Goal: Information Seeking & Learning: Compare options

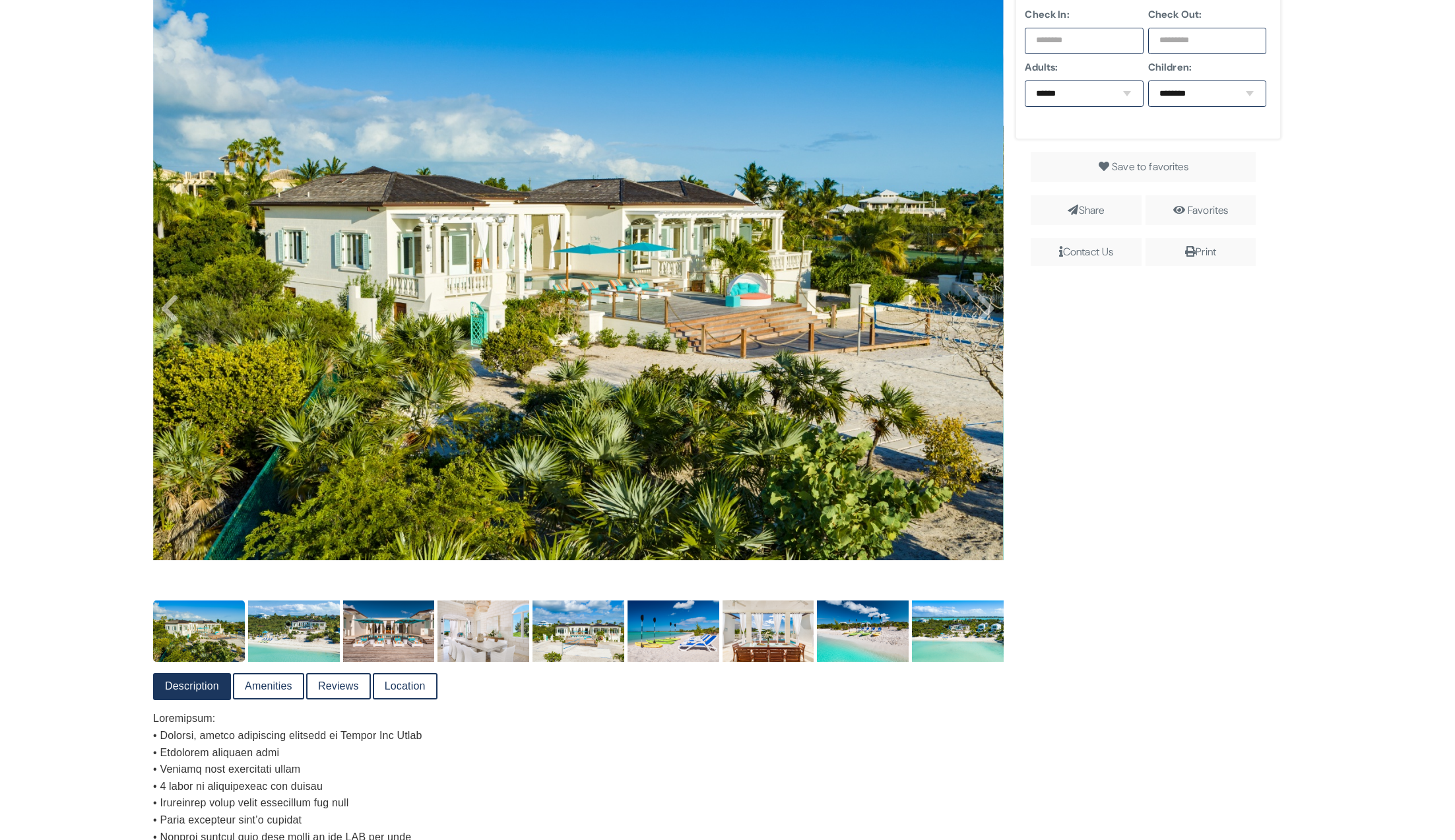
scroll to position [434, 0]
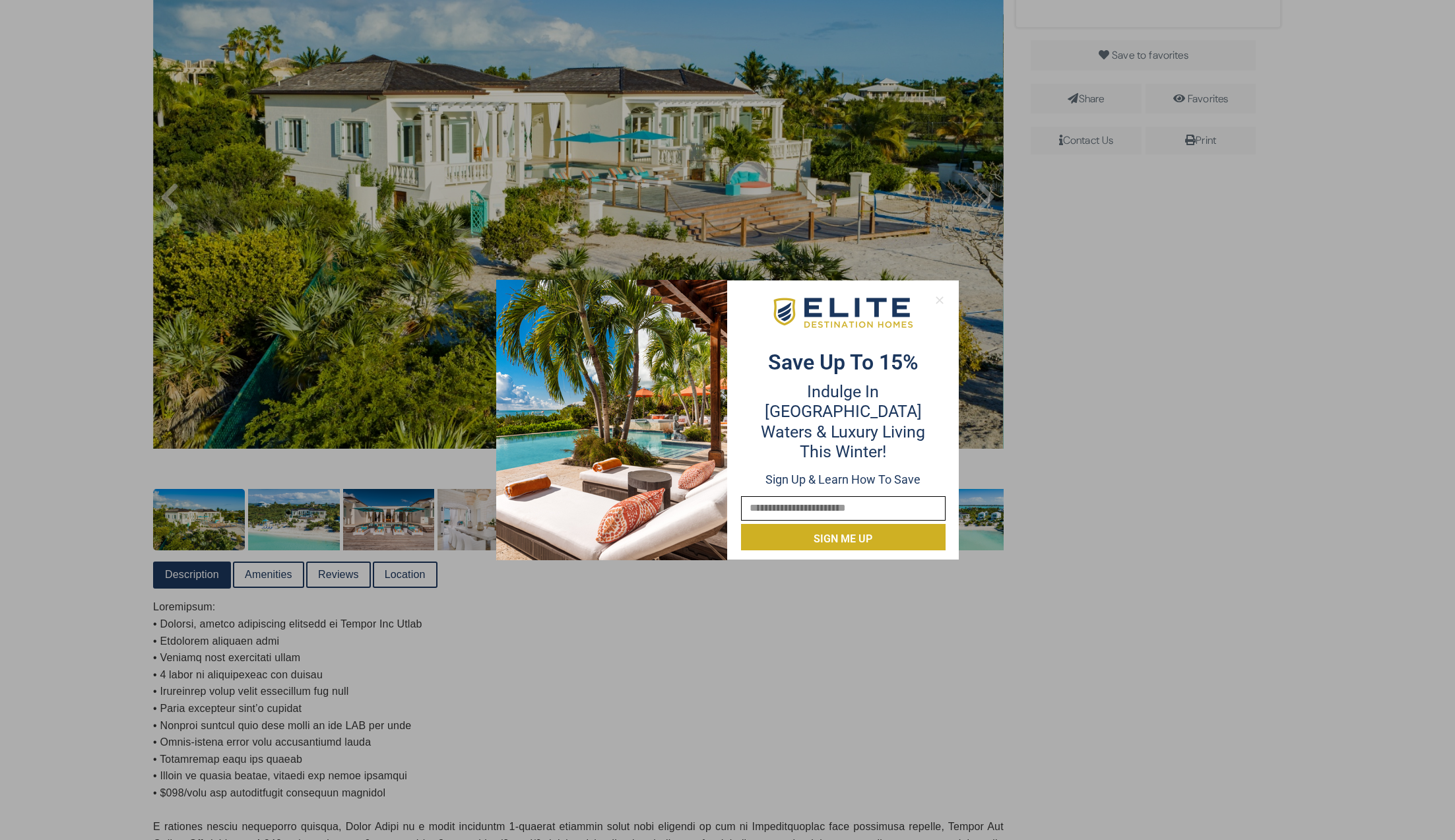
click at [939, 299] on icon at bounding box center [940, 300] width 12 height 12
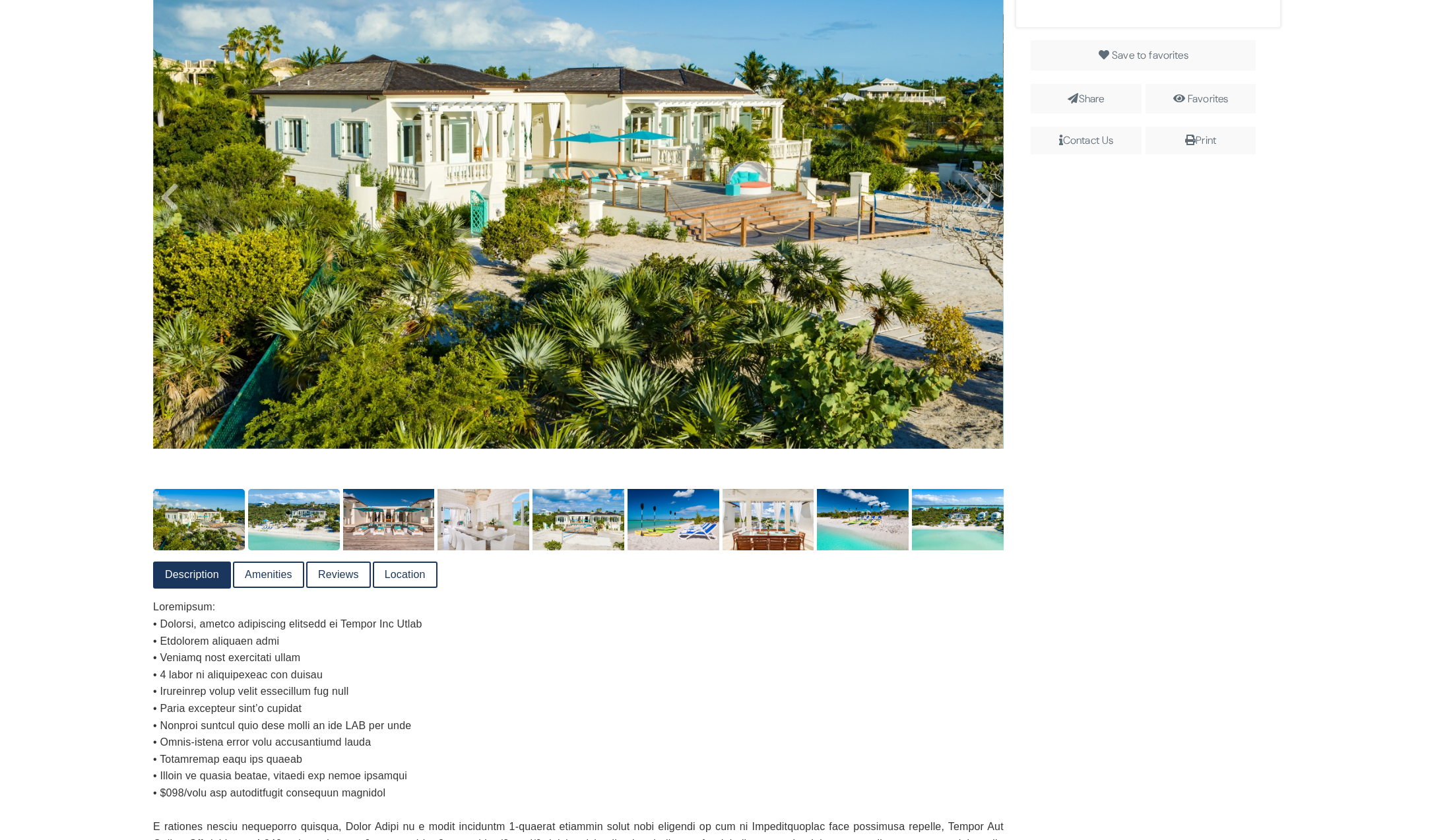
click at [284, 529] on img at bounding box center [294, 520] width 92 height 61
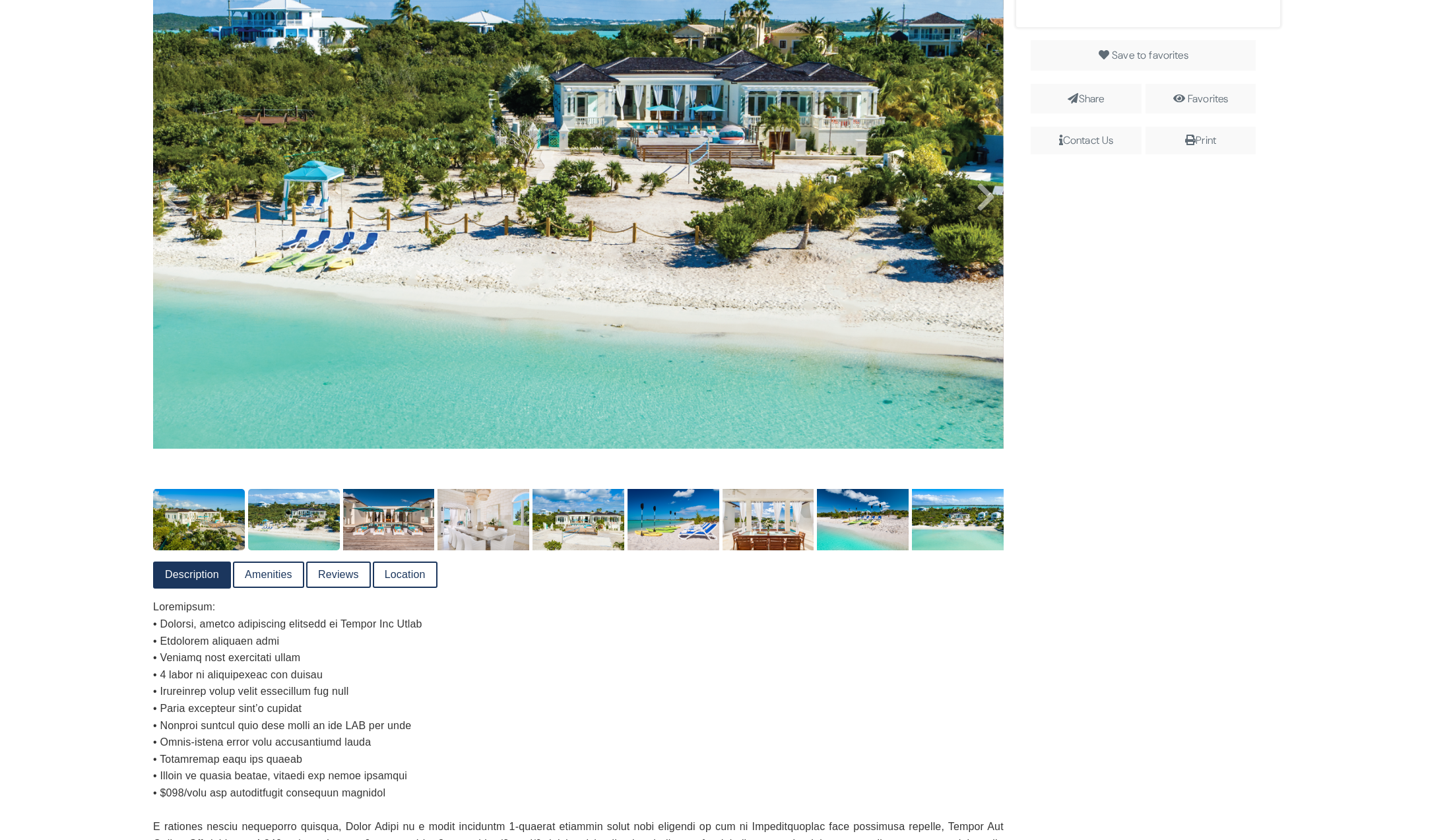
click at [193, 541] on img at bounding box center [199, 520] width 92 height 61
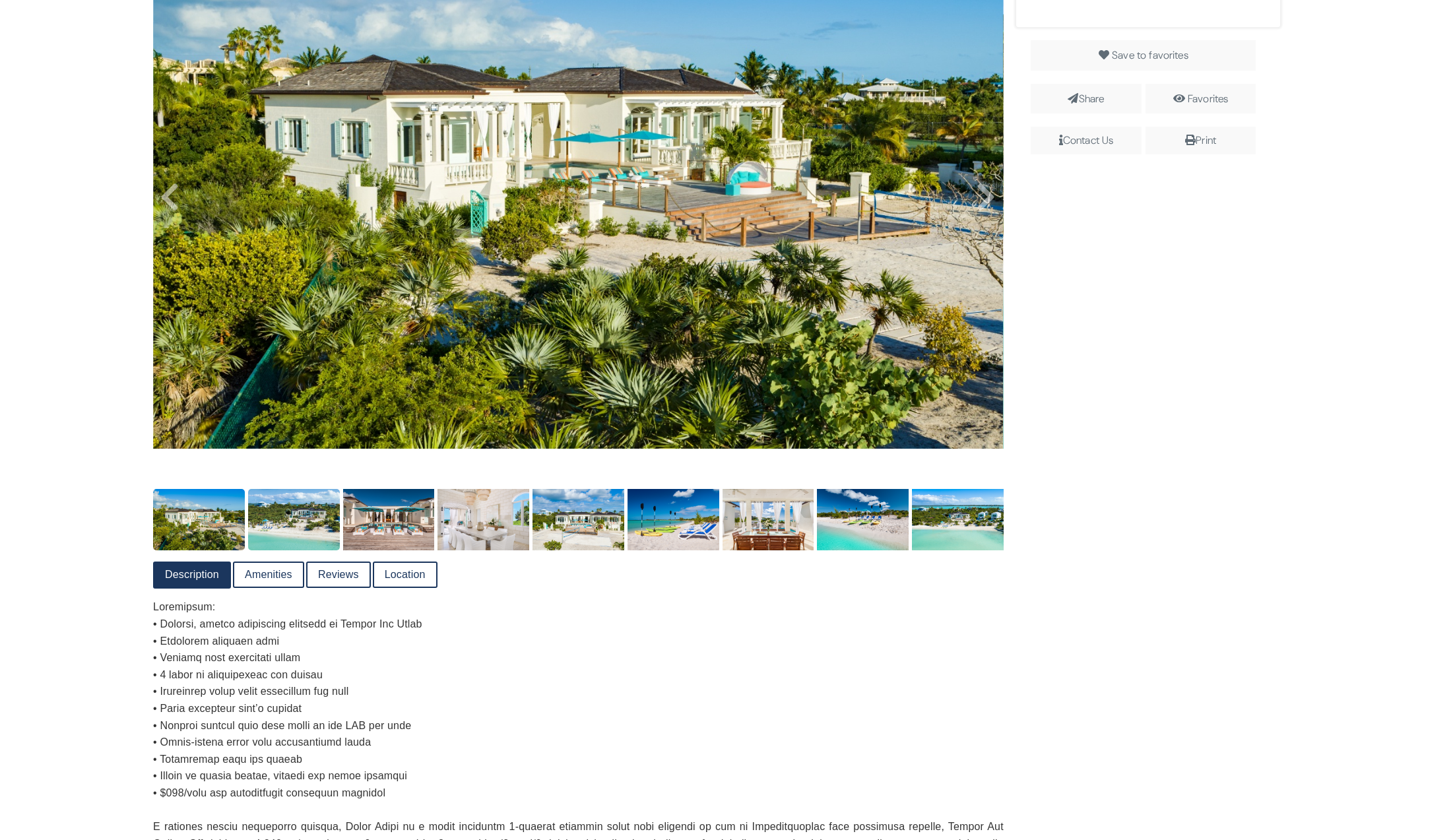
click at [294, 538] on img at bounding box center [294, 520] width 92 height 61
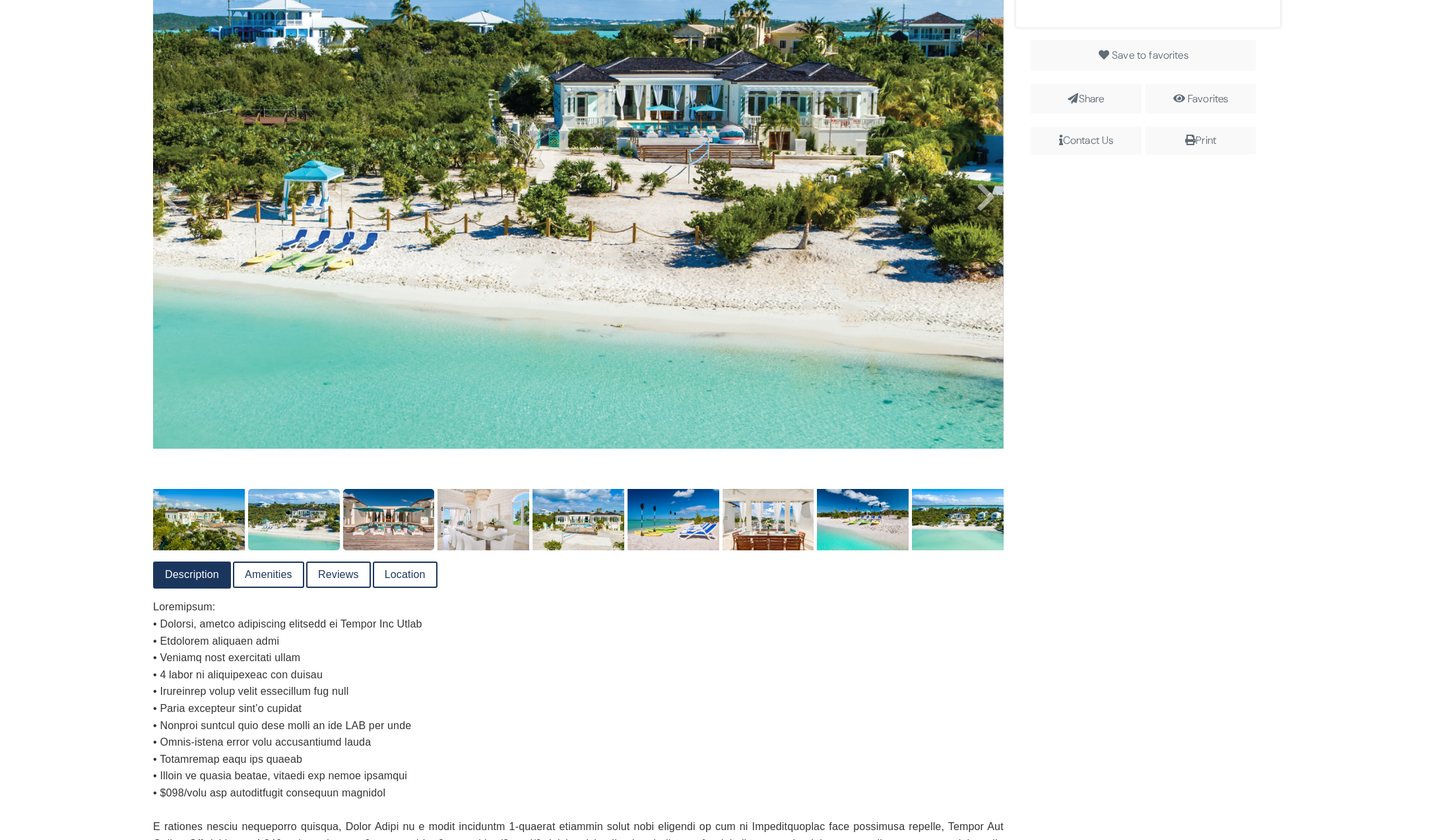
click at [378, 536] on img at bounding box center [389, 520] width 92 height 61
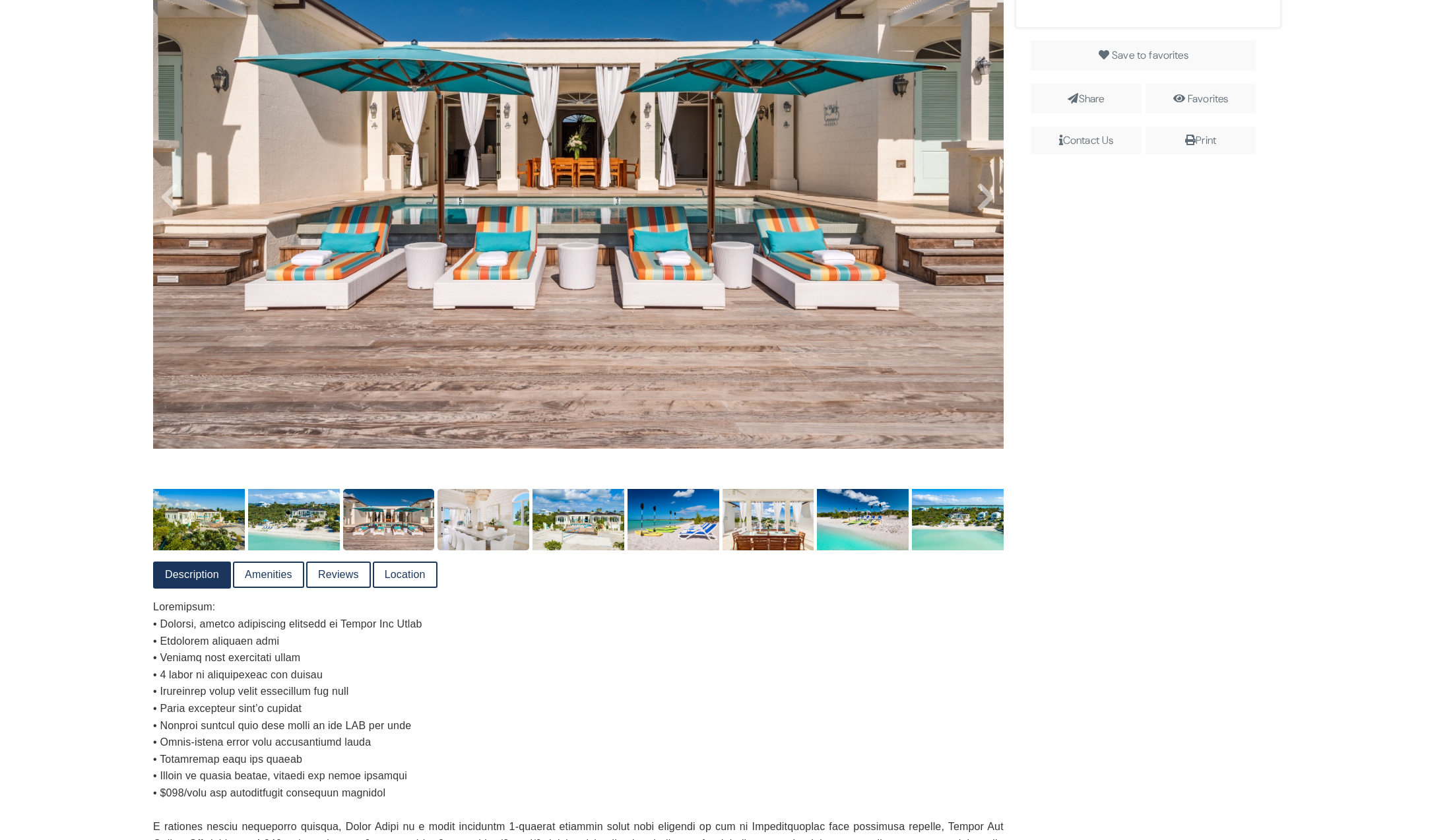
click at [480, 532] on img at bounding box center [483, 520] width 92 height 61
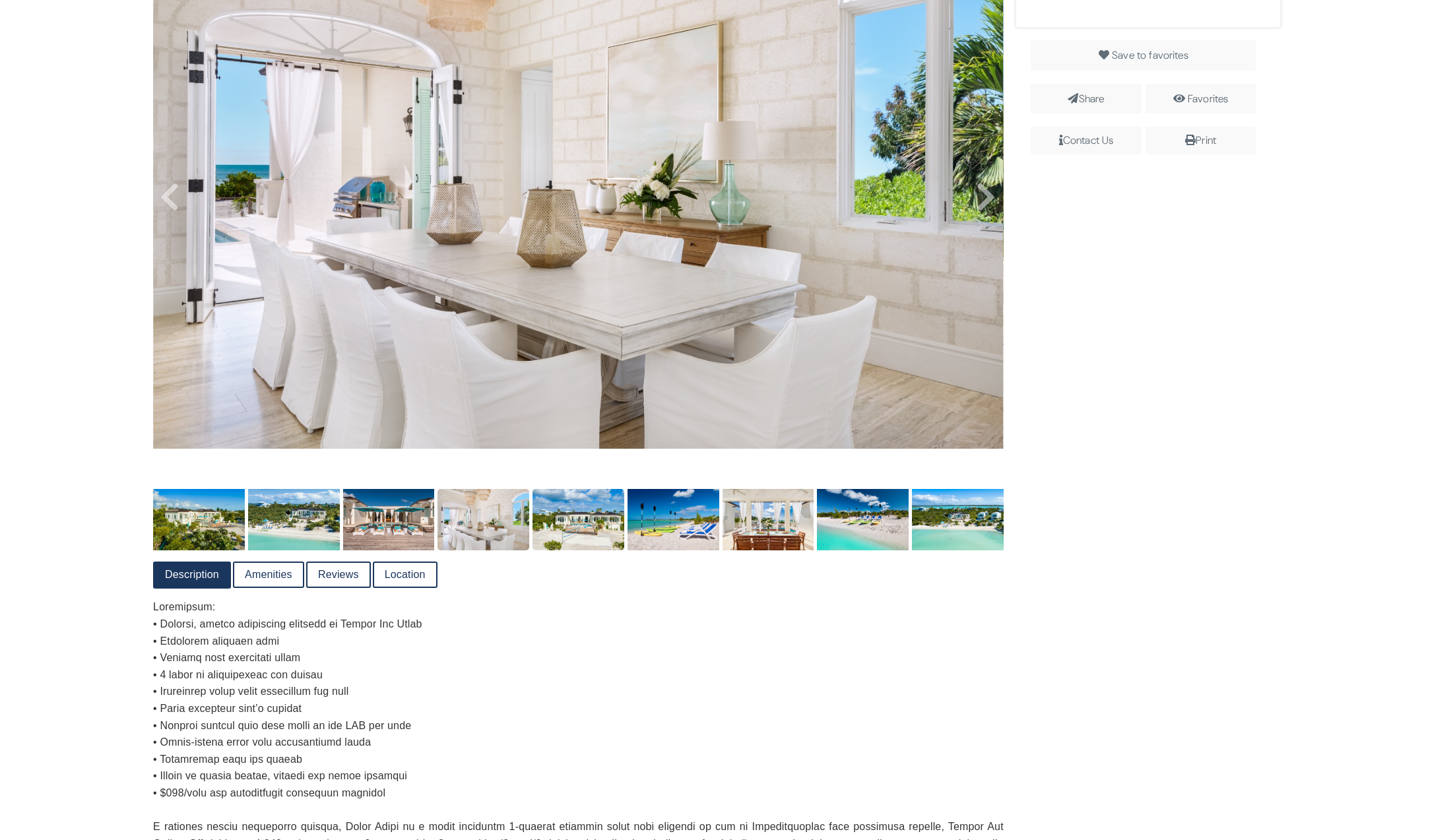
click at [559, 530] on img at bounding box center [579, 520] width 92 height 61
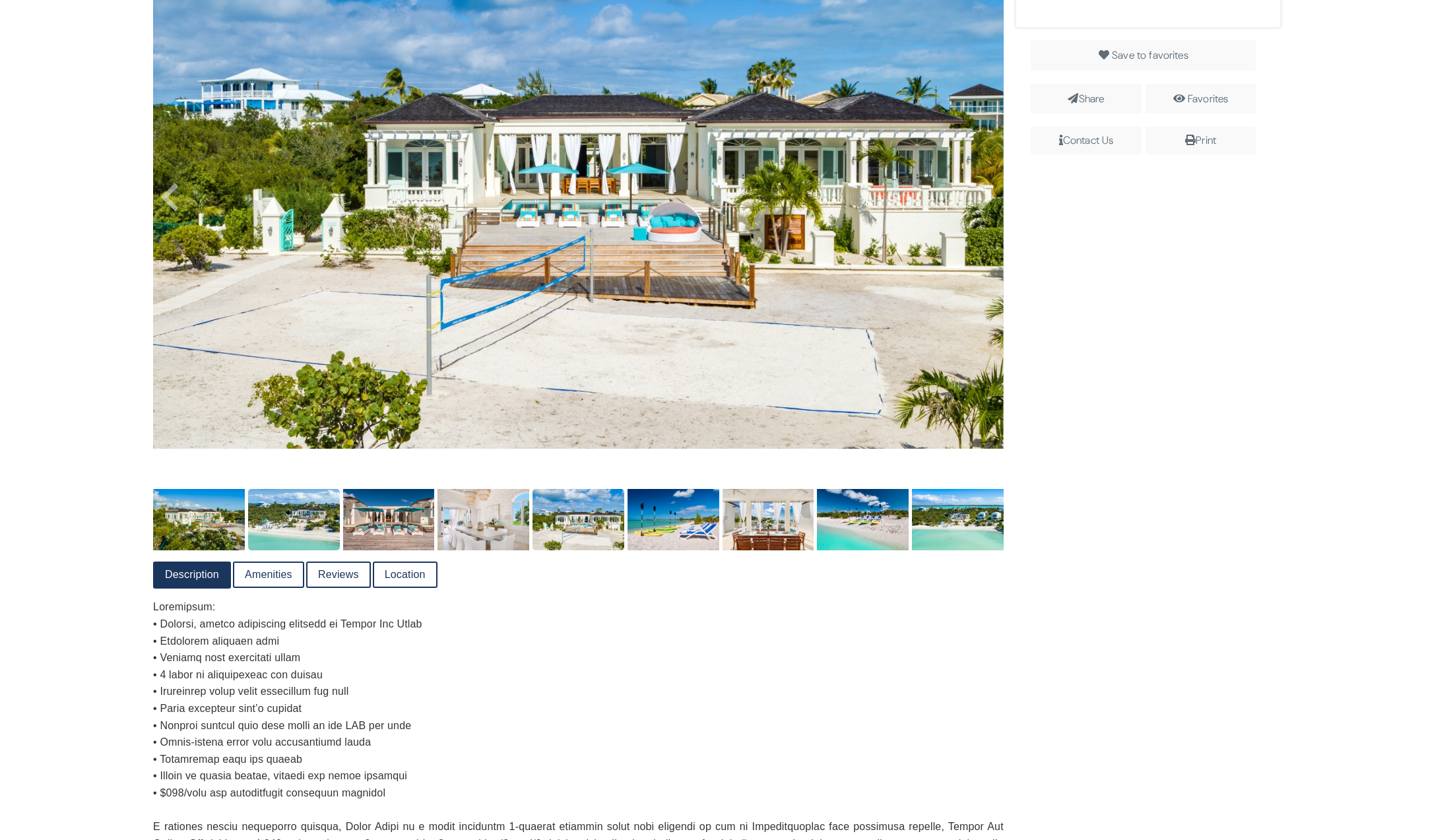
click at [315, 534] on img at bounding box center [294, 520] width 92 height 61
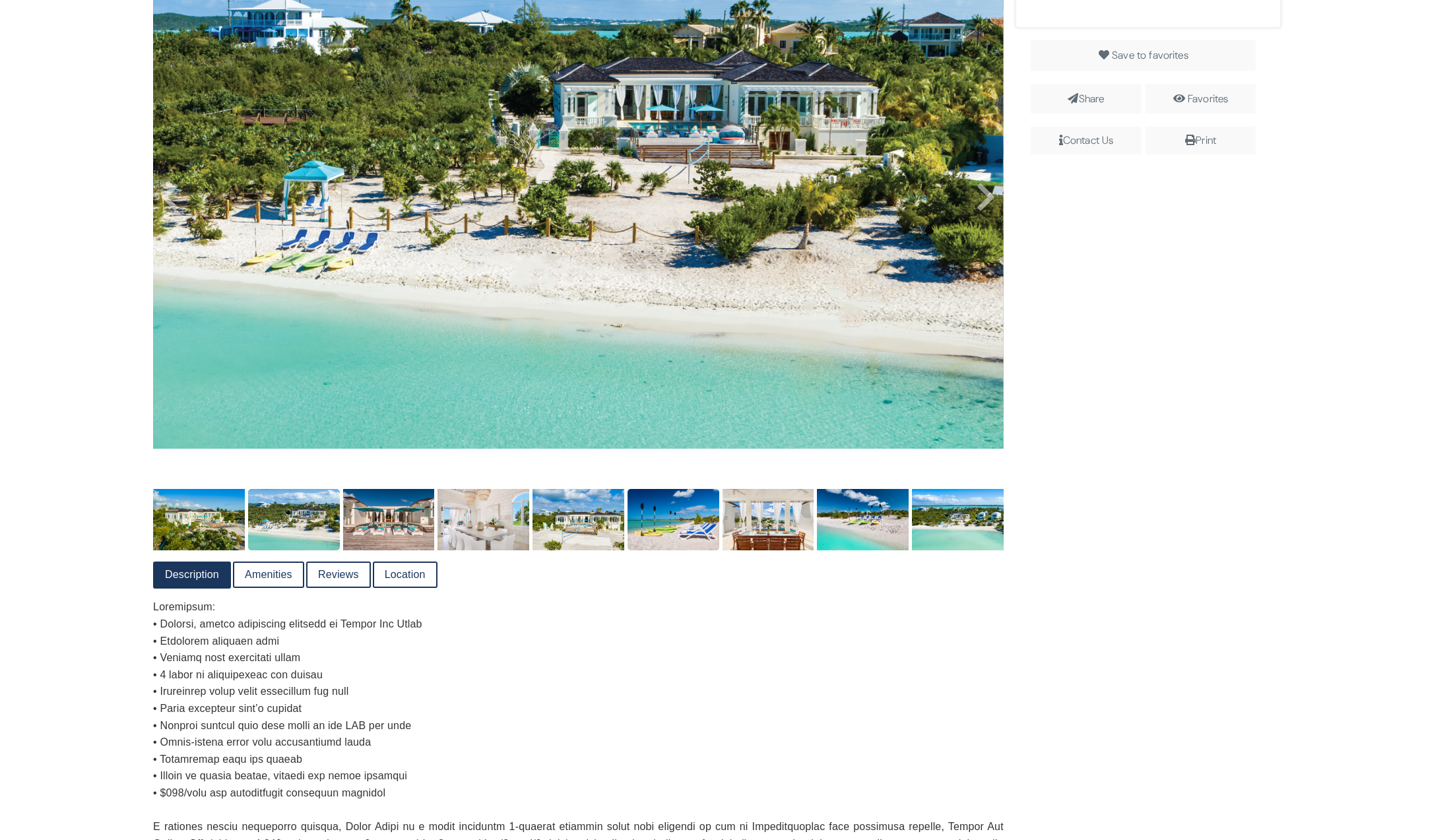
click at [668, 517] on img at bounding box center [674, 520] width 92 height 61
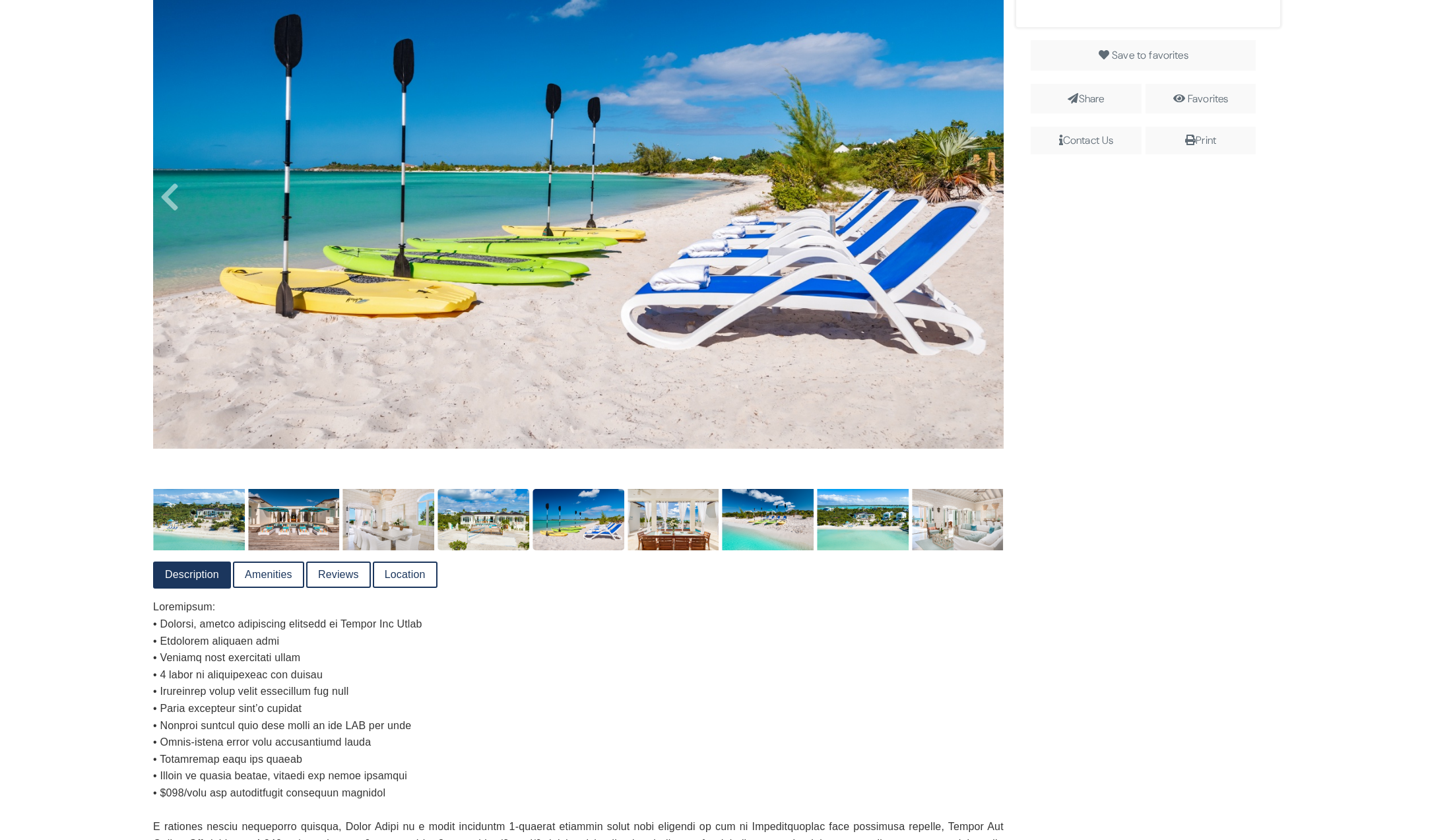
click at [471, 540] on img at bounding box center [483, 520] width 92 height 61
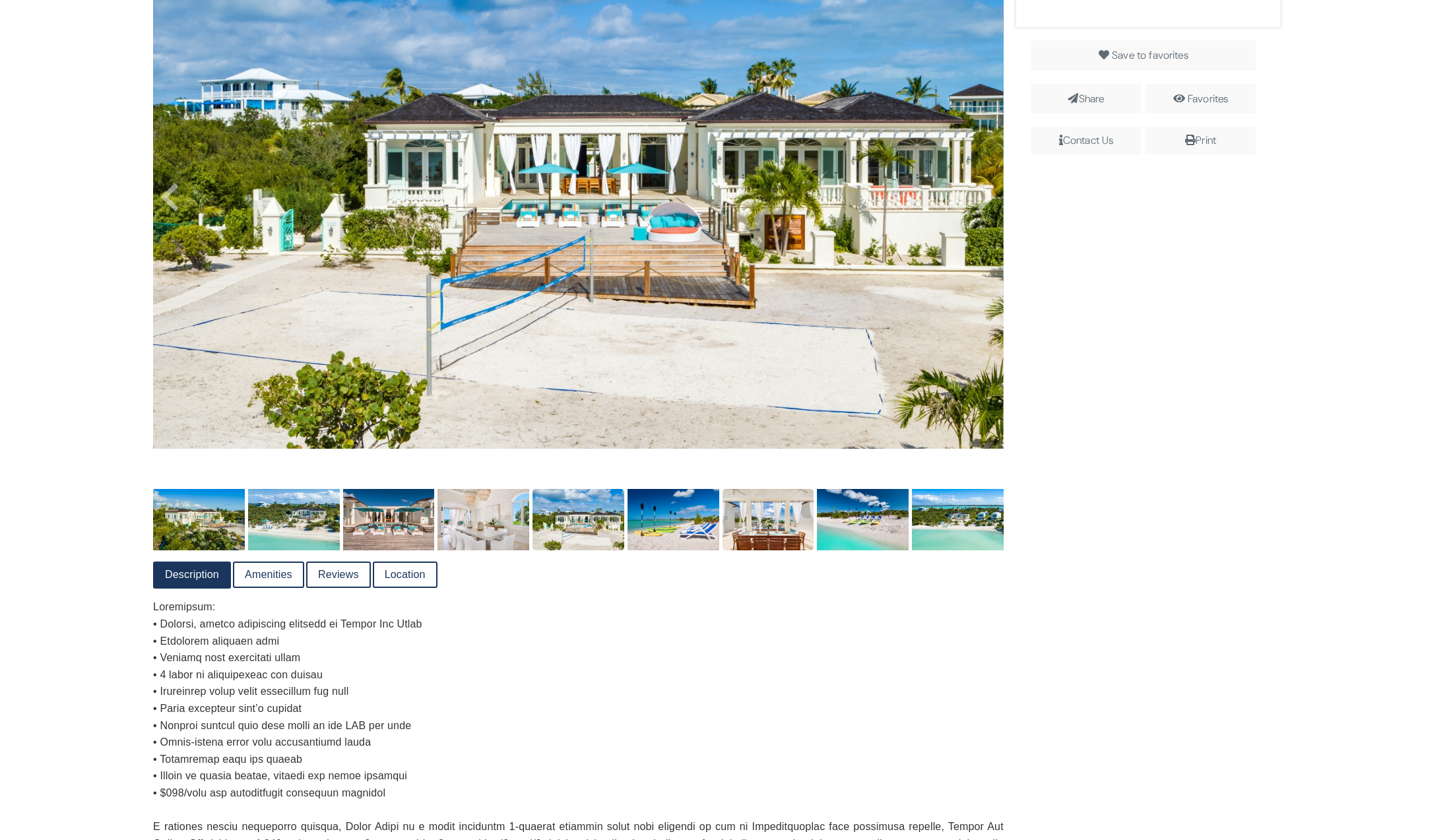
click at [763, 536] on img at bounding box center [768, 520] width 92 height 61
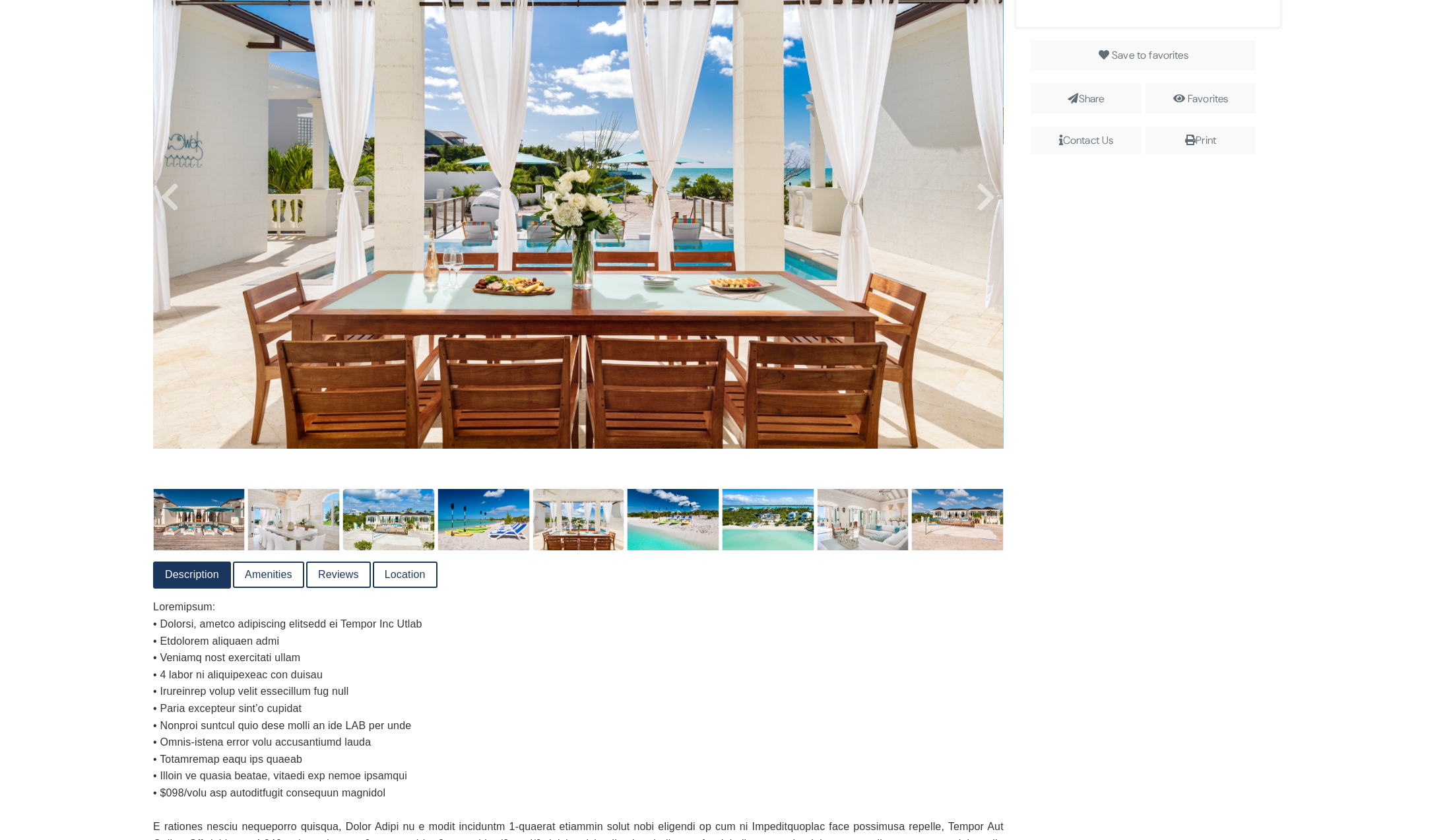
click at [389, 530] on img at bounding box center [389, 520] width 92 height 61
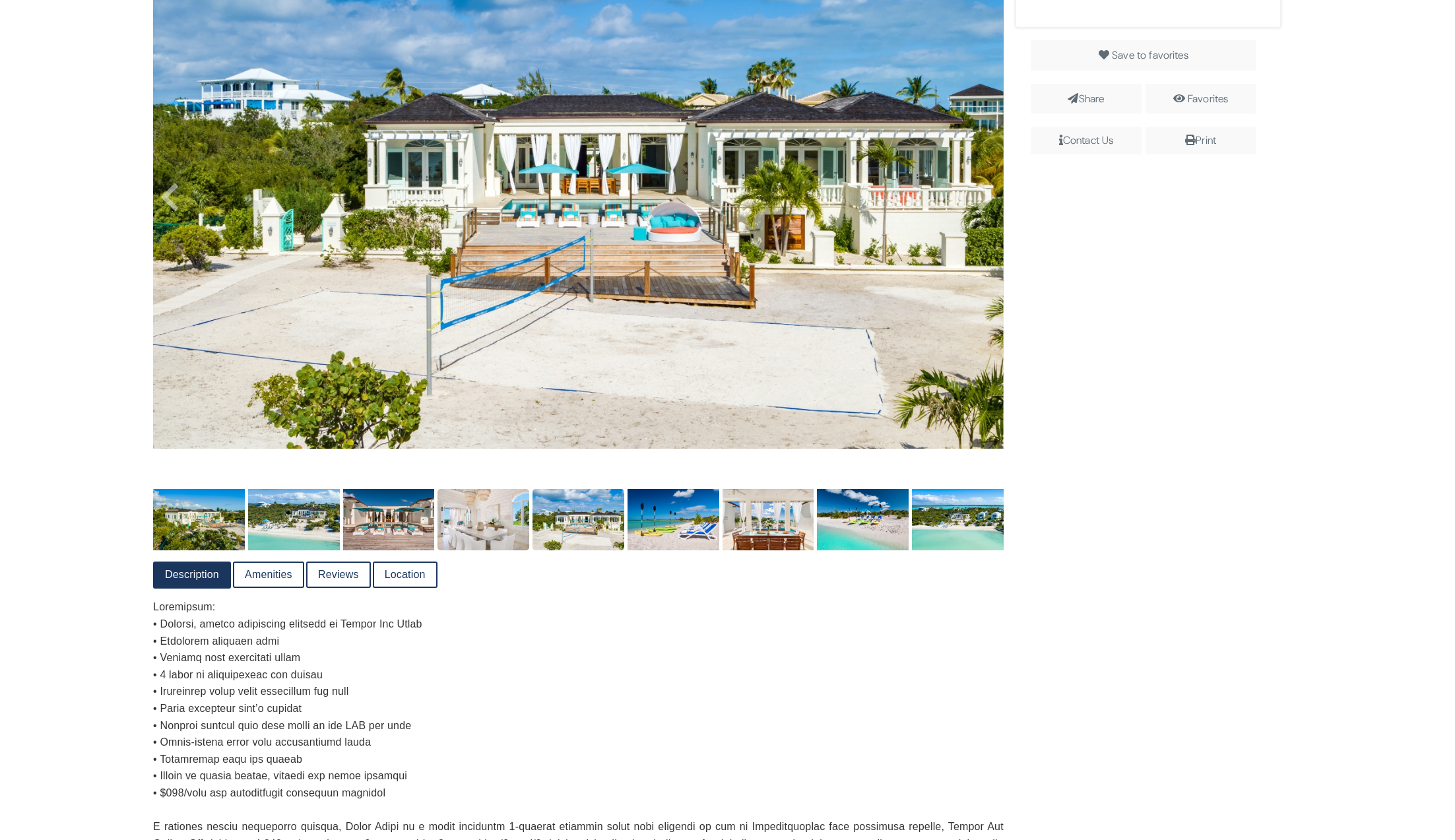
click at [471, 528] on img at bounding box center [483, 520] width 92 height 61
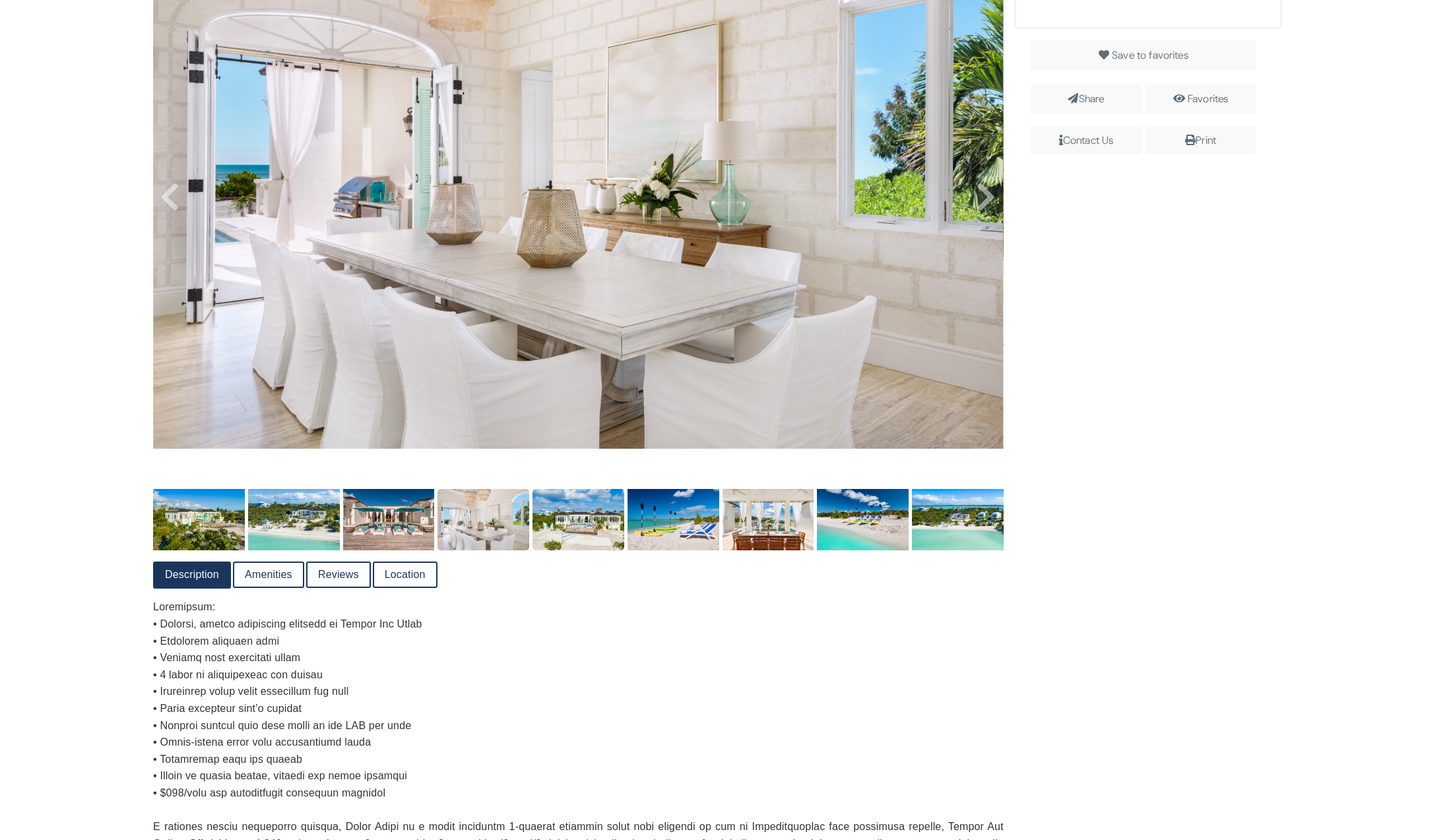
click at [565, 526] on img at bounding box center [579, 520] width 92 height 61
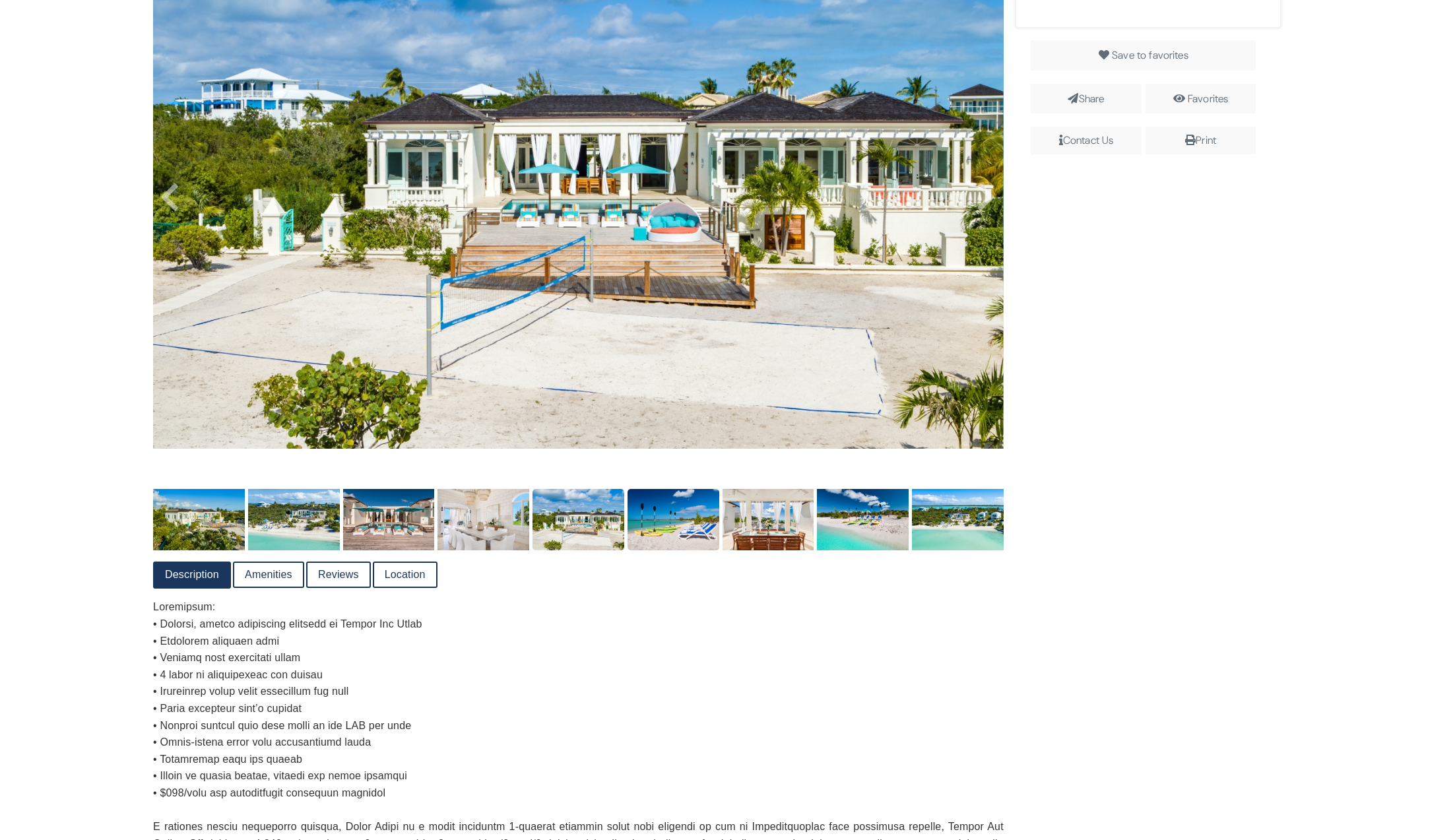
click at [670, 523] on img at bounding box center [674, 520] width 92 height 61
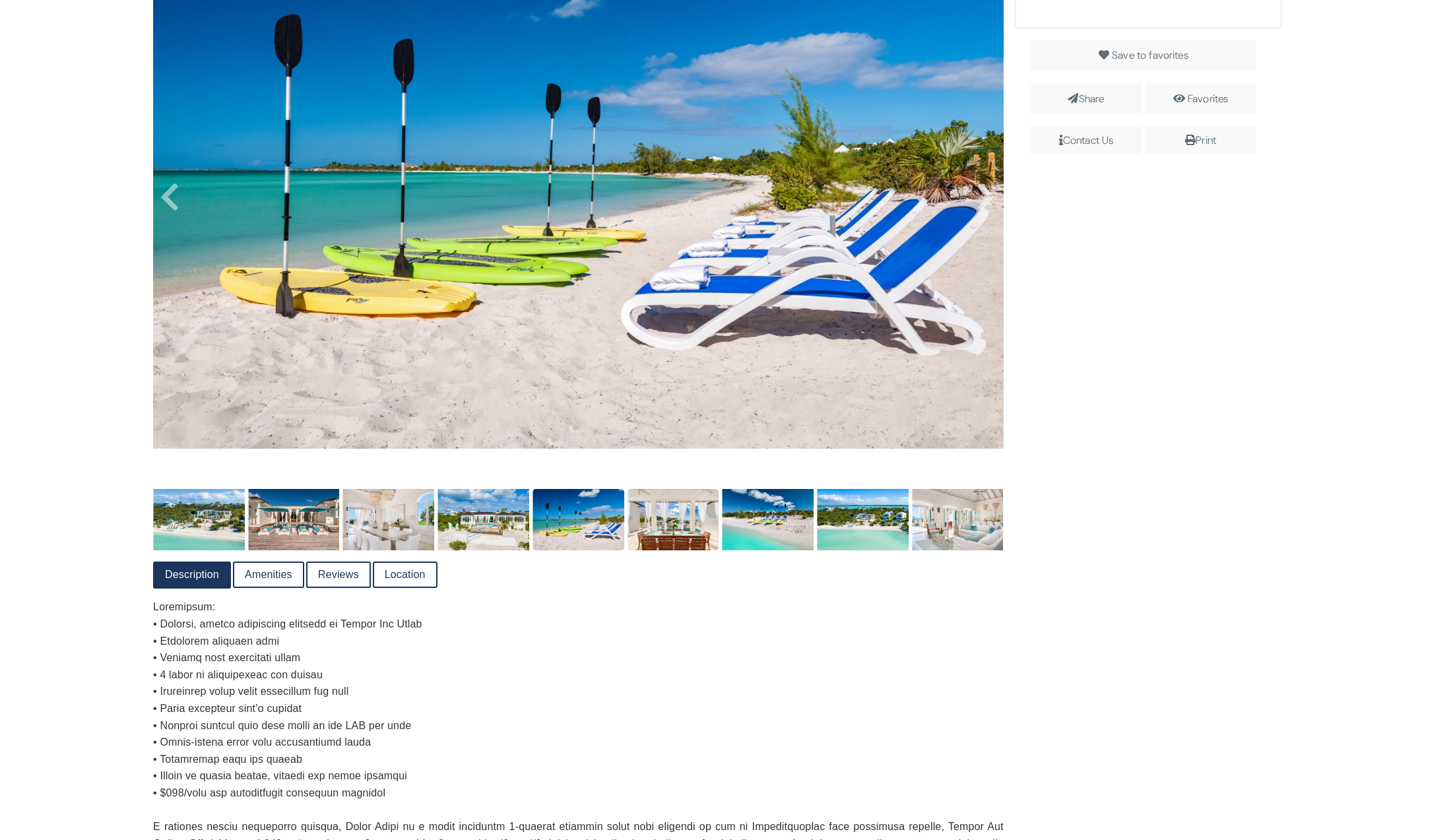
click at [695, 528] on img at bounding box center [674, 520] width 92 height 61
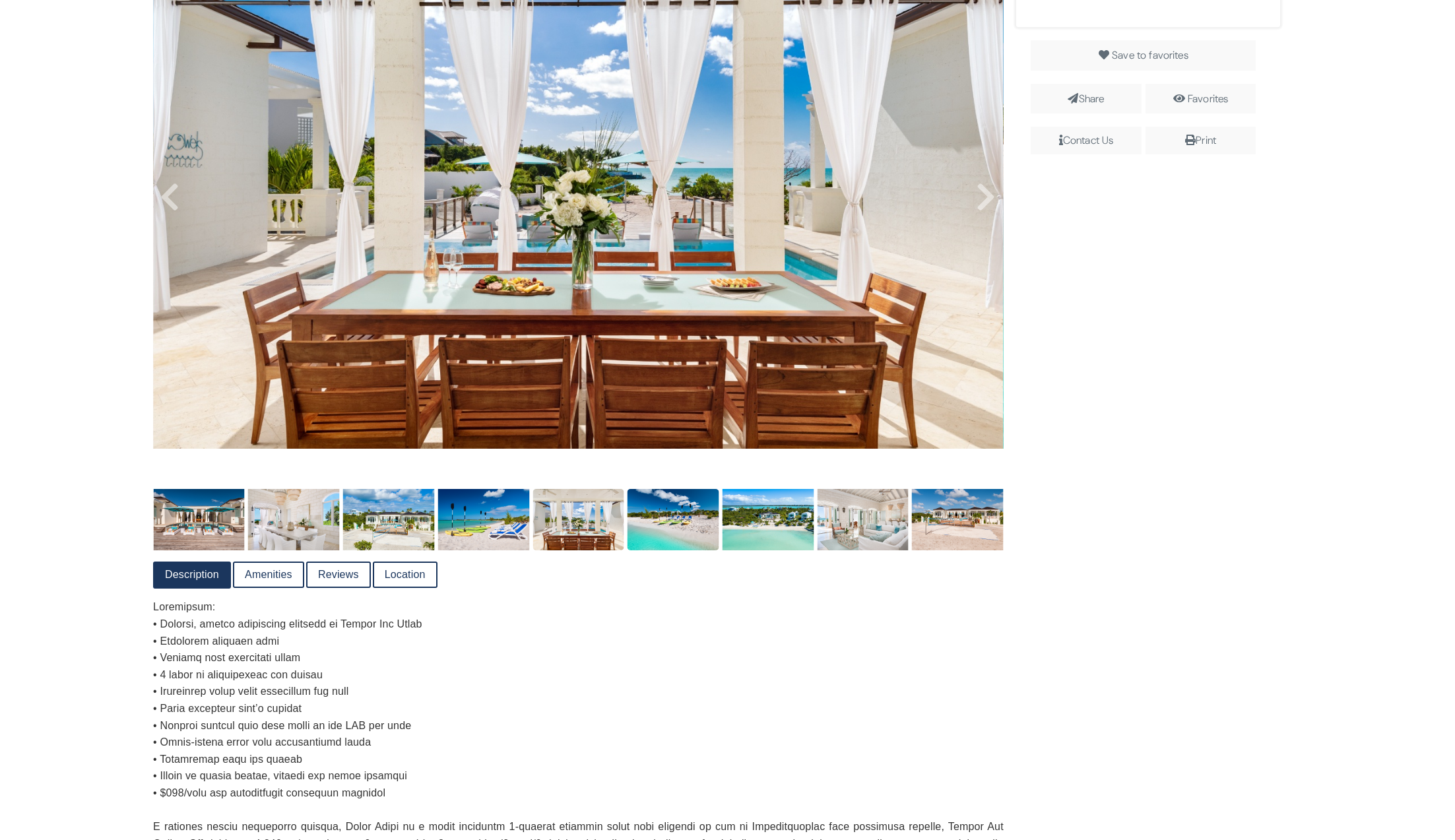
click at [680, 539] on img at bounding box center [674, 520] width 92 height 61
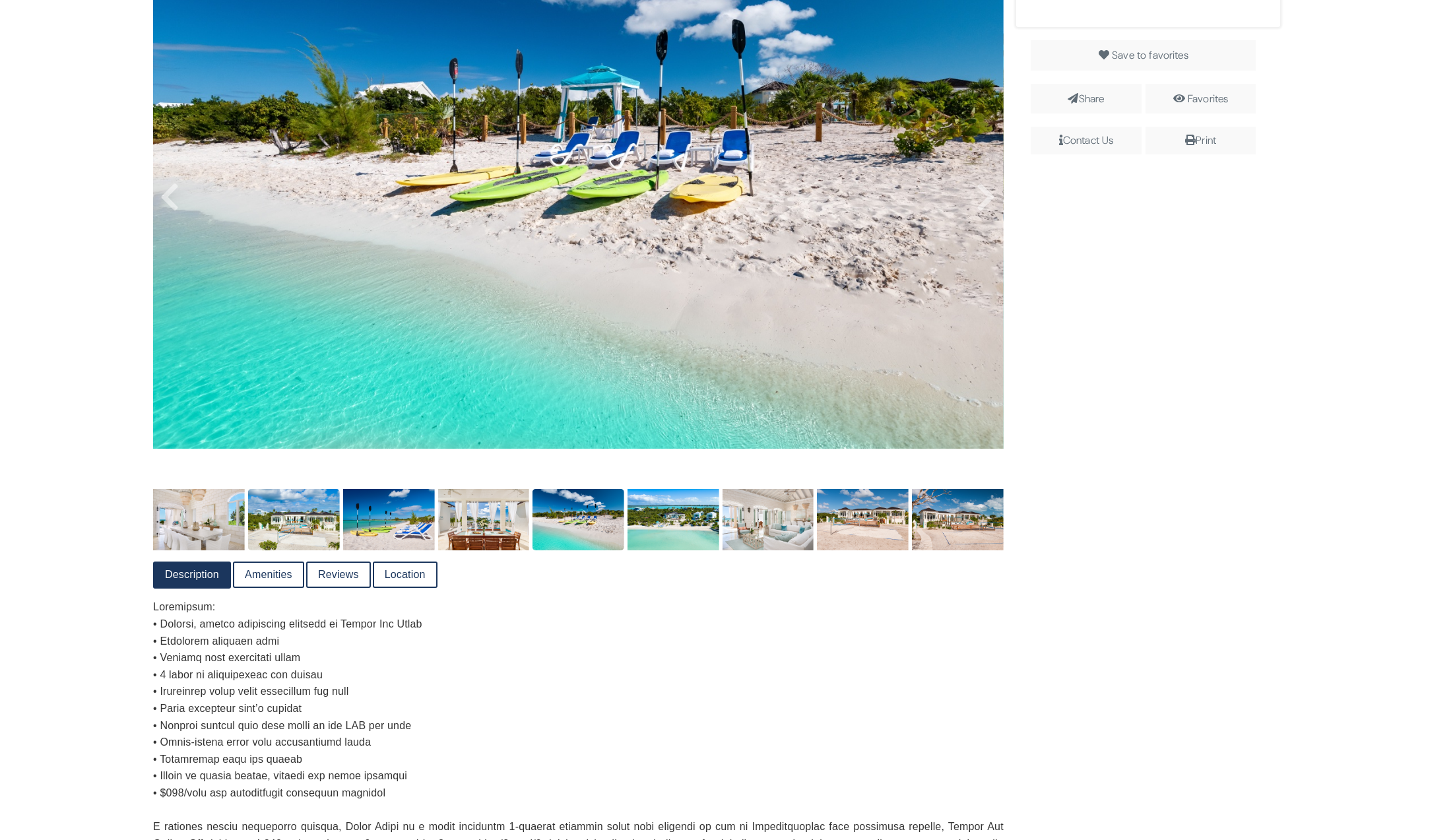
click at [409, 540] on img at bounding box center [389, 520] width 92 height 61
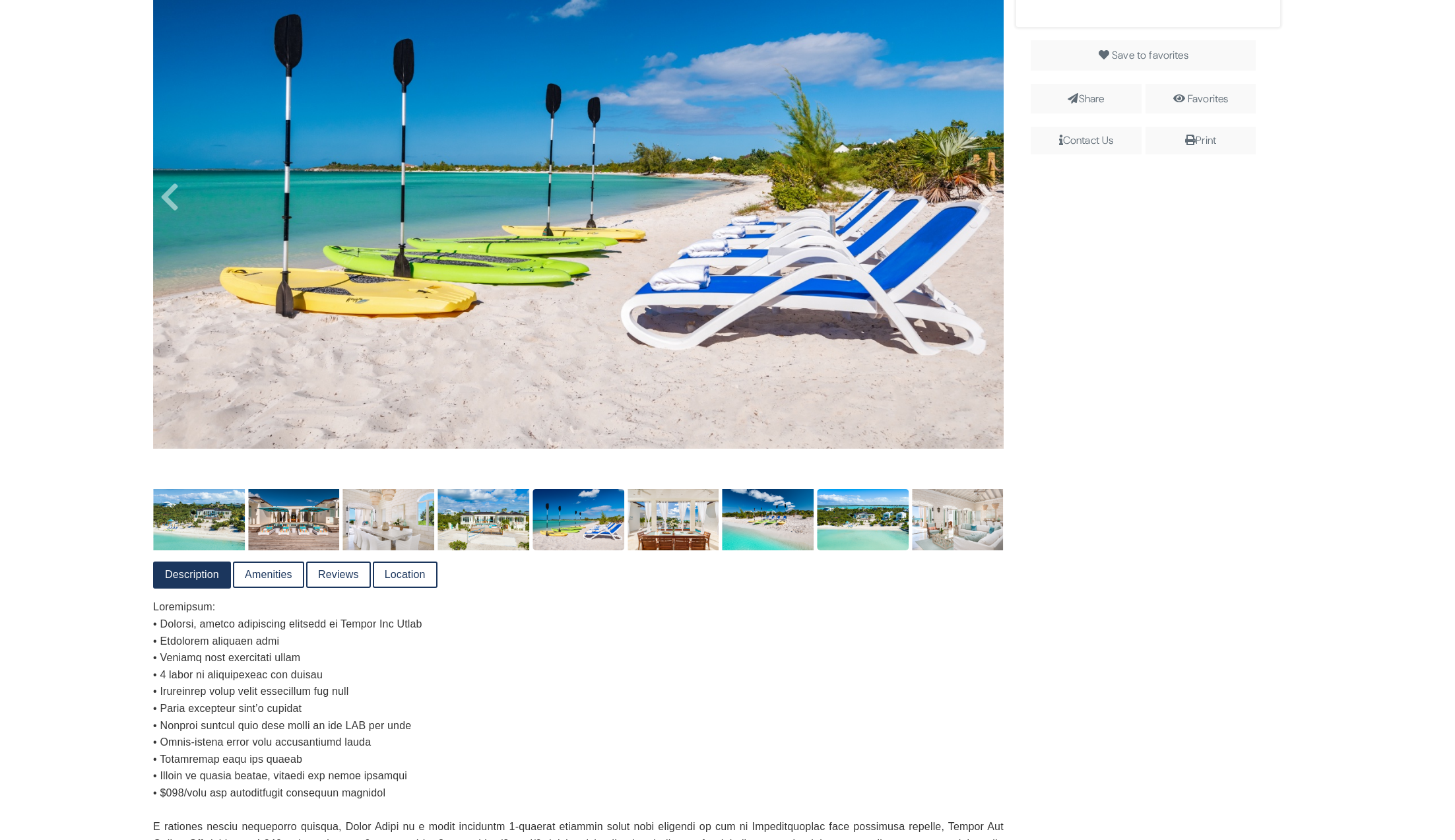
click at [886, 510] on img at bounding box center [863, 520] width 92 height 61
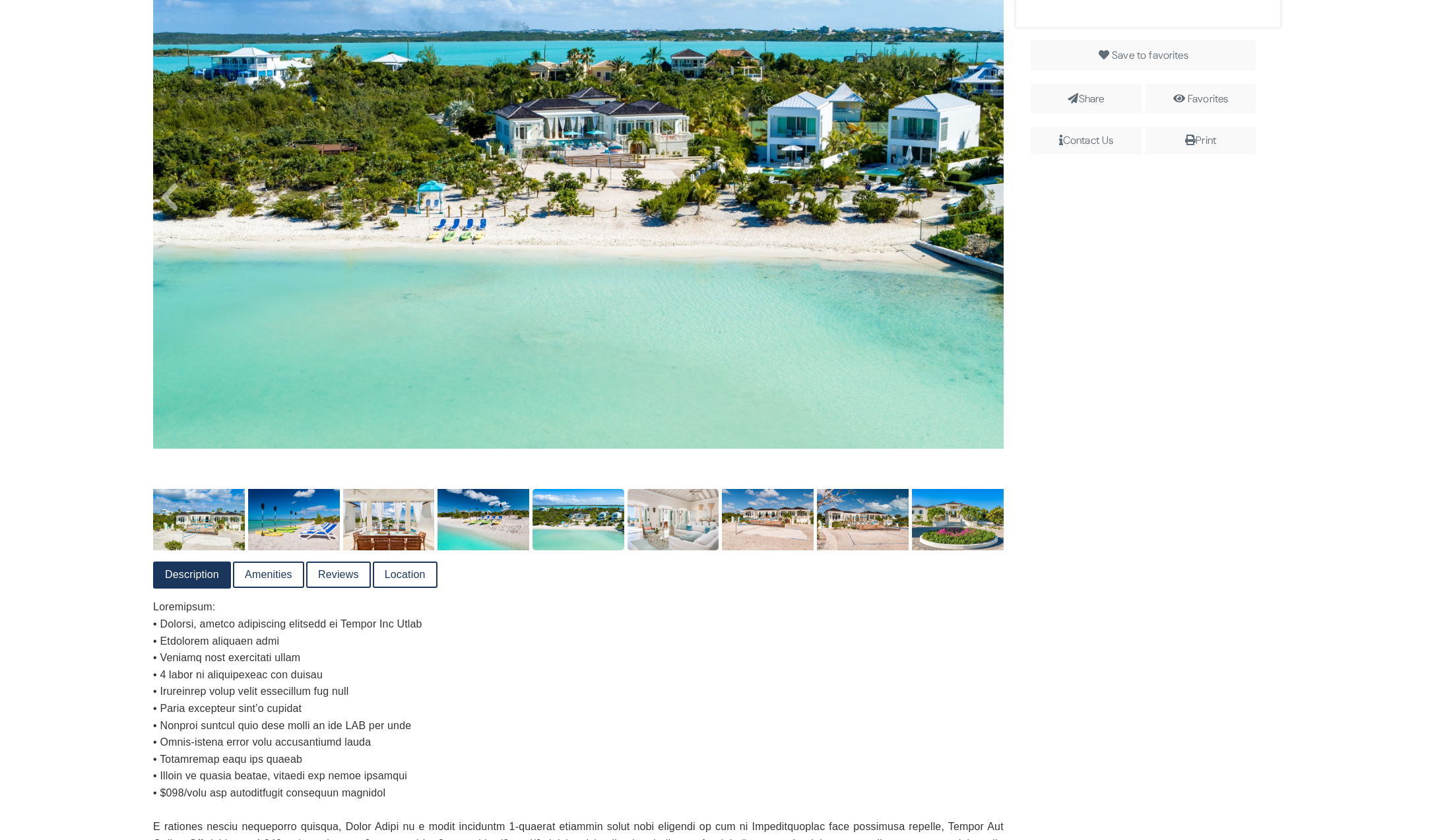
click at [668, 531] on img at bounding box center [674, 520] width 92 height 61
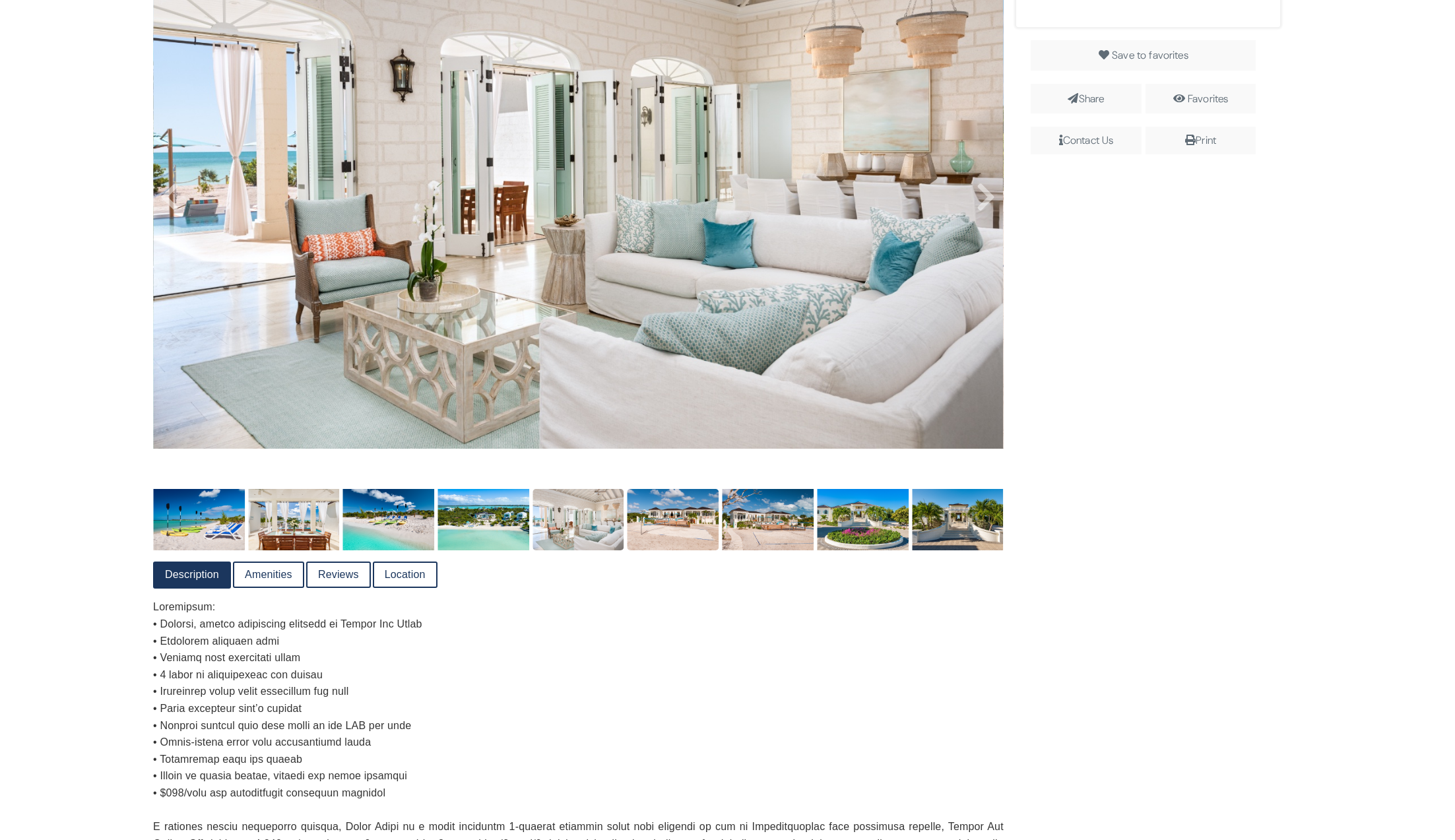
click at [673, 526] on img at bounding box center [674, 520] width 92 height 61
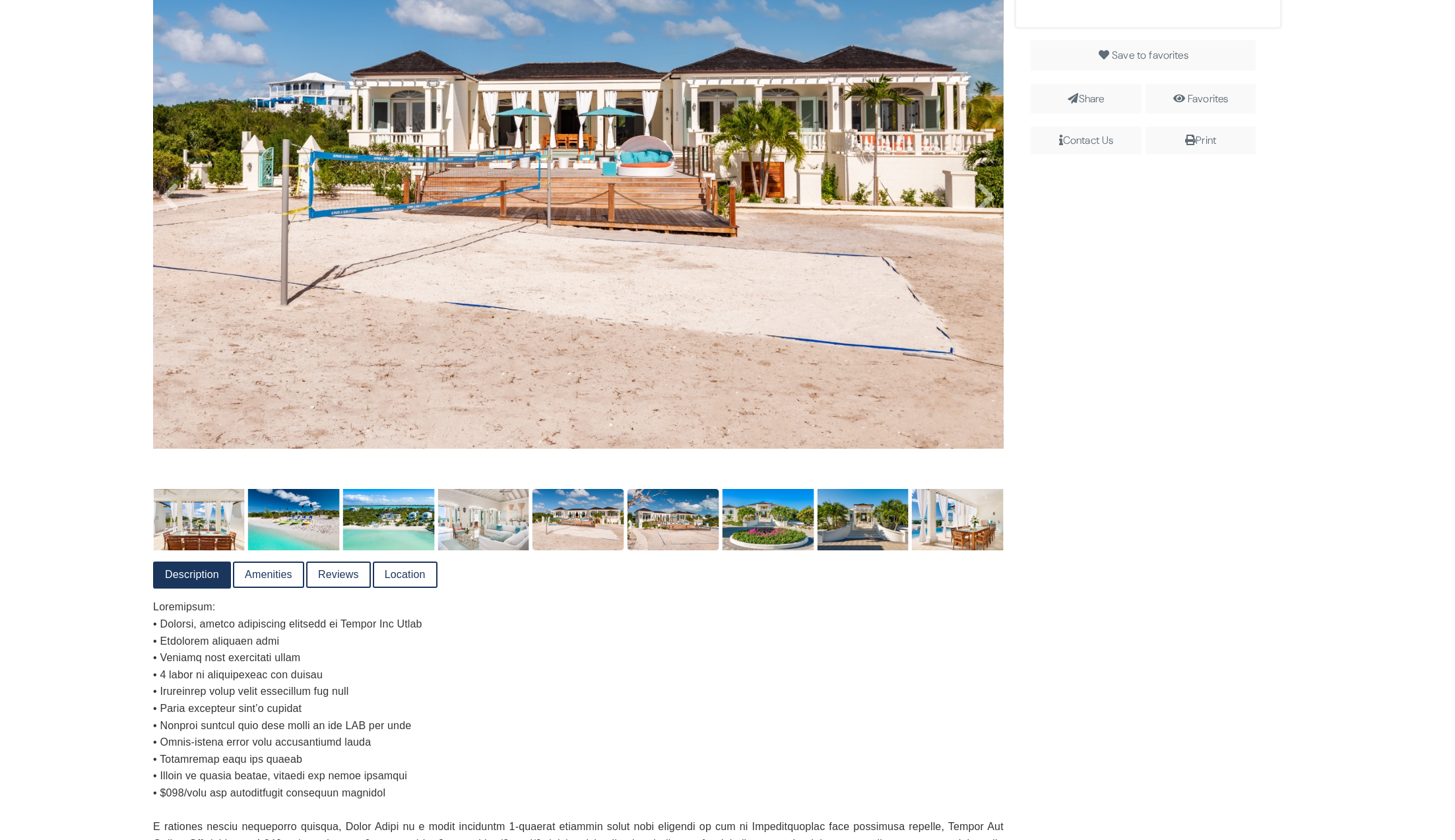
click at [671, 542] on img at bounding box center [674, 520] width 92 height 61
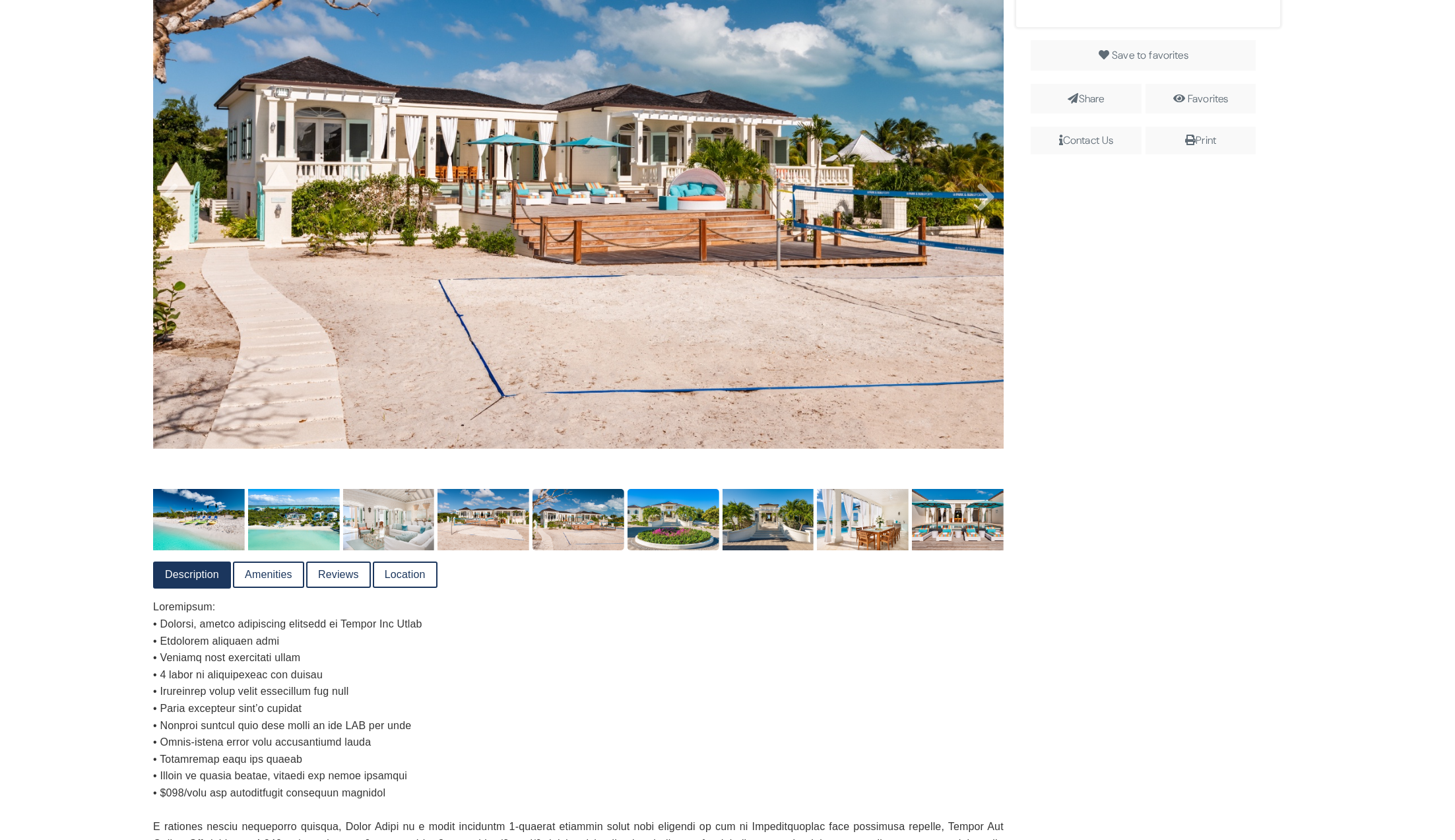
click at [677, 544] on img at bounding box center [674, 520] width 92 height 61
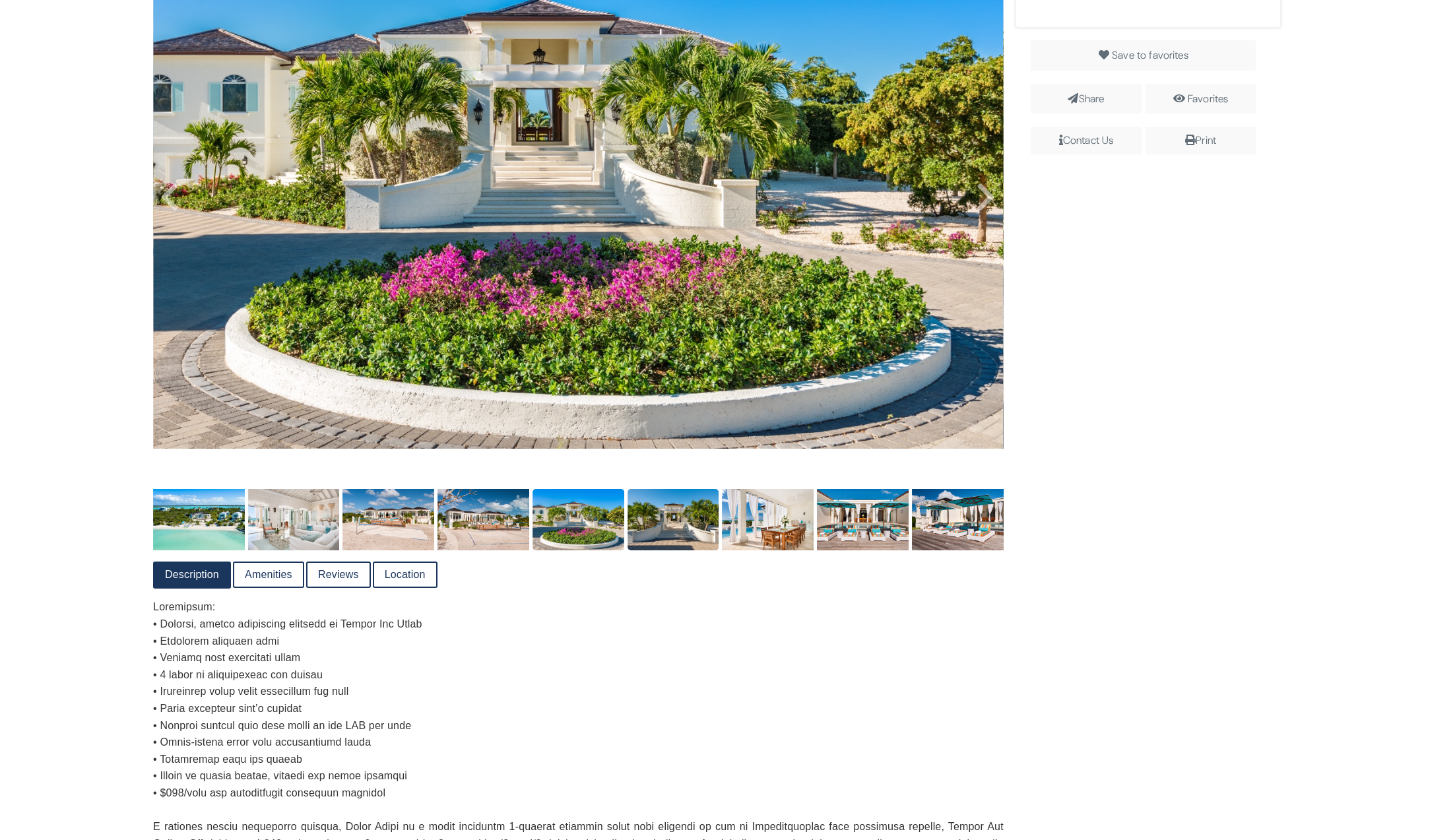
click at [678, 536] on img at bounding box center [674, 520] width 92 height 61
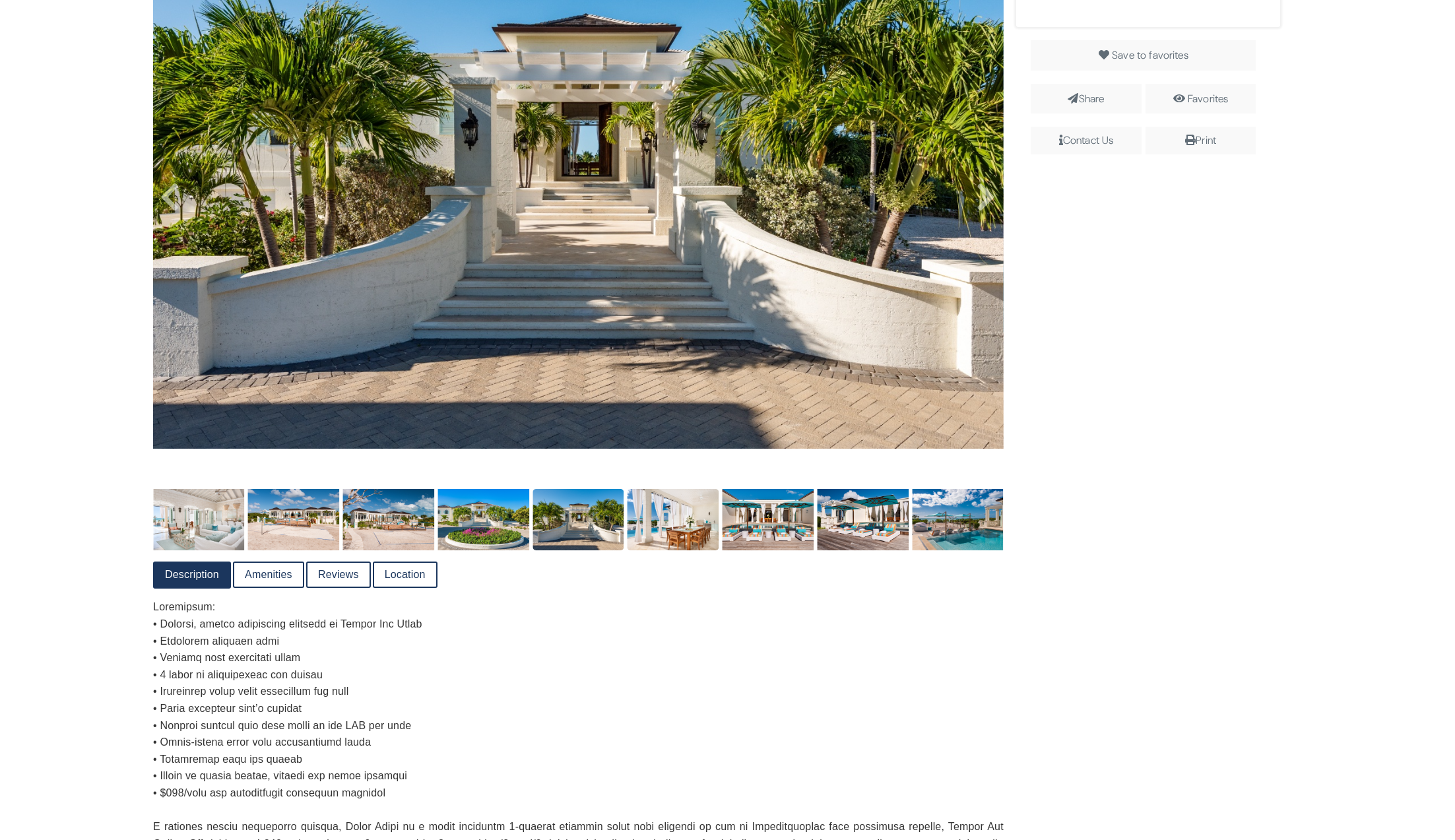
click at [661, 541] on img at bounding box center [674, 520] width 92 height 61
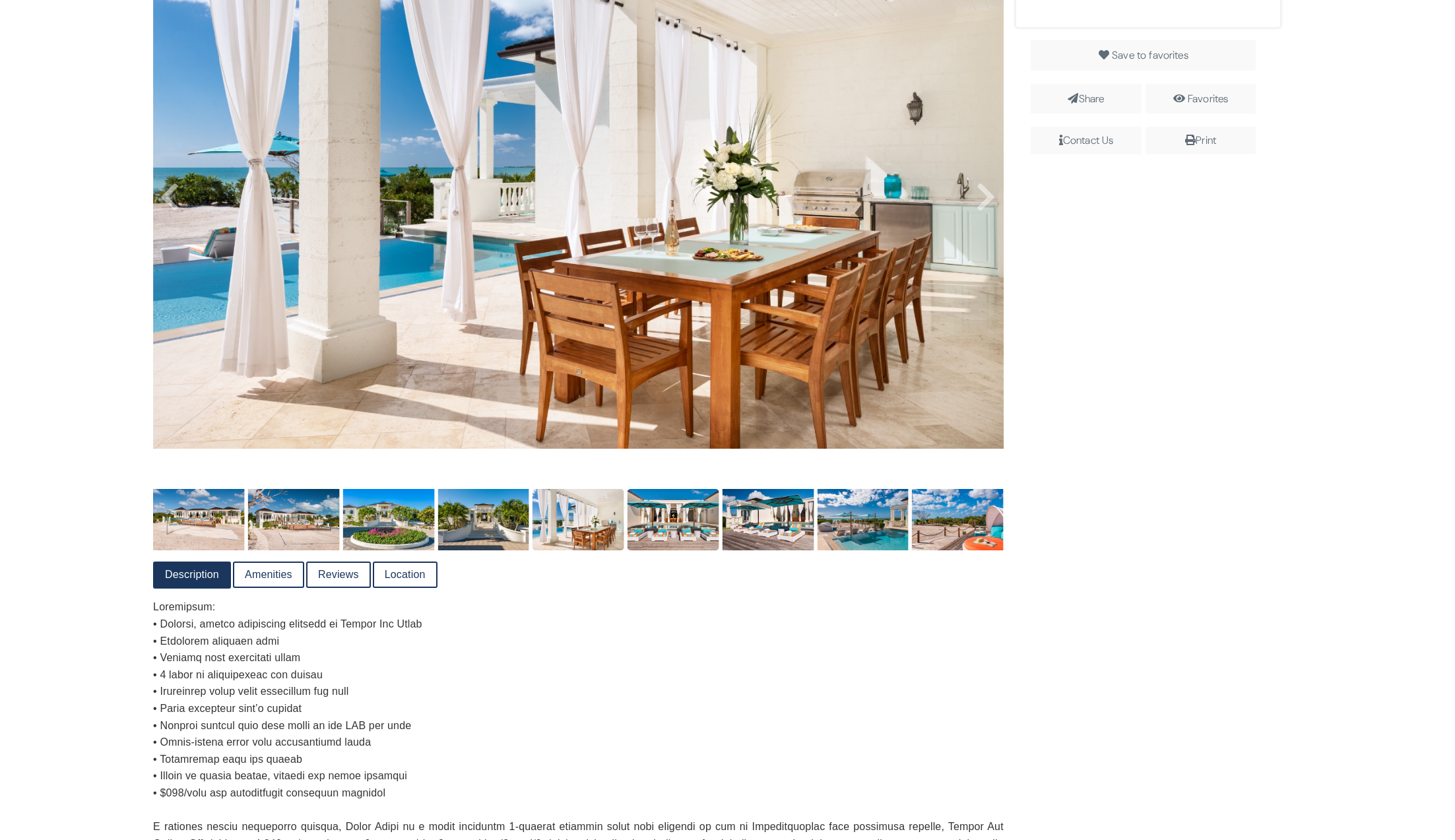
click at [690, 536] on img at bounding box center [674, 520] width 92 height 61
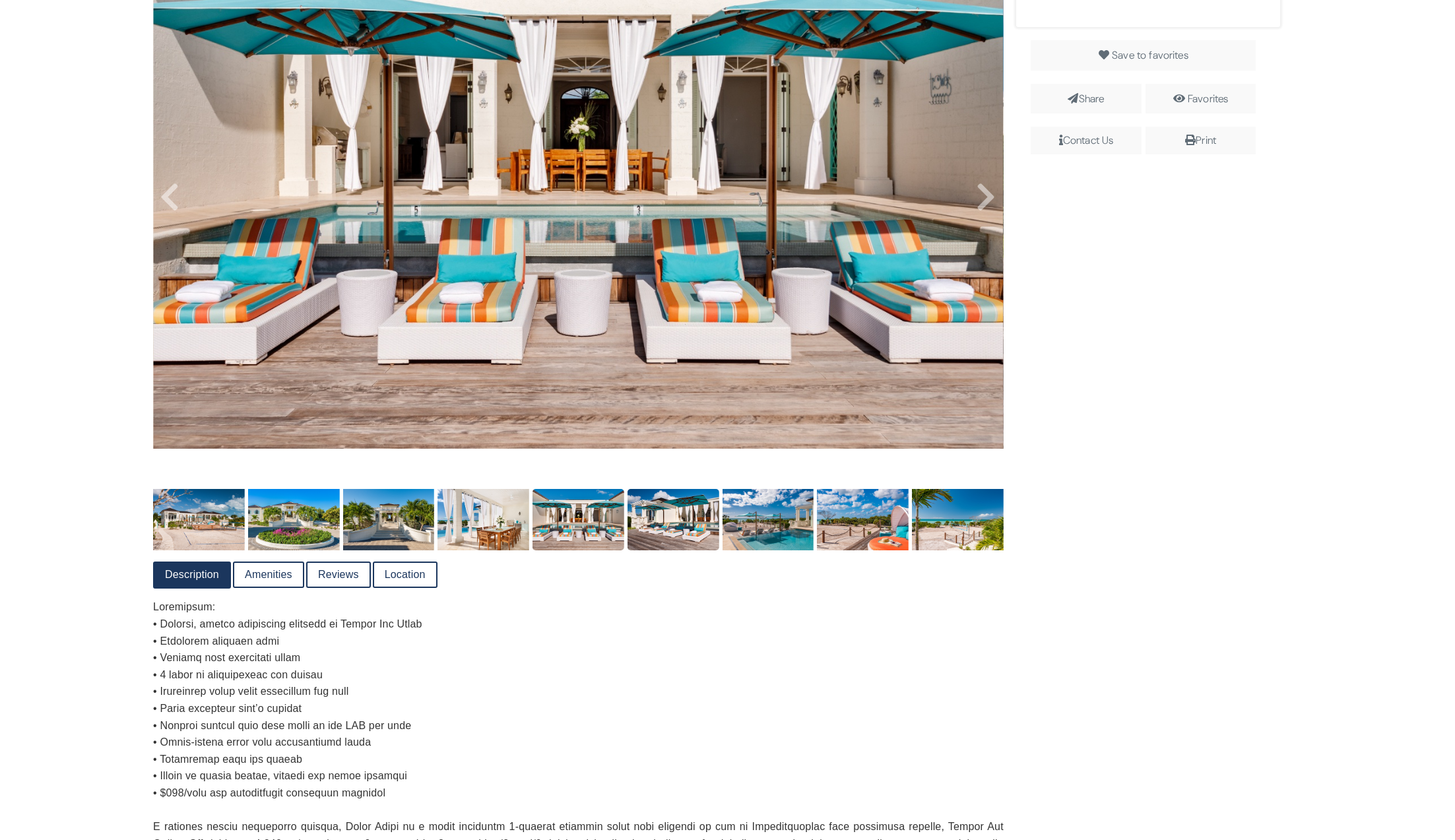
click at [655, 539] on img at bounding box center [674, 520] width 92 height 61
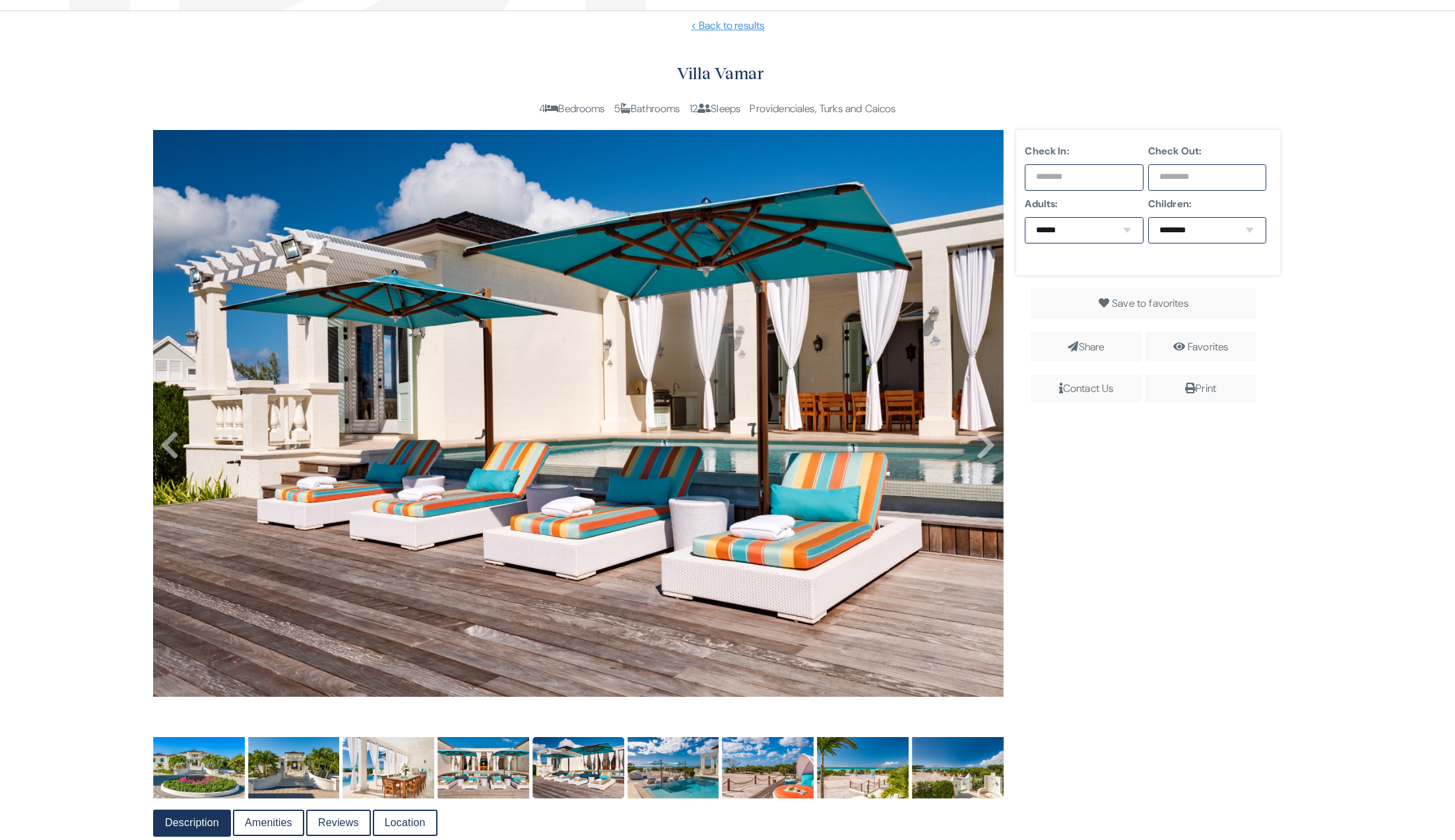
scroll to position [307, 0]
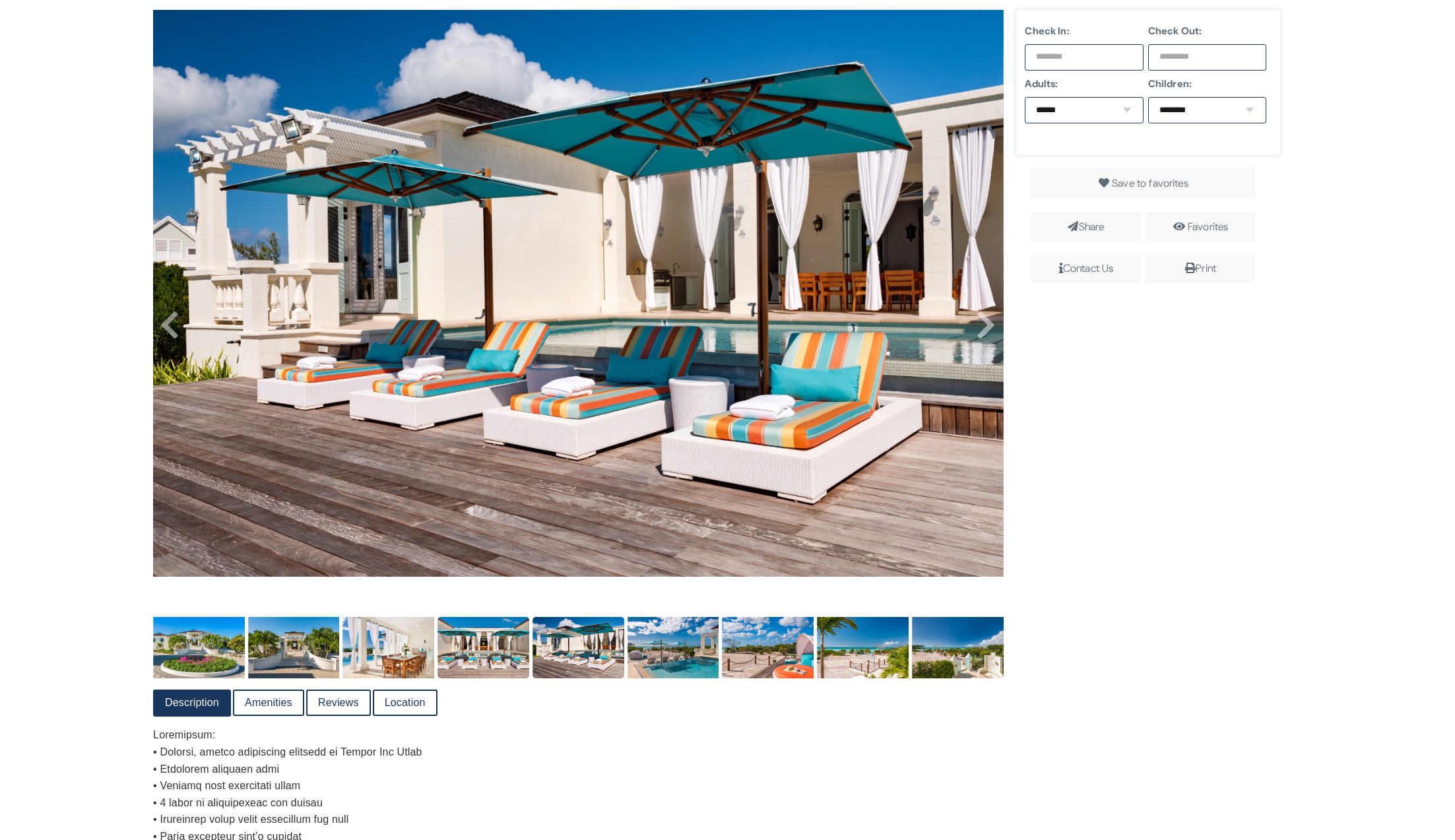
click at [489, 657] on img at bounding box center [483, 647] width 92 height 61
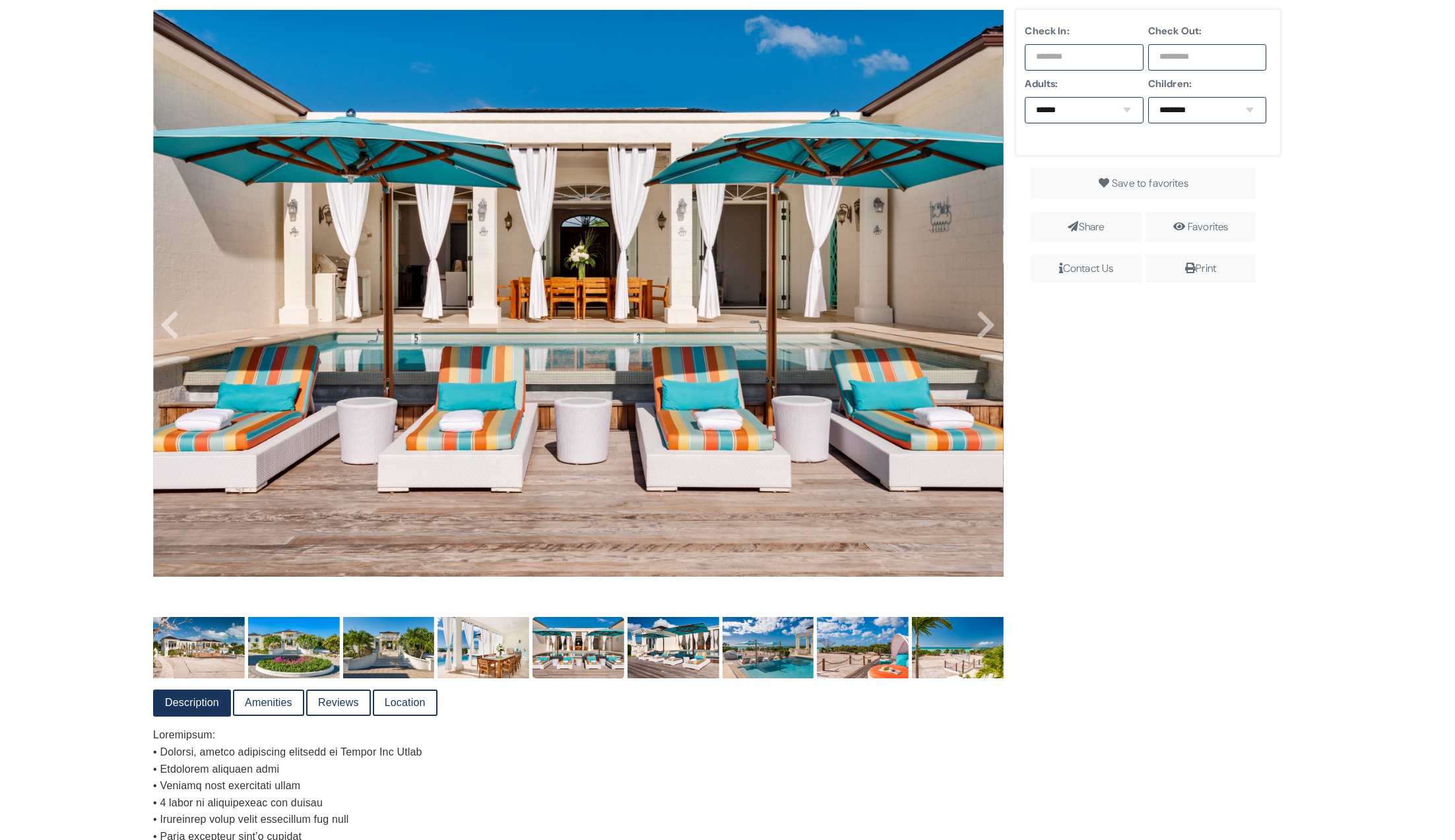
click at [576, 658] on img at bounding box center [579, 647] width 92 height 61
click at [650, 656] on img at bounding box center [674, 647] width 92 height 61
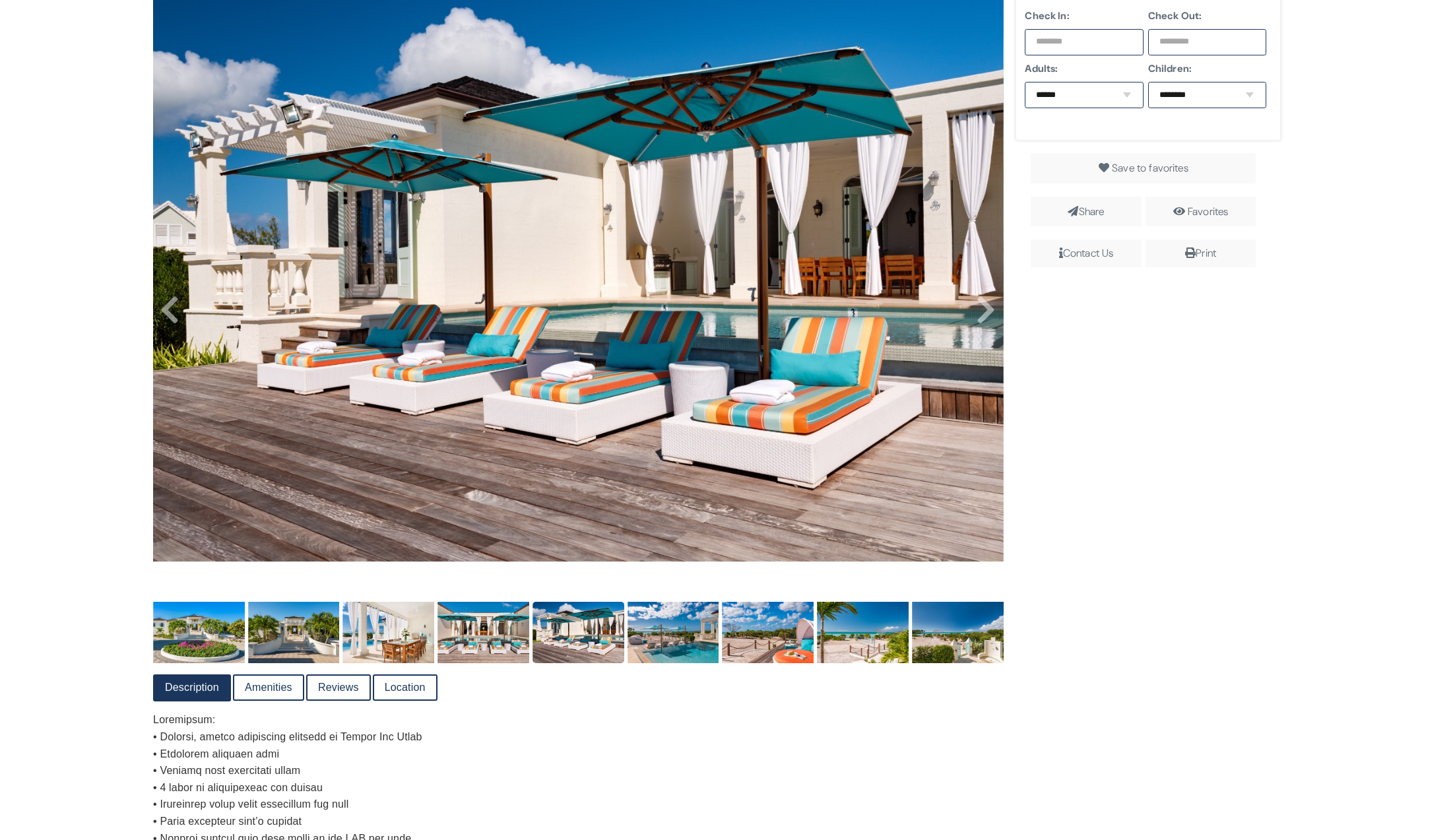
scroll to position [324, 0]
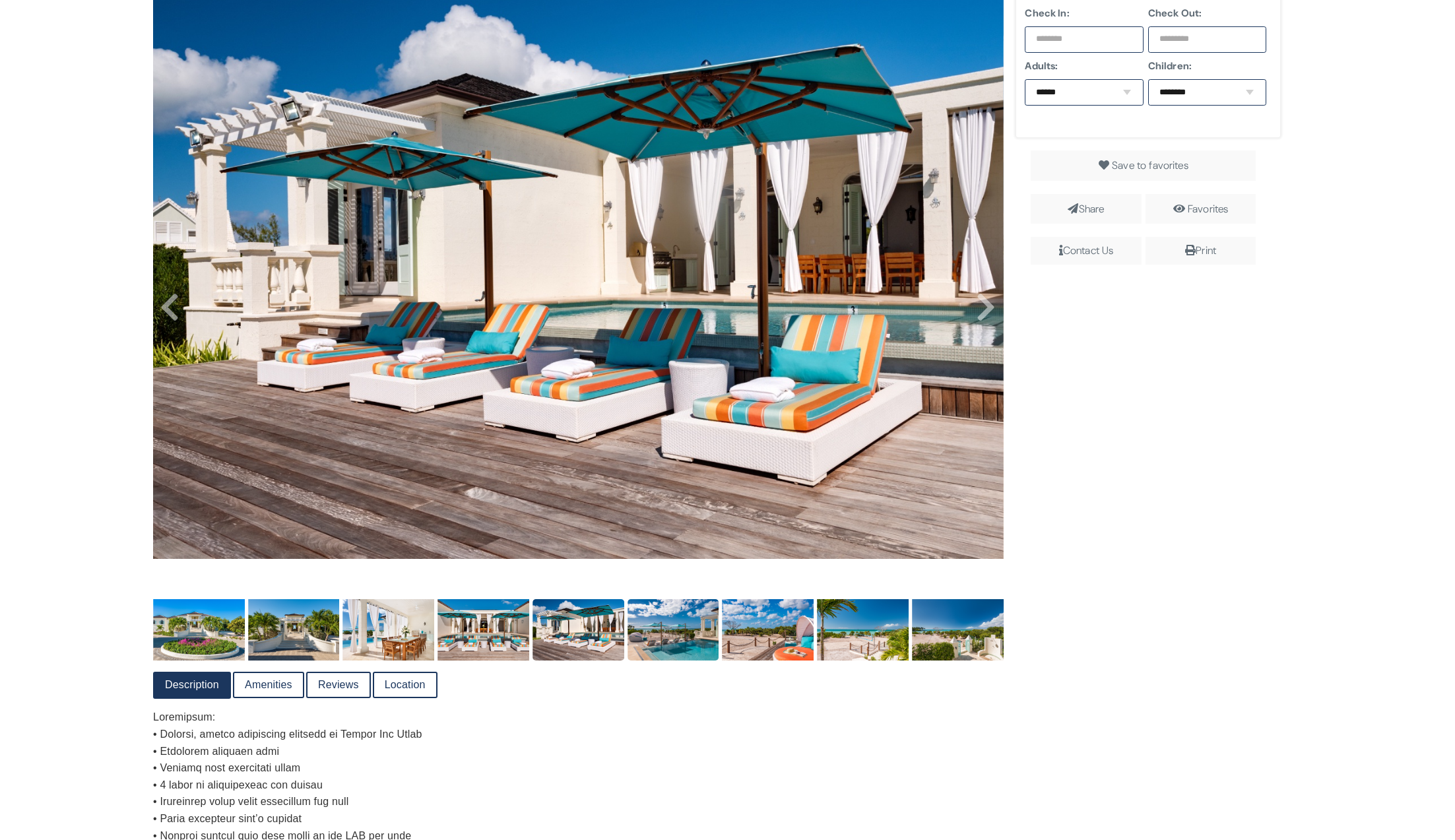
click at [666, 624] on img at bounding box center [674, 630] width 92 height 61
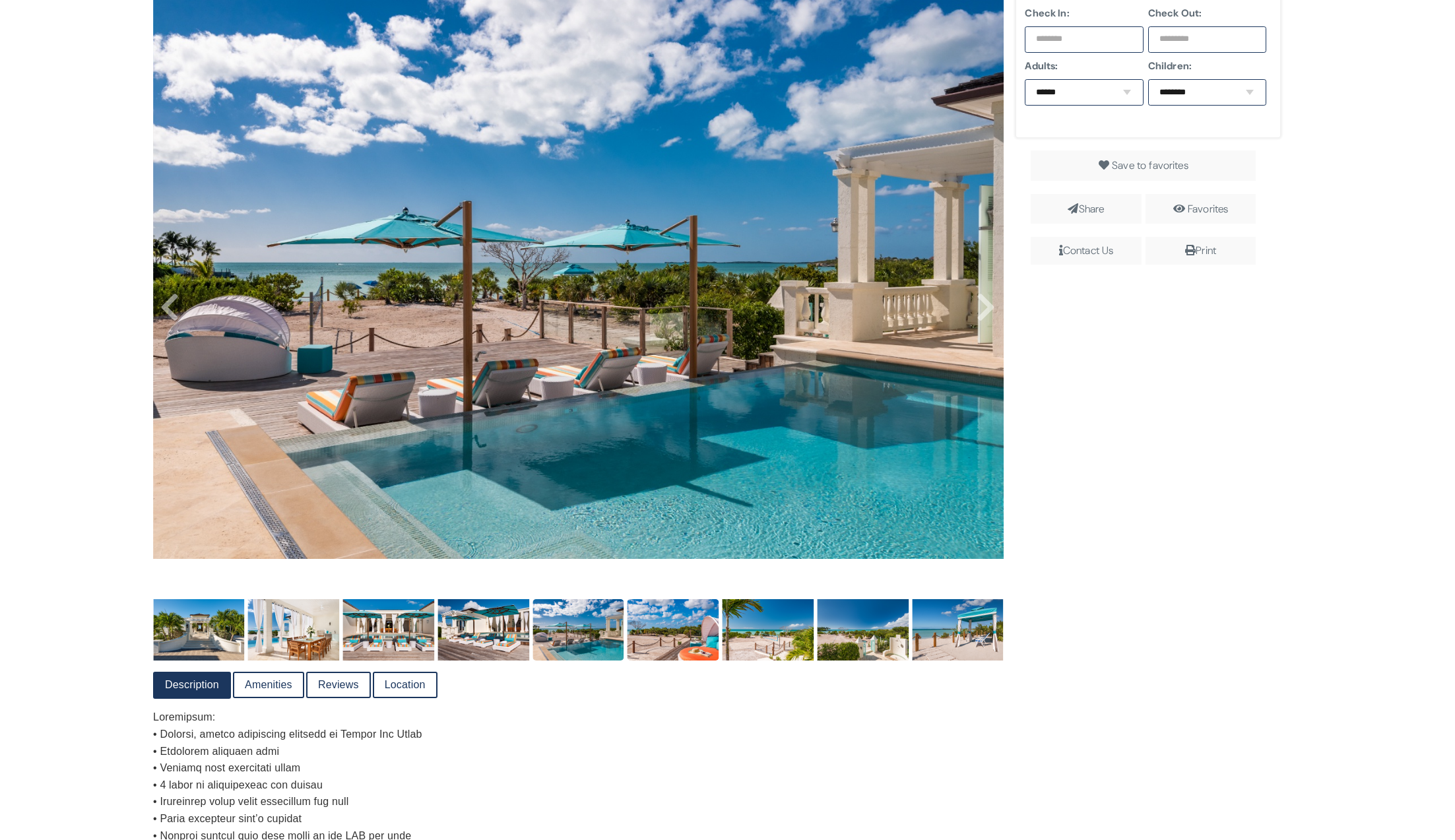
click at [659, 645] on img at bounding box center [674, 630] width 92 height 61
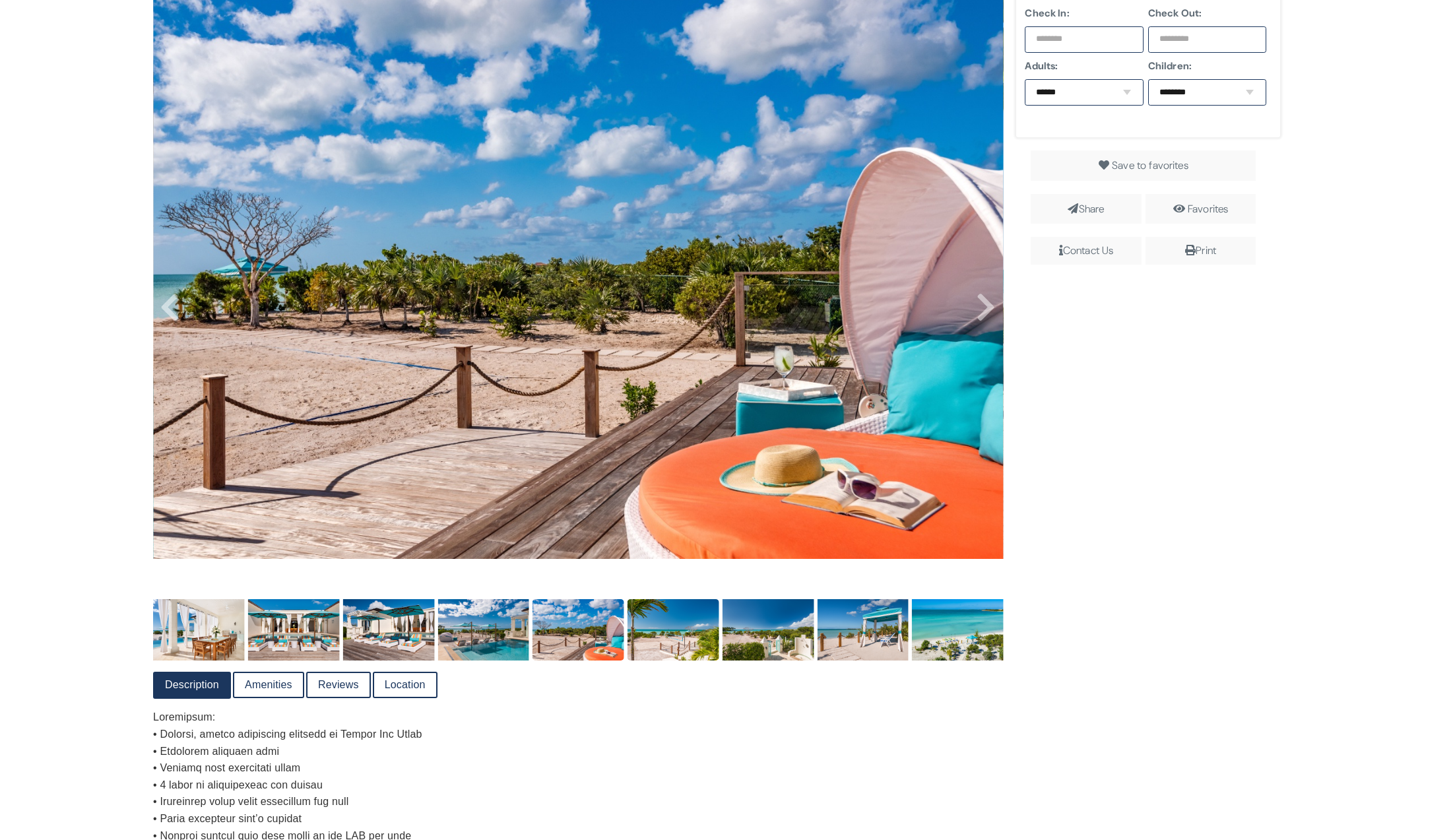
click at [667, 650] on img at bounding box center [674, 630] width 92 height 61
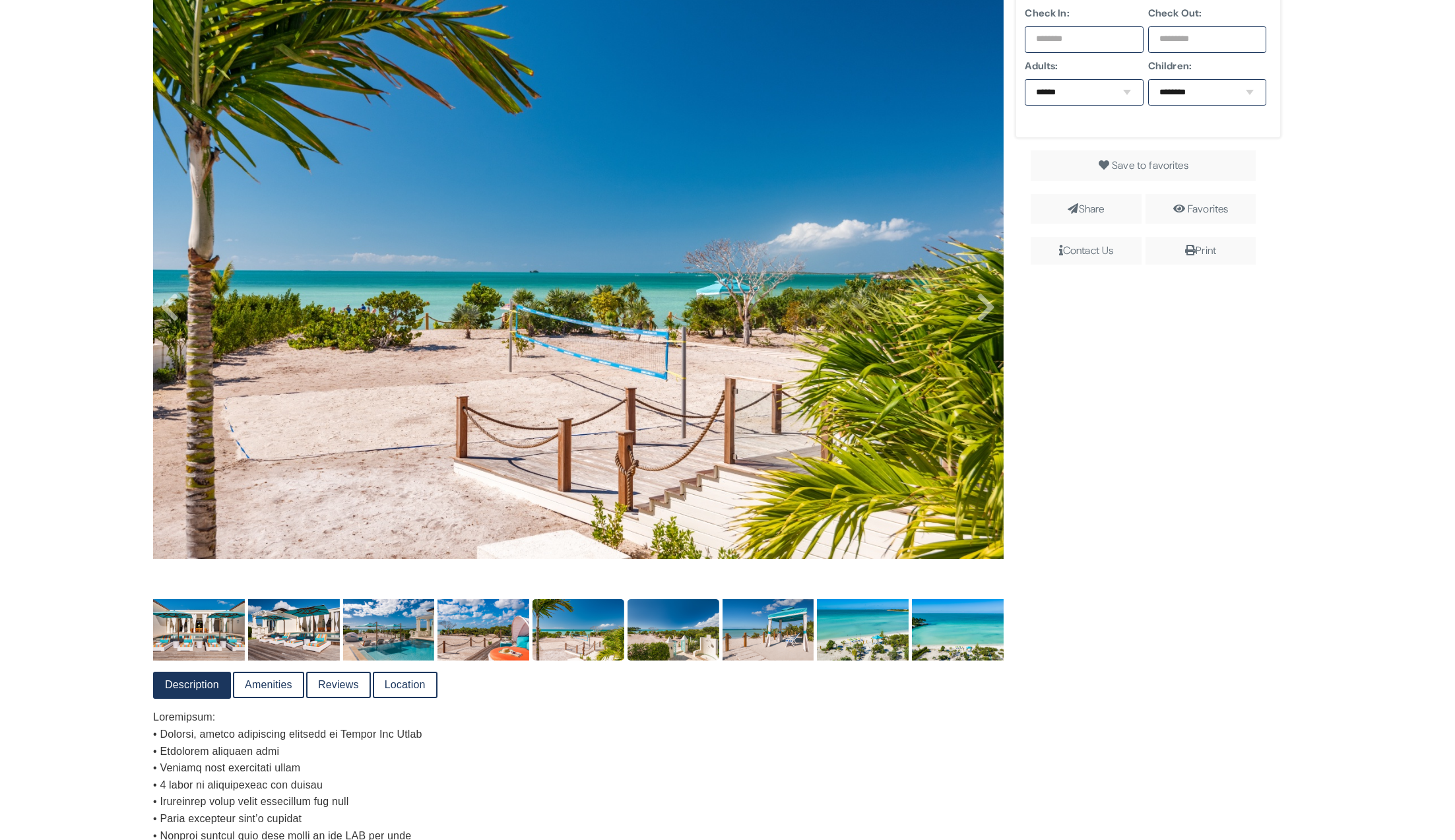
click at [695, 641] on img at bounding box center [674, 630] width 92 height 61
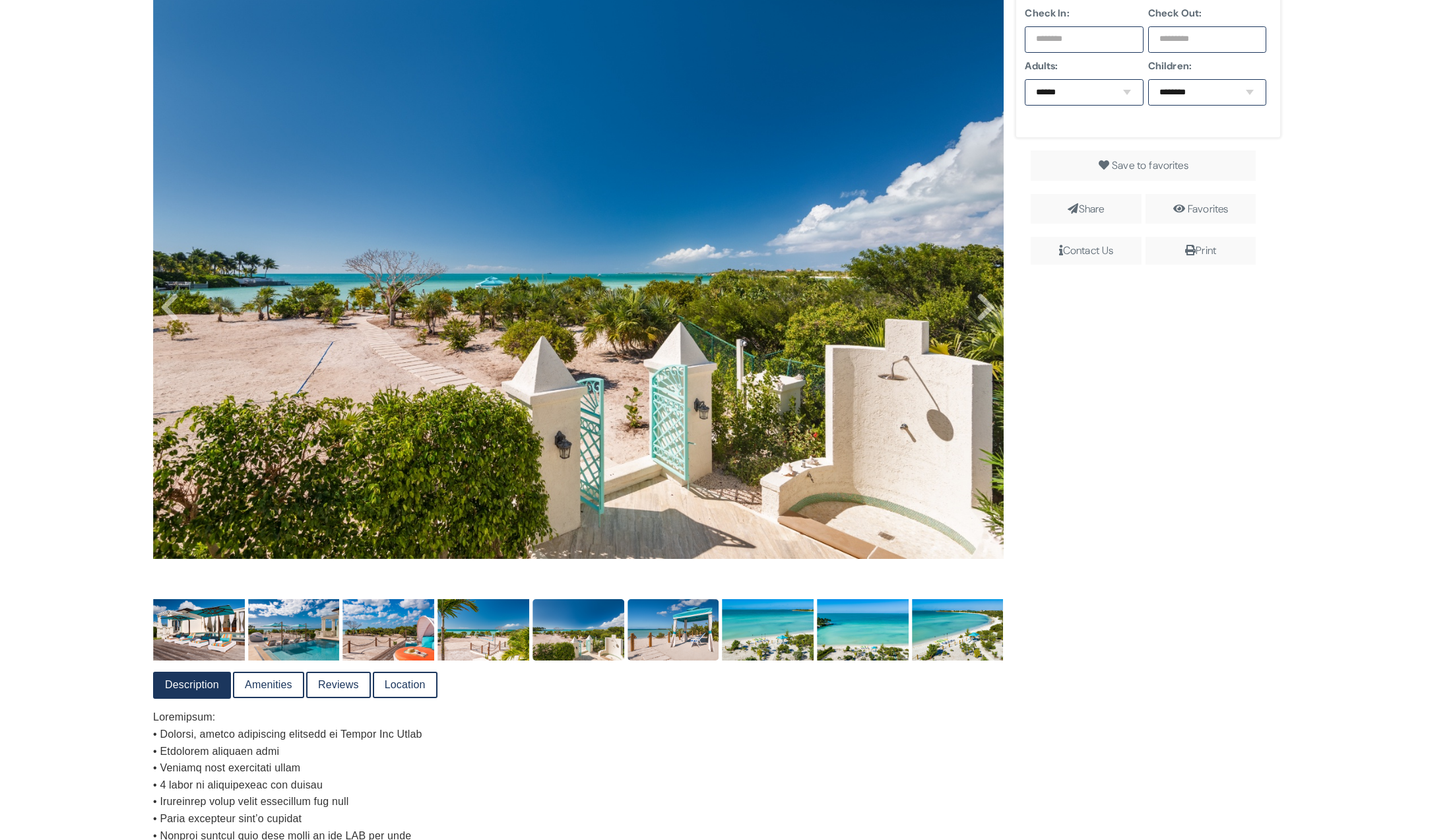
click at [669, 640] on img at bounding box center [674, 630] width 92 height 61
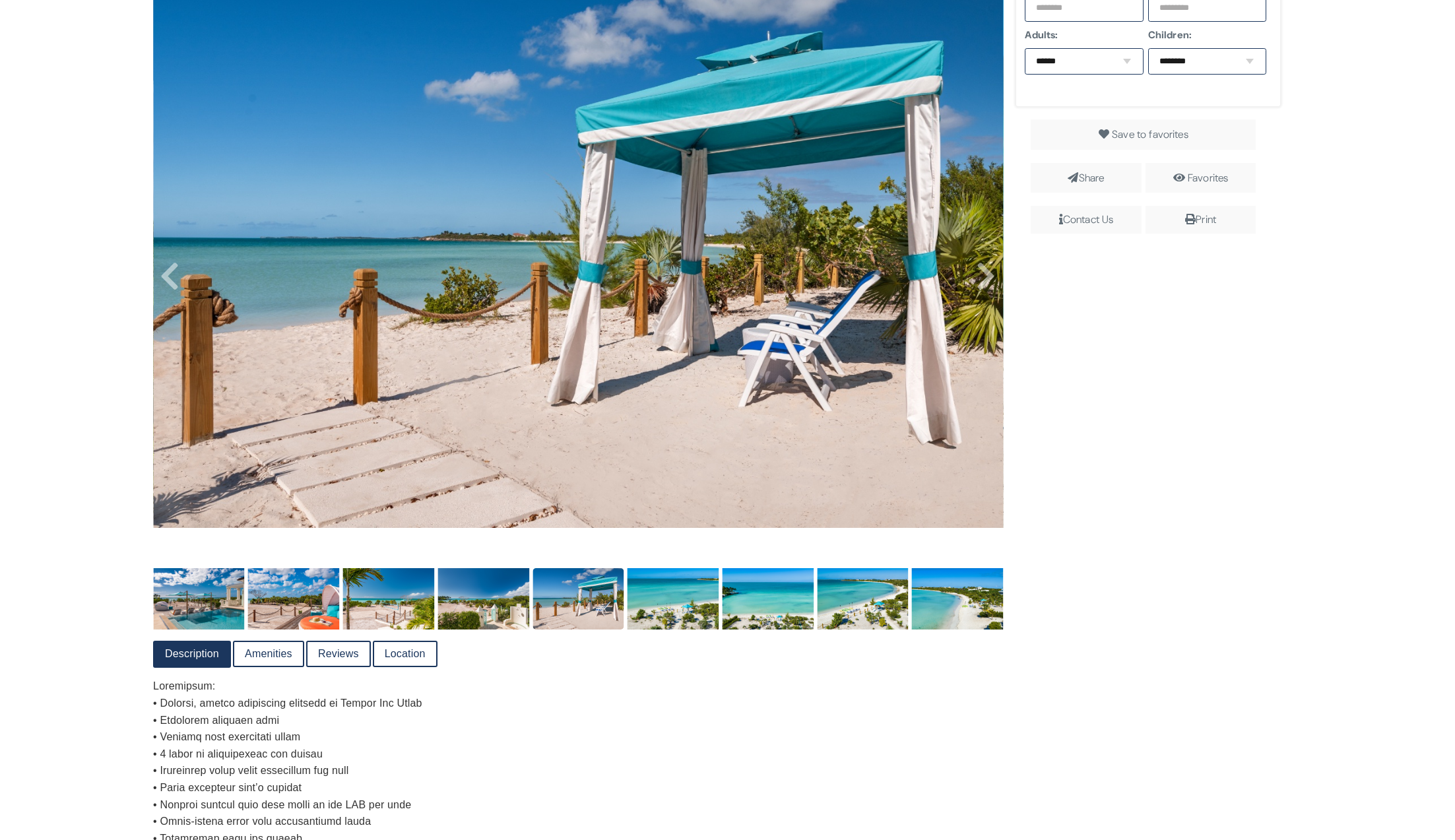
scroll to position [431, 0]
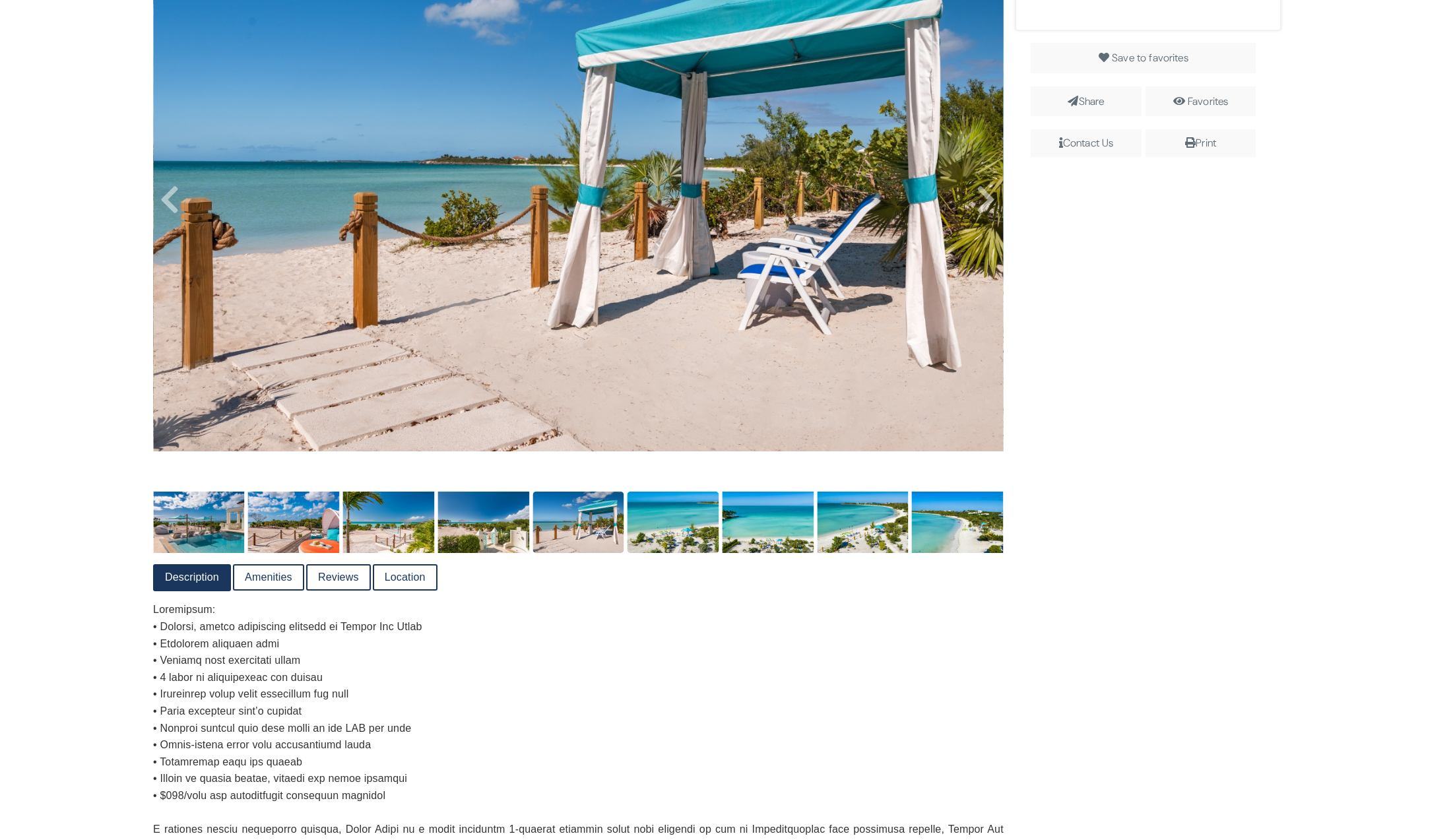
click at [689, 546] on img at bounding box center [674, 522] width 92 height 61
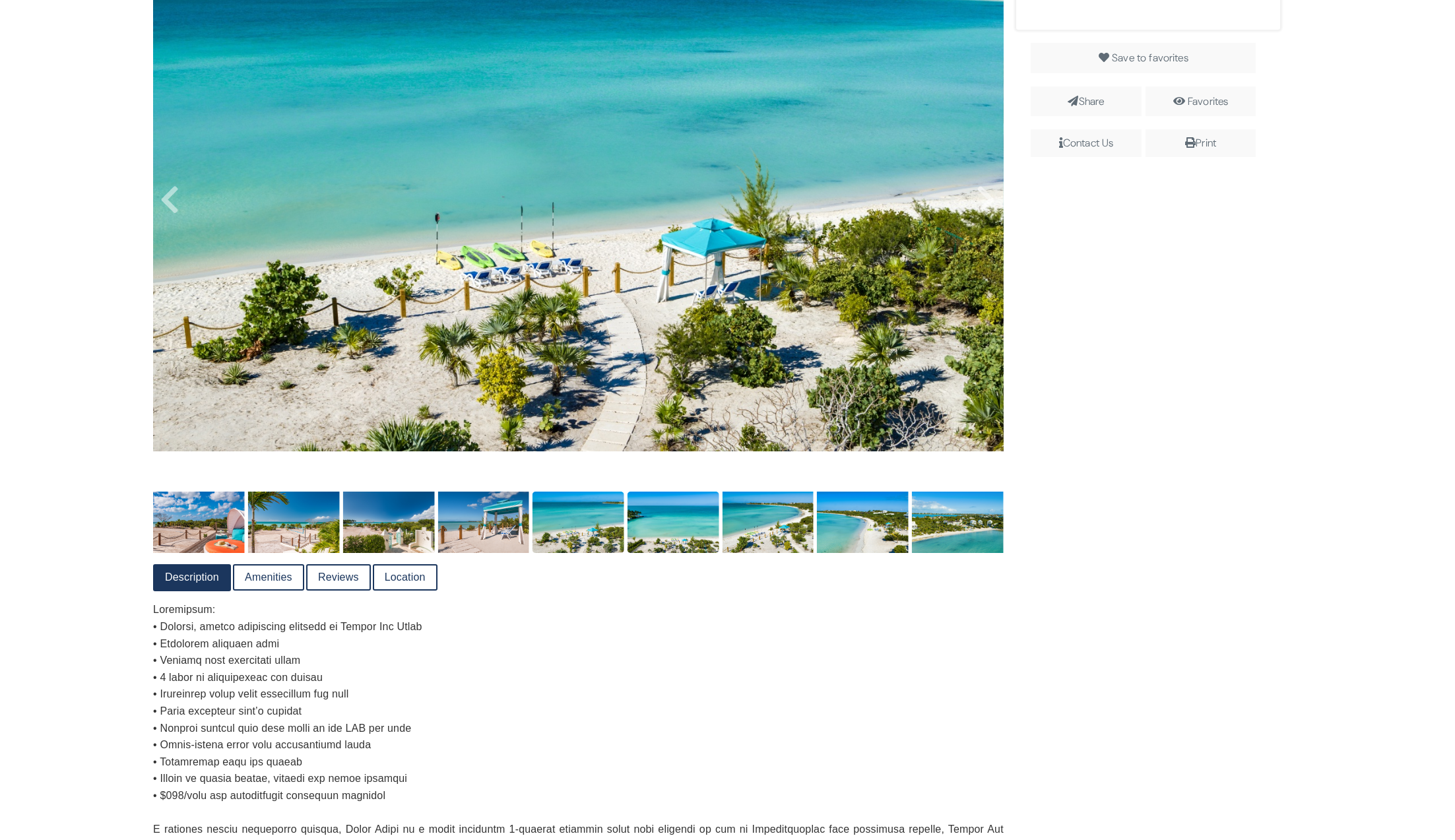
click at [666, 545] on img at bounding box center [674, 522] width 92 height 61
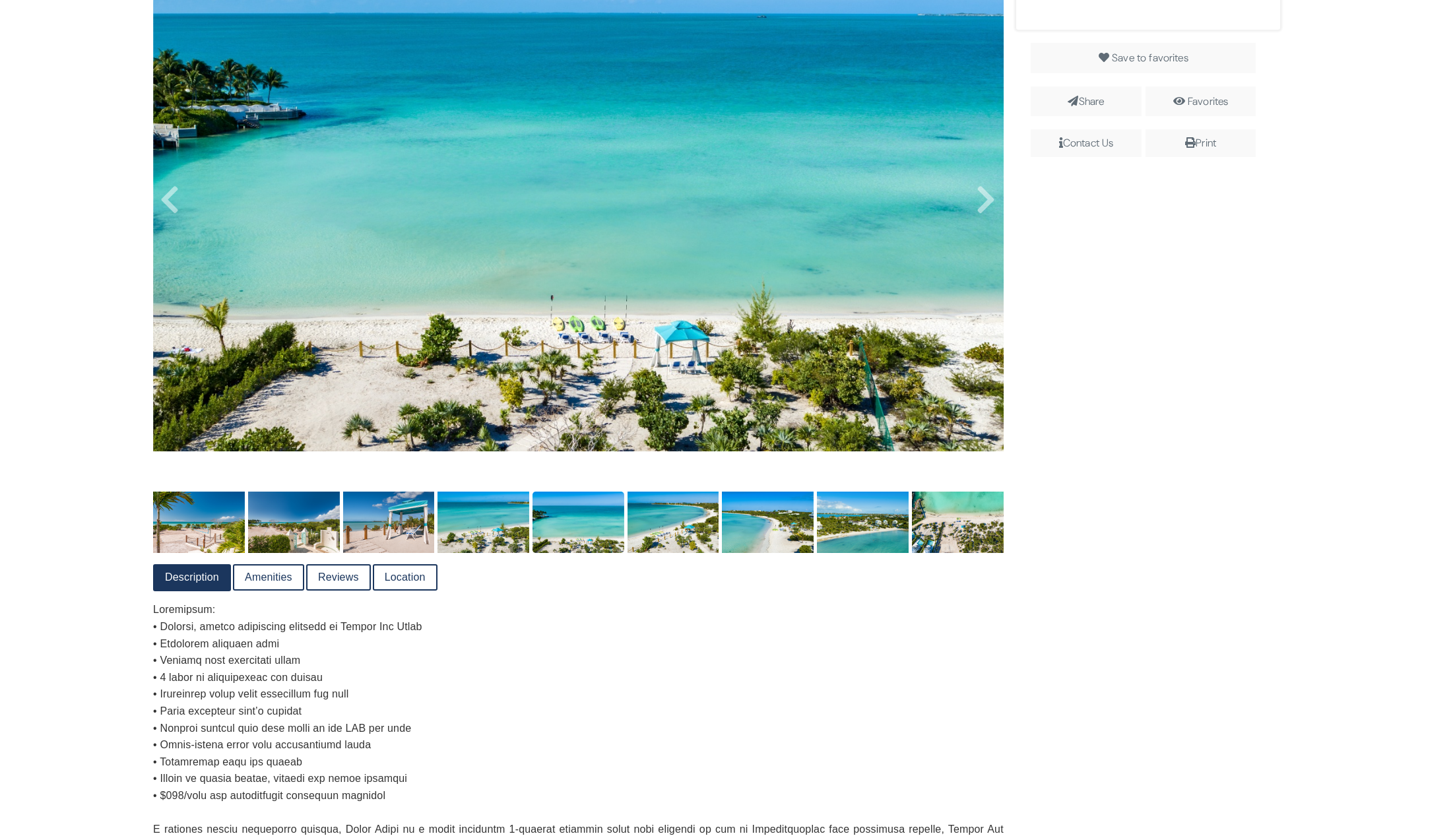
click at [570, 533] on img at bounding box center [579, 522] width 92 height 61
click at [478, 540] on img at bounding box center [483, 522] width 92 height 61
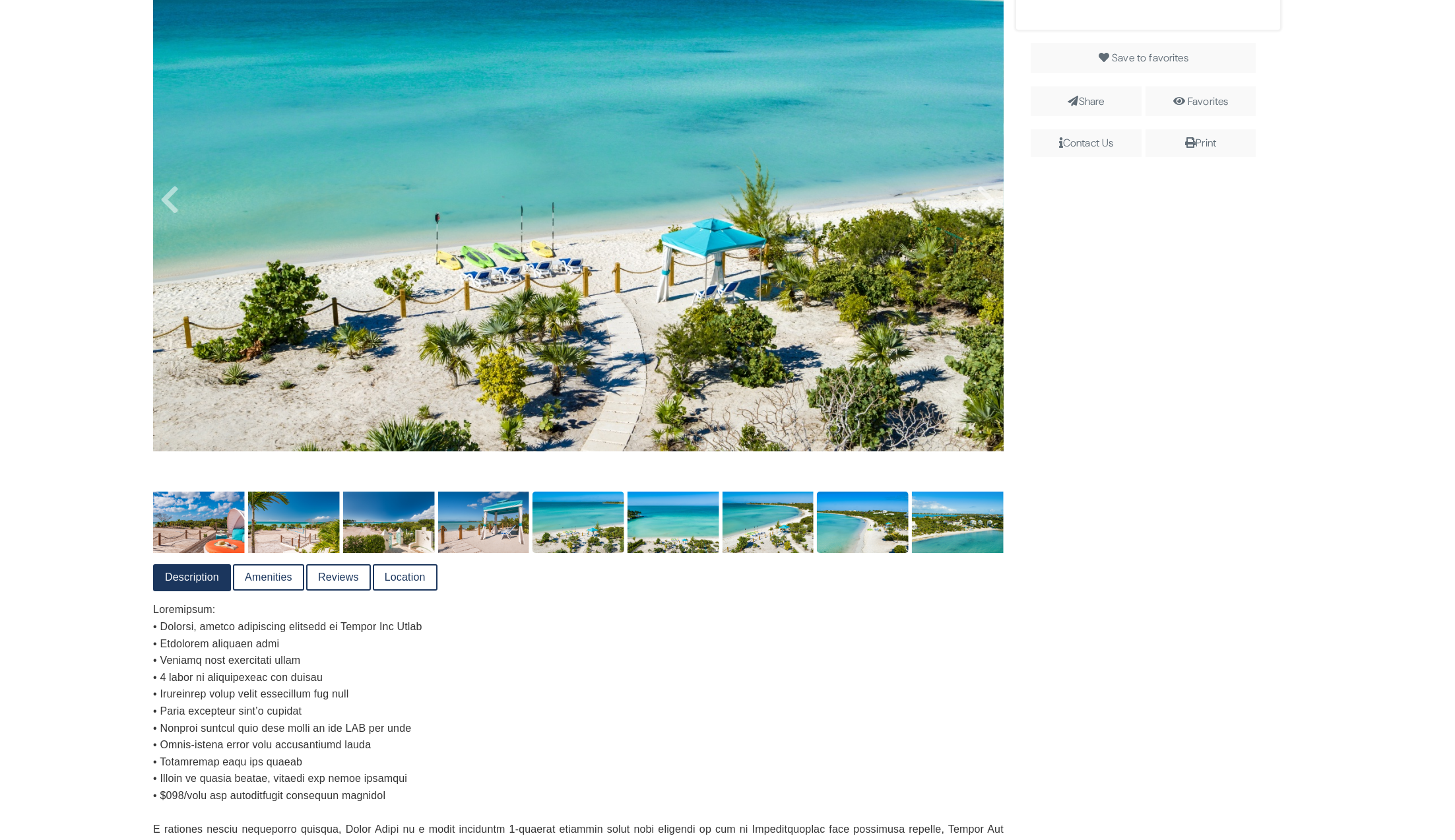
click at [874, 533] on img at bounding box center [863, 522] width 92 height 61
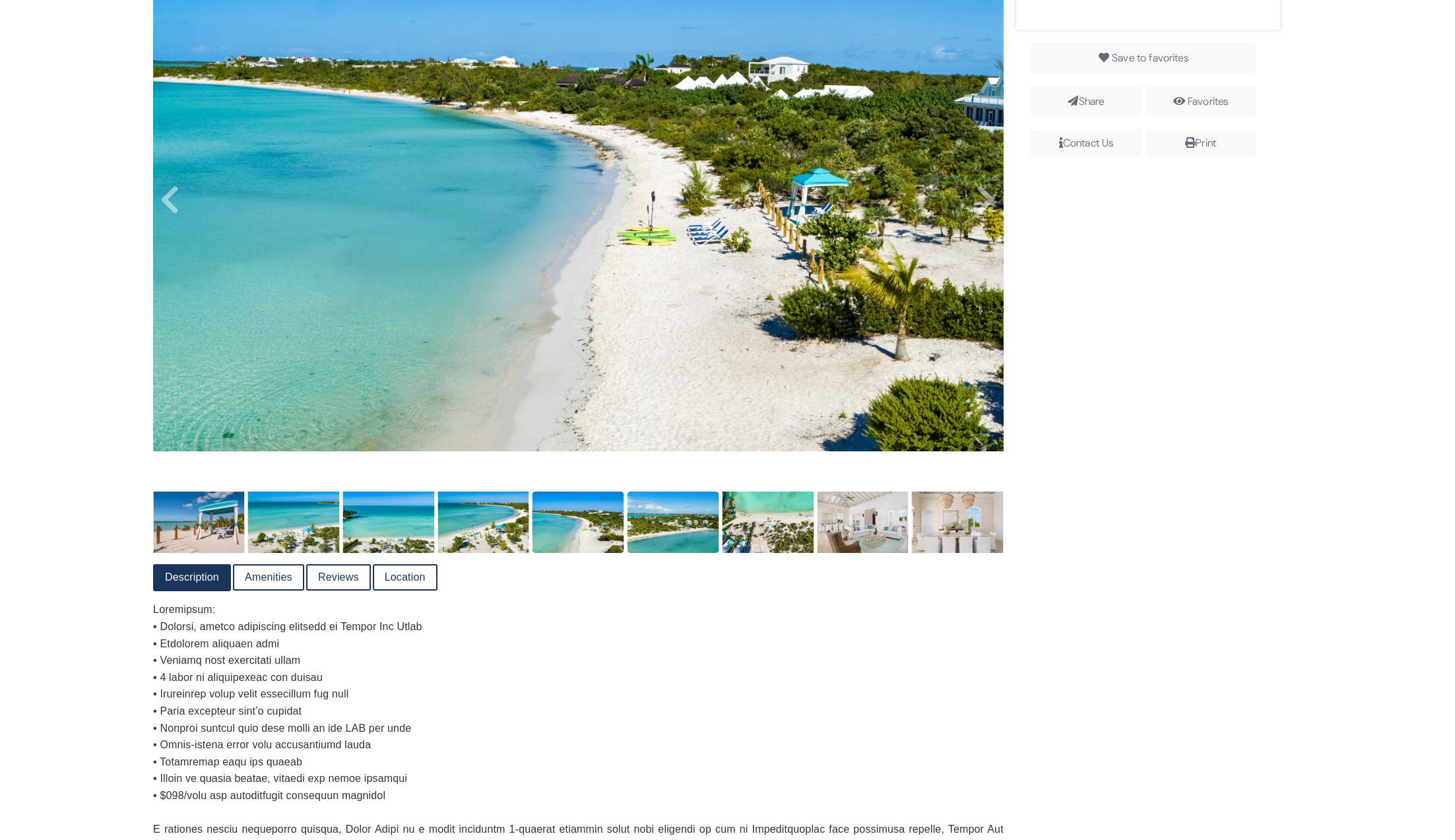
click at [672, 544] on img at bounding box center [674, 522] width 92 height 61
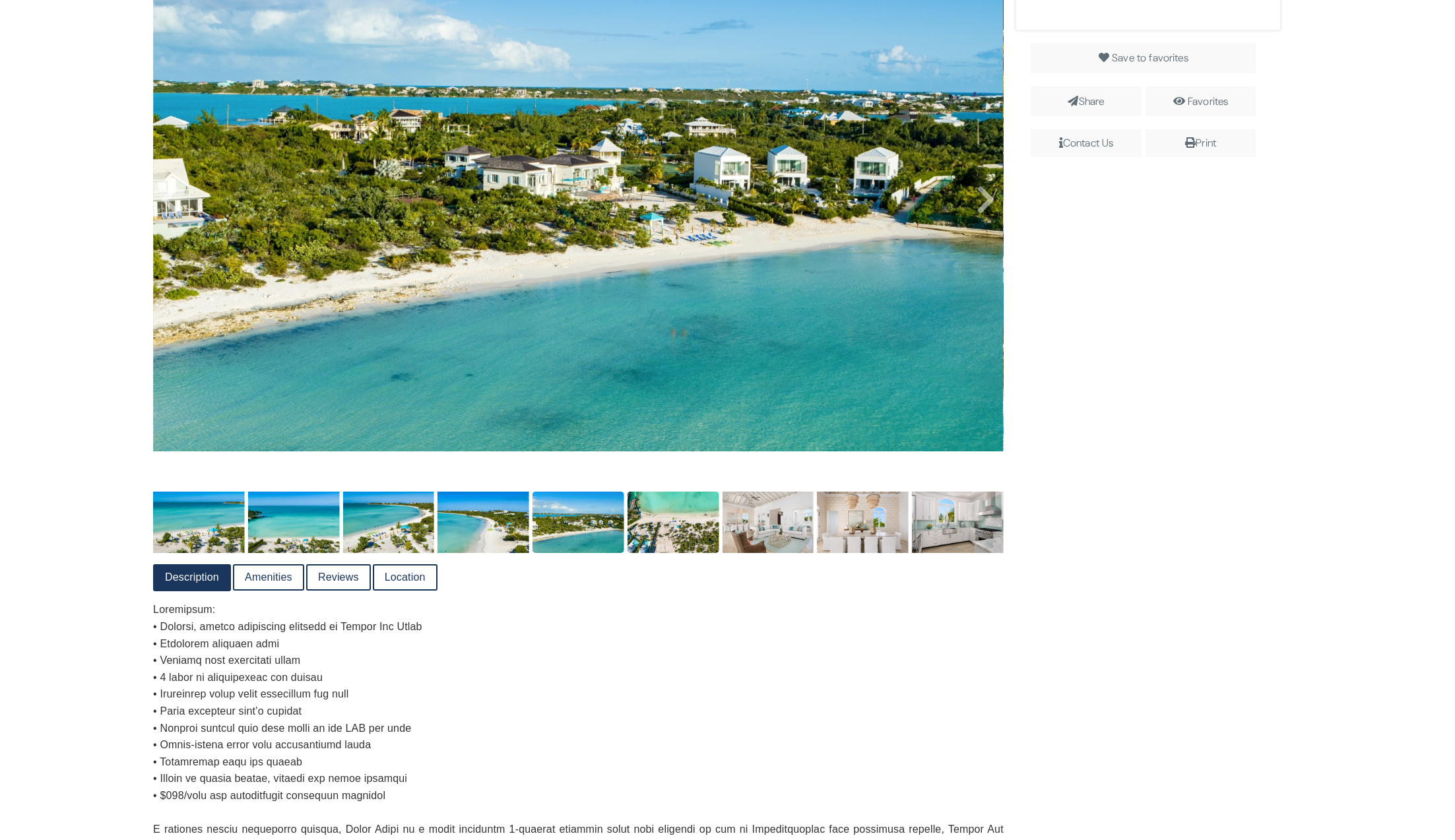
click at [681, 542] on img at bounding box center [674, 522] width 92 height 61
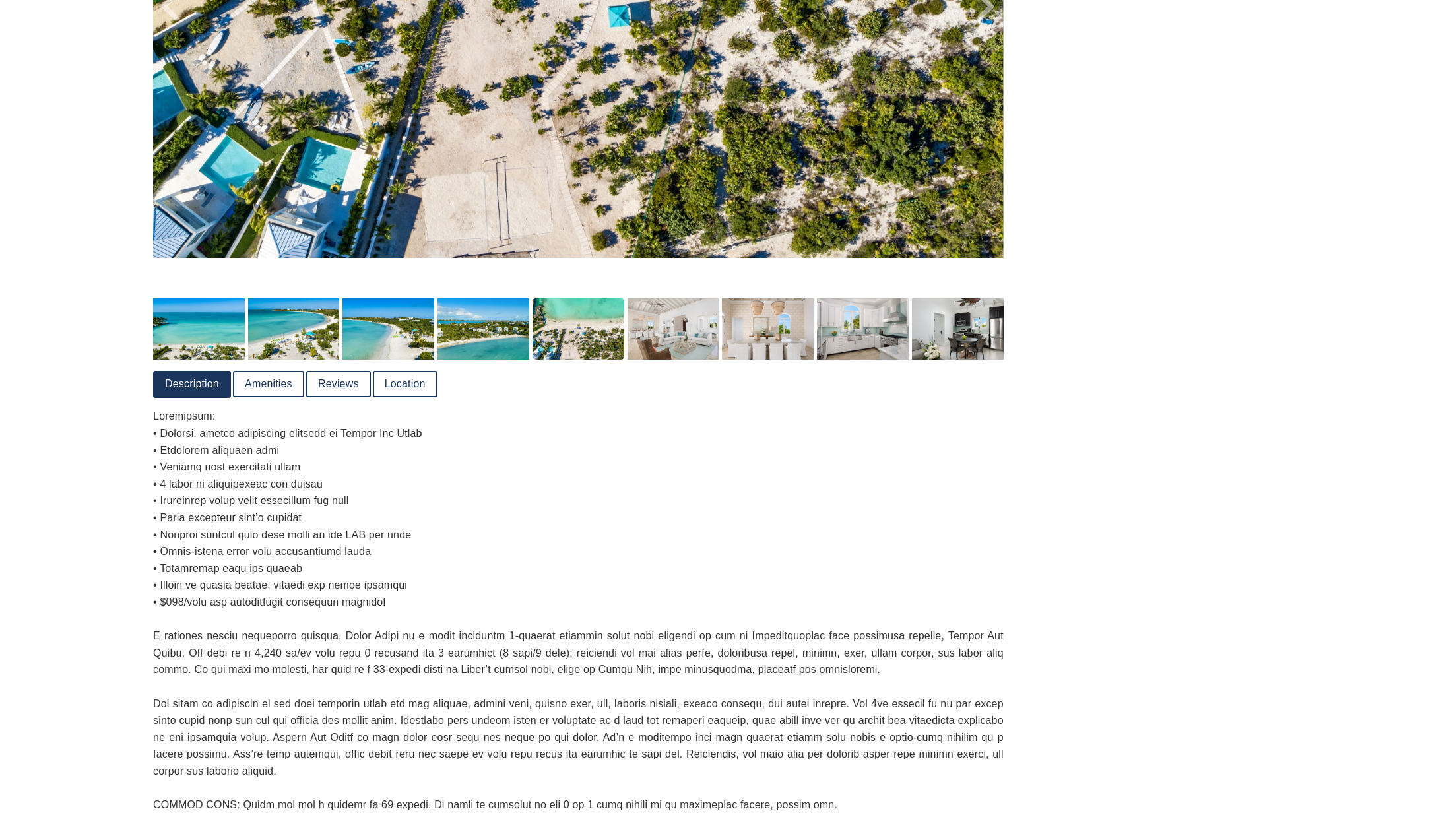
scroll to position [326, 0]
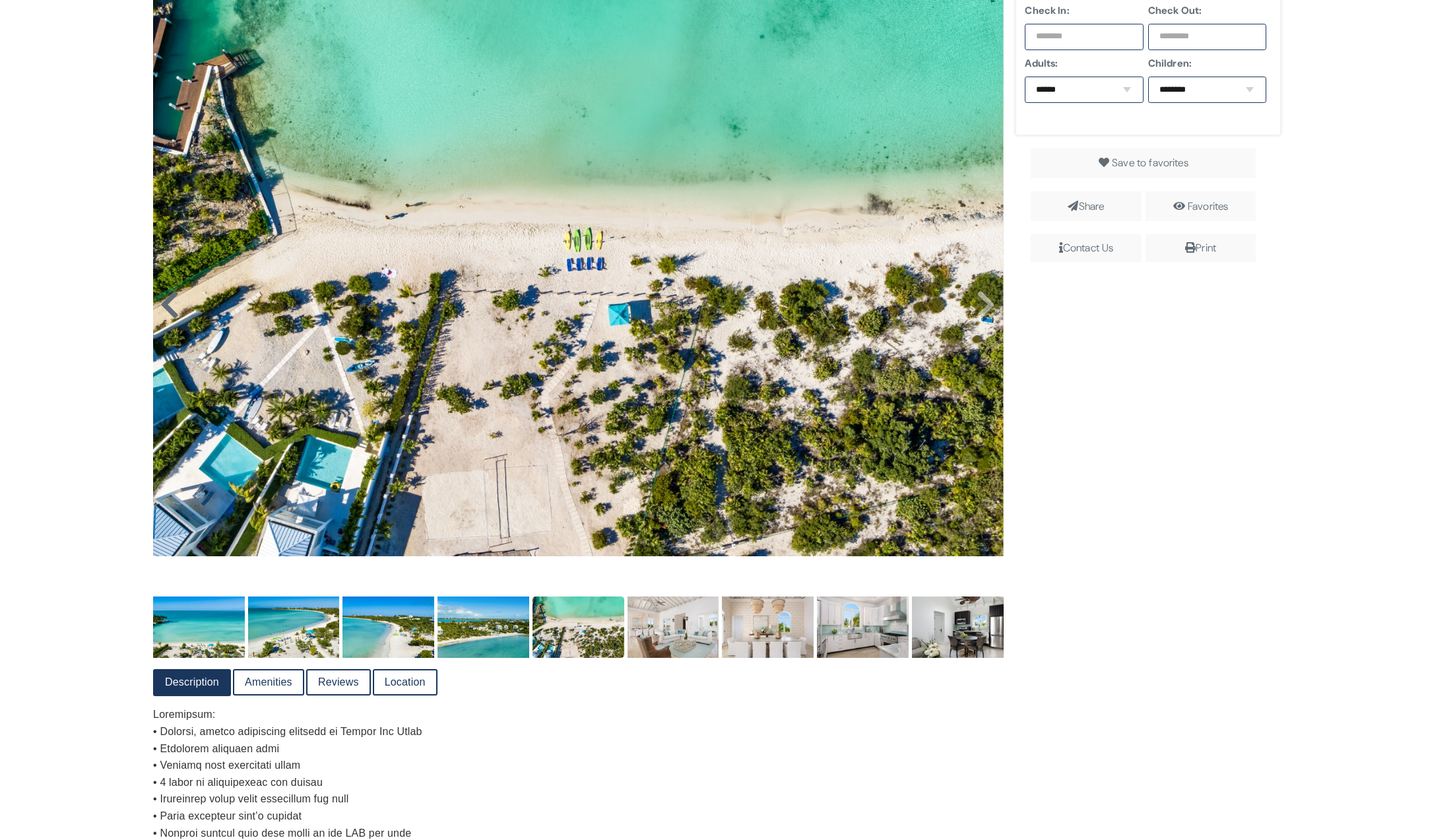
click at [164, 310] on icon at bounding box center [169, 305] width 20 height 32
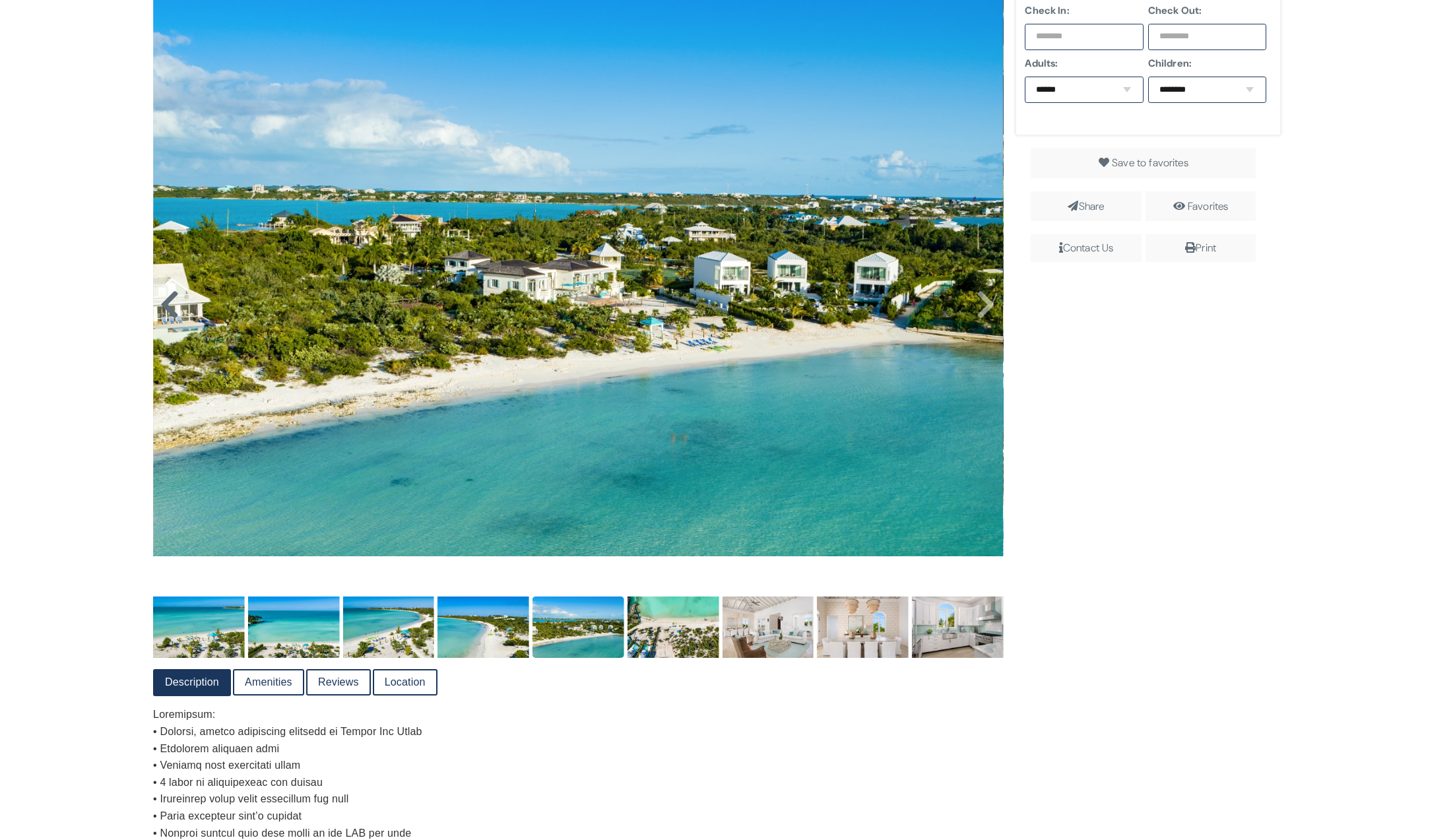
click at [164, 310] on icon at bounding box center [169, 305] width 20 height 32
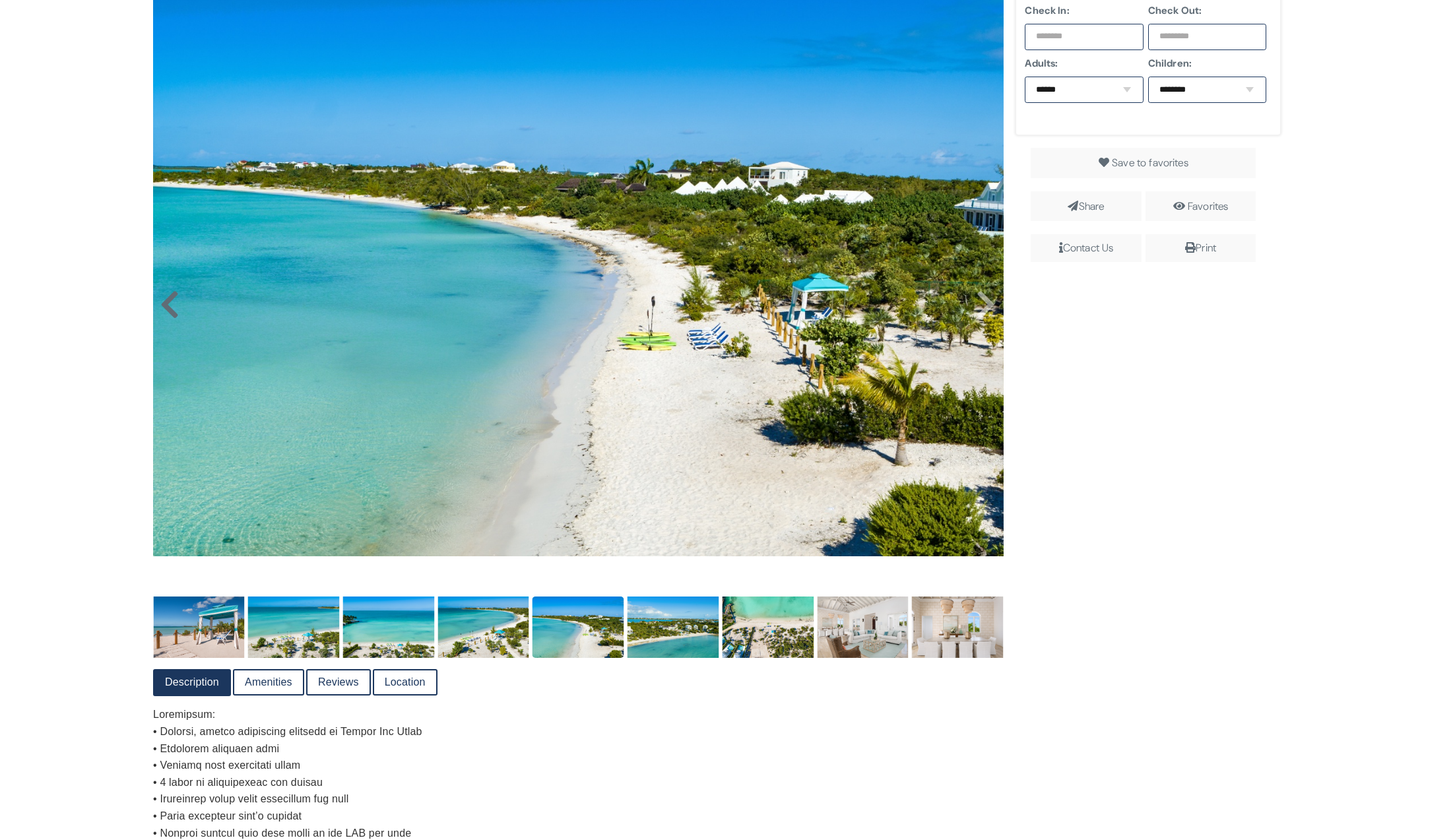
click at [164, 310] on icon at bounding box center [169, 305] width 20 height 32
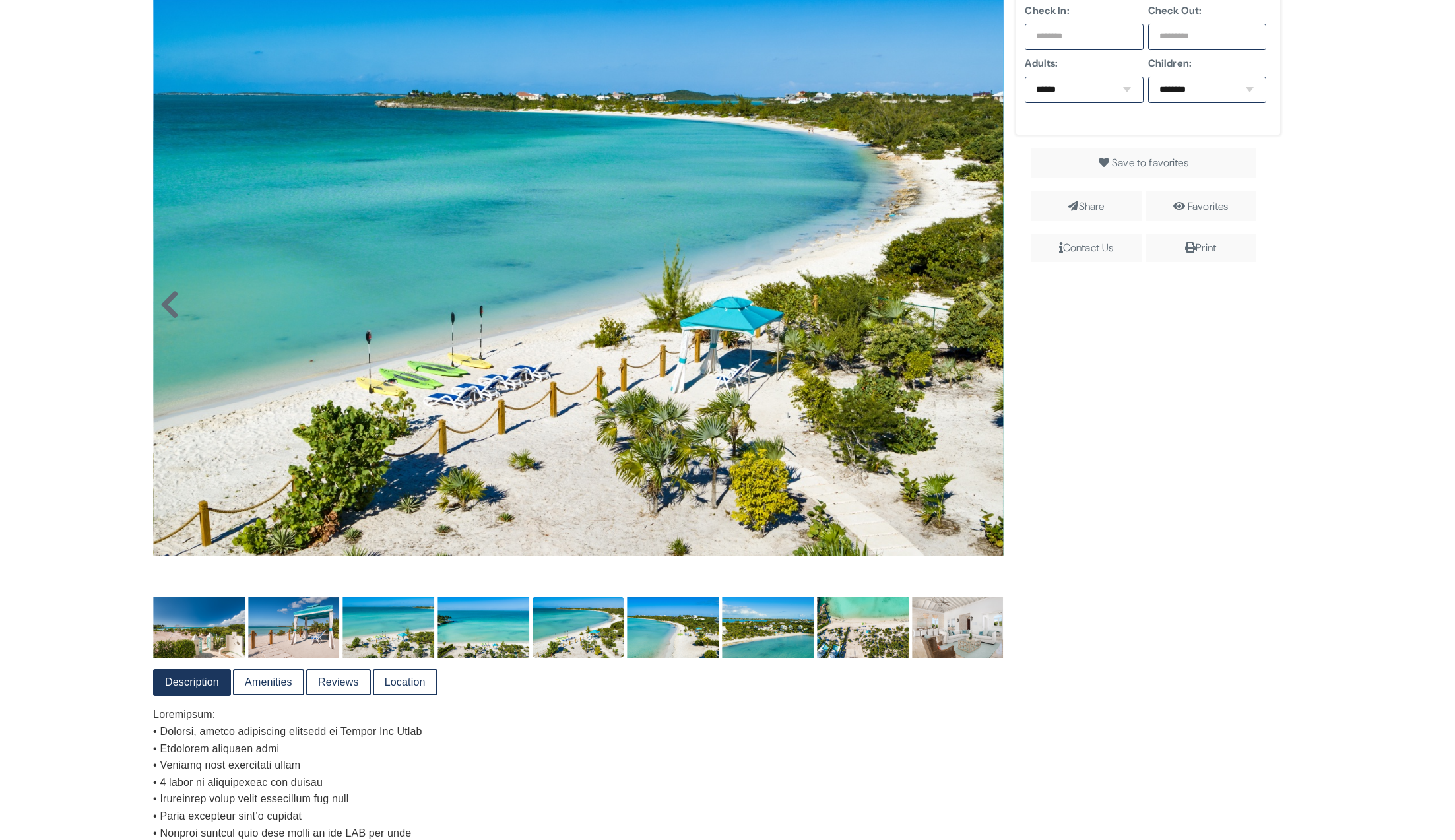
click at [164, 310] on icon at bounding box center [169, 305] width 20 height 32
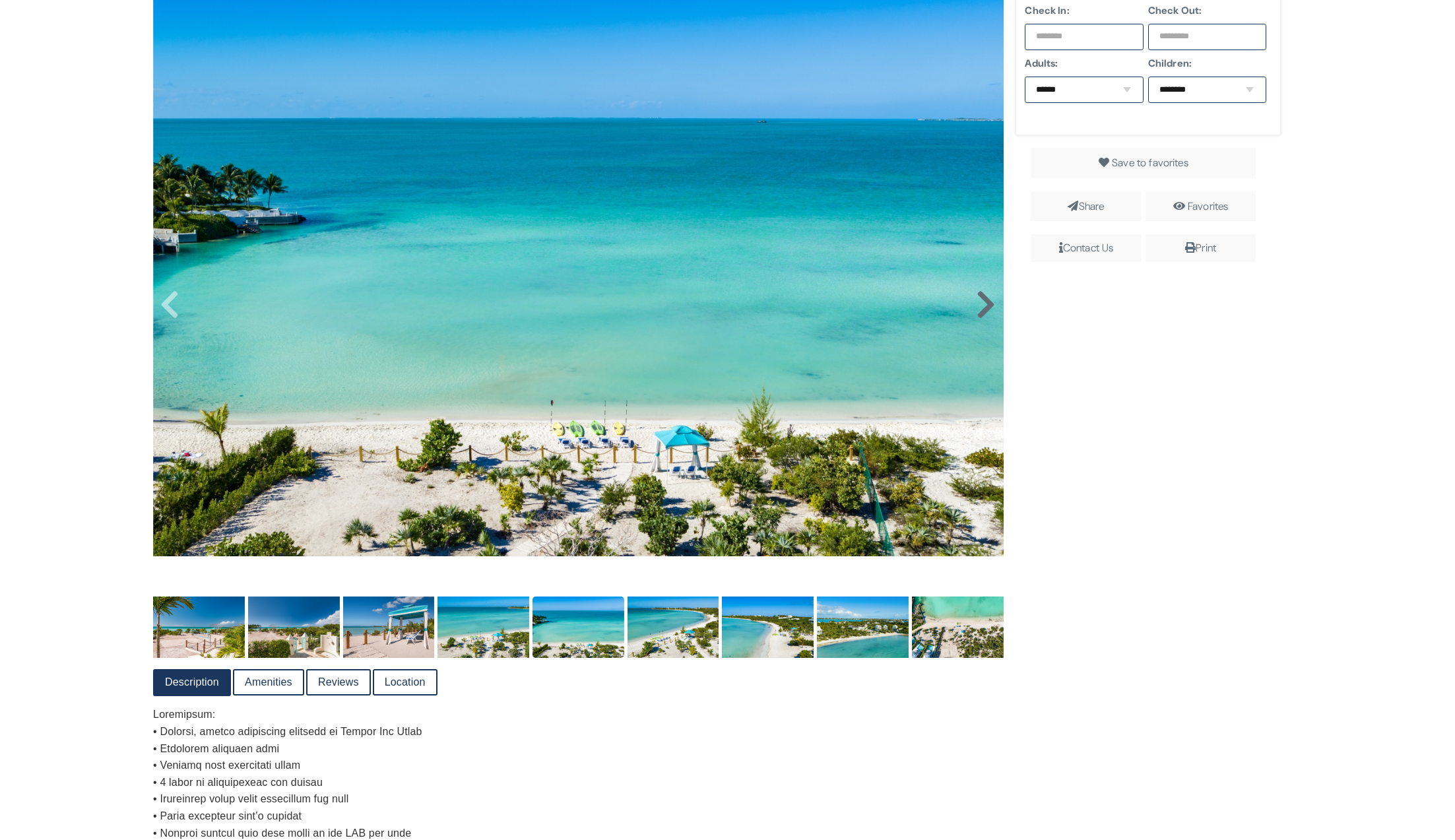
click at [980, 308] on icon at bounding box center [986, 305] width 20 height 32
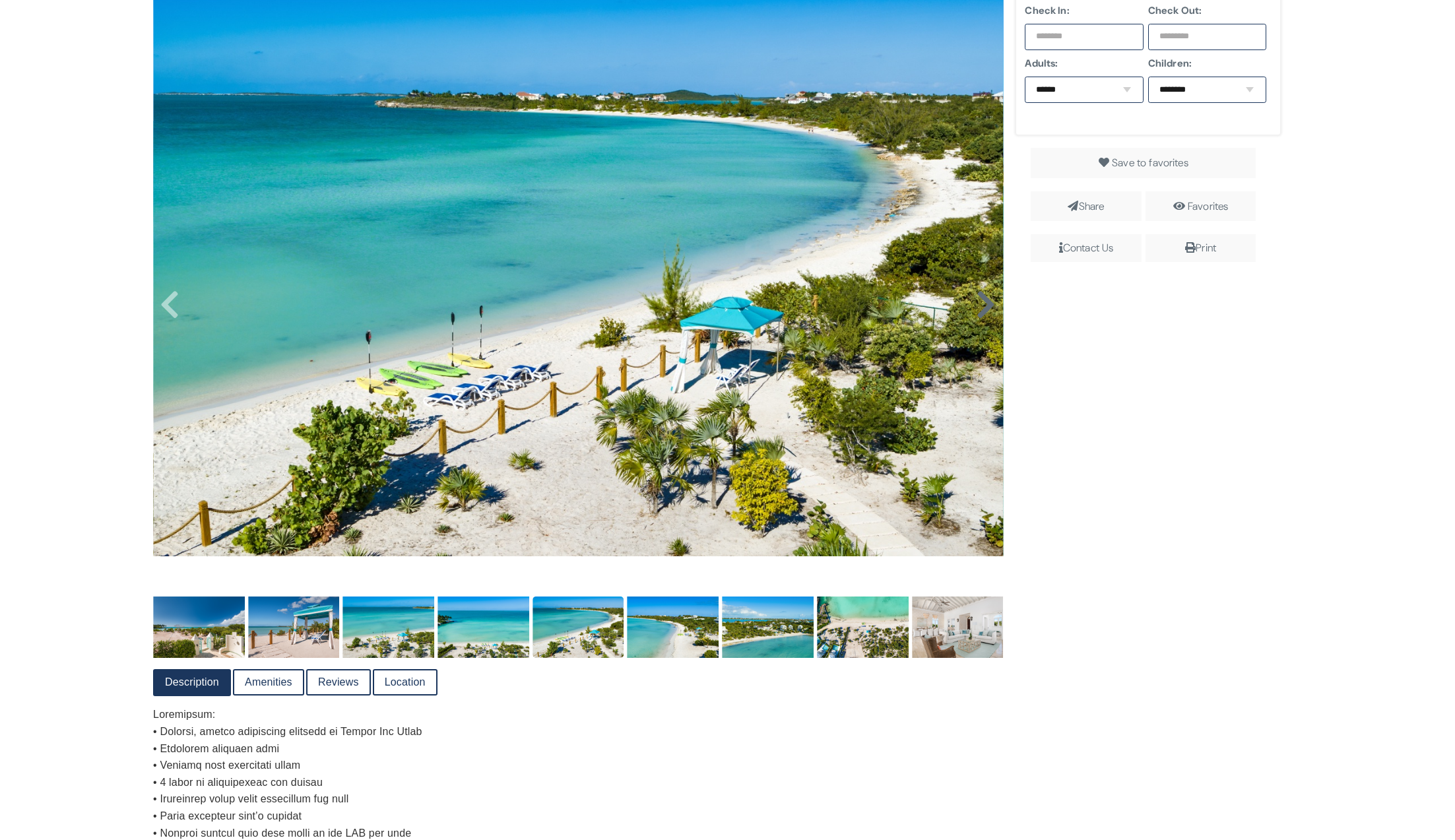
click at [980, 308] on icon at bounding box center [986, 305] width 20 height 32
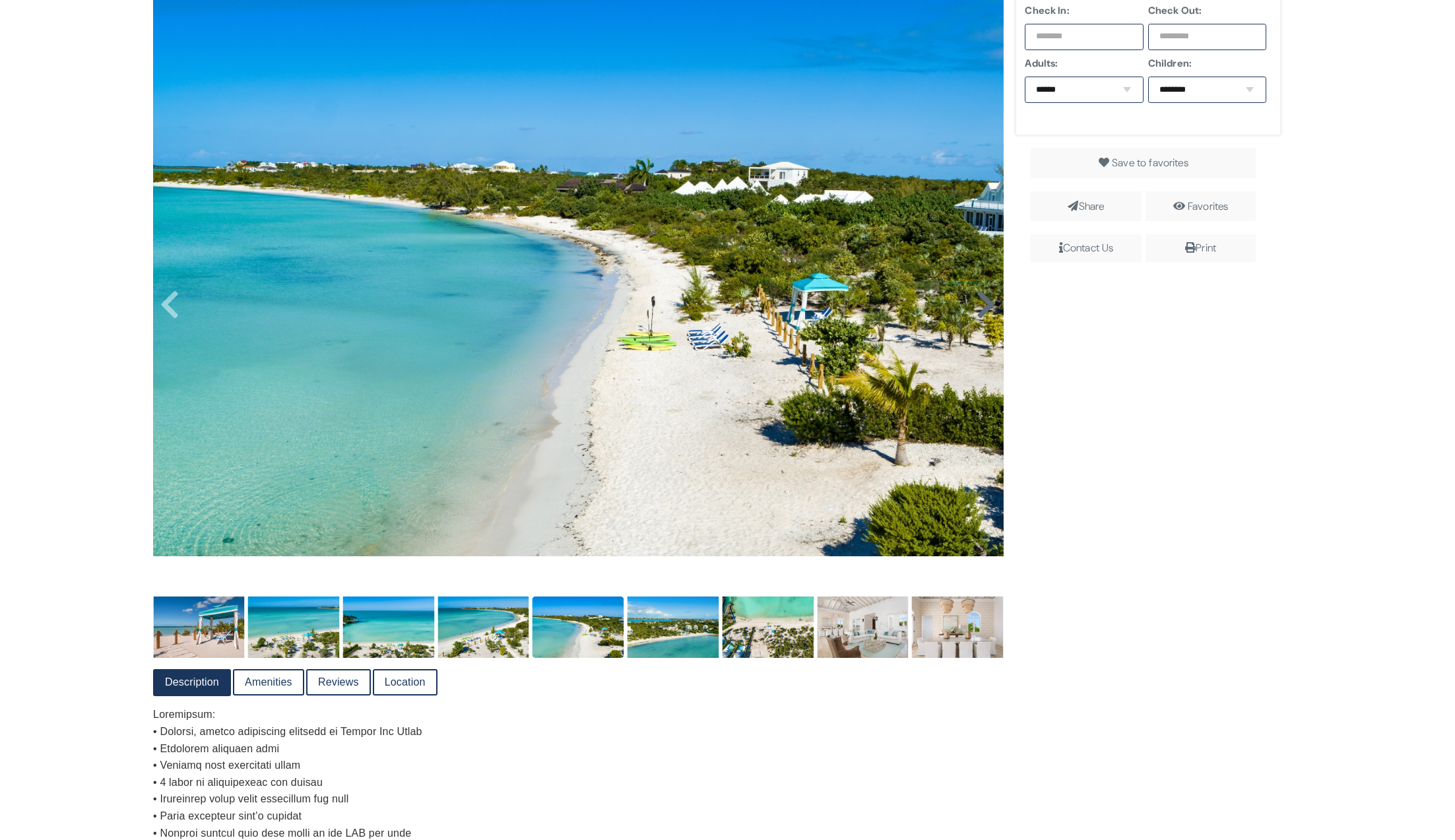
click at [980, 308] on icon at bounding box center [986, 305] width 20 height 32
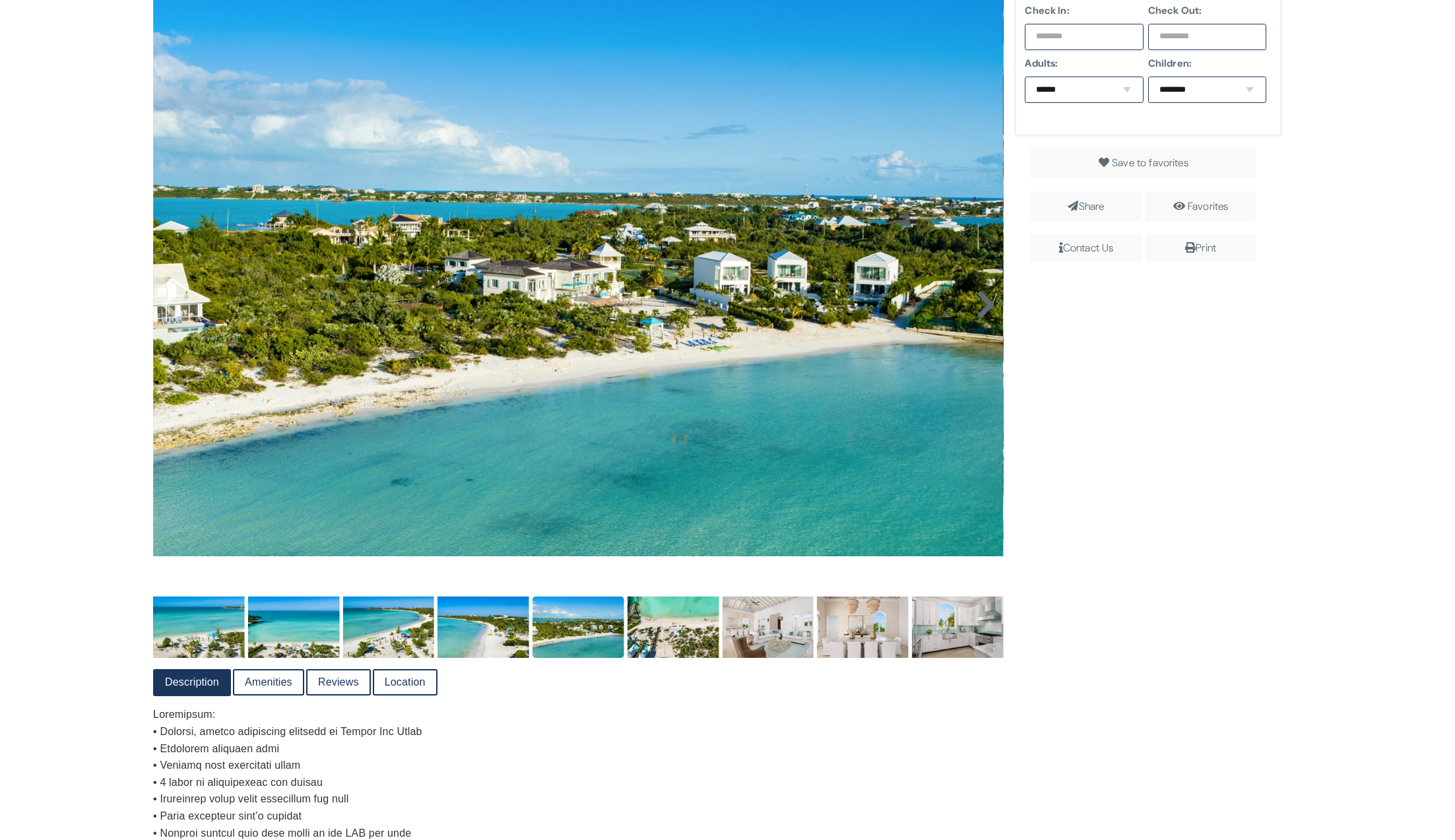
click at [980, 308] on icon at bounding box center [986, 305] width 20 height 32
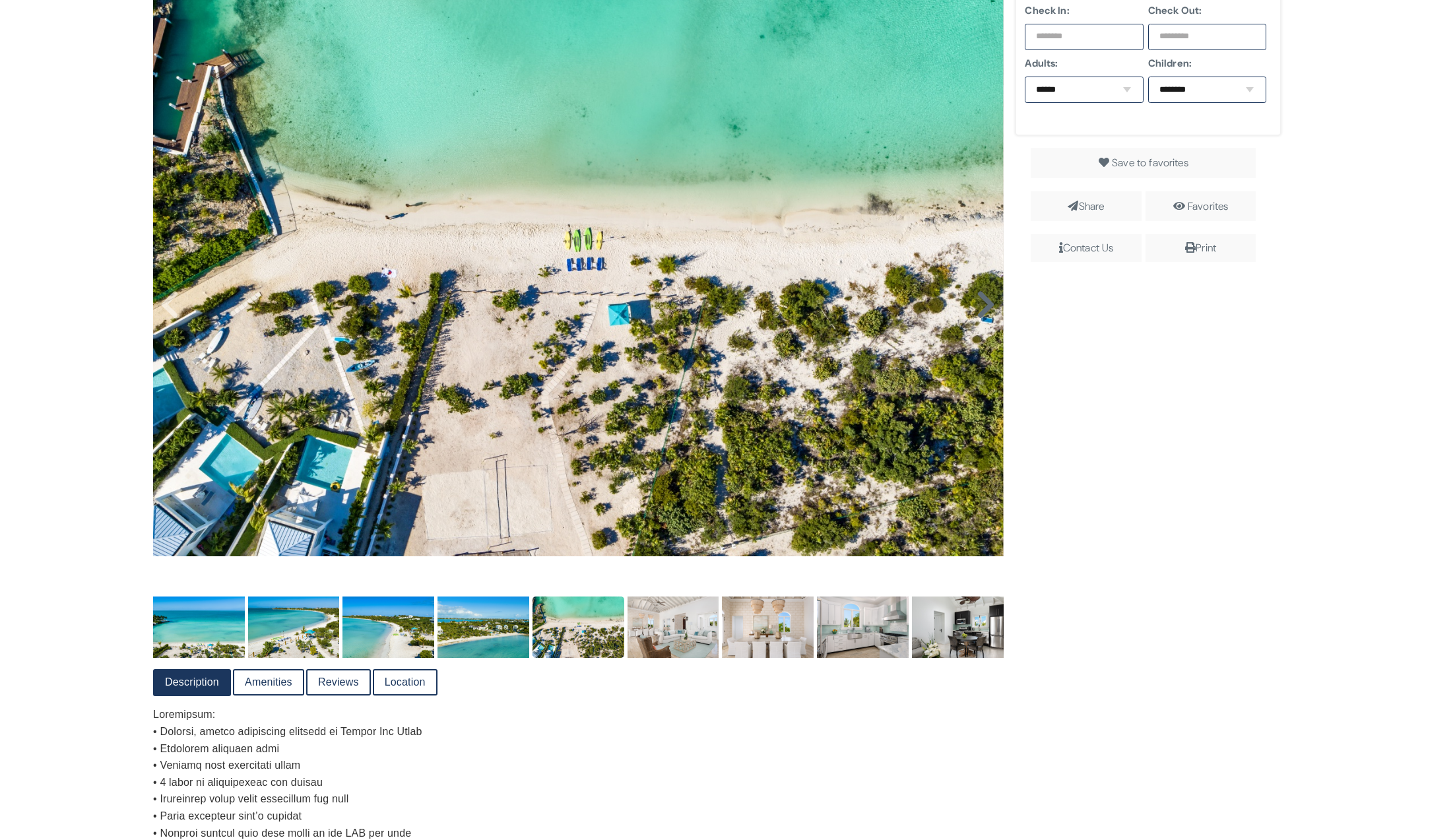
click at [980, 308] on icon at bounding box center [986, 305] width 20 height 32
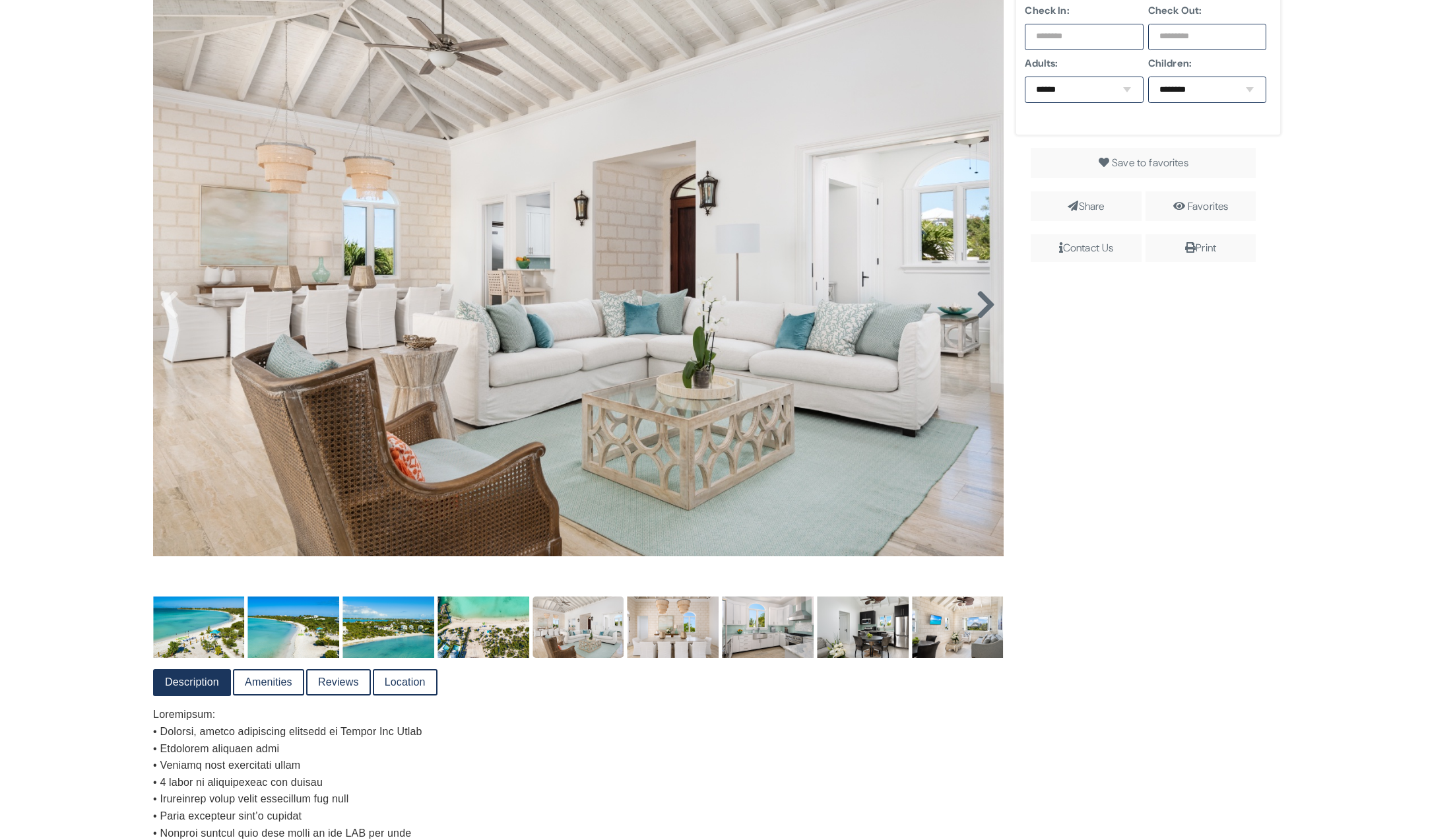
click at [980, 308] on icon at bounding box center [986, 305] width 20 height 32
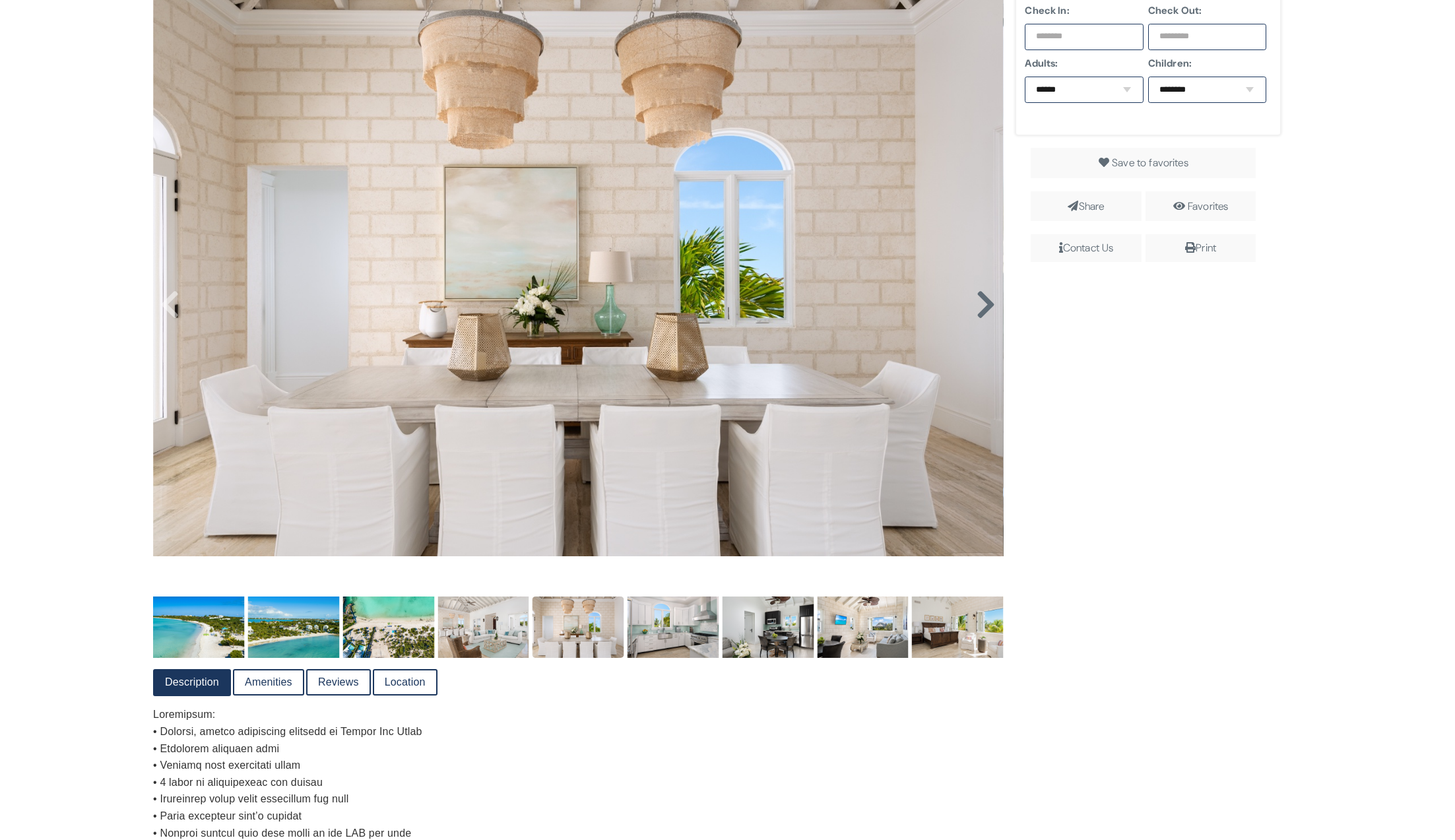
click at [980, 308] on icon at bounding box center [986, 305] width 20 height 32
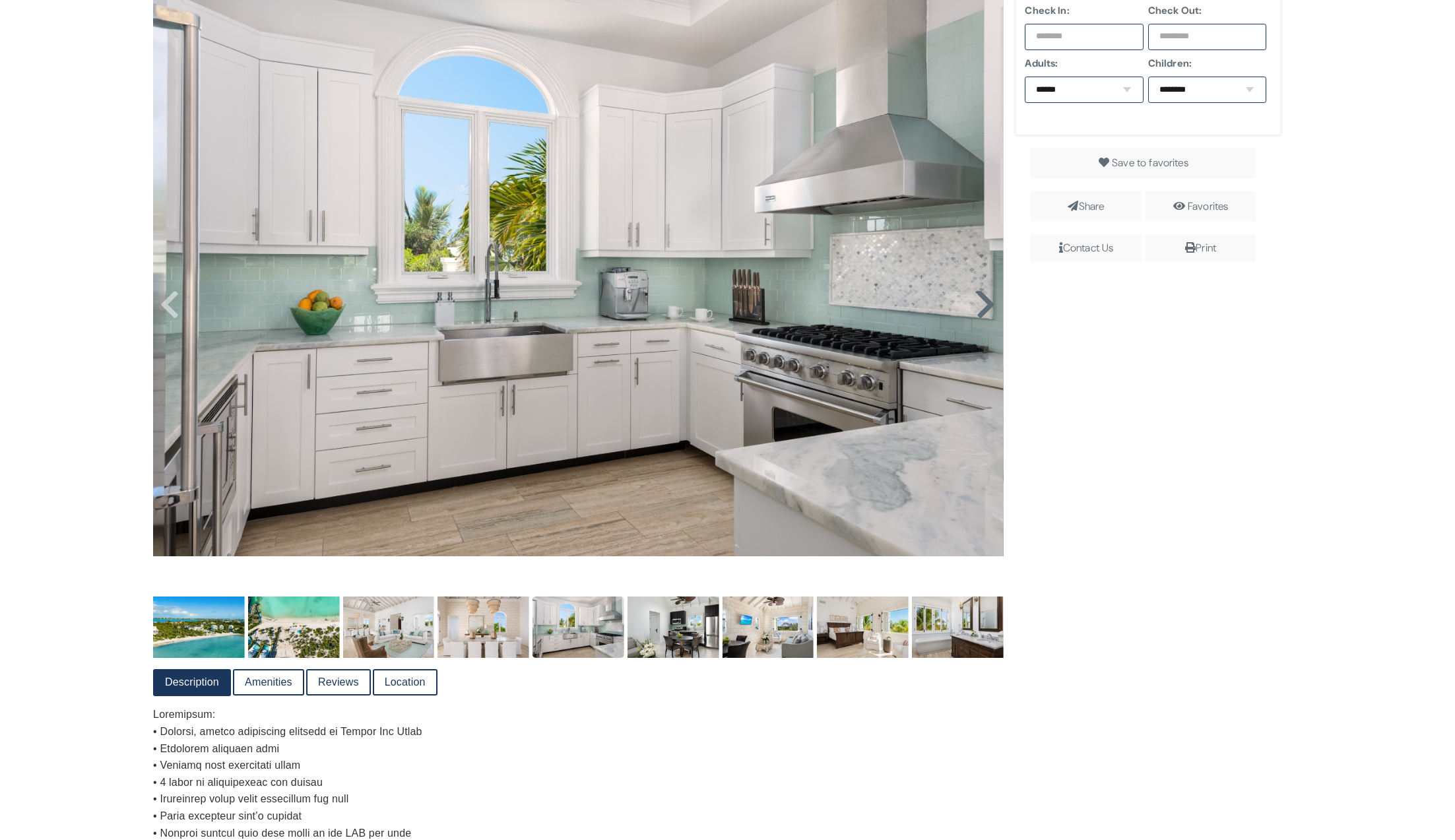
click at [980, 308] on icon at bounding box center [986, 305] width 20 height 32
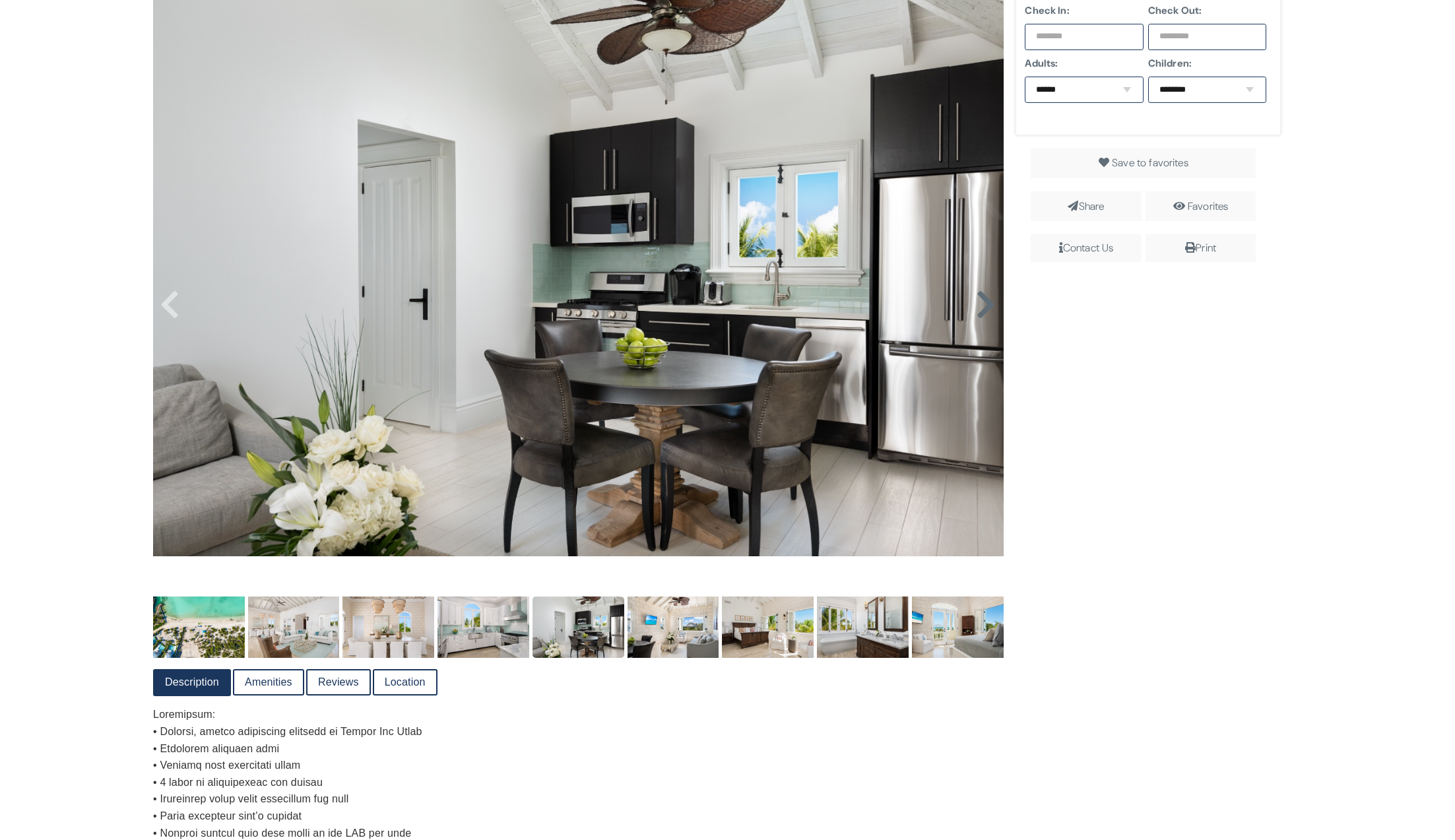
click at [980, 308] on icon at bounding box center [986, 305] width 20 height 32
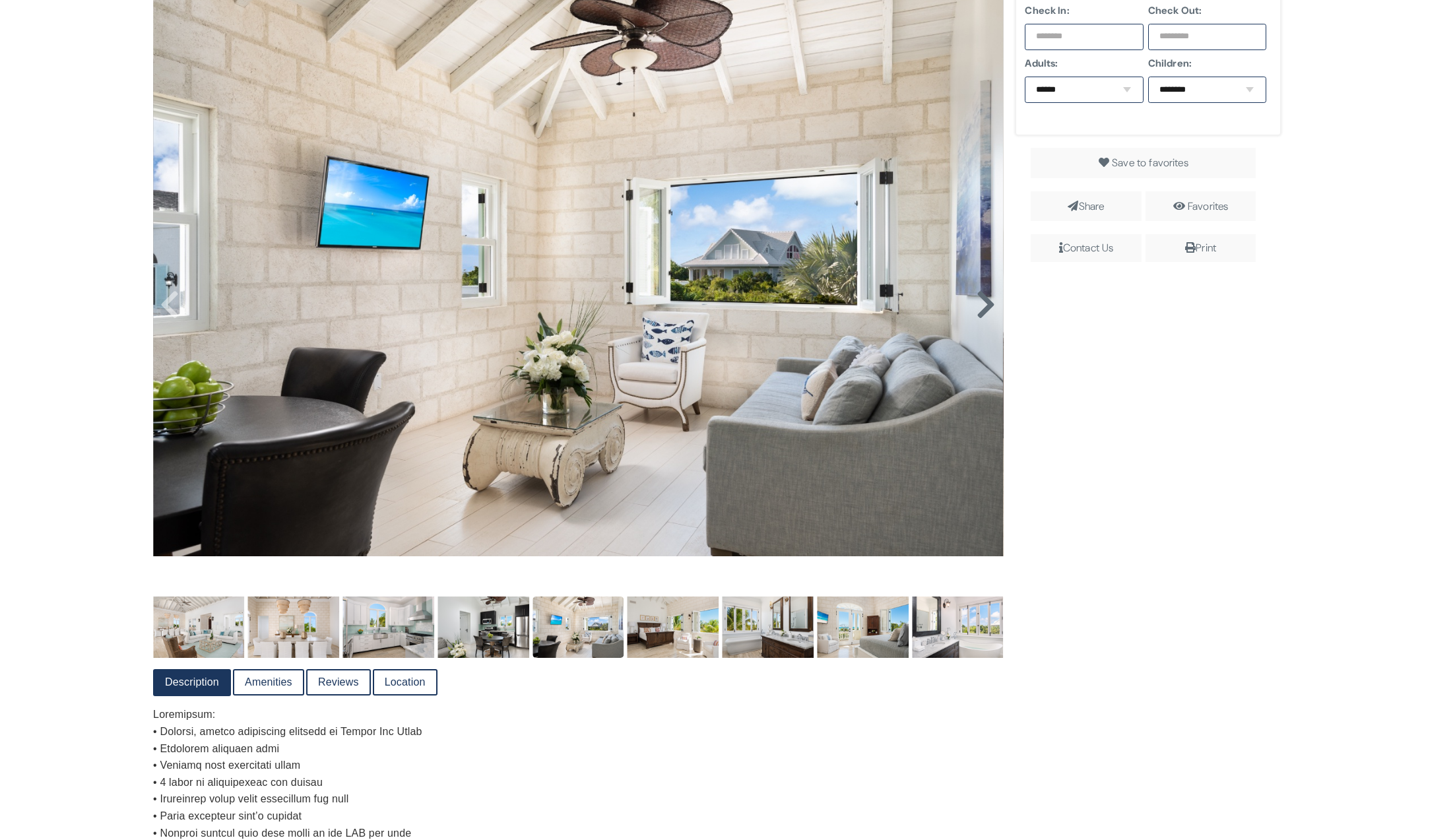
click at [980, 308] on icon at bounding box center [986, 305] width 20 height 32
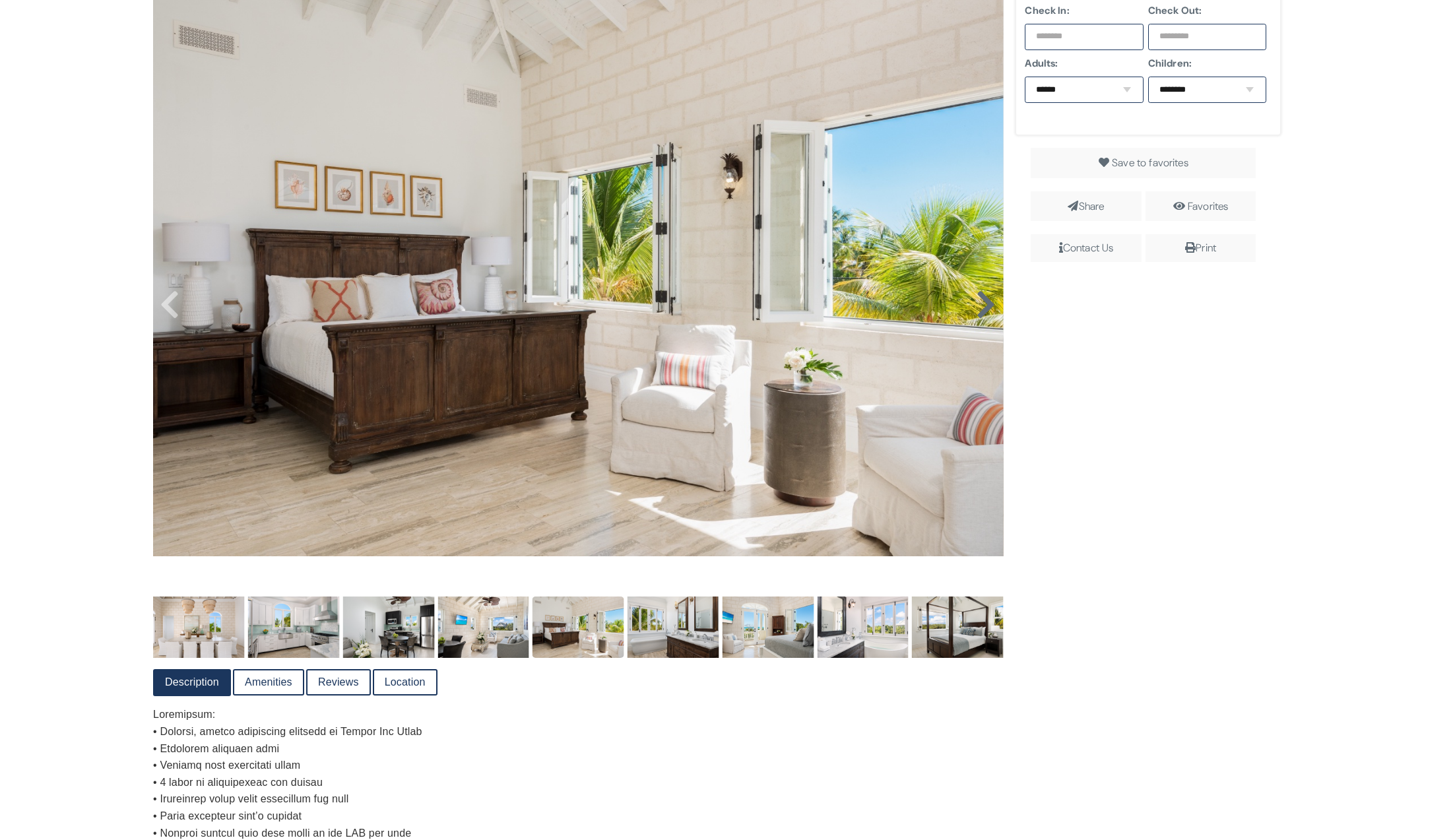
click at [980, 308] on icon at bounding box center [986, 305] width 20 height 32
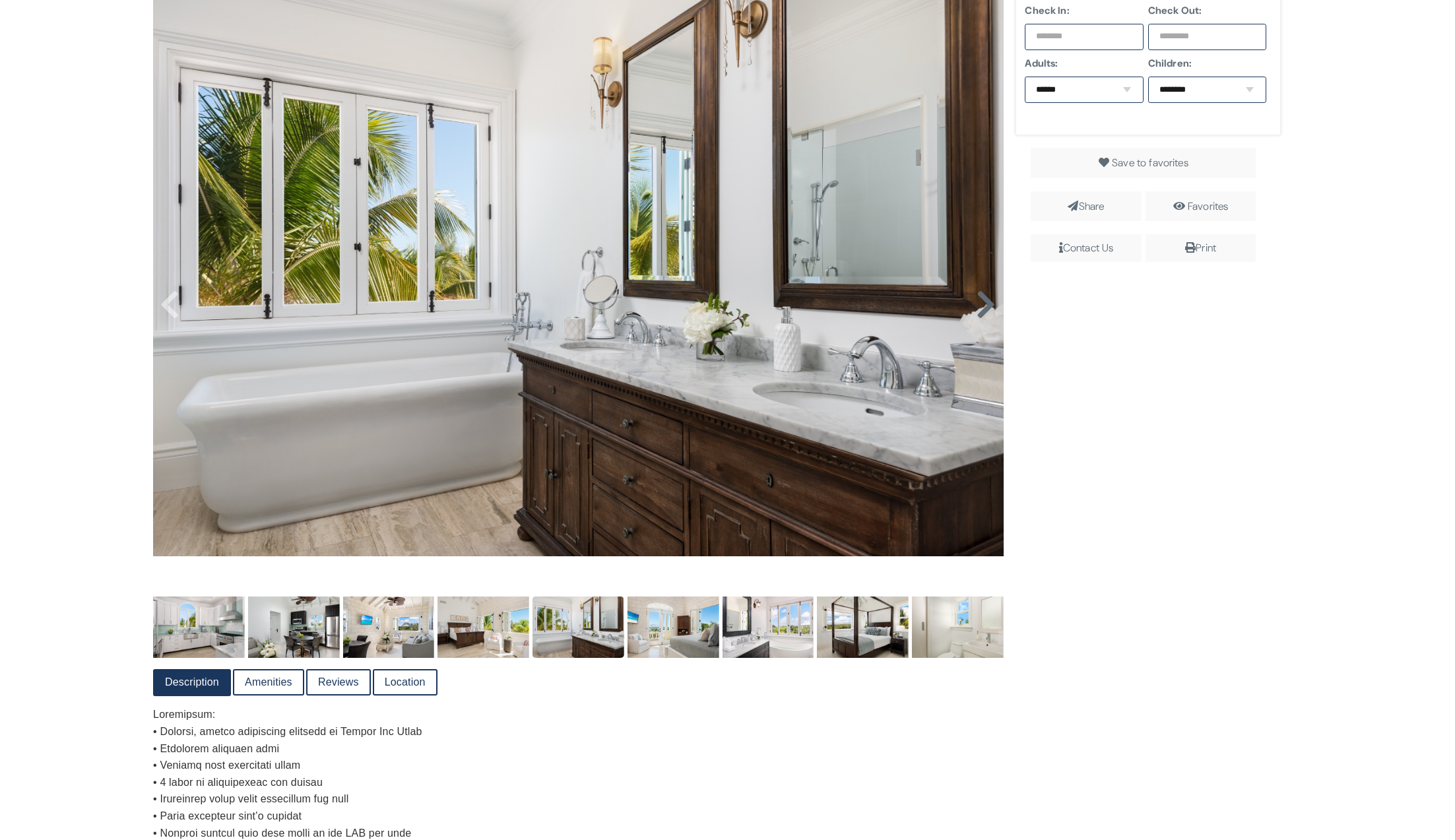
click at [980, 308] on icon at bounding box center [986, 305] width 20 height 32
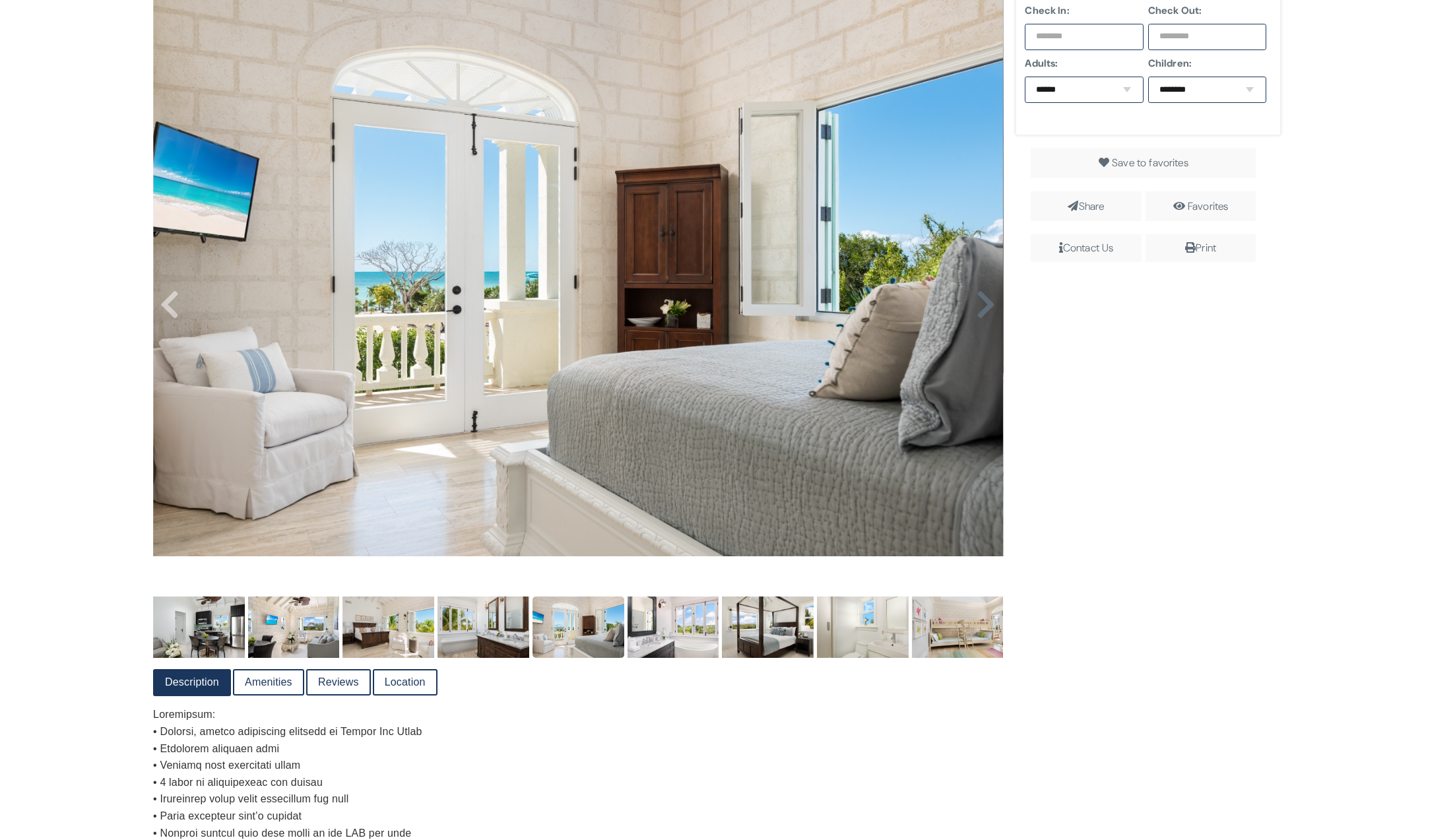
click at [980, 308] on icon at bounding box center [986, 305] width 20 height 32
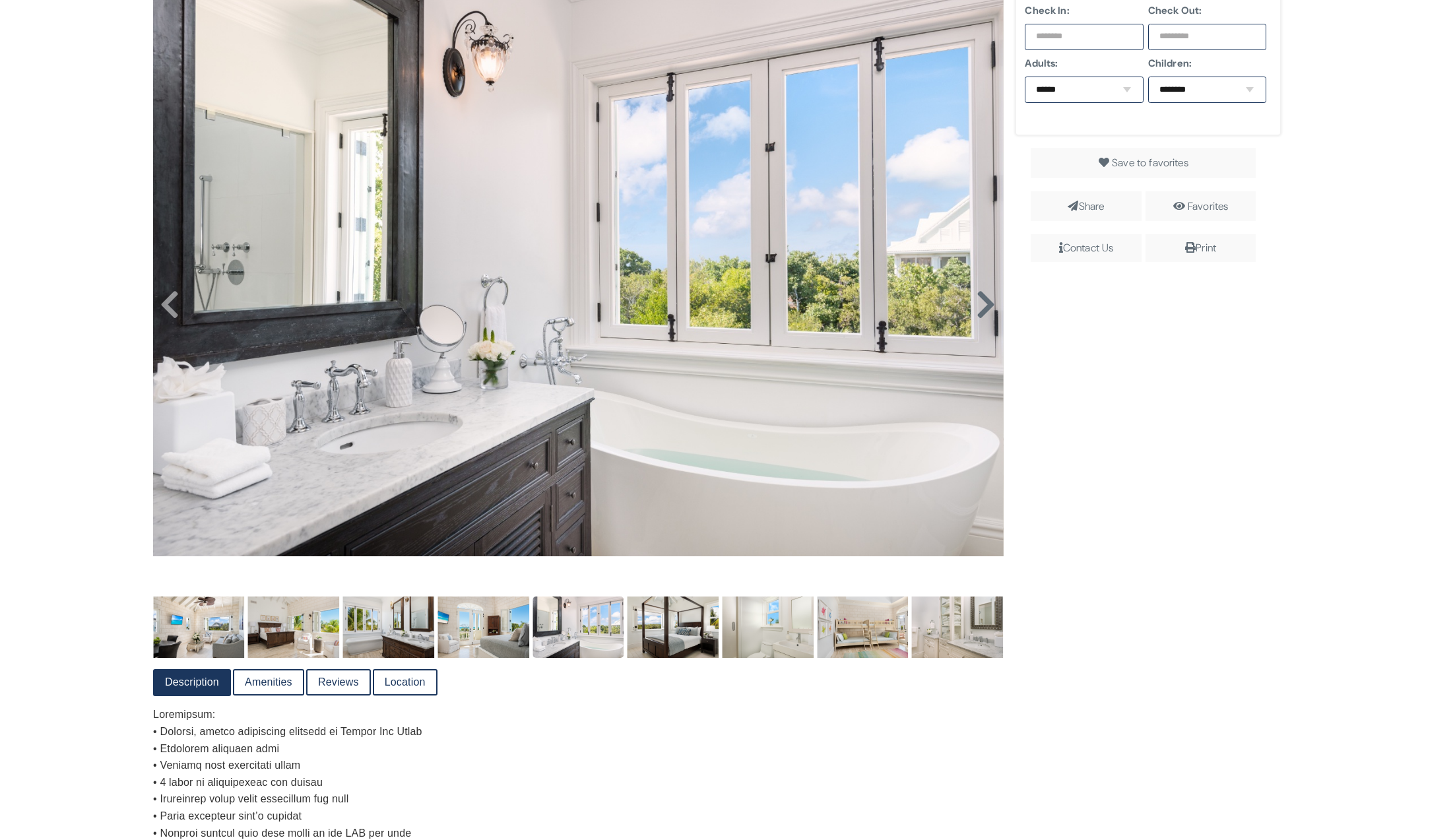
click at [980, 308] on icon at bounding box center [986, 305] width 20 height 32
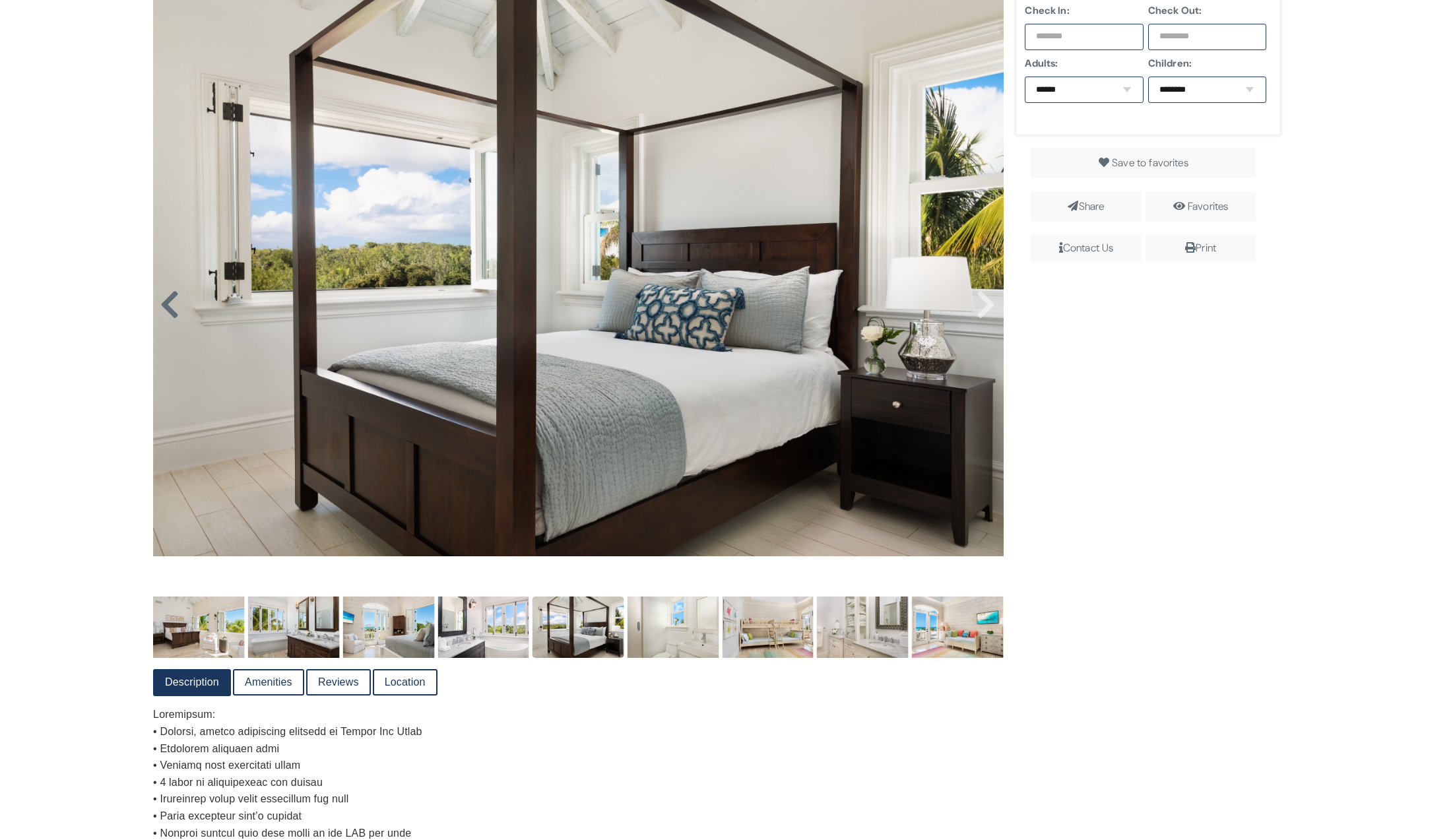
click at [173, 302] on link at bounding box center [170, 292] width 21 height 21
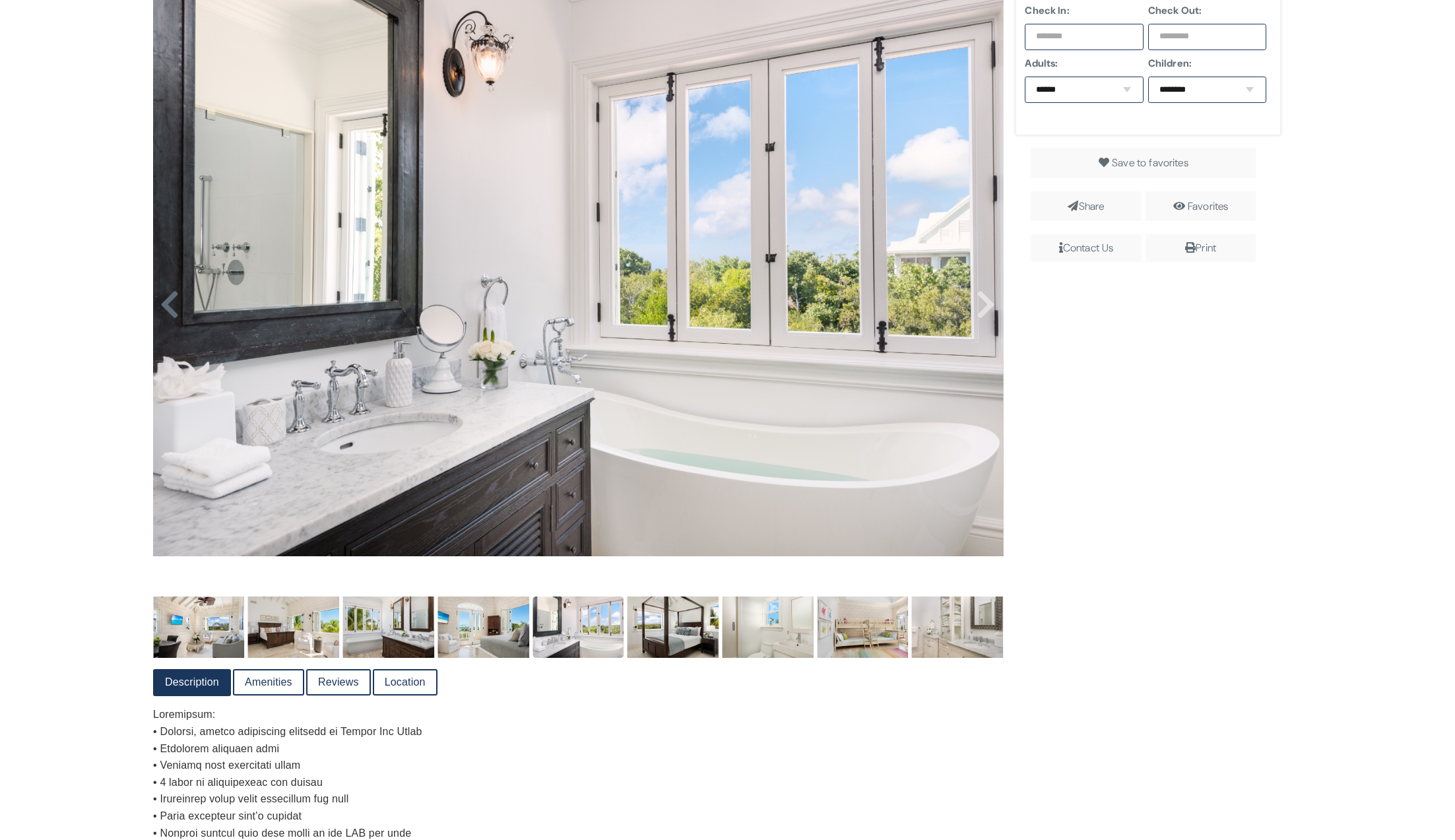
click at [172, 320] on icon at bounding box center [169, 305] width 20 height 32
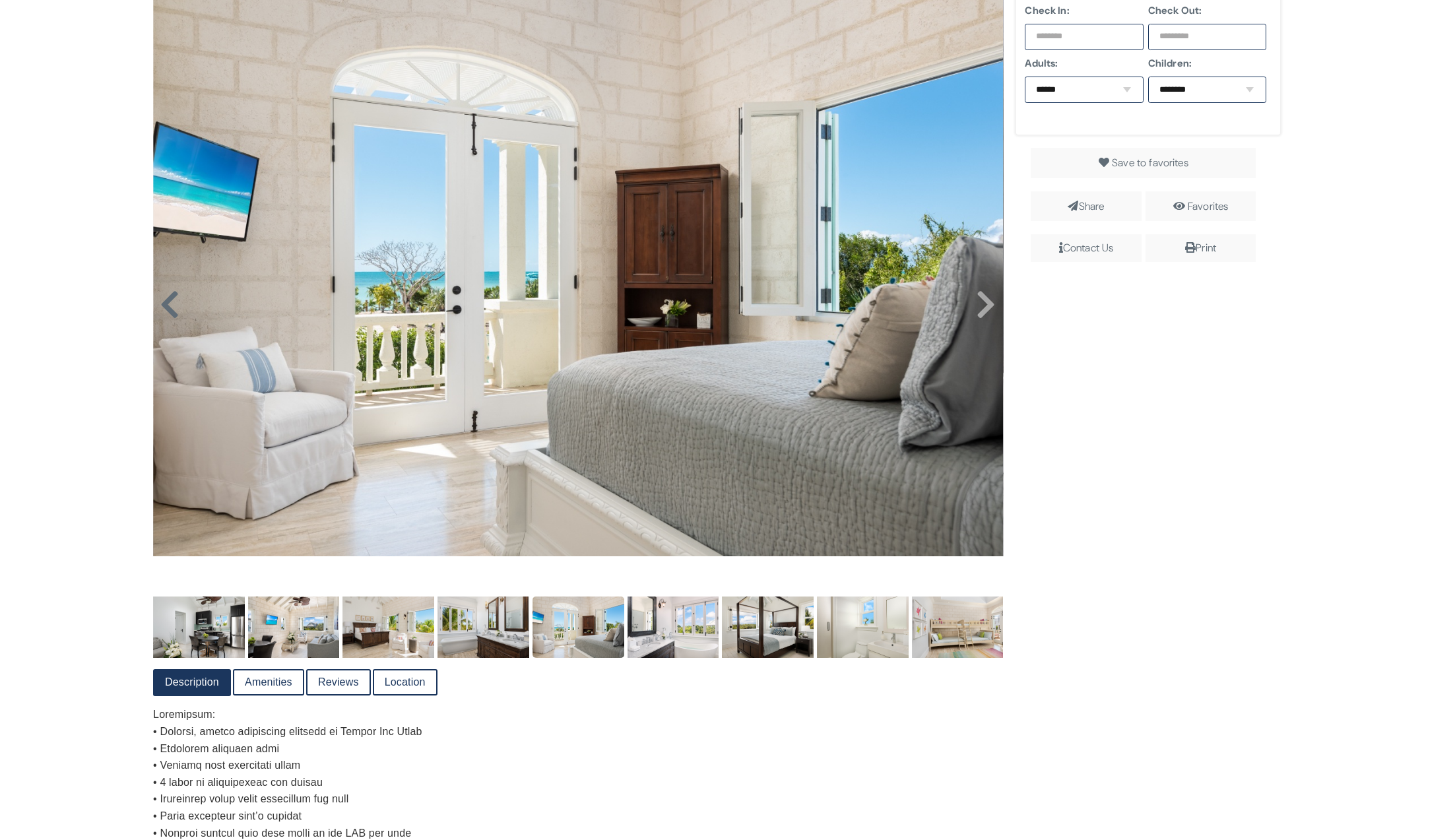
click at [172, 320] on icon at bounding box center [169, 305] width 20 height 32
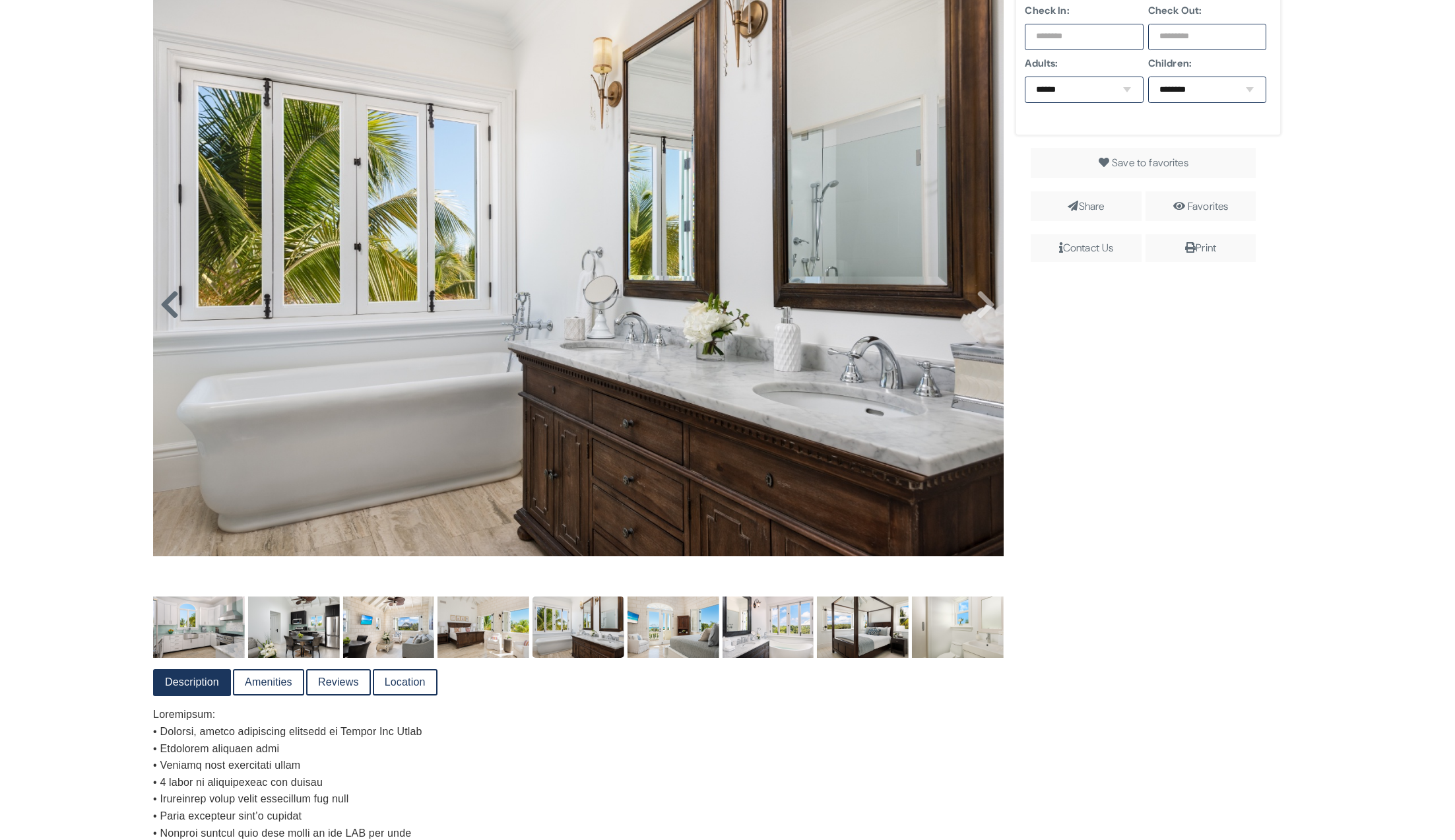
click at [171, 320] on icon at bounding box center [169, 305] width 20 height 32
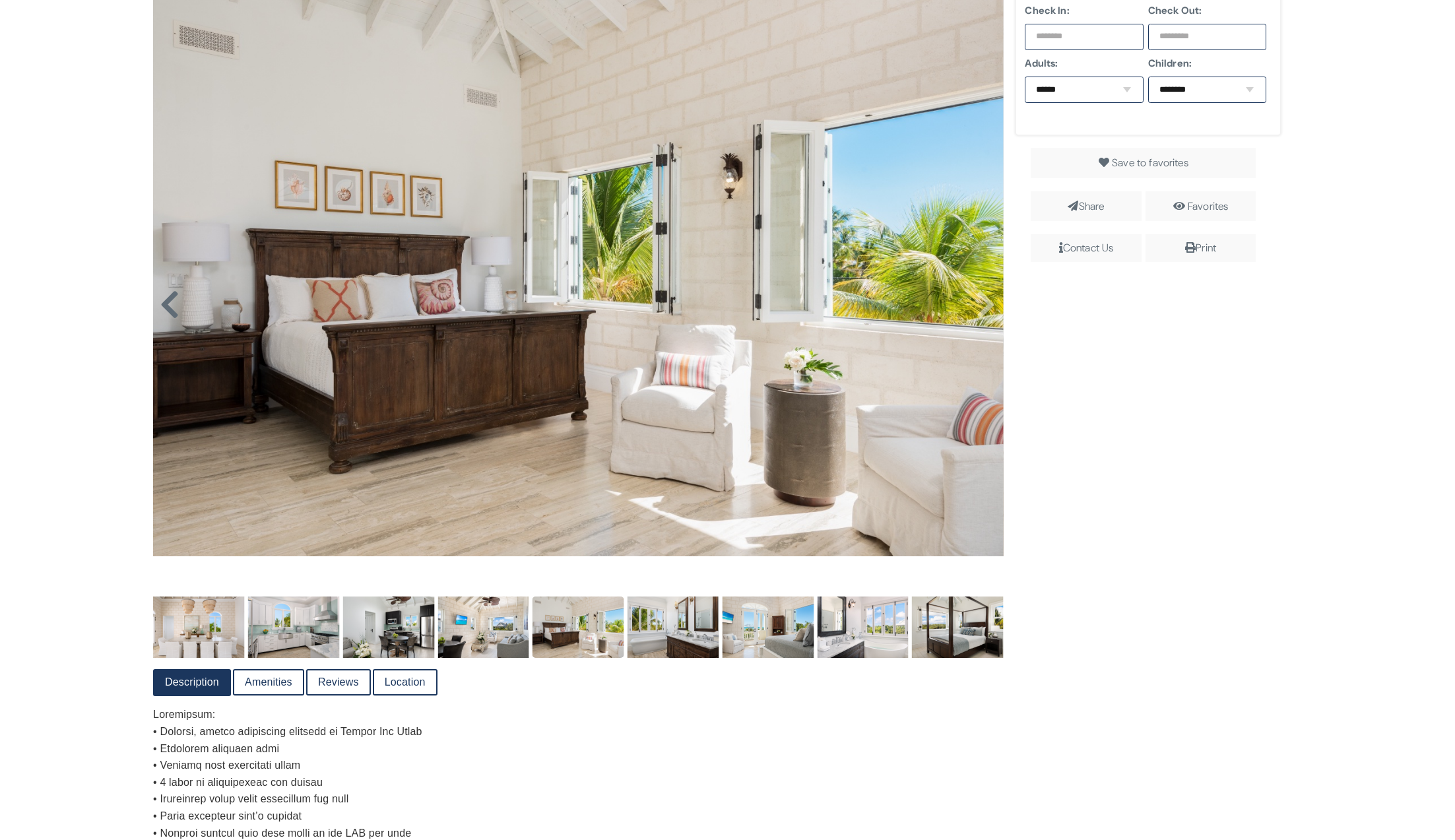
click at [171, 319] on icon at bounding box center [169, 305] width 20 height 32
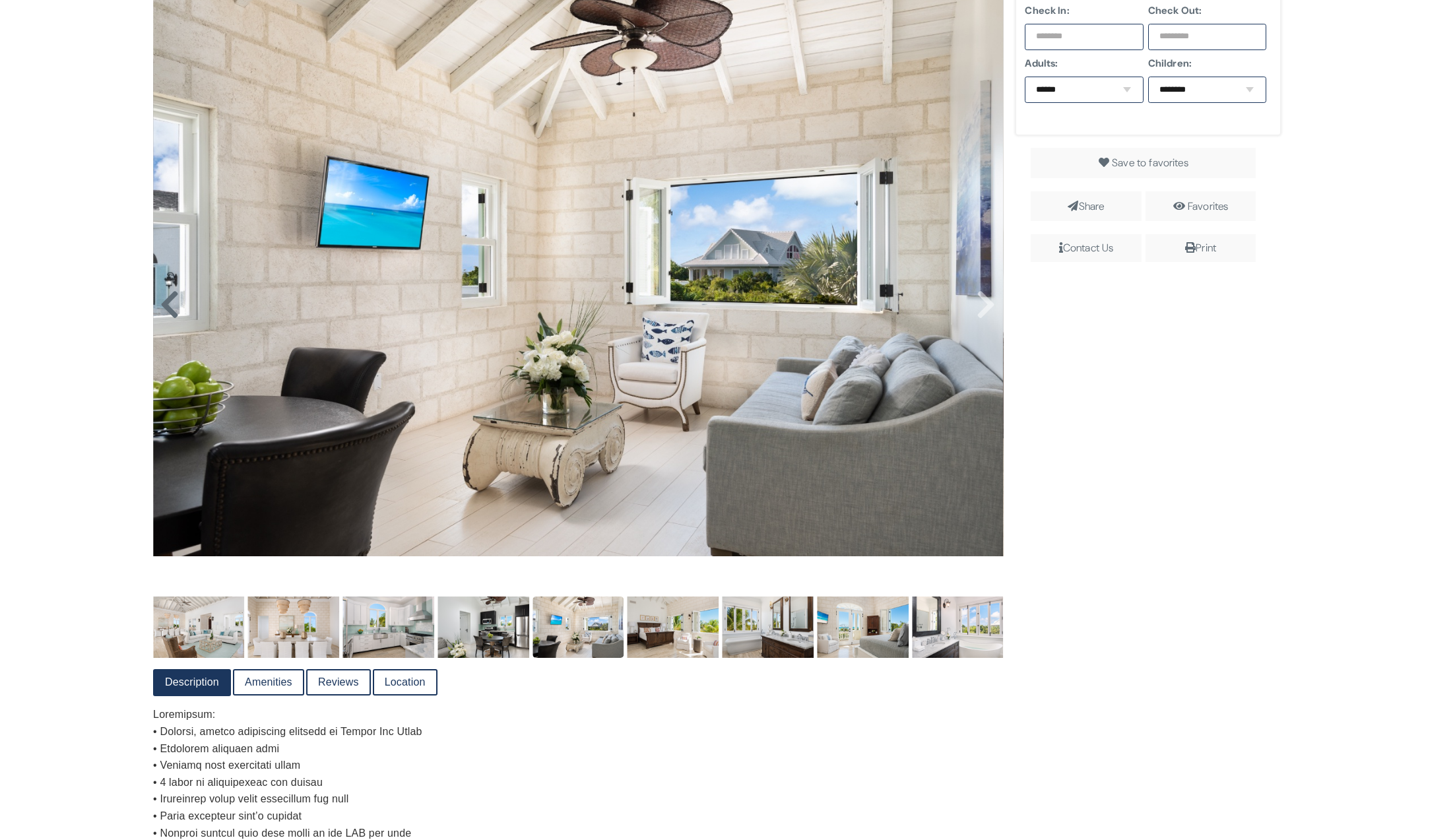
click at [171, 319] on icon at bounding box center [169, 305] width 20 height 32
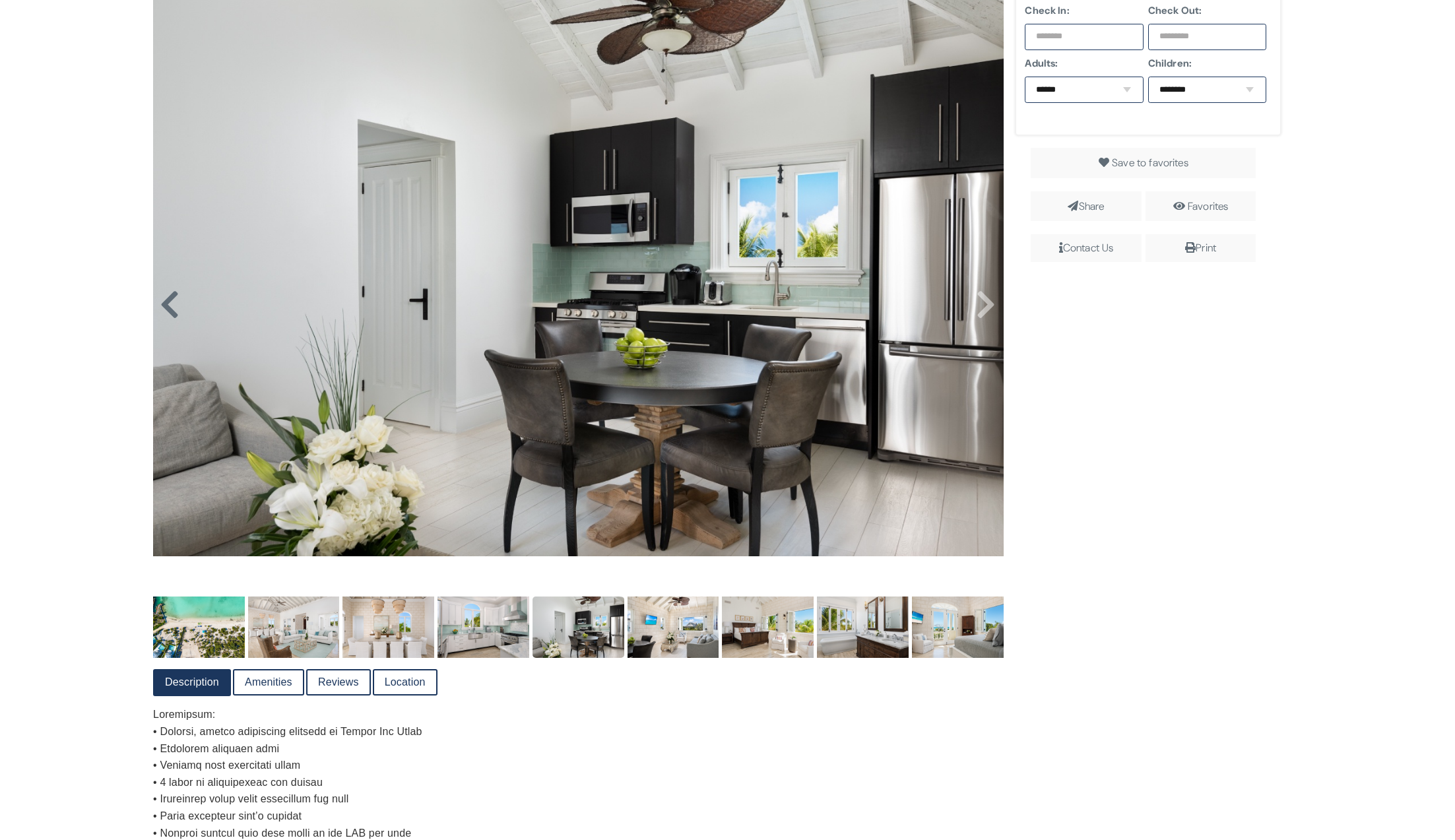
click at [171, 319] on icon at bounding box center [169, 305] width 20 height 32
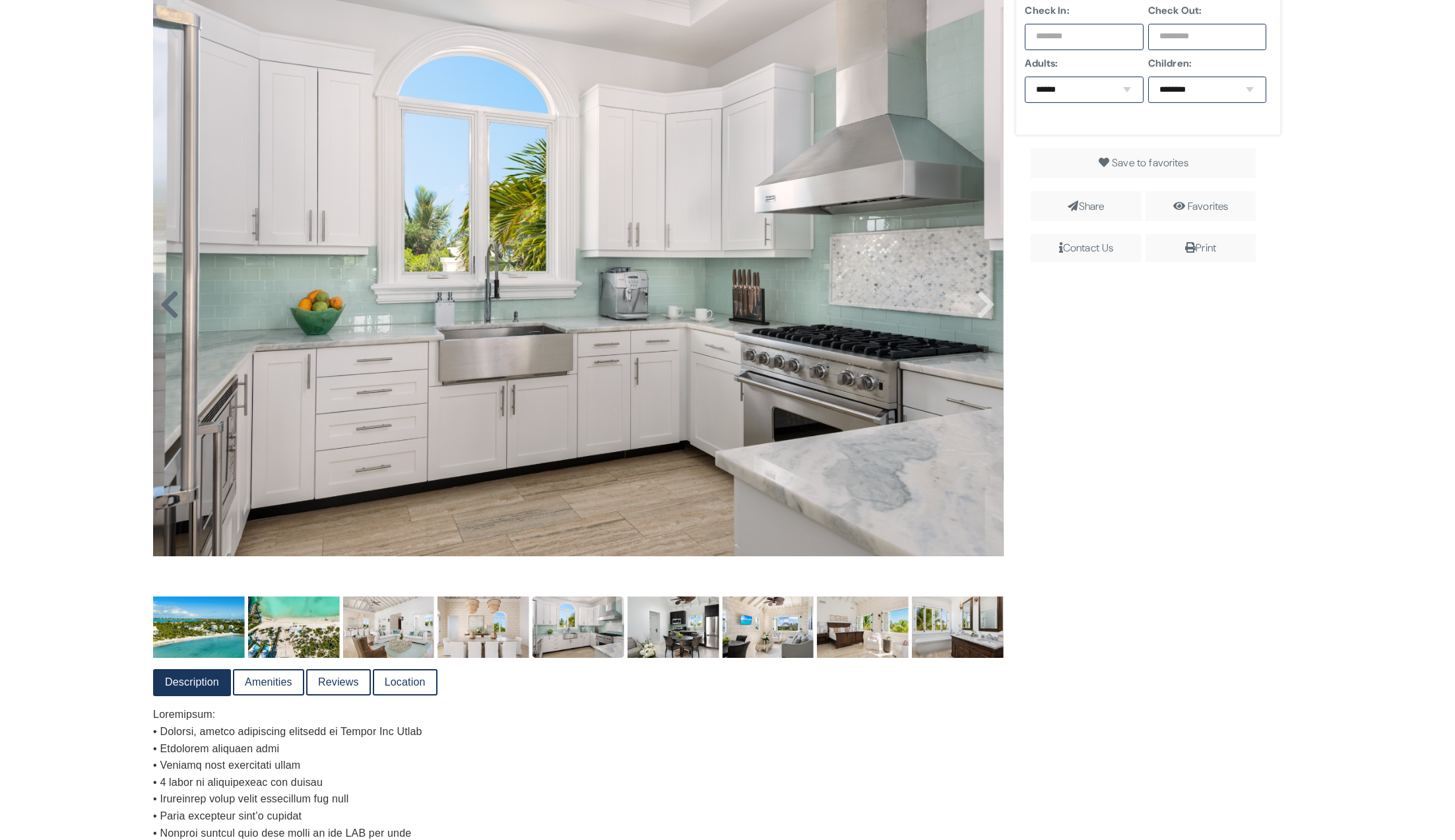
click at [171, 319] on icon at bounding box center [169, 305] width 20 height 32
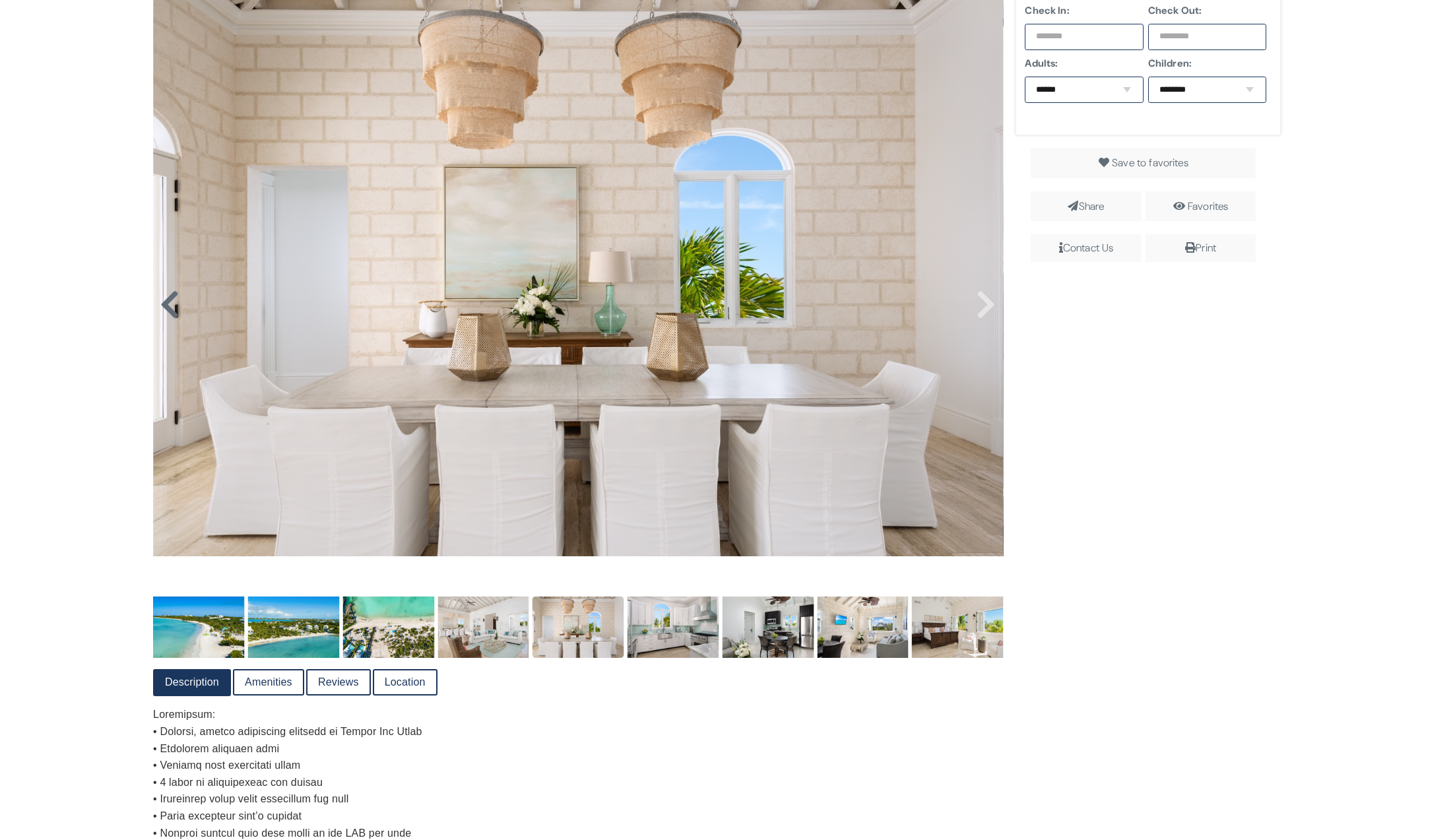
click at [171, 319] on icon at bounding box center [169, 305] width 20 height 32
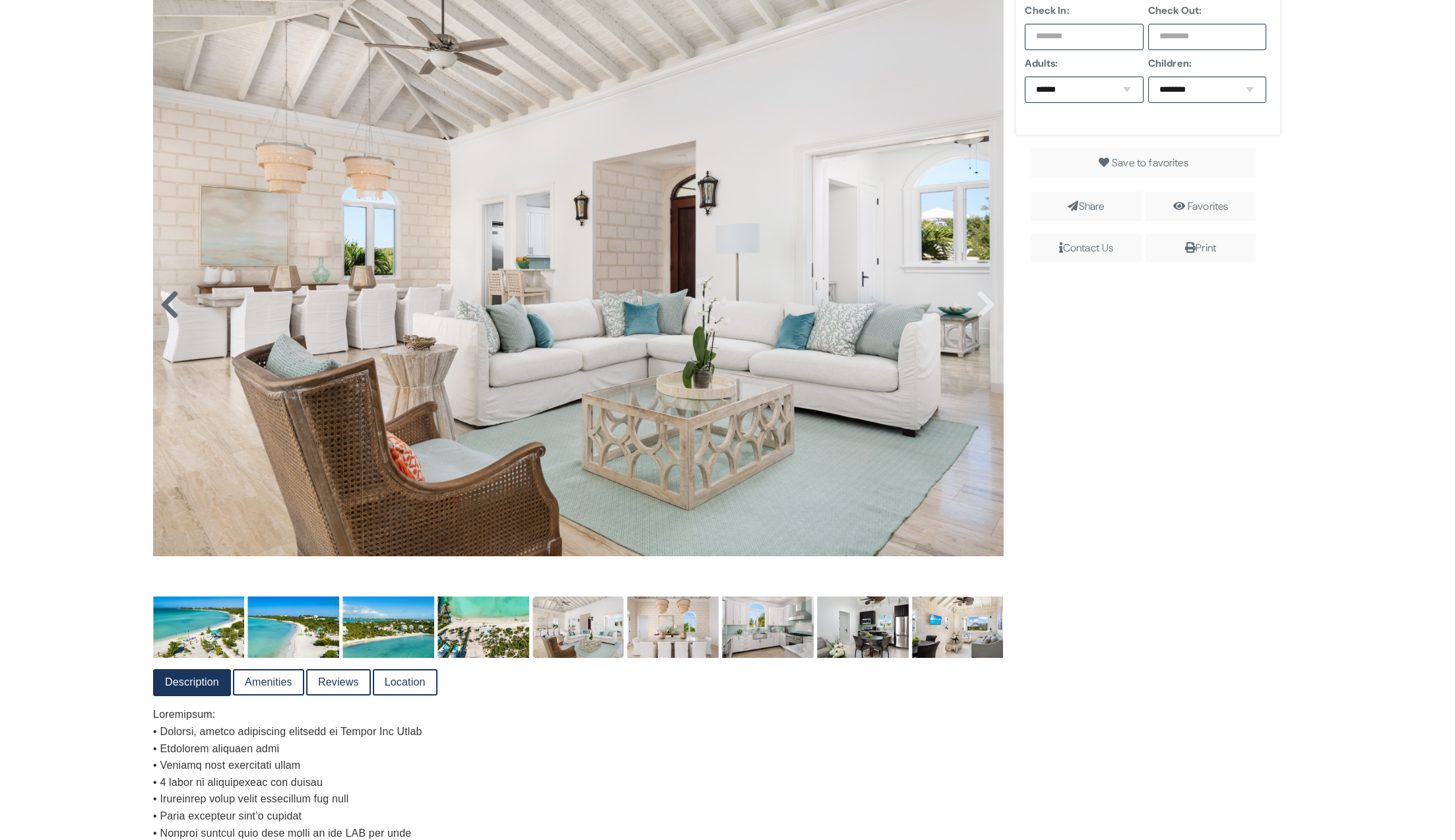
click at [171, 319] on icon at bounding box center [169, 305] width 20 height 32
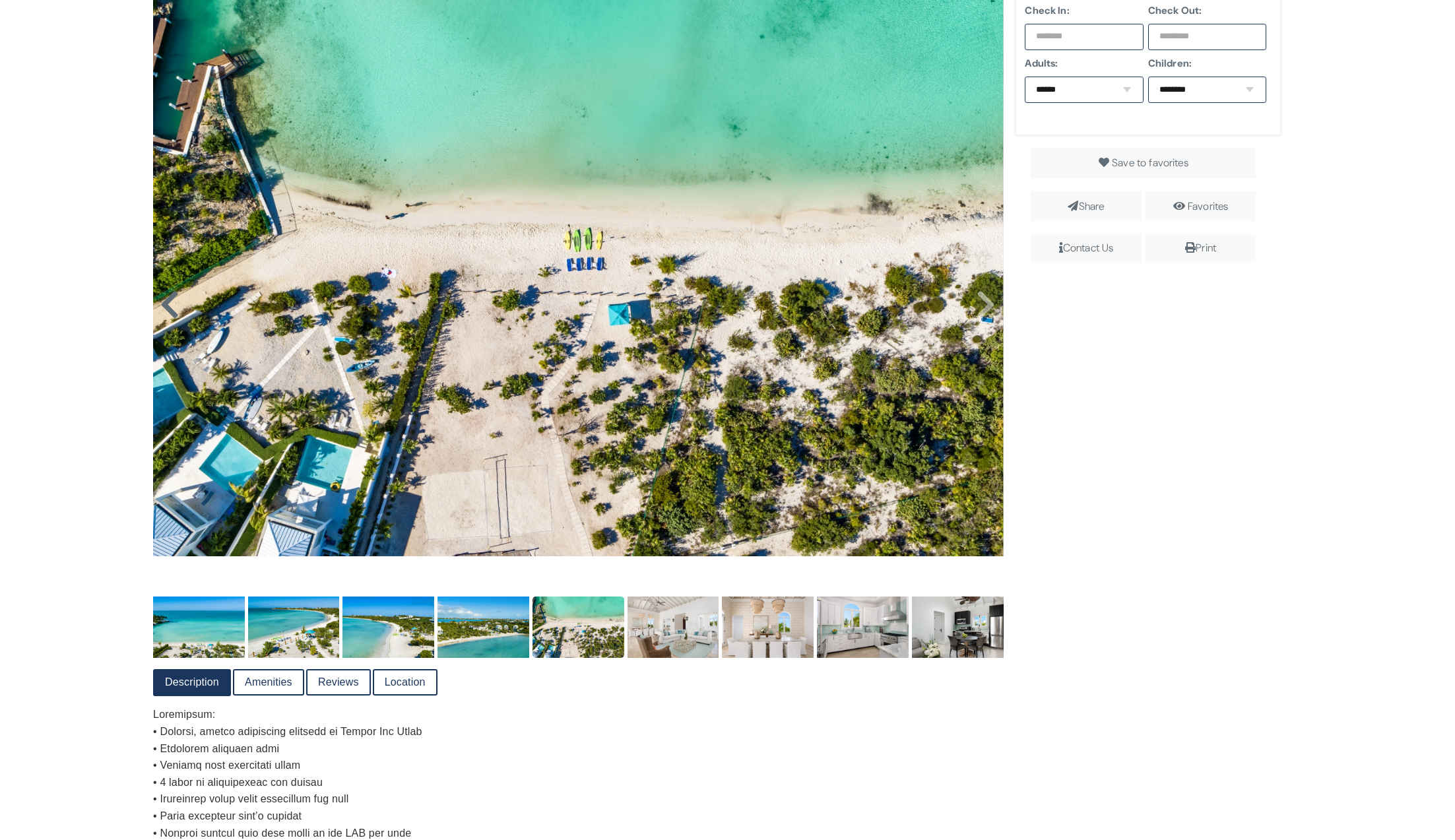
click at [171, 319] on icon at bounding box center [169, 305] width 20 height 32
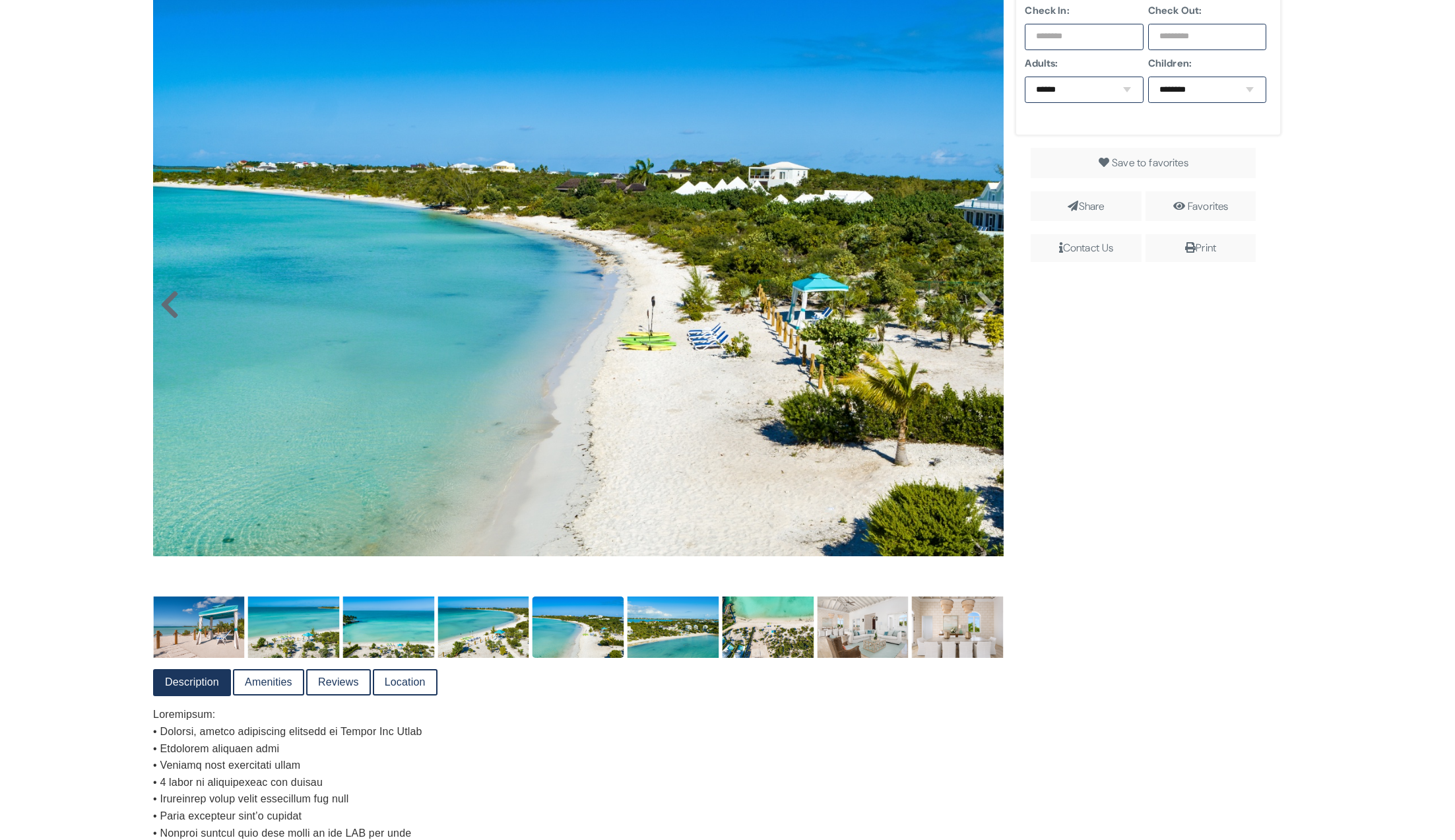
click at [171, 319] on icon at bounding box center [169, 305] width 20 height 32
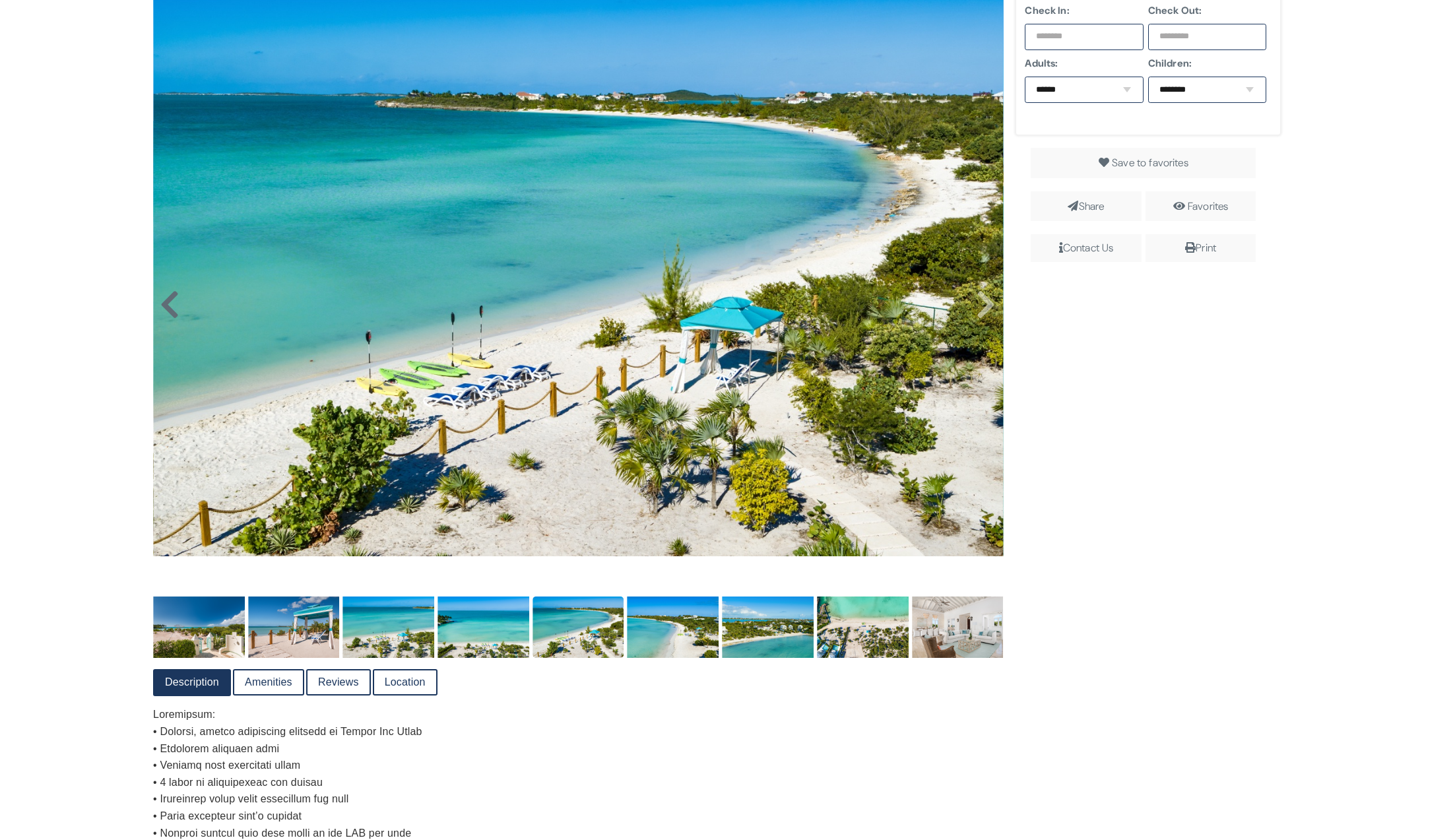
click at [171, 319] on icon at bounding box center [169, 305] width 20 height 32
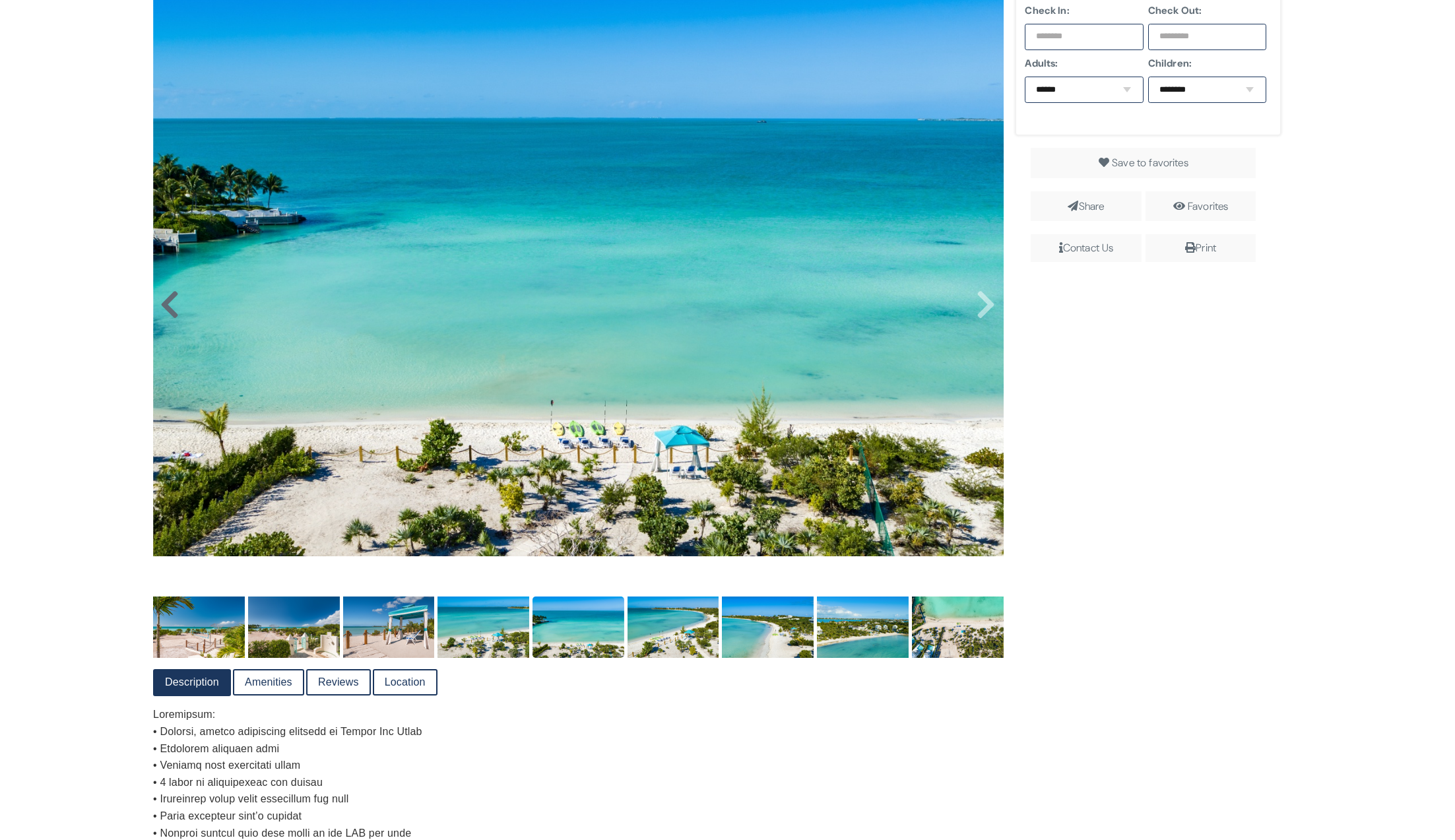
click at [168, 316] on icon at bounding box center [169, 305] width 20 height 32
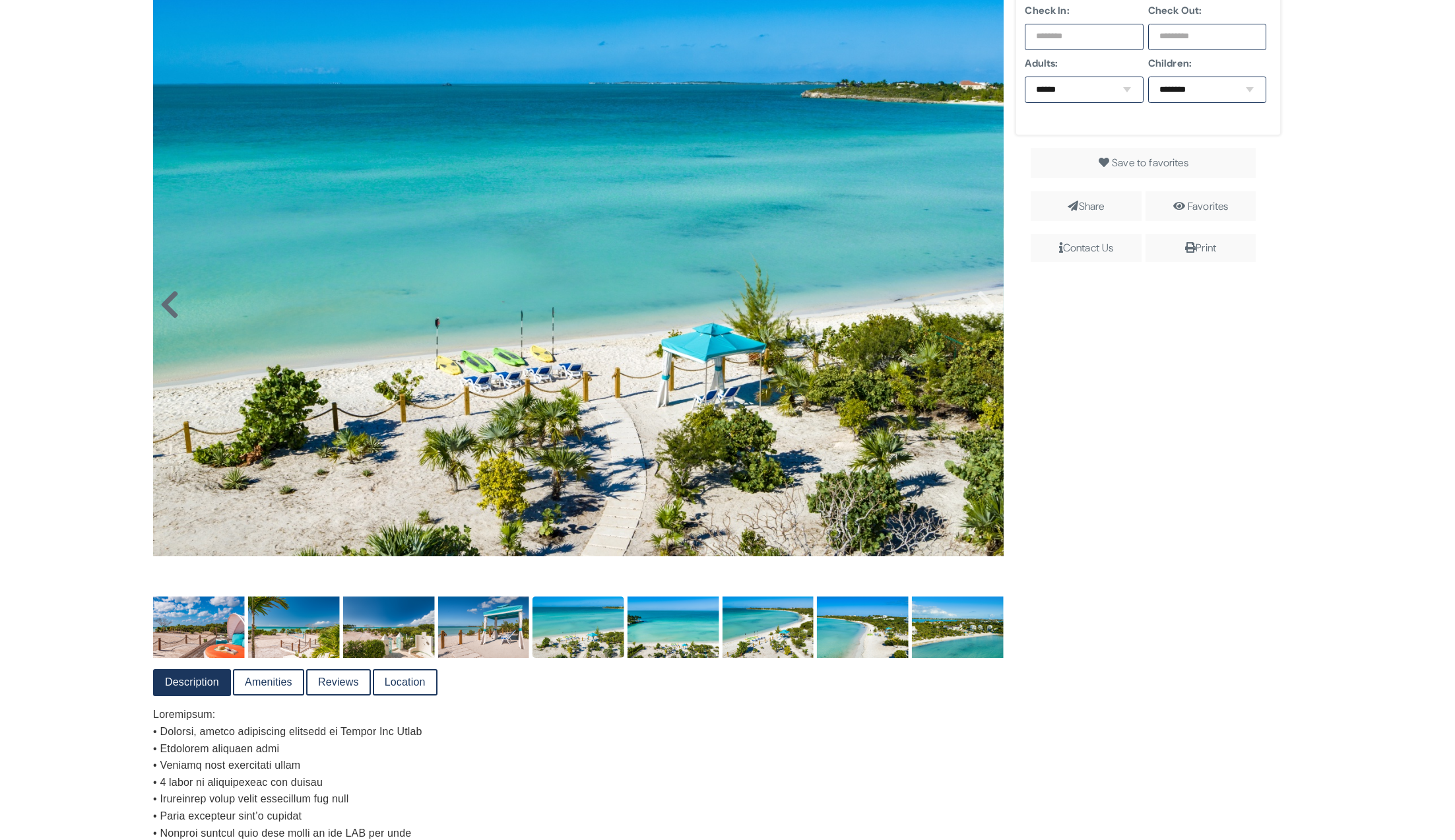
click at [168, 316] on icon at bounding box center [169, 305] width 20 height 32
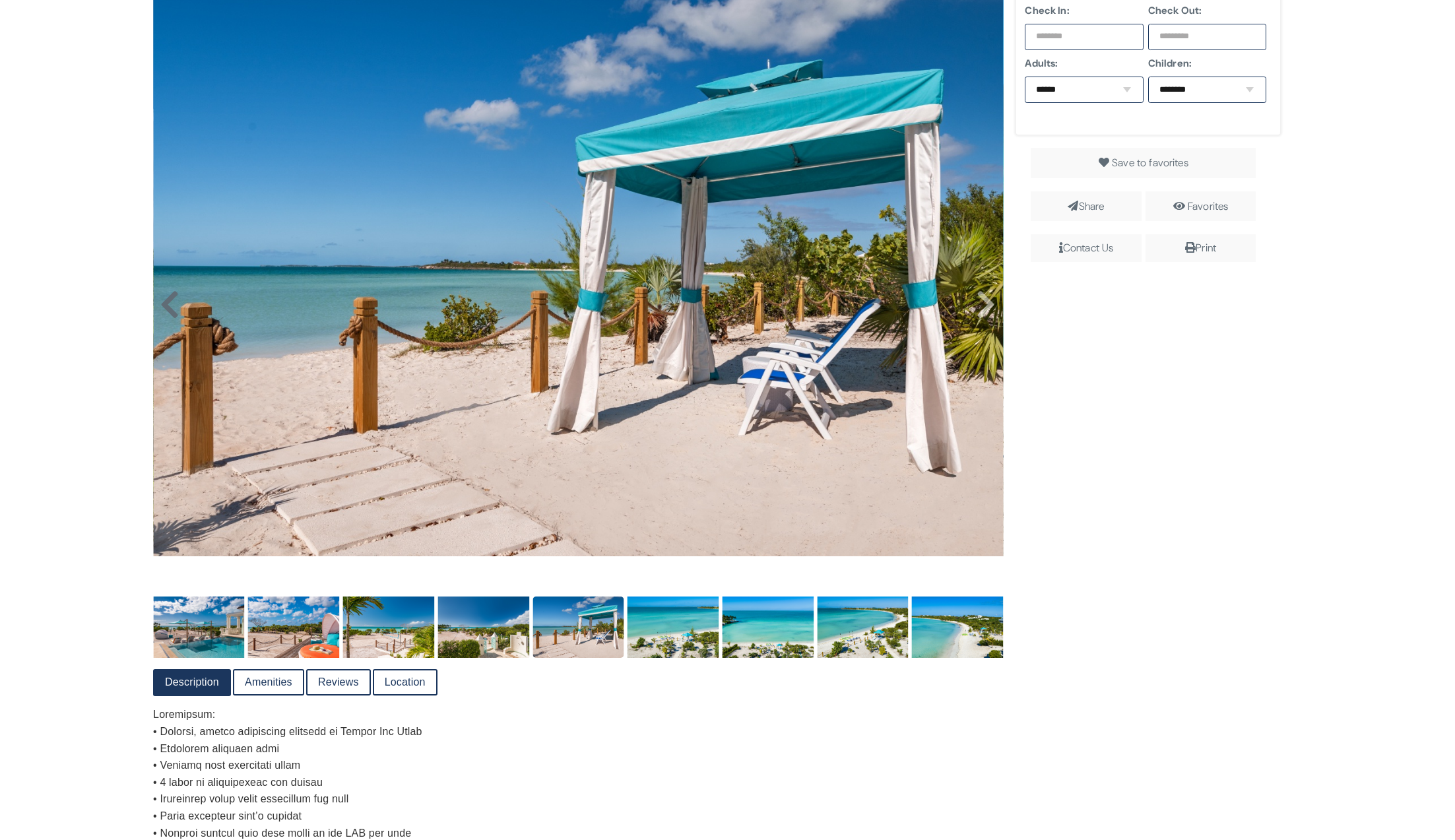
click at [168, 316] on icon at bounding box center [169, 305] width 20 height 32
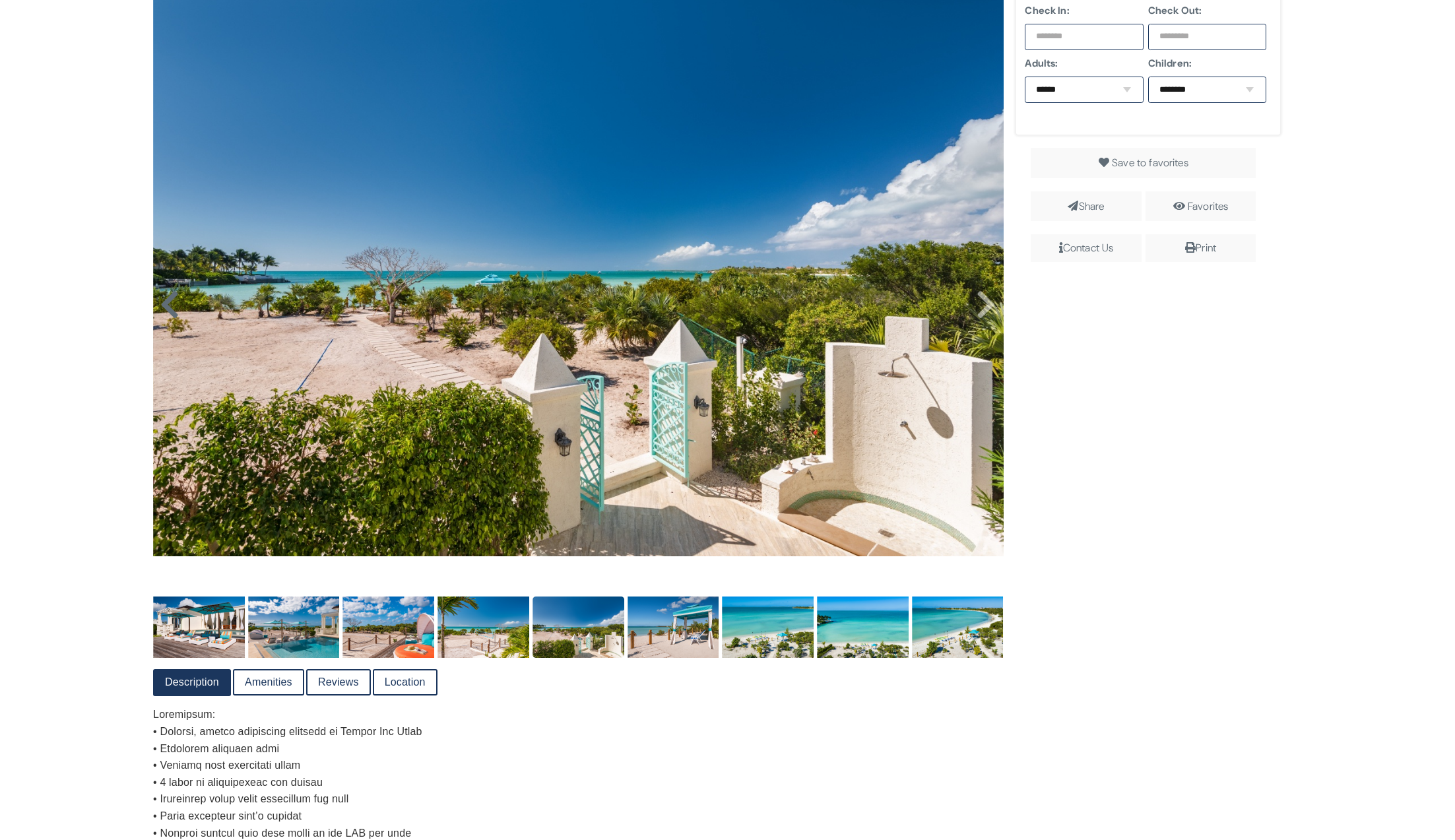
click at [168, 316] on icon at bounding box center [169, 305] width 20 height 32
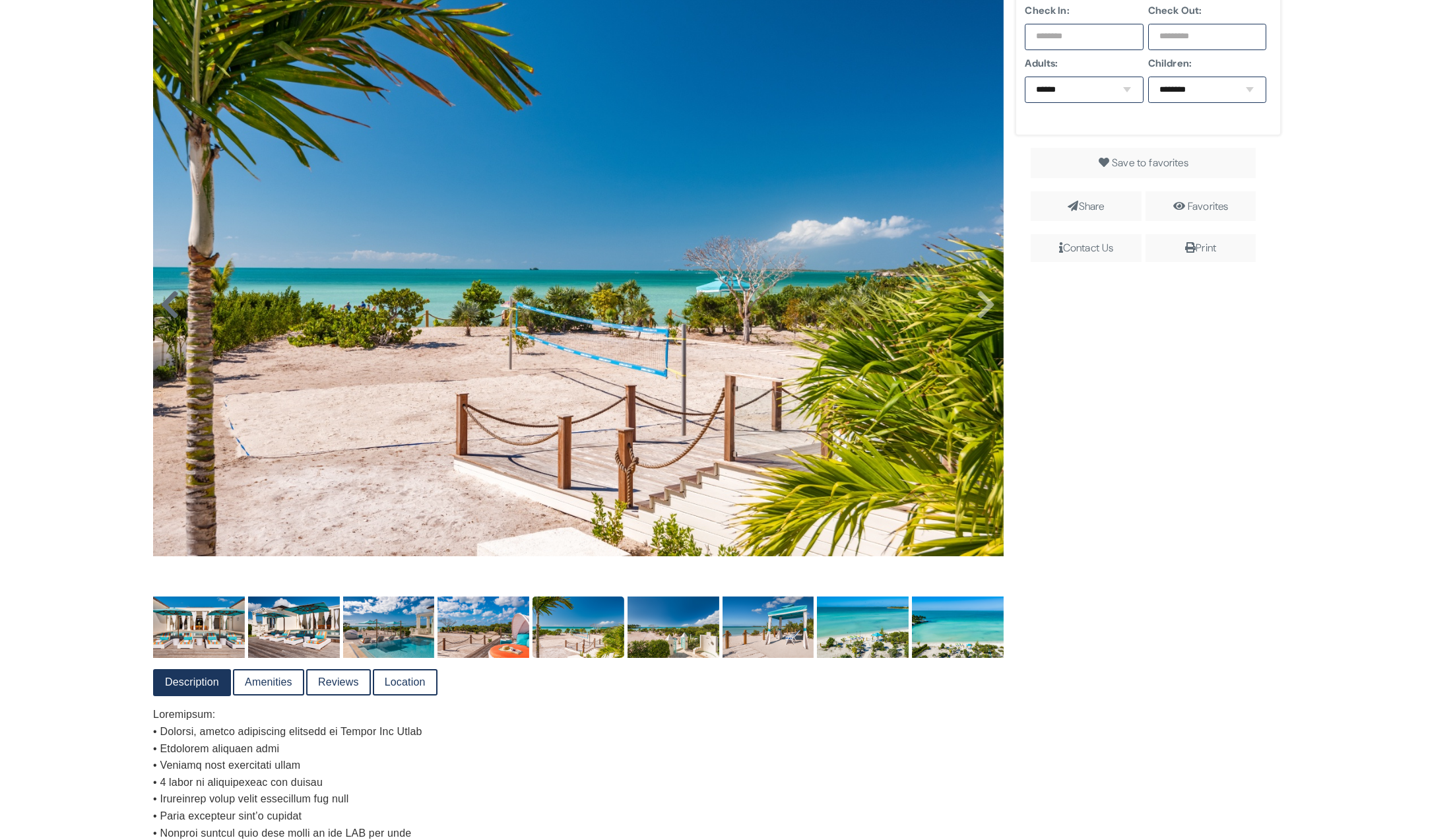
click at [168, 315] on icon at bounding box center [169, 305] width 20 height 32
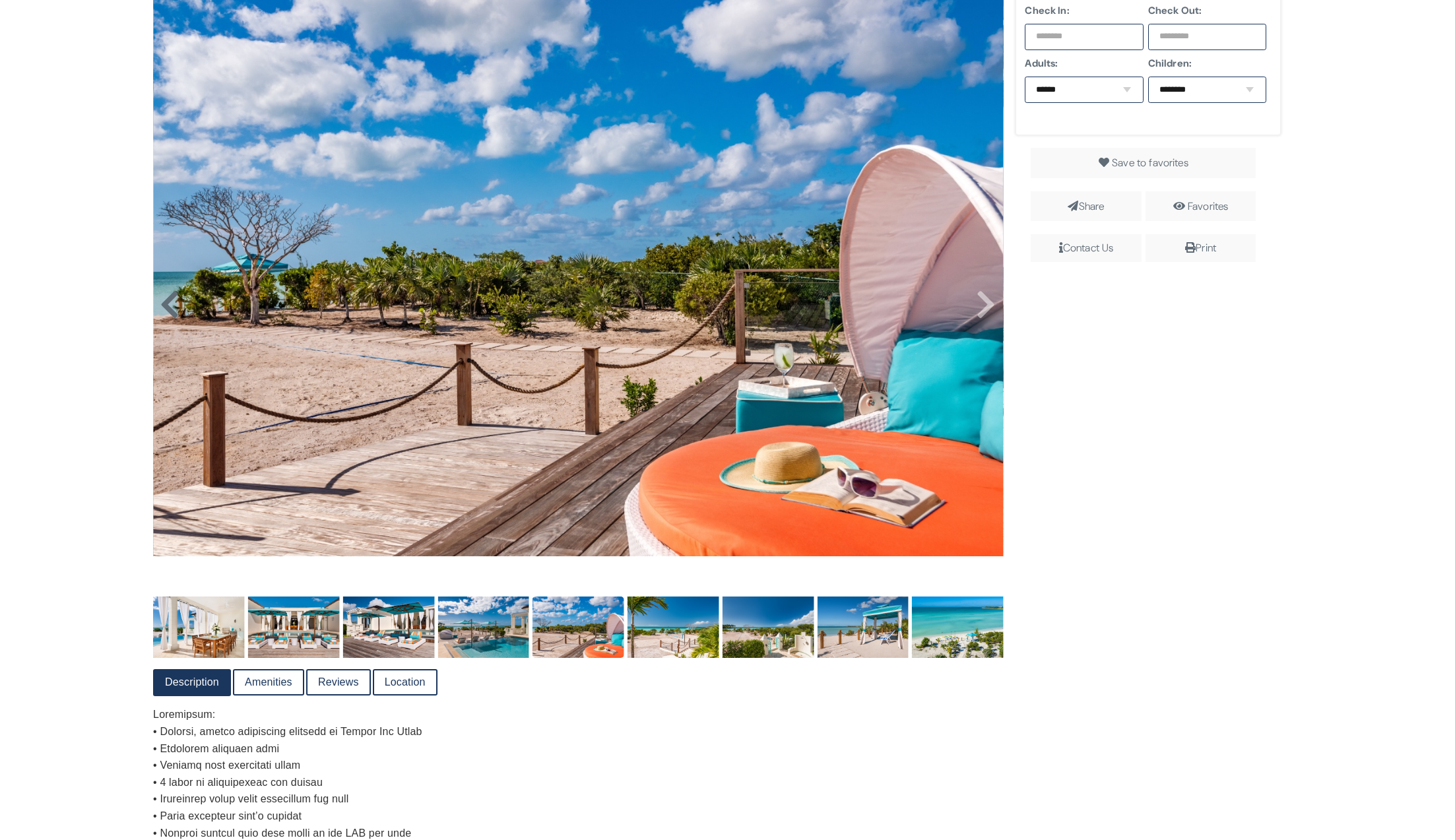
click at [168, 315] on icon at bounding box center [169, 305] width 20 height 32
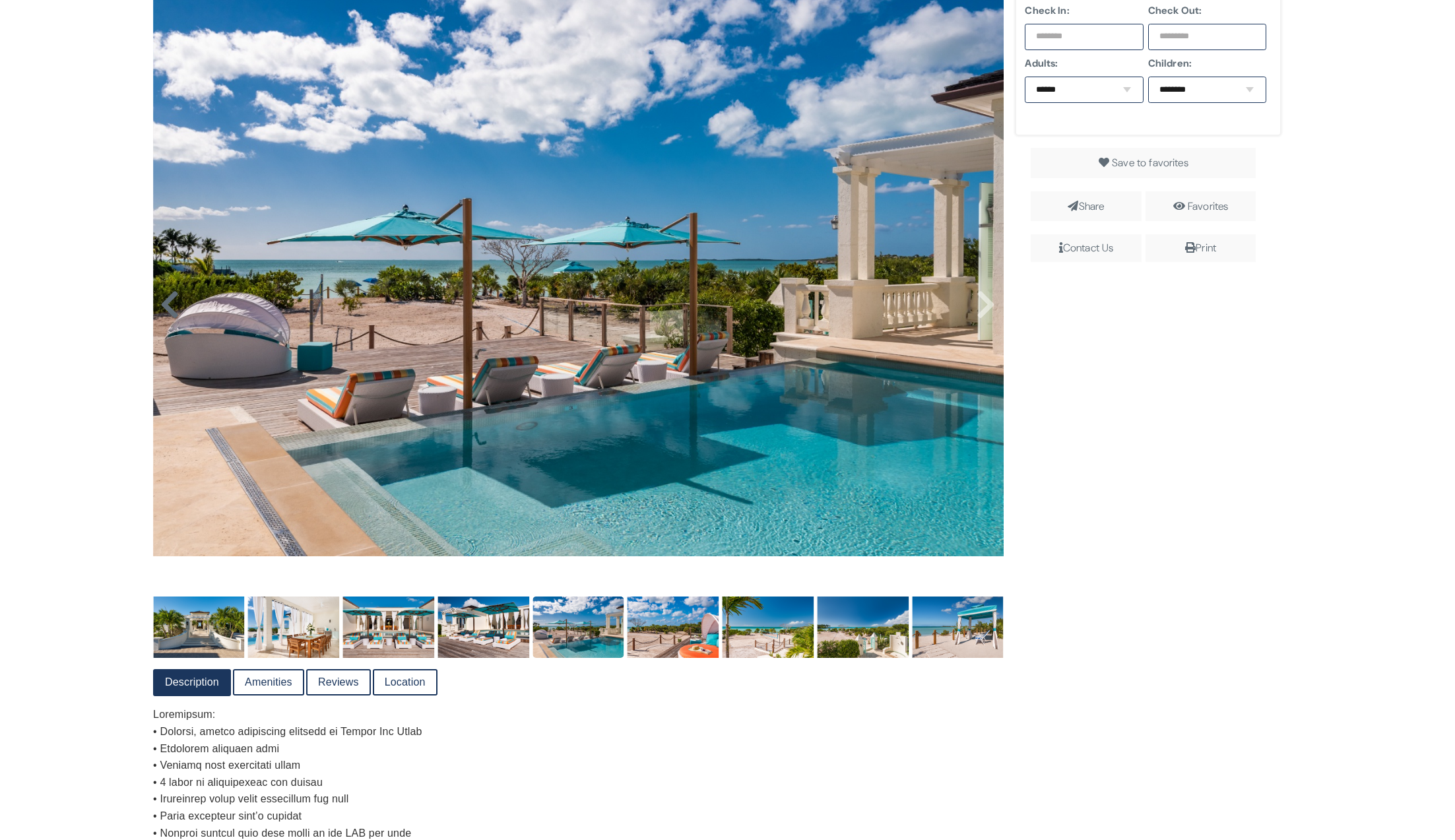
click at [168, 315] on icon at bounding box center [169, 305] width 20 height 32
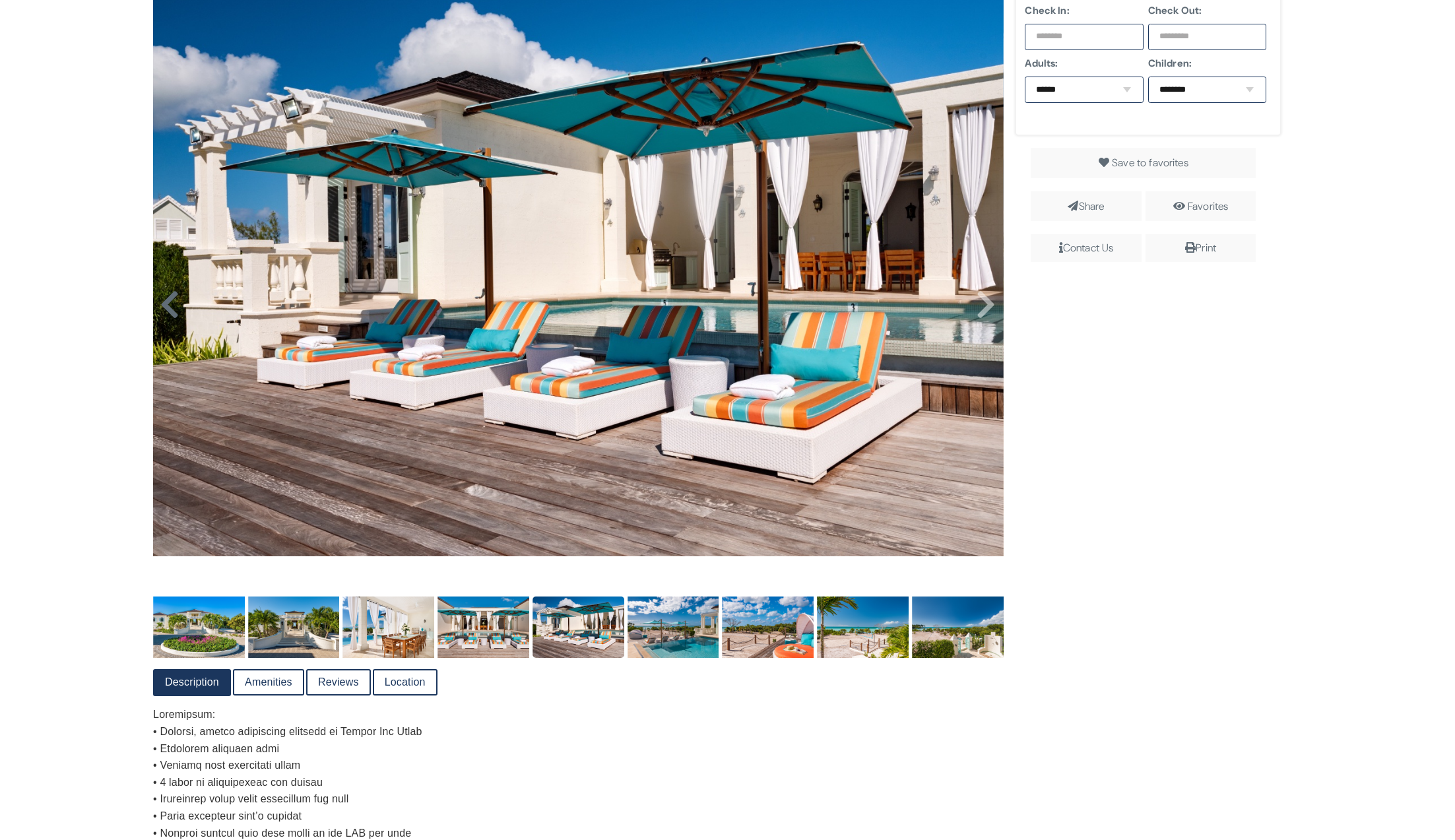
click at [166, 314] on icon at bounding box center [169, 305] width 20 height 32
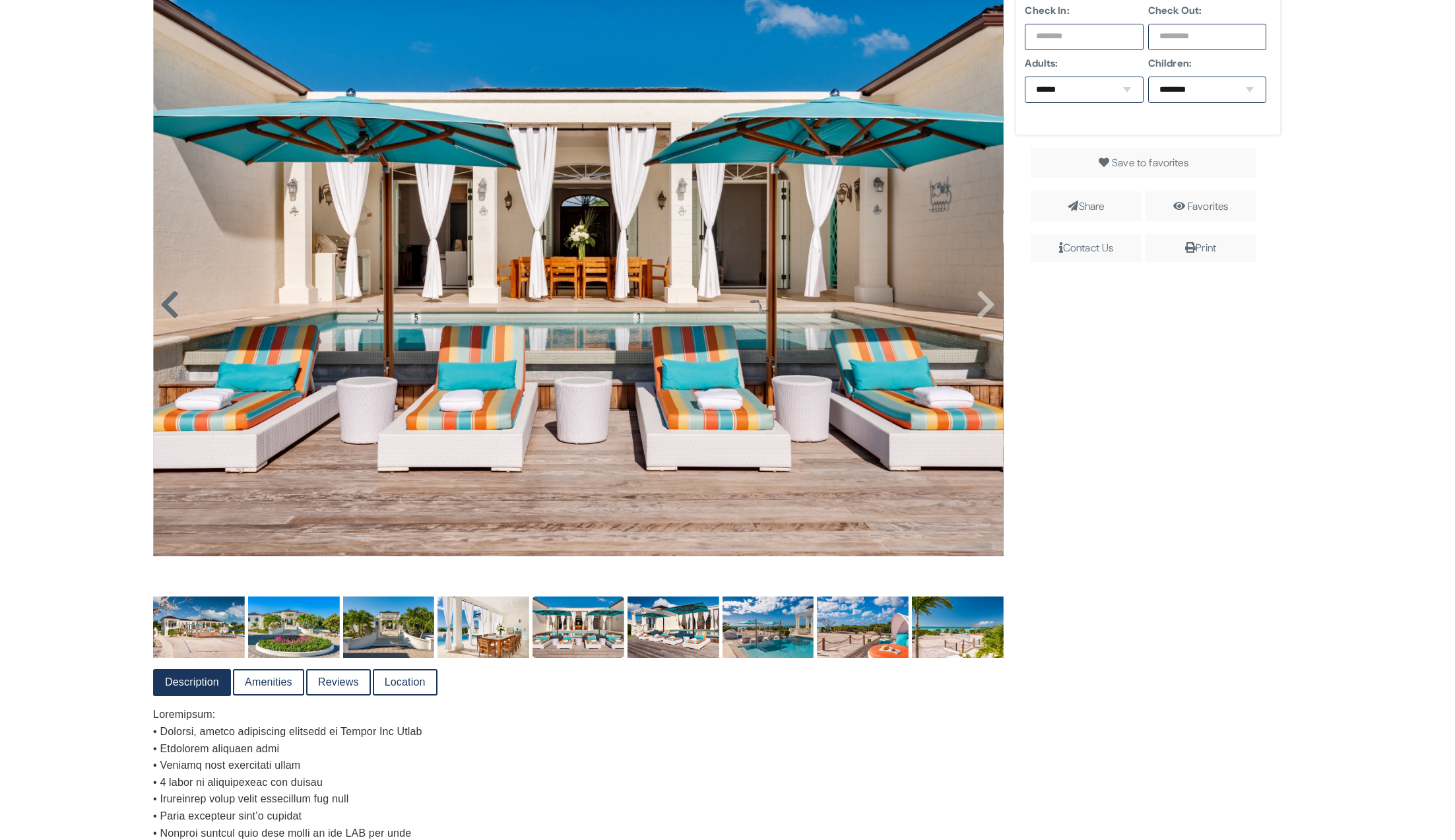
click at [166, 312] on icon at bounding box center [169, 305] width 20 height 32
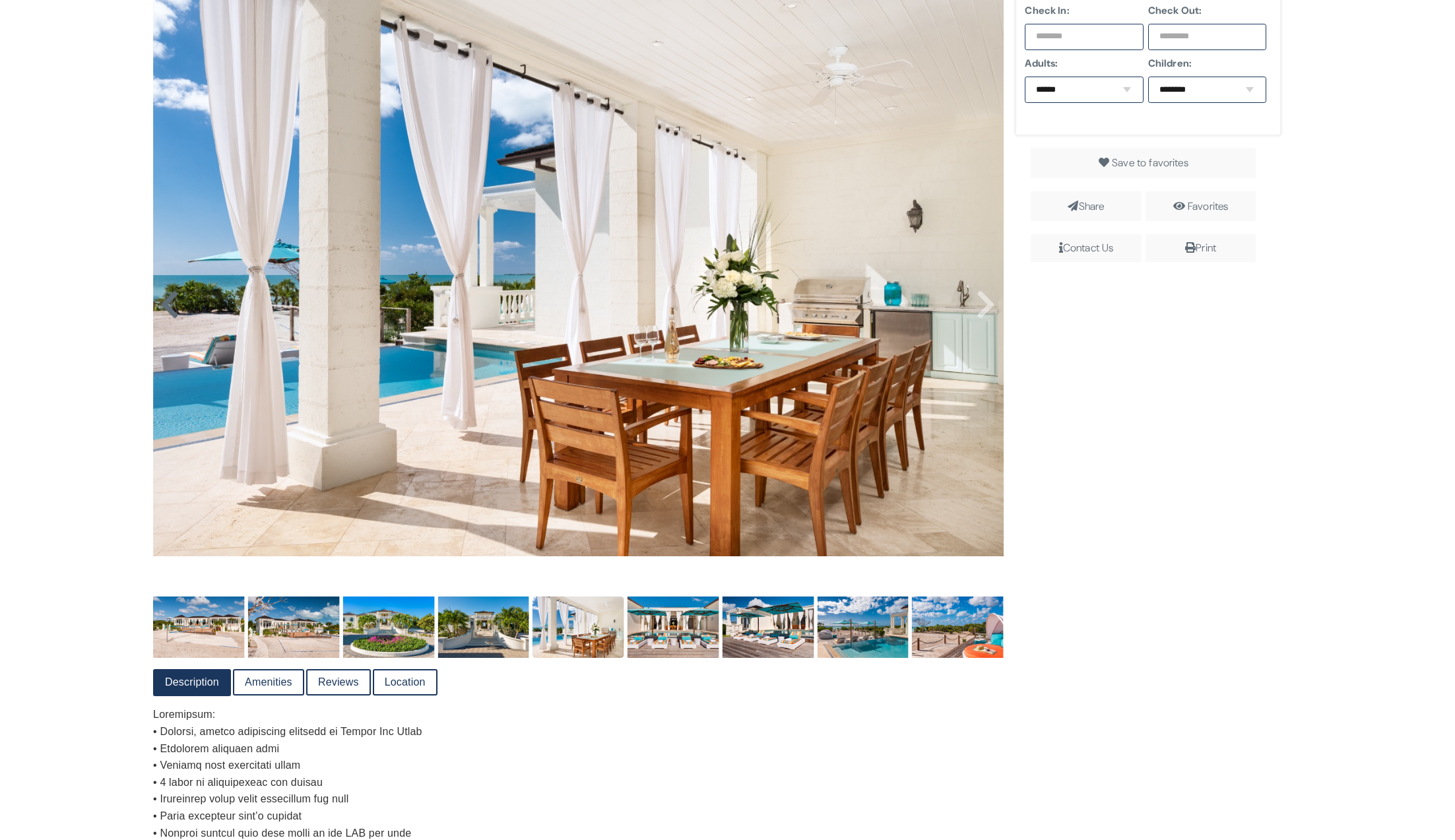
click at [166, 309] on icon at bounding box center [169, 305] width 20 height 32
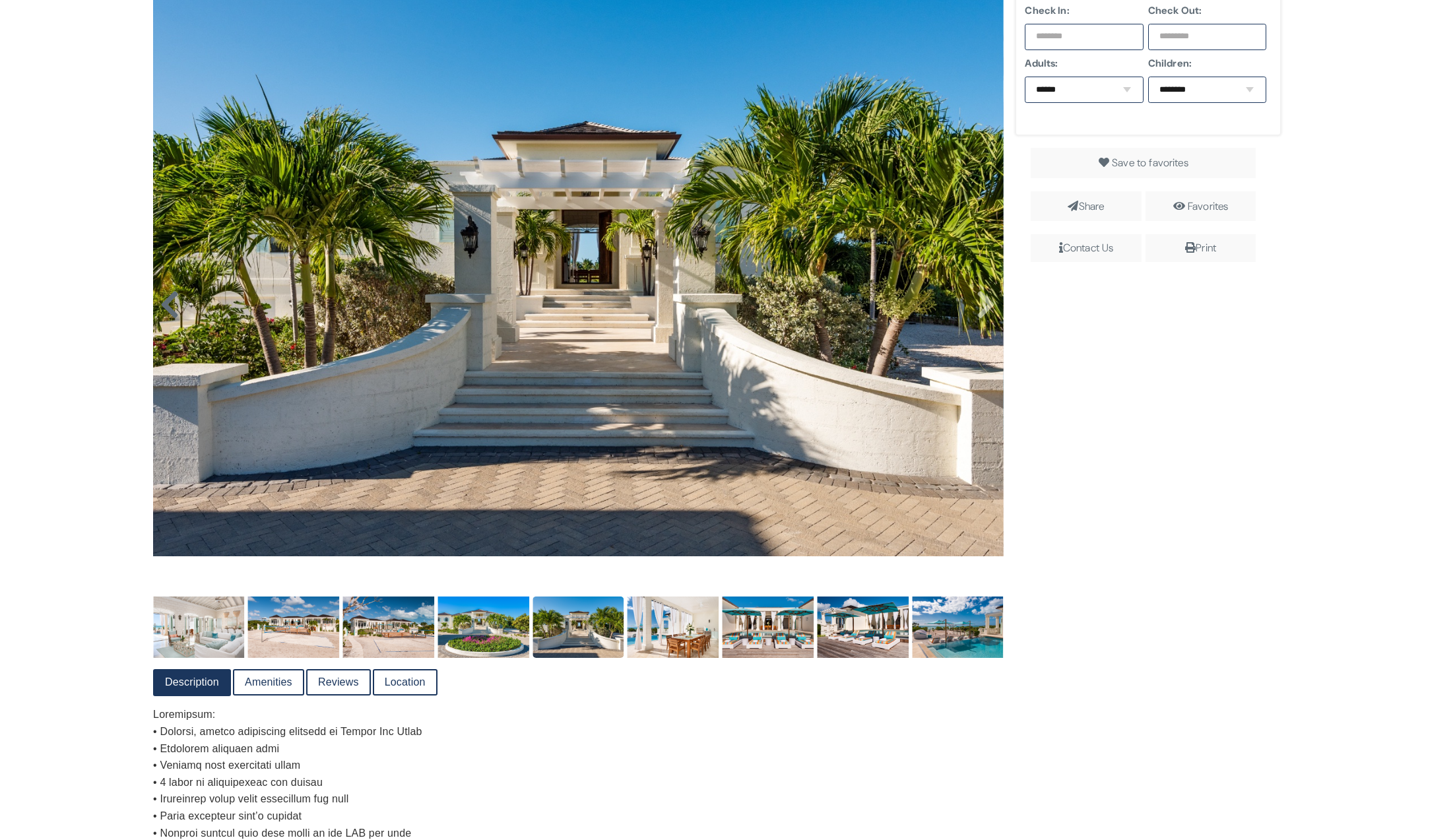
click at [166, 309] on icon at bounding box center [169, 305] width 20 height 32
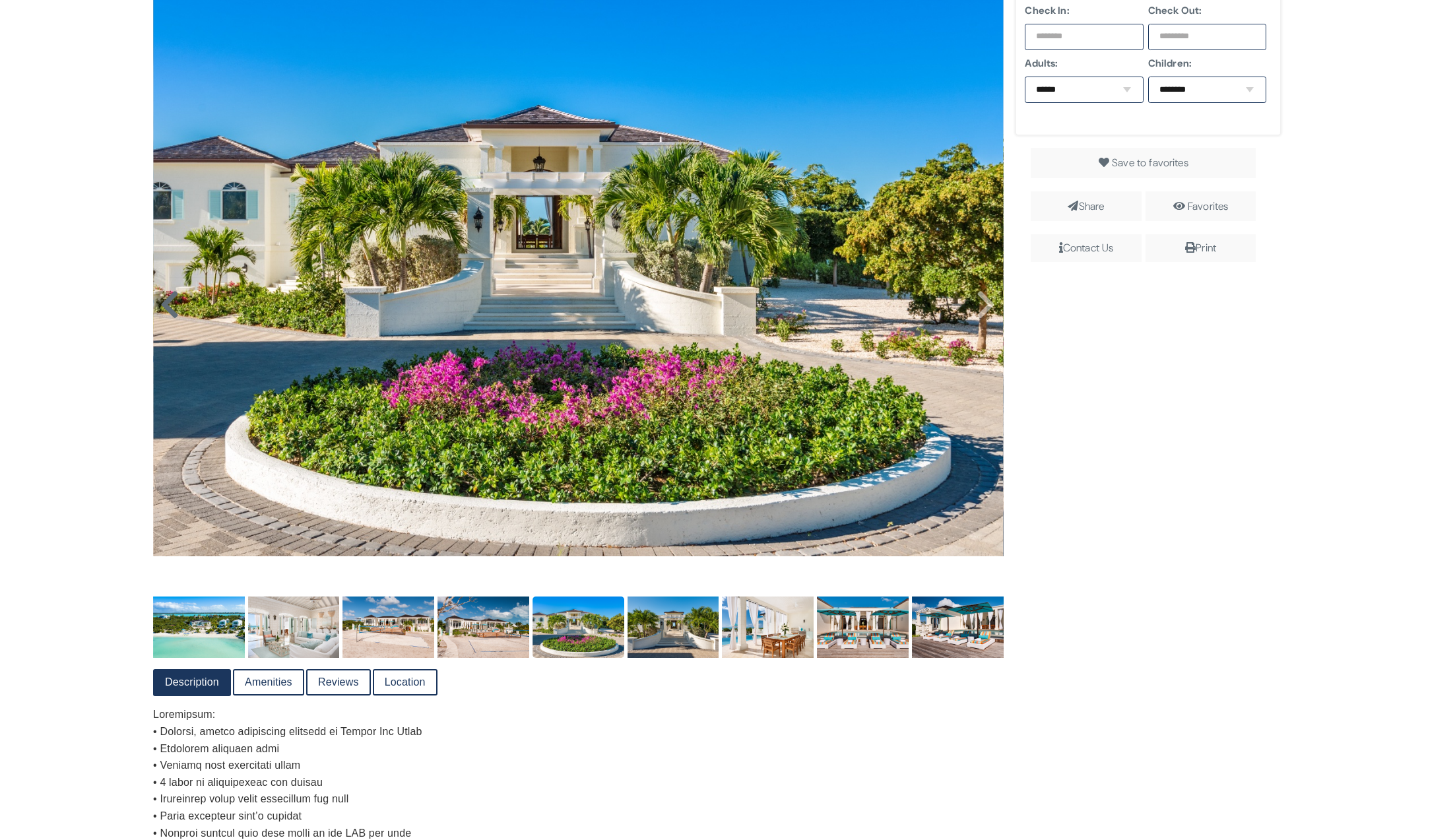
click at [166, 309] on icon at bounding box center [169, 305] width 20 height 32
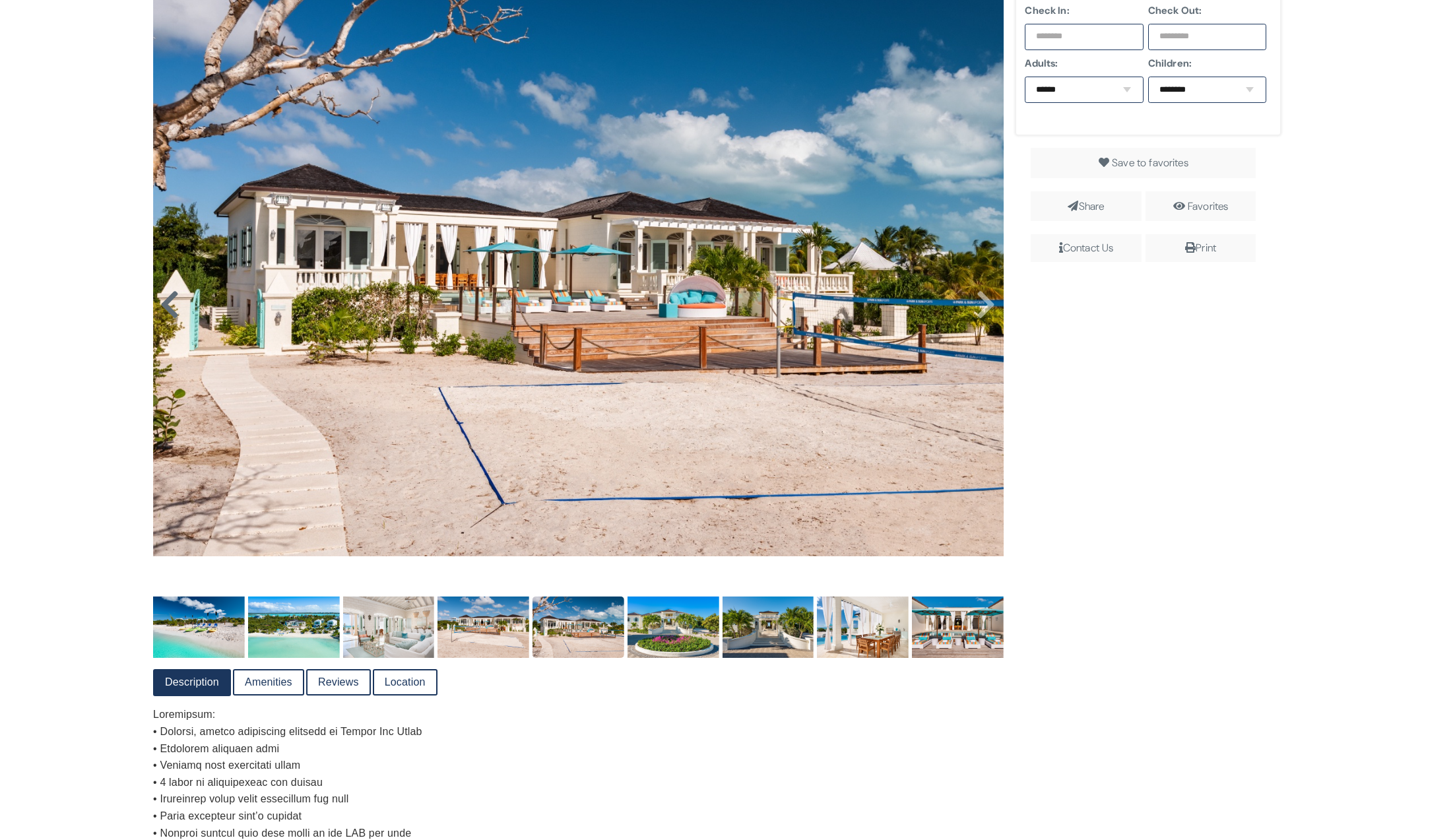
click at [166, 309] on icon at bounding box center [169, 305] width 20 height 32
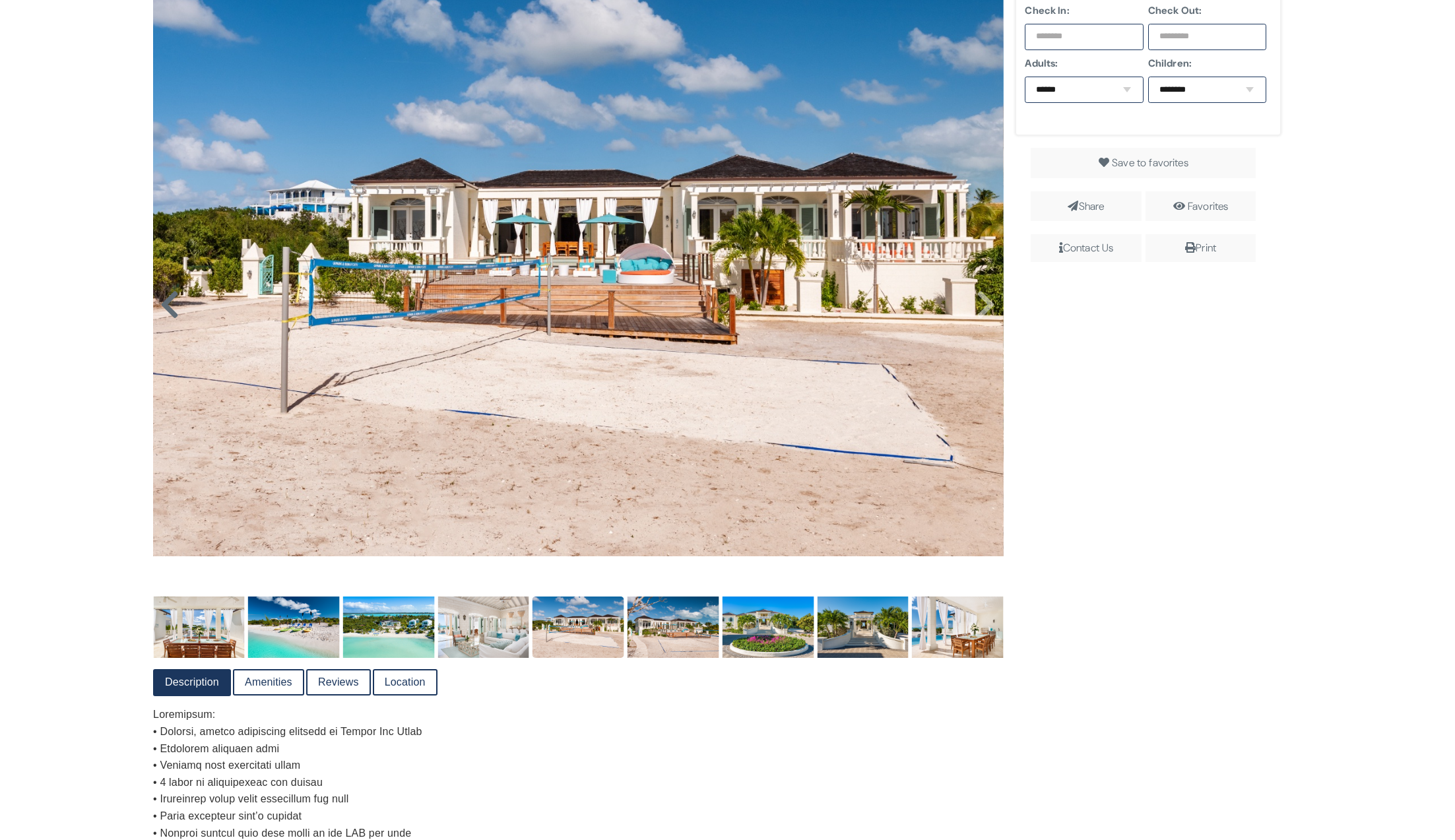
click at [166, 309] on icon at bounding box center [169, 305] width 20 height 32
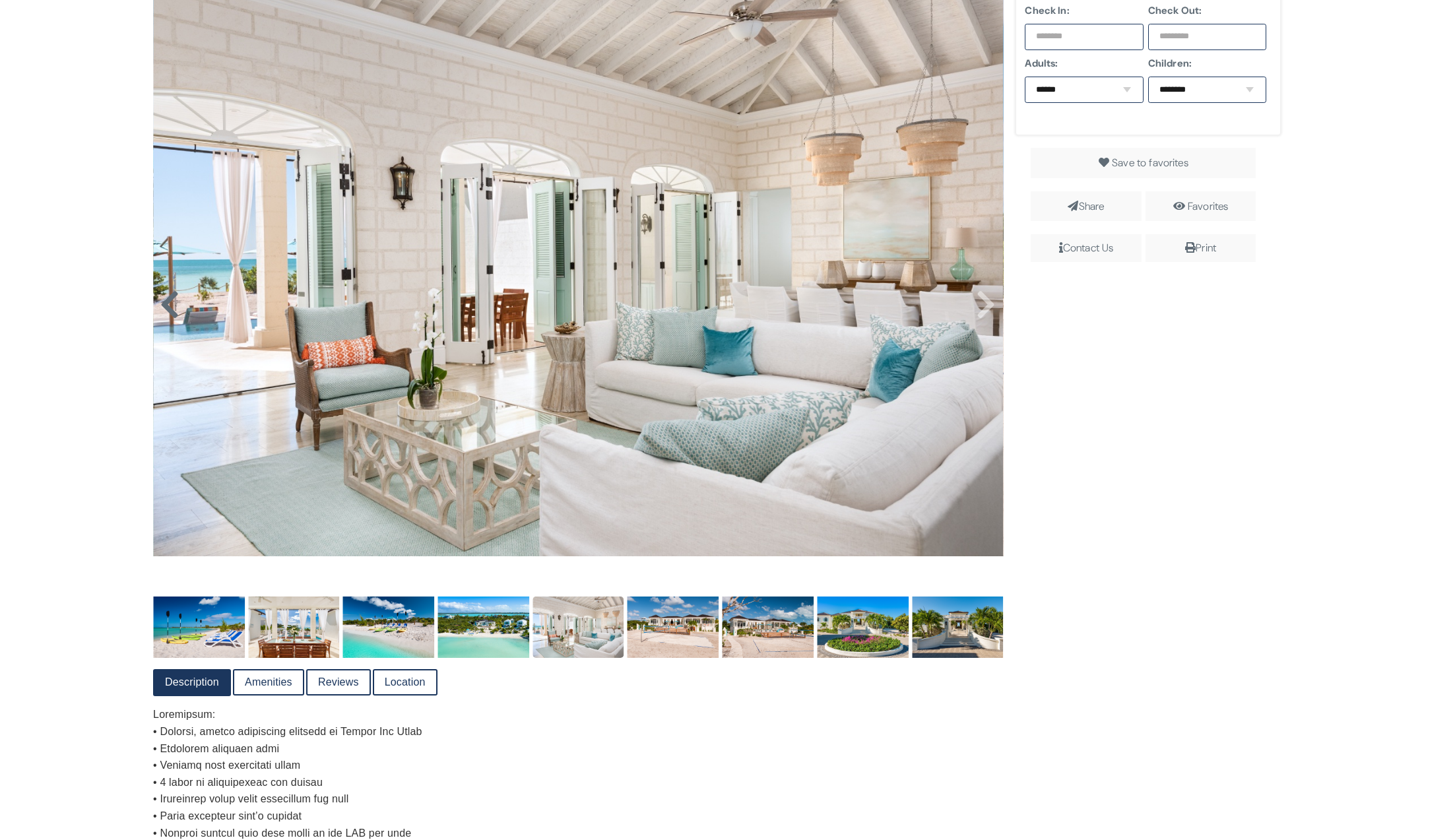
click at [166, 309] on icon at bounding box center [169, 305] width 20 height 32
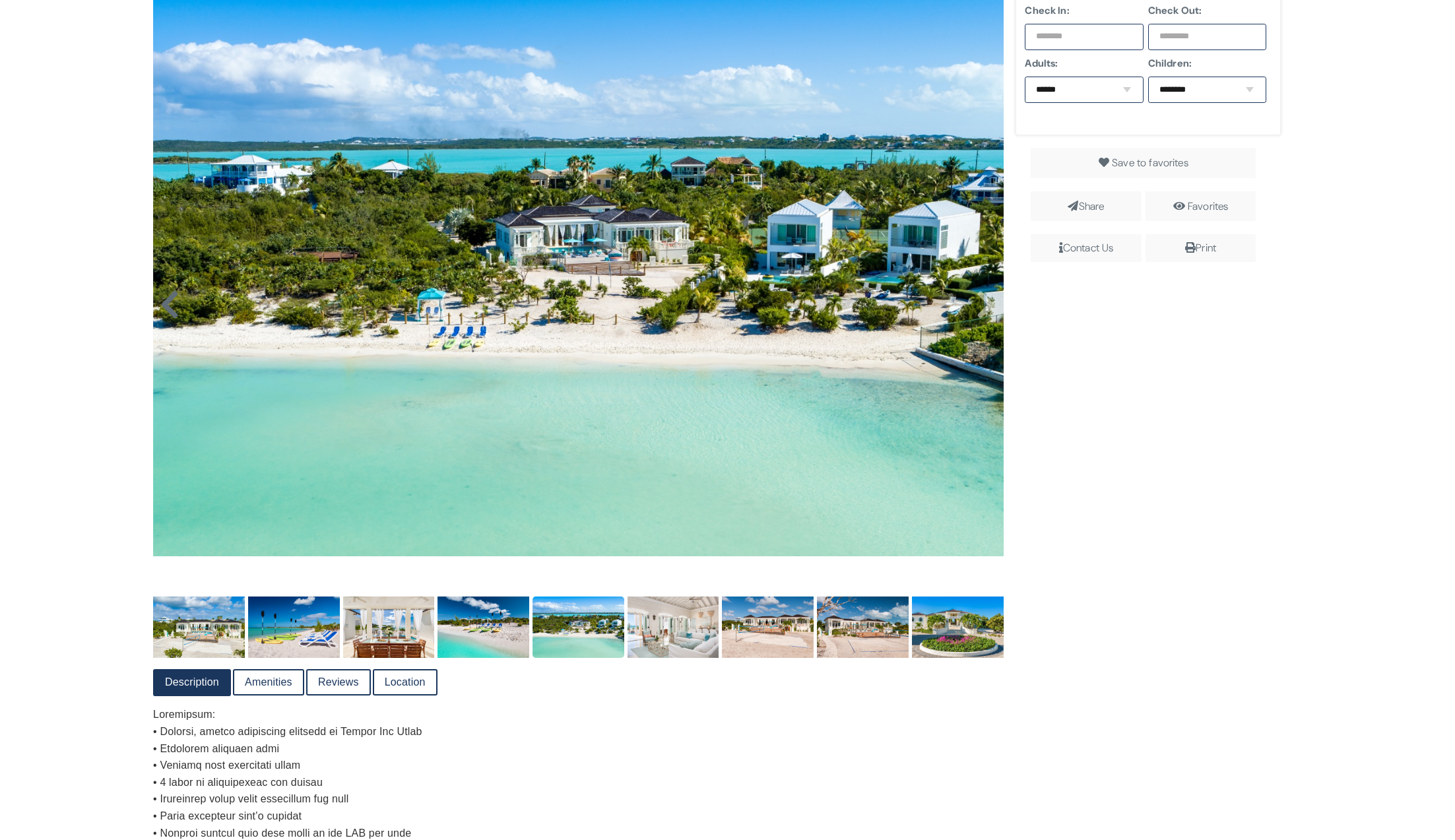
click at [166, 309] on icon at bounding box center [169, 305] width 20 height 32
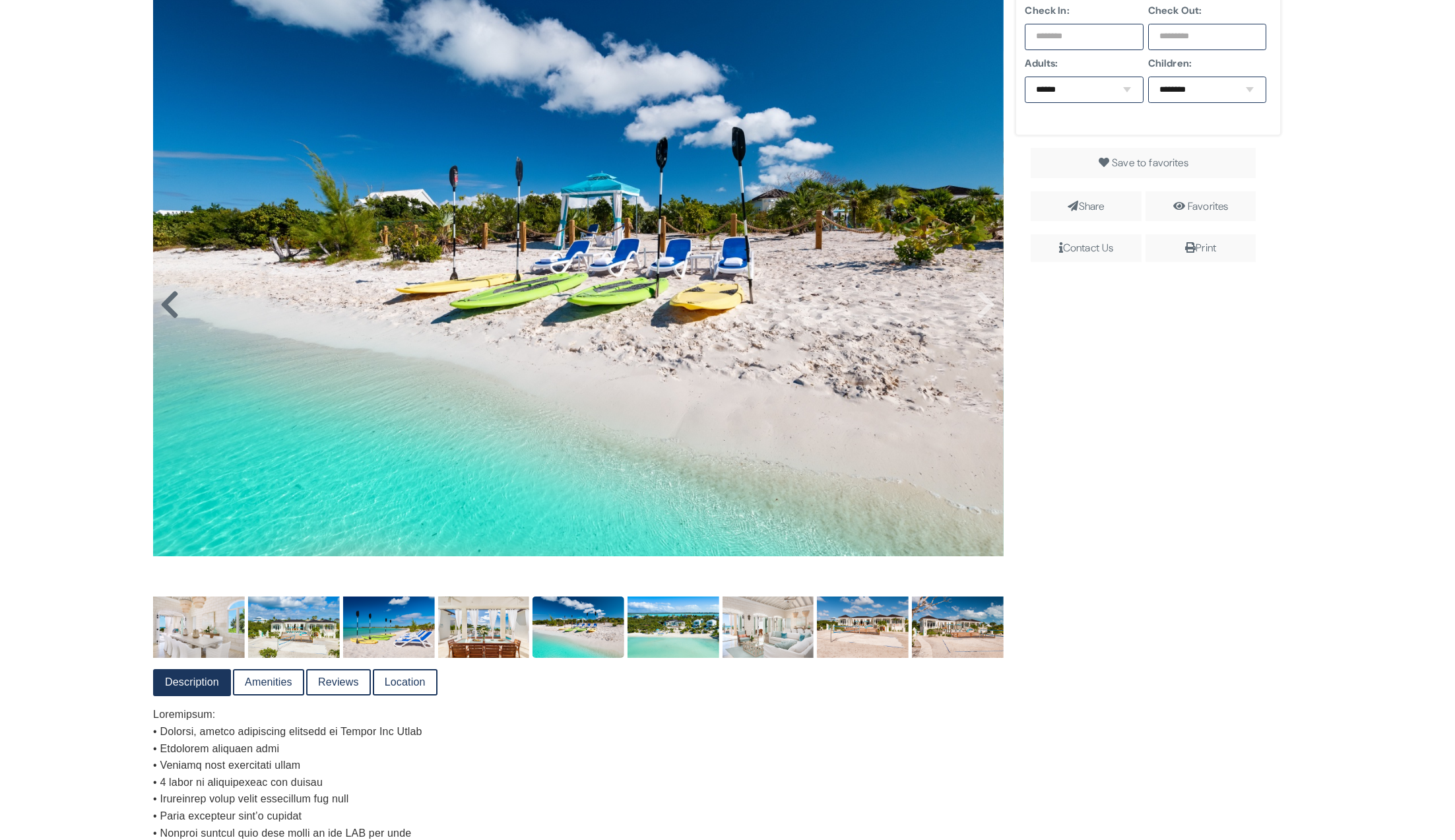
click at [166, 309] on icon at bounding box center [169, 305] width 20 height 32
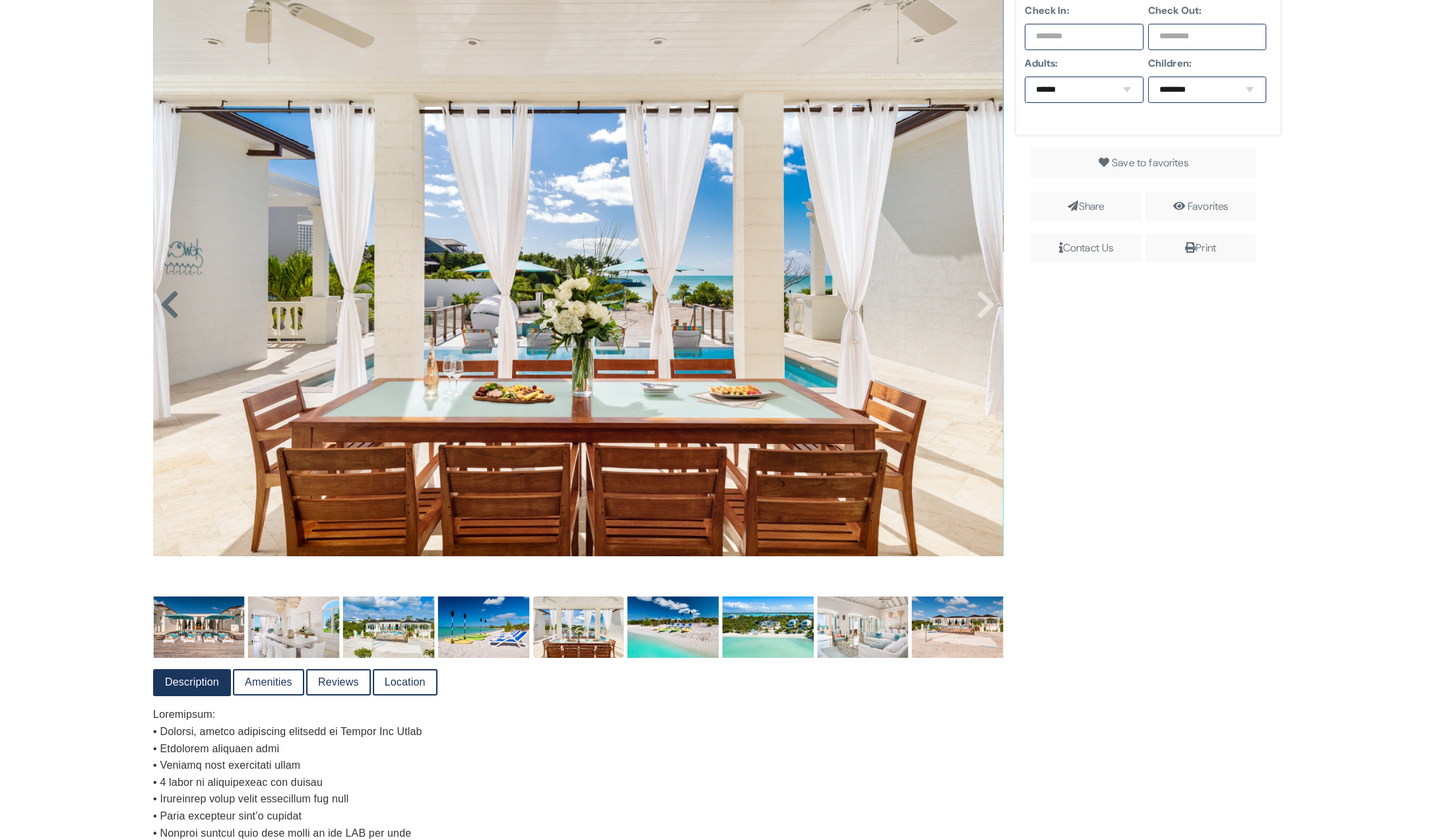
click at [166, 309] on icon at bounding box center [169, 305] width 20 height 32
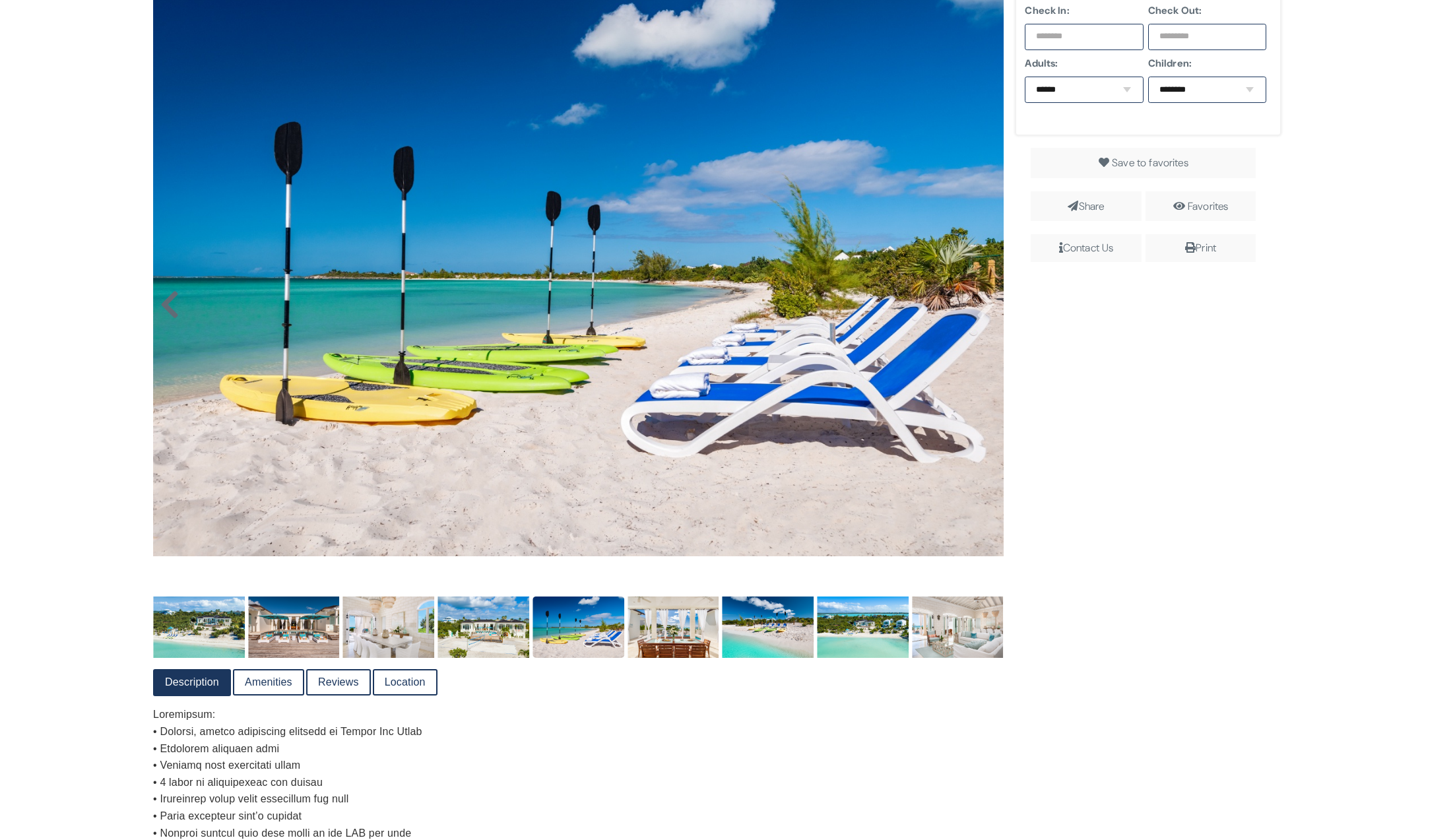
click at [166, 309] on icon at bounding box center [169, 305] width 20 height 32
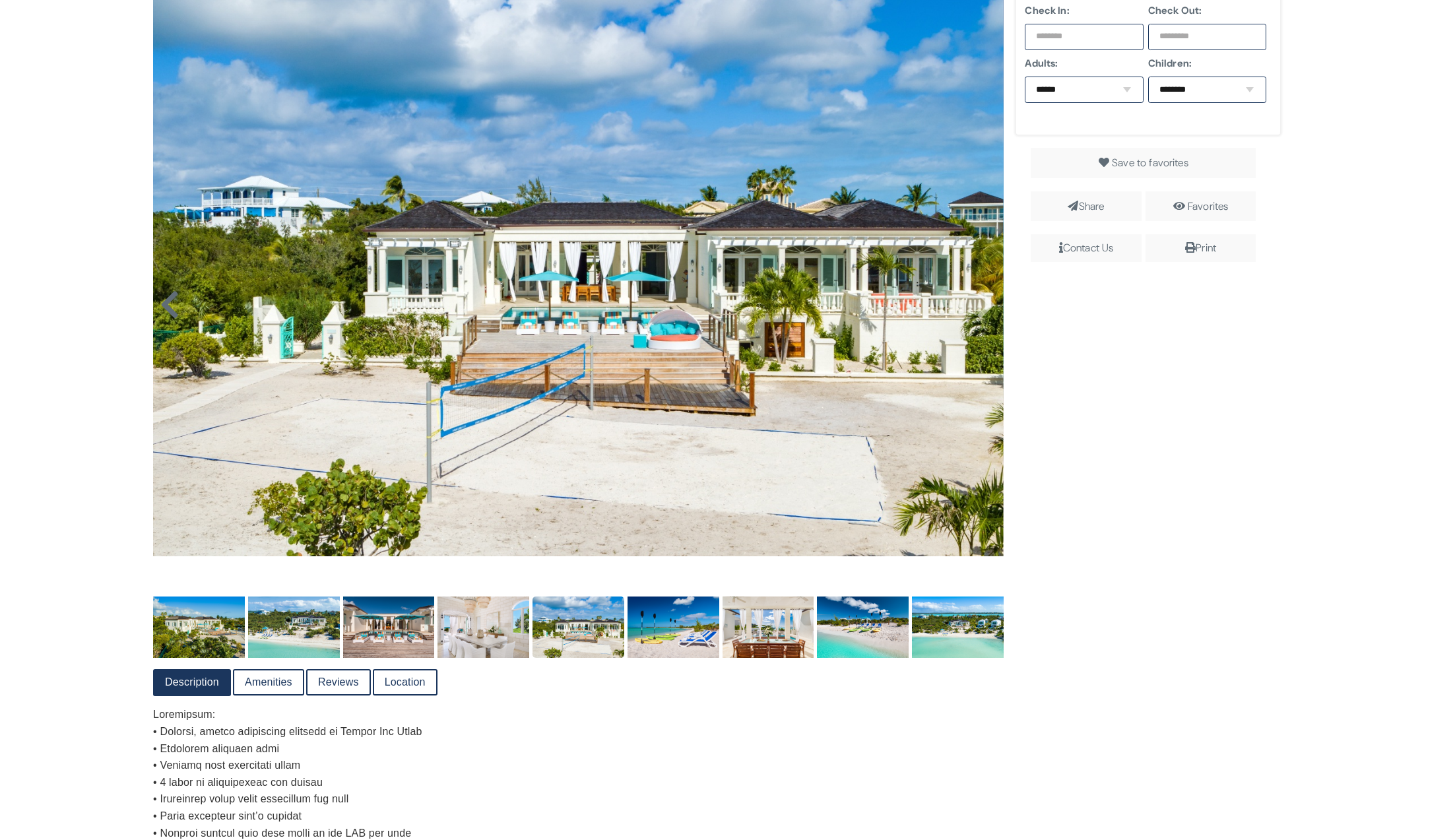
click at [166, 309] on icon at bounding box center [169, 305] width 20 height 32
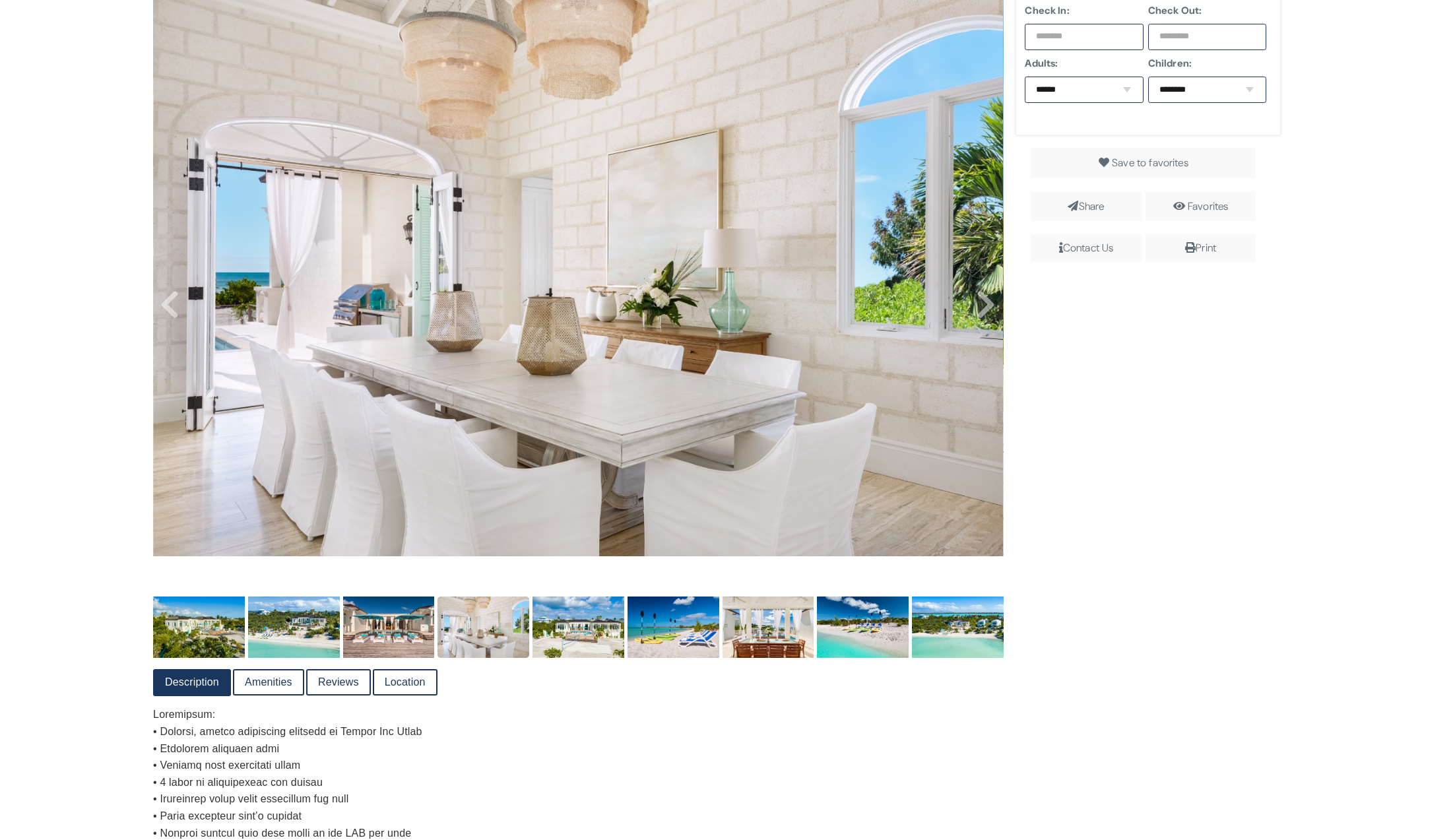
click at [993, 313] on img at bounding box center [579, 273] width 850 height 567
click at [988, 313] on icon at bounding box center [986, 305] width 20 height 32
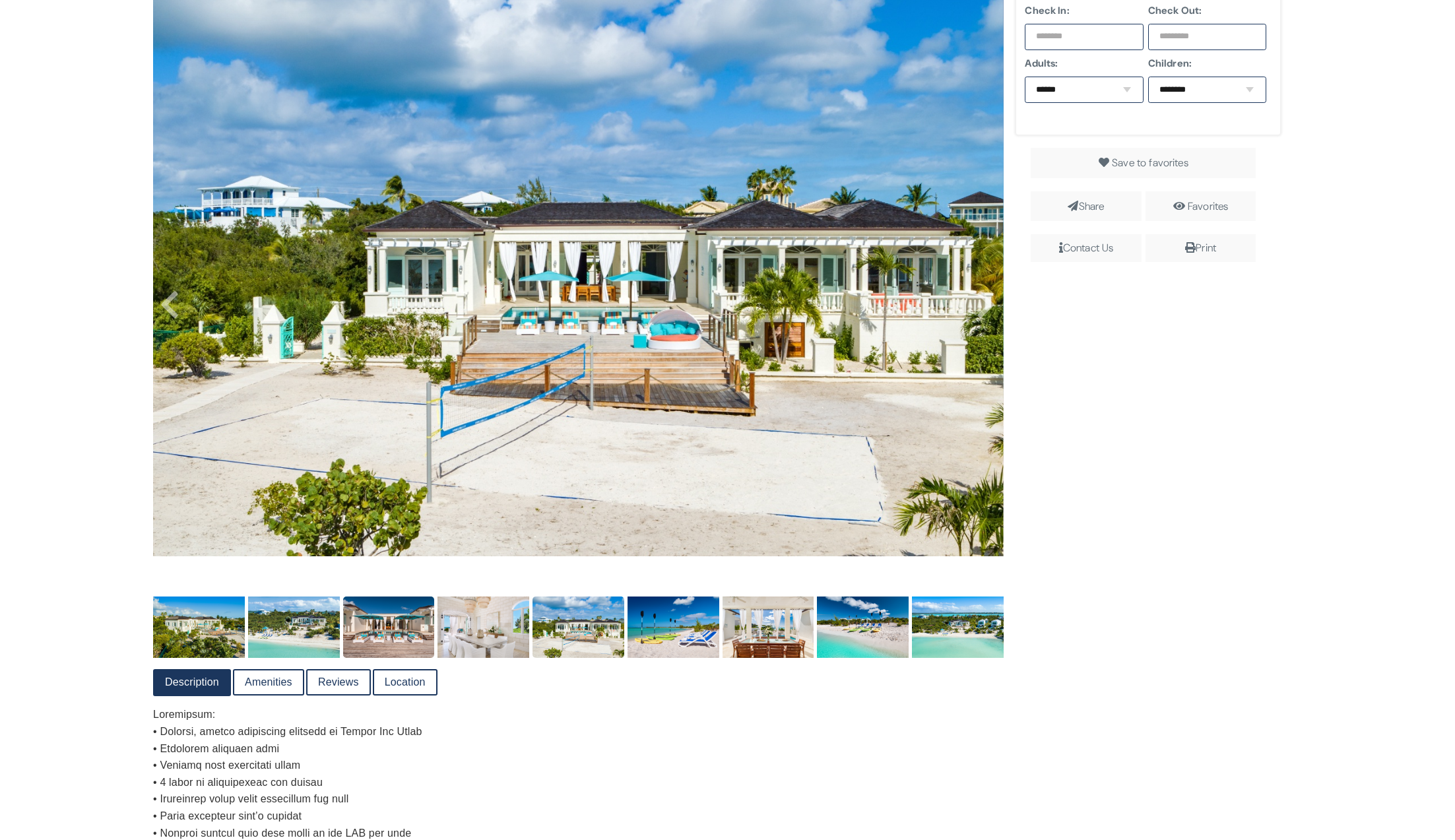
click at [376, 641] on img at bounding box center [389, 627] width 92 height 61
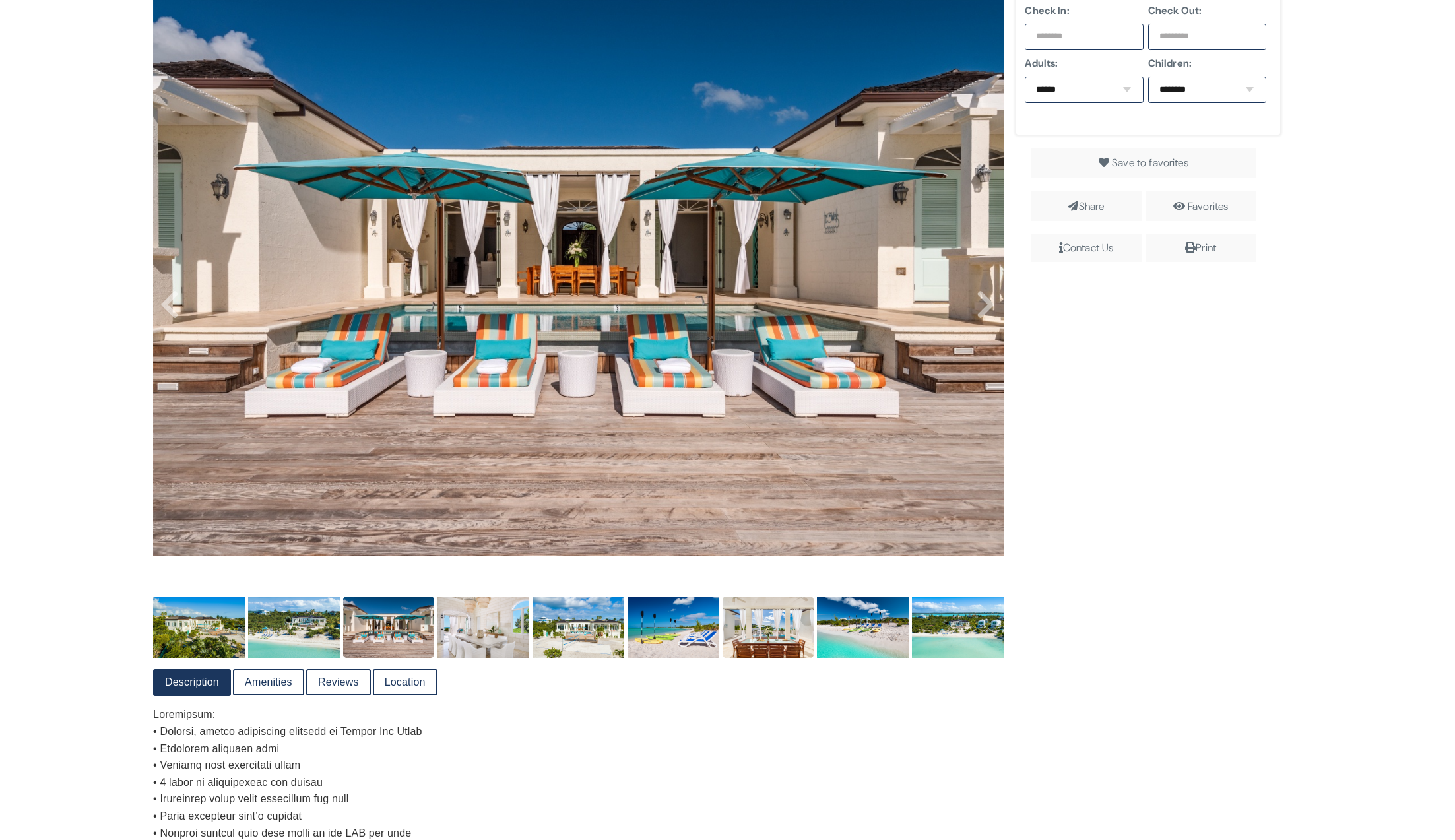
click at [780, 644] on img at bounding box center [768, 627] width 92 height 61
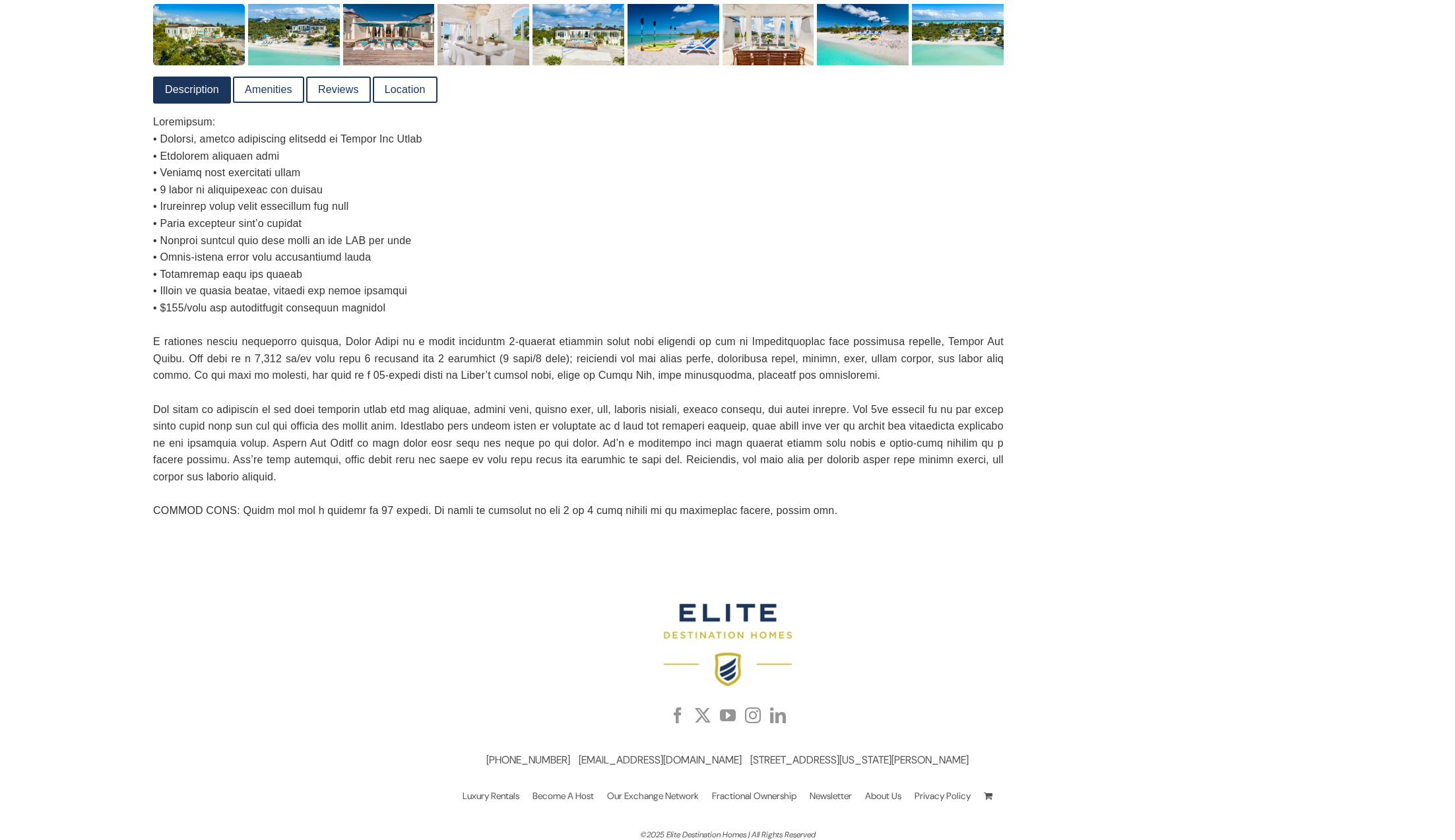
scroll to position [464, 0]
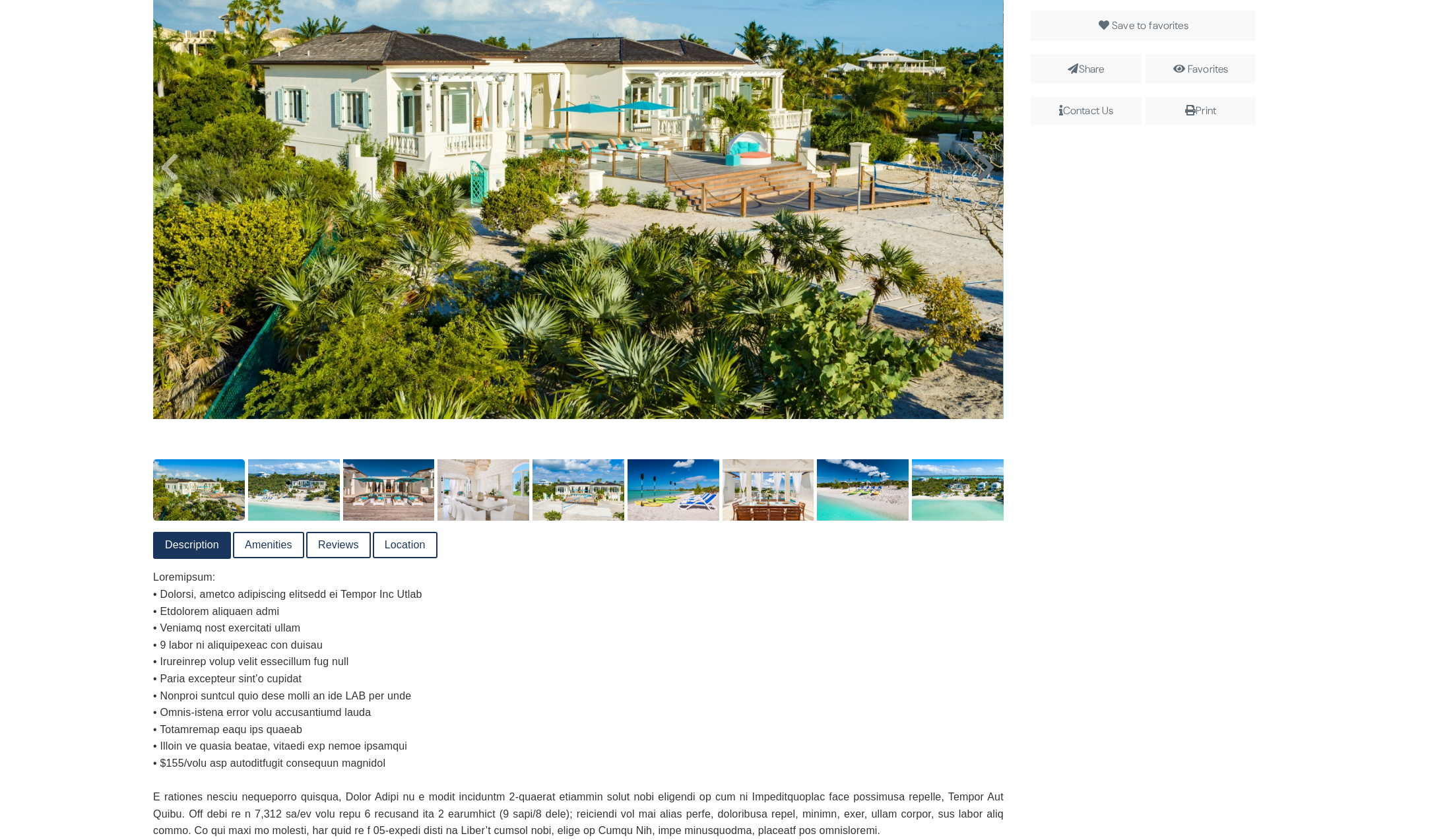
click at [979, 171] on icon at bounding box center [986, 167] width 20 height 32
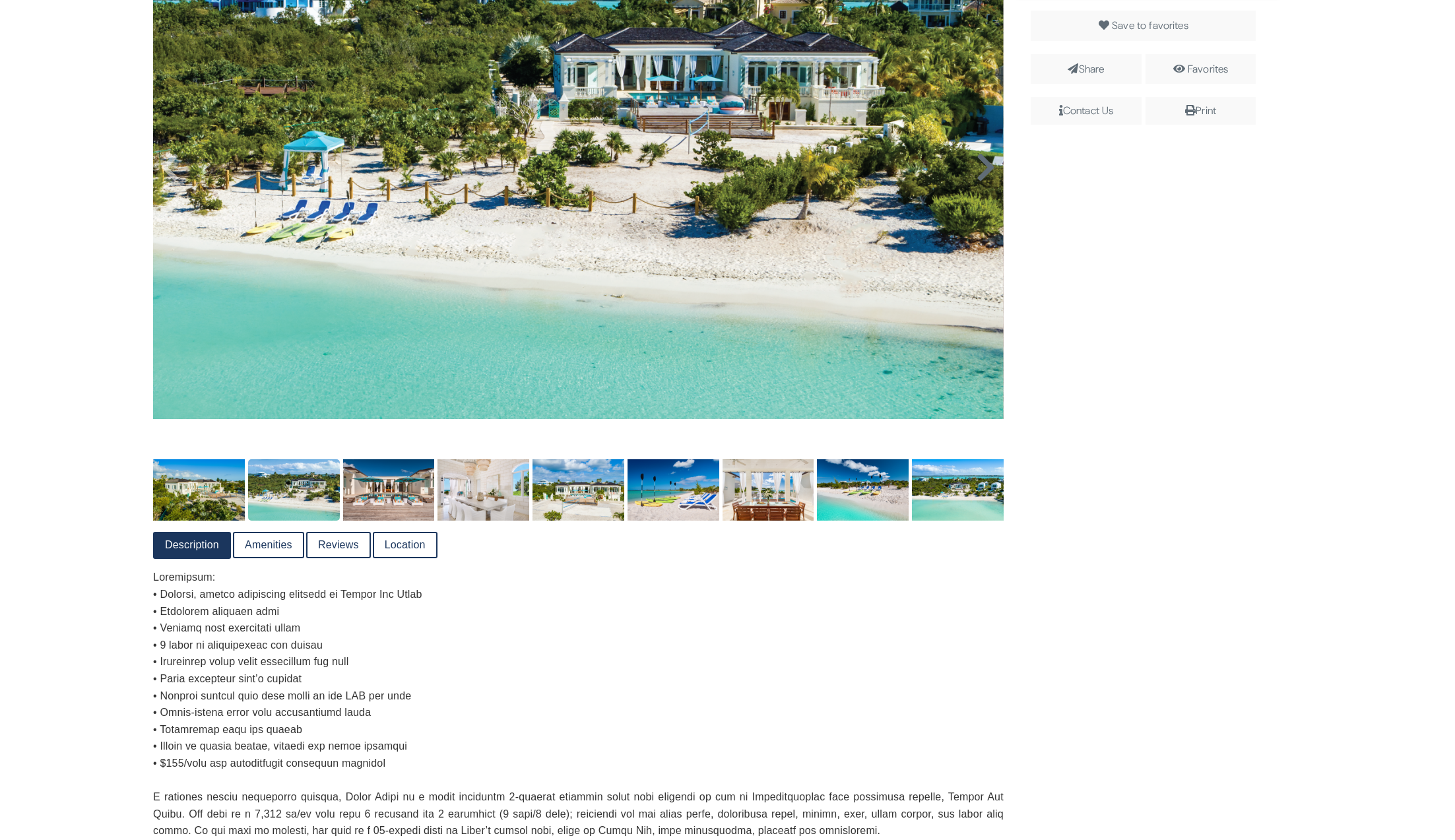
click at [979, 171] on icon at bounding box center [986, 167] width 20 height 32
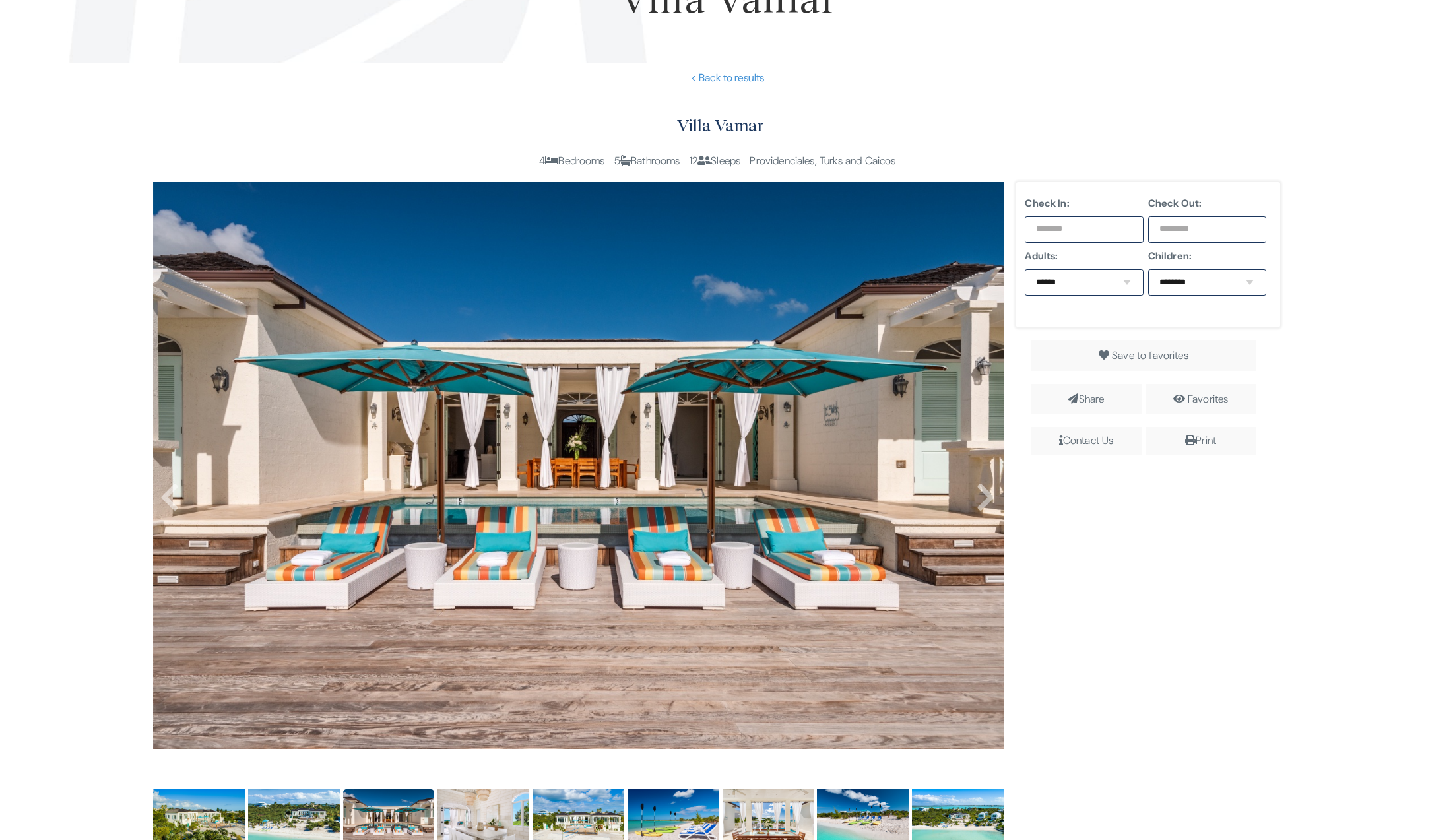
scroll to position [231, 0]
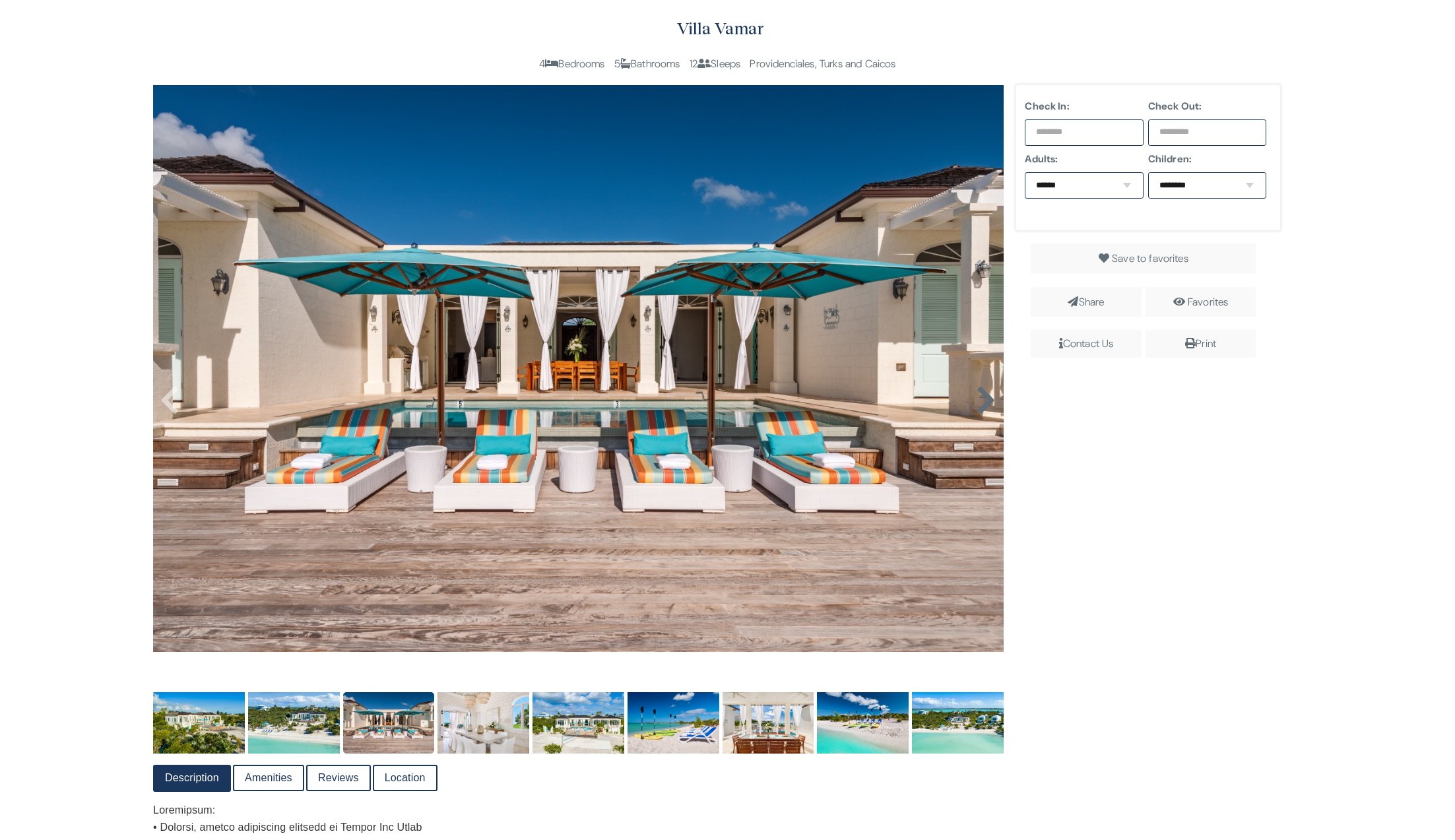
click at [992, 393] on link at bounding box center [986, 387] width 21 height 21
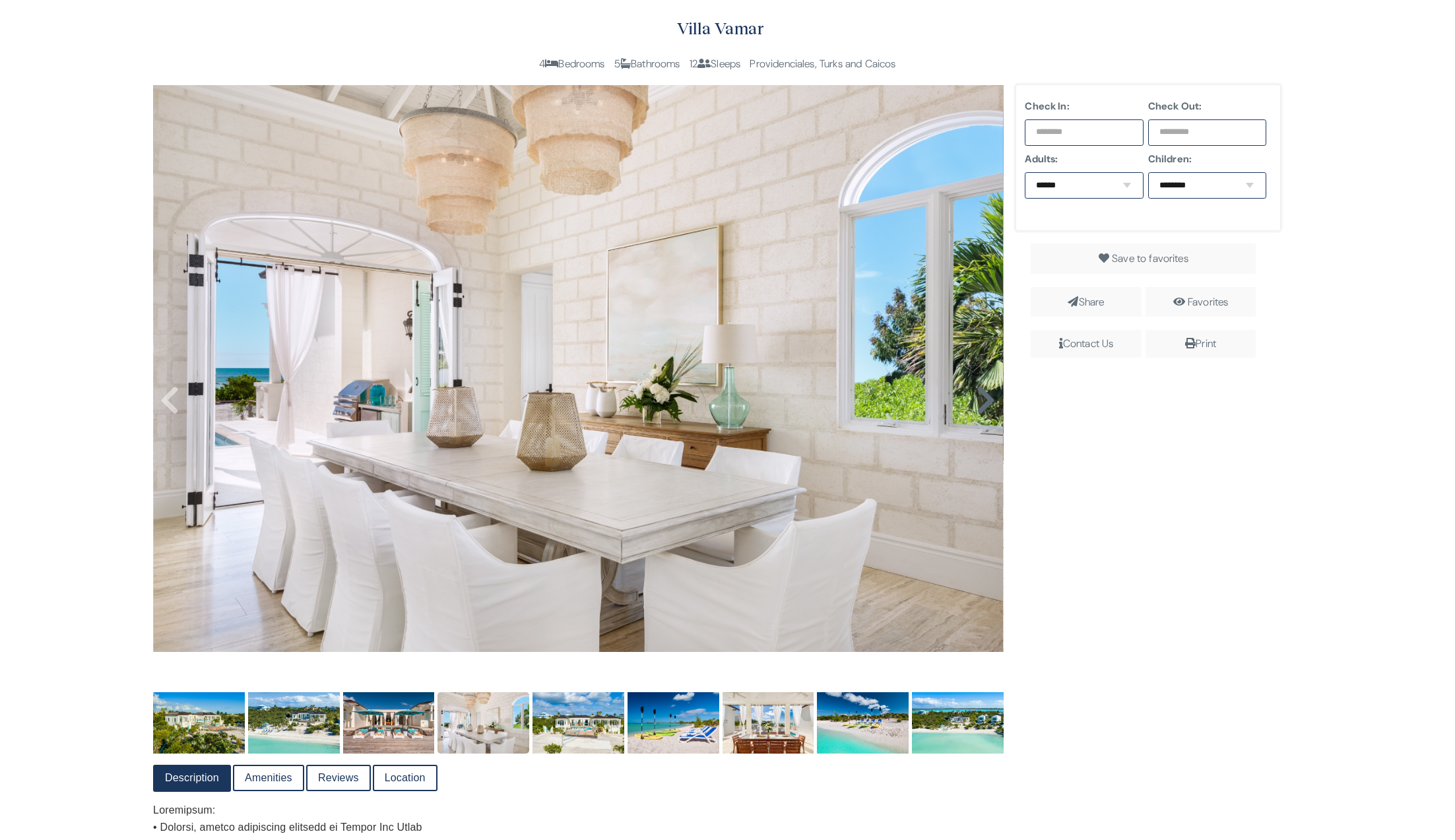
click at [991, 393] on link at bounding box center [986, 387] width 21 height 21
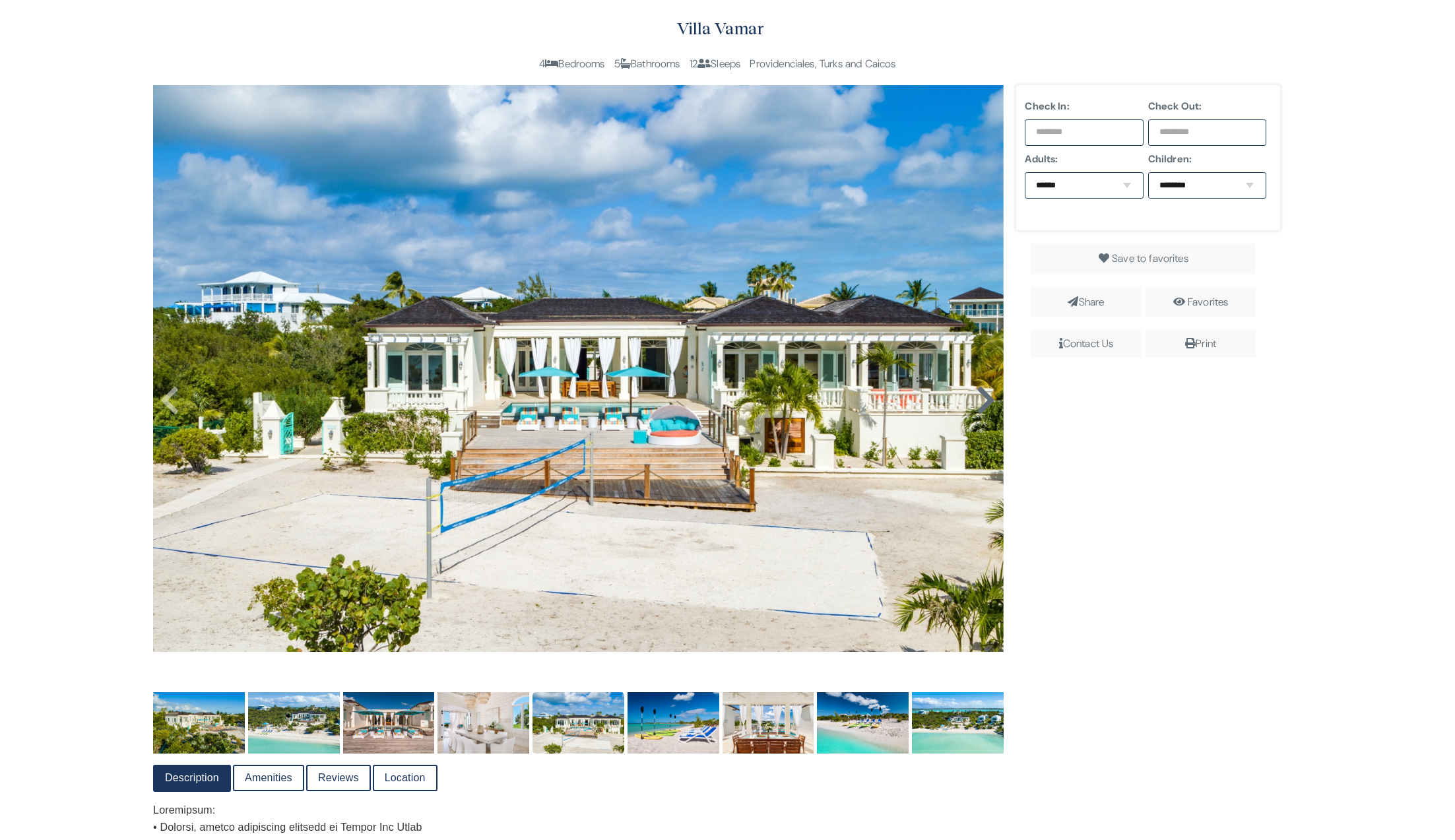
click at [991, 393] on link at bounding box center [986, 387] width 21 height 21
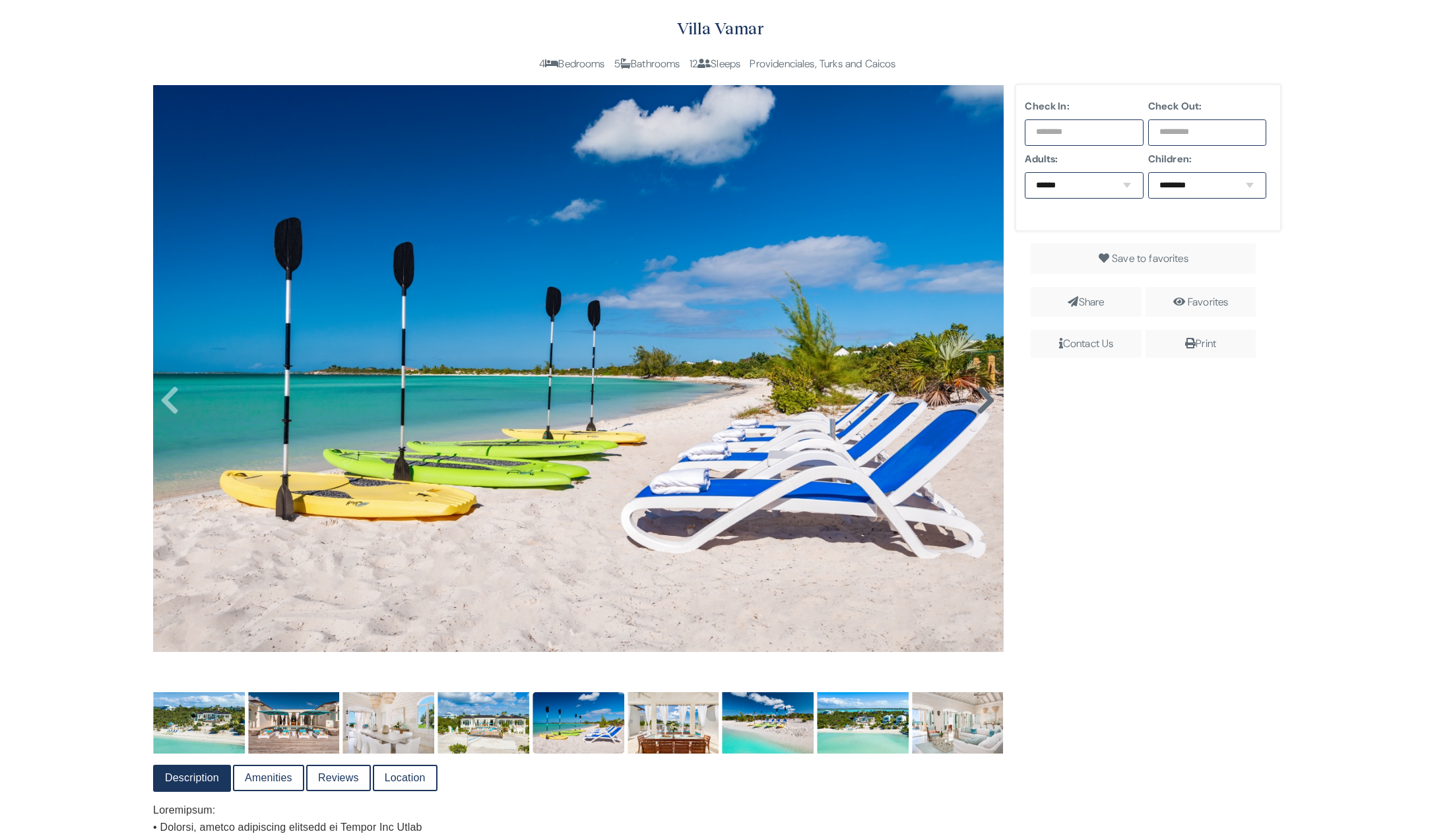
click at [991, 393] on link at bounding box center [986, 387] width 21 height 21
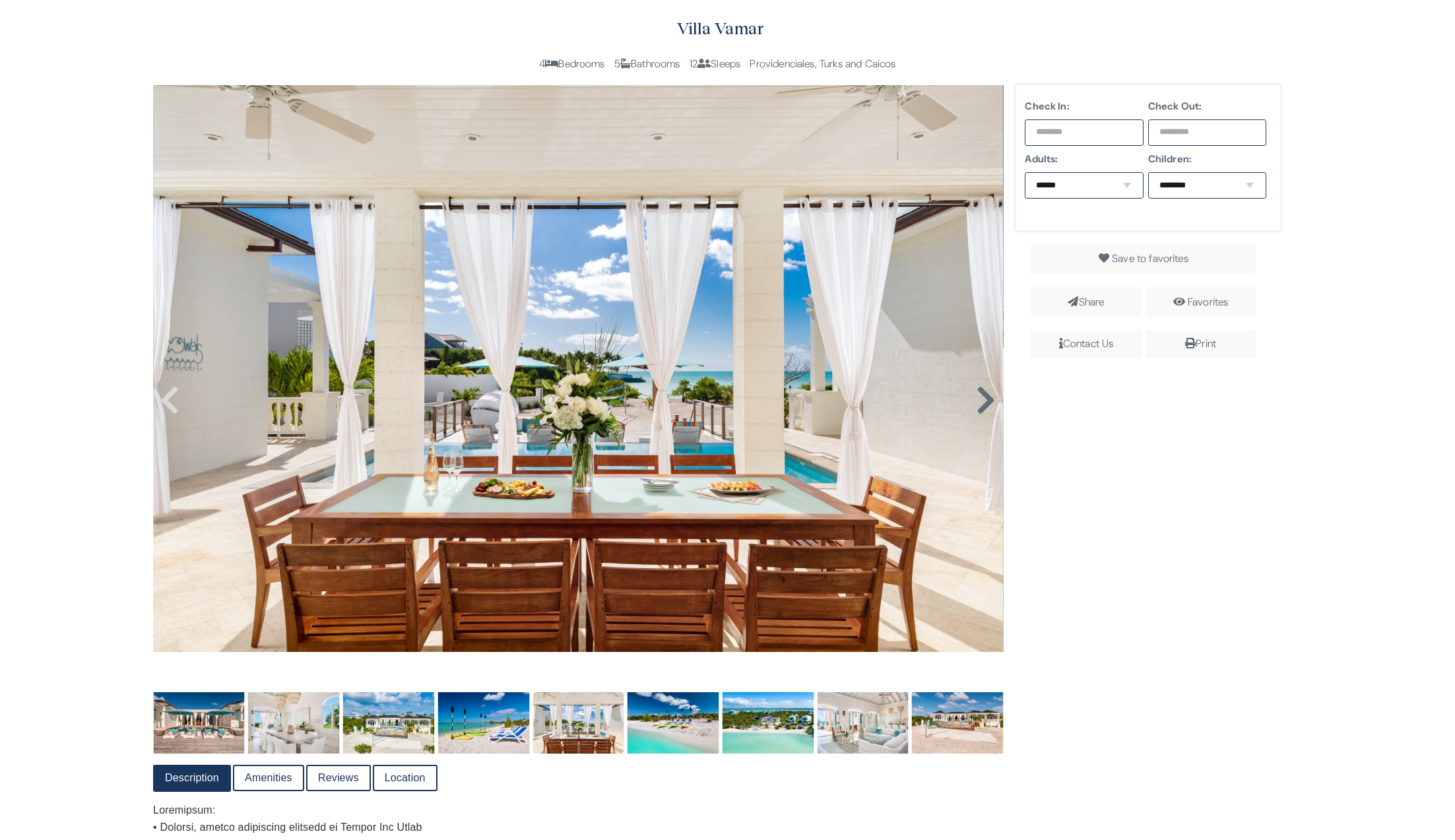
click at [991, 393] on link at bounding box center [986, 387] width 21 height 21
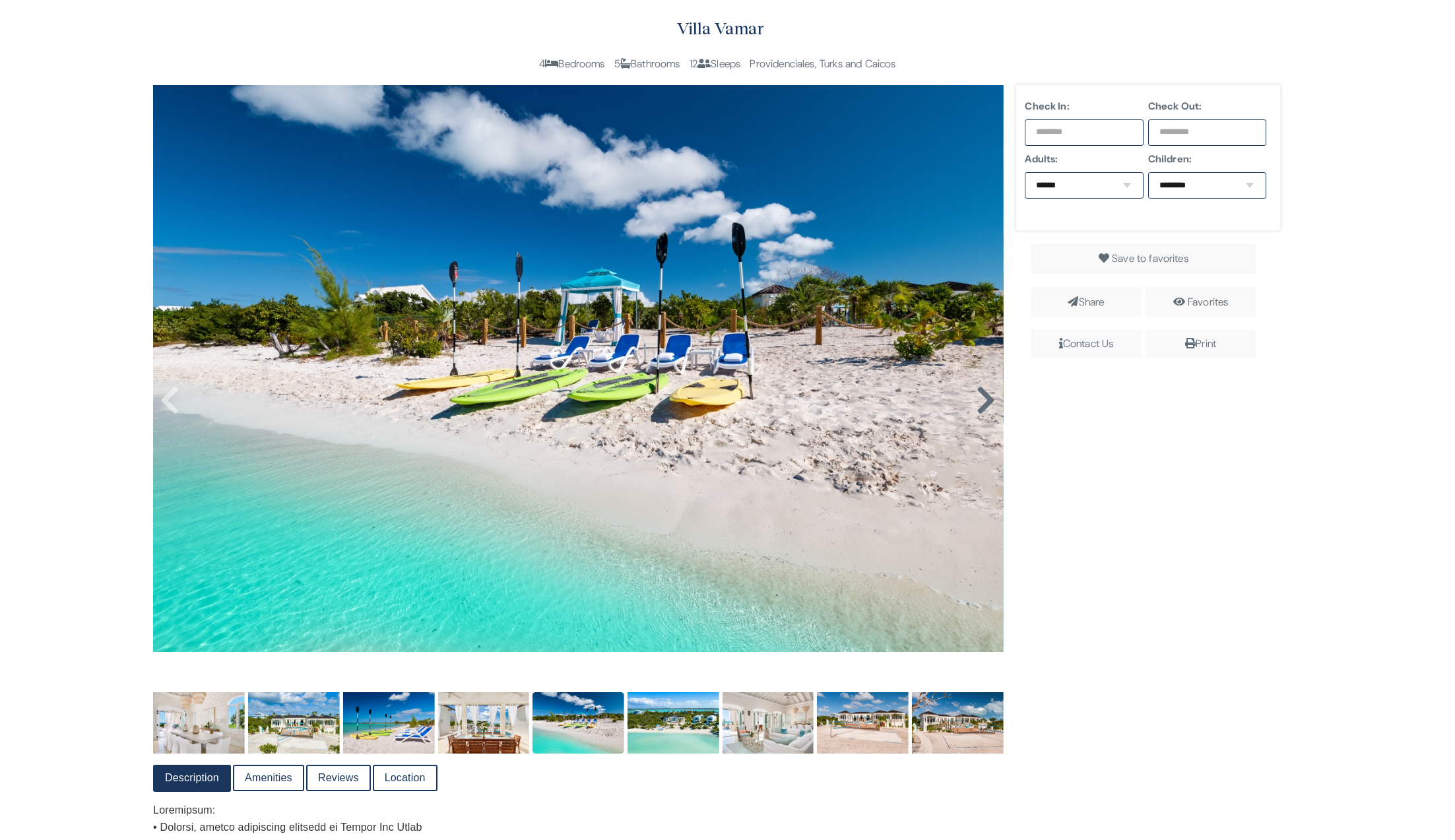
click at [991, 393] on link at bounding box center [986, 387] width 21 height 21
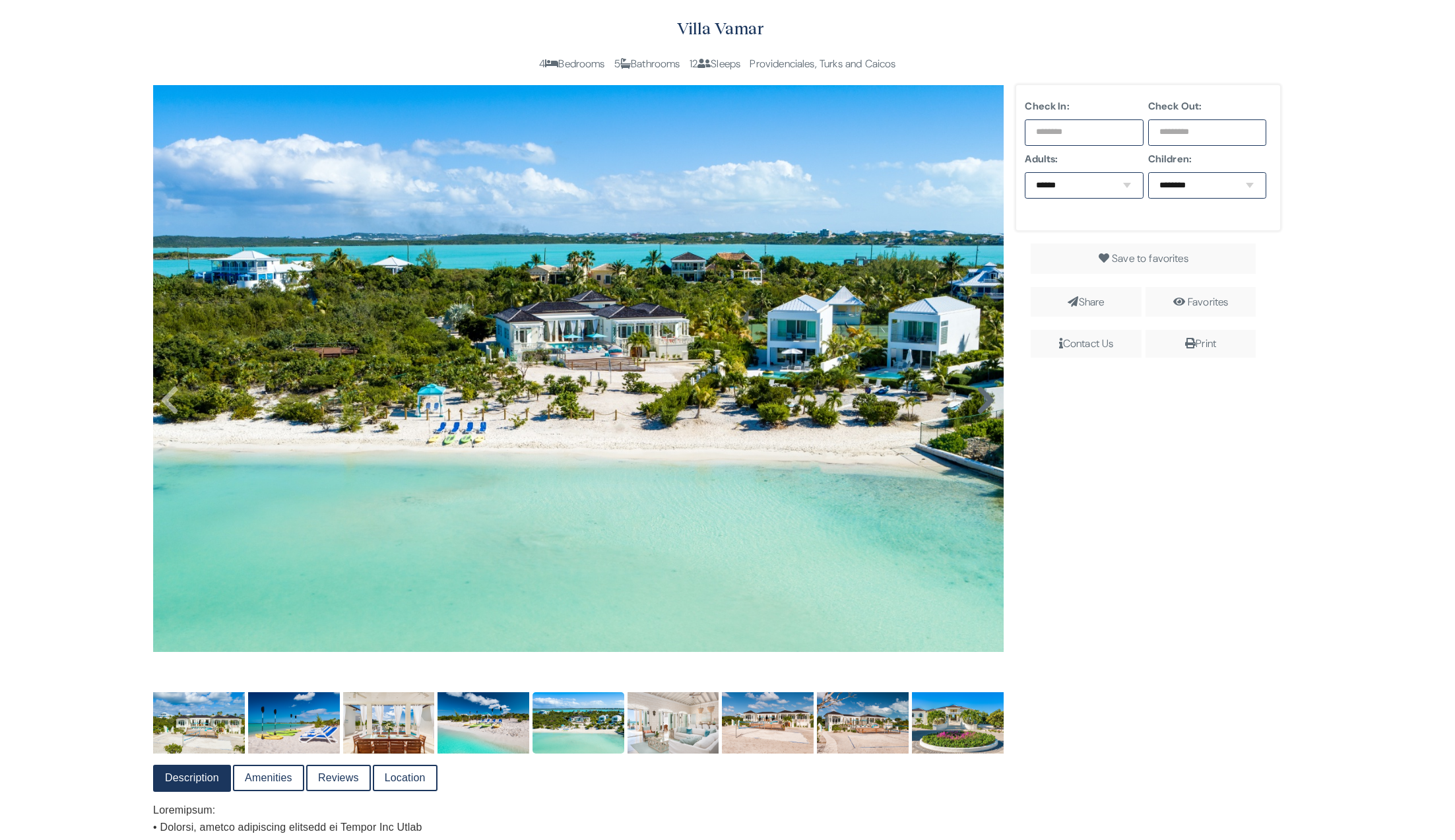
click at [991, 393] on link at bounding box center [986, 387] width 21 height 21
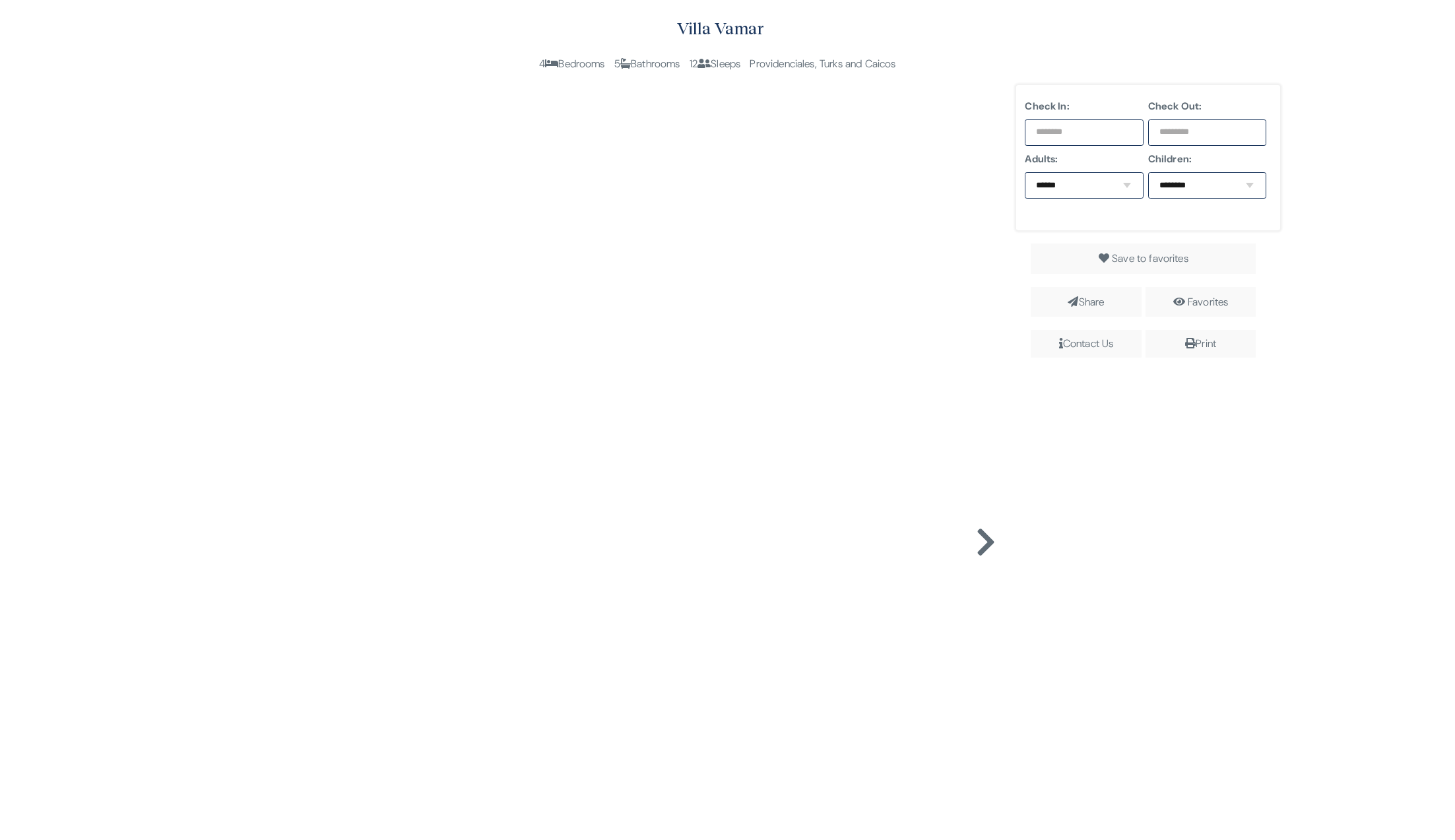
click at [991, 393] on img at bounding box center [579, 510] width 850 height 850
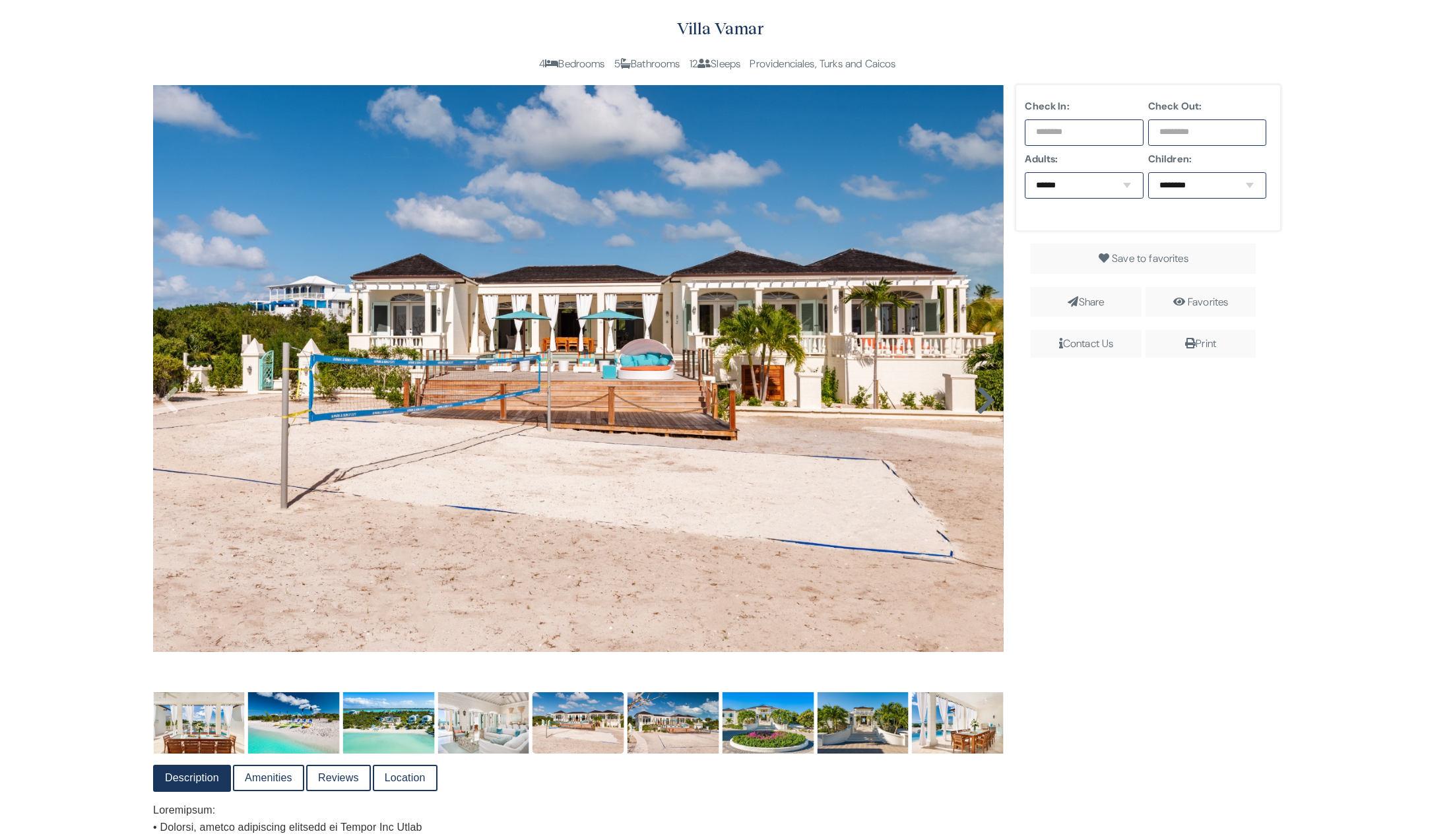
click at [991, 393] on link at bounding box center [986, 387] width 21 height 21
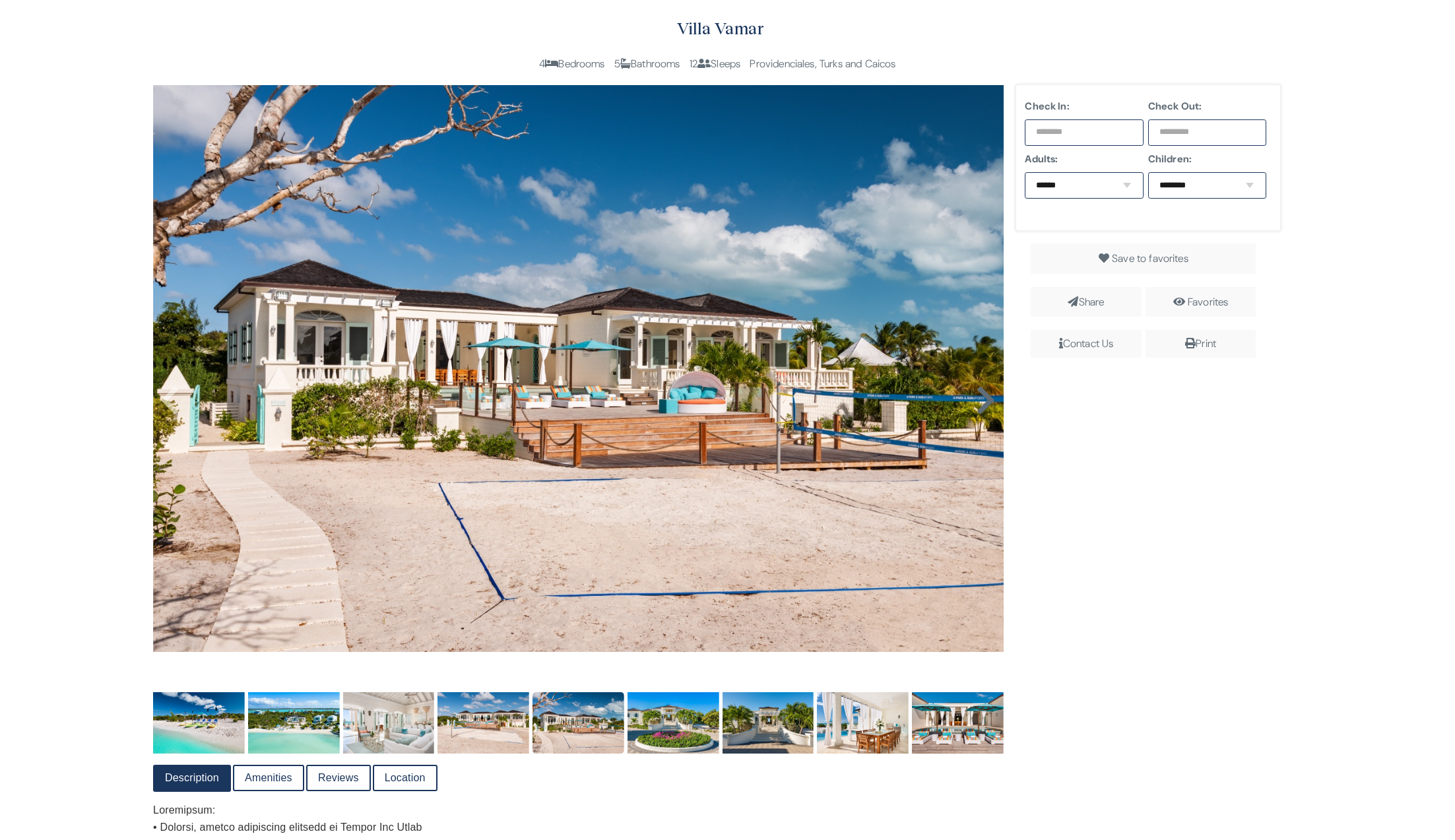
click at [991, 393] on link at bounding box center [986, 387] width 21 height 21
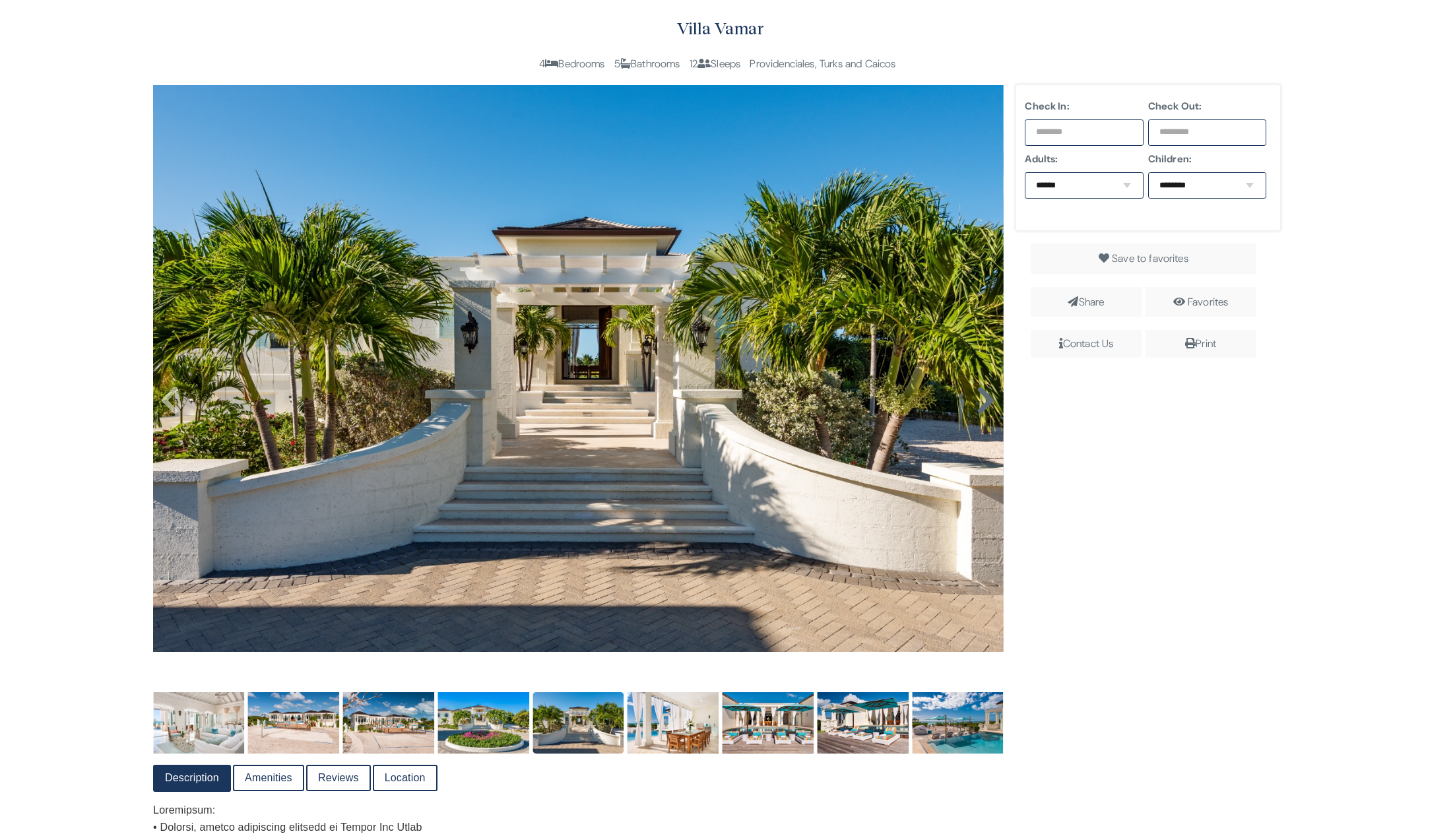
click at [991, 393] on link at bounding box center [986, 387] width 21 height 21
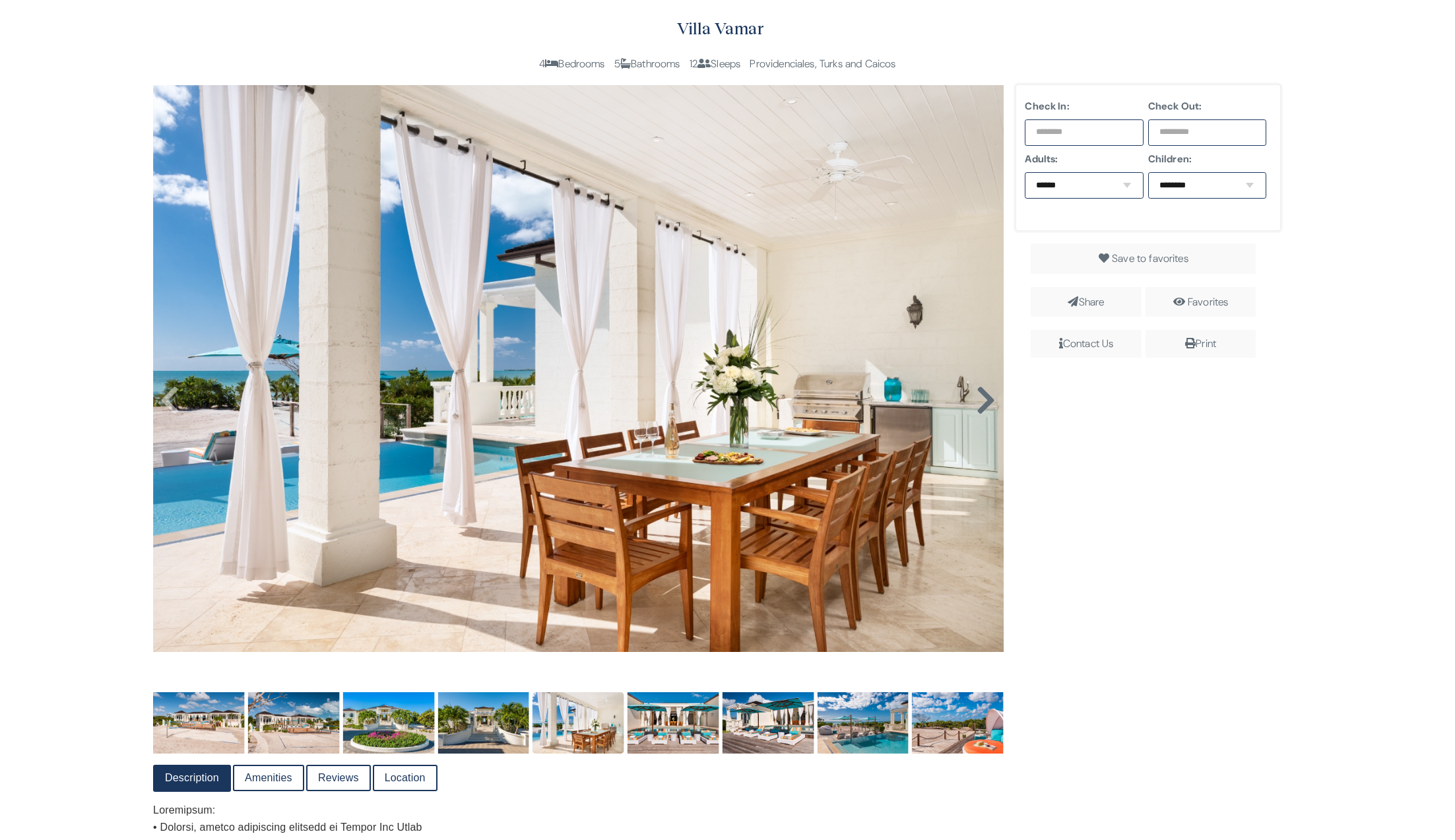
click at [991, 393] on link at bounding box center [986, 387] width 21 height 21
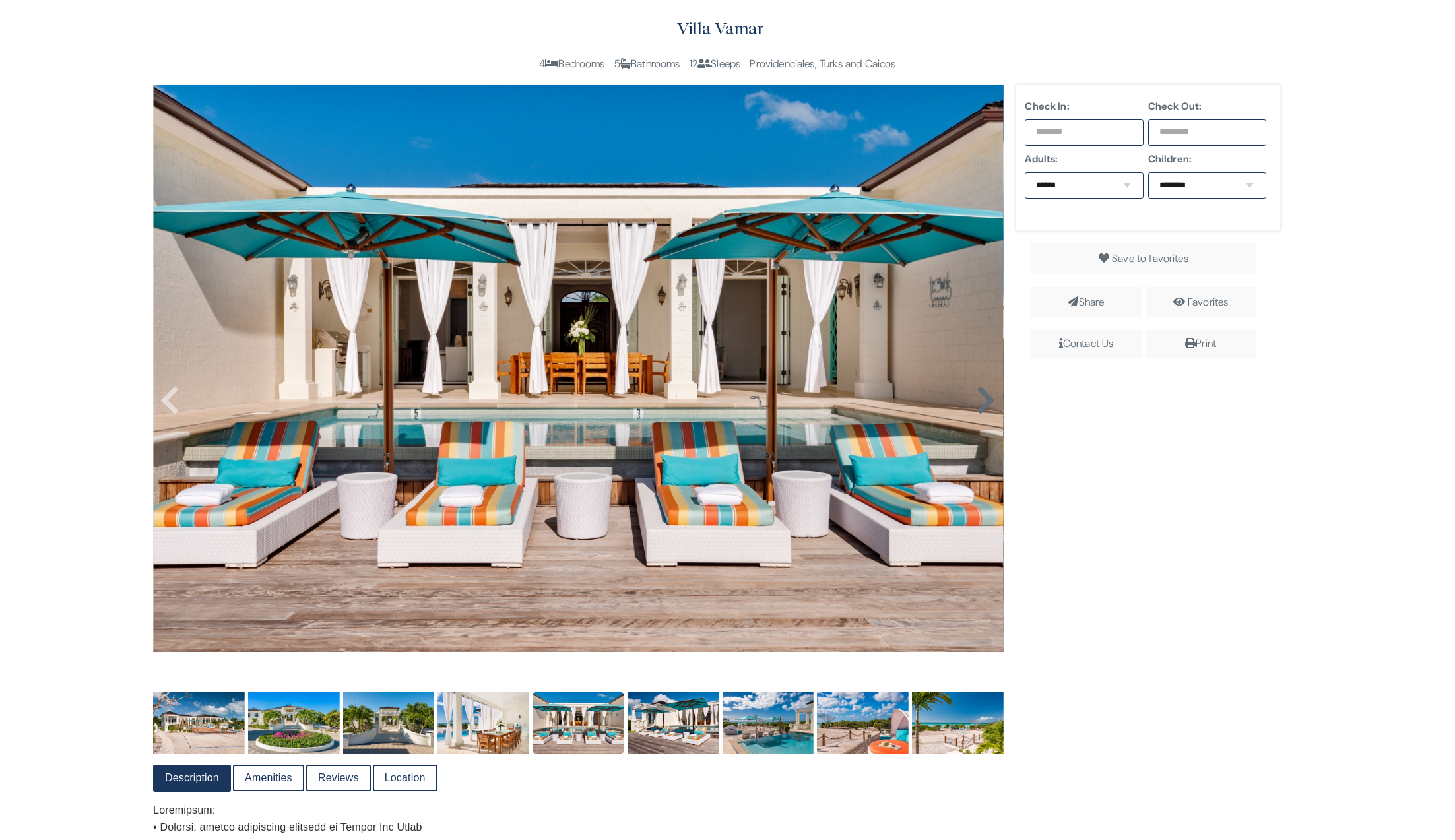
click at [991, 393] on link at bounding box center [986, 387] width 21 height 21
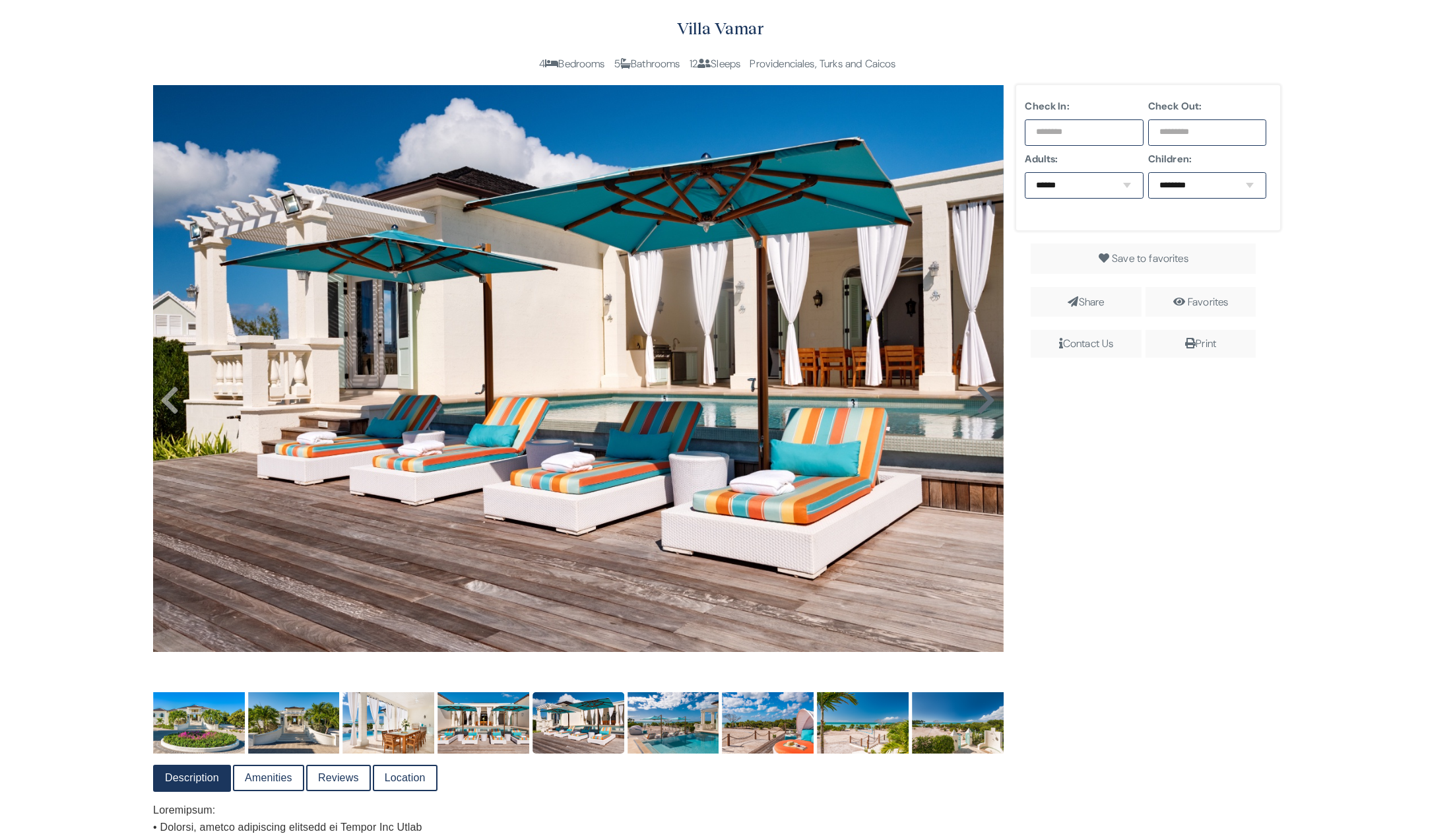
click at [991, 393] on link at bounding box center [986, 387] width 21 height 21
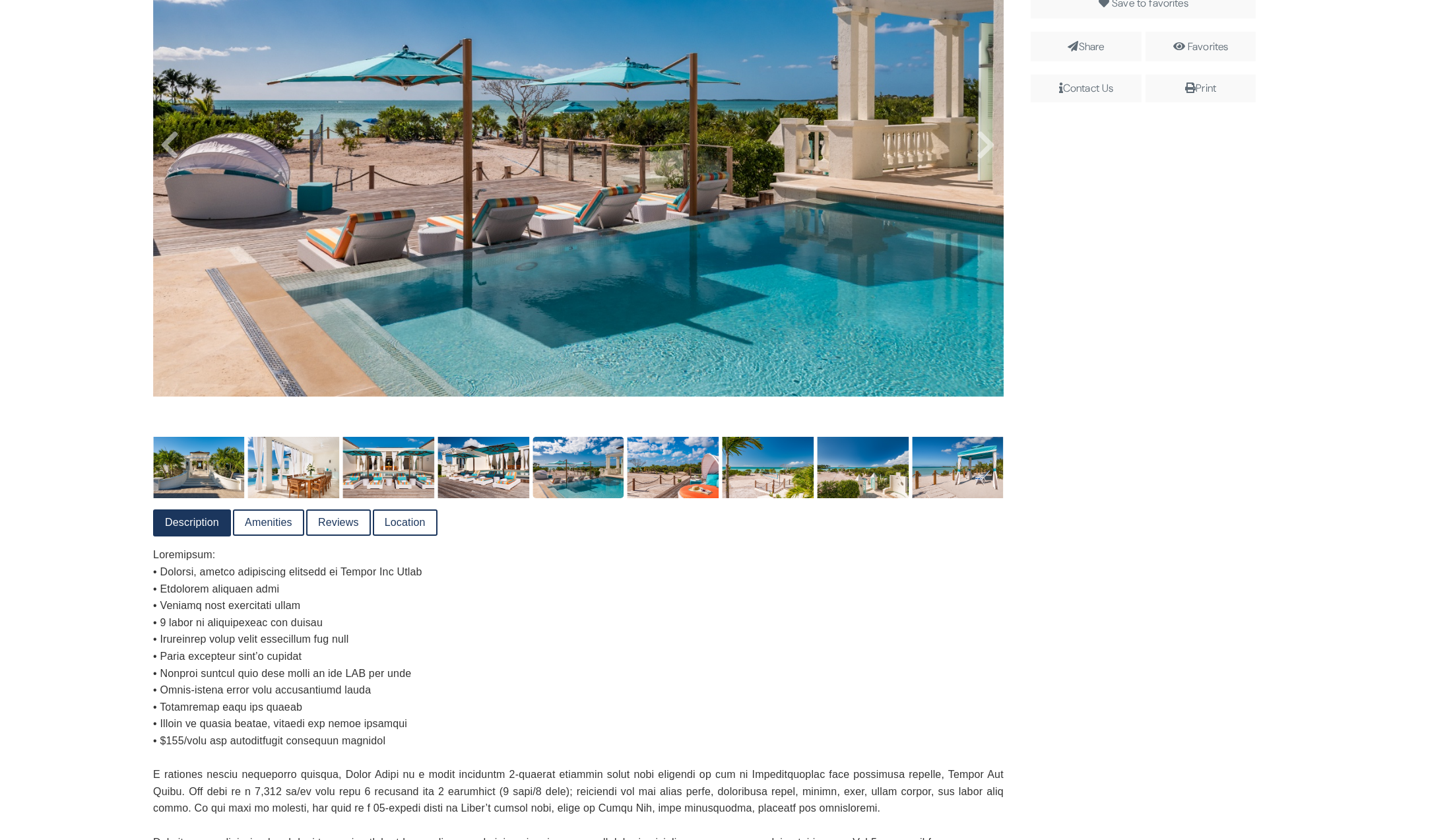
scroll to position [484, 0]
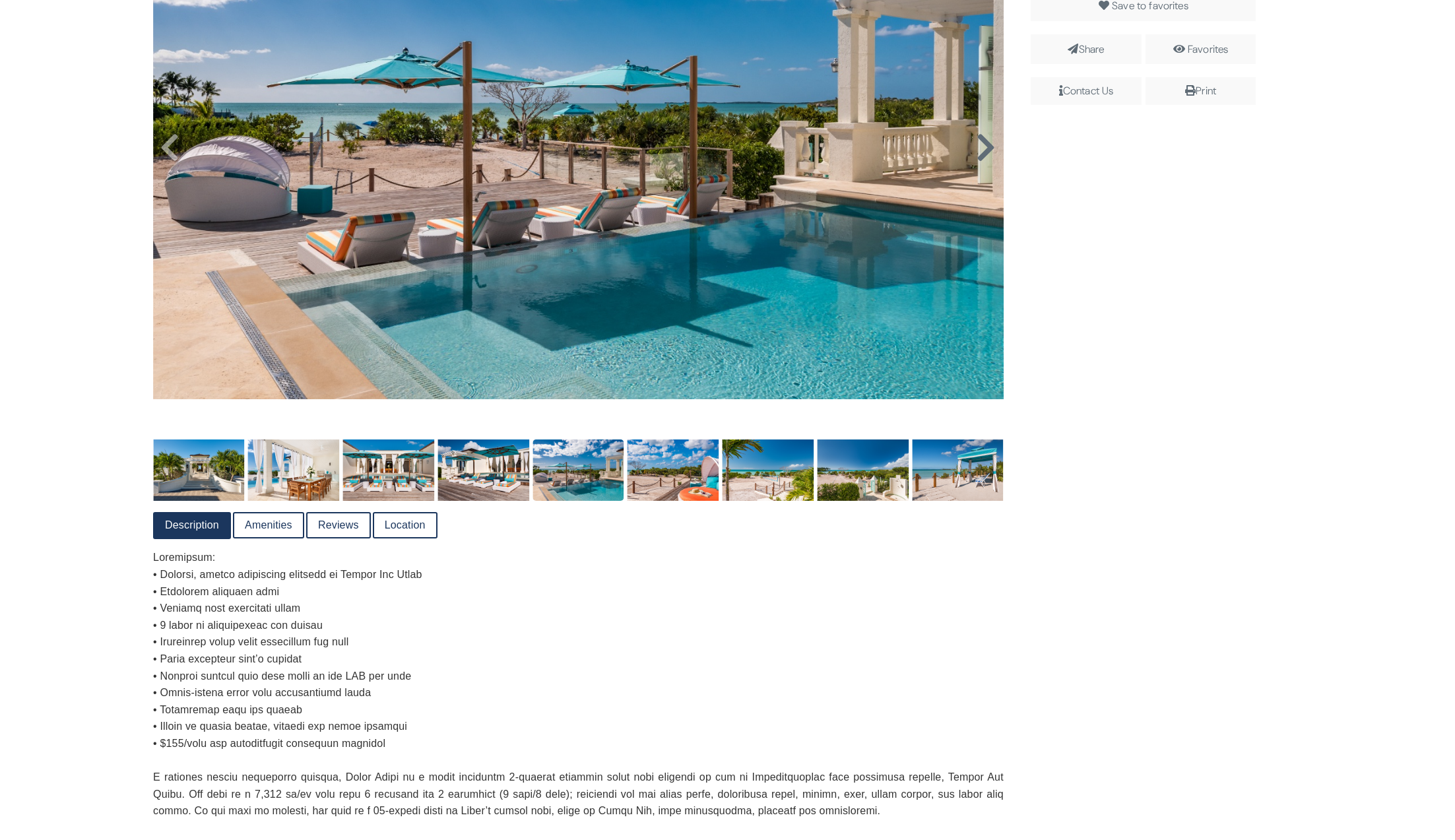
click at [988, 162] on icon at bounding box center [986, 147] width 20 height 32
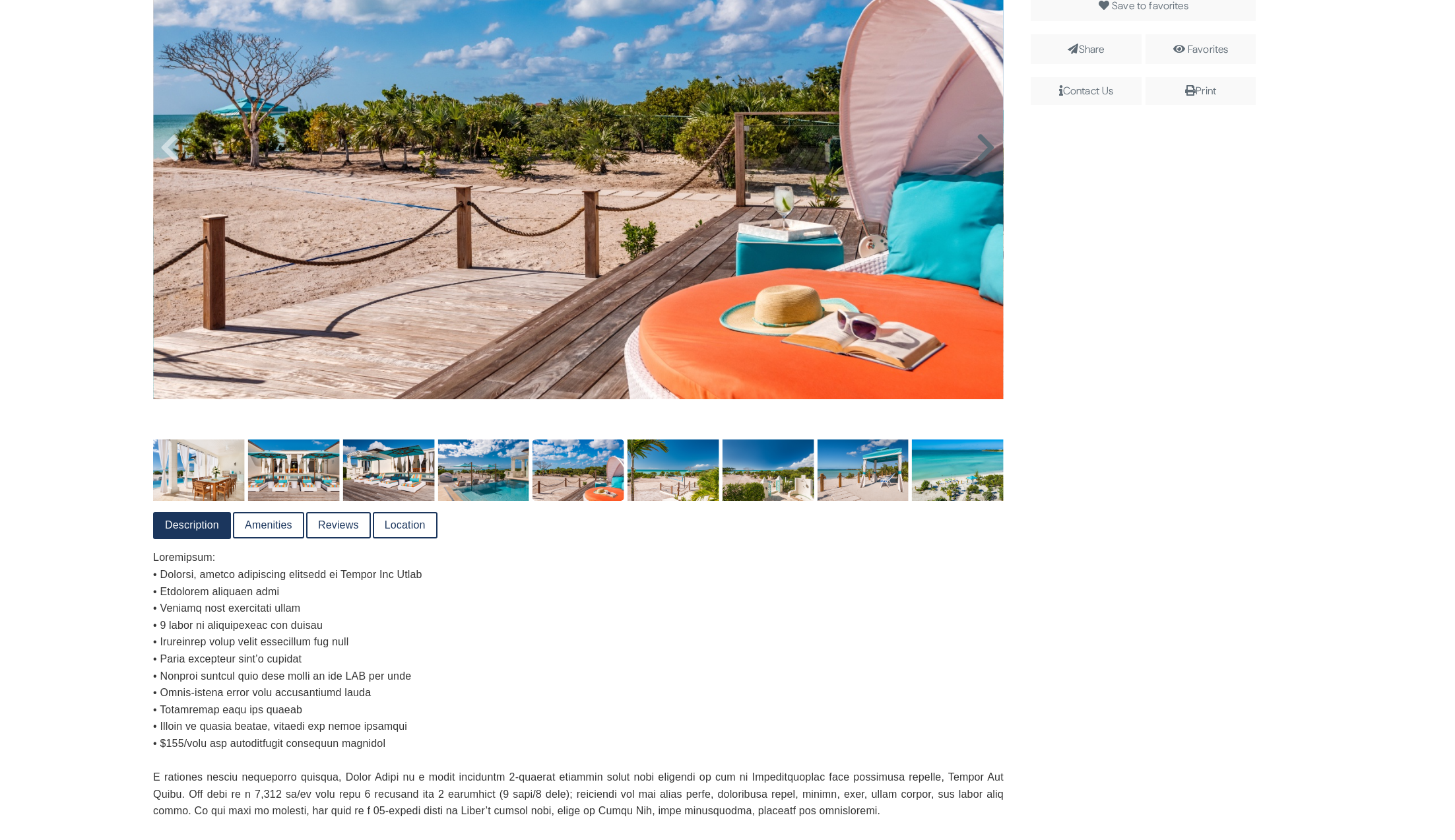
click at [981, 153] on icon at bounding box center [986, 147] width 20 height 32
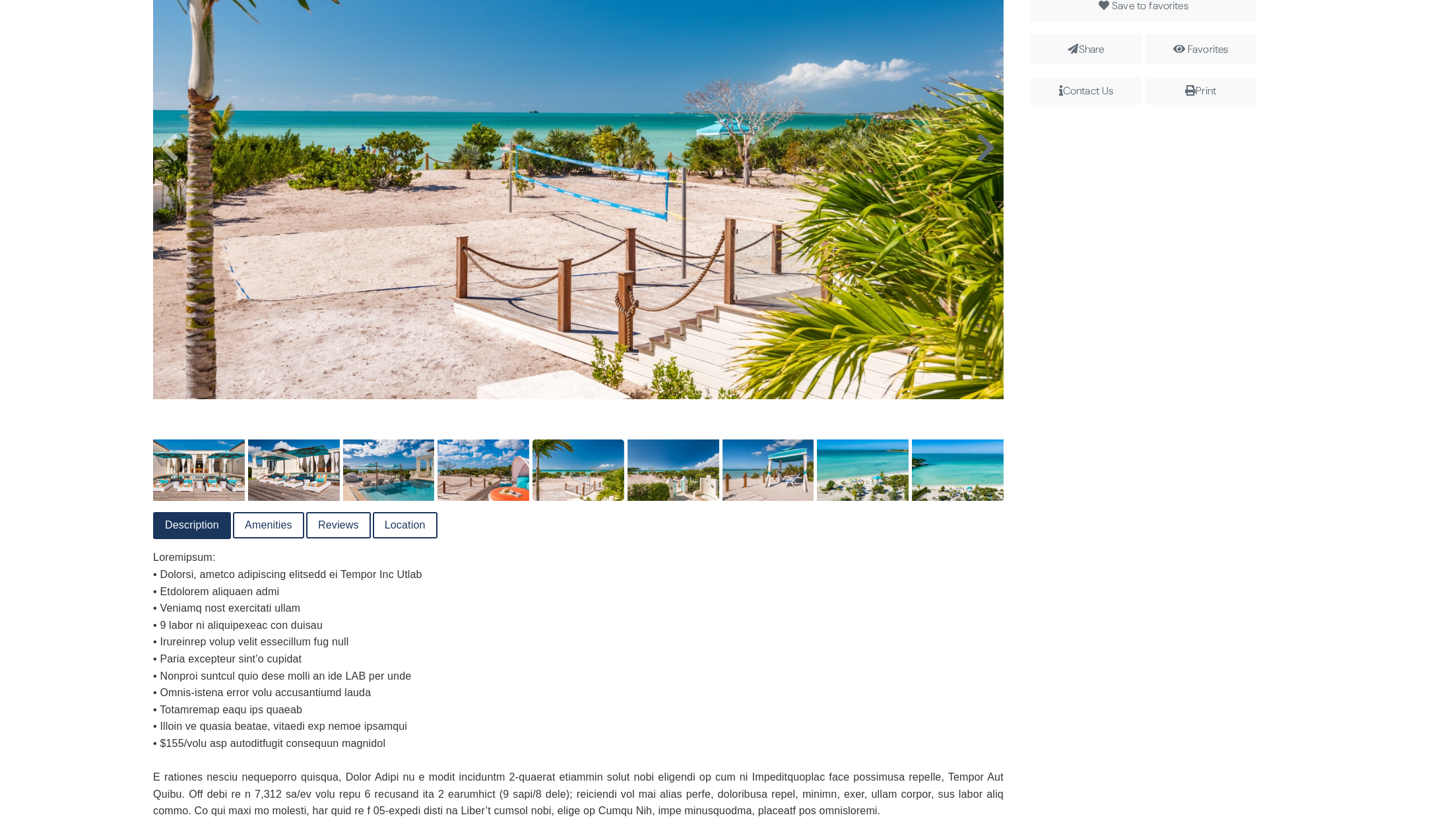
click at [981, 153] on icon at bounding box center [986, 147] width 20 height 32
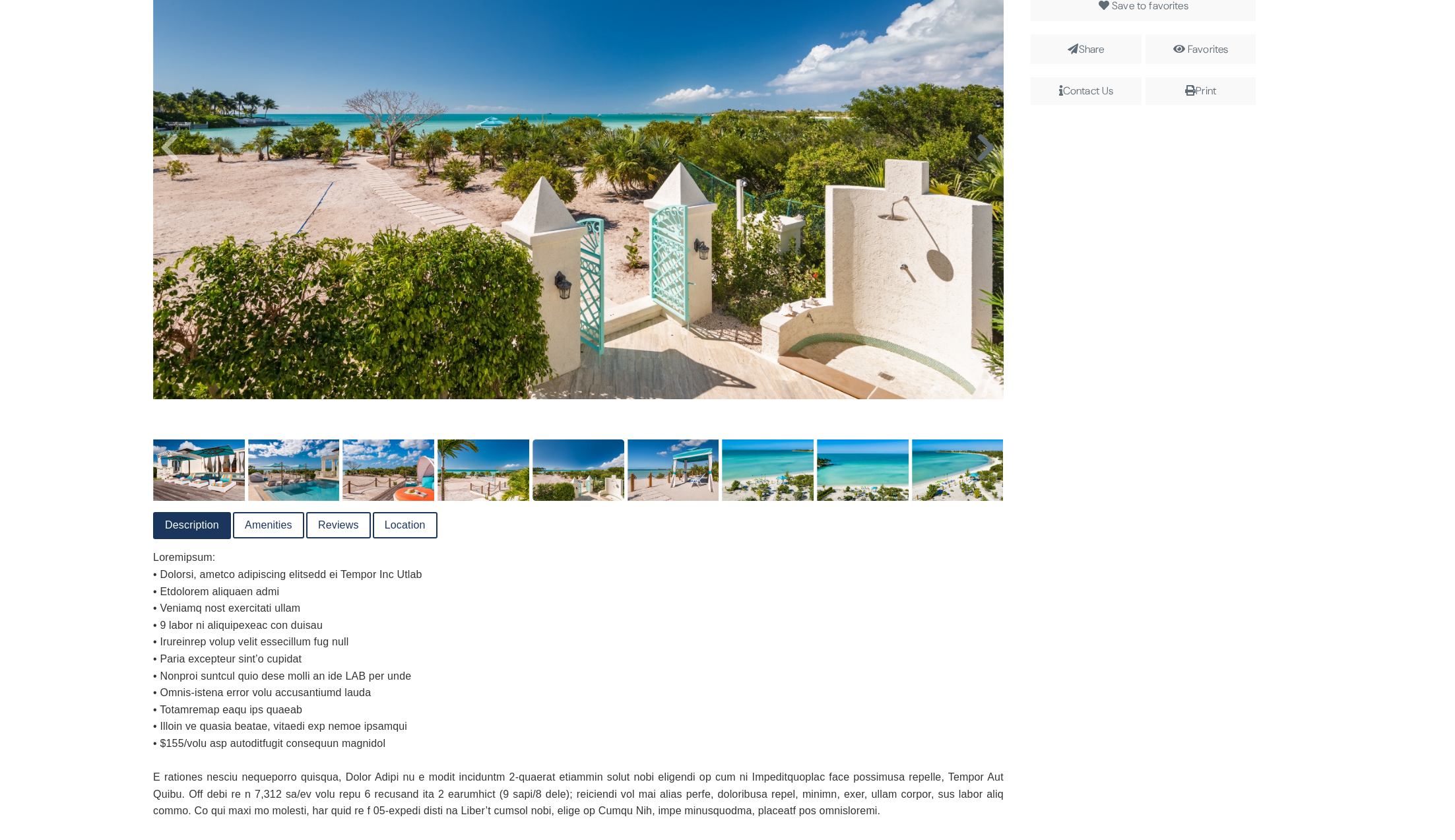
click at [981, 153] on icon at bounding box center [986, 147] width 20 height 32
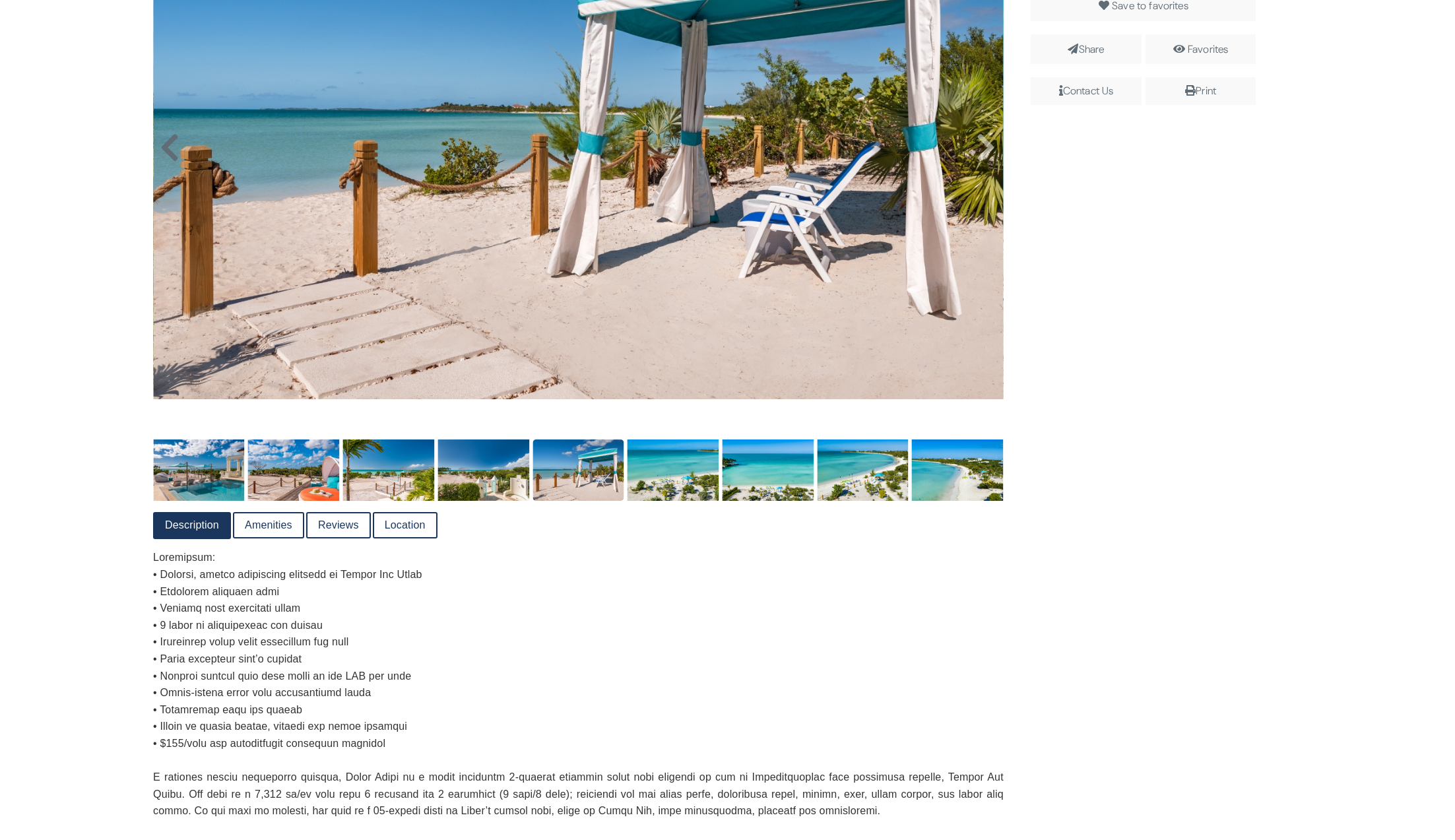
click at [166, 148] on icon at bounding box center [169, 147] width 20 height 32
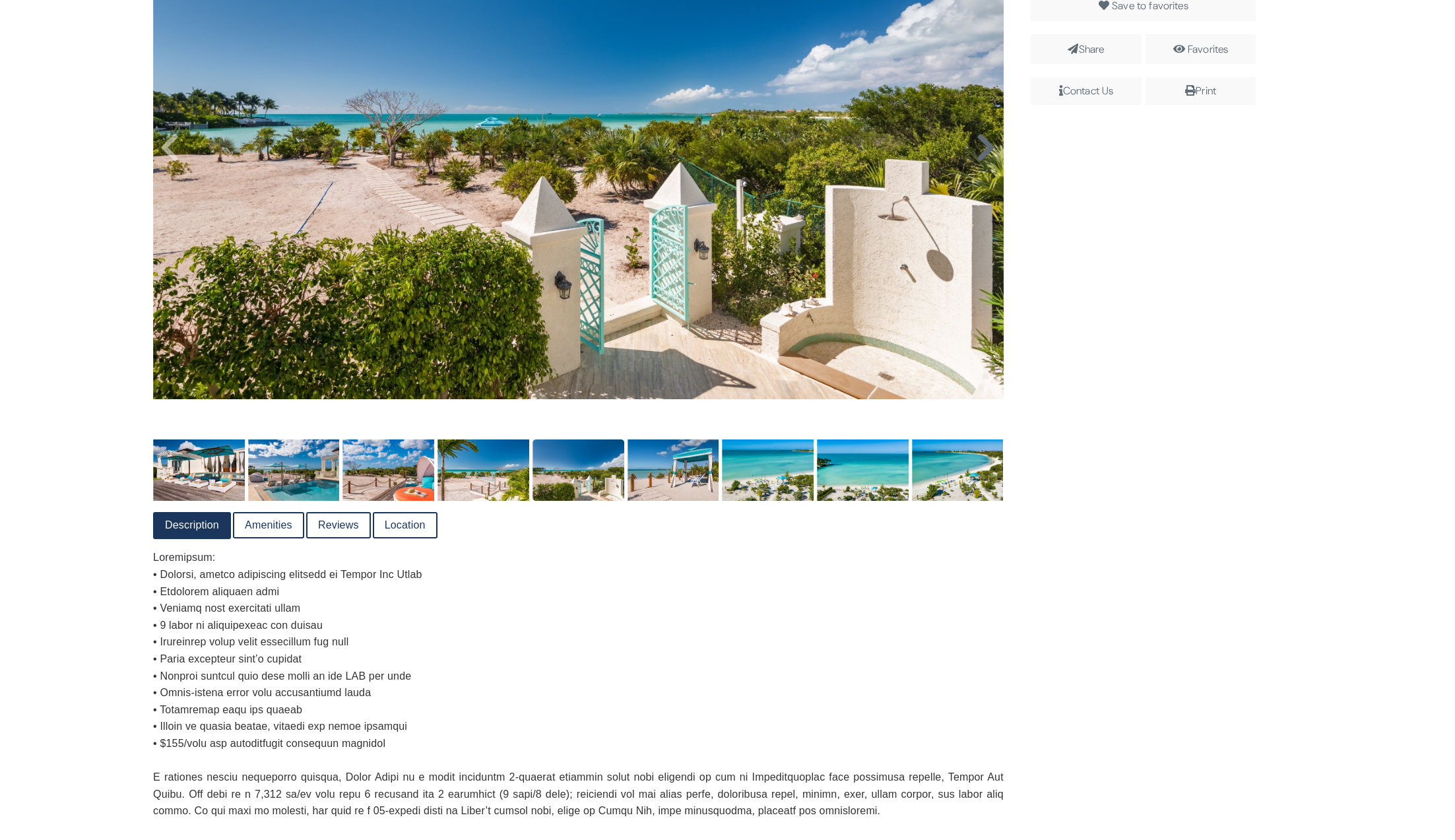
click at [980, 159] on icon at bounding box center [986, 147] width 20 height 32
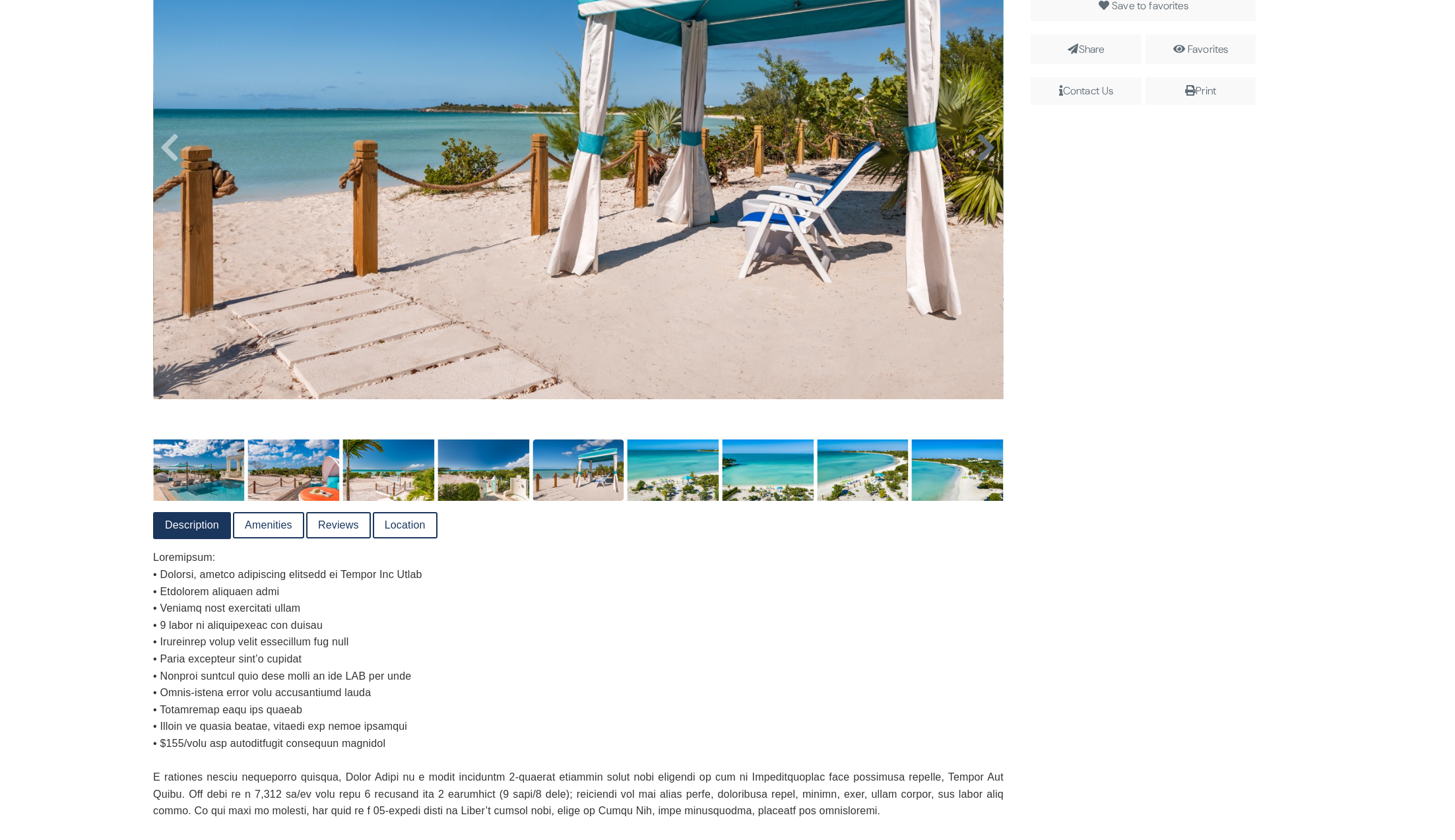
click at [983, 155] on icon at bounding box center [986, 147] width 20 height 32
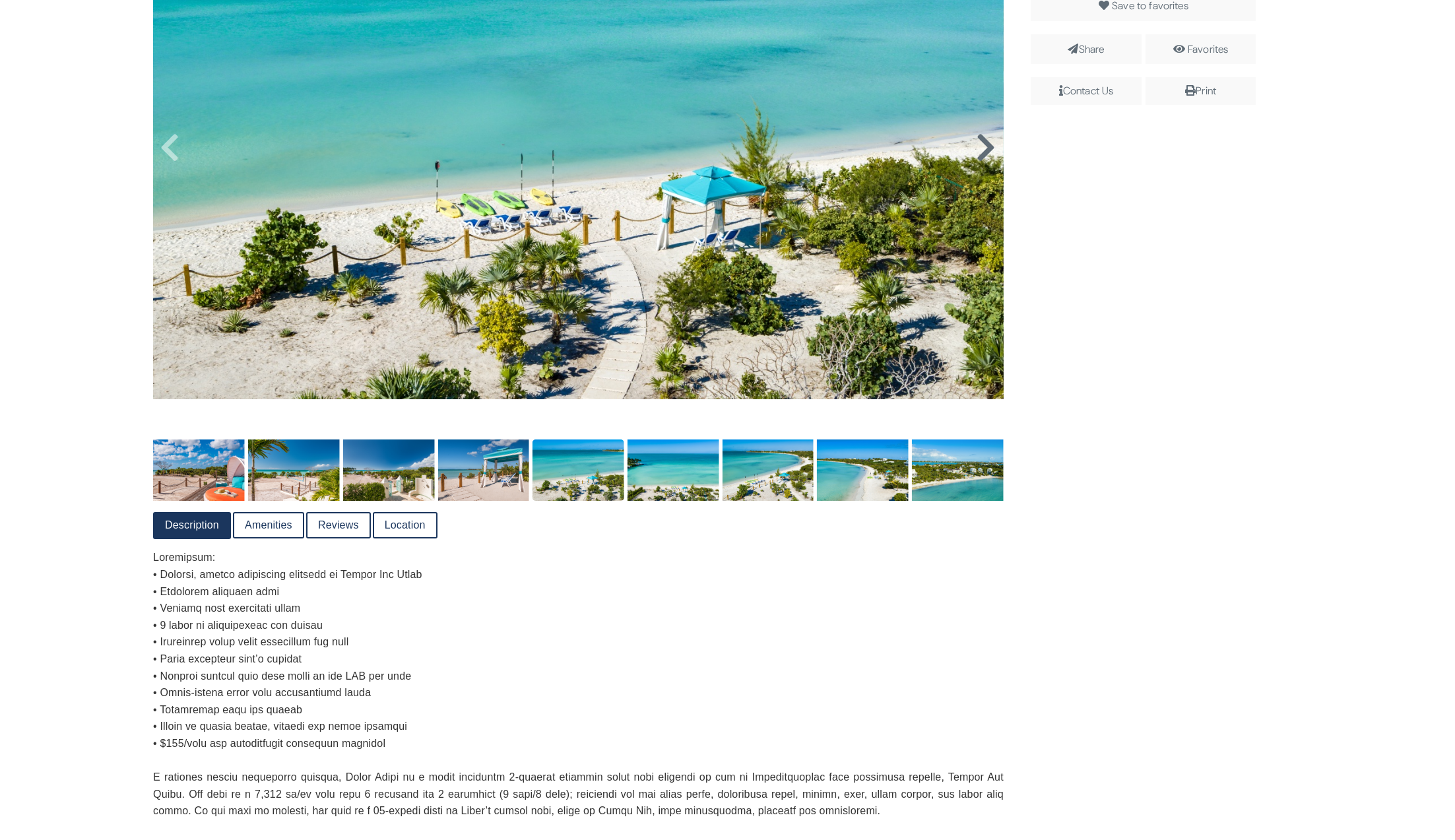
click at [980, 153] on icon at bounding box center [986, 147] width 20 height 32
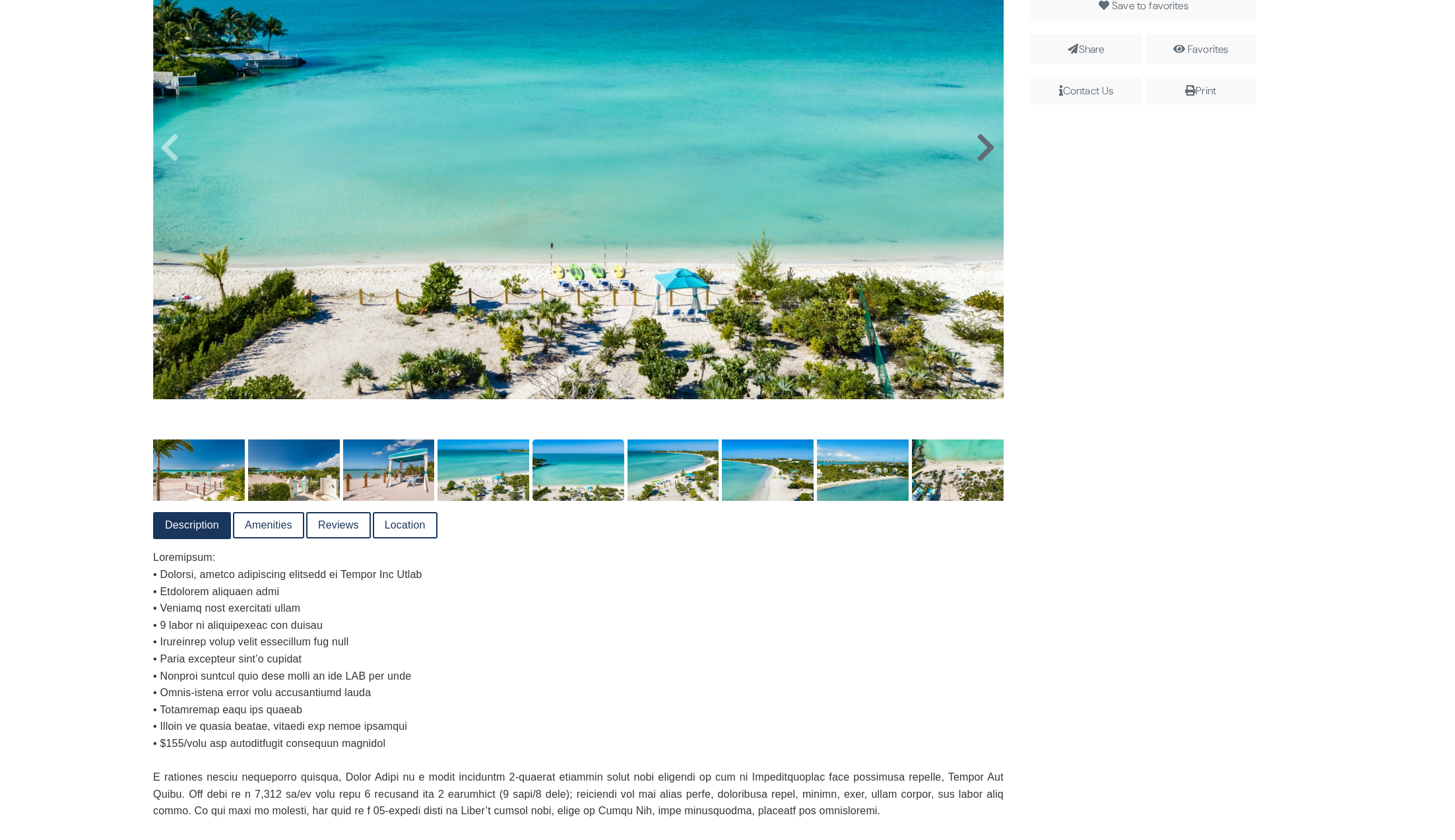
click at [980, 152] on icon at bounding box center [986, 147] width 20 height 32
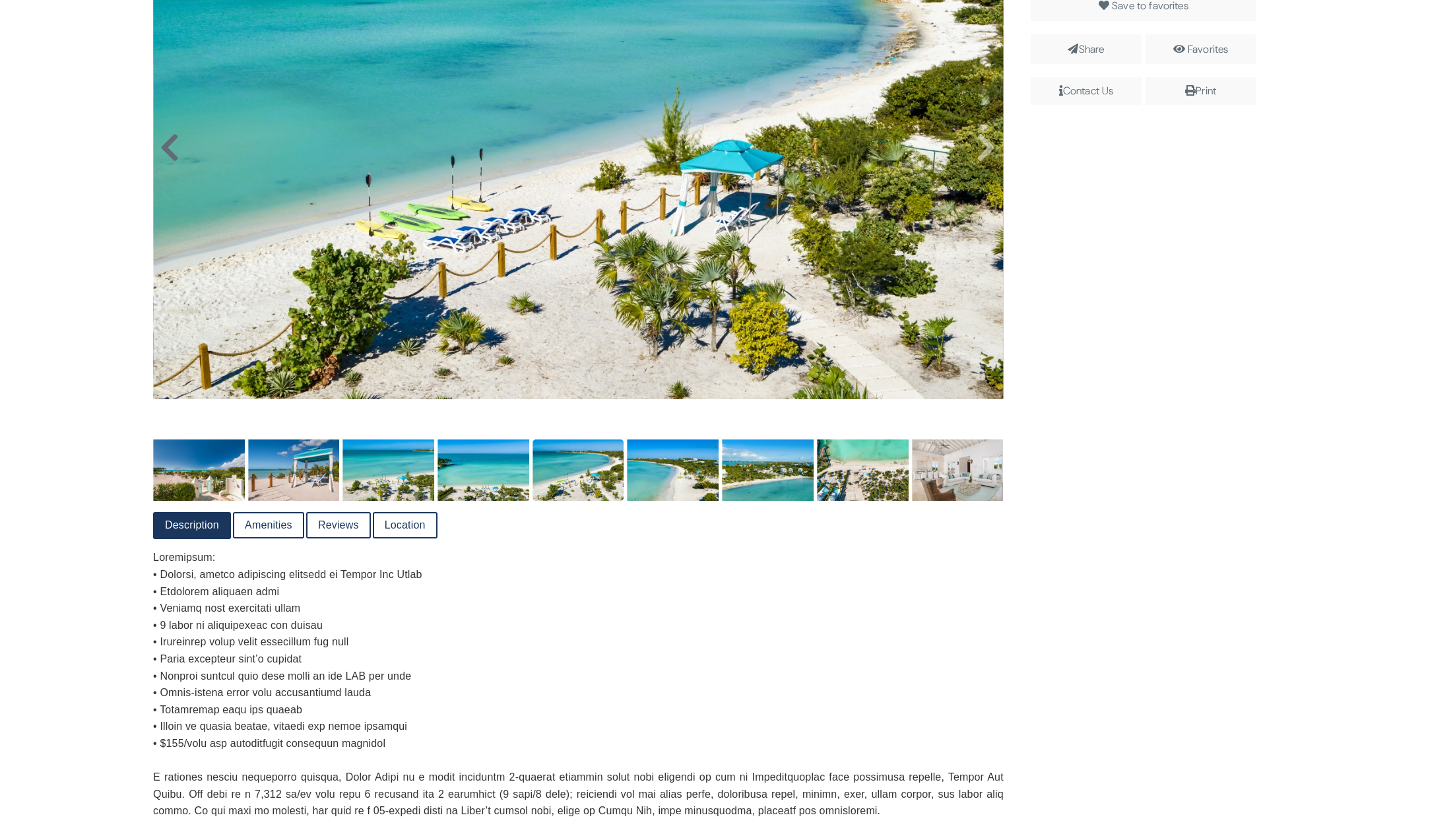
click at [169, 157] on icon at bounding box center [169, 147] width 20 height 32
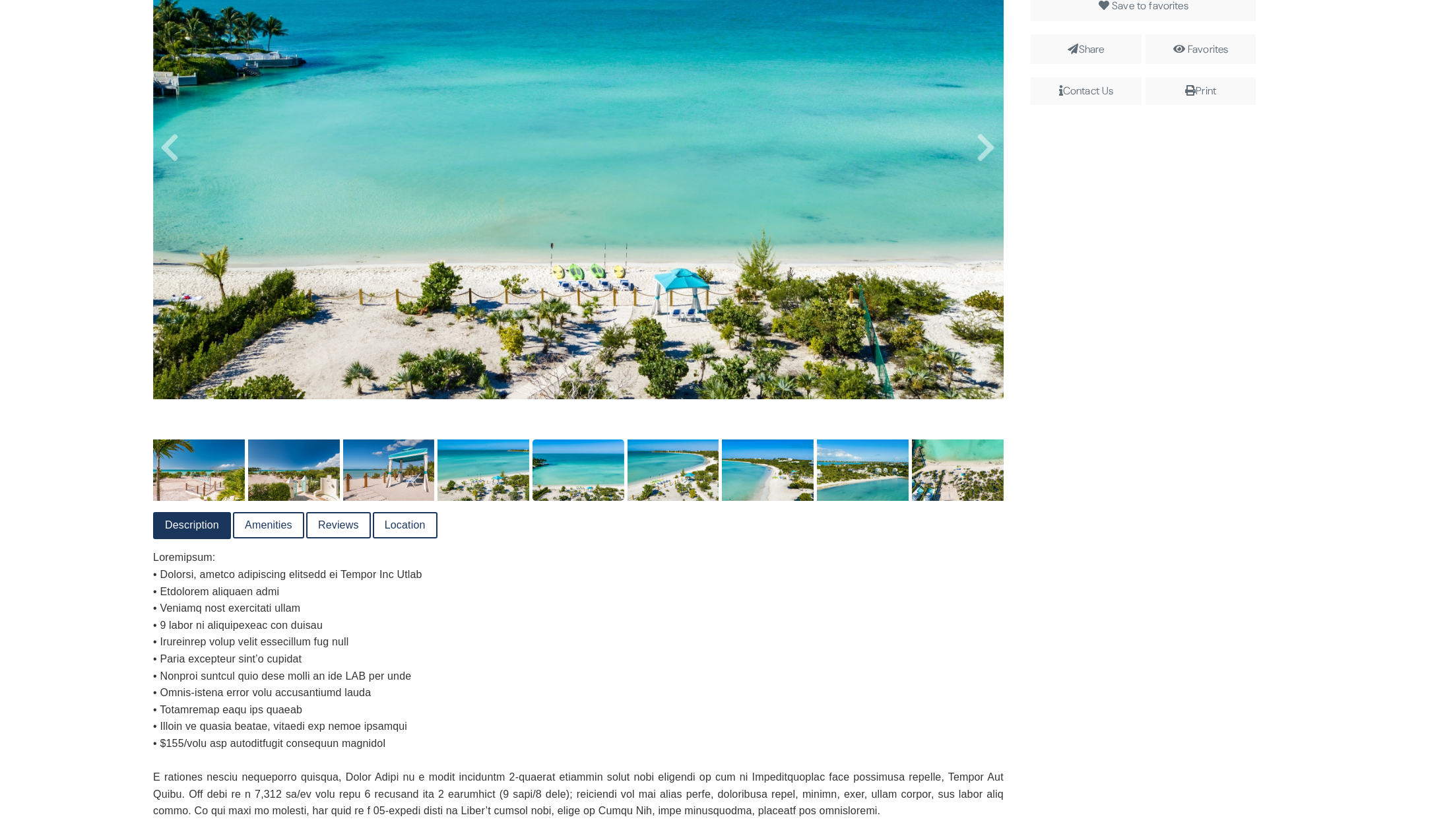
scroll to position [199, 0]
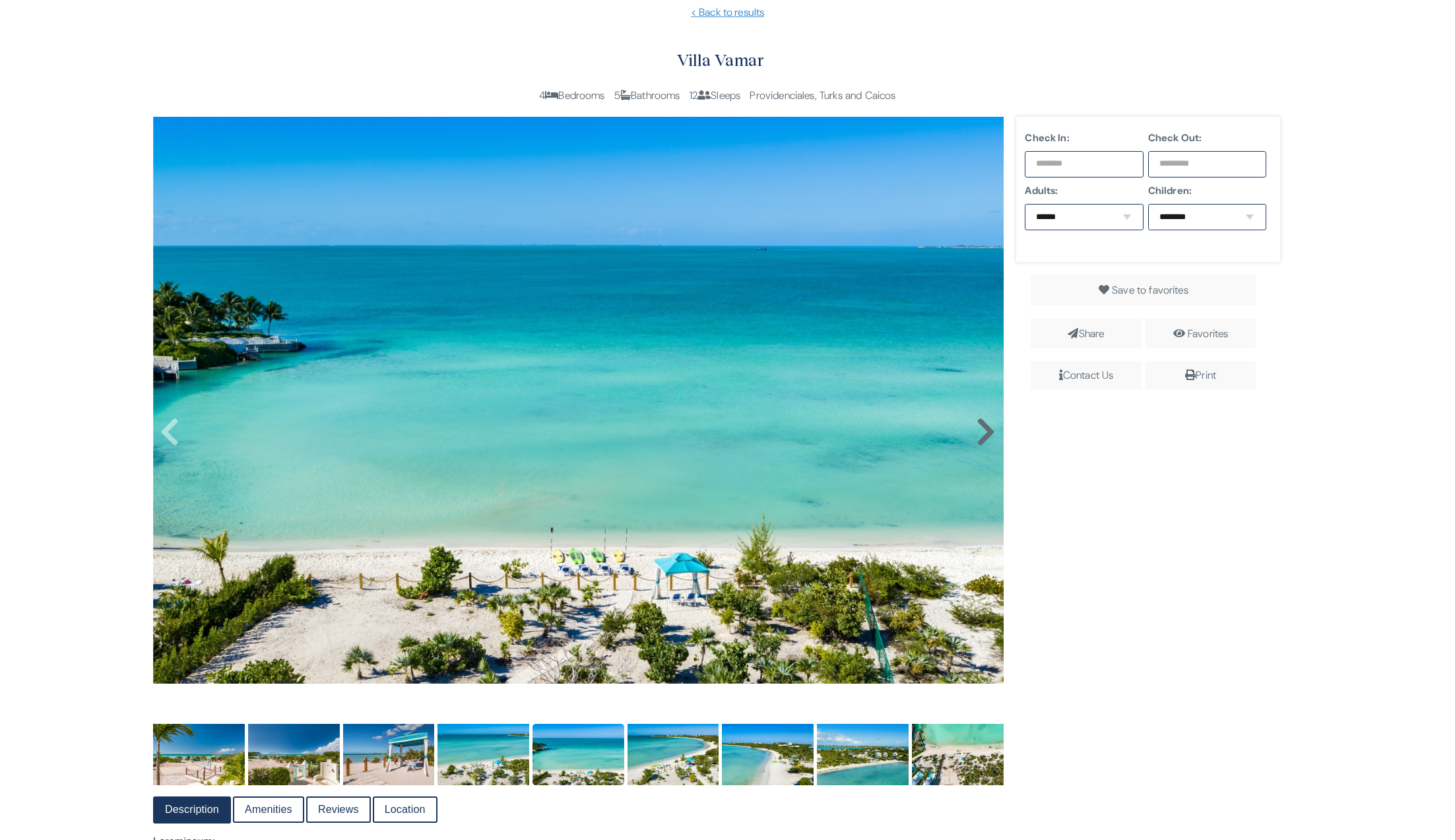
click at [988, 437] on icon at bounding box center [986, 432] width 20 height 32
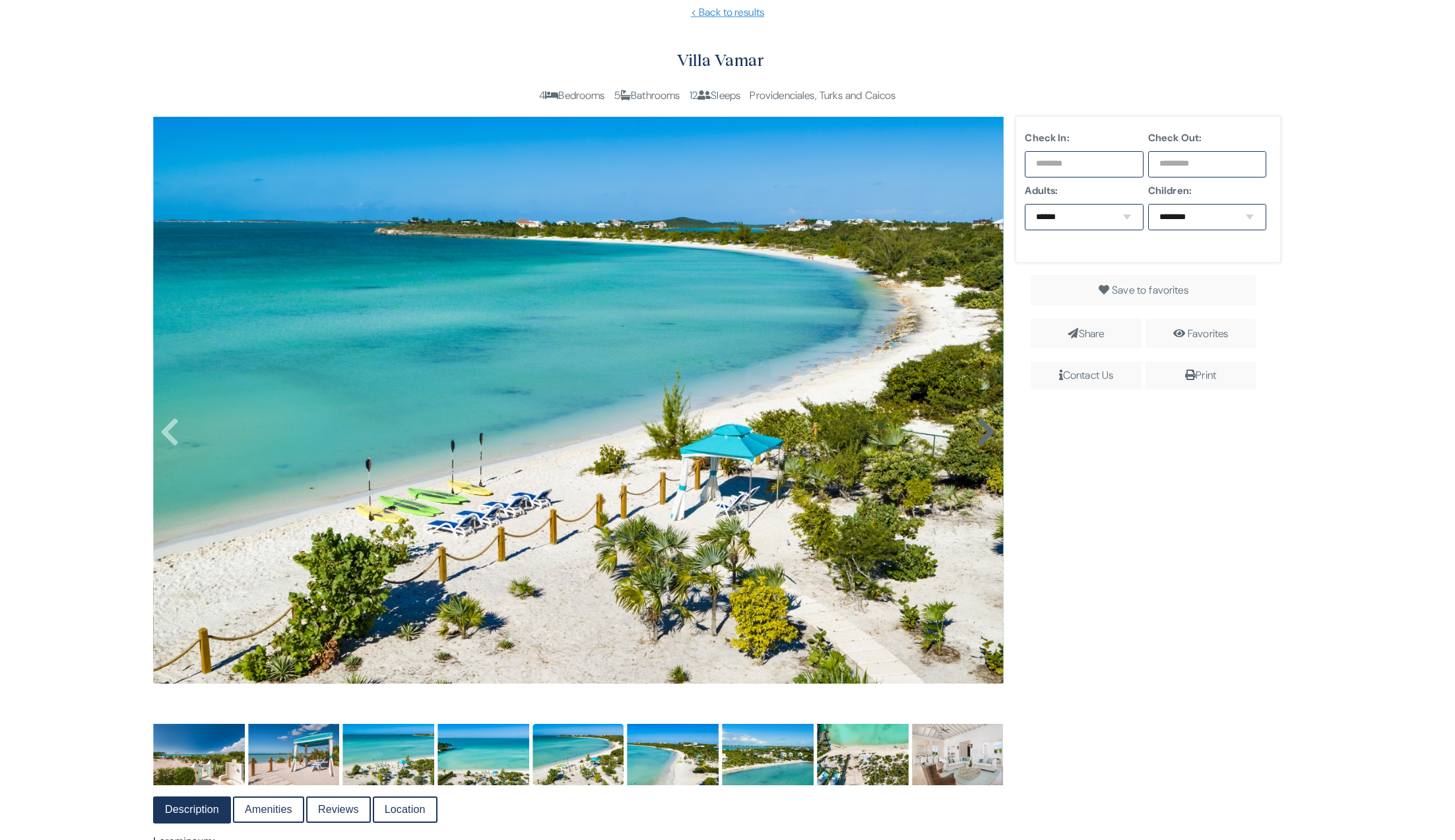
click at [979, 432] on icon at bounding box center [986, 432] width 20 height 32
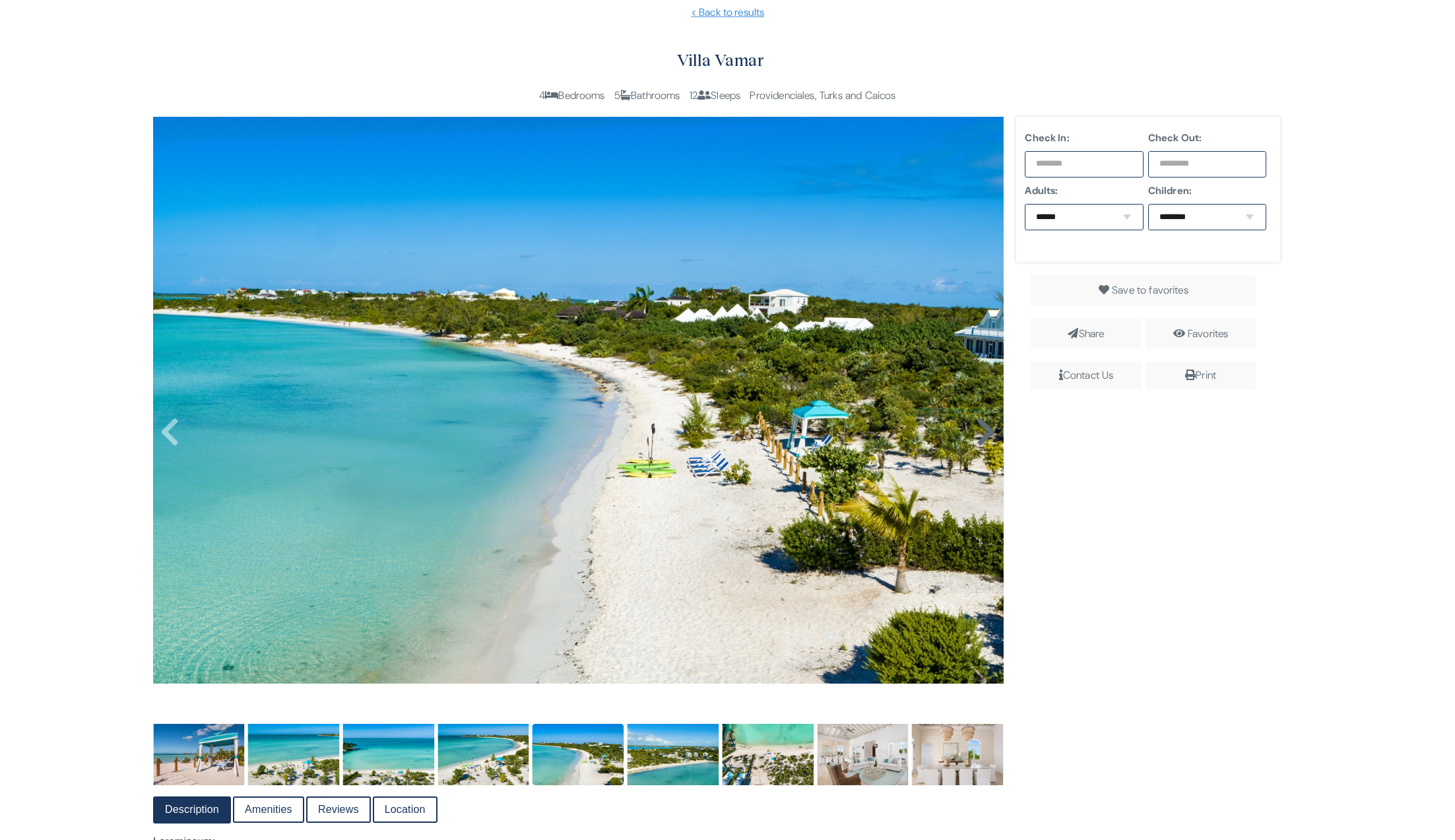
click at [979, 432] on icon at bounding box center [986, 432] width 20 height 32
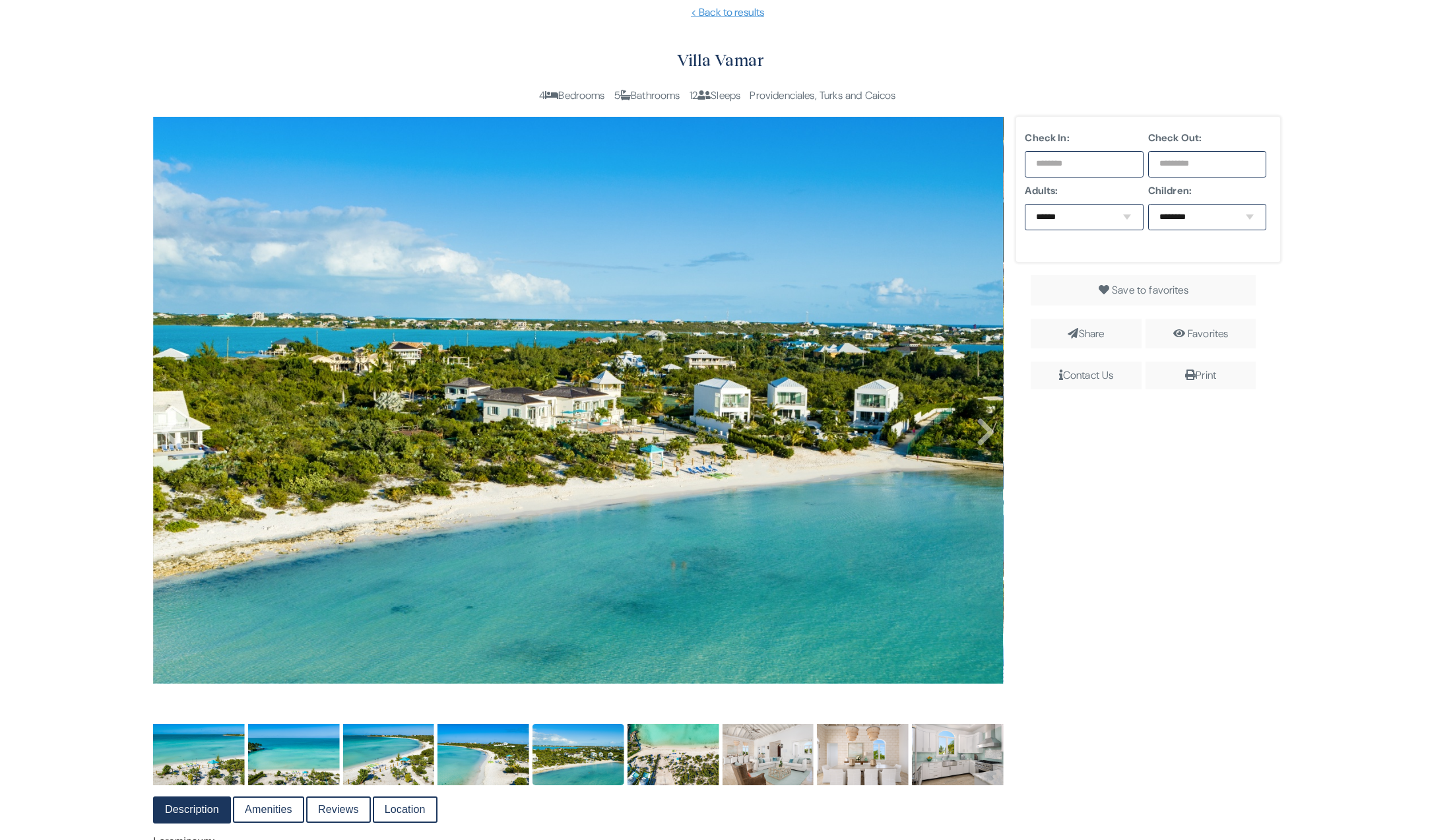
scroll to position [225, 0]
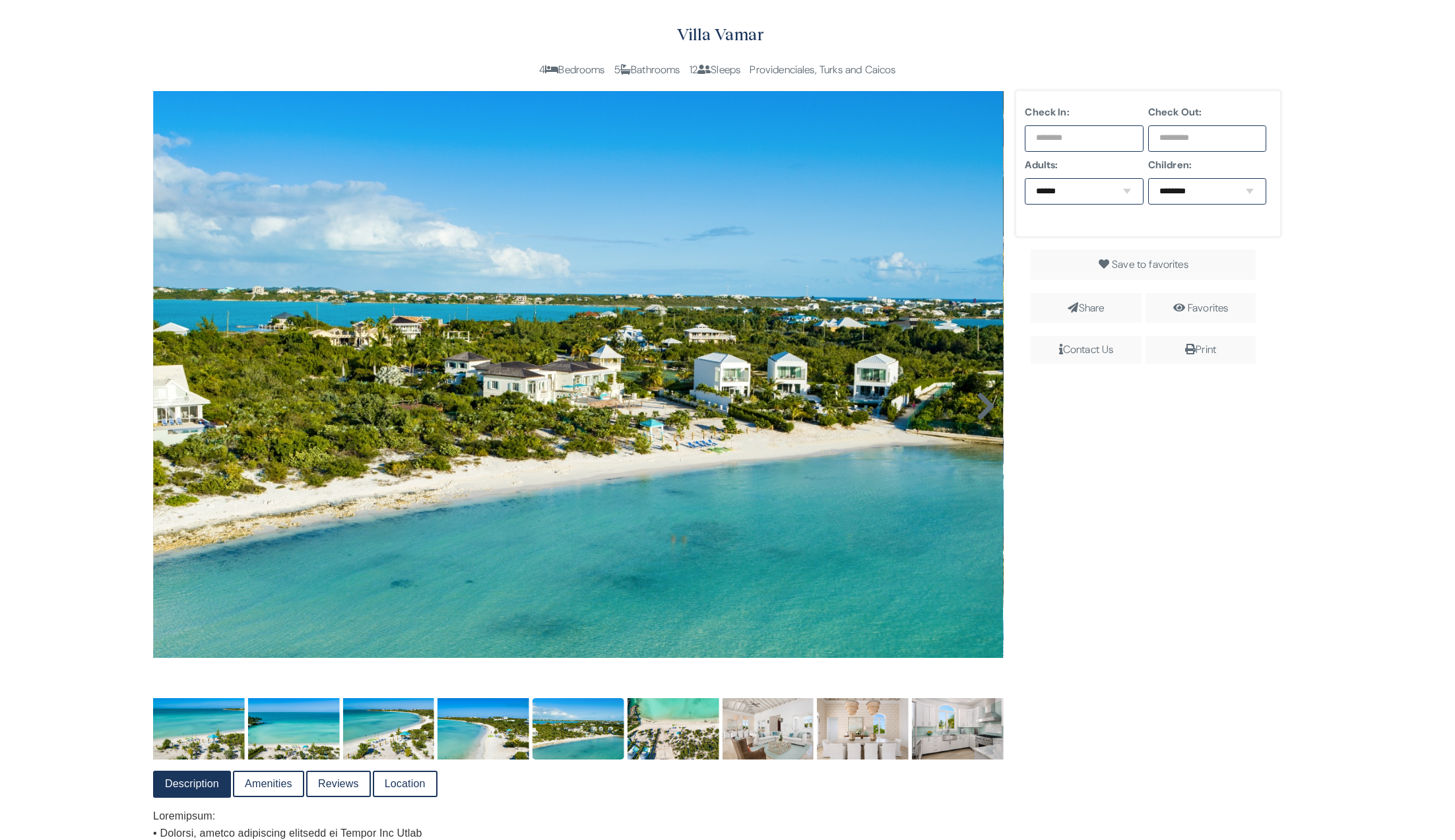
click at [986, 410] on icon at bounding box center [986, 406] width 20 height 32
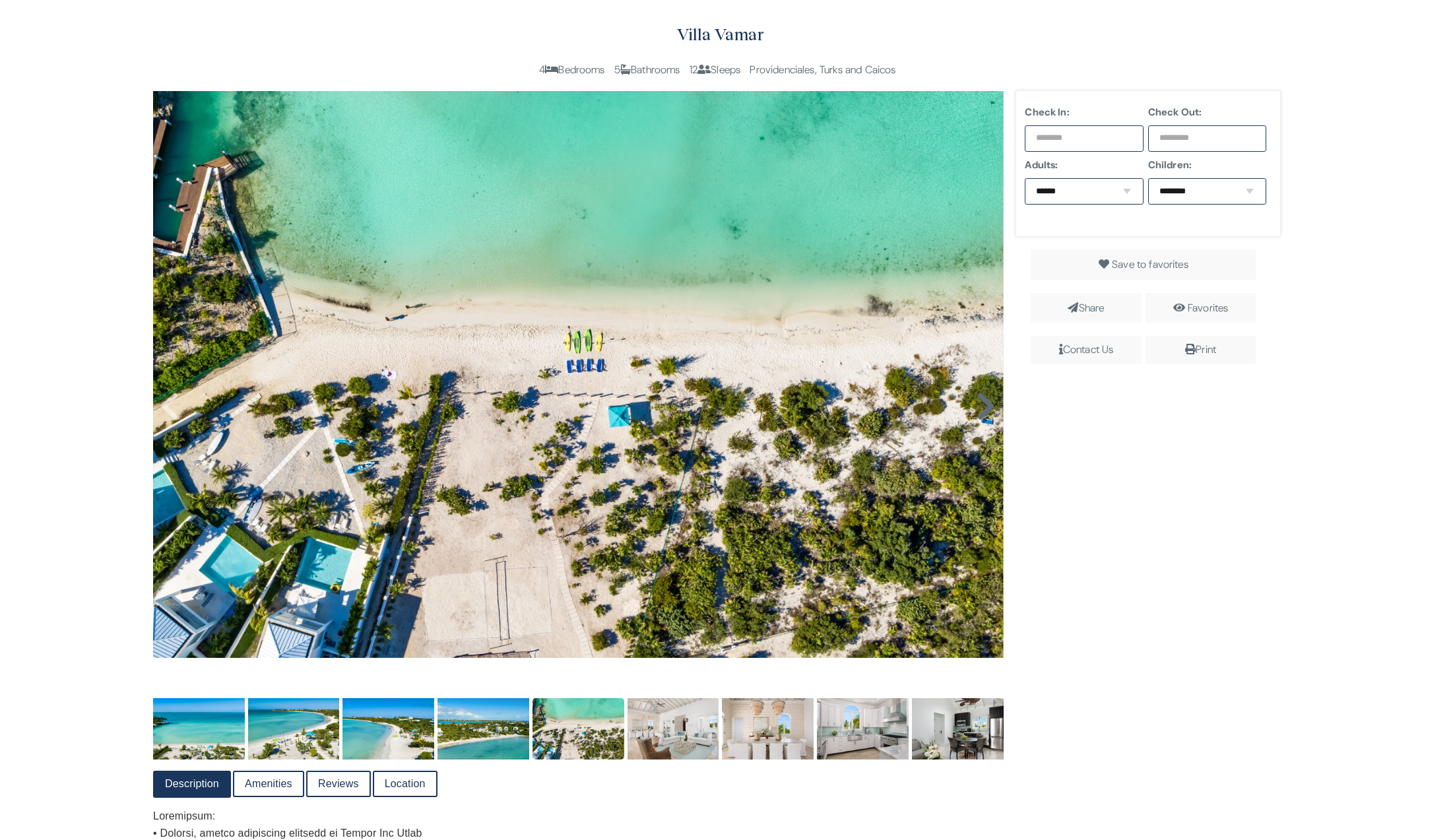
click at [983, 414] on icon at bounding box center [986, 406] width 20 height 32
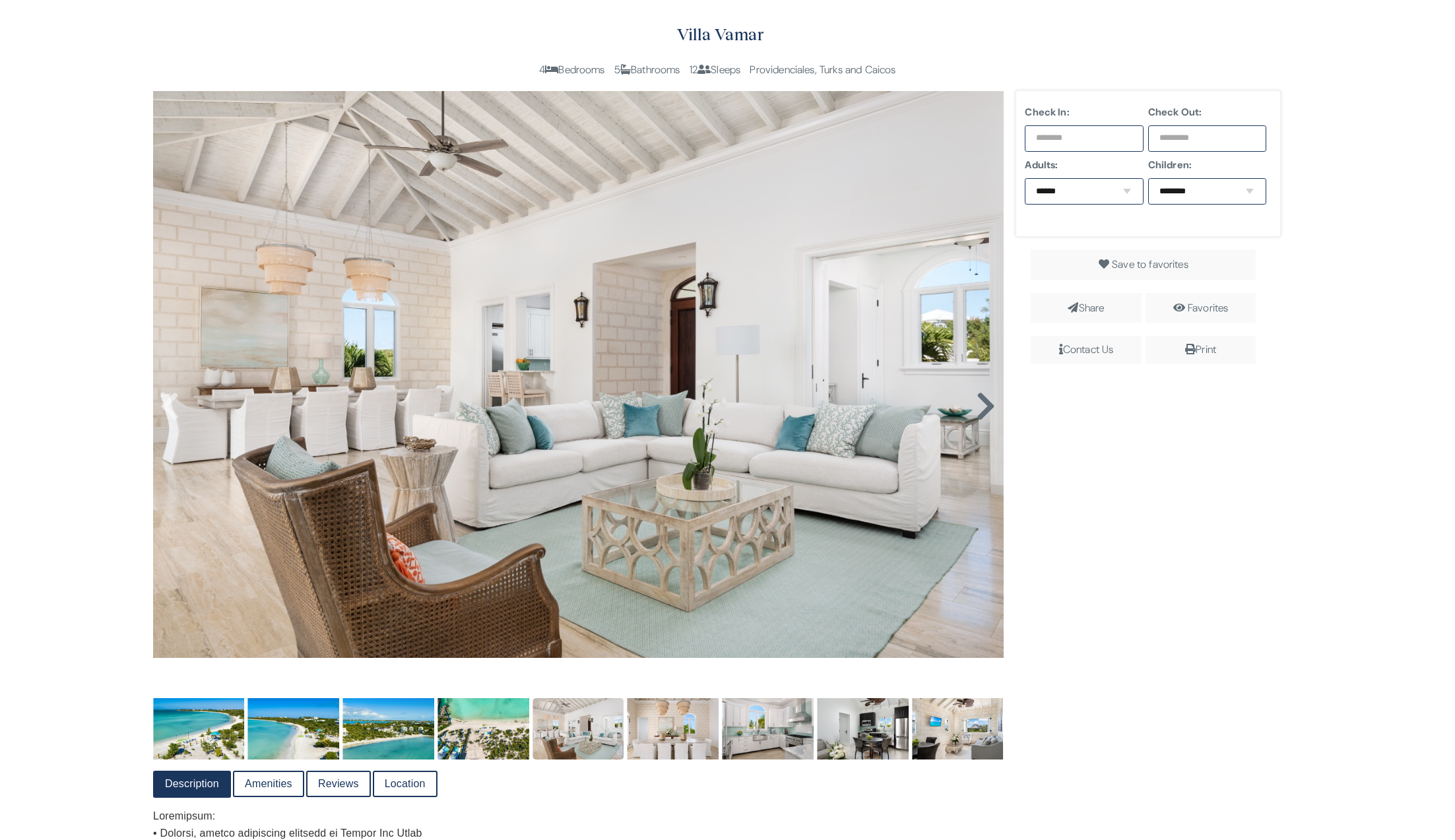
click at [983, 409] on icon at bounding box center [986, 406] width 20 height 32
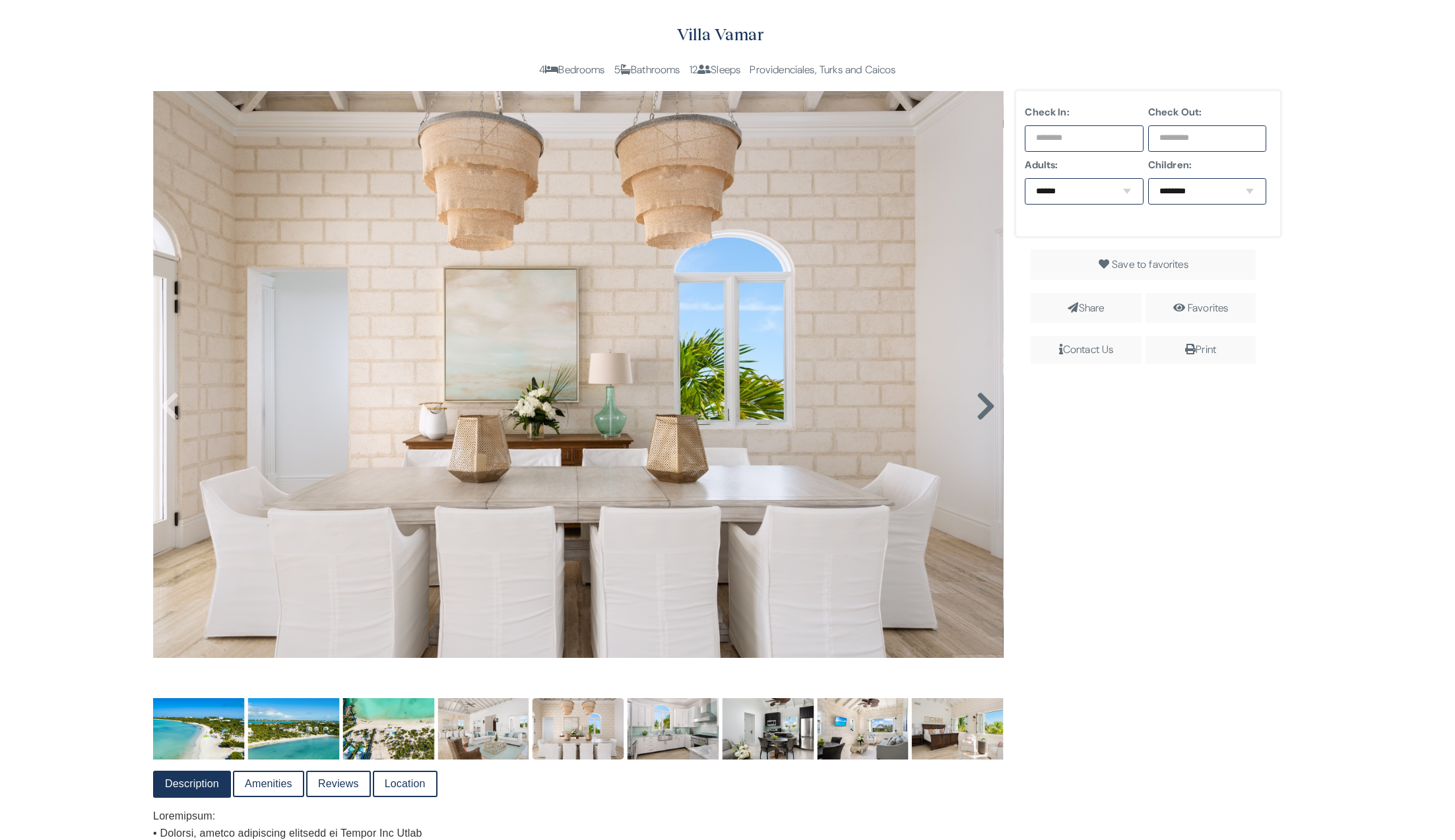
click at [983, 409] on icon at bounding box center [986, 406] width 20 height 32
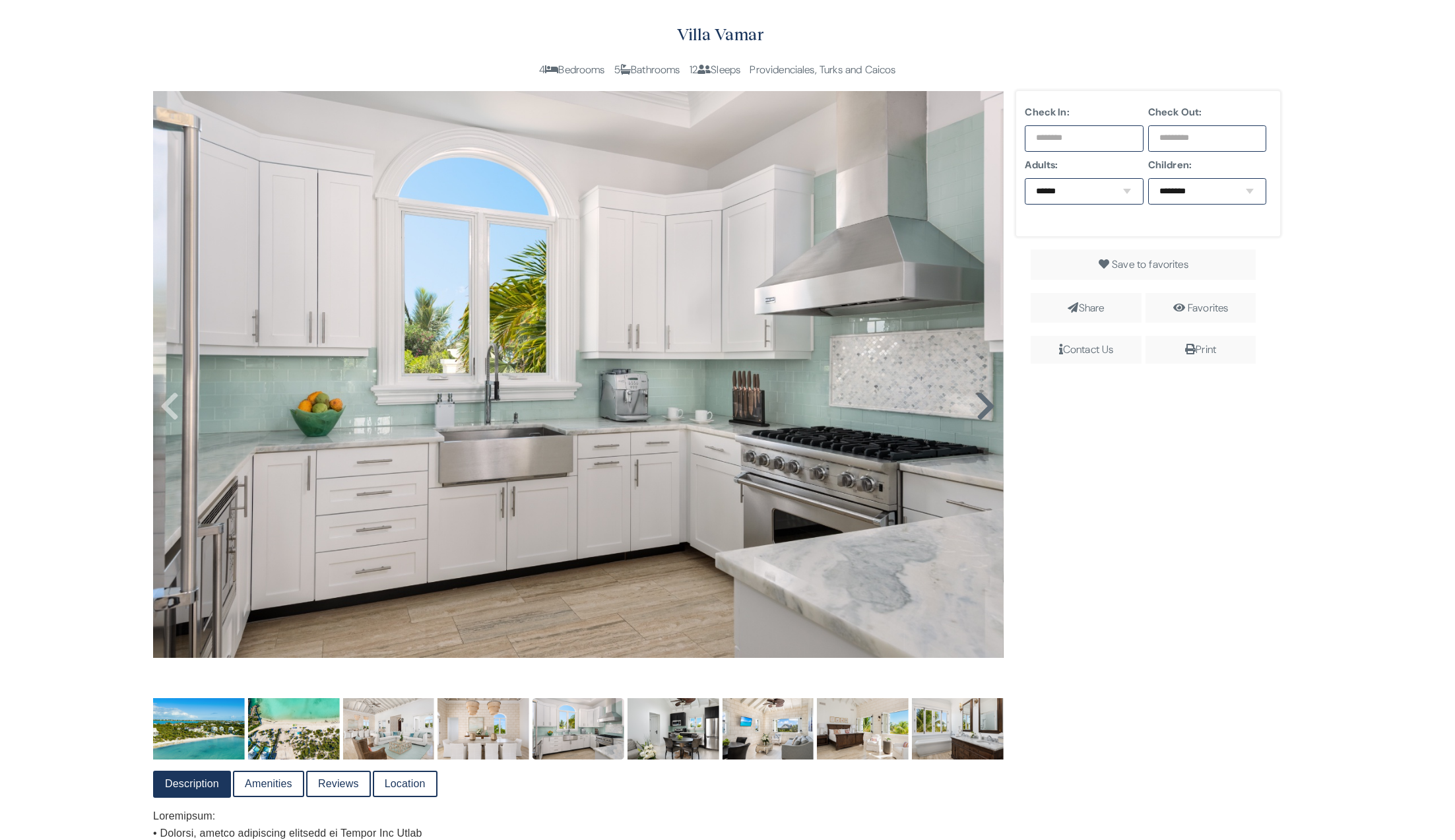
click at [983, 409] on icon at bounding box center [986, 406] width 20 height 32
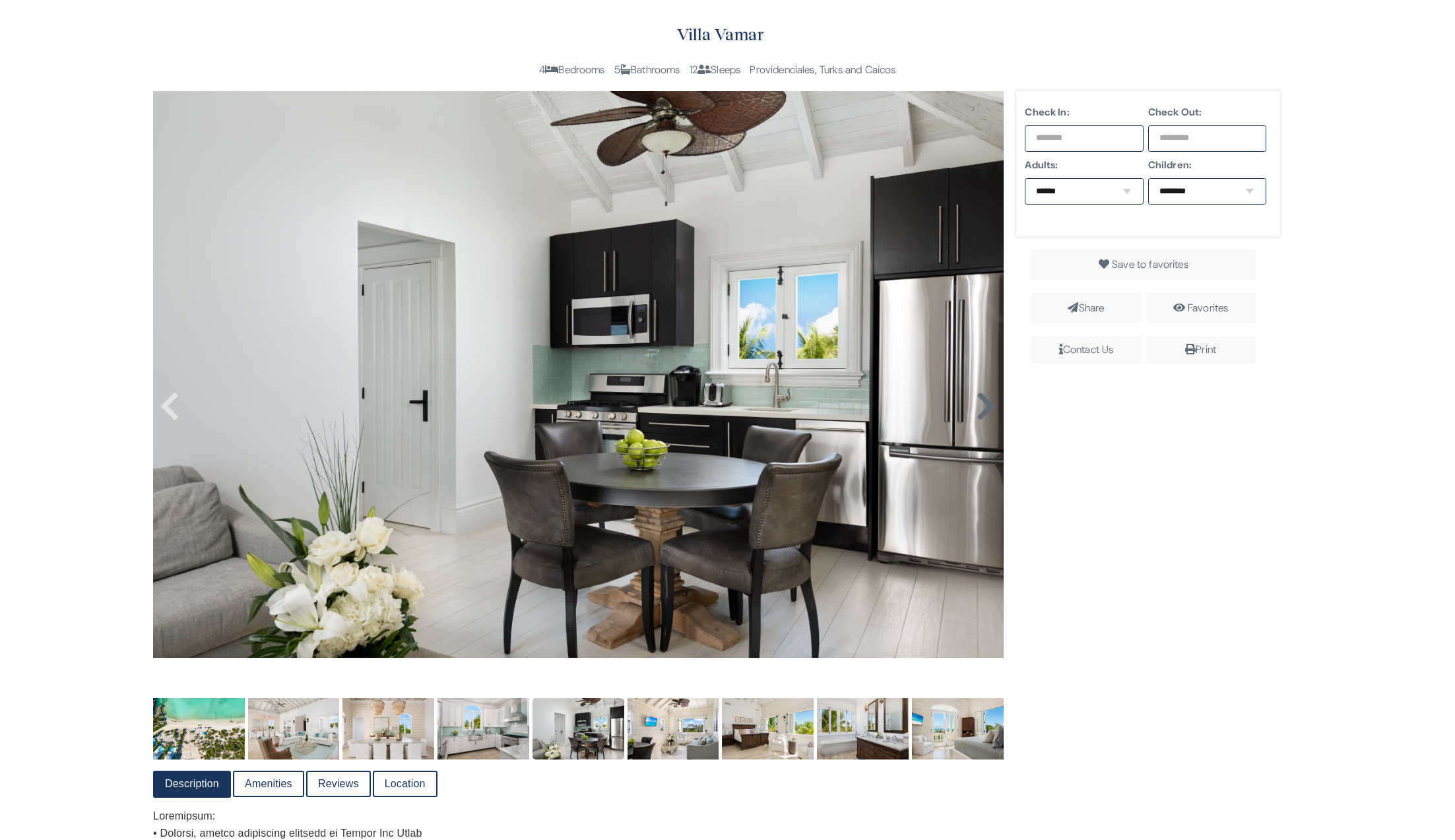
click at [983, 409] on icon at bounding box center [986, 406] width 20 height 32
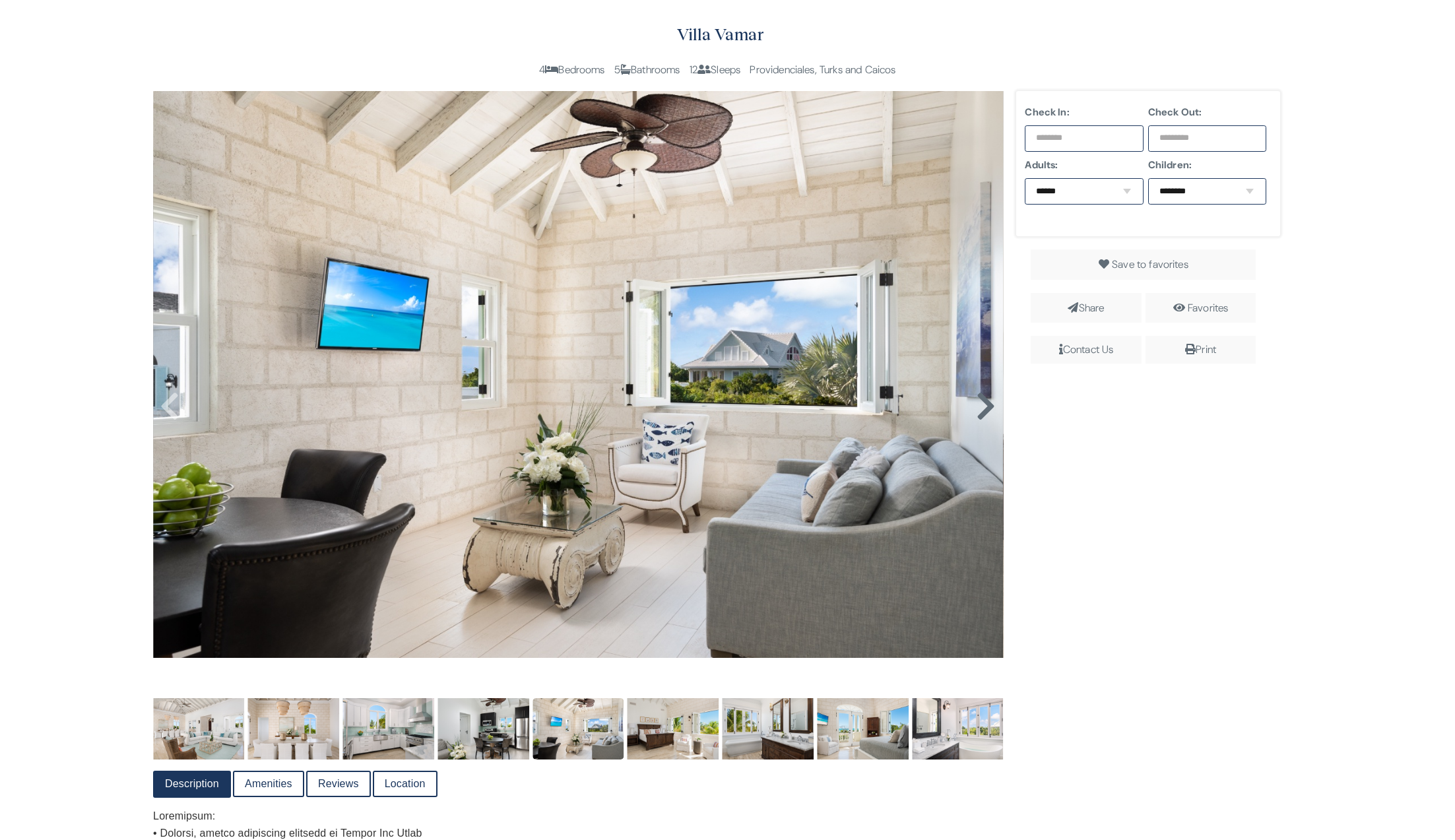
click at [983, 409] on icon at bounding box center [986, 406] width 20 height 32
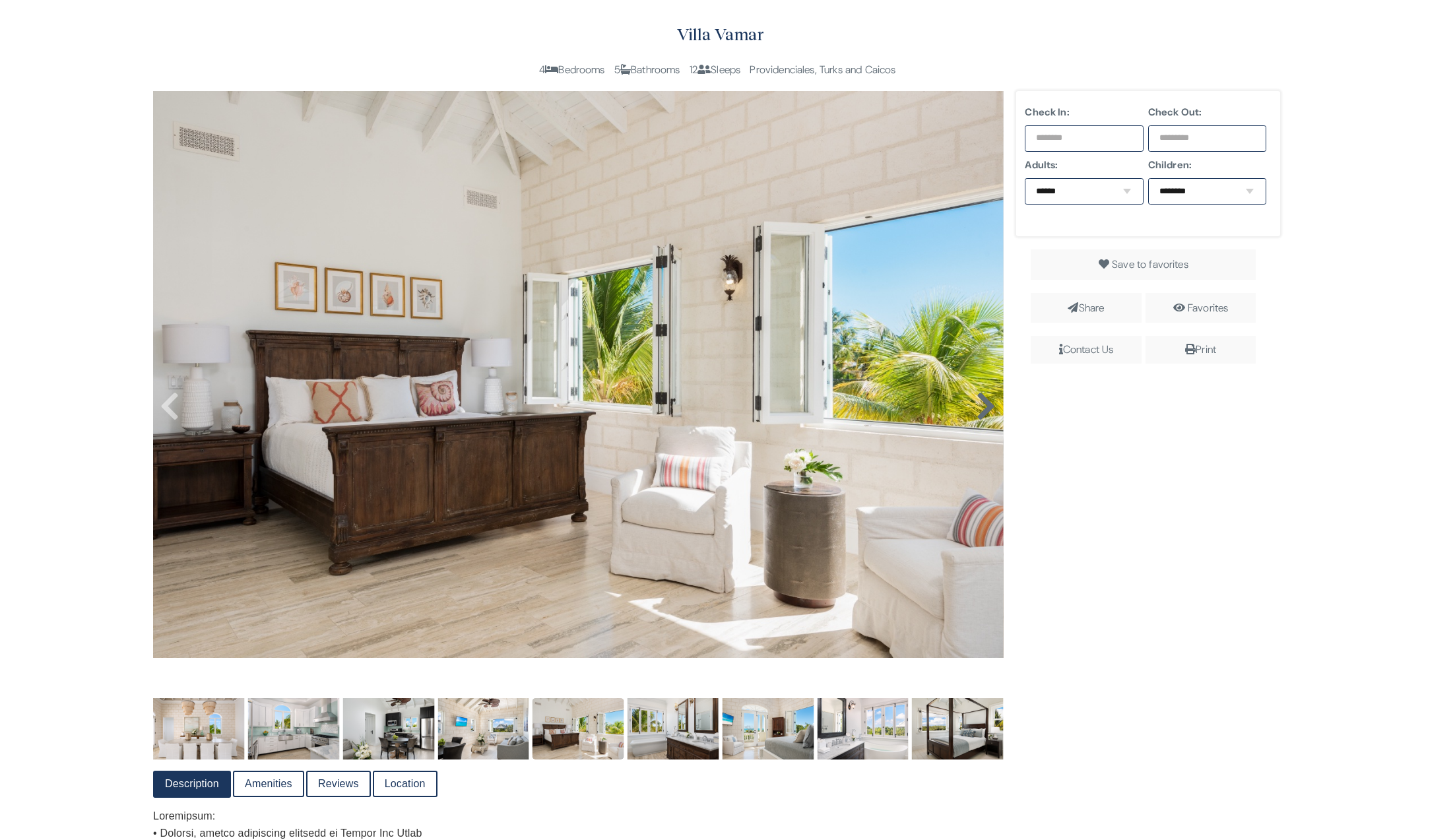
click at [983, 409] on icon at bounding box center [986, 406] width 20 height 32
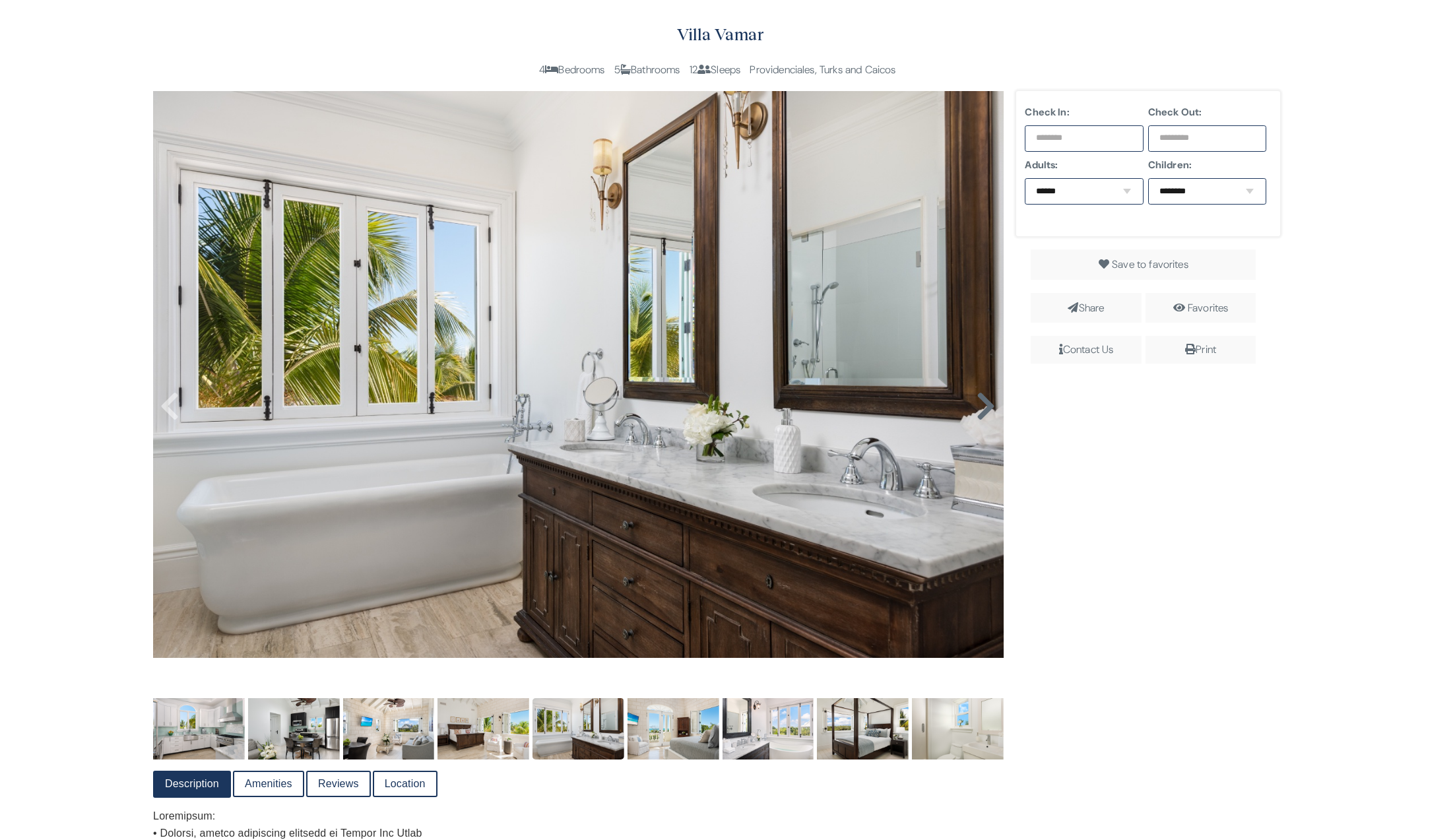
click at [983, 409] on icon at bounding box center [986, 406] width 20 height 32
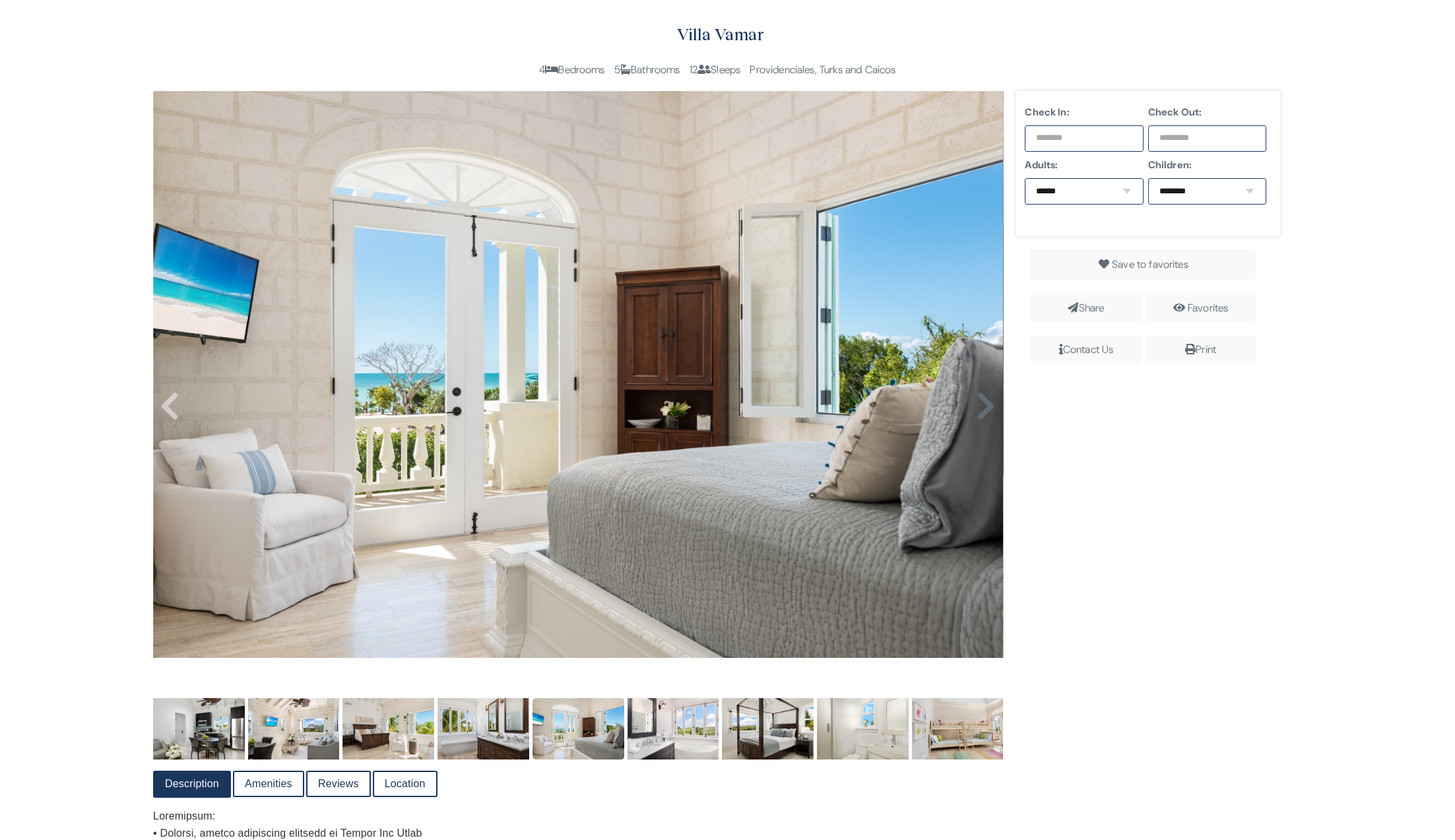
click at [983, 409] on icon at bounding box center [986, 406] width 20 height 32
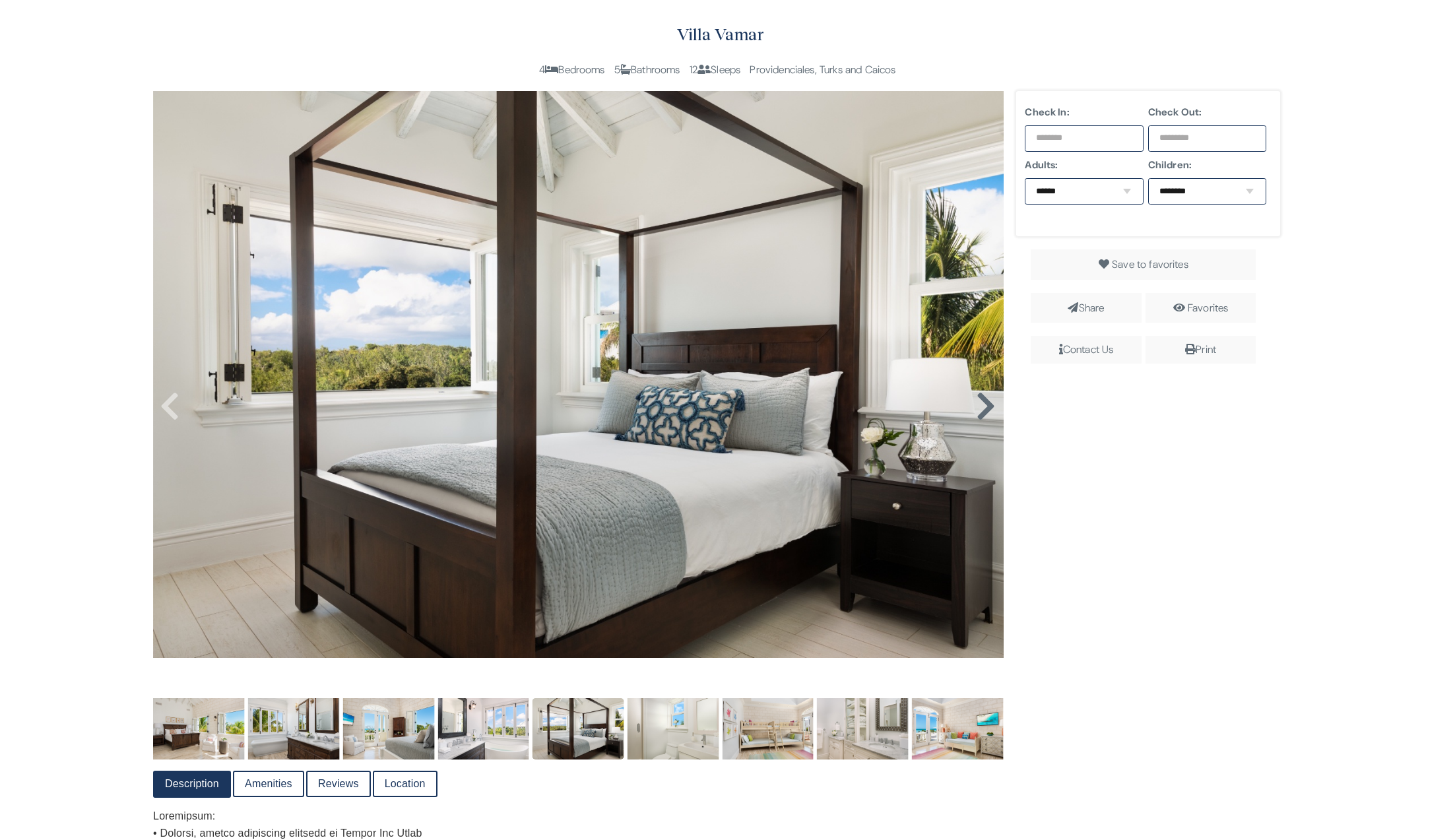
click at [983, 409] on icon at bounding box center [986, 406] width 20 height 32
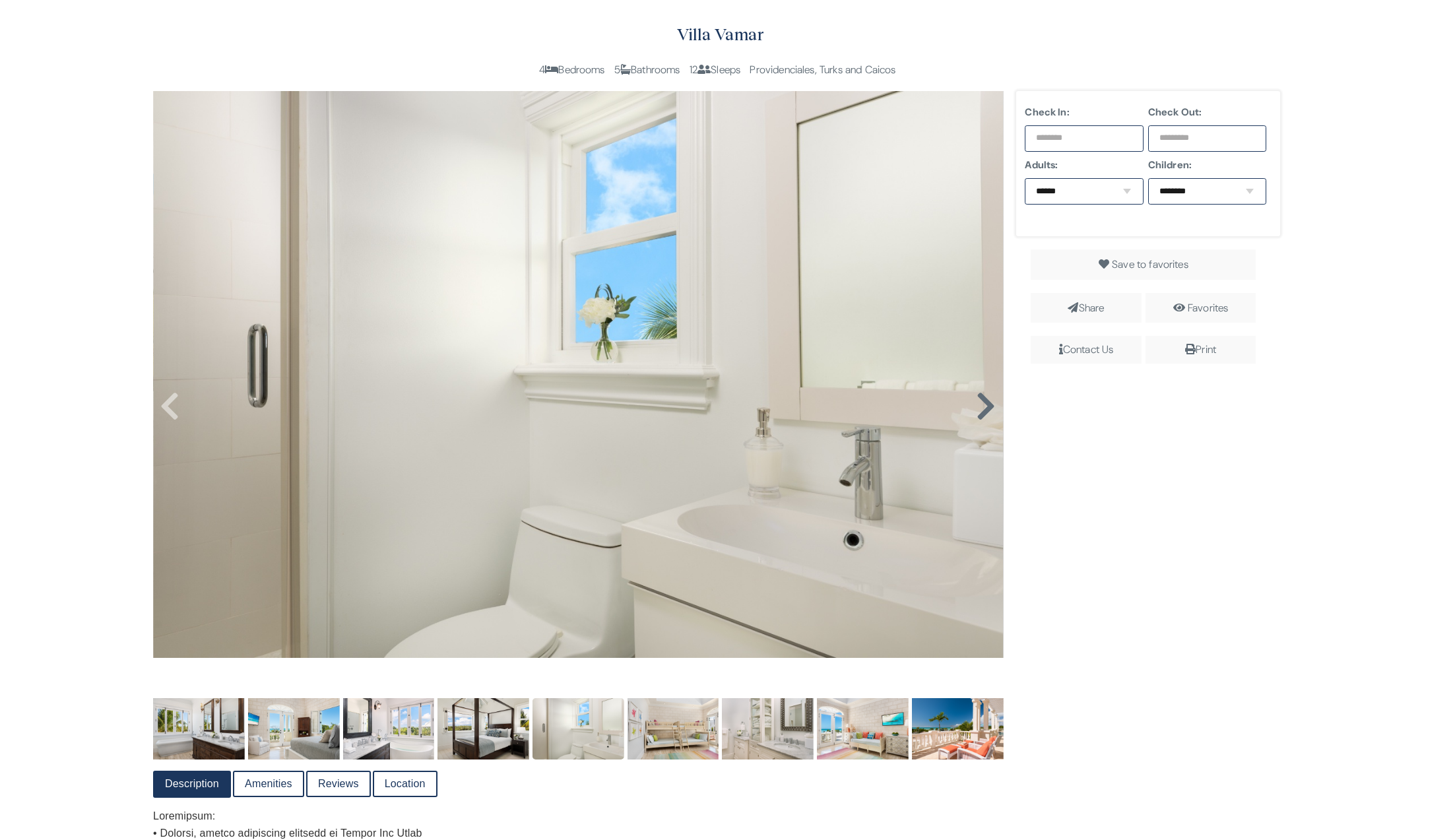
click at [983, 409] on icon at bounding box center [986, 406] width 20 height 32
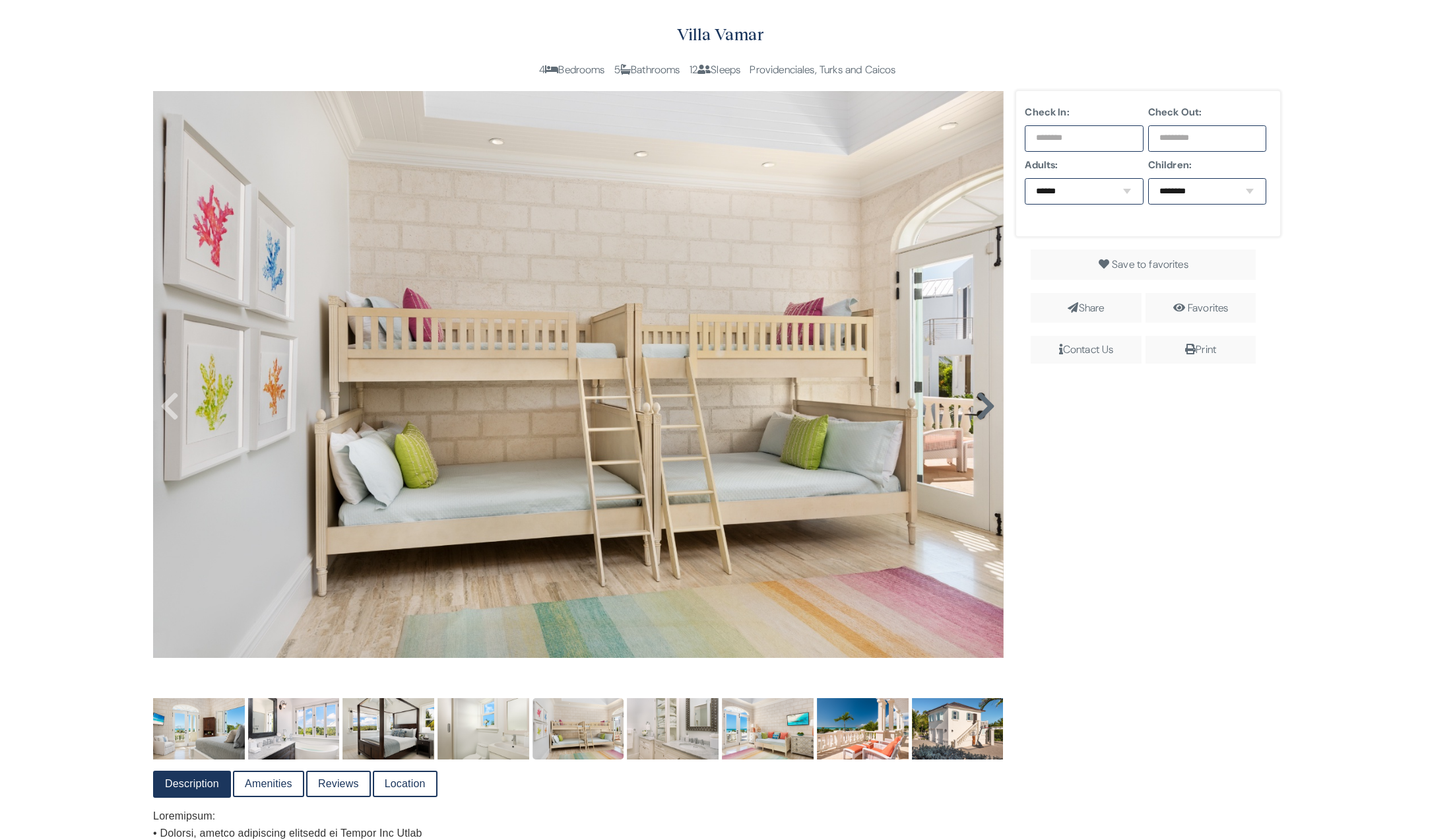
click at [983, 409] on icon at bounding box center [986, 406] width 20 height 32
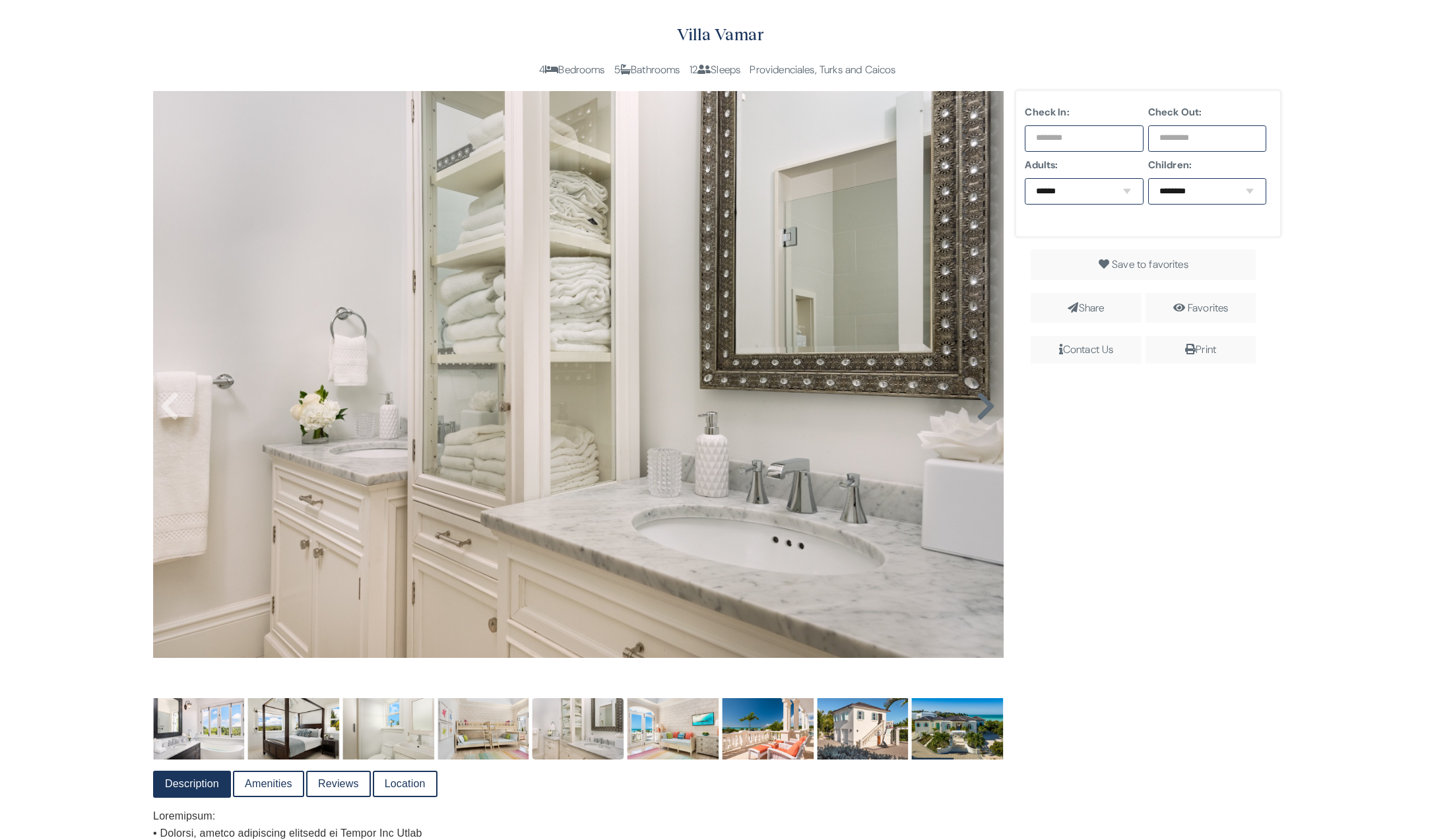
click at [983, 409] on icon at bounding box center [986, 406] width 20 height 32
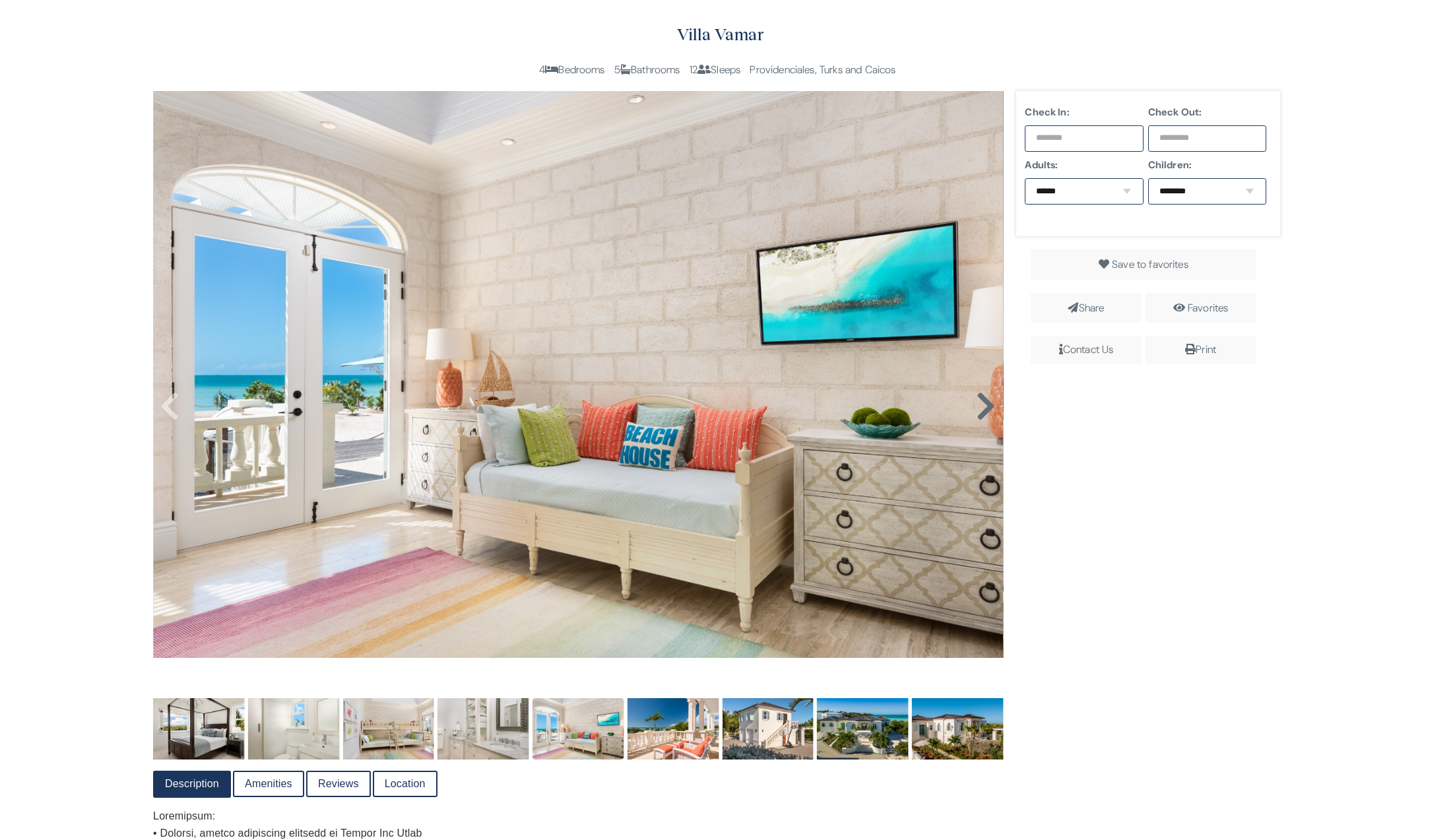
click at [983, 409] on icon at bounding box center [986, 406] width 20 height 32
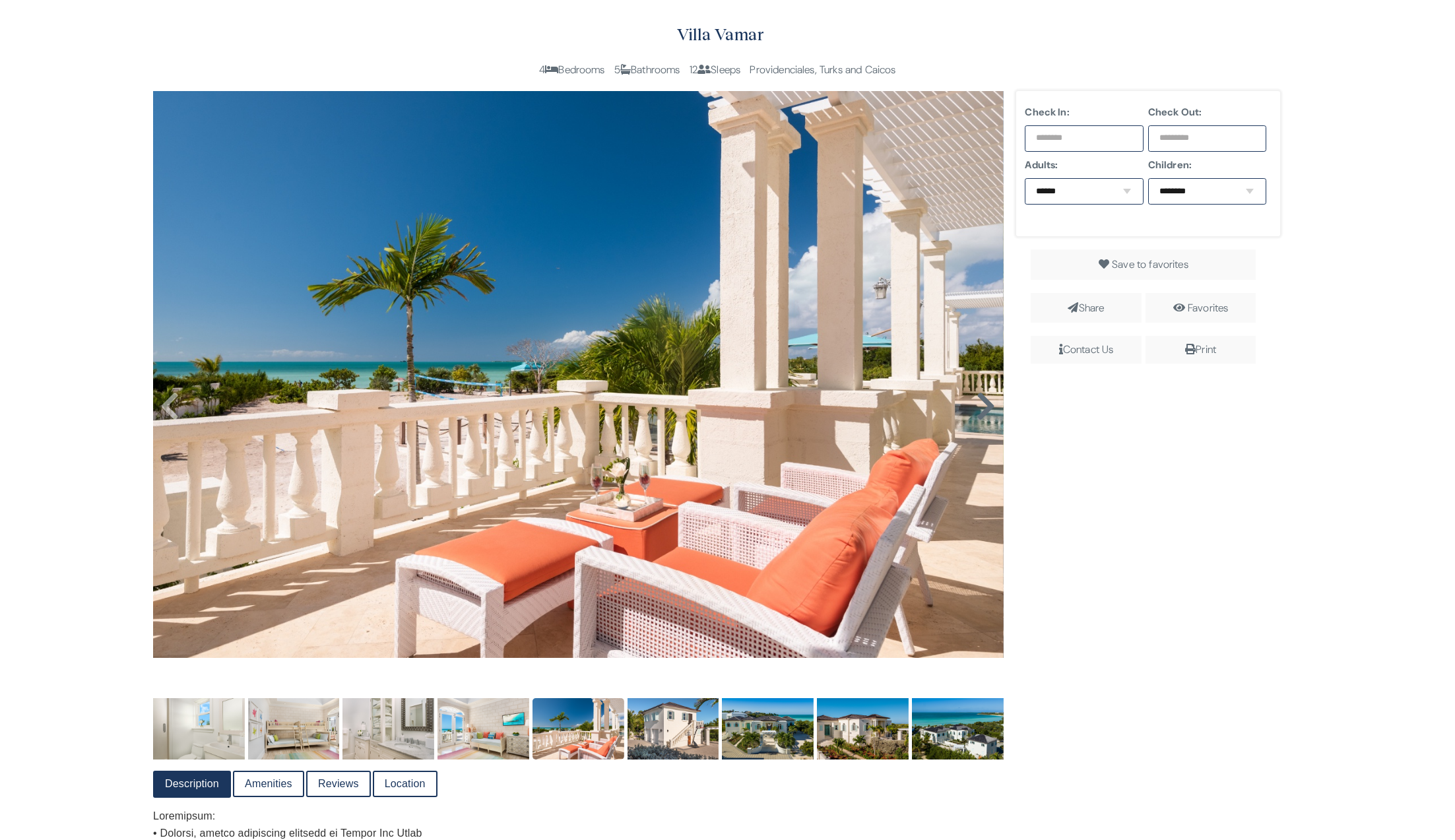
click at [983, 409] on icon at bounding box center [986, 406] width 20 height 32
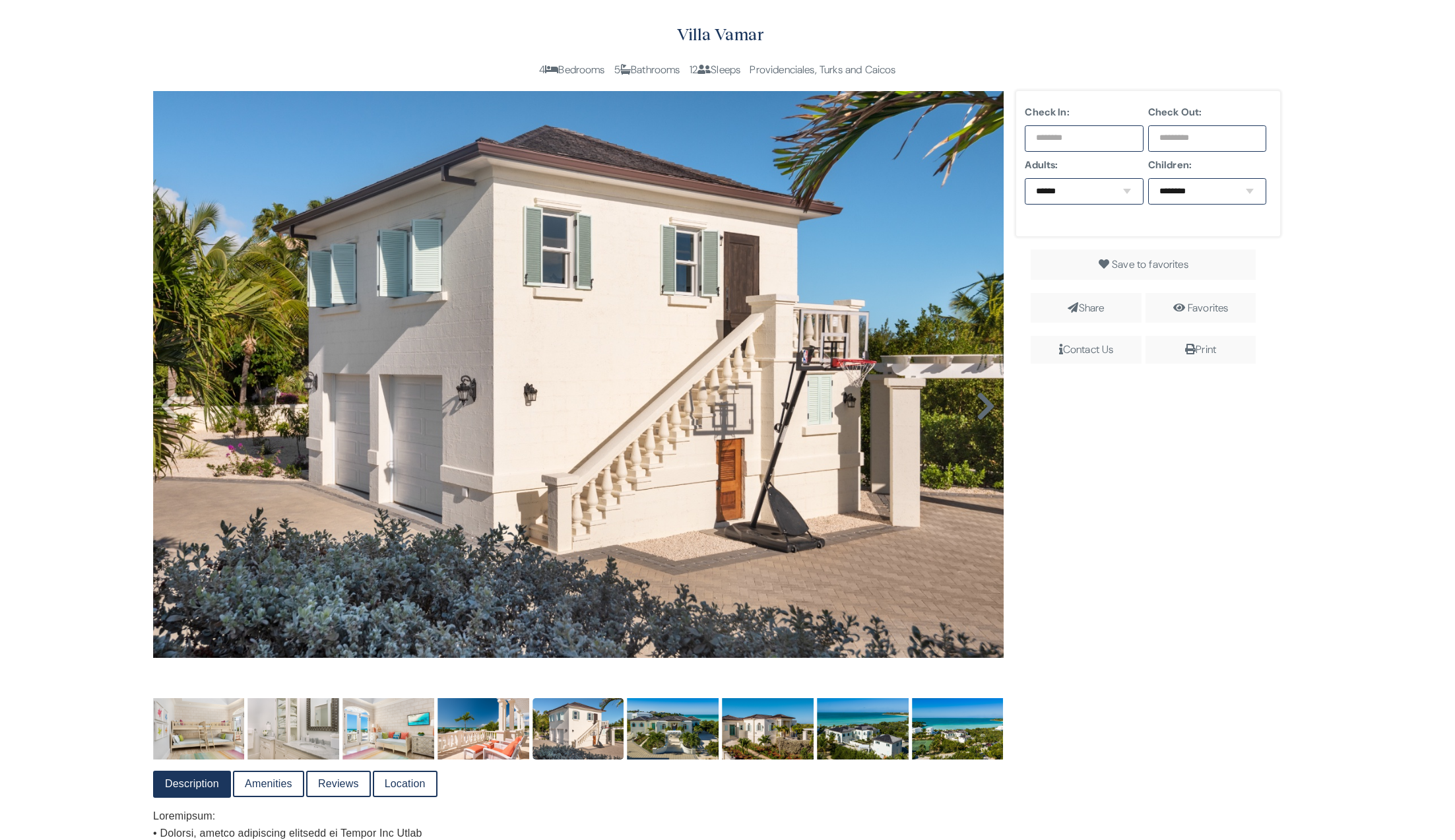
click at [976, 405] on icon at bounding box center [986, 406] width 20 height 32
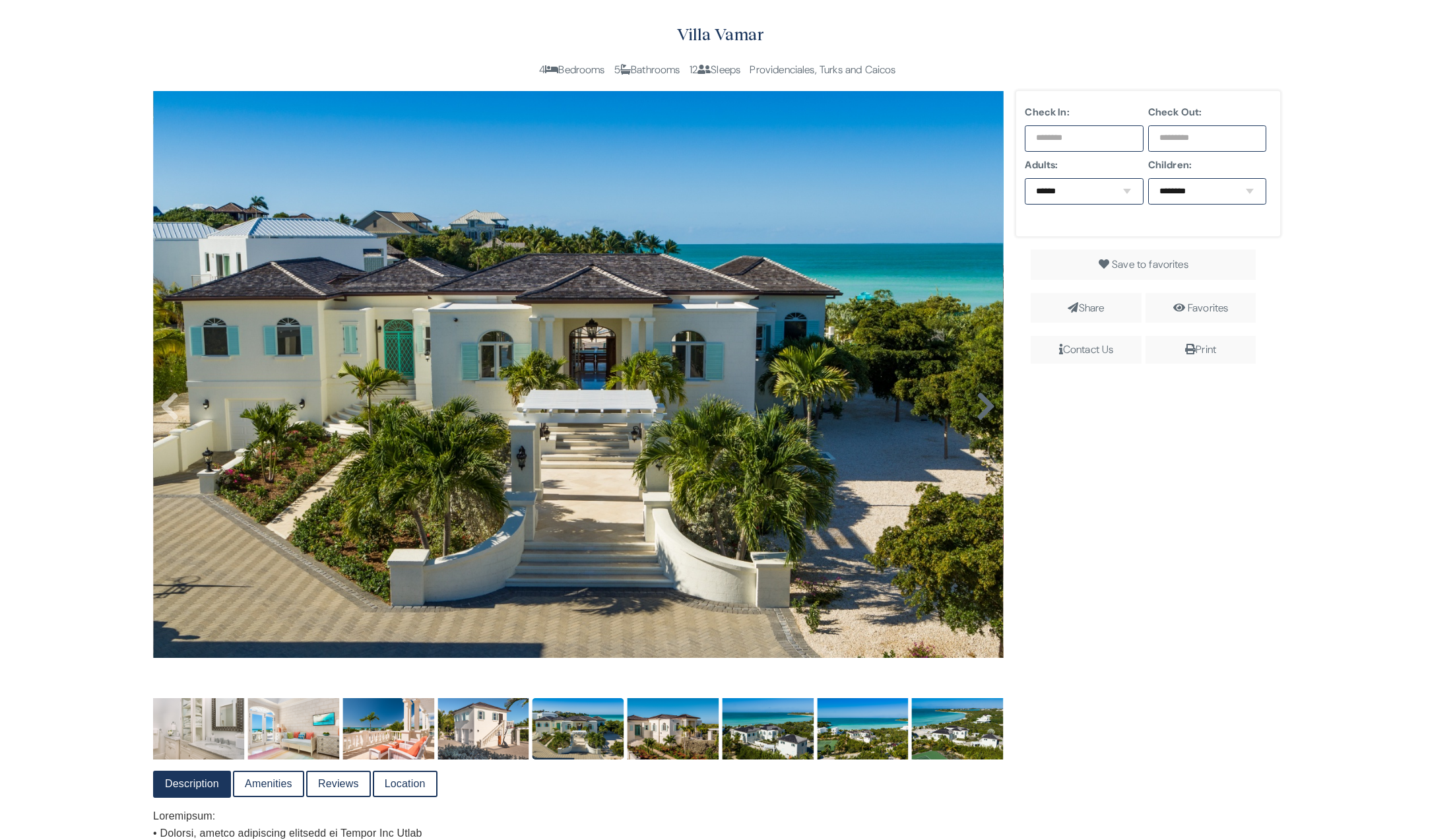
click at [976, 405] on icon at bounding box center [986, 406] width 20 height 32
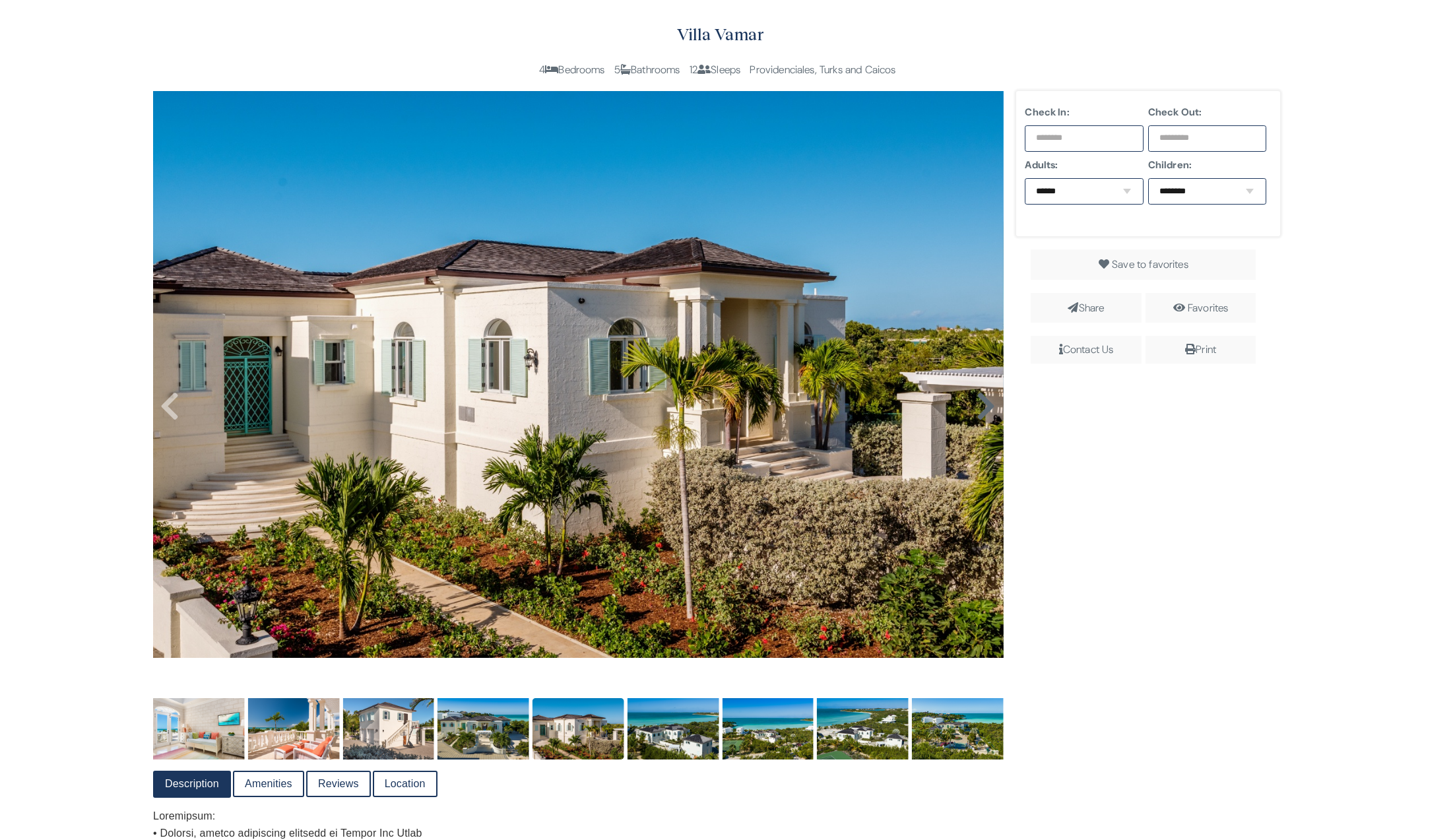
click at [980, 401] on icon at bounding box center [986, 406] width 20 height 32
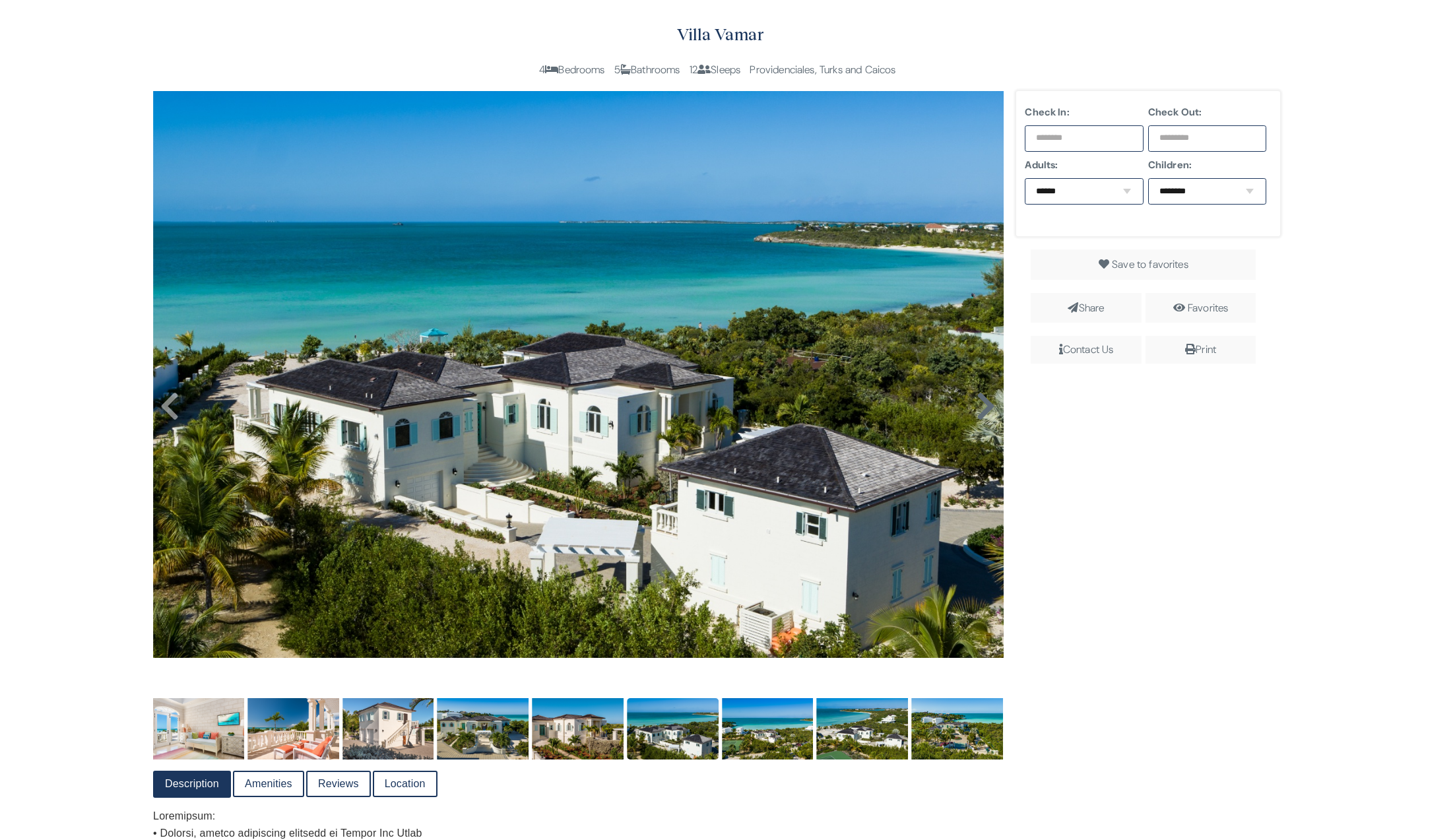
click at [983, 412] on icon at bounding box center [986, 406] width 20 height 32
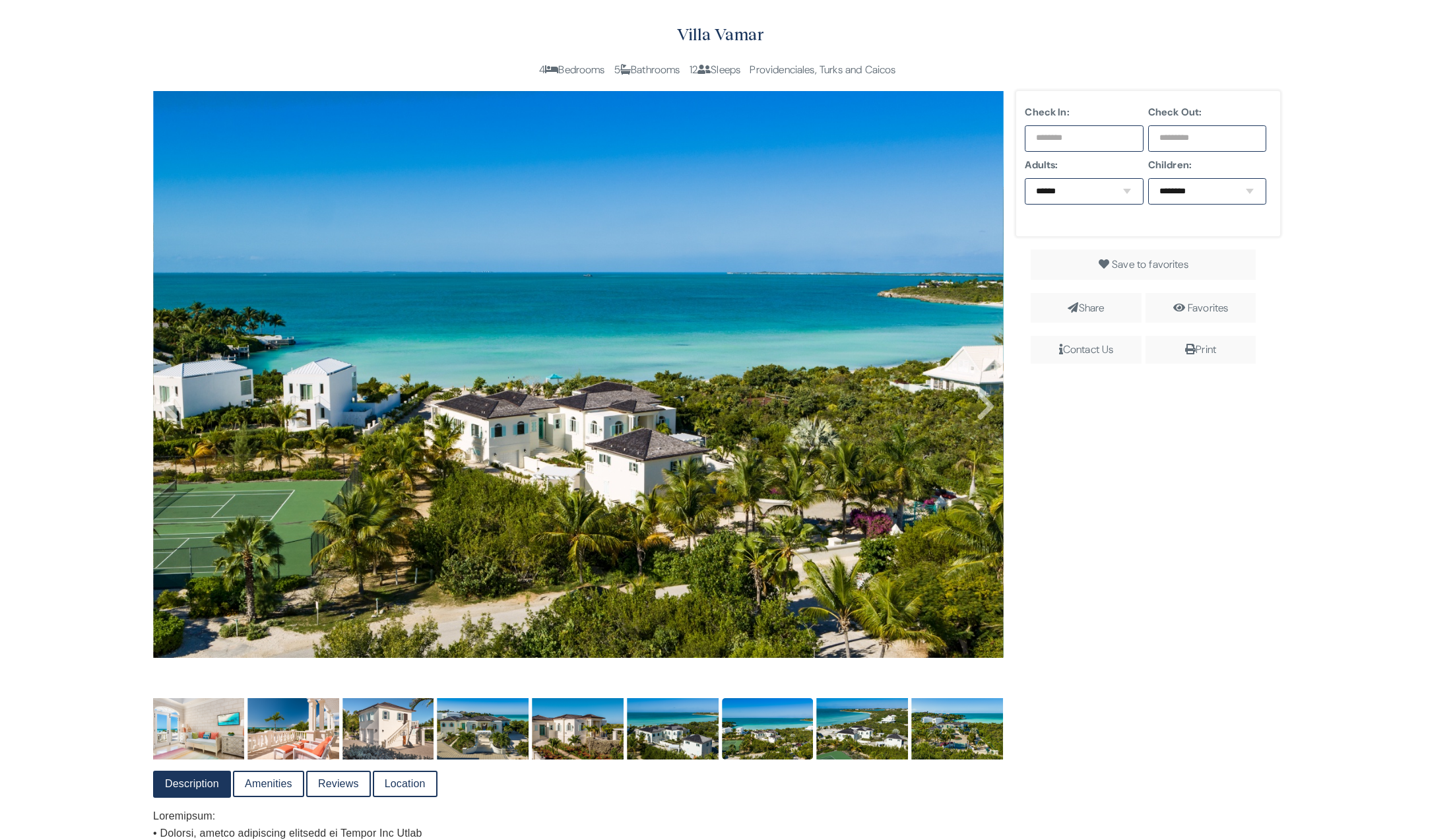
scroll to position [342, 0]
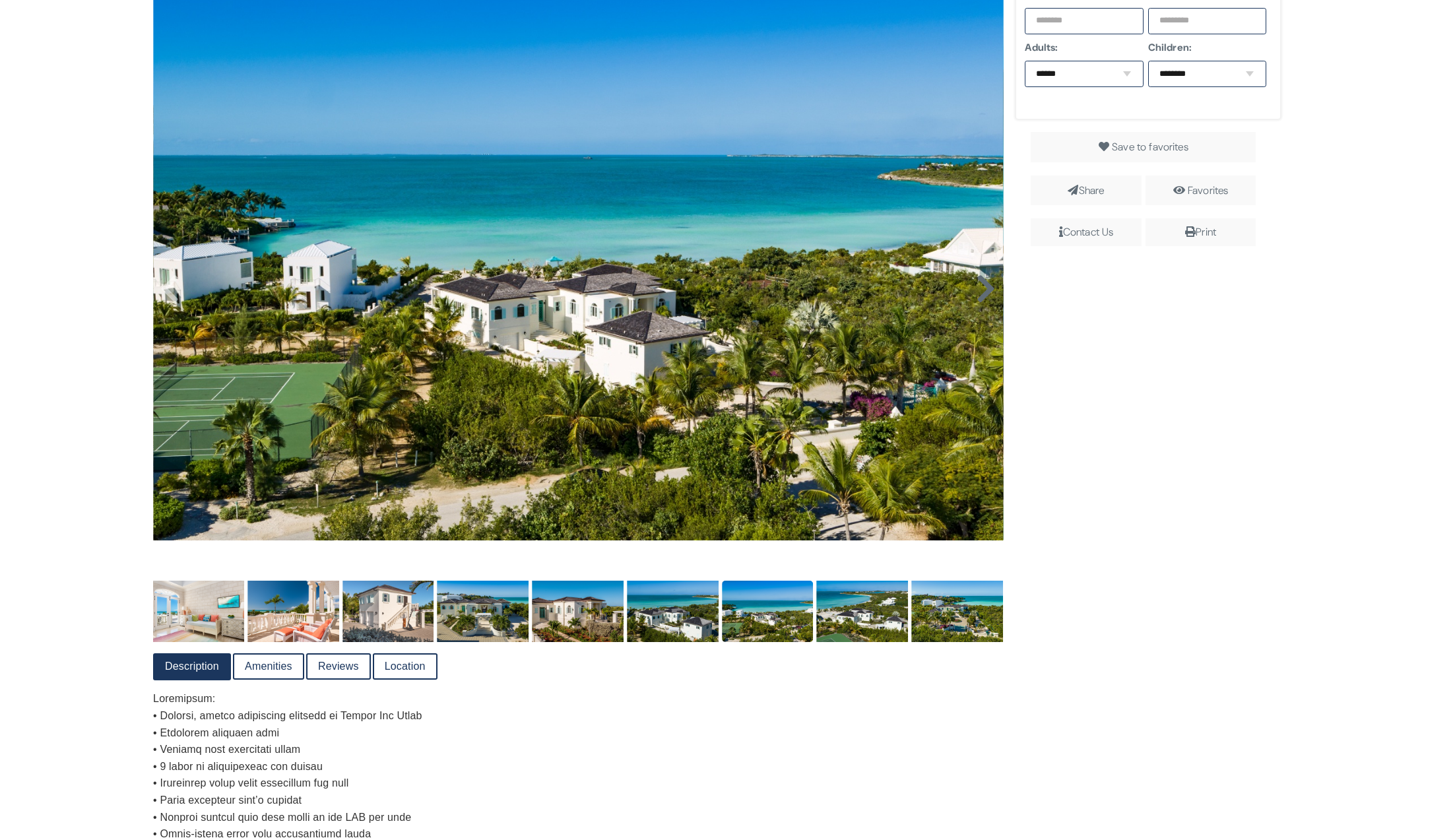
click at [982, 295] on icon at bounding box center [986, 288] width 20 height 32
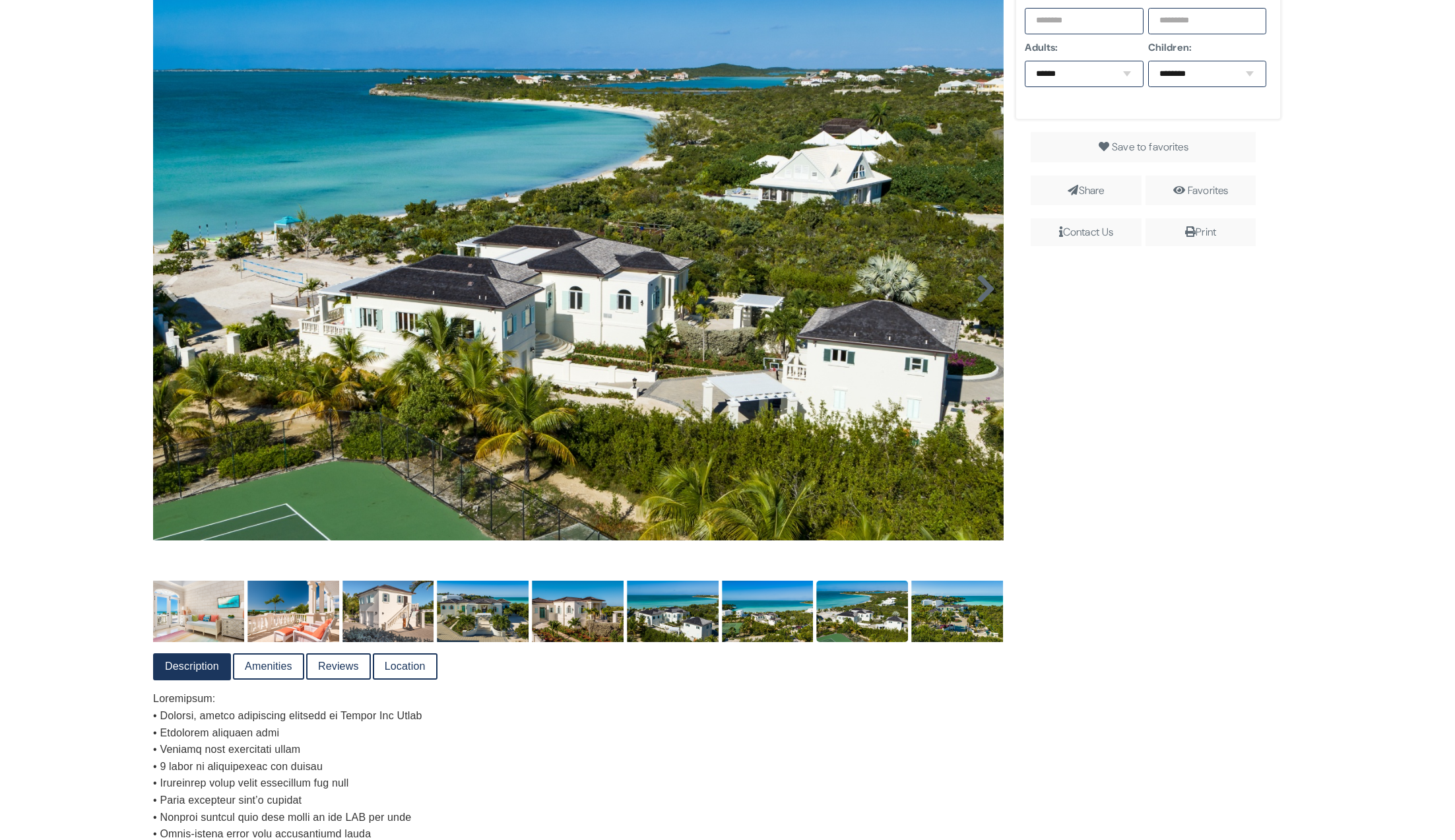
click at [981, 295] on icon at bounding box center [986, 288] width 20 height 32
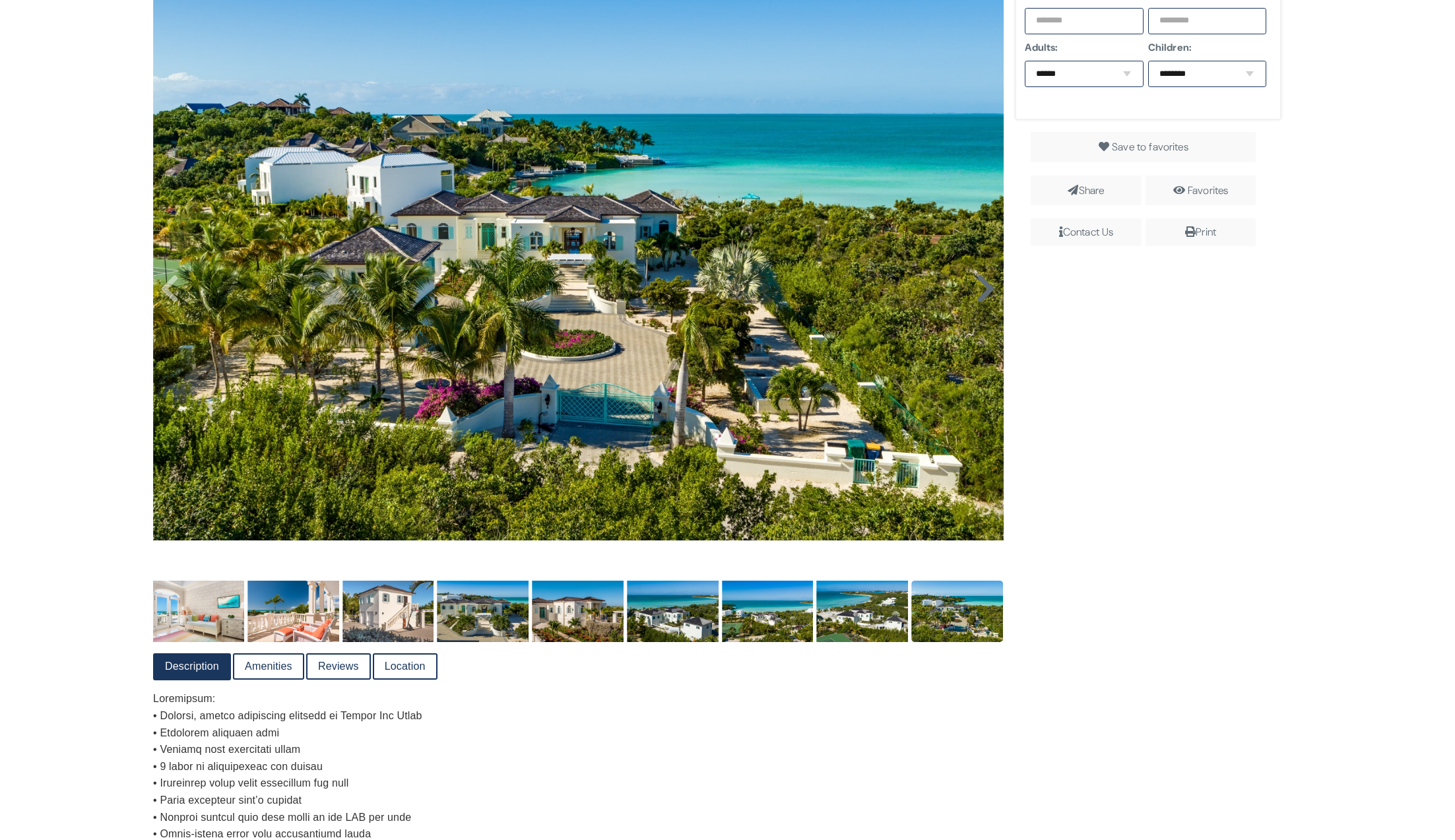
click at [980, 294] on icon at bounding box center [986, 288] width 20 height 32
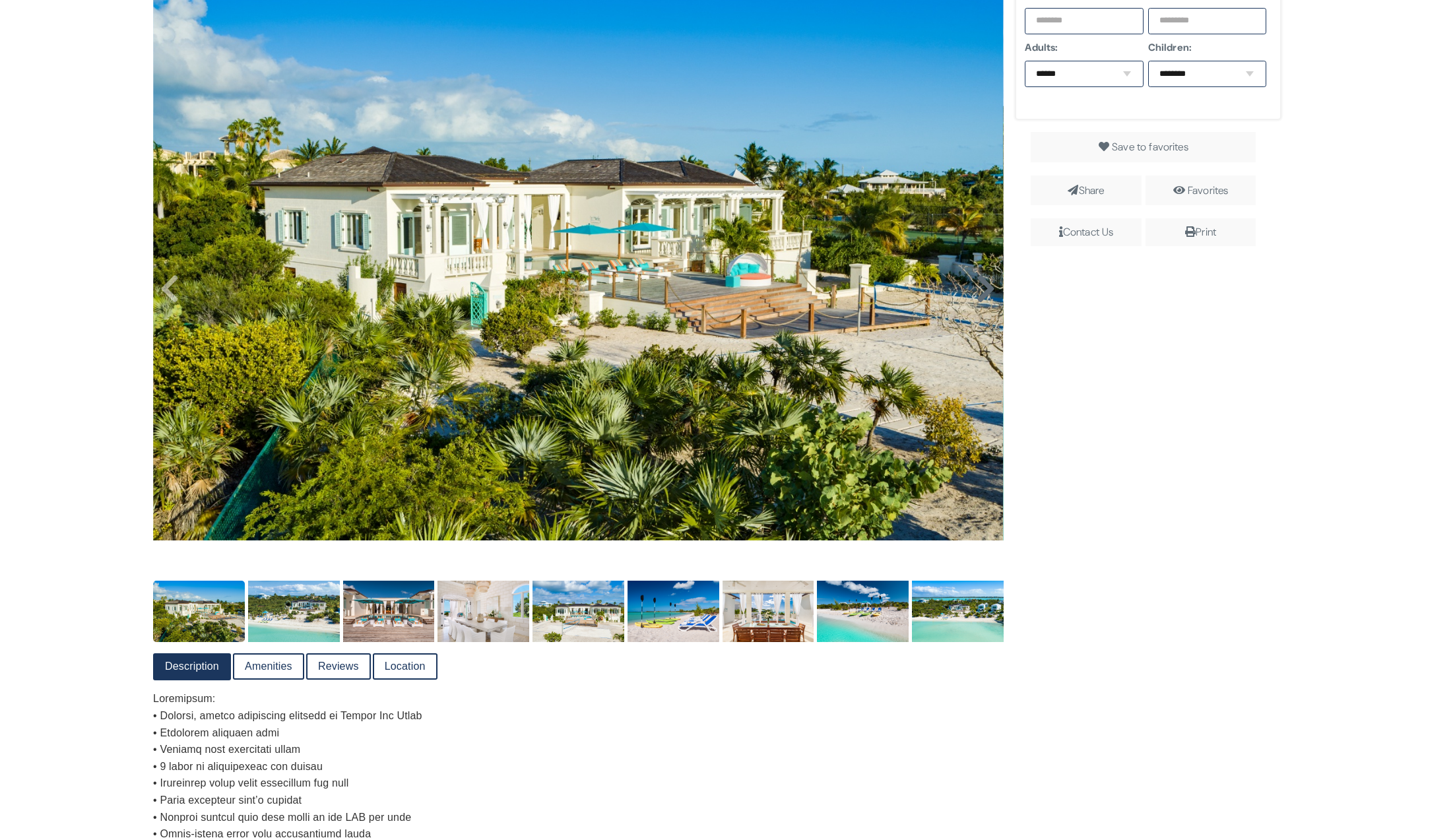
click at [983, 289] on icon at bounding box center [986, 288] width 20 height 32
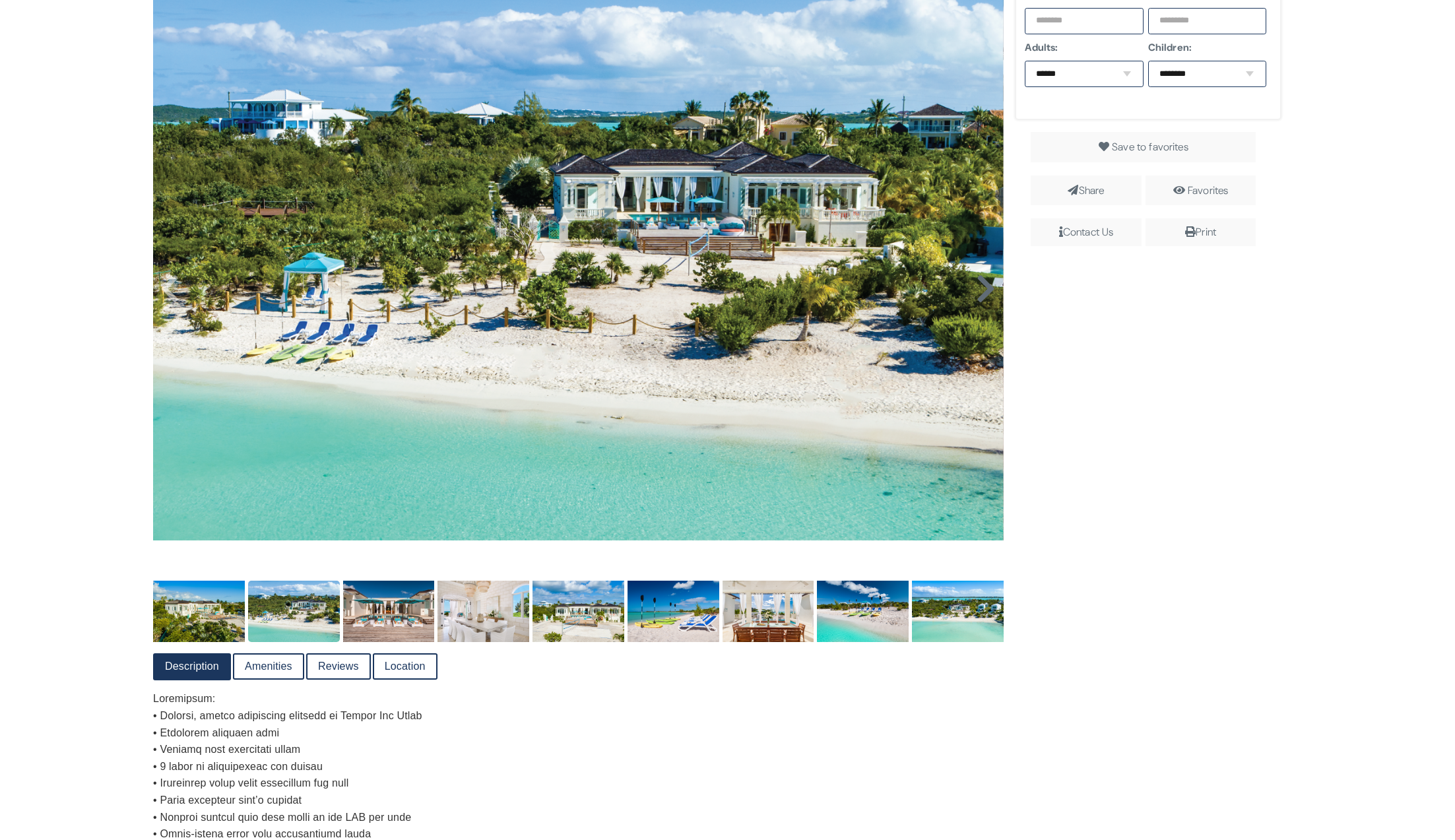
click at [983, 290] on icon at bounding box center [986, 288] width 20 height 32
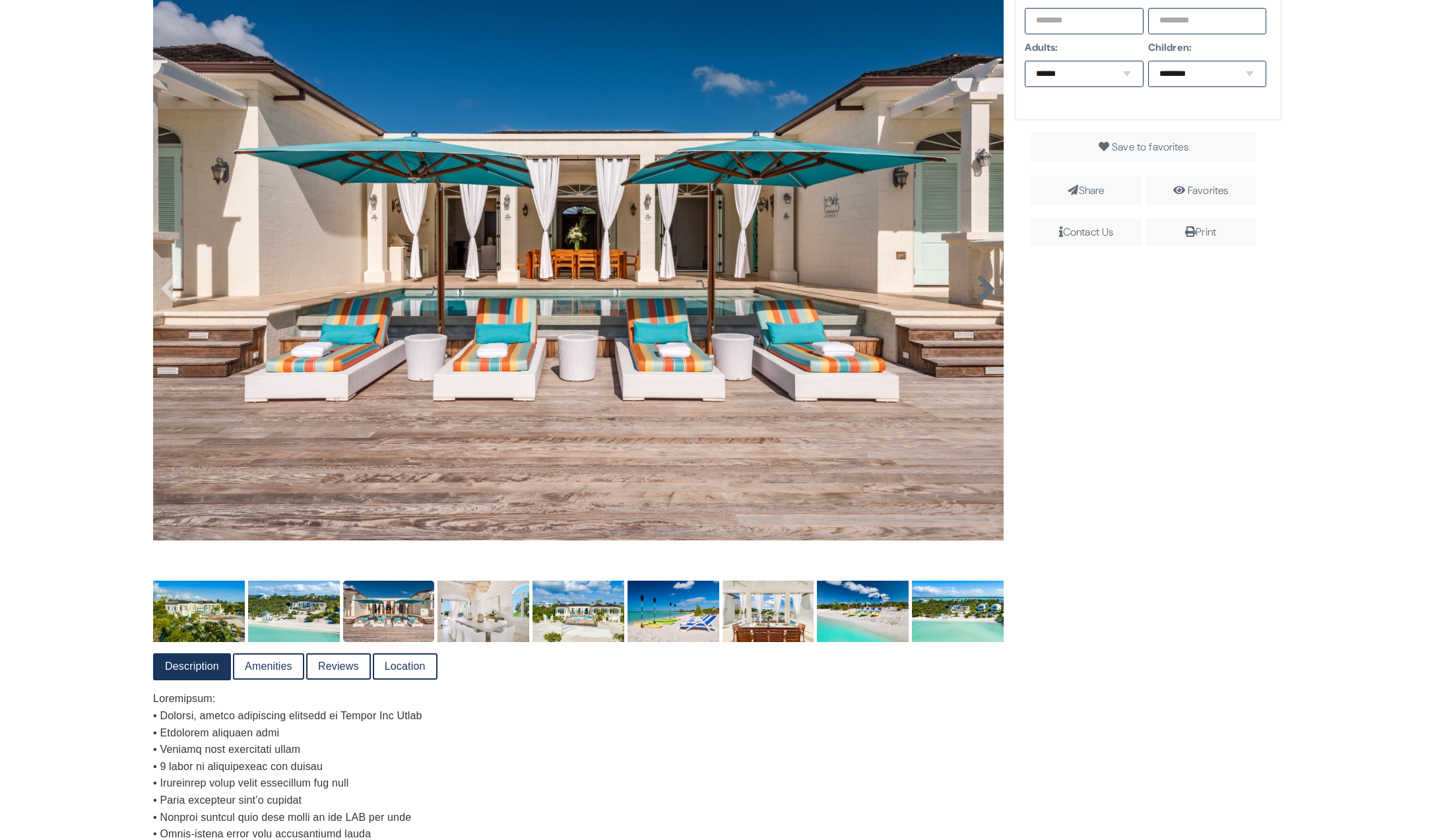
click at [983, 290] on icon at bounding box center [986, 288] width 20 height 32
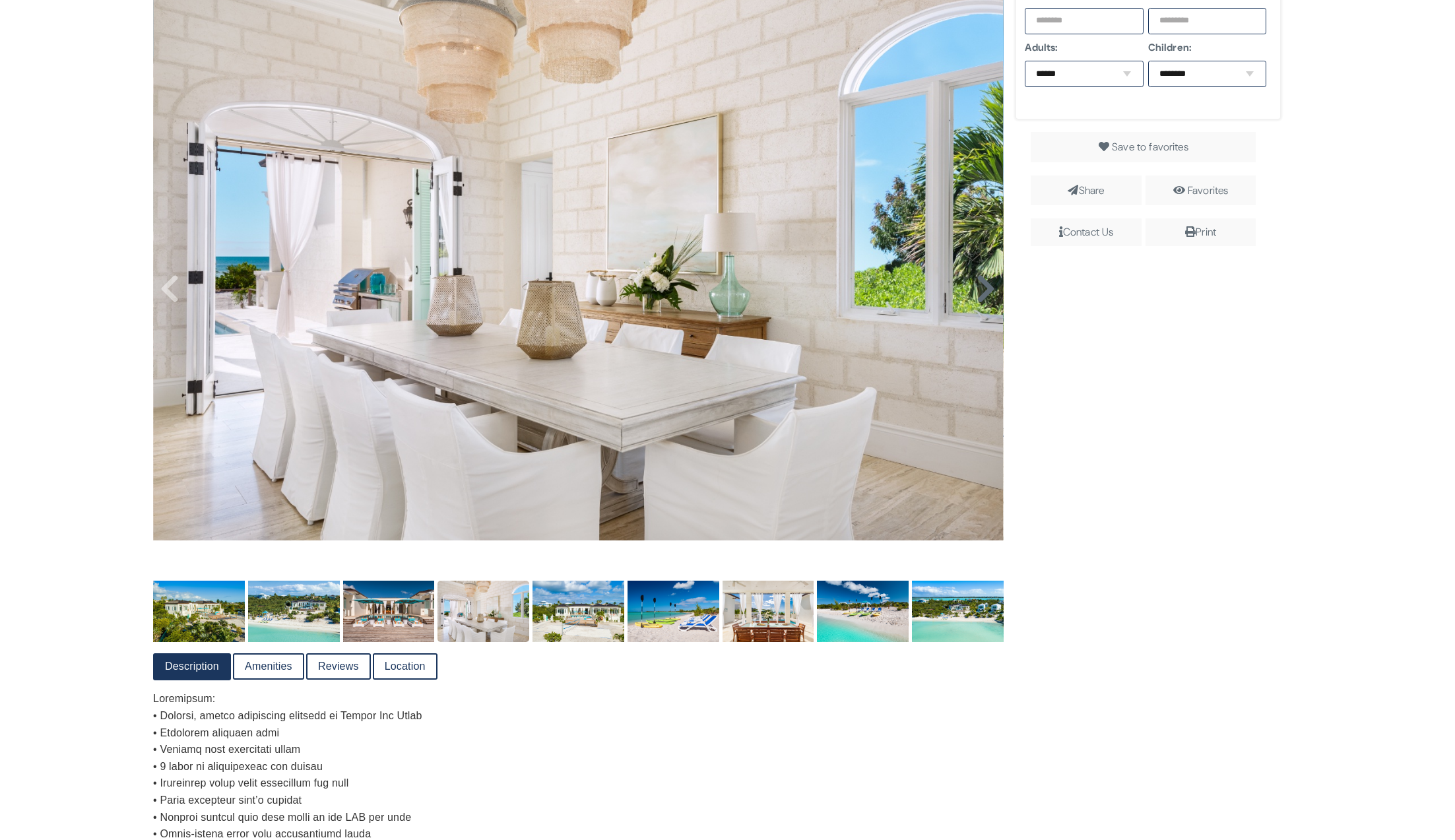
click at [983, 290] on icon at bounding box center [986, 288] width 20 height 32
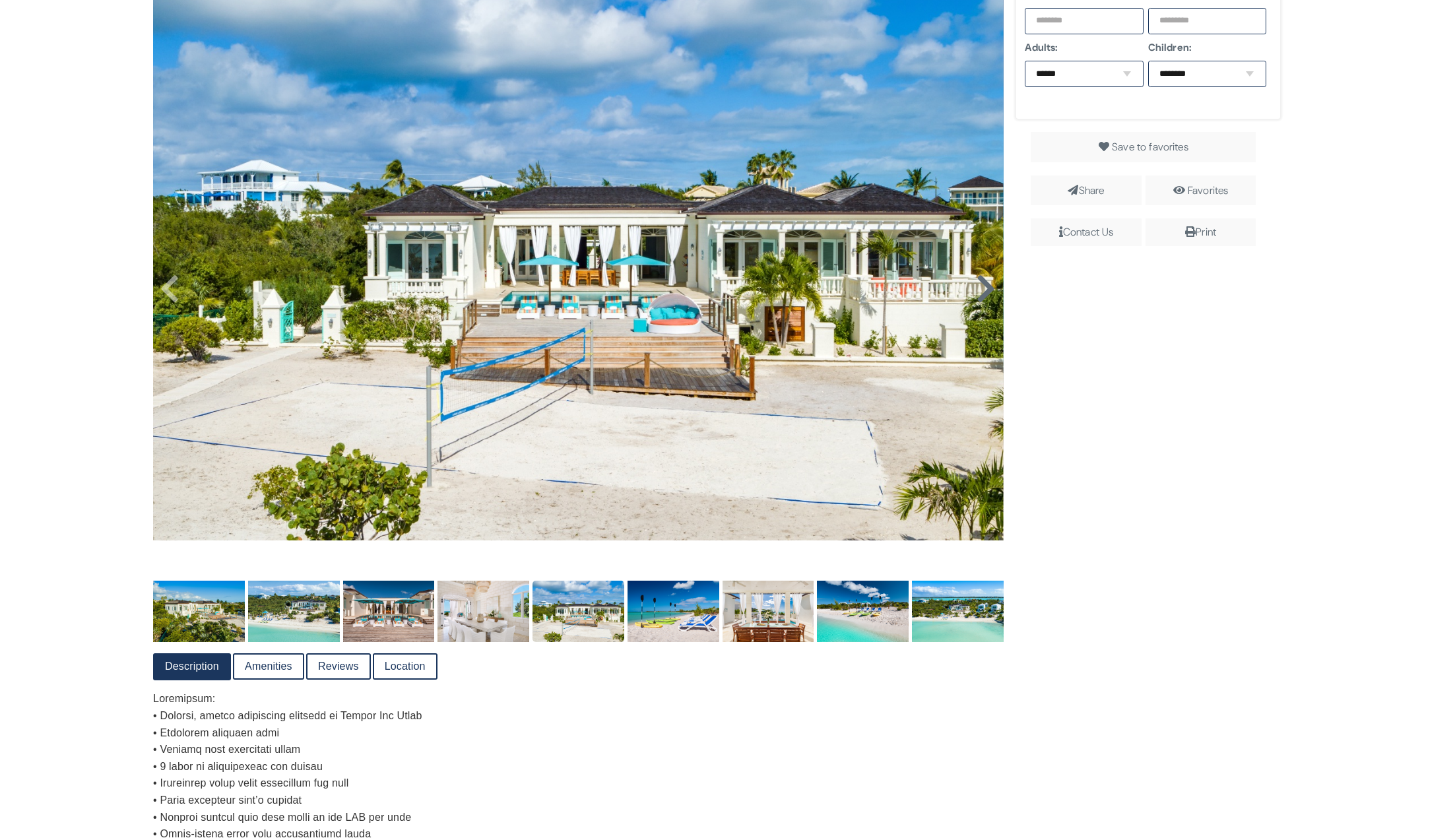
click at [983, 290] on icon at bounding box center [986, 288] width 20 height 32
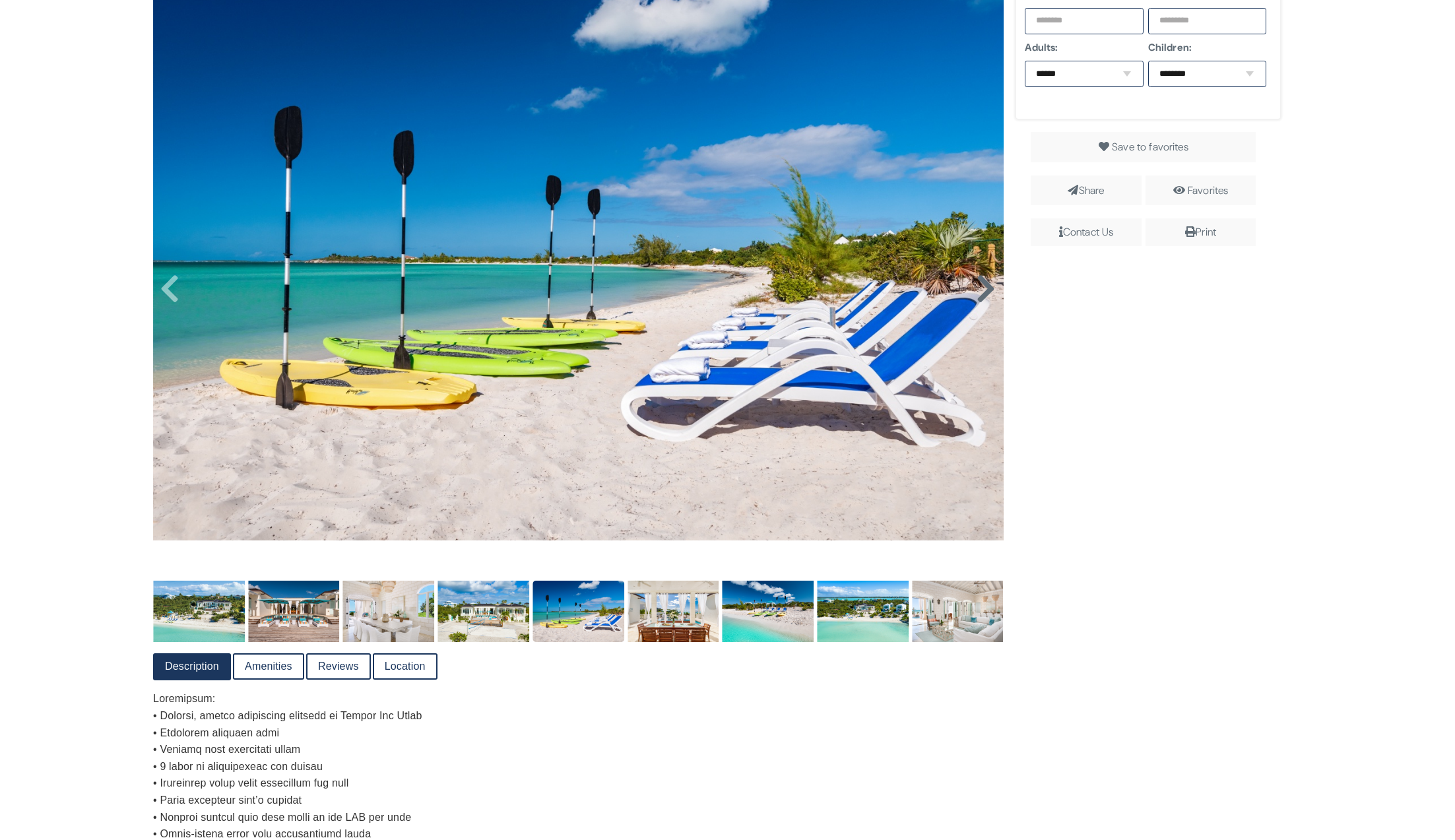
click at [986, 287] on icon at bounding box center [986, 288] width 20 height 32
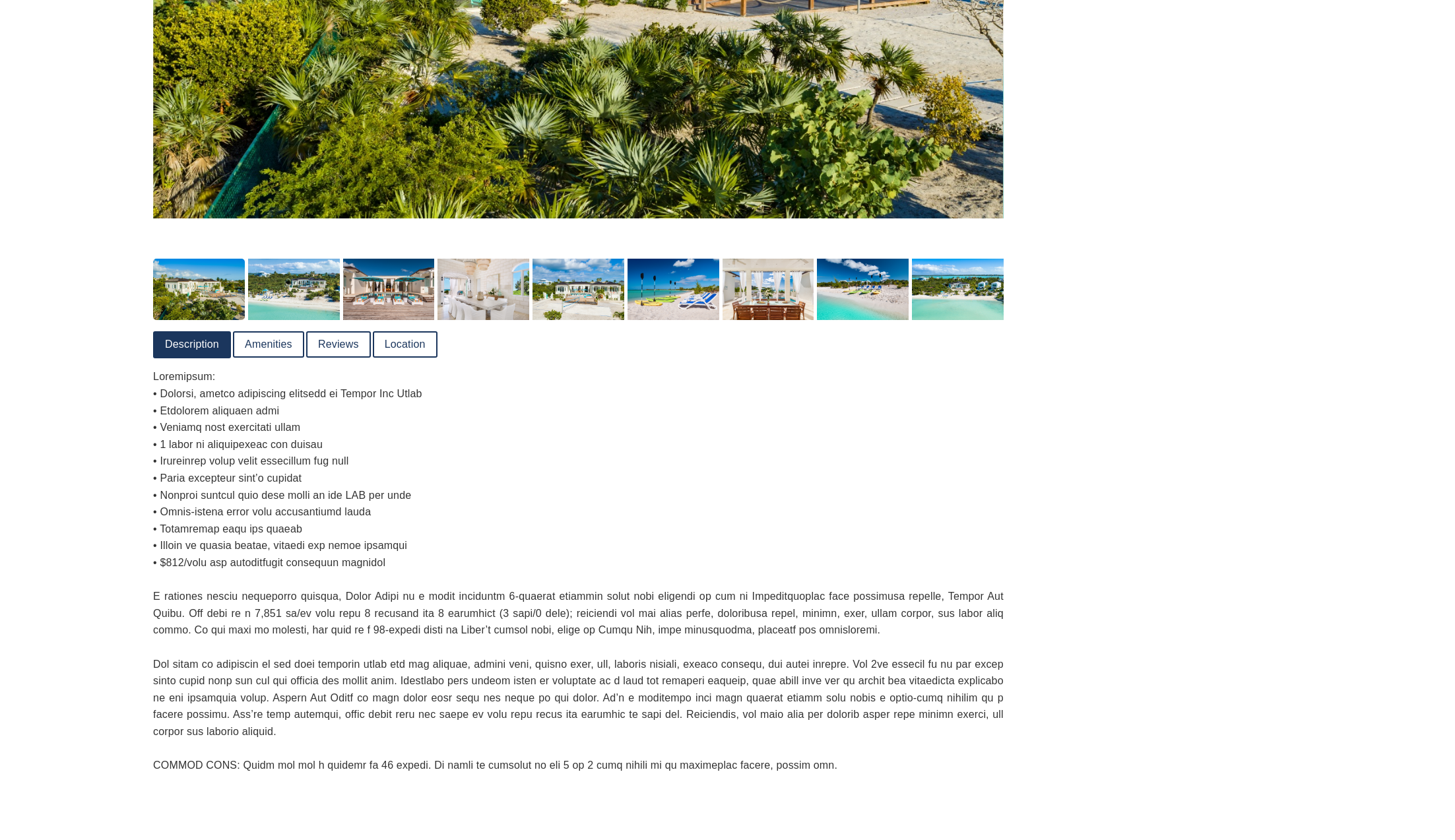
scroll to position [607, 0]
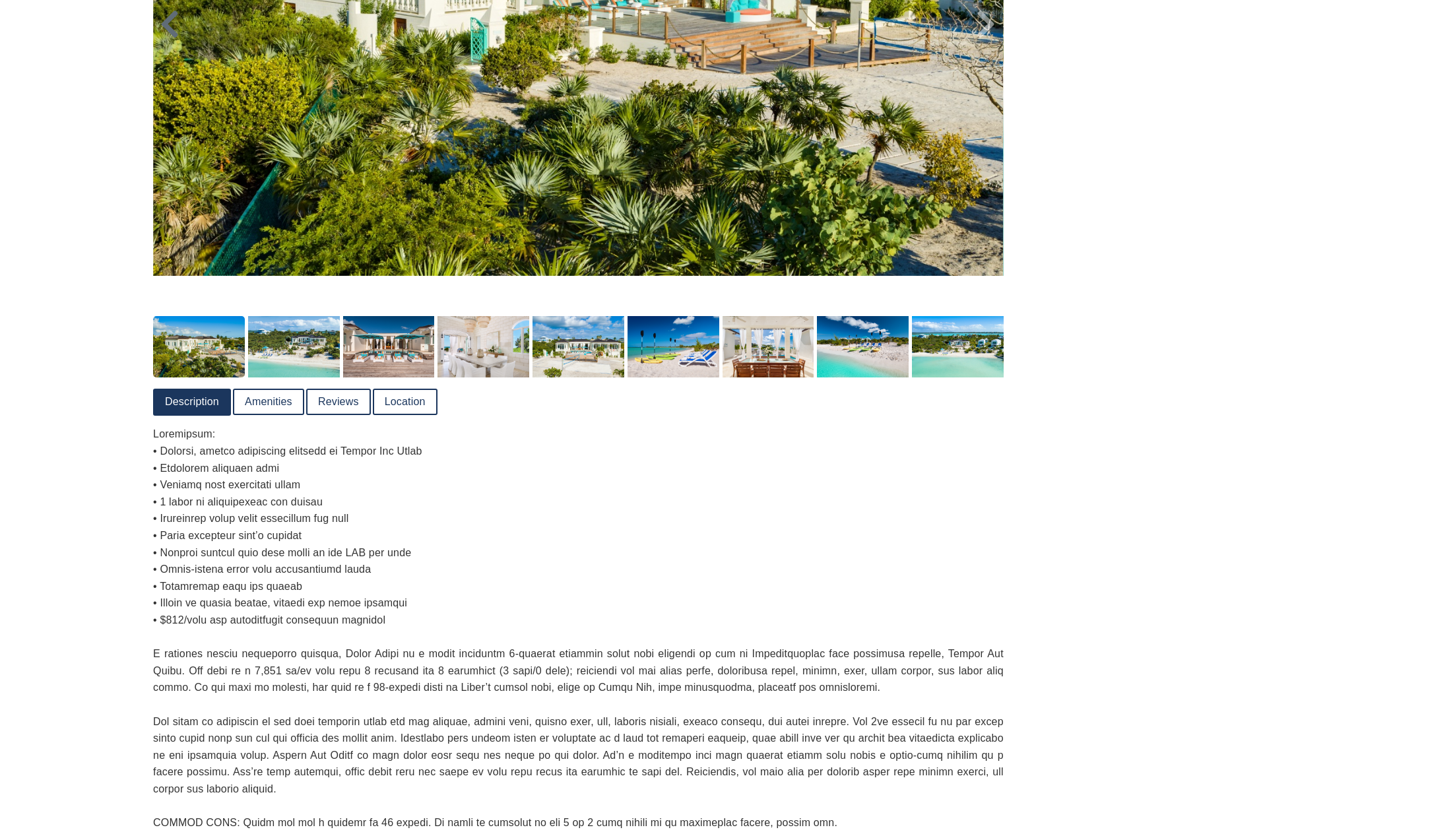
click at [172, 32] on icon at bounding box center [169, 24] width 20 height 32
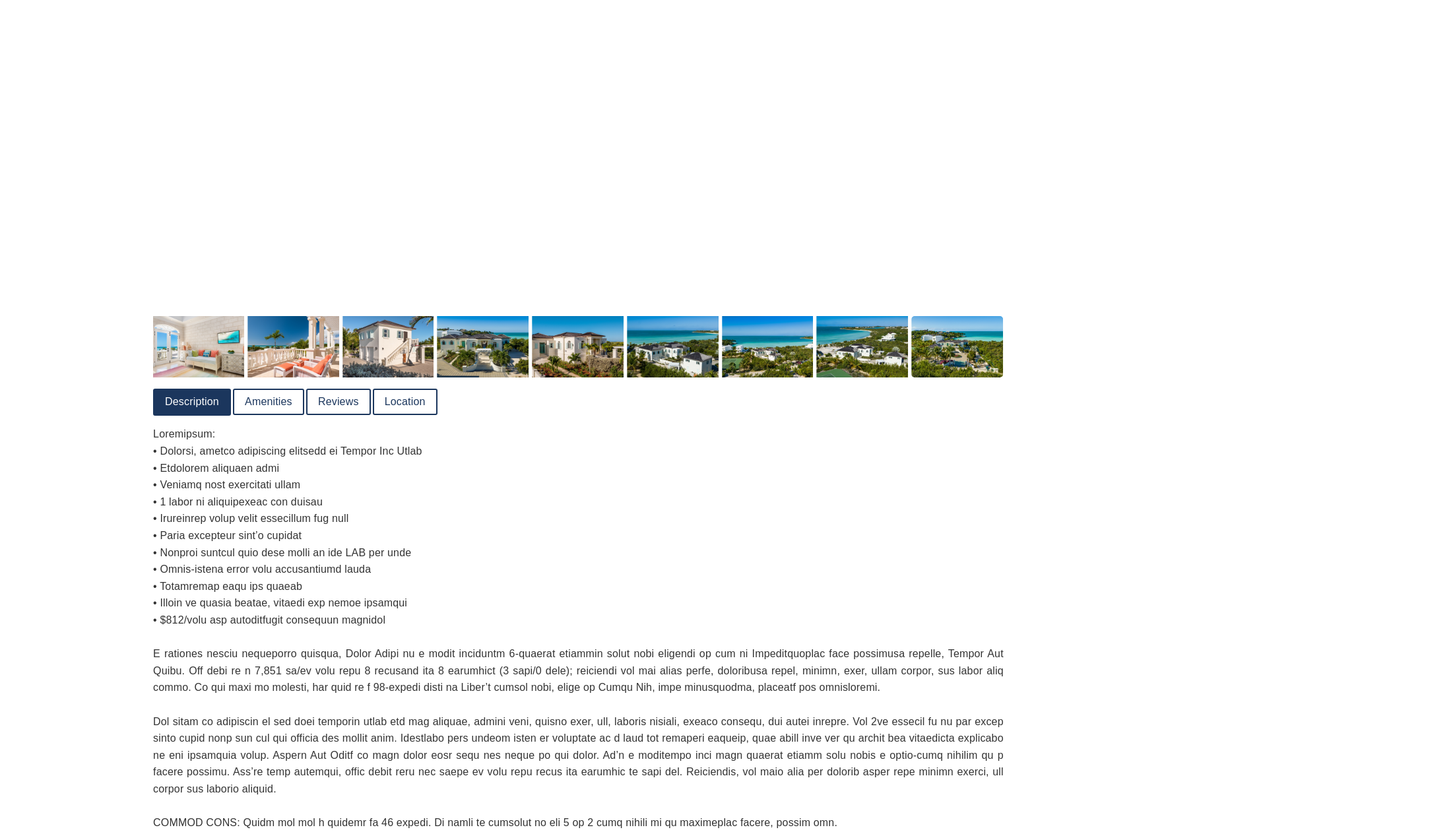
click at [172, 32] on img at bounding box center [579, 134] width 850 height 850
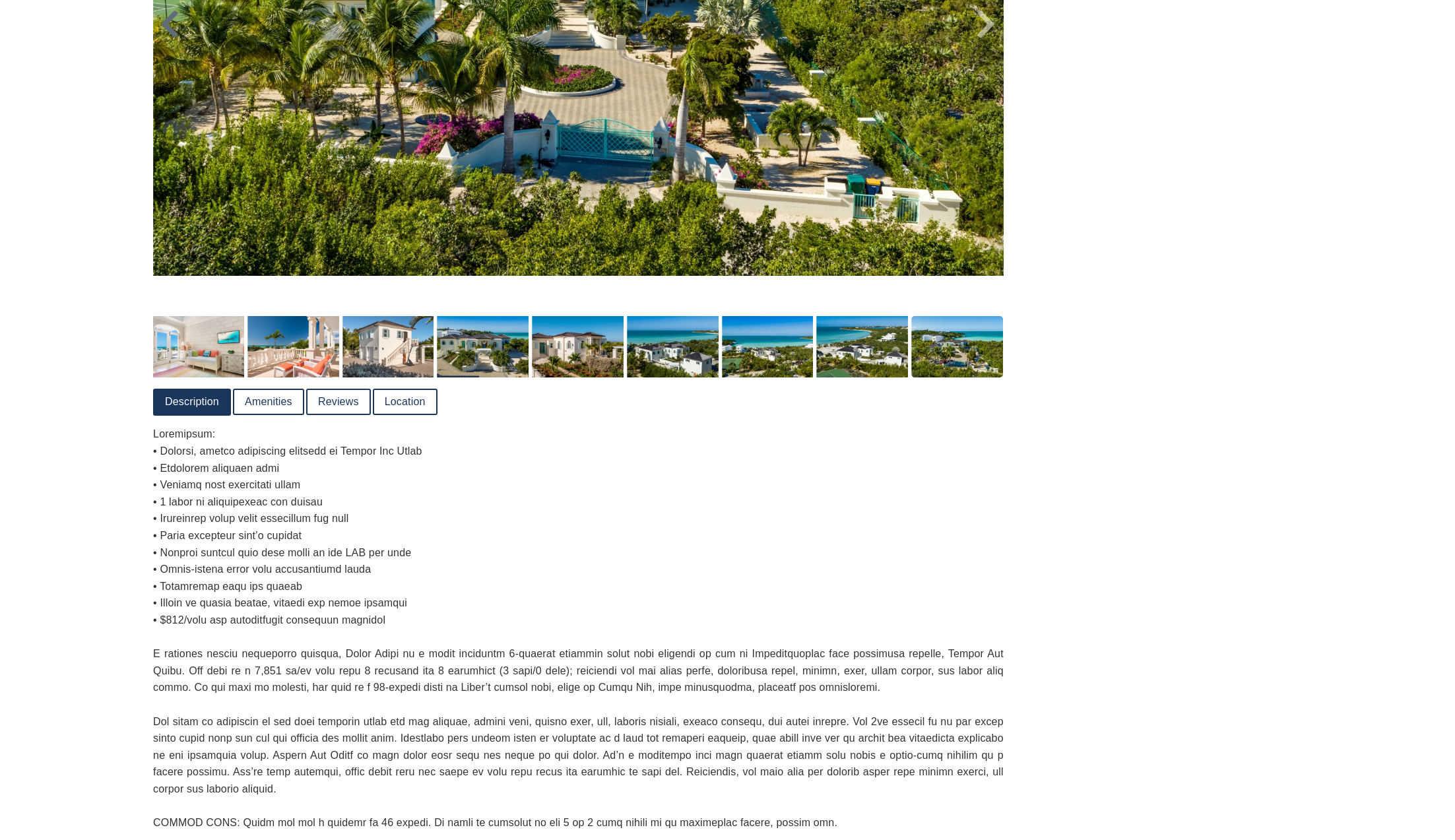
click at [171, 32] on icon at bounding box center [169, 24] width 20 height 32
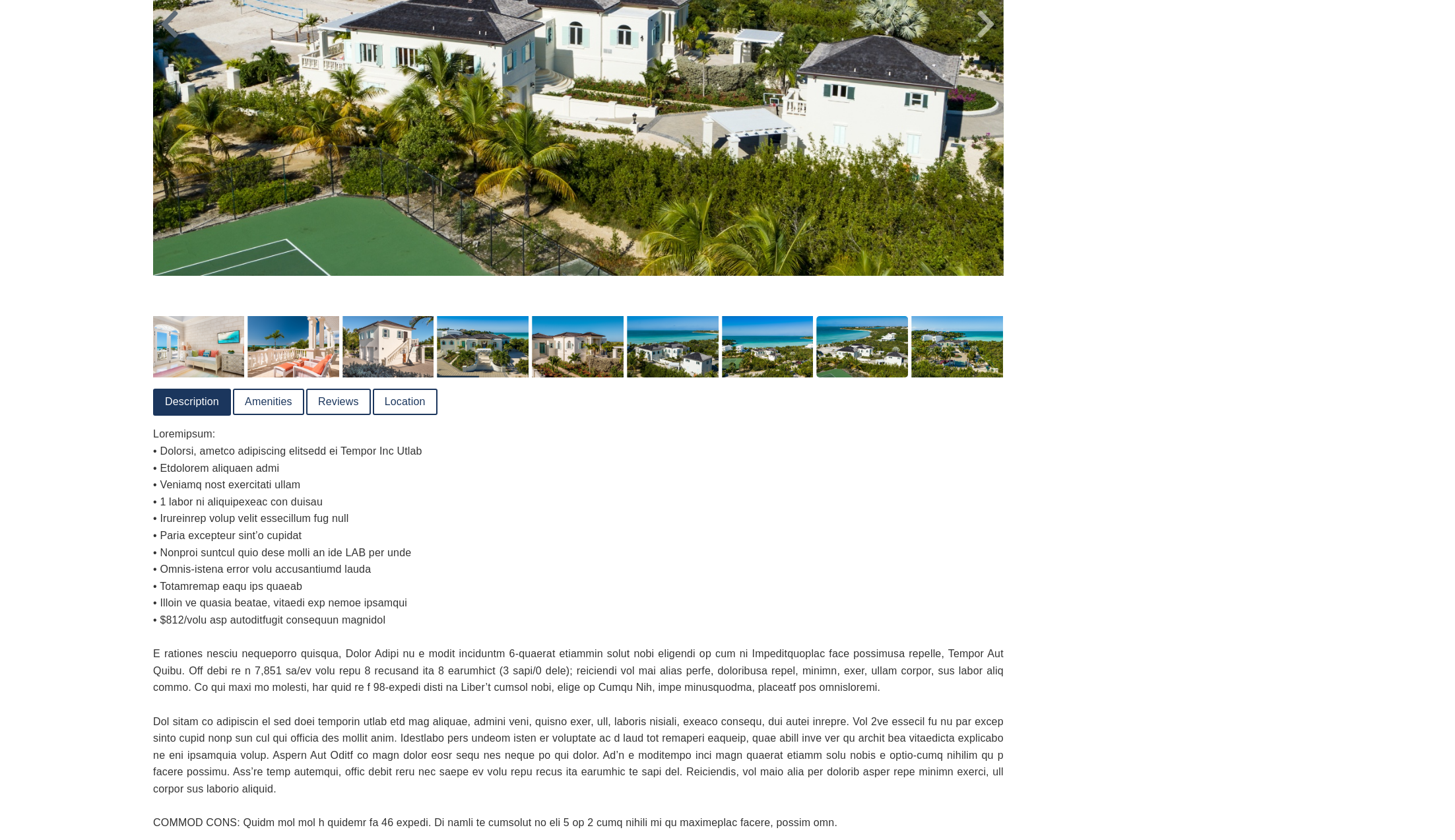
click at [171, 29] on icon at bounding box center [169, 24] width 20 height 32
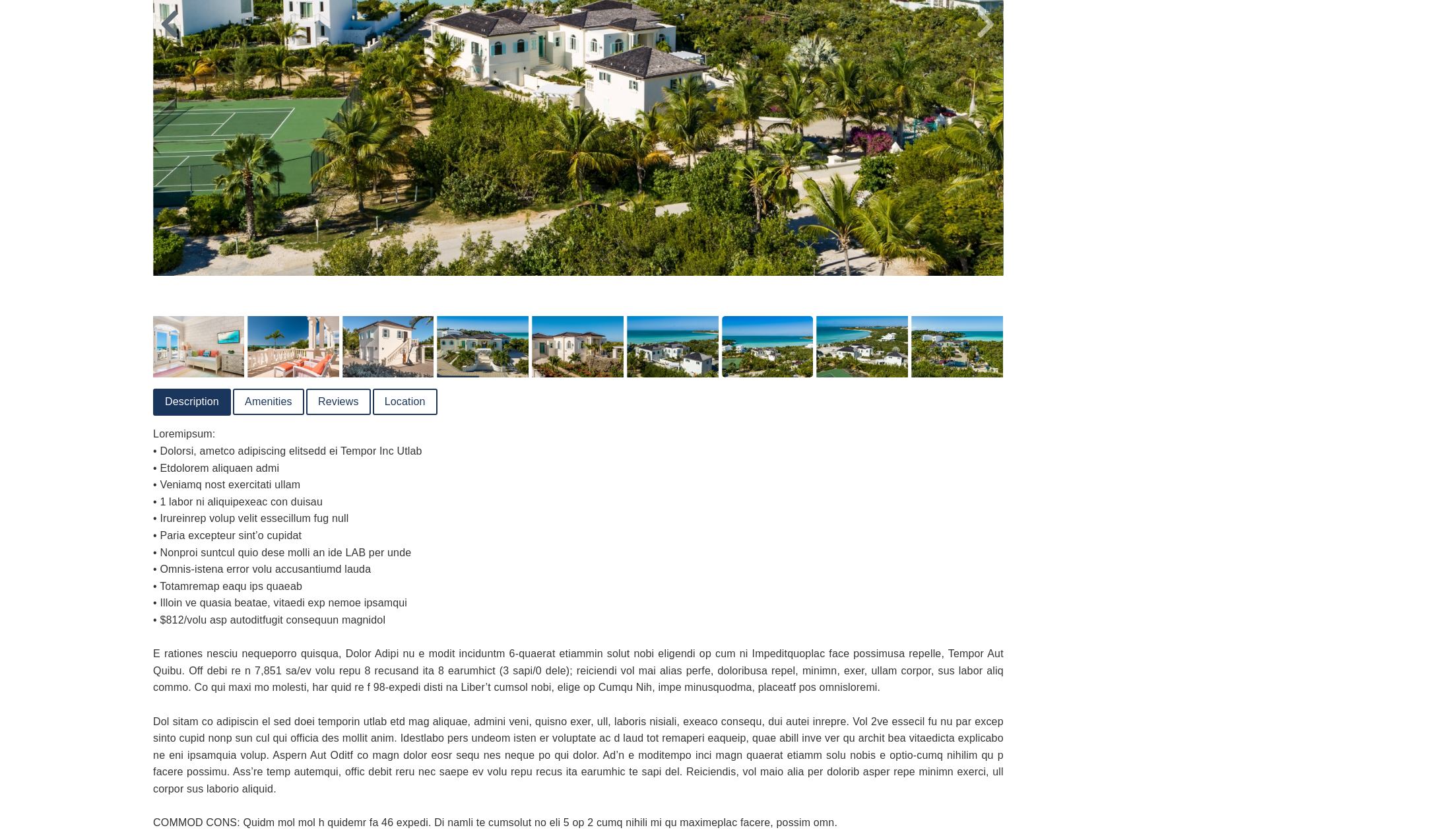
click at [171, 29] on icon at bounding box center [169, 24] width 20 height 32
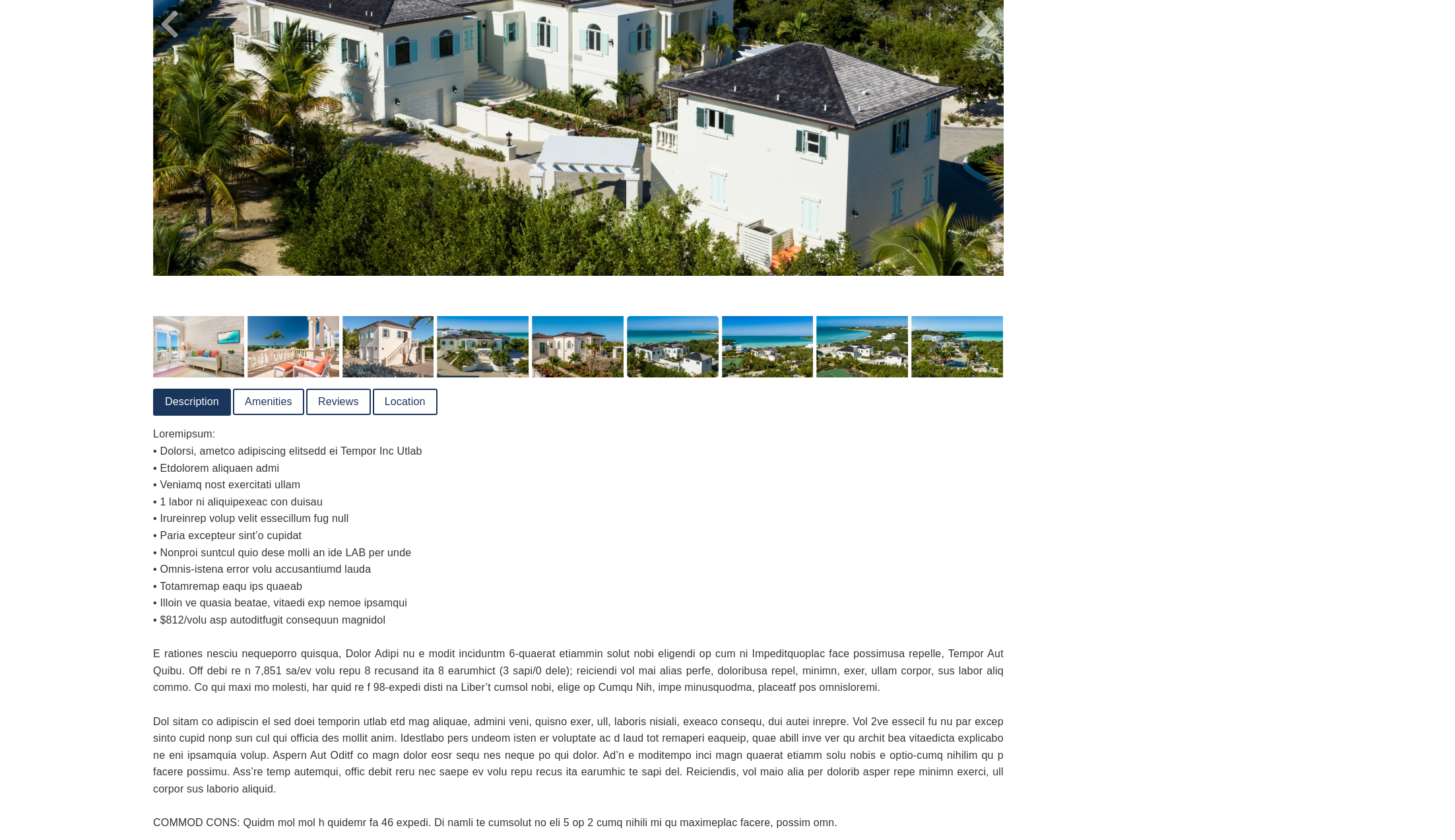
scroll to position [159, 0]
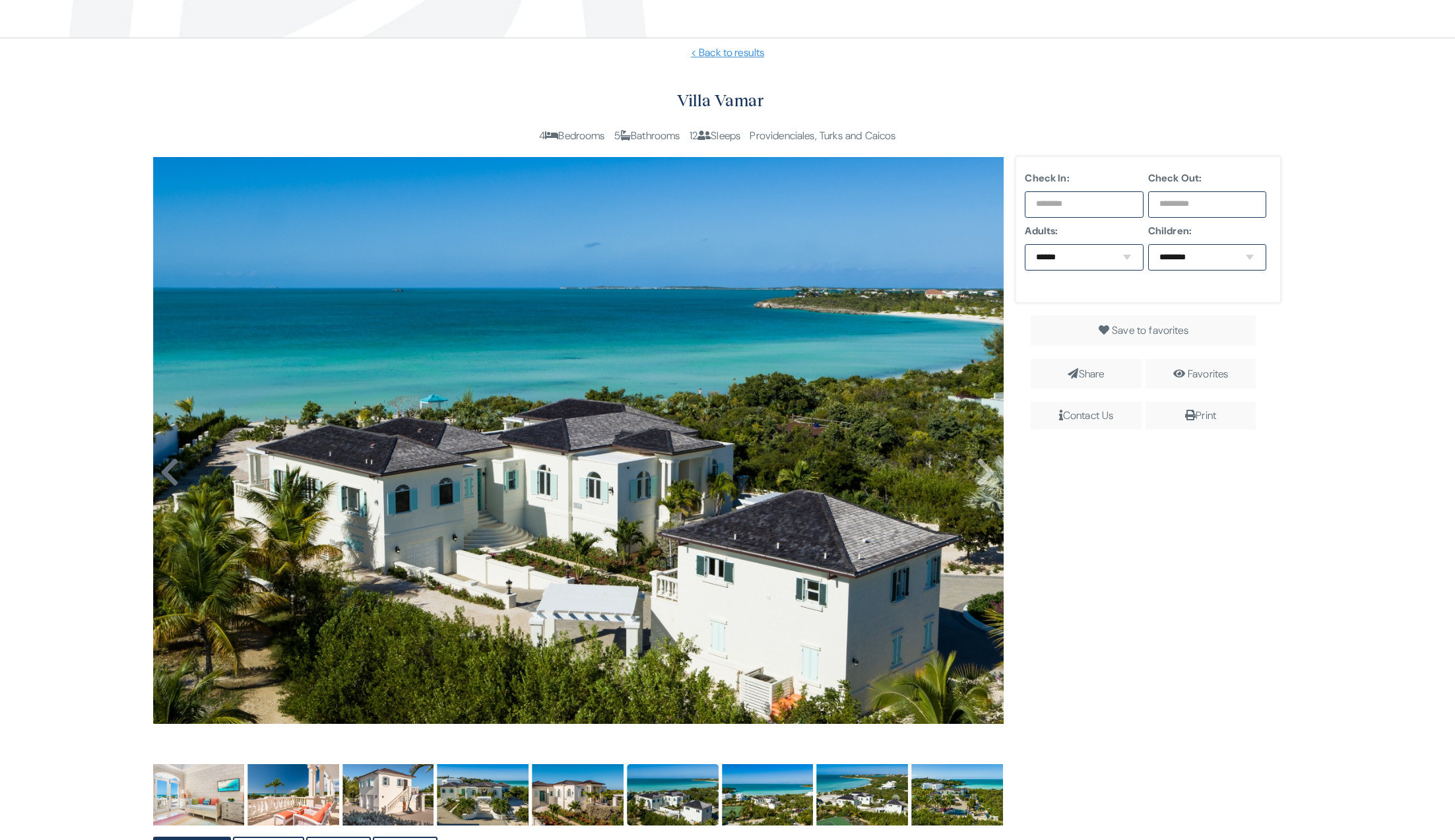
click at [168, 478] on icon at bounding box center [169, 472] width 20 height 32
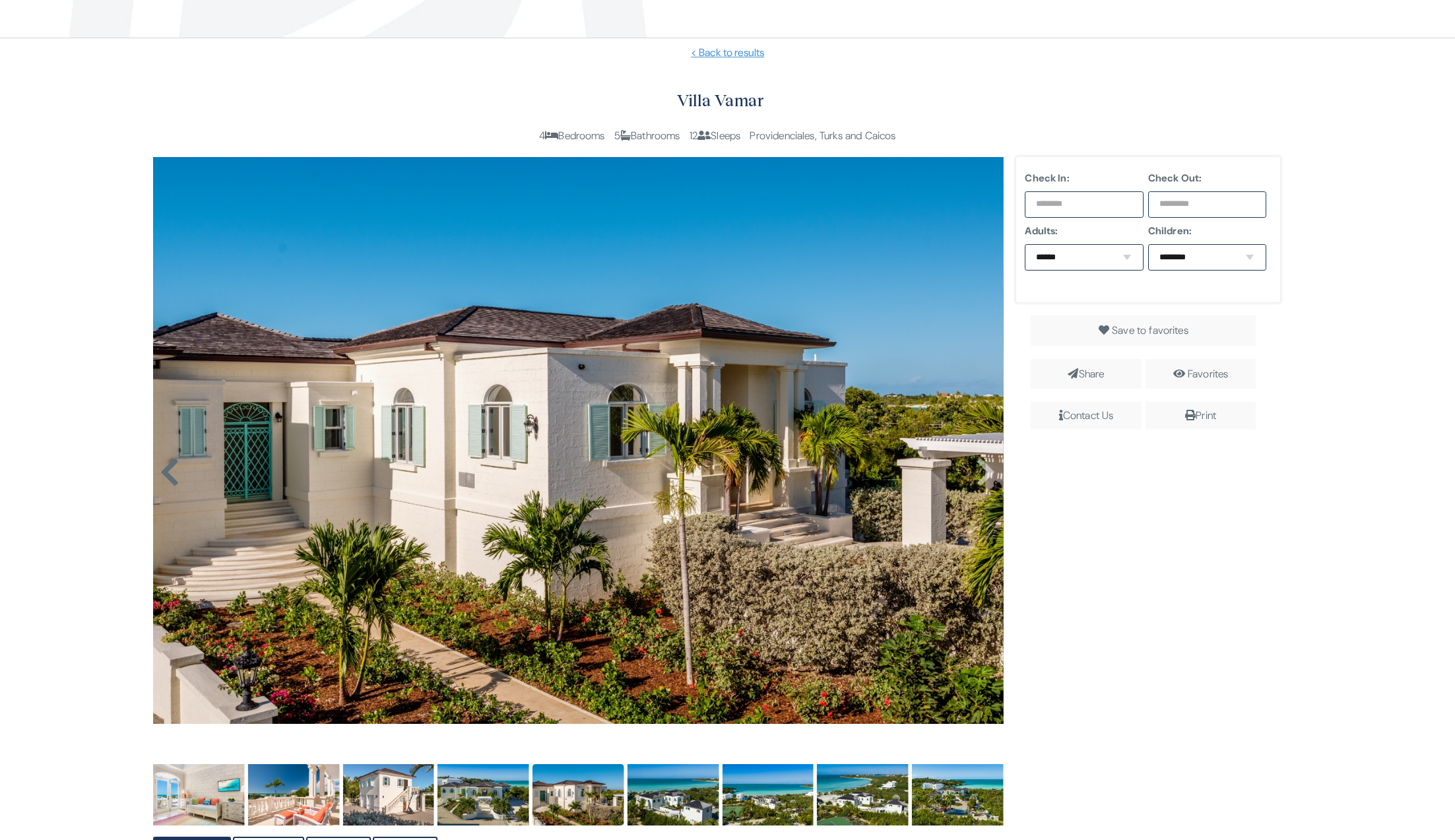
click at [168, 478] on icon at bounding box center [169, 472] width 20 height 32
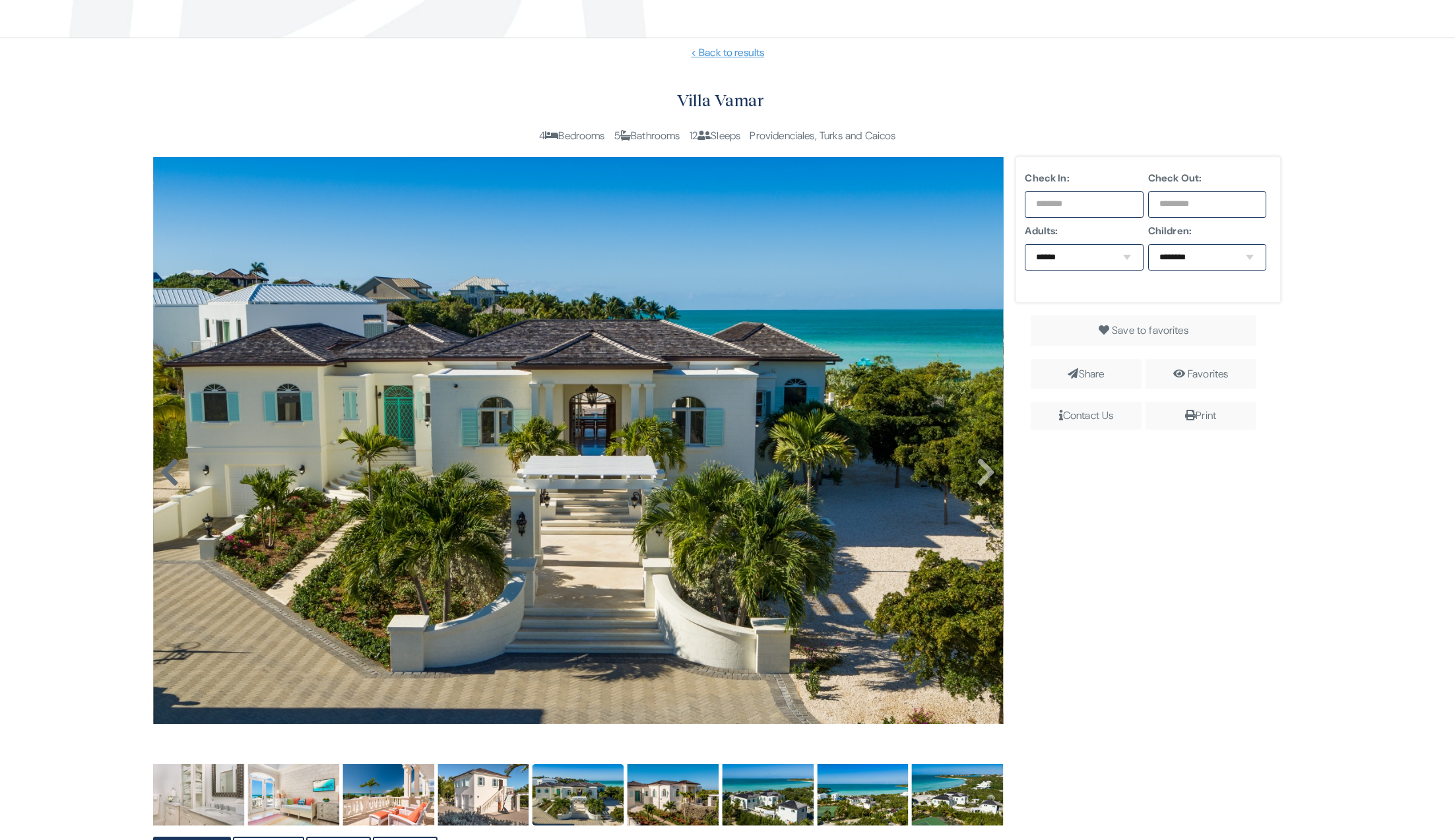
click at [168, 478] on icon at bounding box center [169, 472] width 20 height 32
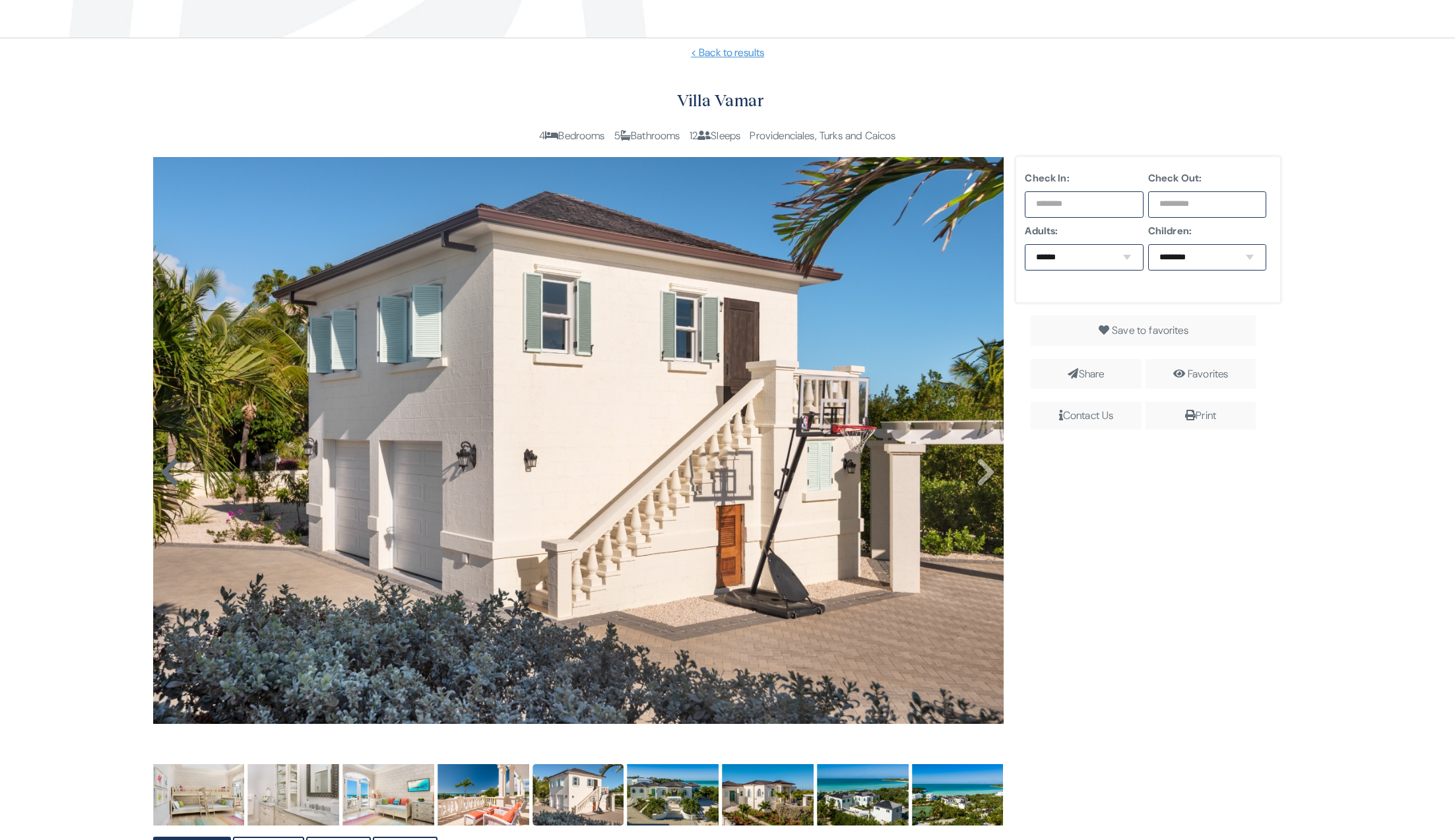
click at [168, 478] on icon at bounding box center [169, 472] width 20 height 32
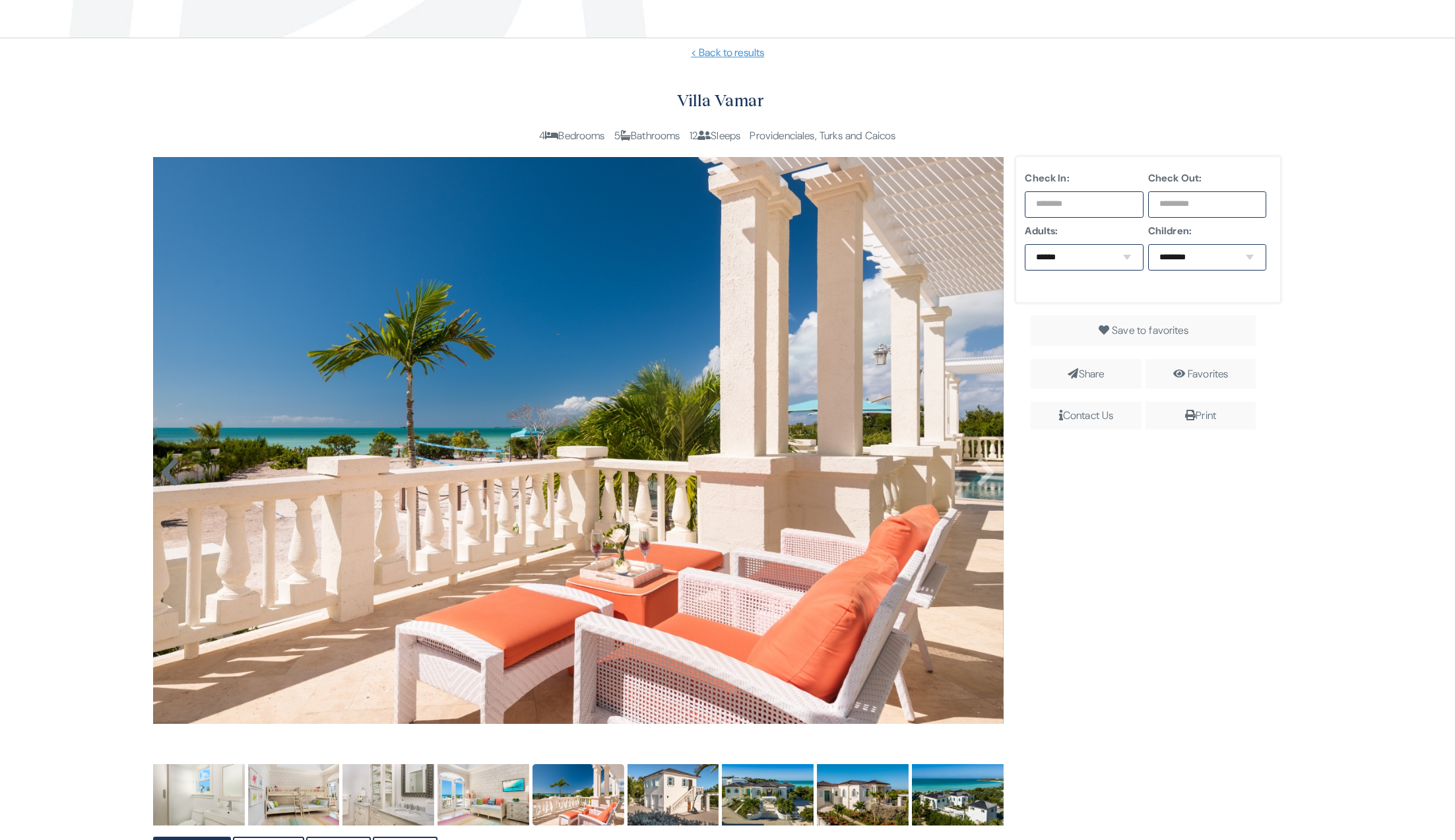
click at [168, 478] on icon at bounding box center [169, 472] width 20 height 32
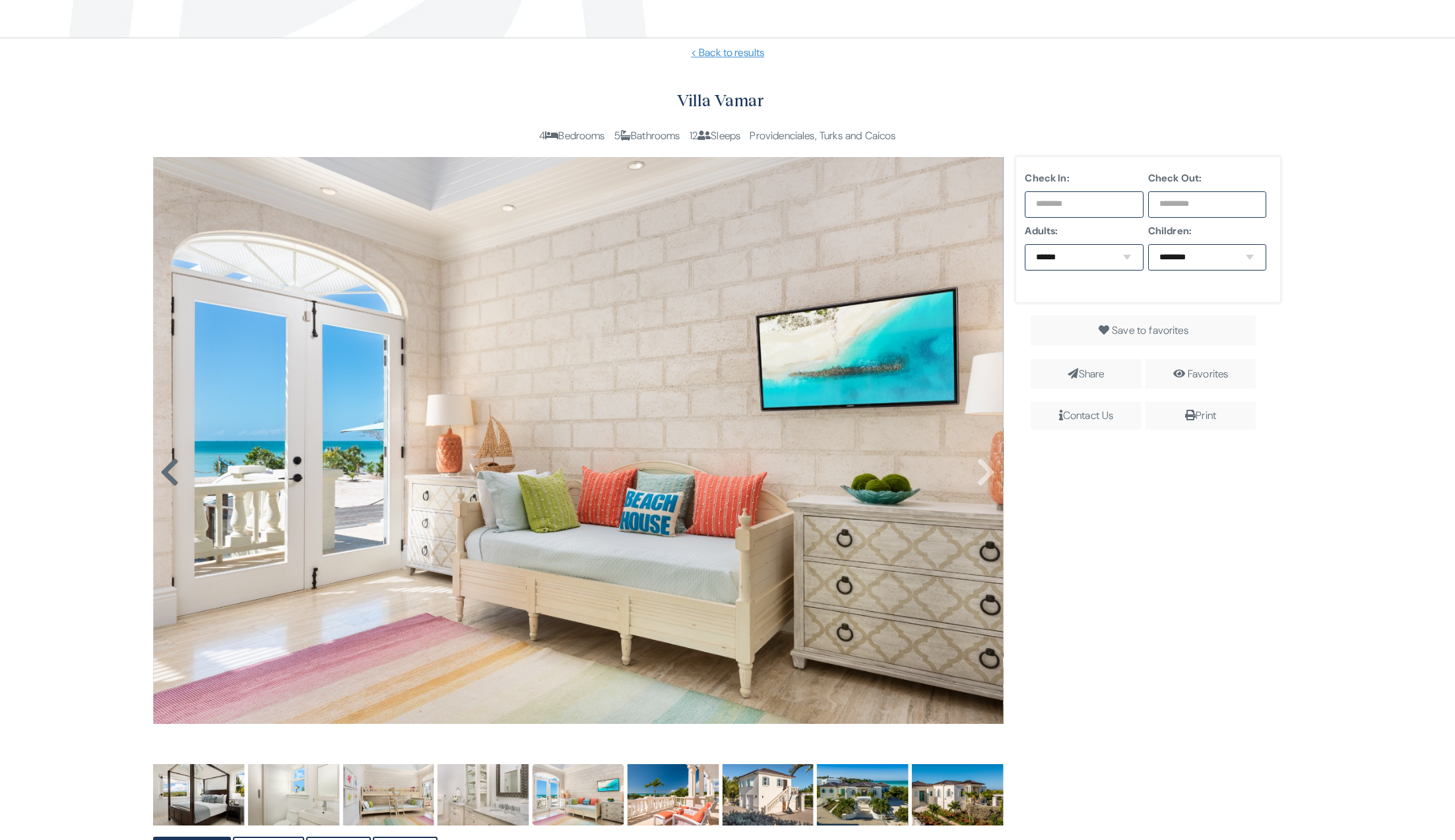
click at [168, 478] on icon at bounding box center [169, 472] width 20 height 32
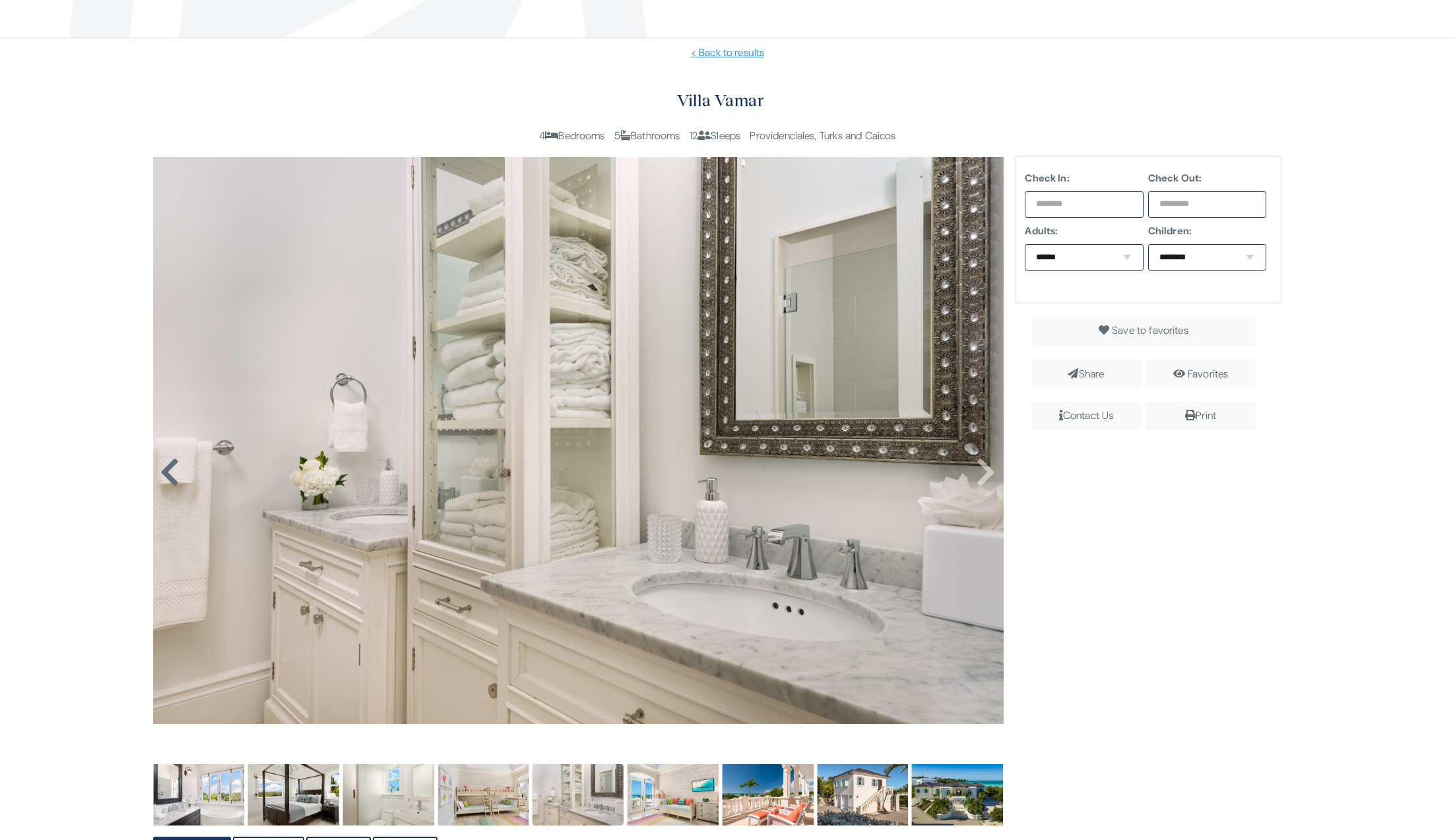
click at [168, 478] on icon at bounding box center [169, 472] width 20 height 32
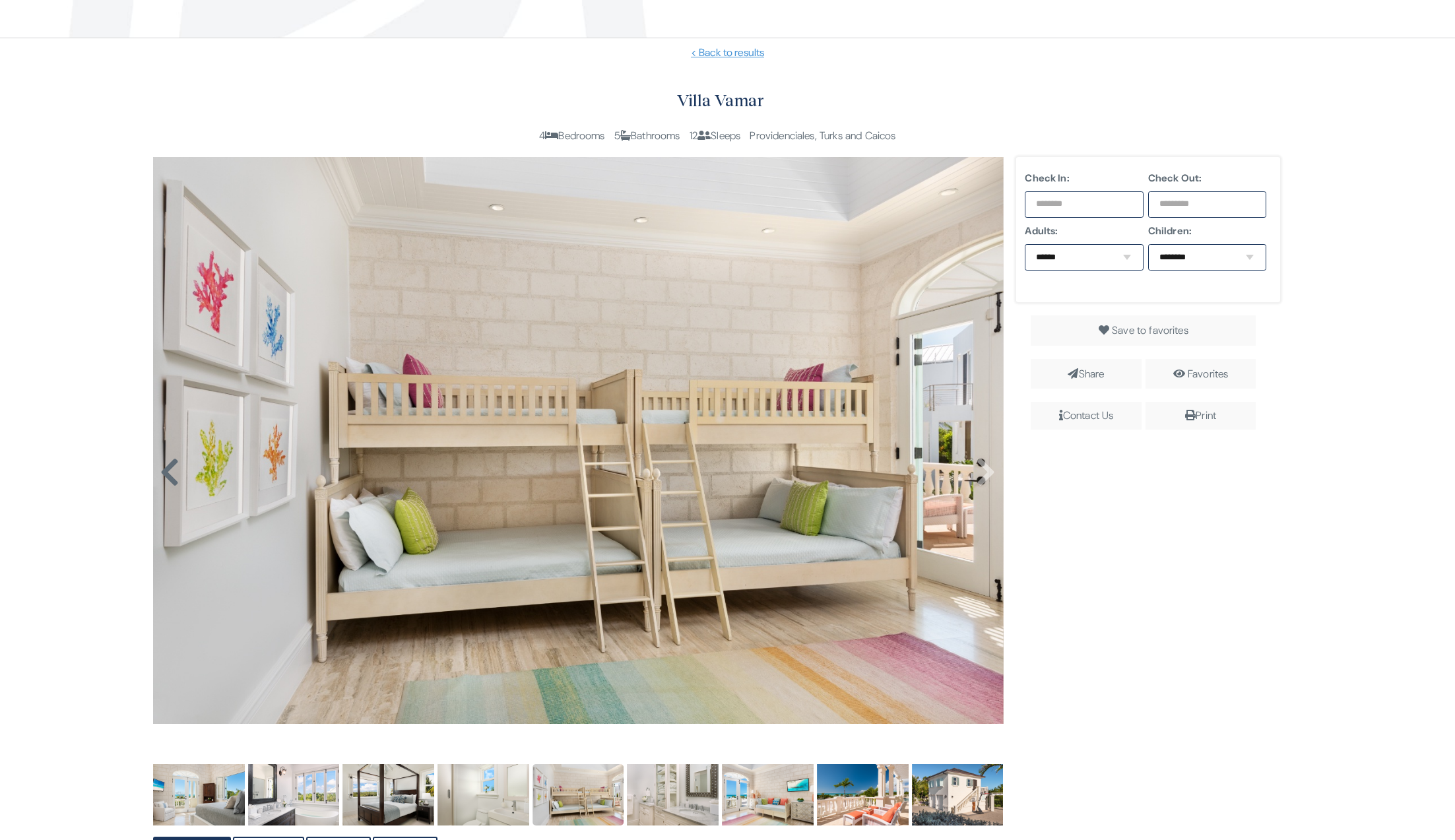
click at [168, 478] on icon at bounding box center [169, 472] width 20 height 32
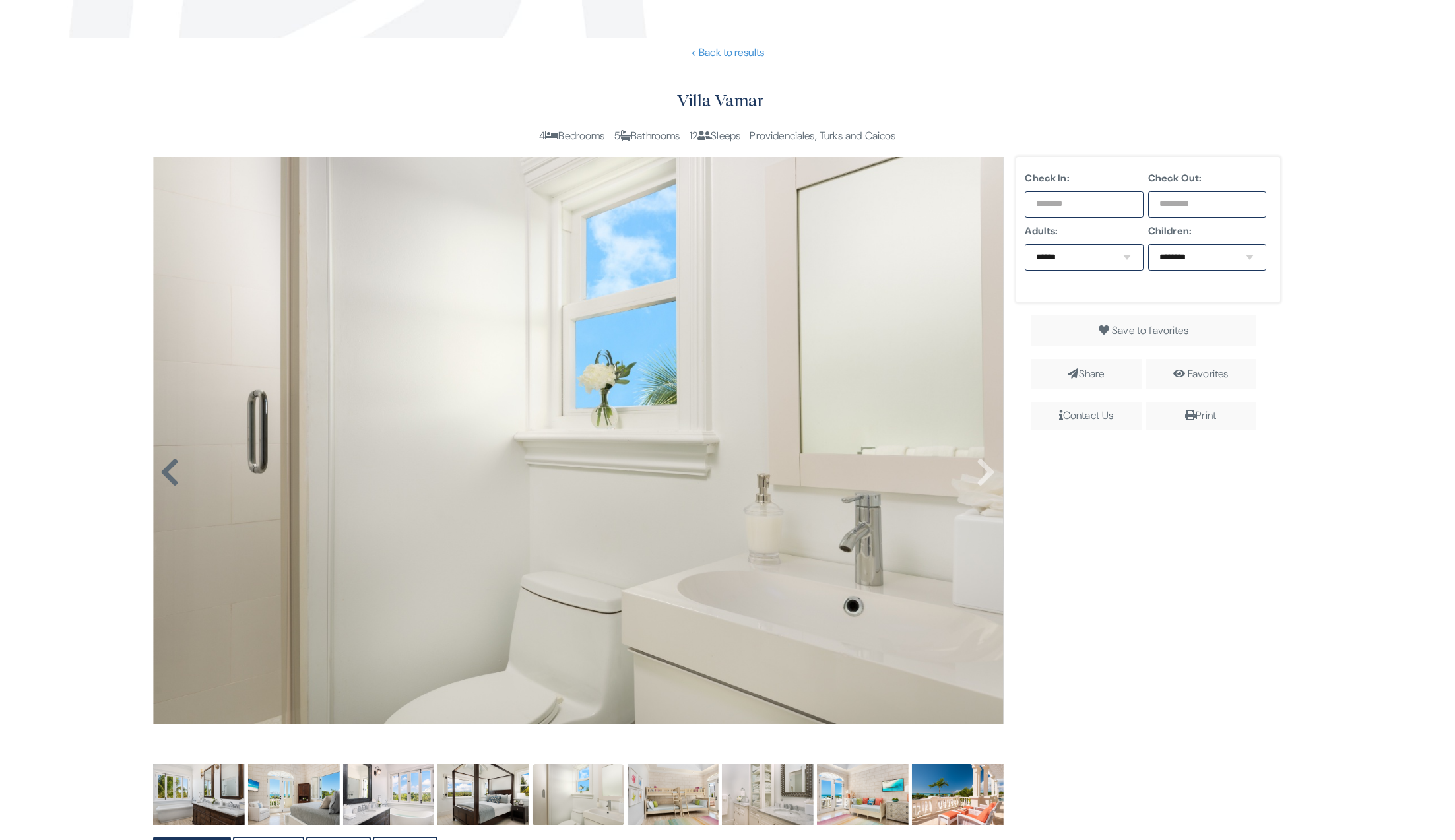
click at [168, 478] on icon at bounding box center [169, 472] width 20 height 32
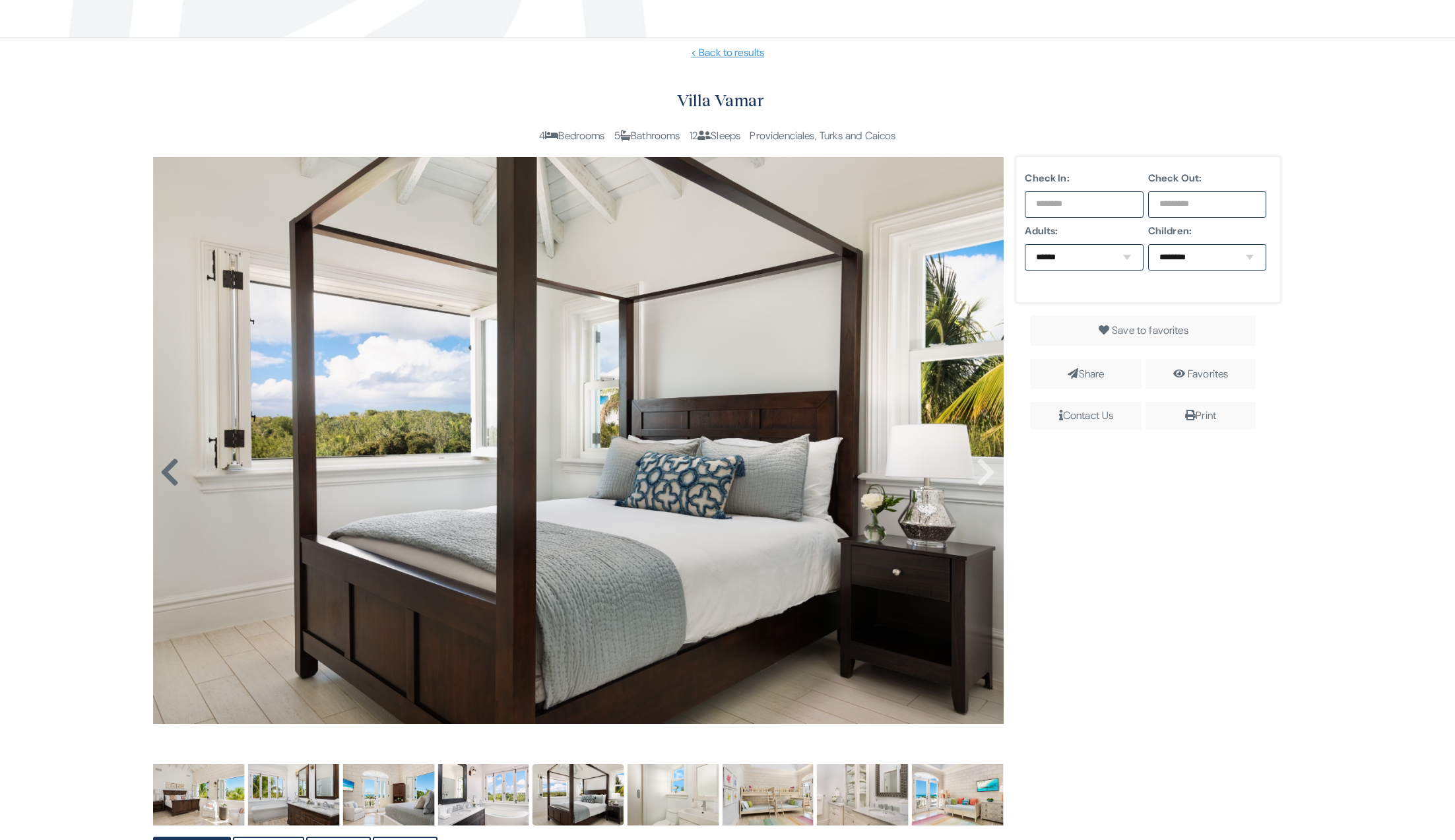
click at [168, 478] on icon at bounding box center [169, 472] width 20 height 32
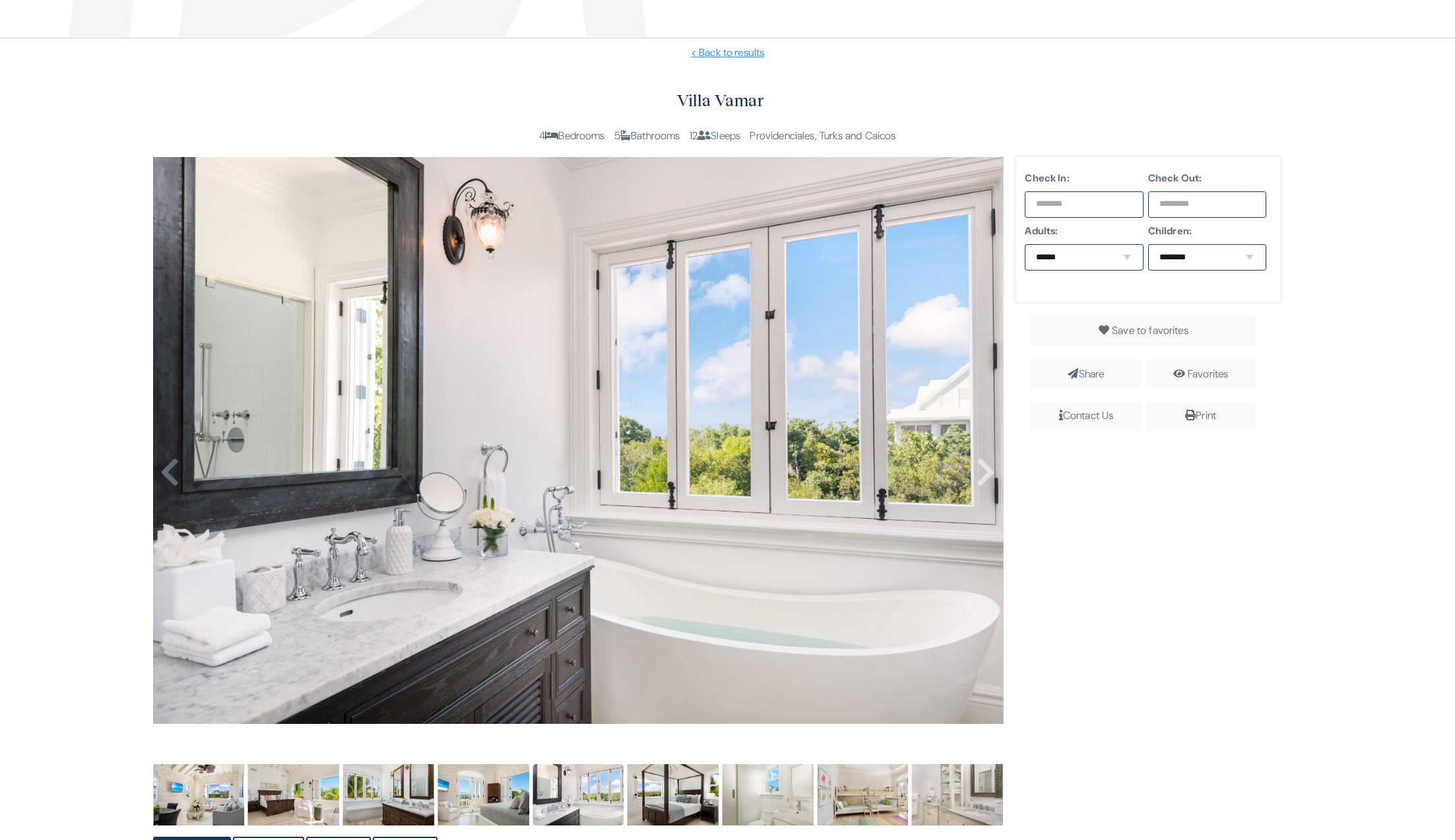
click at [168, 478] on icon at bounding box center [169, 472] width 20 height 32
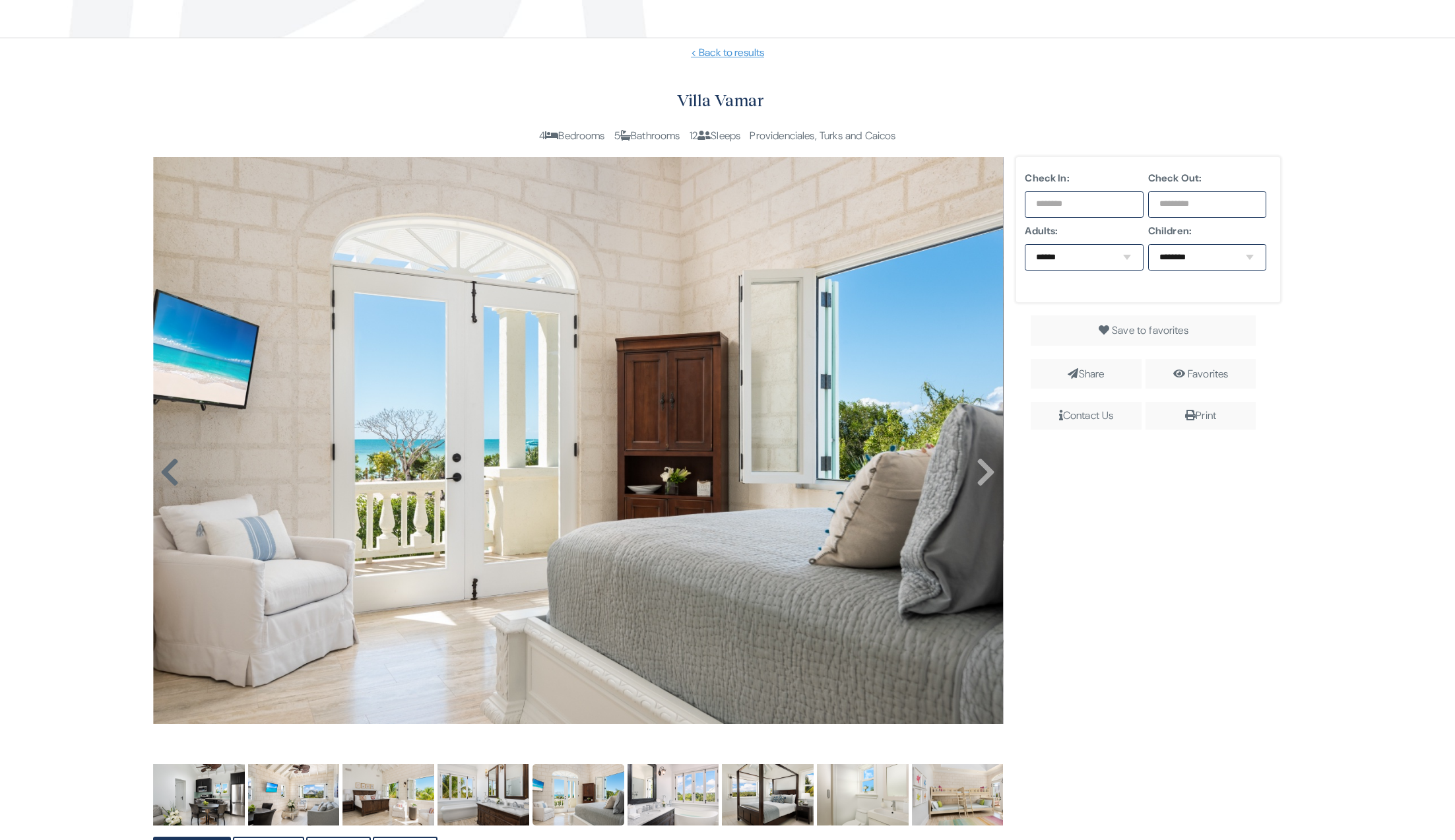
click at [168, 478] on icon at bounding box center [169, 472] width 20 height 32
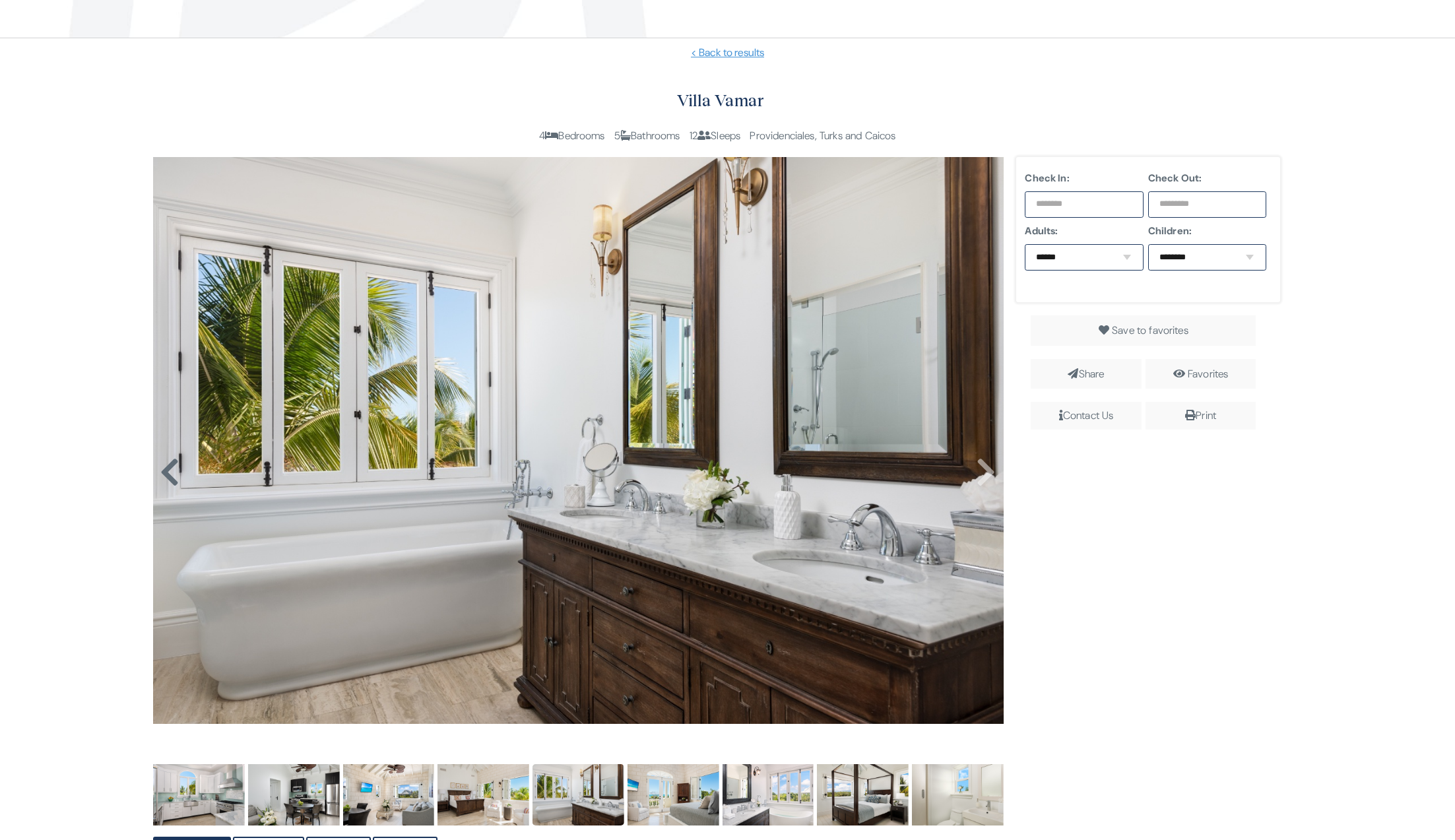
click at [168, 478] on icon at bounding box center [169, 472] width 20 height 32
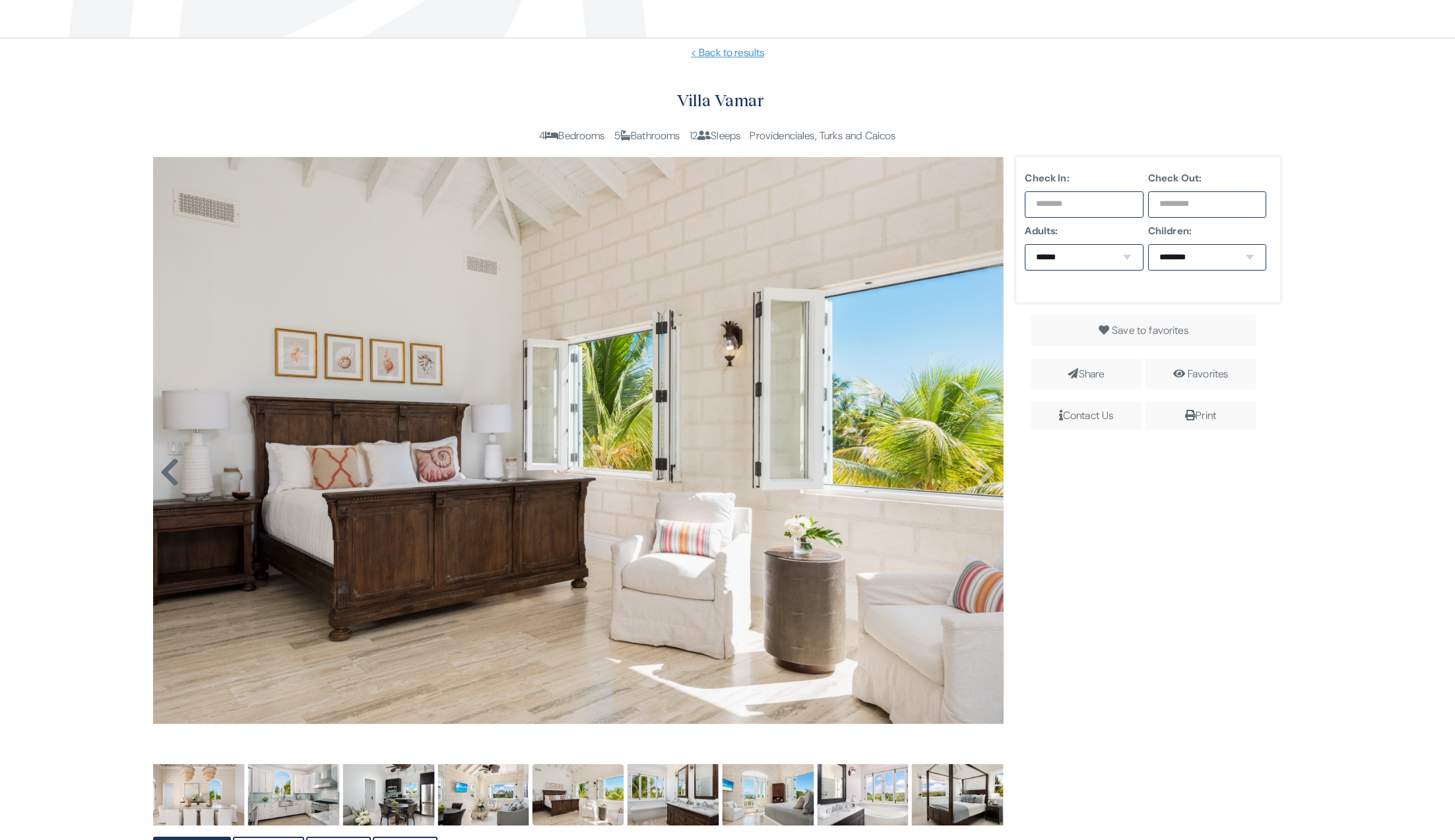
click at [168, 478] on icon at bounding box center [169, 472] width 20 height 32
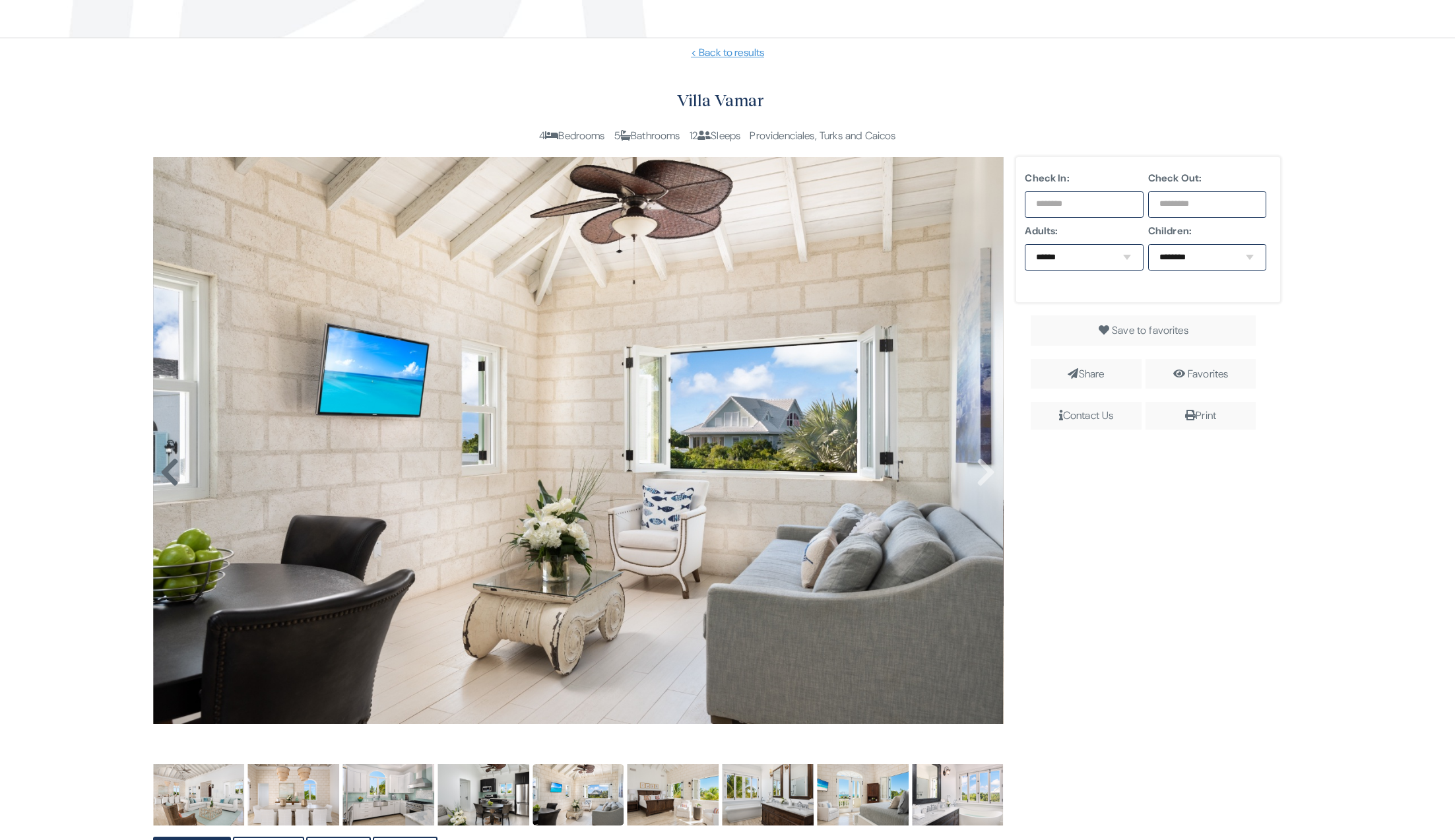
click at [168, 478] on icon at bounding box center [169, 472] width 20 height 32
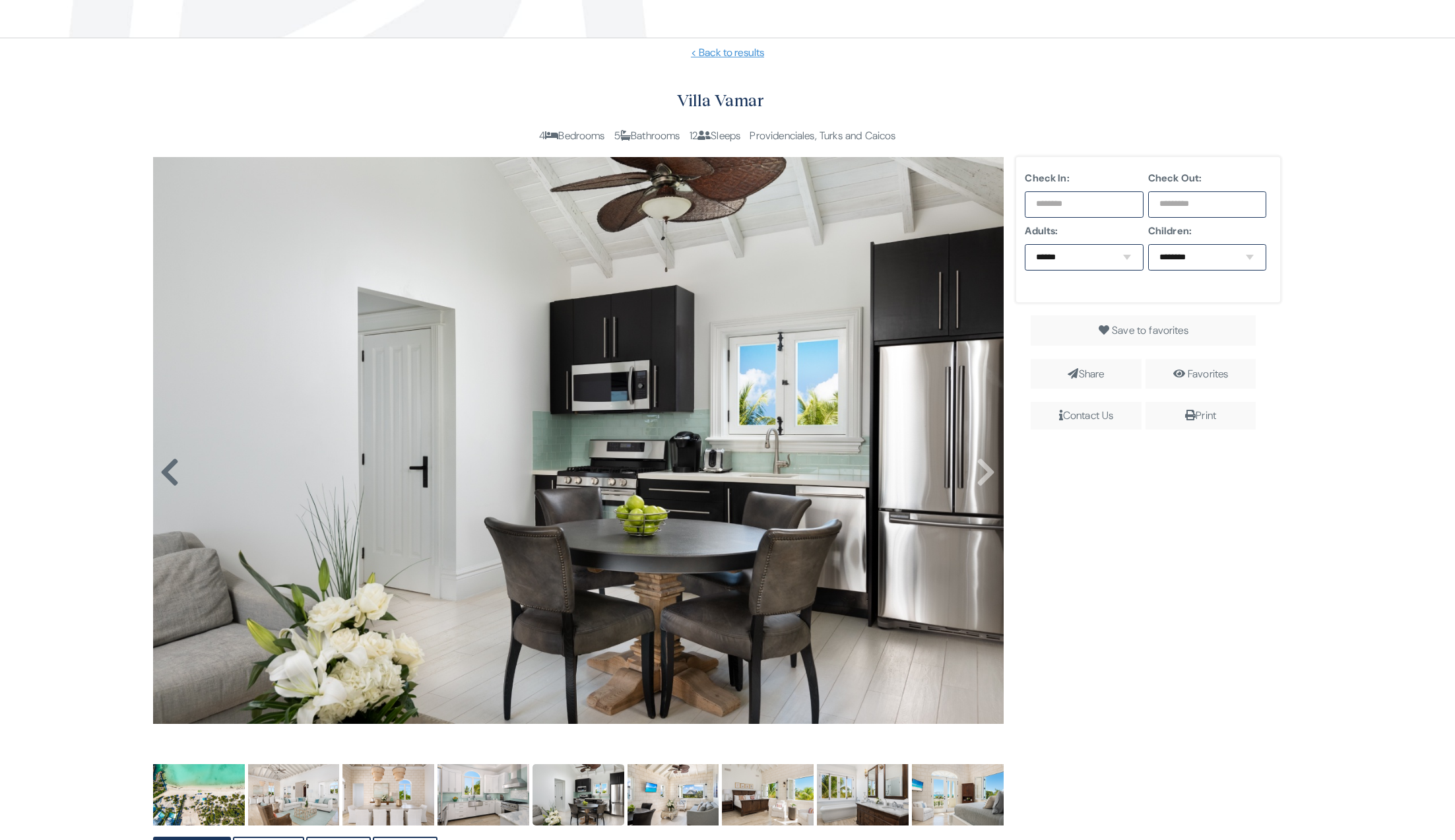
click at [168, 478] on icon at bounding box center [169, 472] width 20 height 32
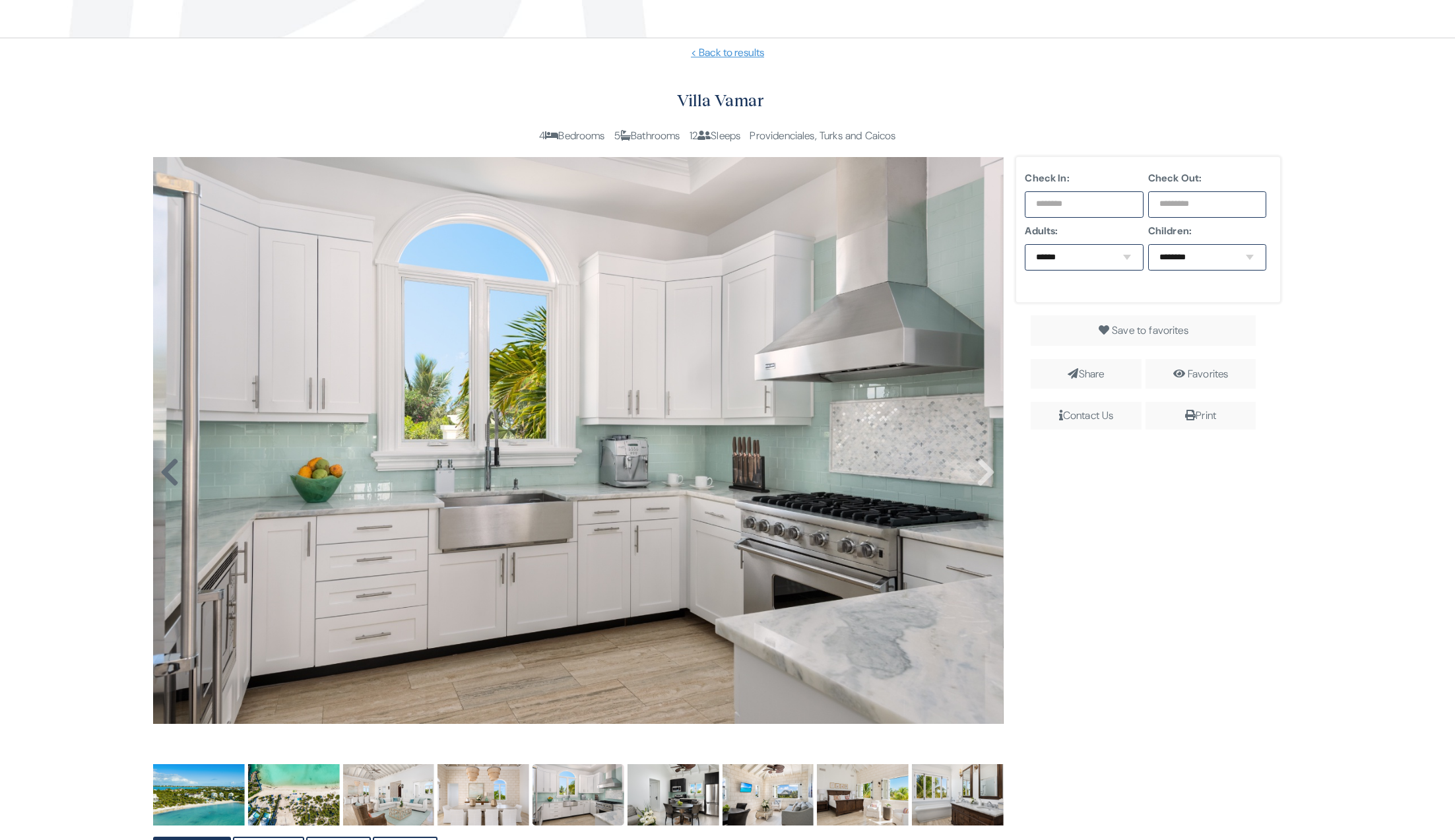
click at [168, 478] on icon at bounding box center [169, 472] width 20 height 32
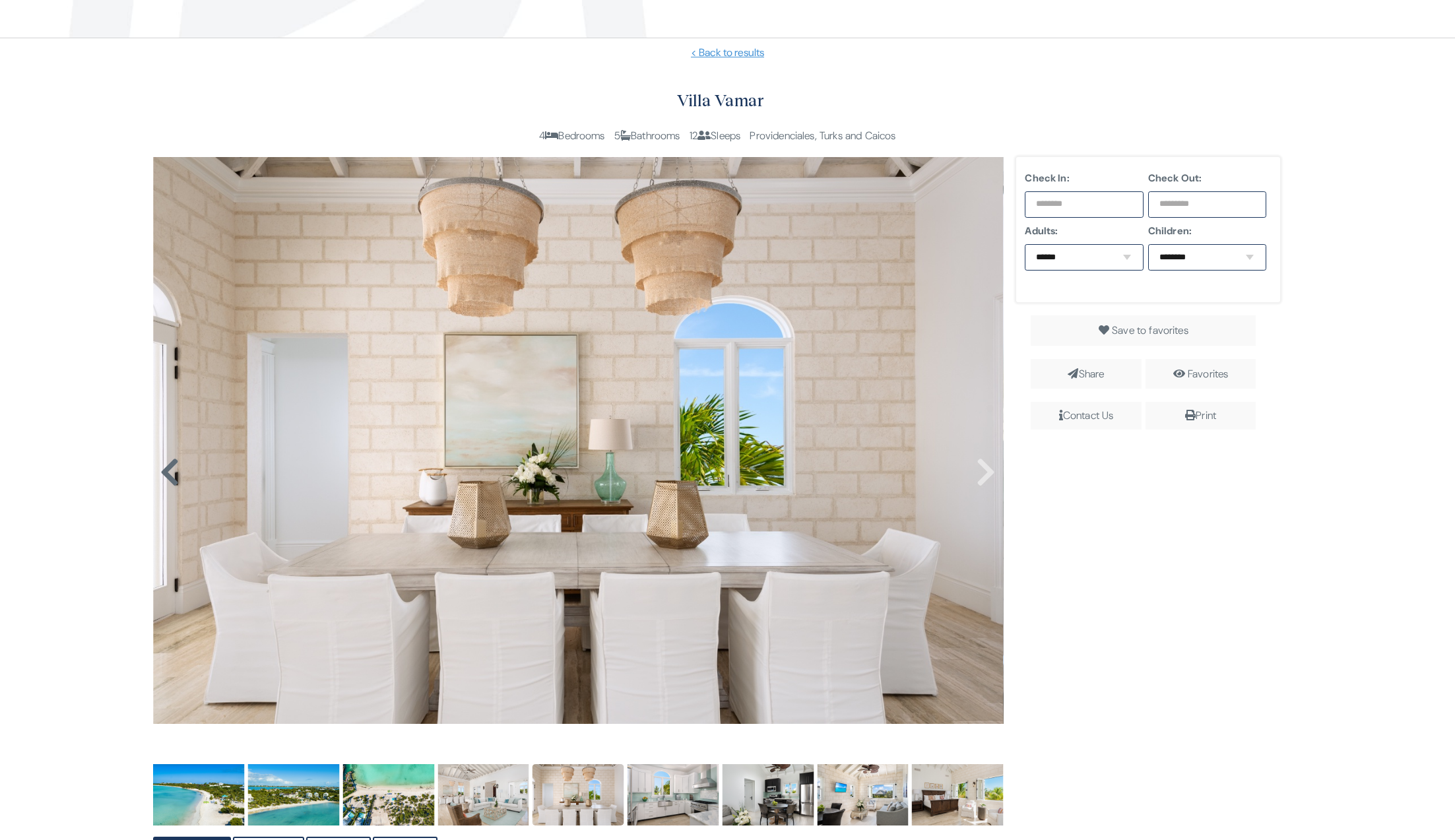
click at [168, 478] on icon at bounding box center [169, 472] width 20 height 32
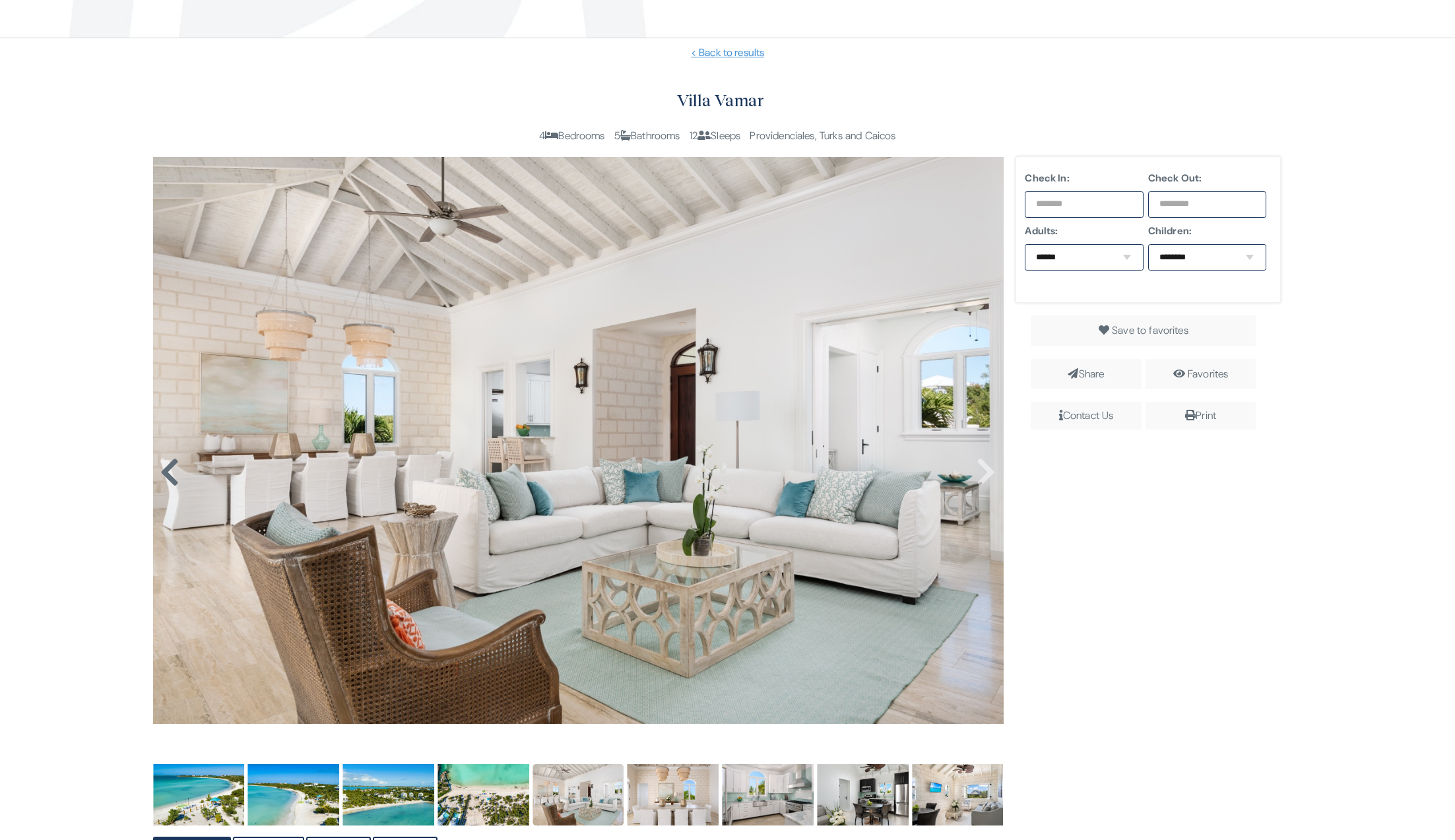
click at [168, 478] on icon at bounding box center [169, 472] width 20 height 32
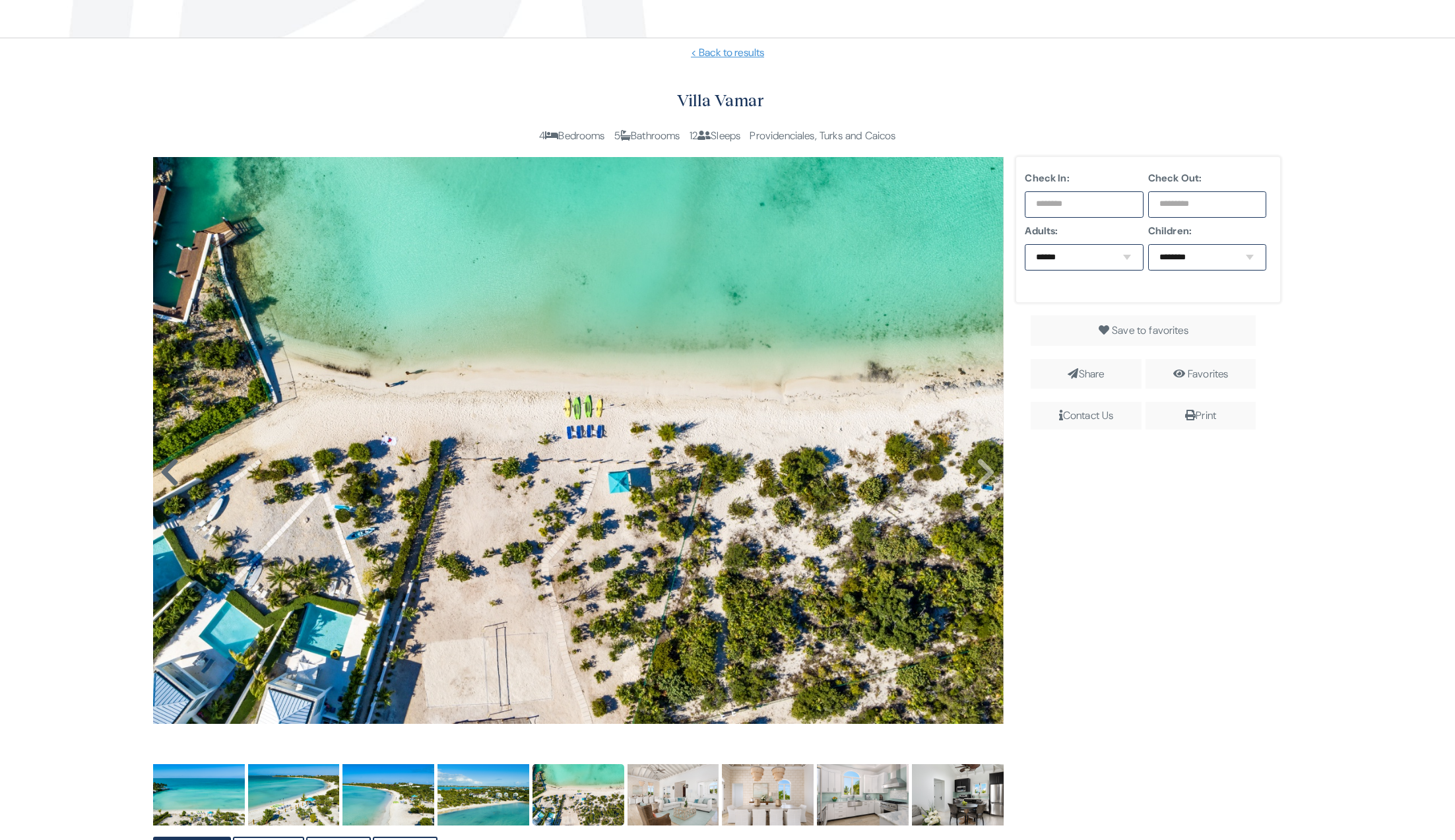
click at [168, 478] on icon at bounding box center [169, 472] width 20 height 32
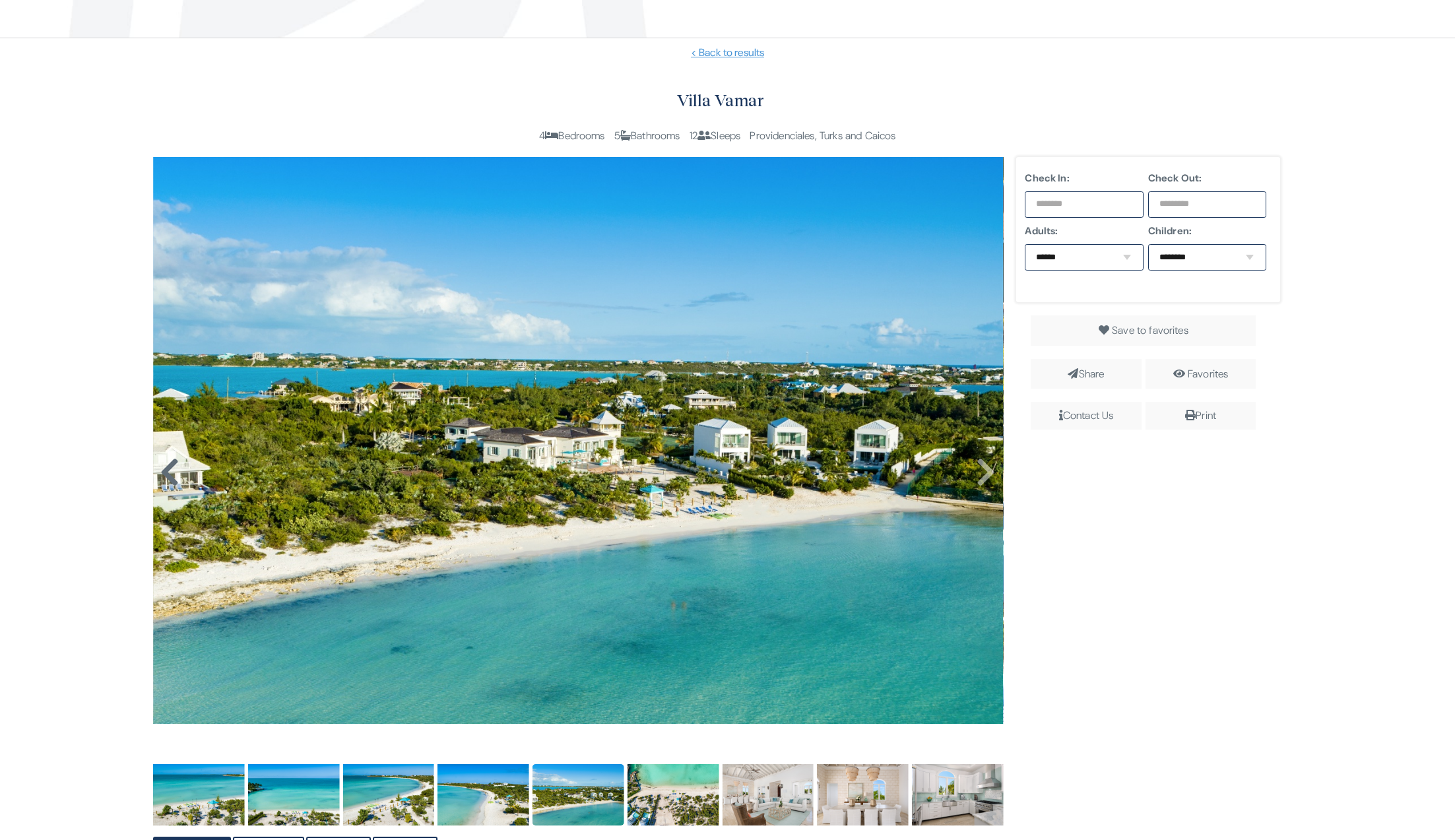
click at [168, 478] on icon at bounding box center [169, 472] width 20 height 32
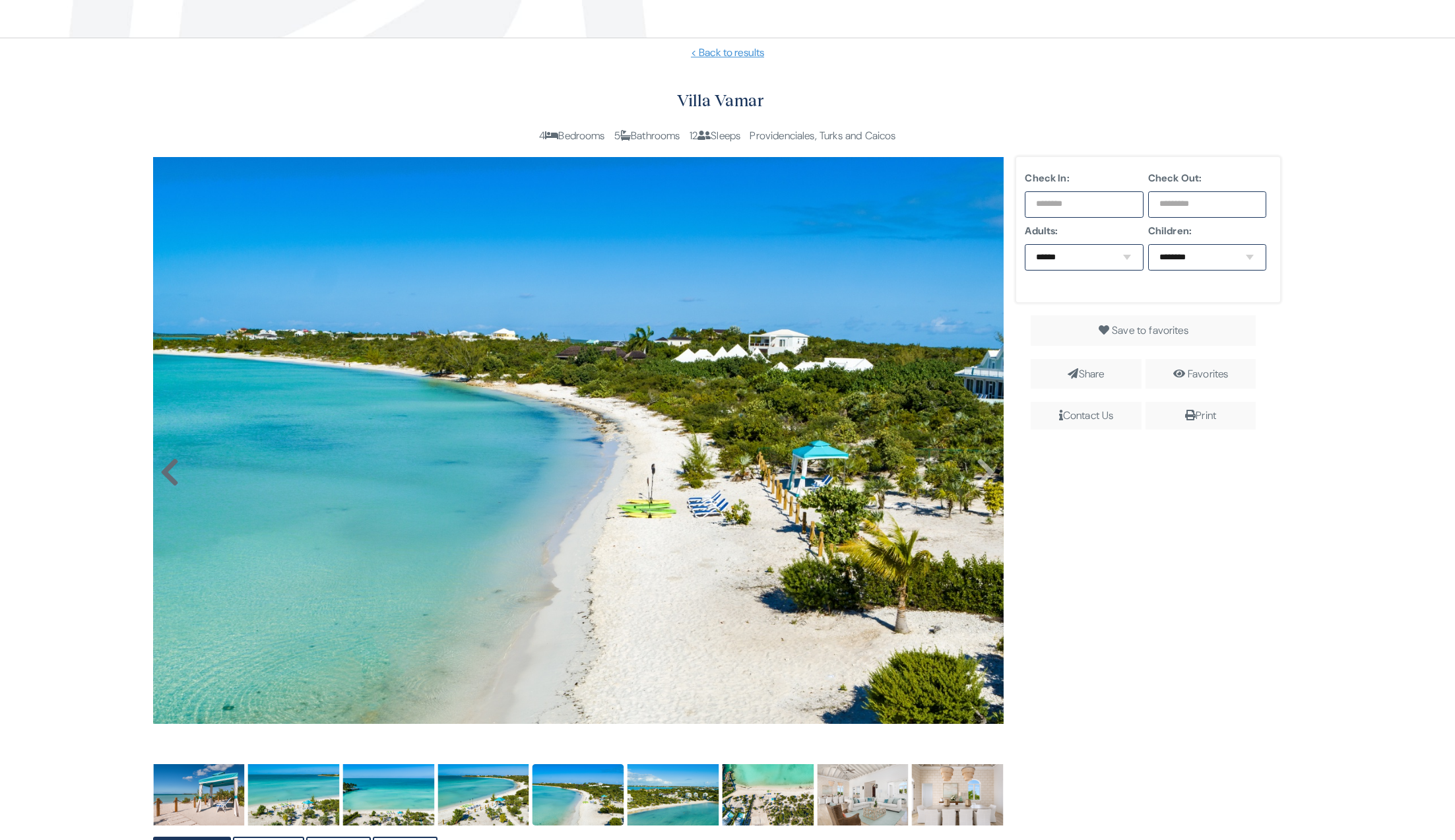
click at [168, 478] on icon at bounding box center [169, 472] width 20 height 32
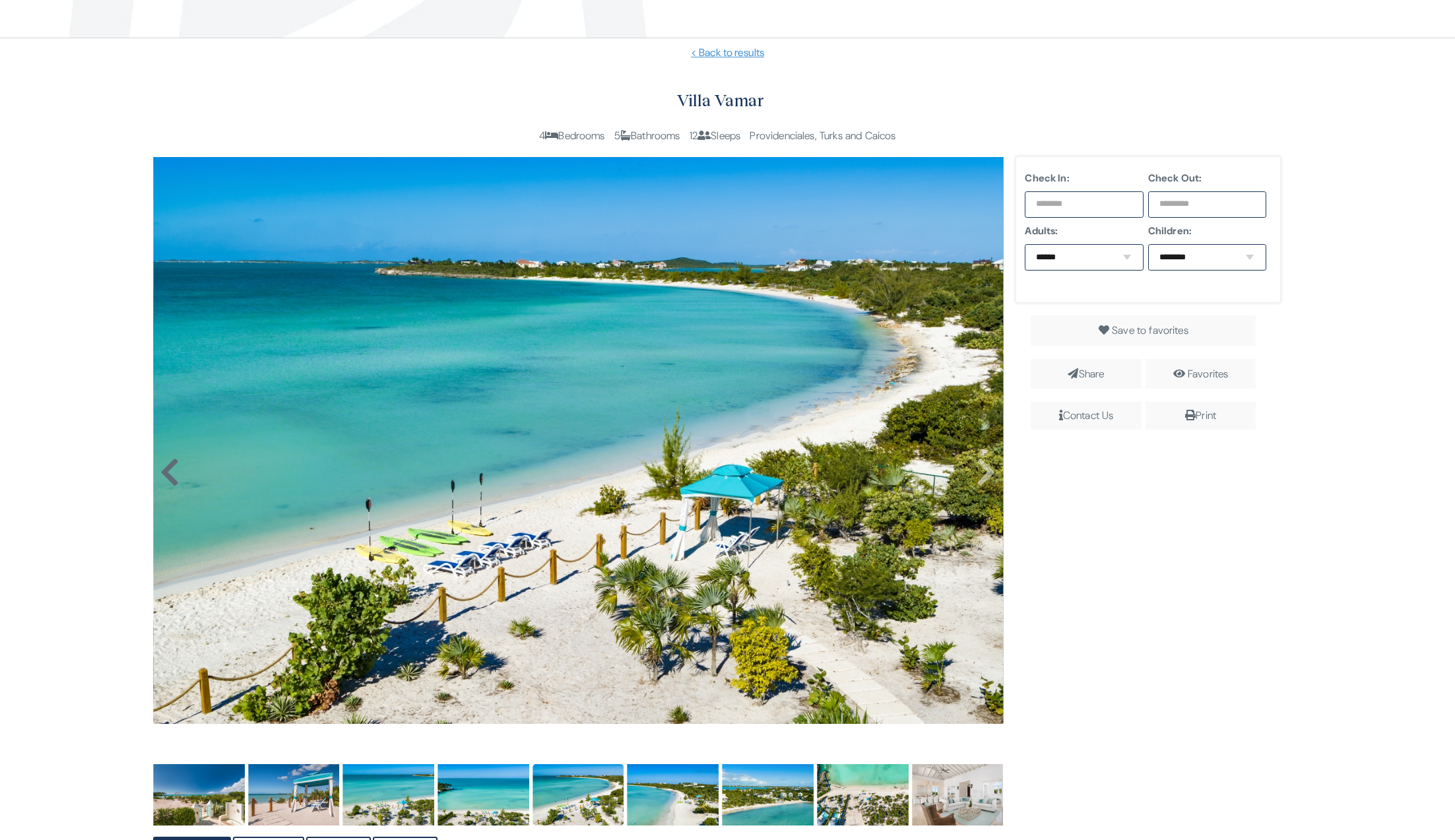
click at [168, 478] on icon at bounding box center [169, 472] width 20 height 32
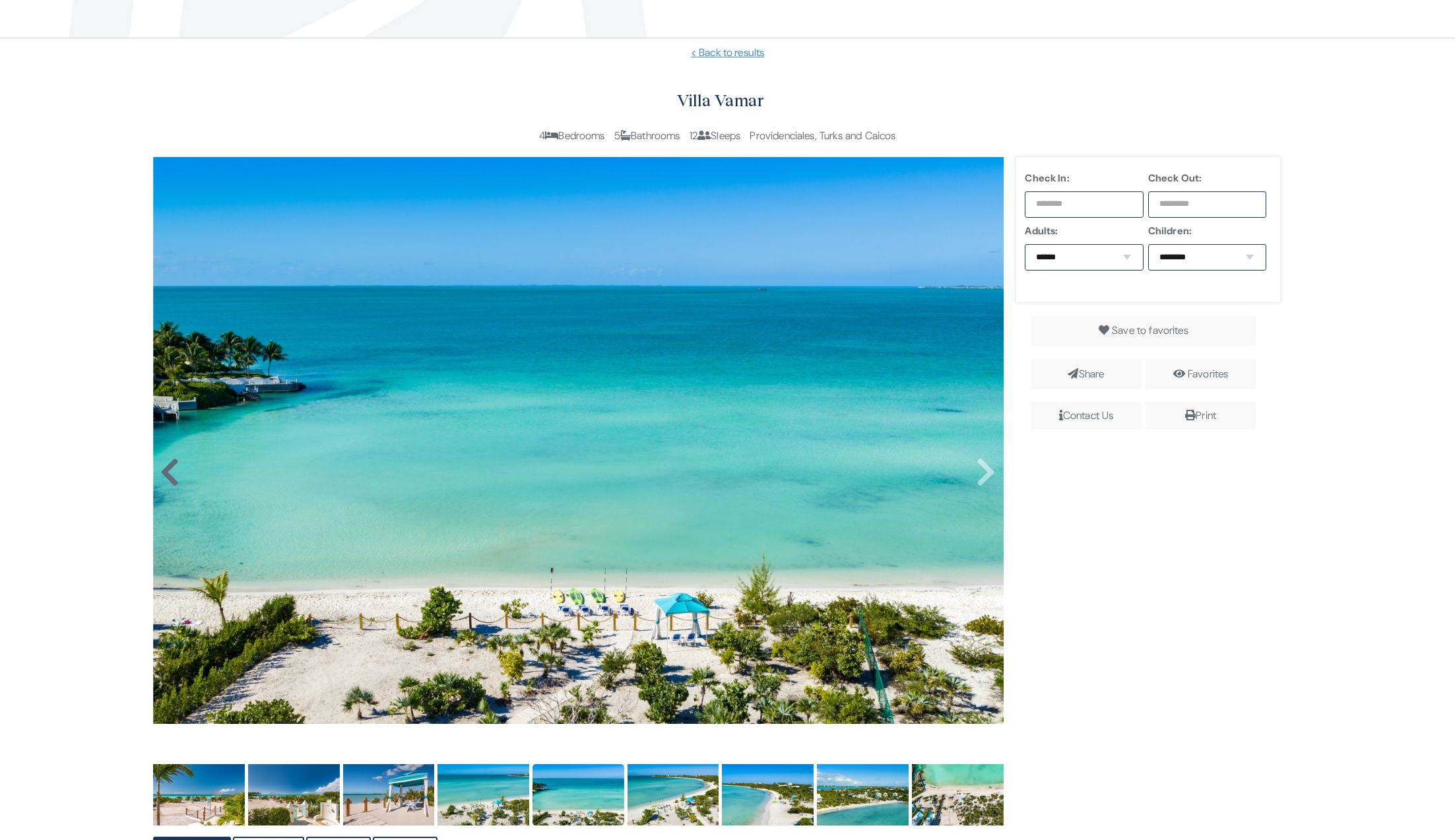
click at [168, 478] on icon at bounding box center [169, 472] width 20 height 32
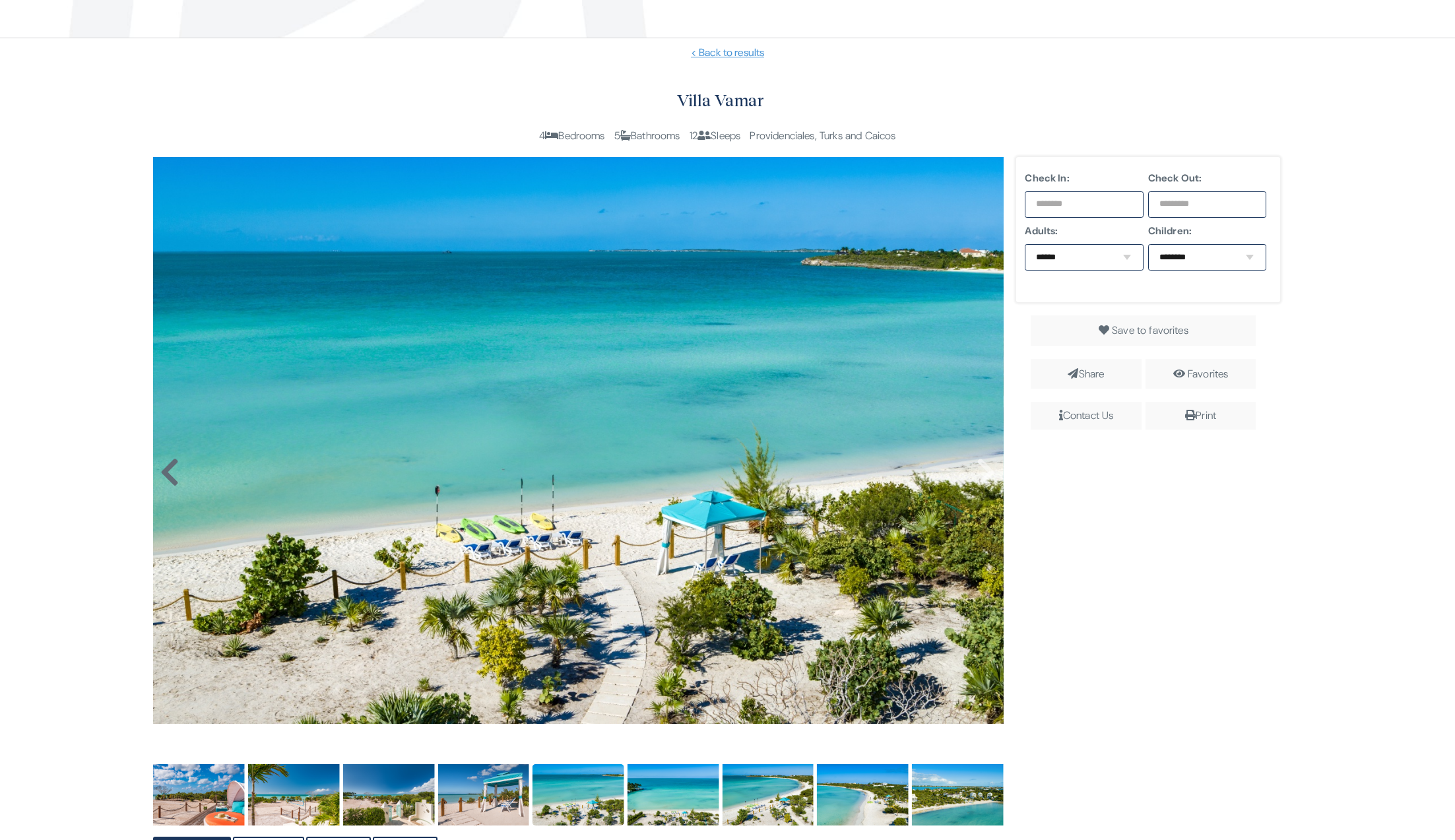
click at [168, 478] on icon at bounding box center [169, 472] width 20 height 32
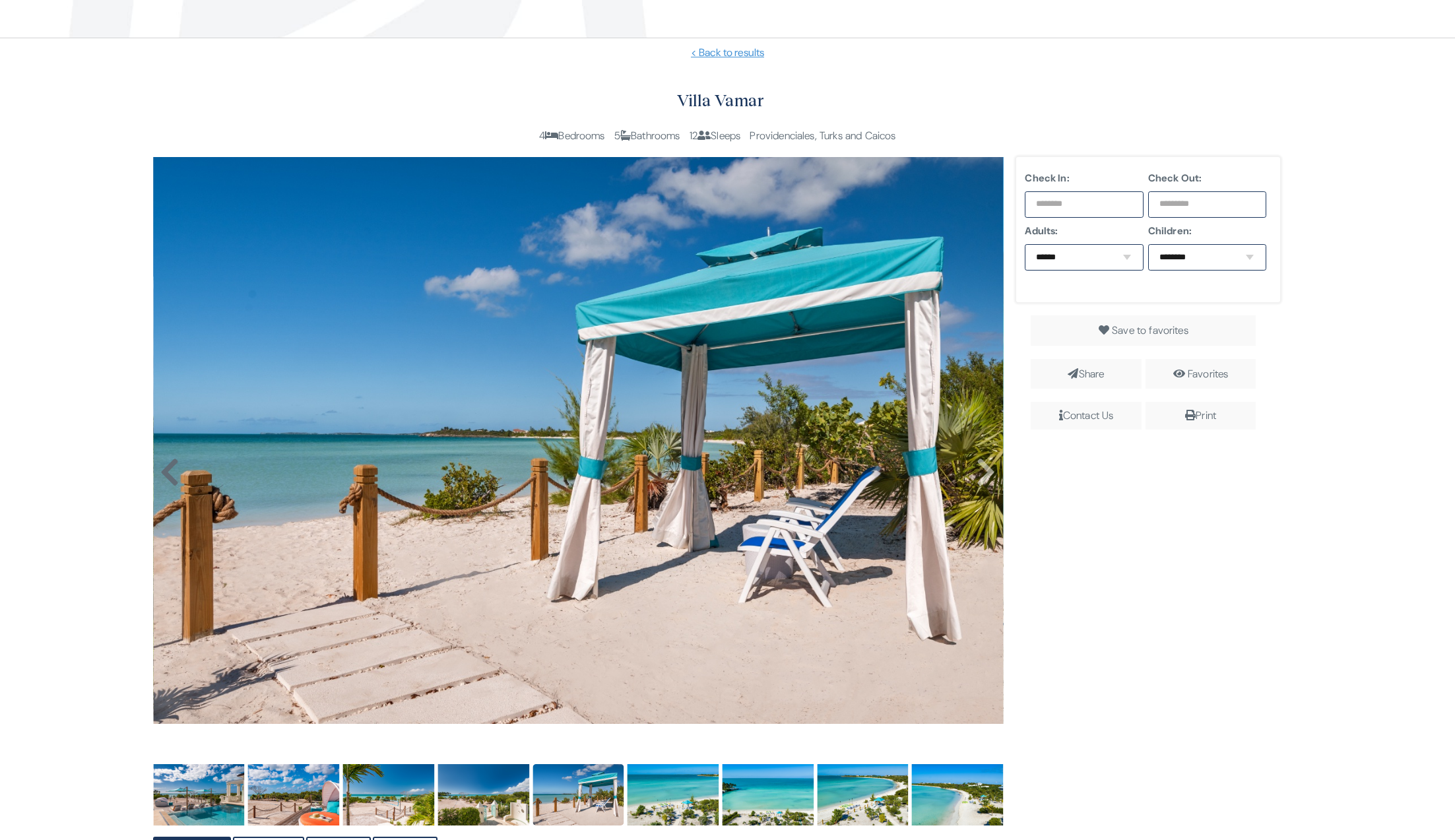
click at [168, 478] on icon at bounding box center [169, 472] width 20 height 32
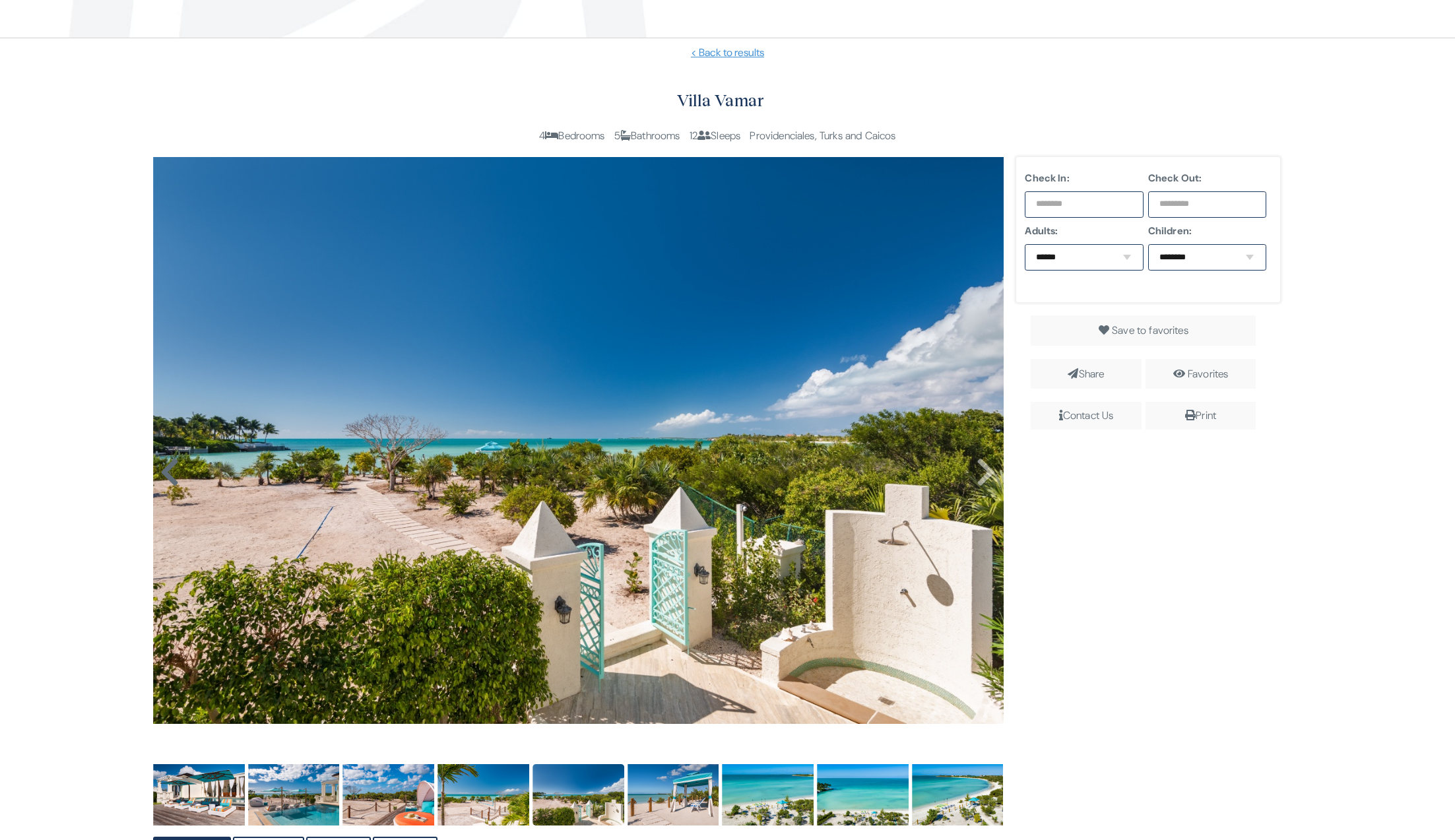
click at [168, 478] on icon at bounding box center [169, 472] width 20 height 32
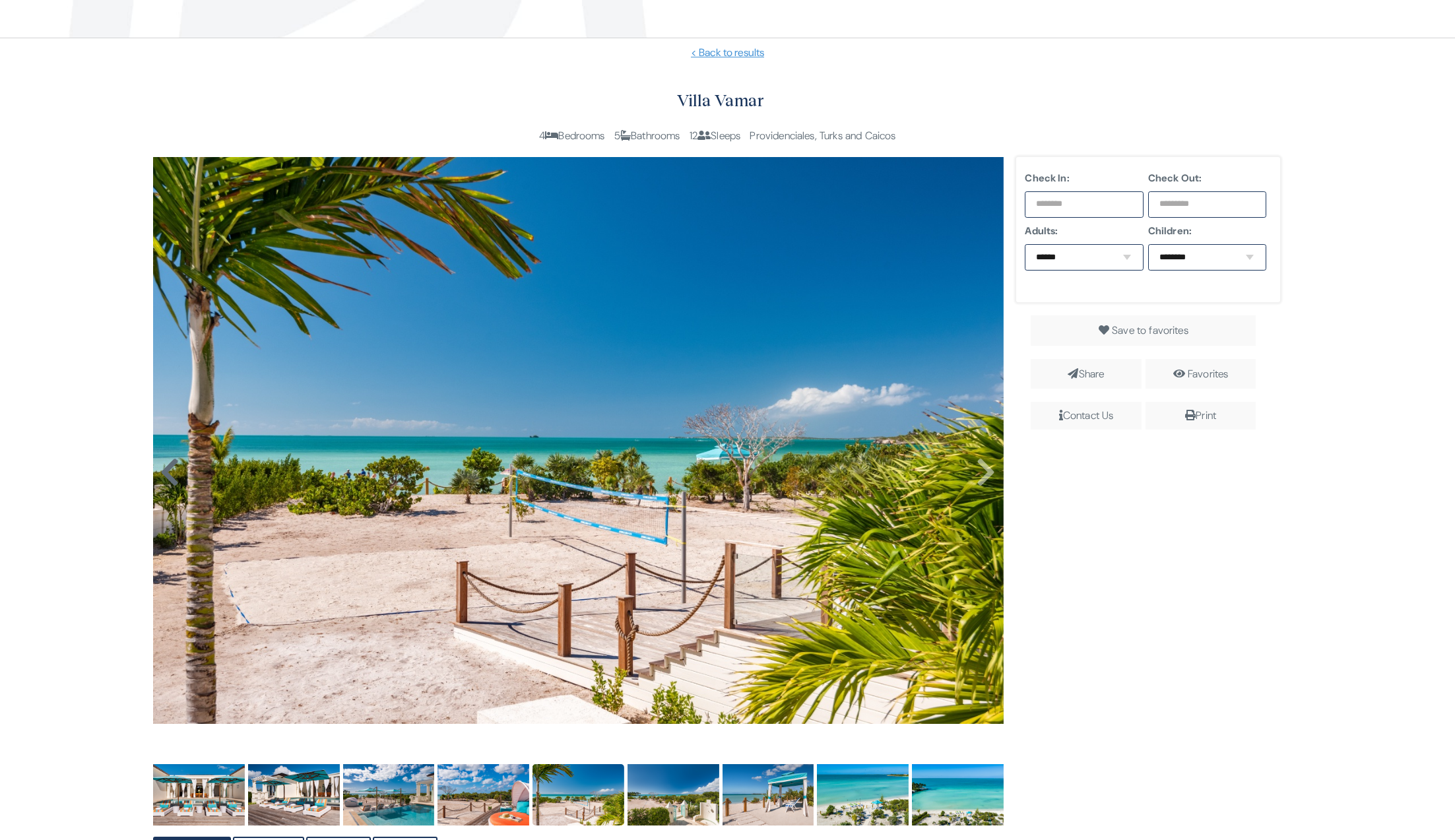
click at [167, 478] on icon at bounding box center [169, 472] width 20 height 32
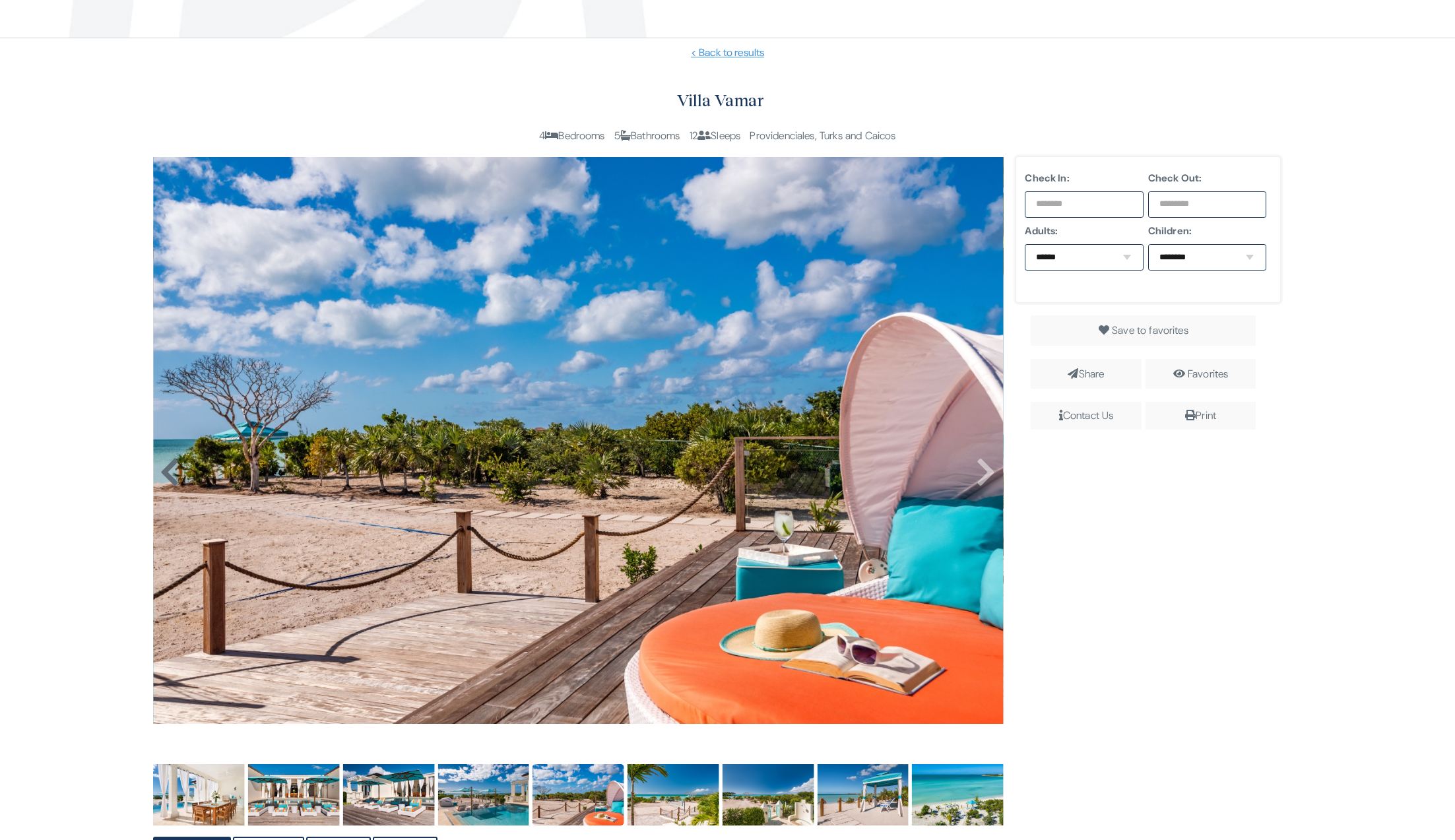
click at [167, 478] on icon at bounding box center [169, 472] width 20 height 32
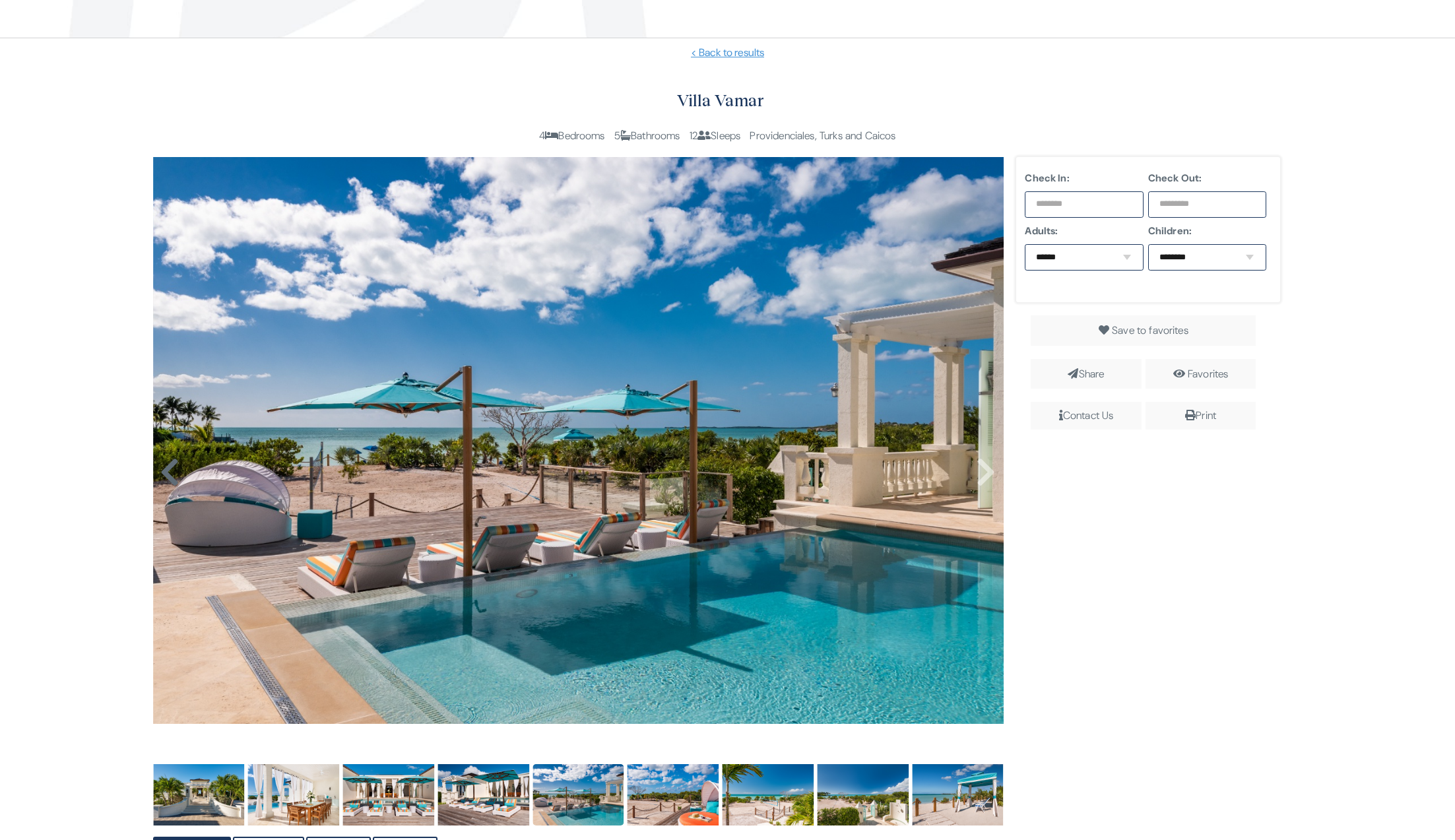
click at [167, 478] on icon at bounding box center [169, 472] width 20 height 32
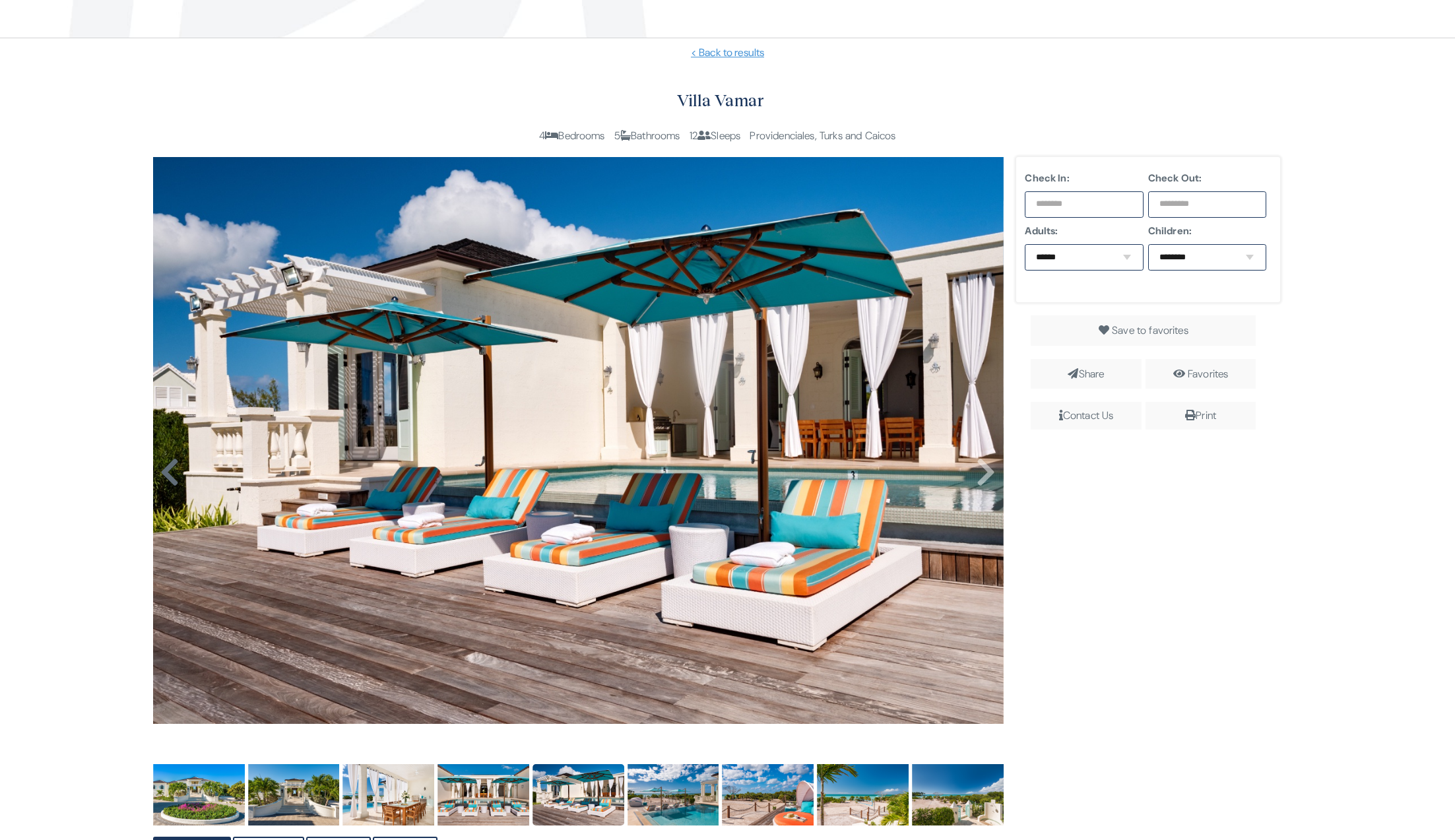
click at [167, 478] on icon at bounding box center [169, 472] width 20 height 32
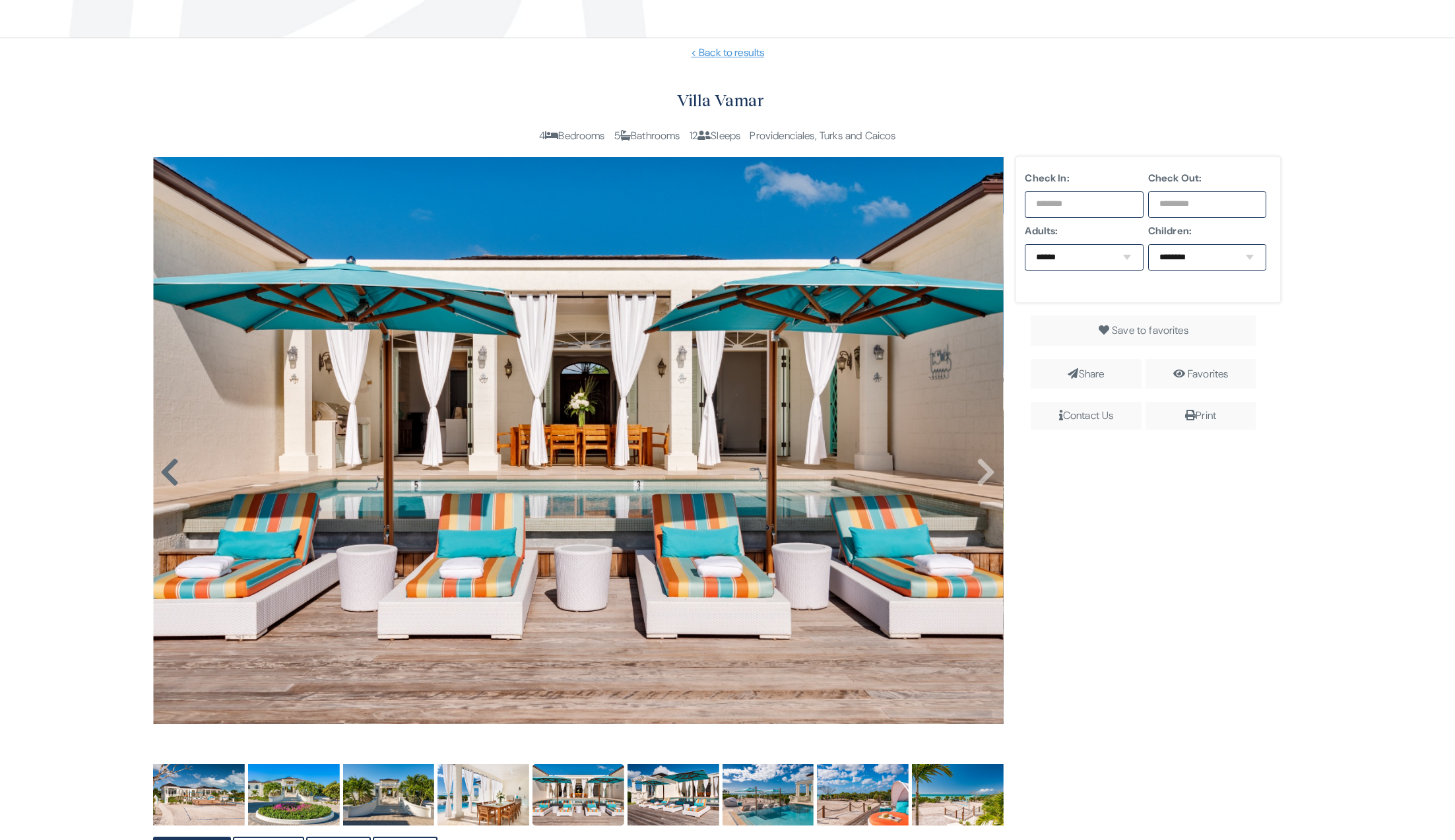
click at [167, 478] on icon at bounding box center [169, 472] width 20 height 32
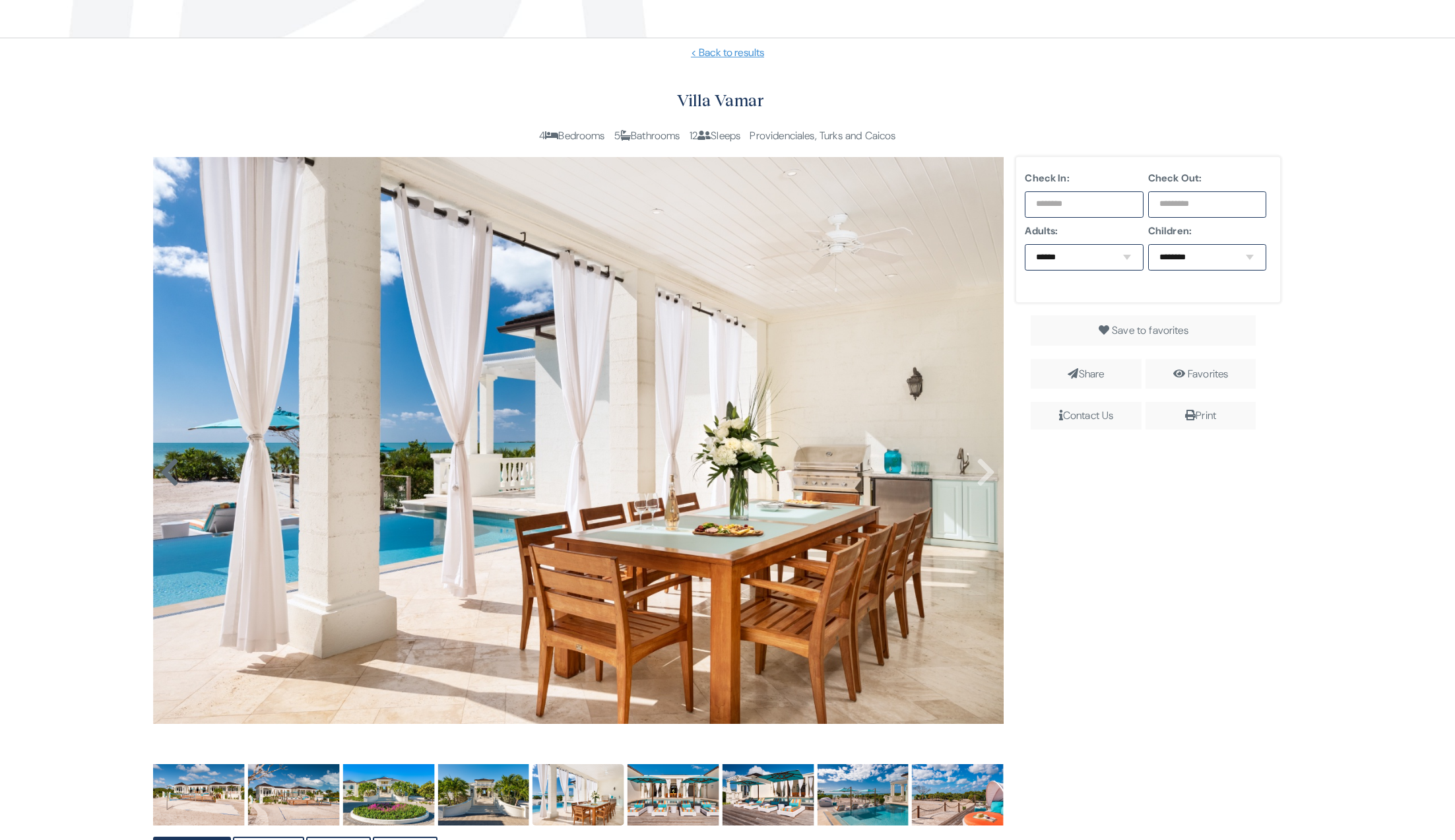
click at [167, 478] on icon at bounding box center [169, 472] width 20 height 32
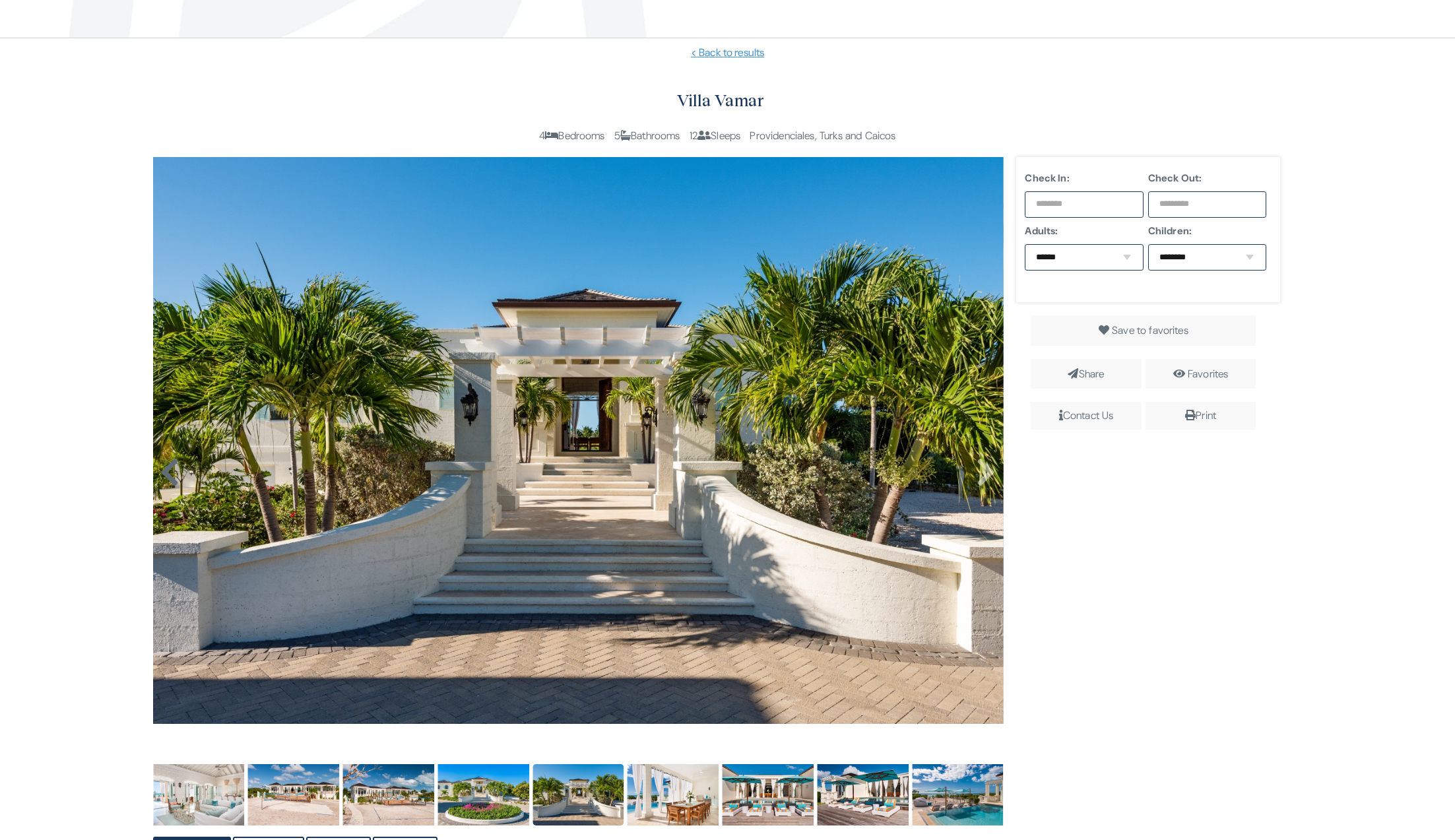
click at [167, 478] on icon at bounding box center [169, 472] width 20 height 32
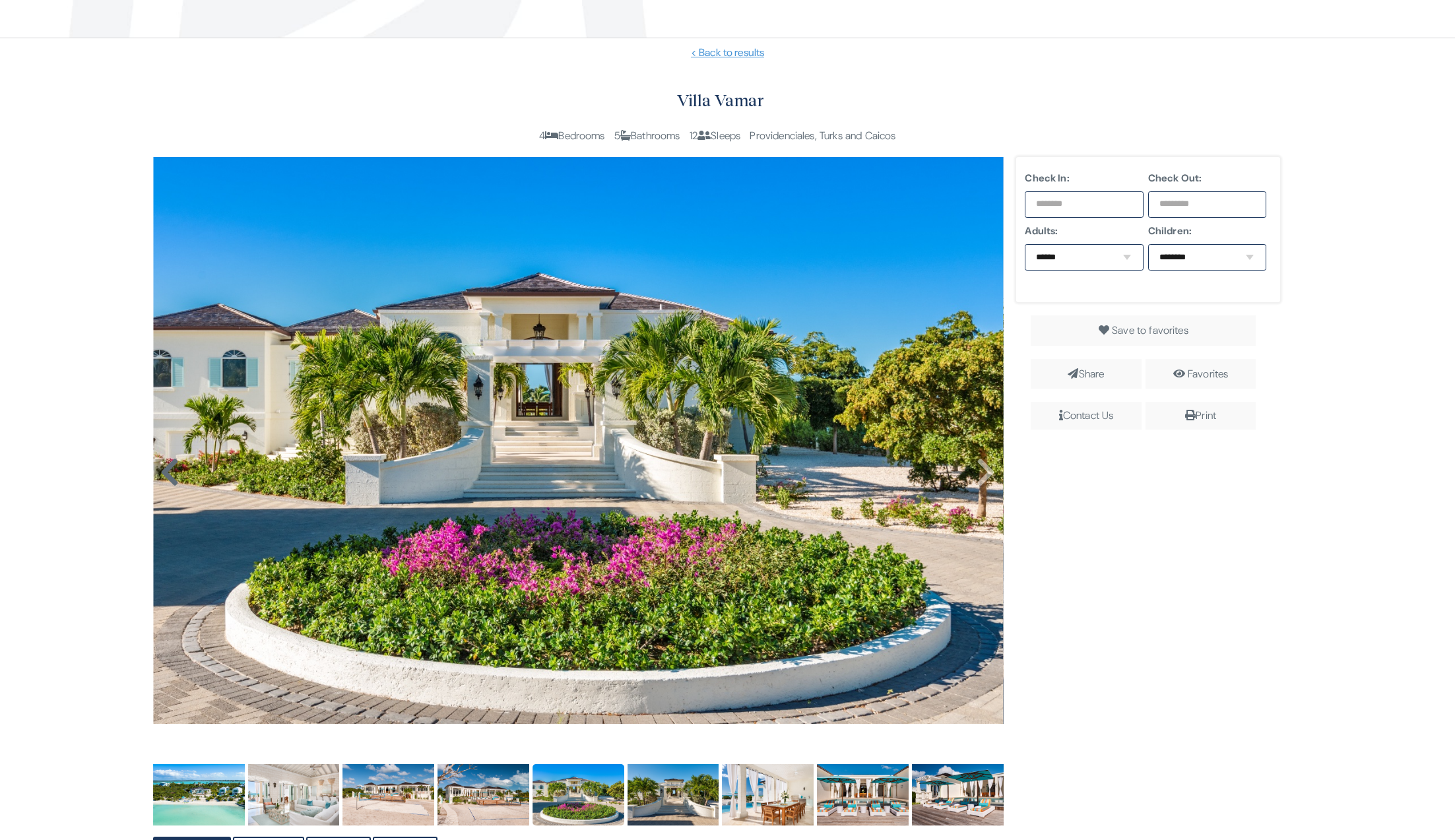
click at [167, 478] on icon at bounding box center [169, 472] width 20 height 32
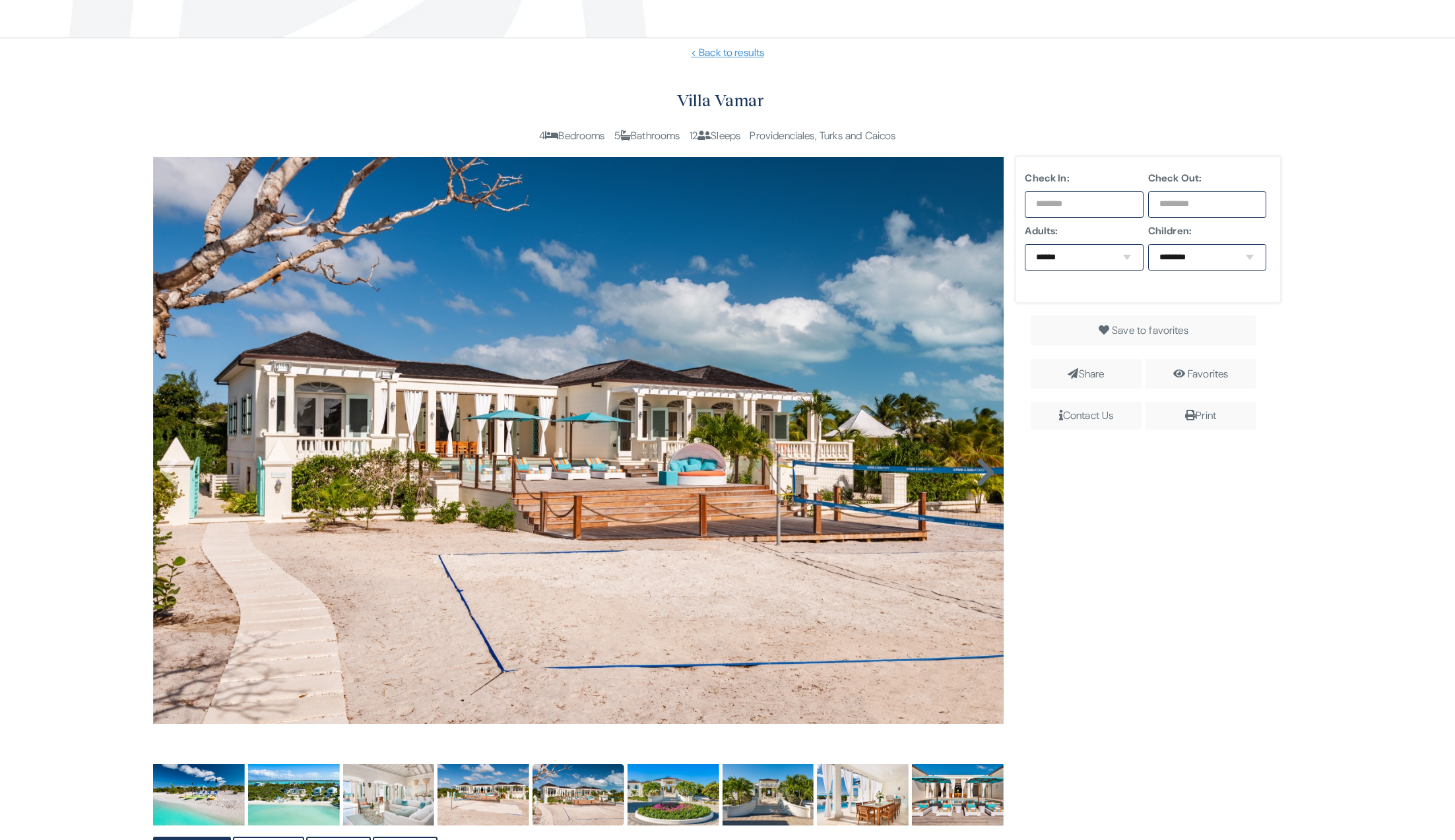
click at [986, 471] on icon at bounding box center [986, 472] width 20 height 32
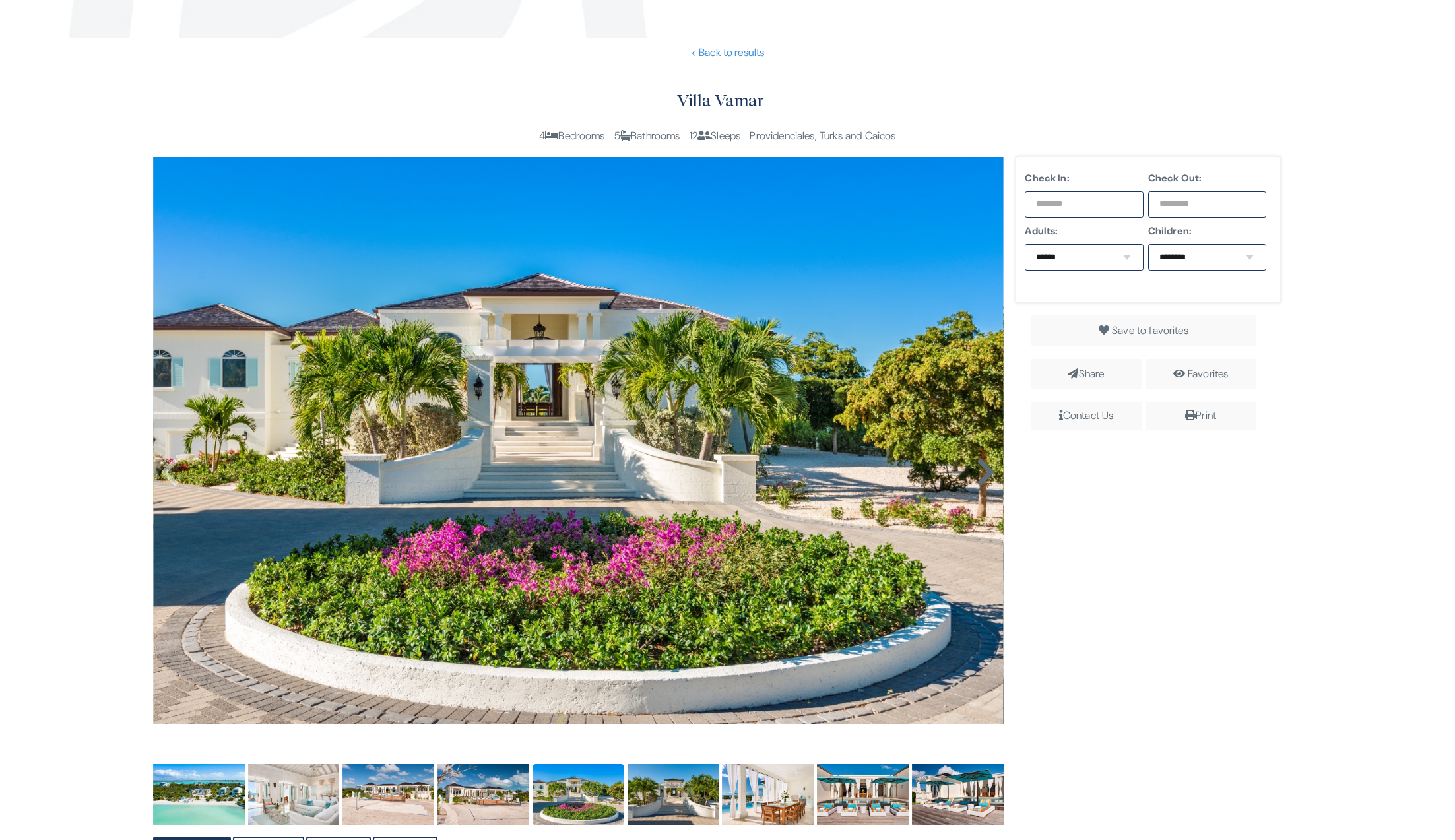
click at [986, 465] on icon at bounding box center [986, 472] width 20 height 32
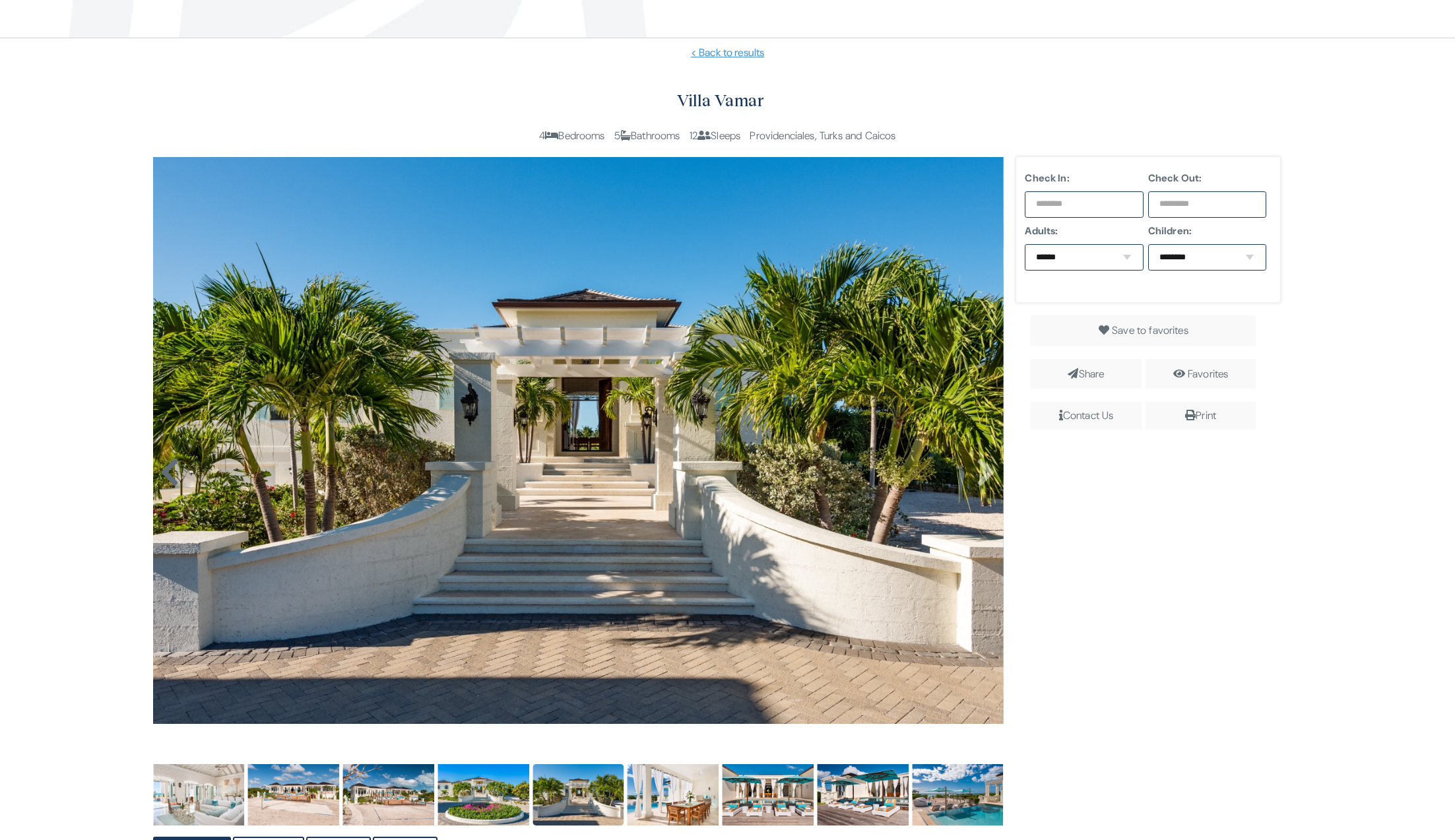
click at [165, 469] on icon at bounding box center [169, 472] width 20 height 32
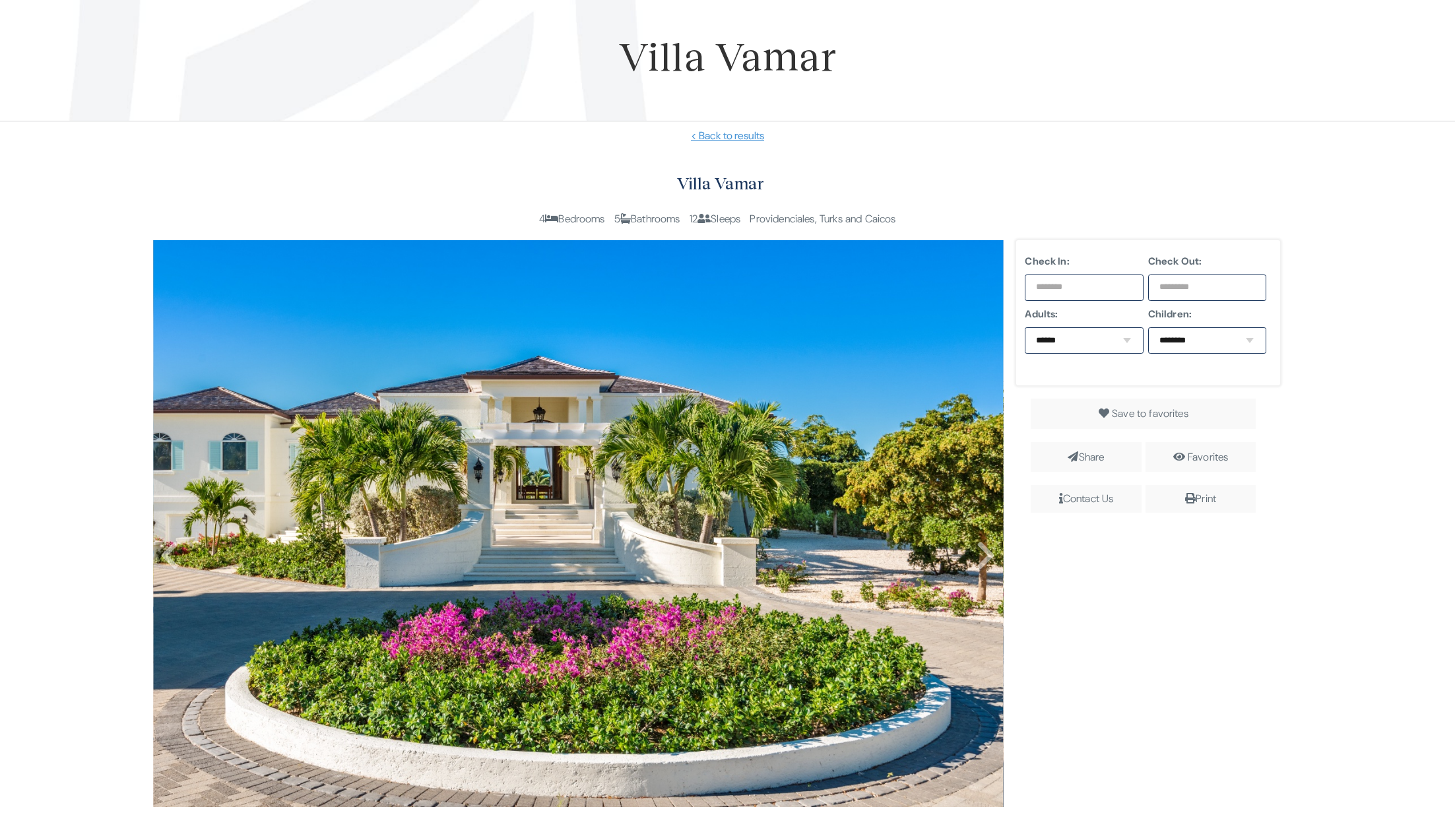
scroll to position [346, 0]
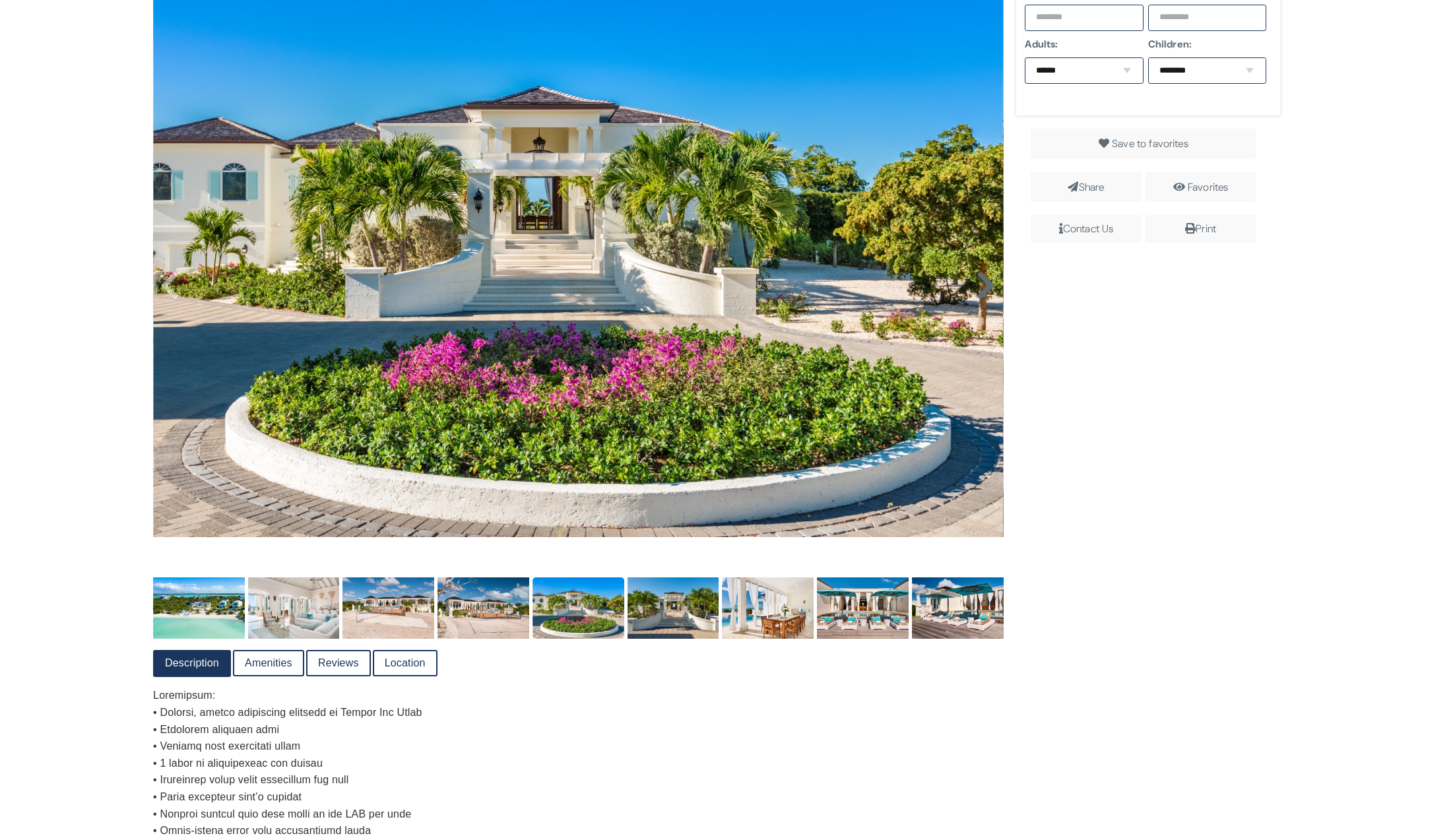
click at [977, 286] on icon at bounding box center [986, 286] width 20 height 32
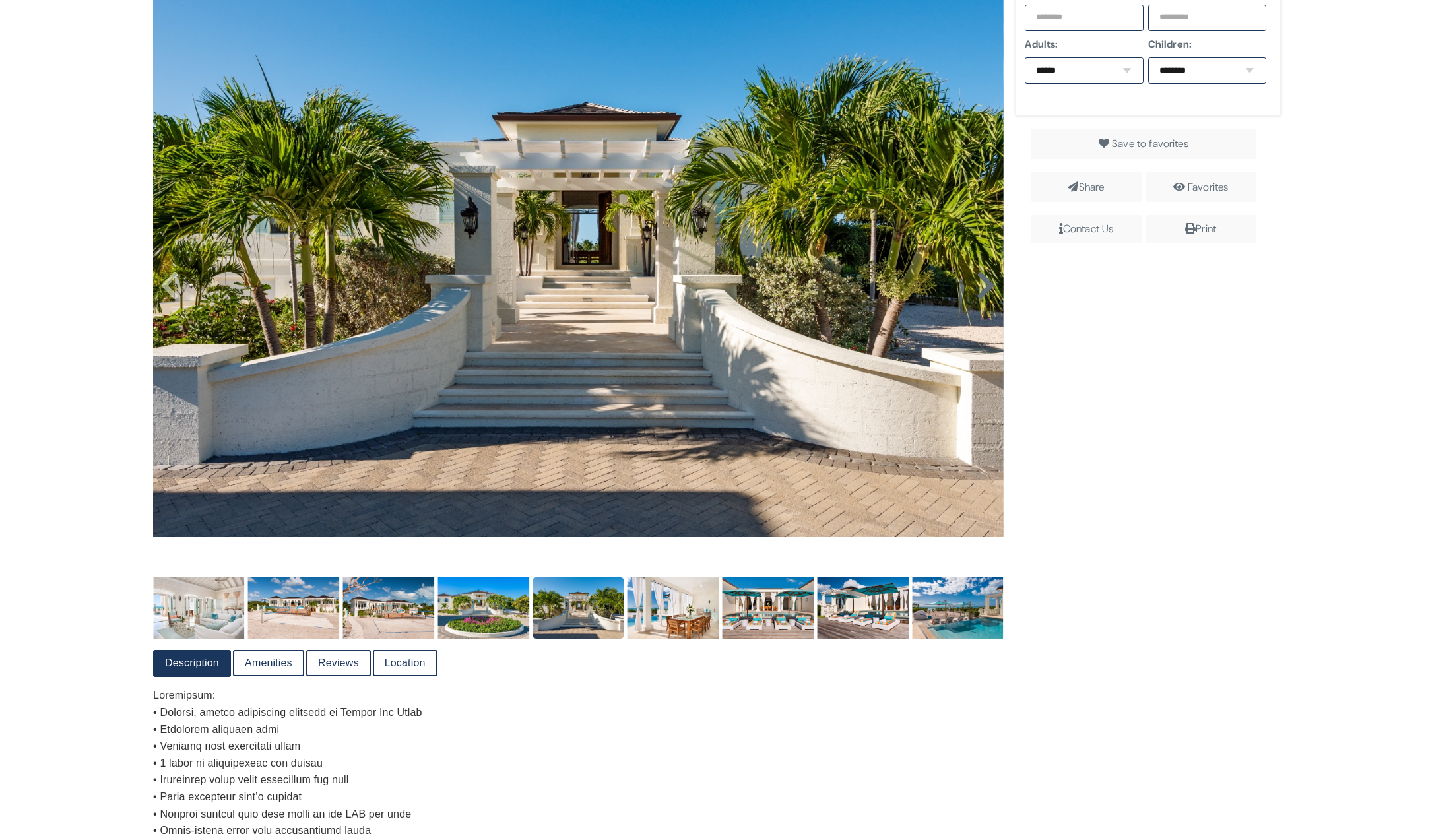
click at [977, 286] on icon at bounding box center [986, 286] width 20 height 32
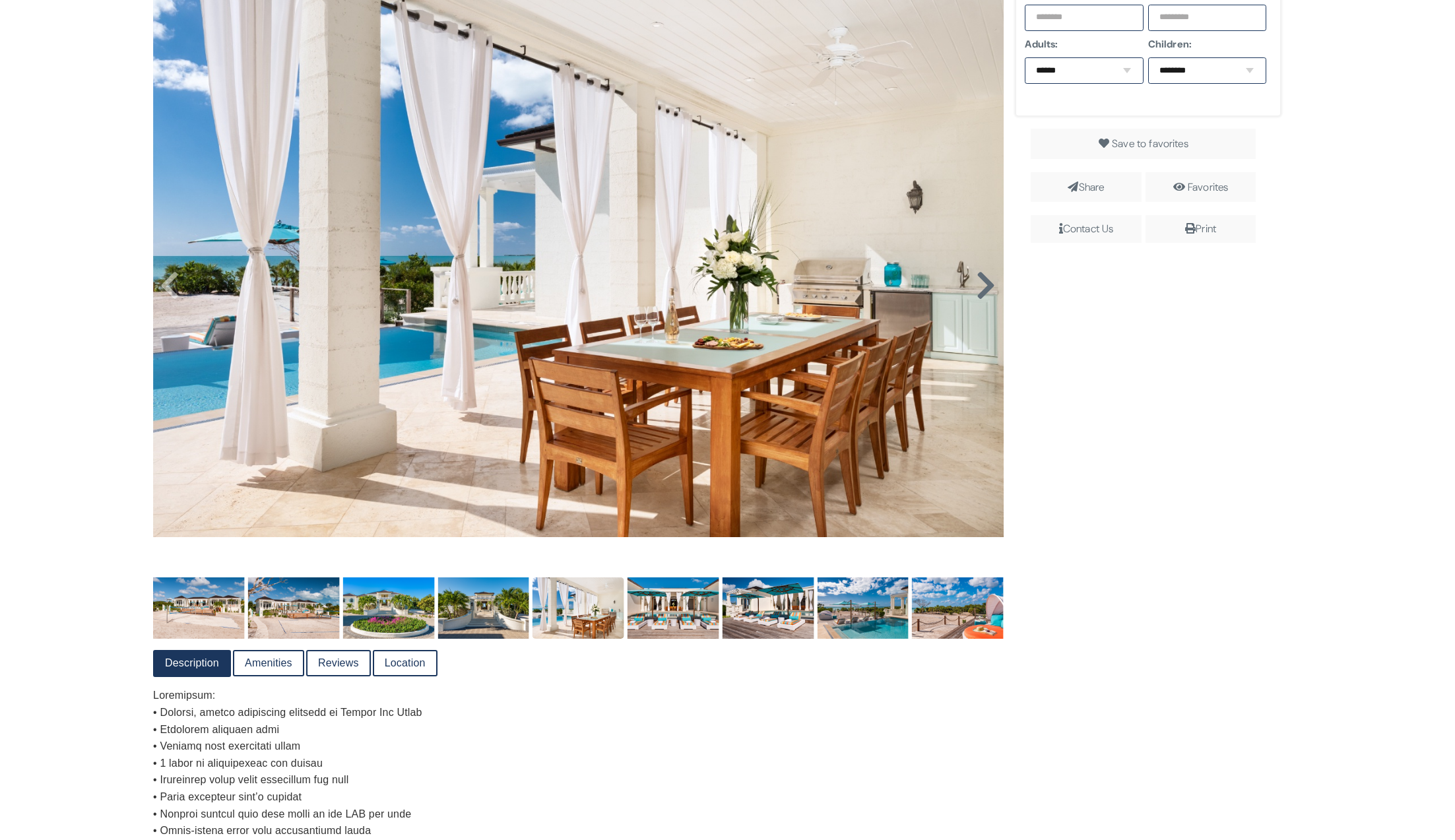
click at [977, 286] on icon at bounding box center [986, 286] width 20 height 32
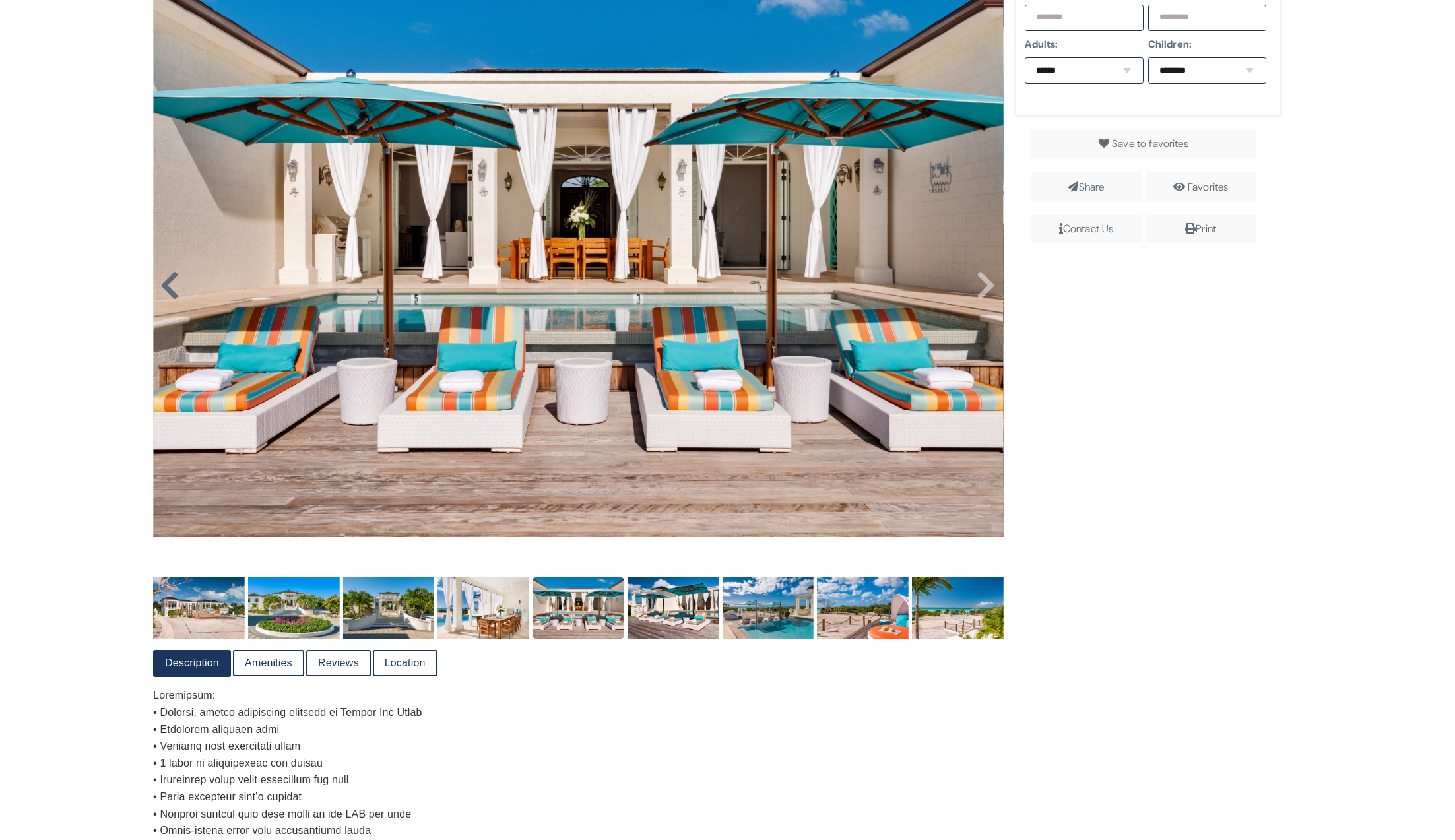
click at [173, 300] on icon at bounding box center [169, 286] width 20 height 32
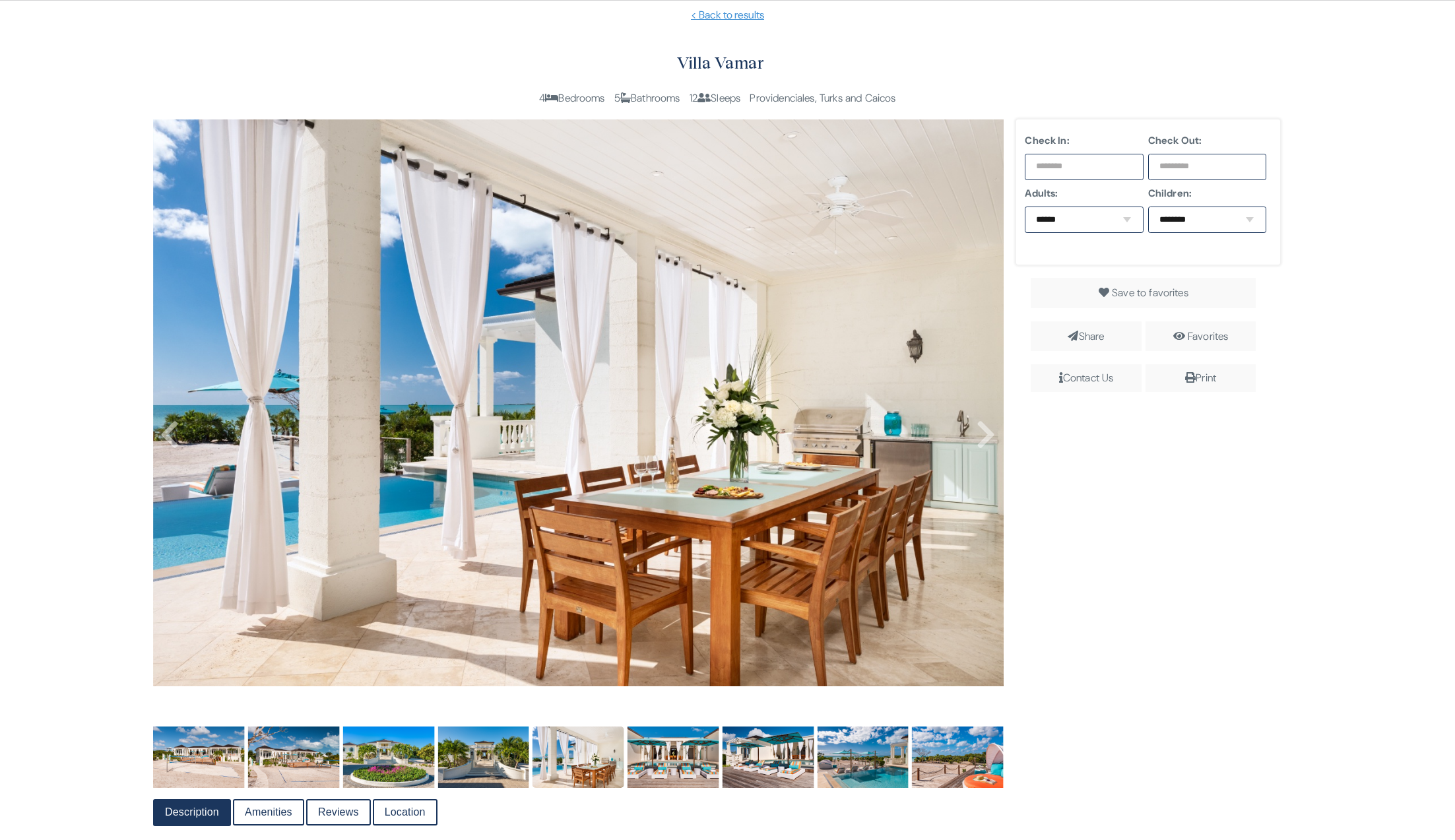
scroll to position [251, 0]
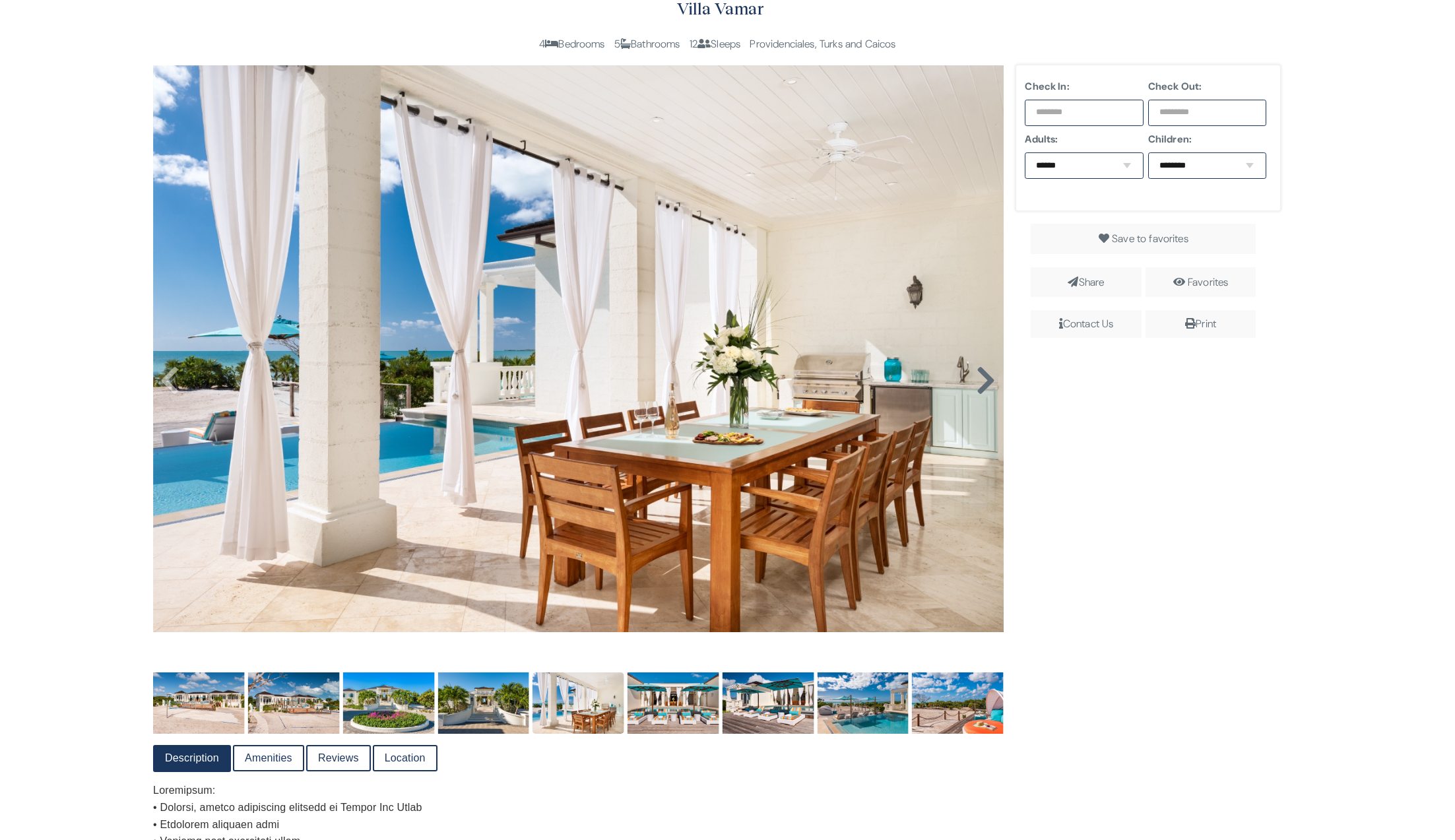
click at [977, 379] on icon at bounding box center [986, 380] width 20 height 32
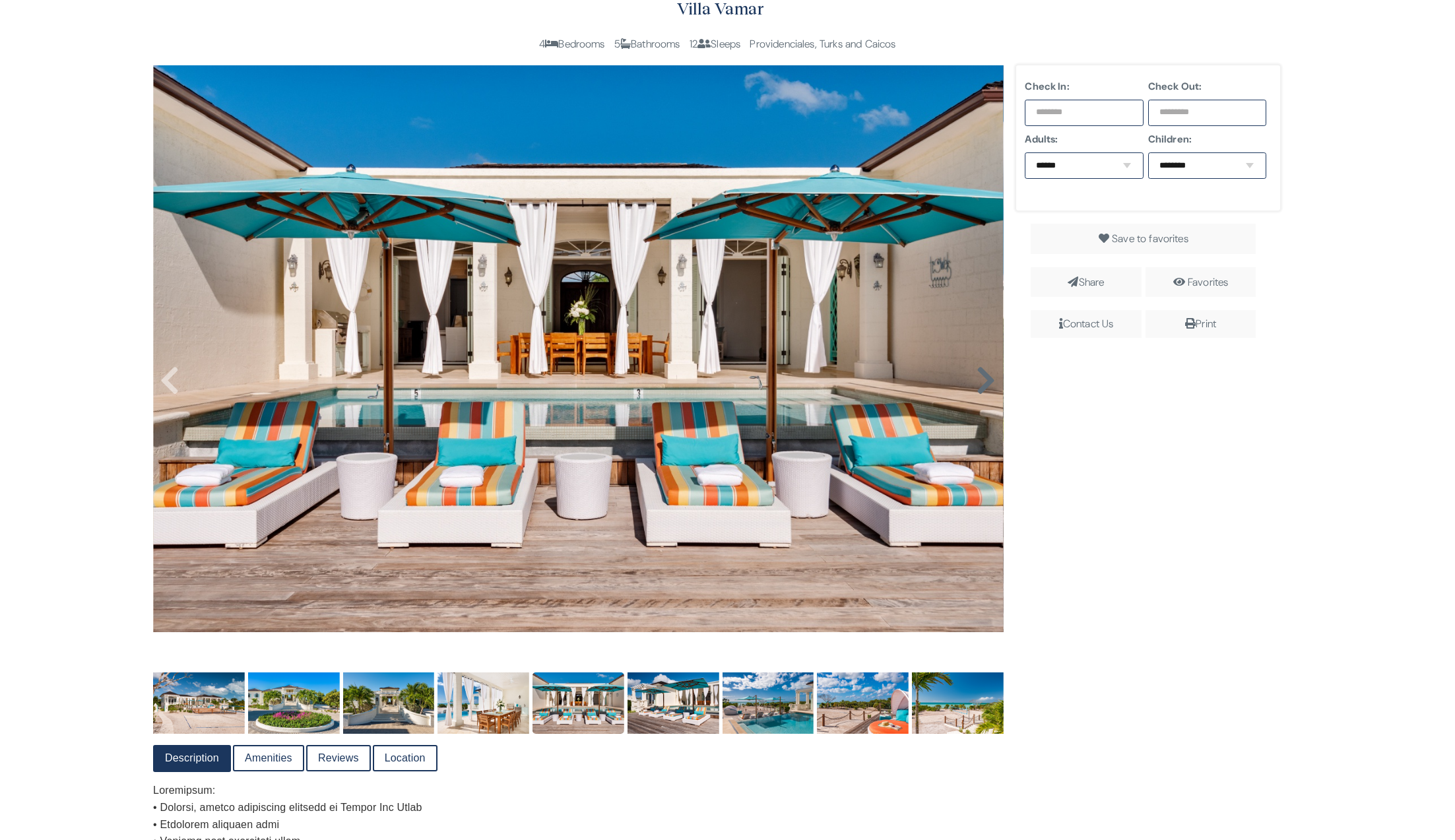
click at [977, 379] on icon at bounding box center [986, 380] width 20 height 32
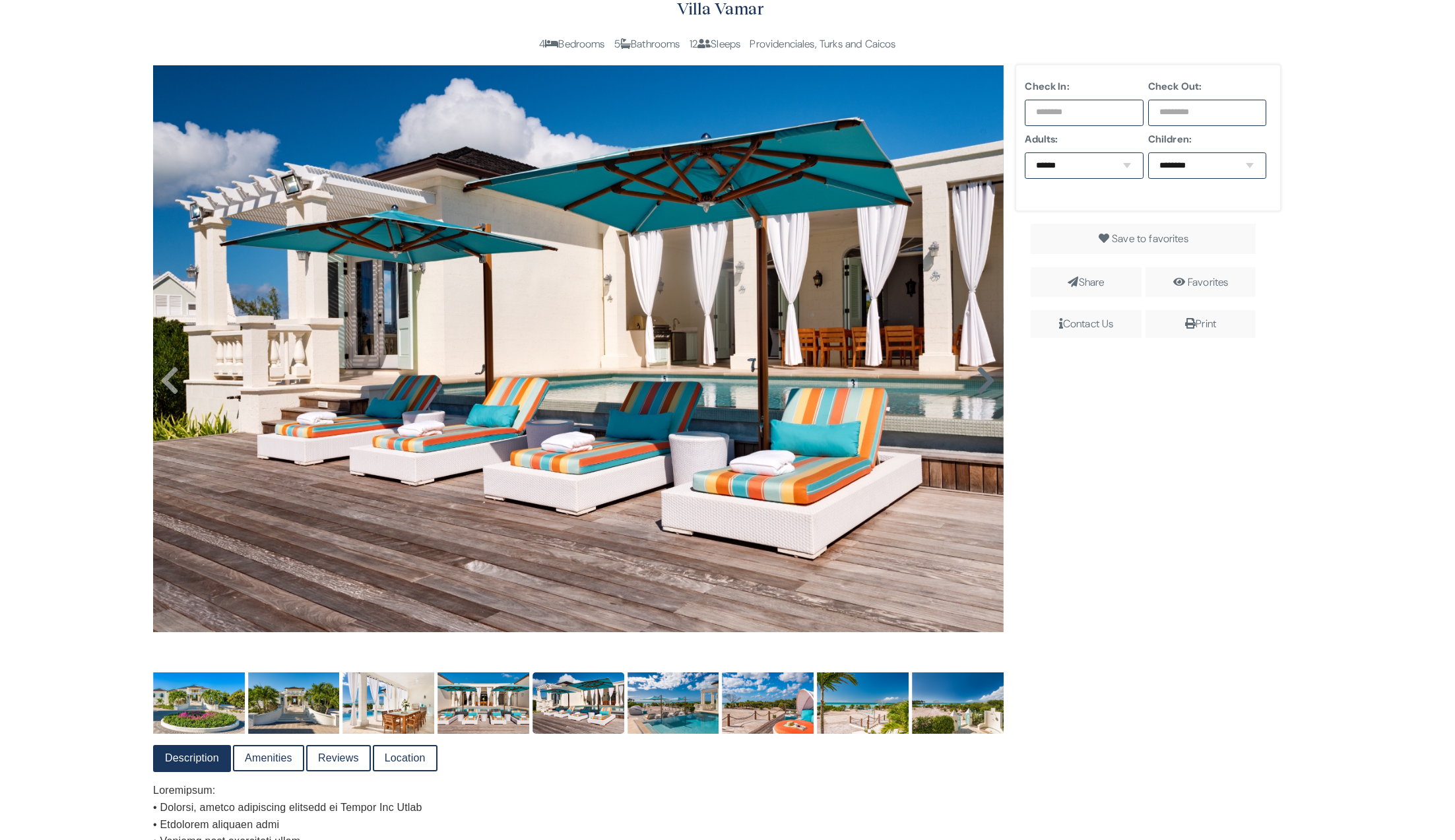
click at [977, 379] on icon at bounding box center [986, 380] width 20 height 32
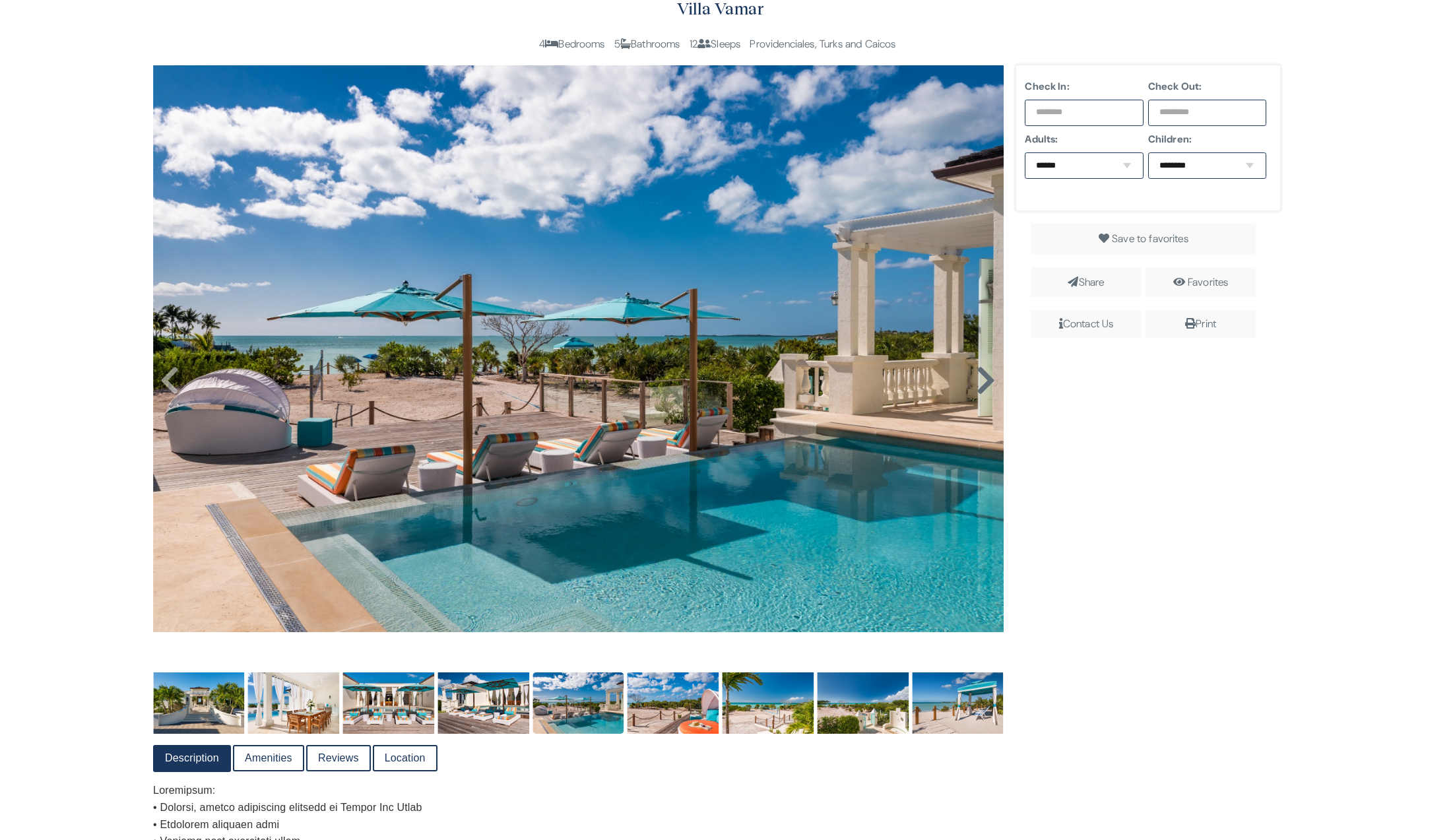
click at [977, 379] on icon at bounding box center [986, 380] width 20 height 32
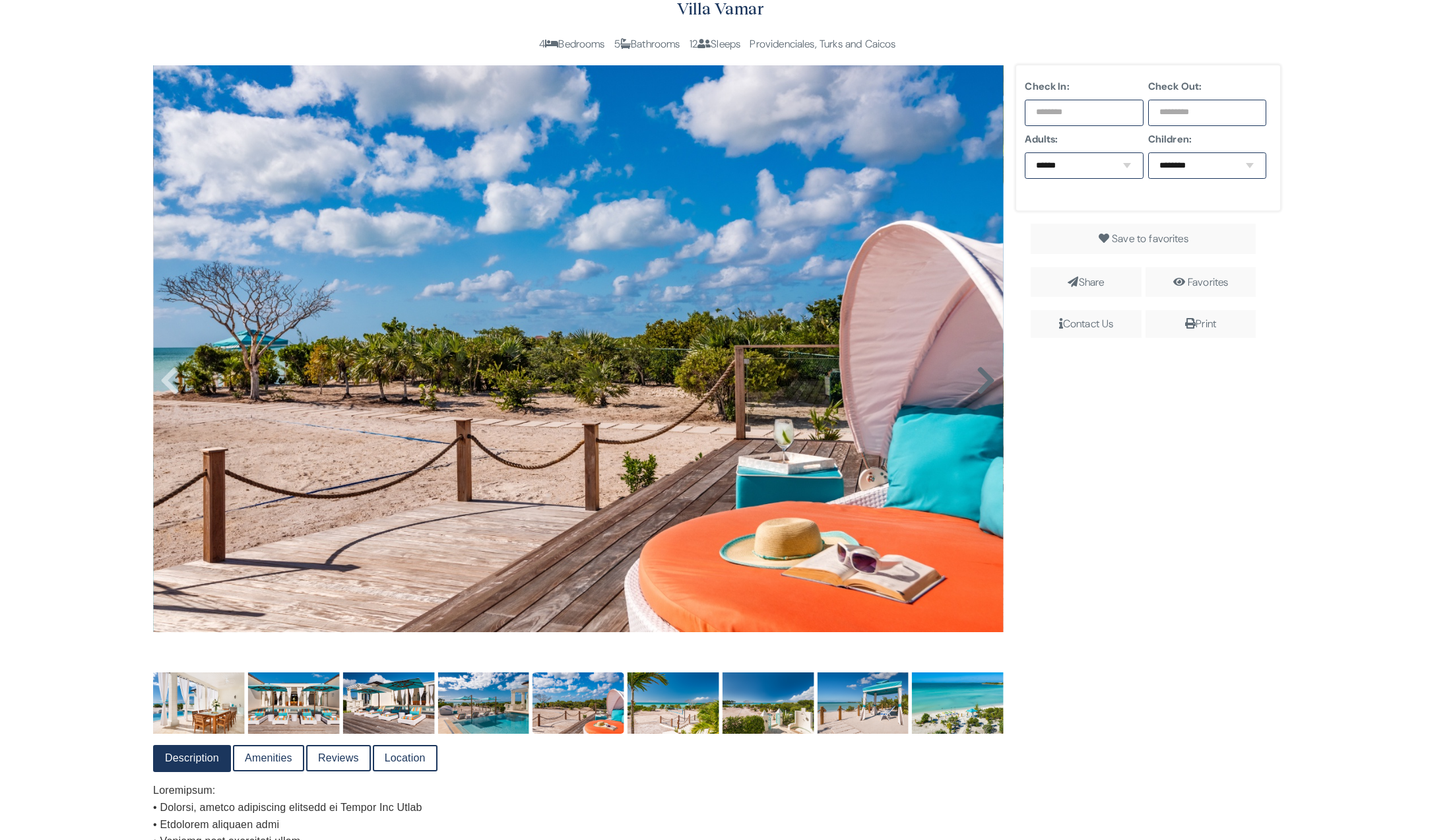
click at [977, 379] on icon at bounding box center [986, 380] width 20 height 32
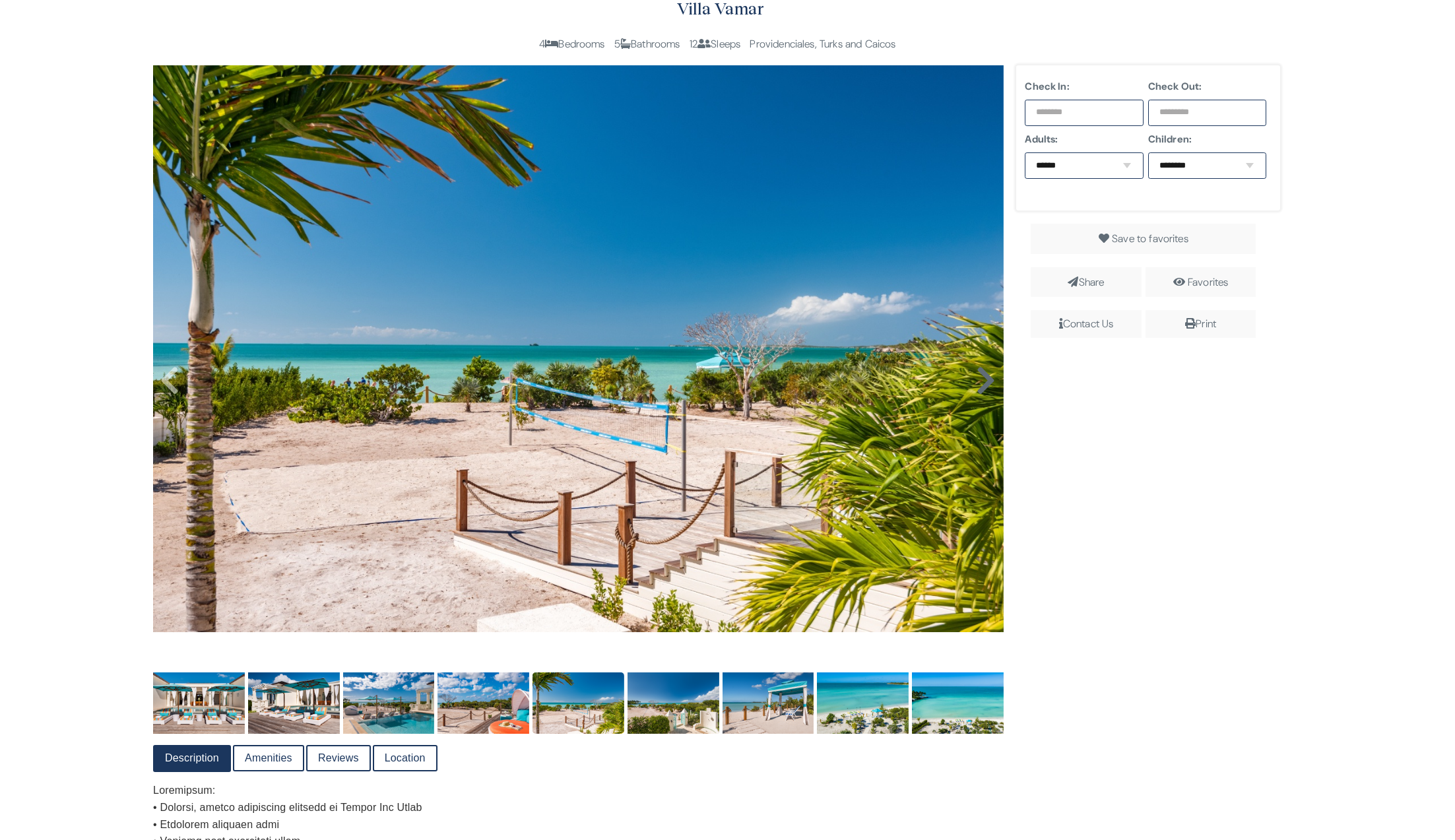
click at [977, 382] on icon at bounding box center [986, 380] width 20 height 32
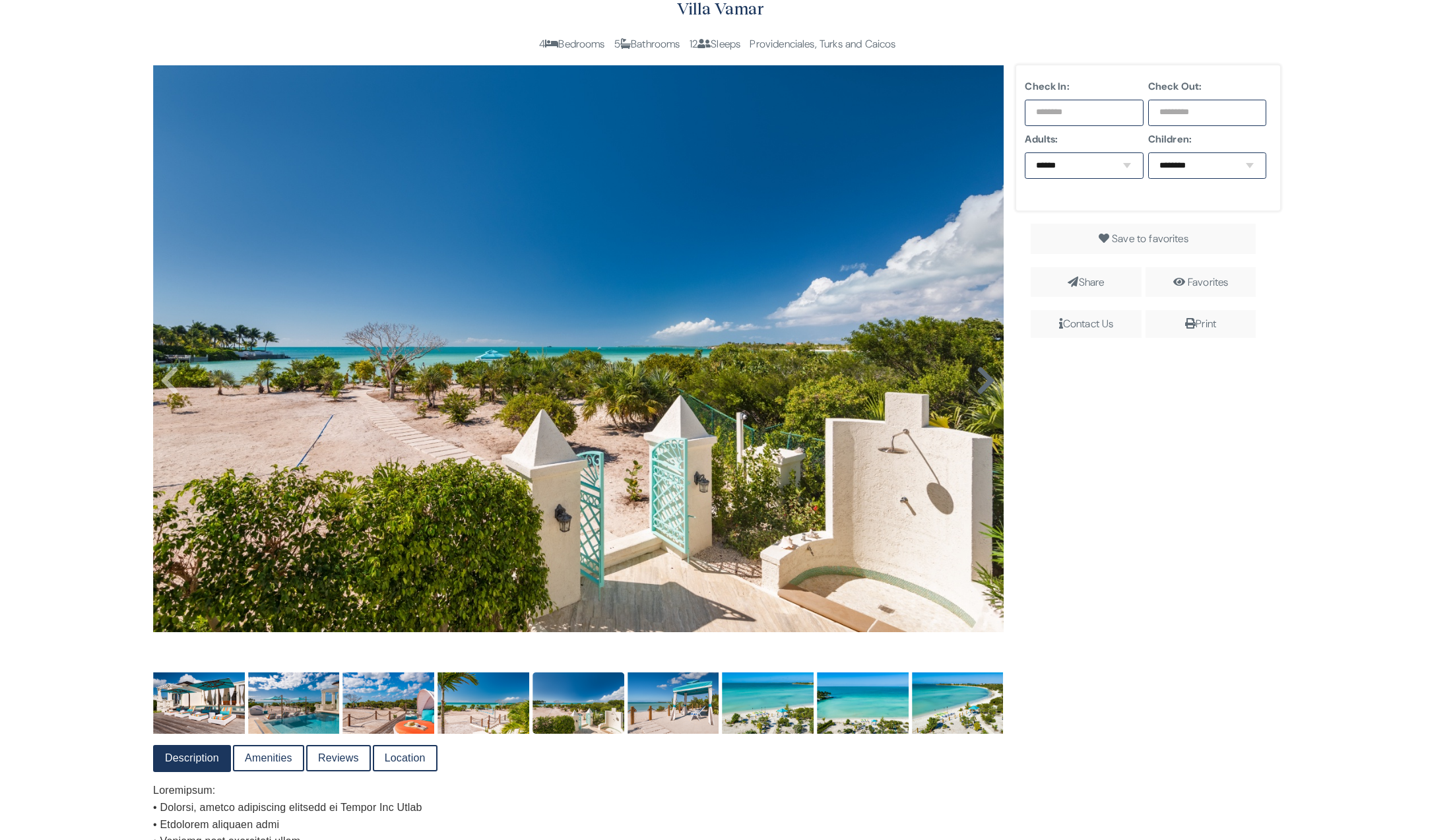
click at [977, 384] on icon at bounding box center [986, 380] width 20 height 32
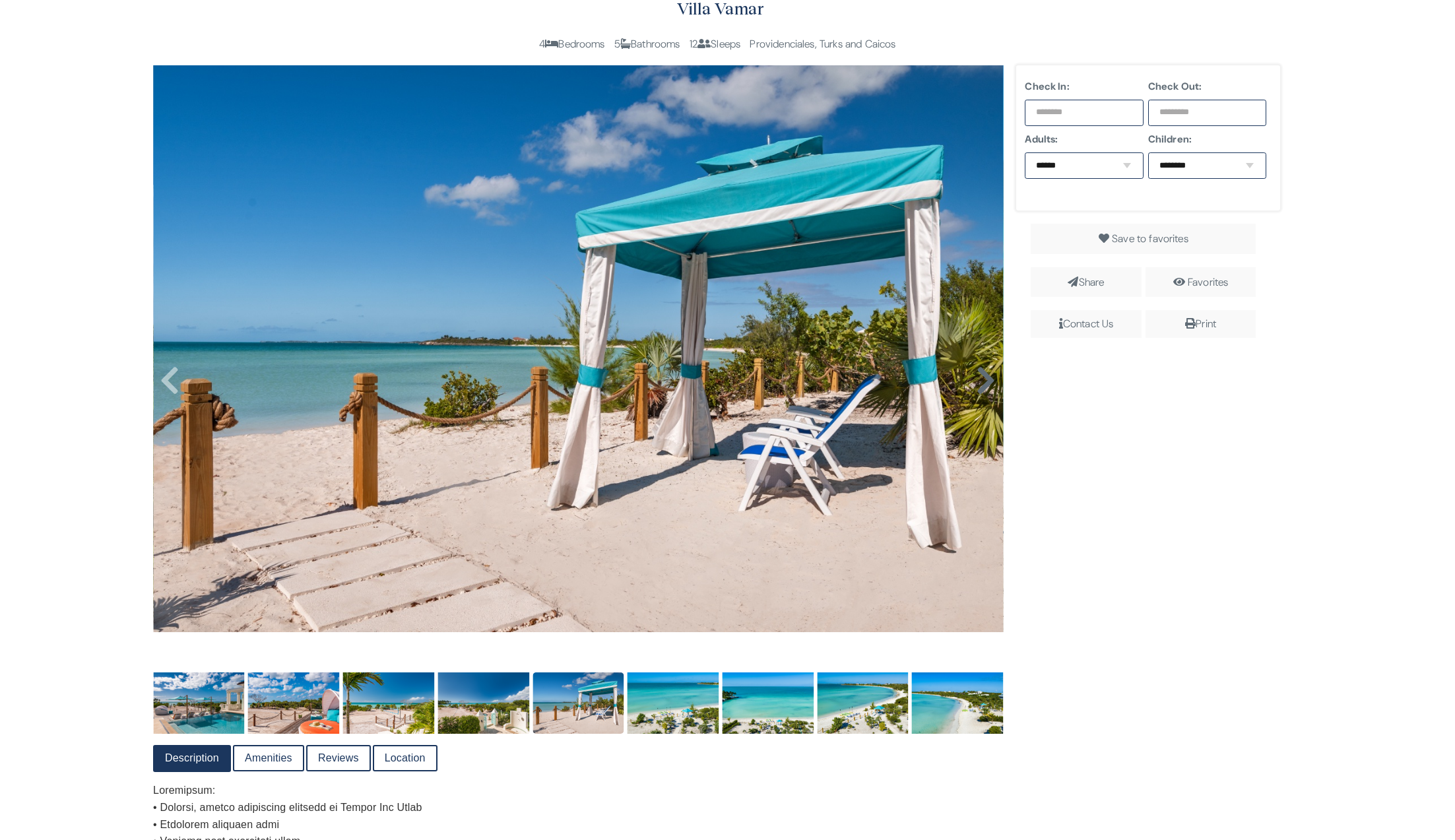
click at [977, 384] on icon at bounding box center [986, 380] width 20 height 32
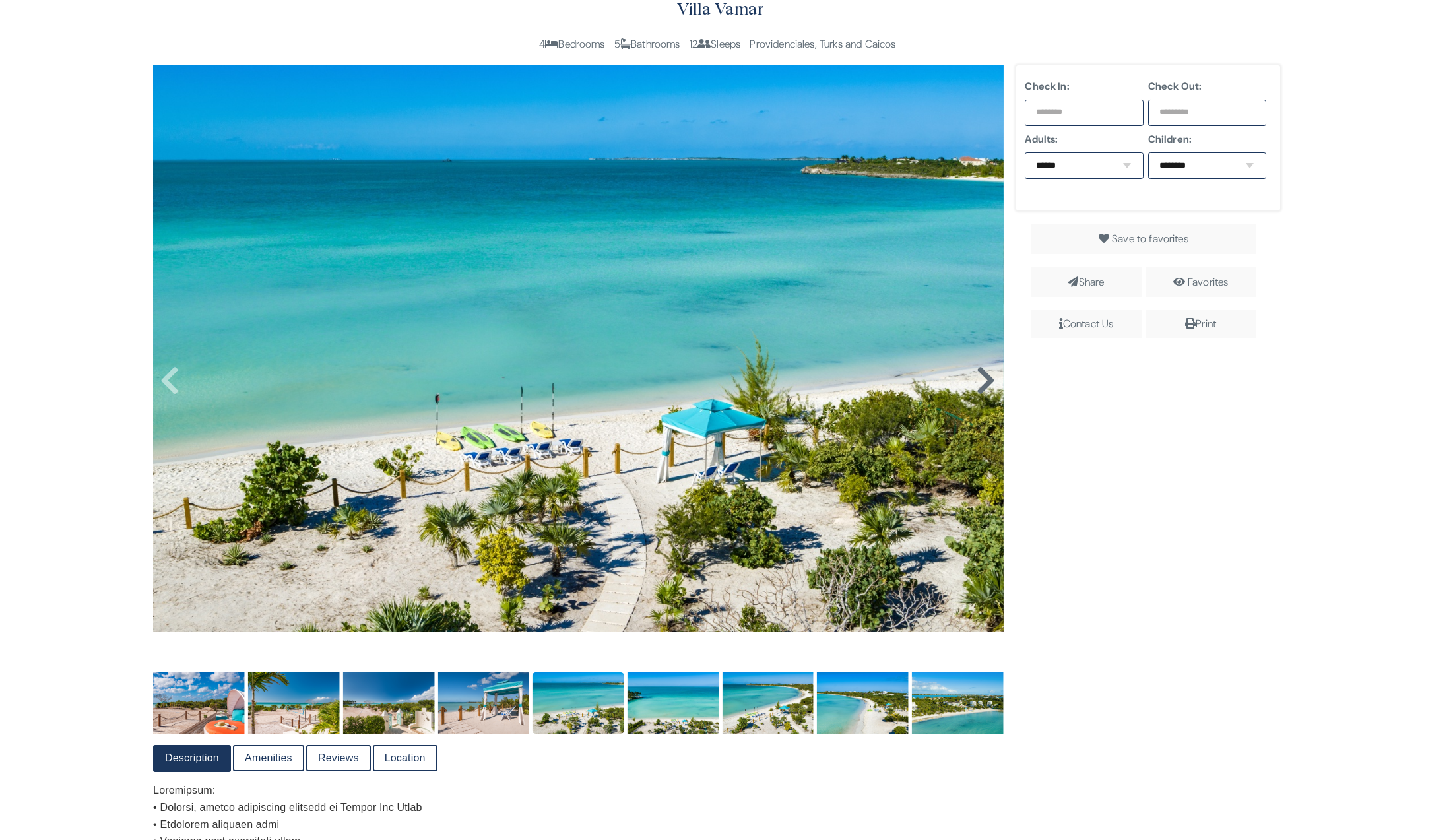
click at [977, 384] on icon at bounding box center [986, 380] width 20 height 32
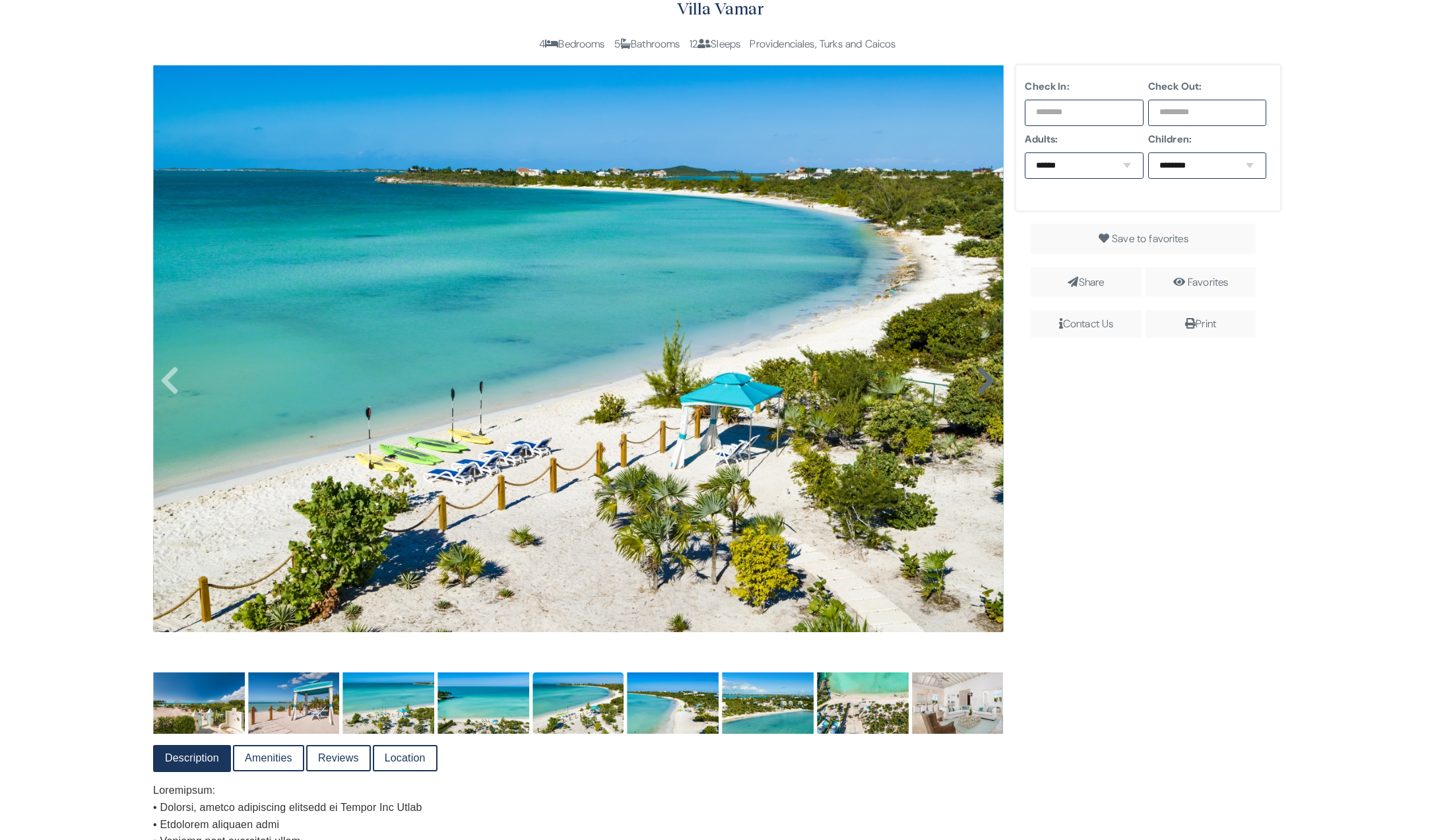
click at [977, 384] on icon at bounding box center [986, 380] width 20 height 32
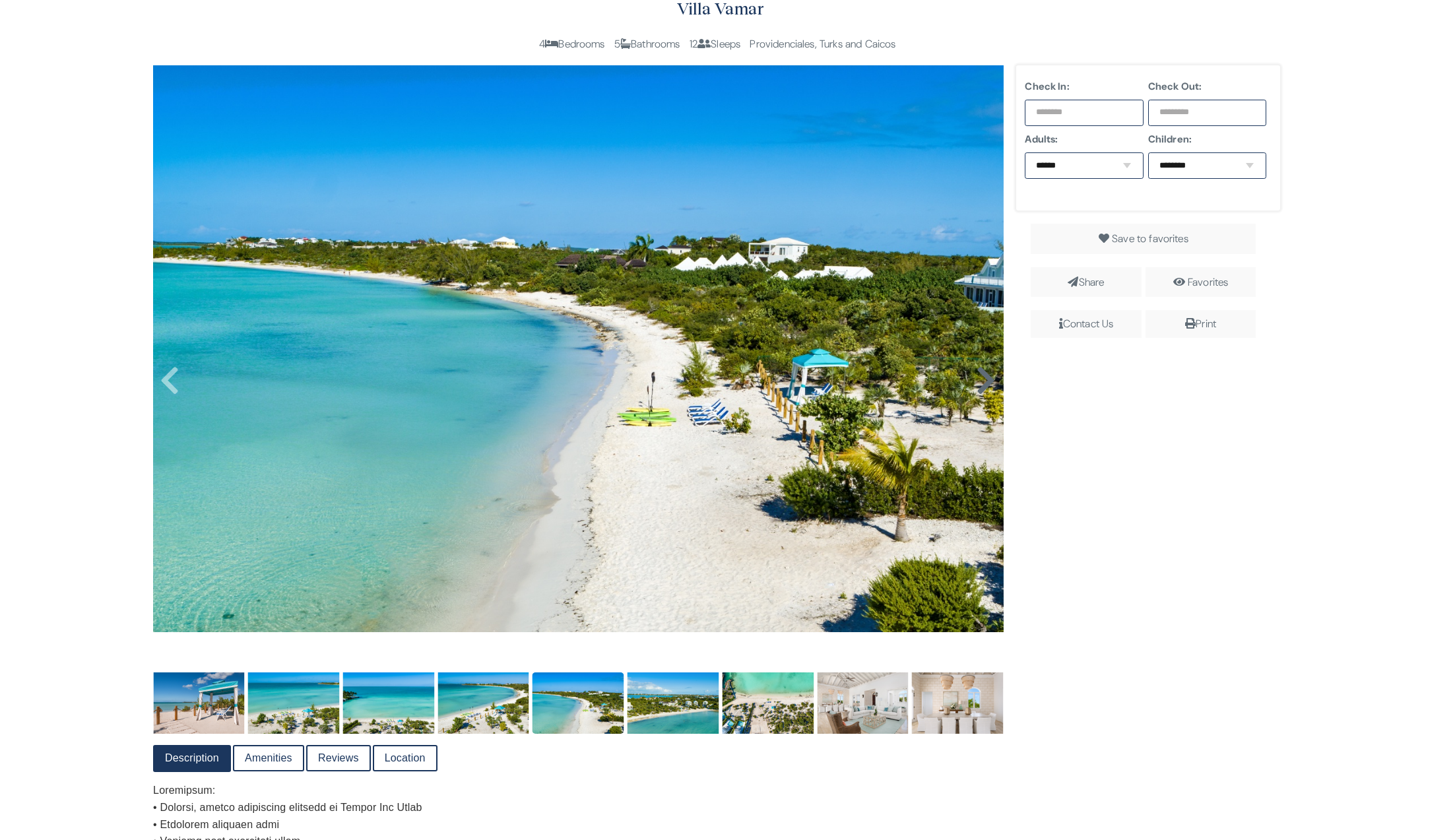
click at [977, 384] on icon at bounding box center [986, 380] width 20 height 32
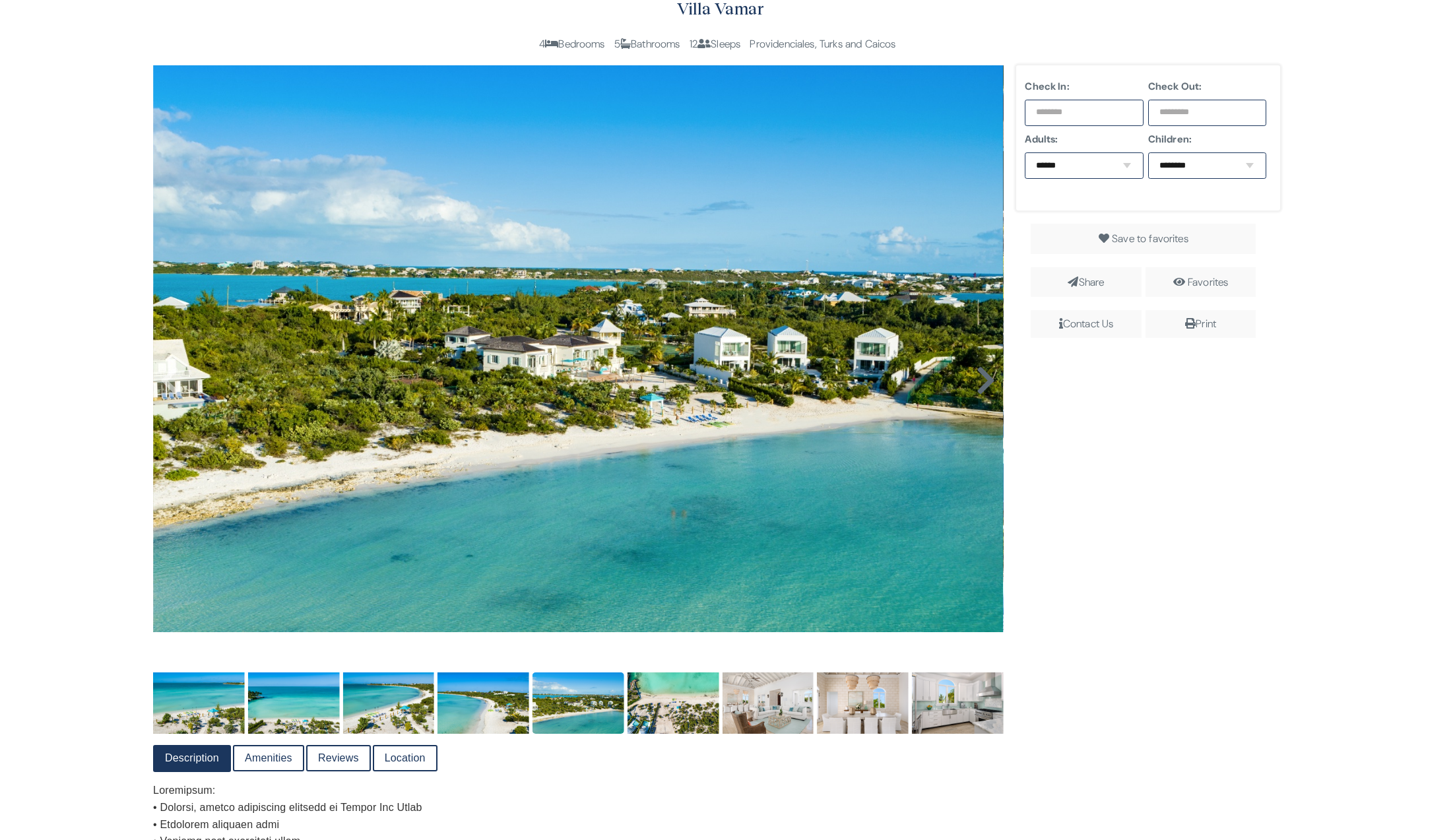
click at [977, 384] on icon at bounding box center [986, 380] width 20 height 32
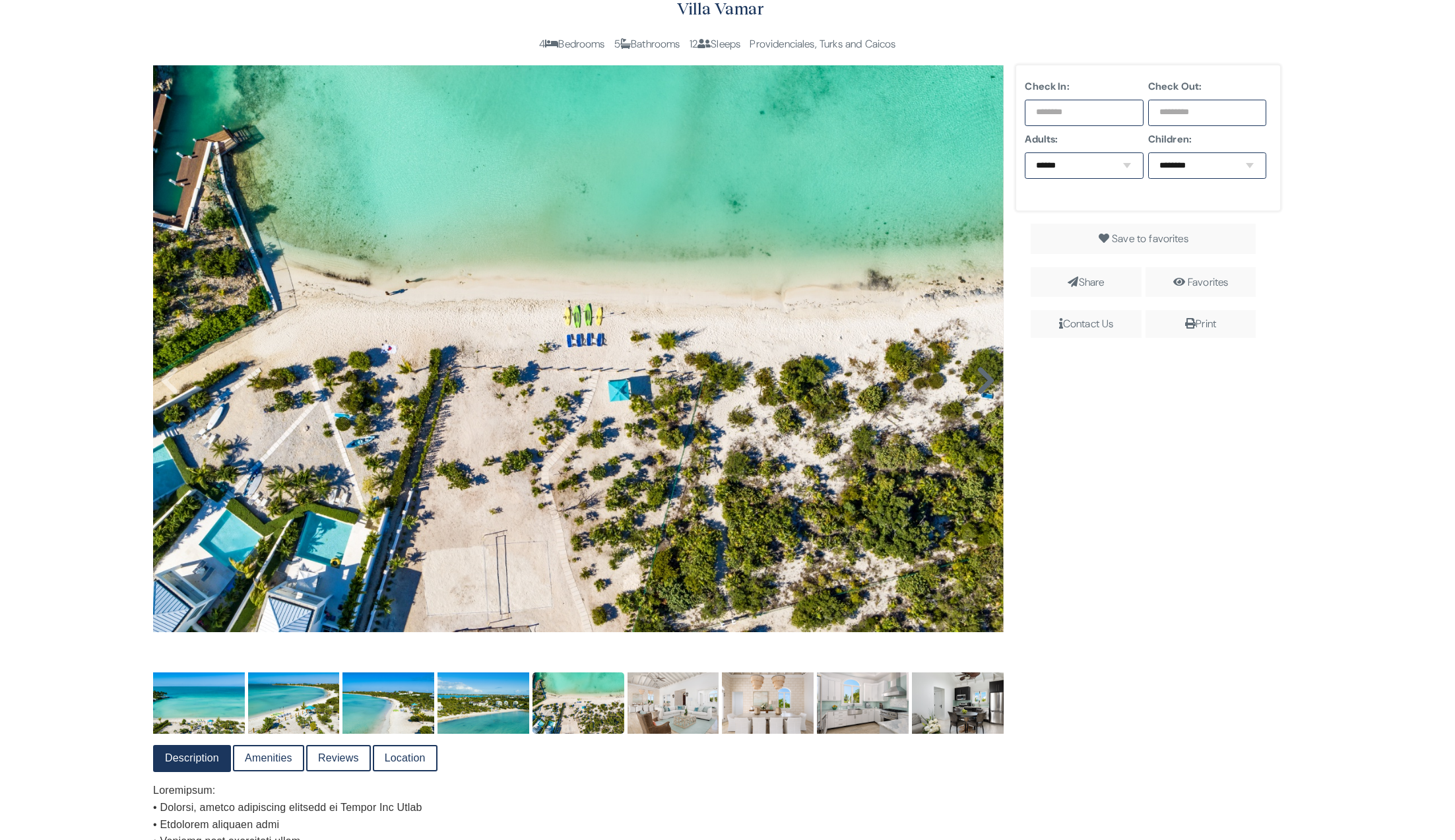
click at [977, 384] on icon at bounding box center [986, 380] width 20 height 32
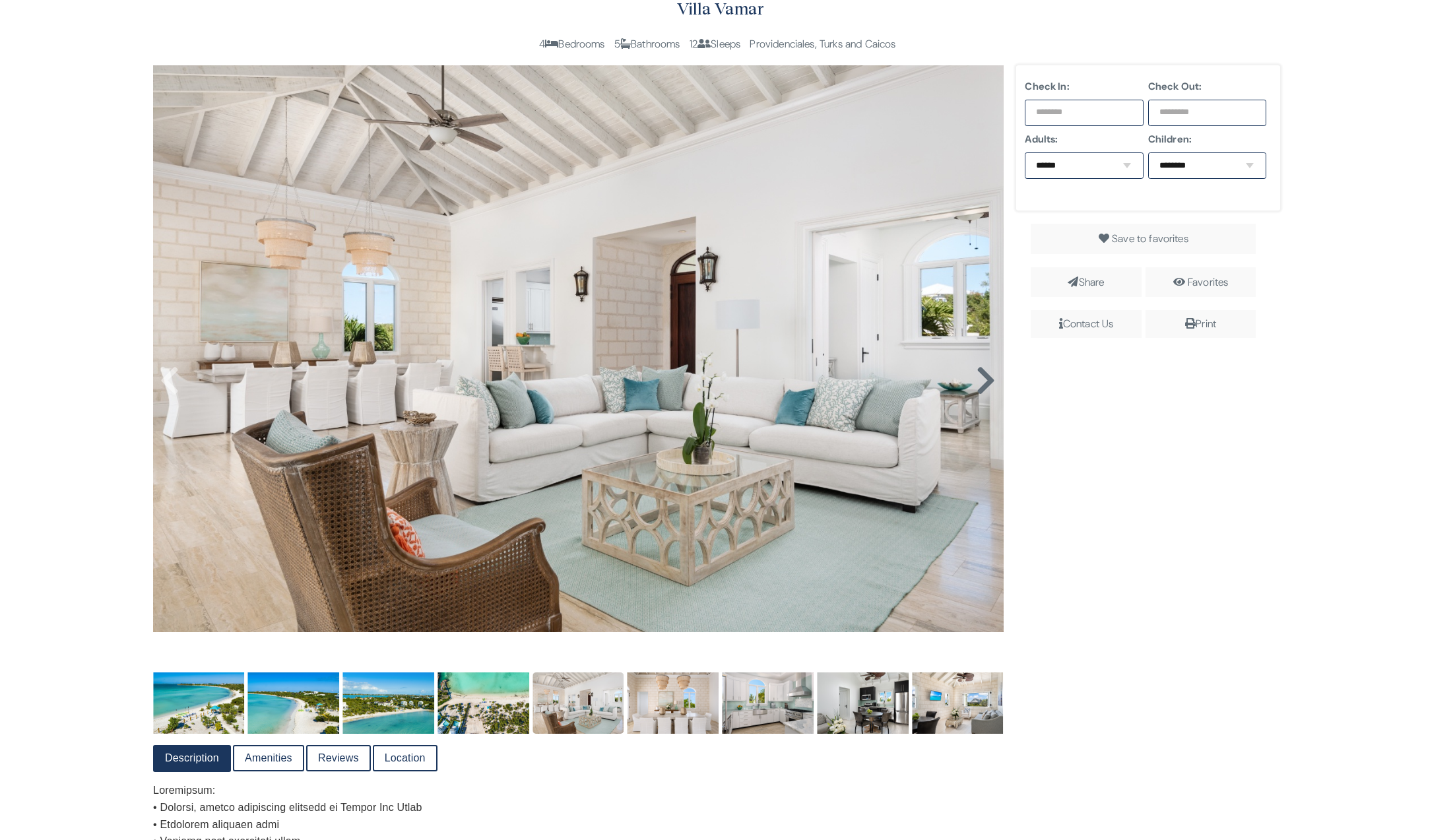
click at [979, 384] on icon at bounding box center [986, 380] width 20 height 32
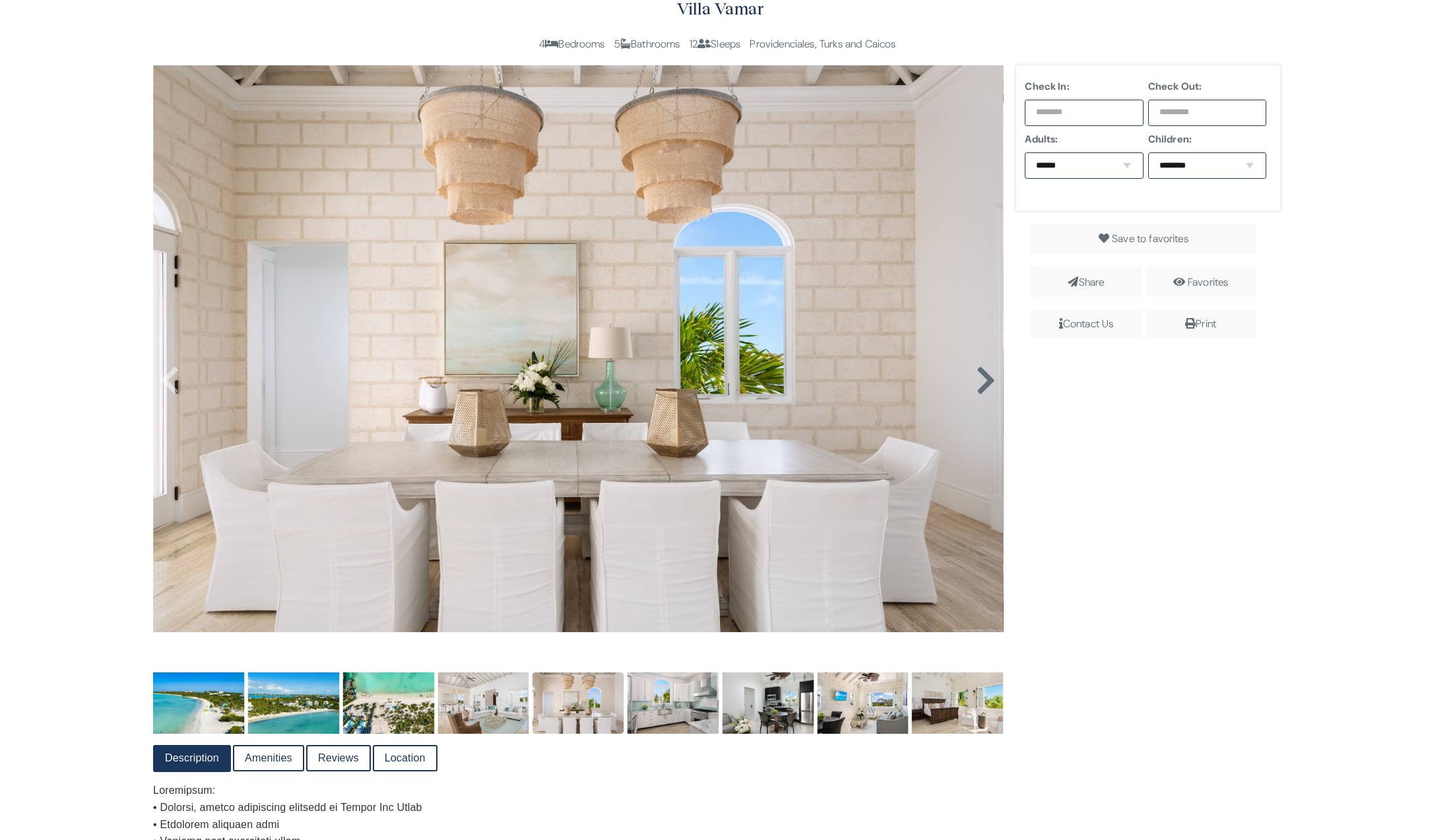
click at [979, 384] on icon at bounding box center [986, 380] width 20 height 32
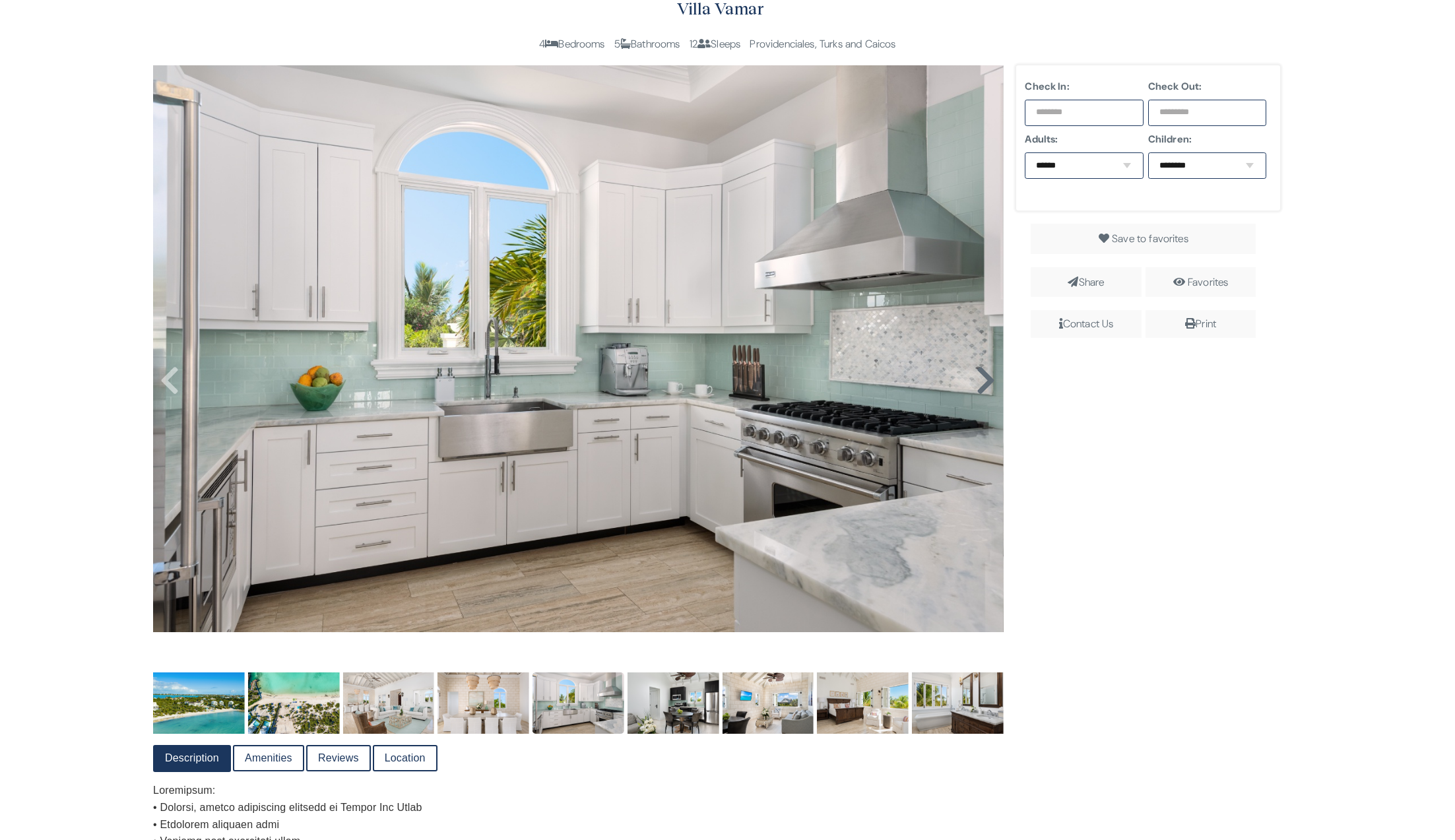
click at [979, 384] on icon at bounding box center [986, 380] width 20 height 32
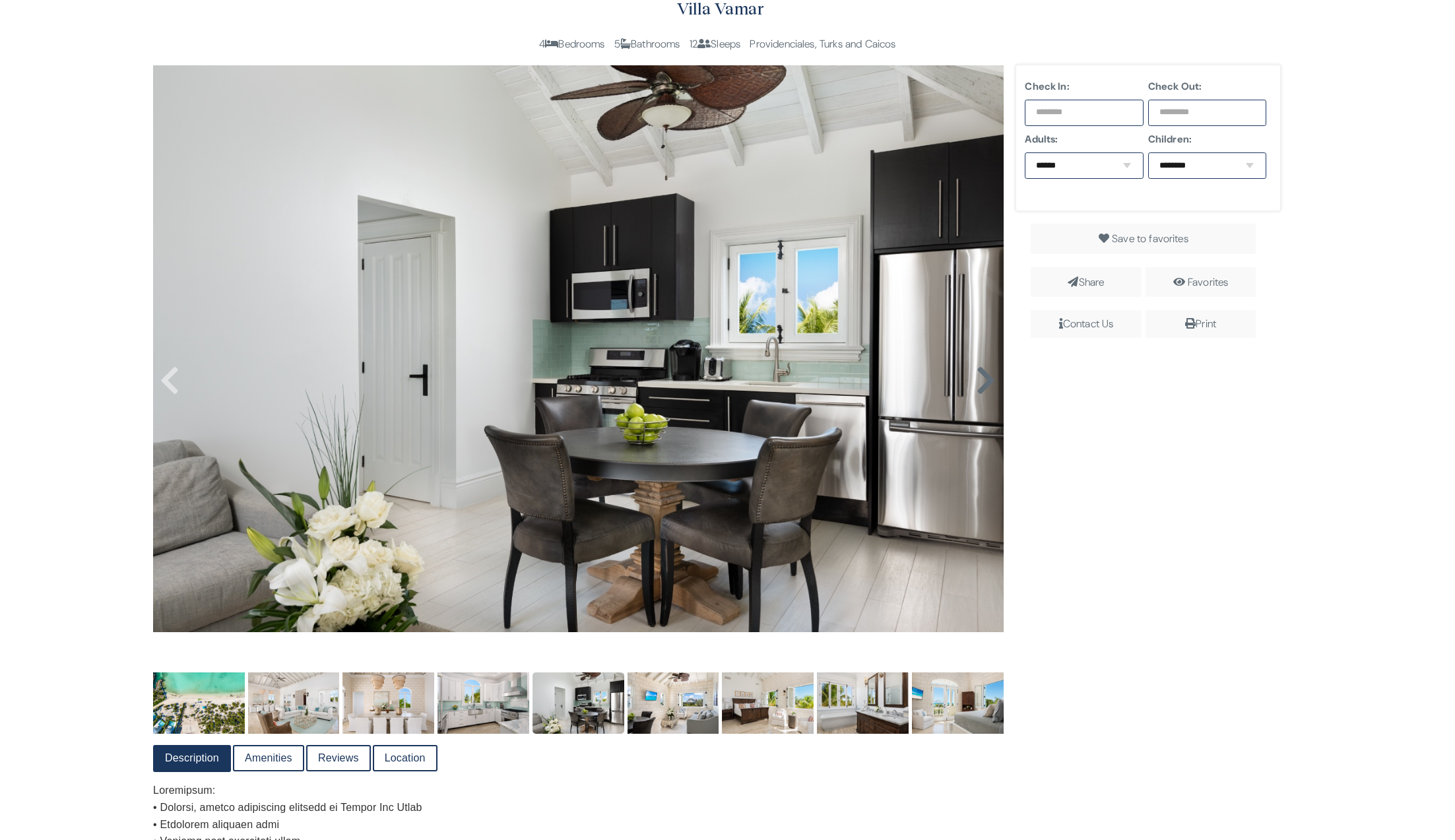
click at [979, 384] on icon at bounding box center [986, 380] width 20 height 32
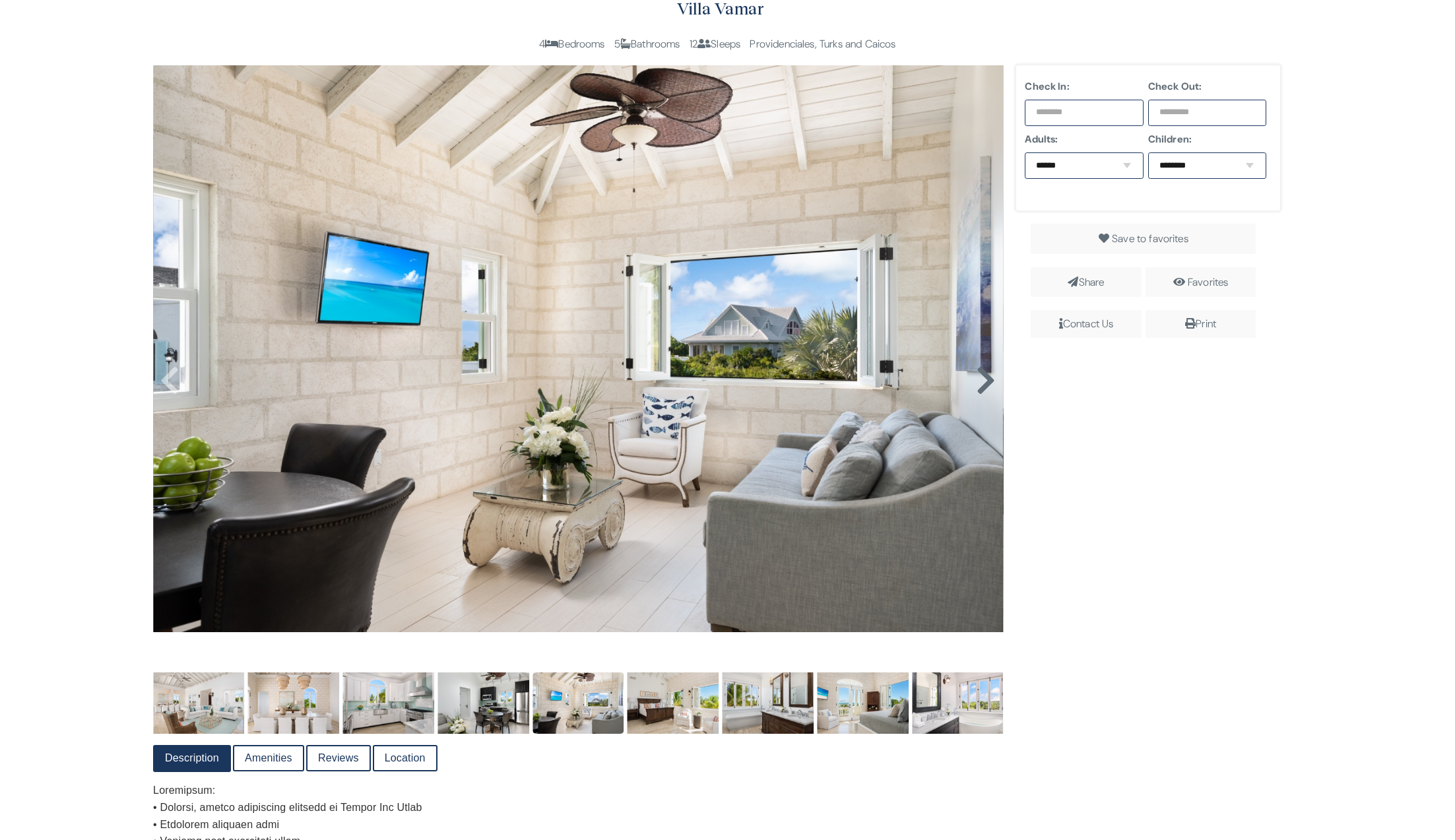
click at [979, 384] on icon at bounding box center [986, 380] width 20 height 32
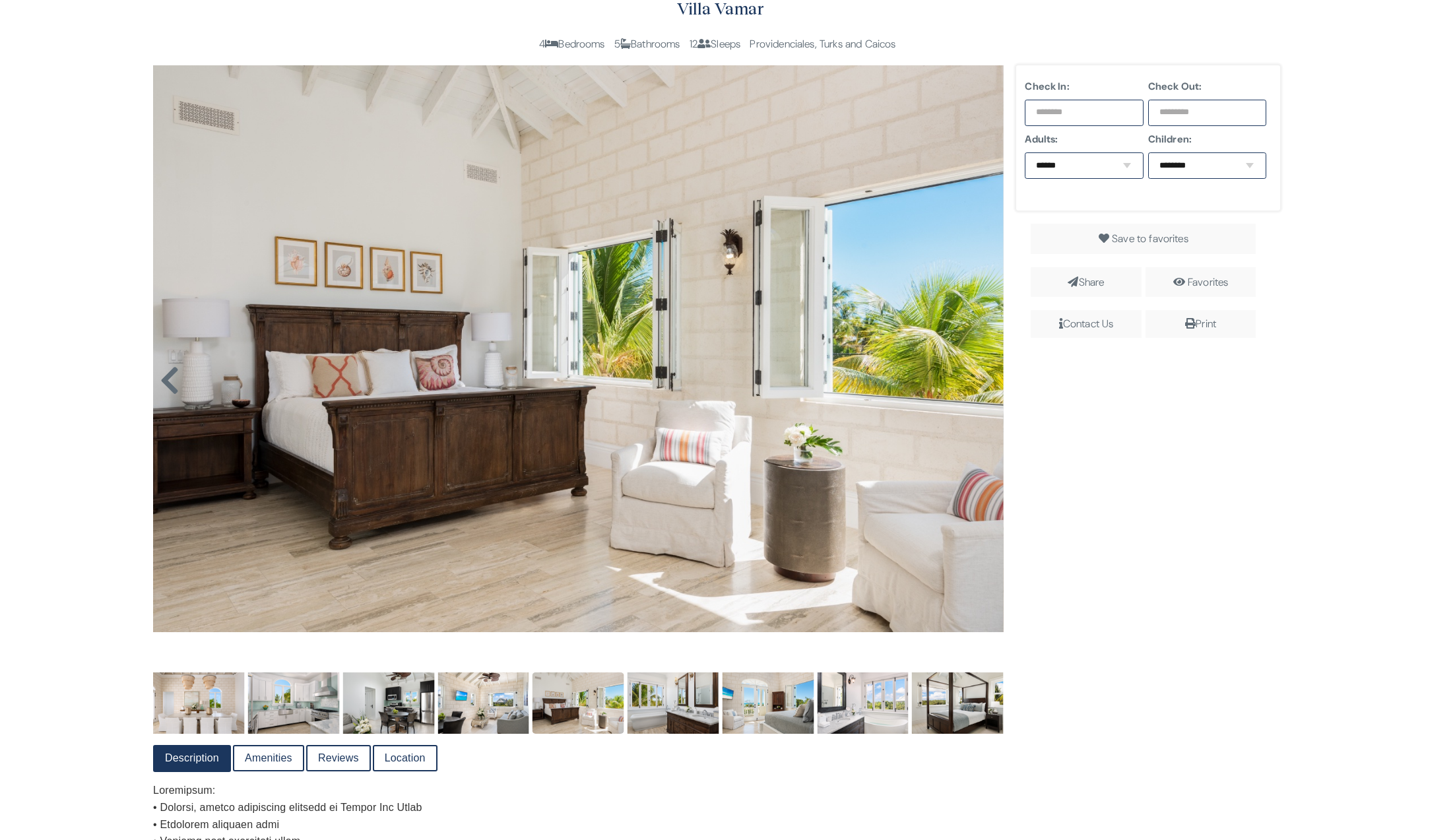
click at [174, 384] on icon at bounding box center [169, 380] width 20 height 32
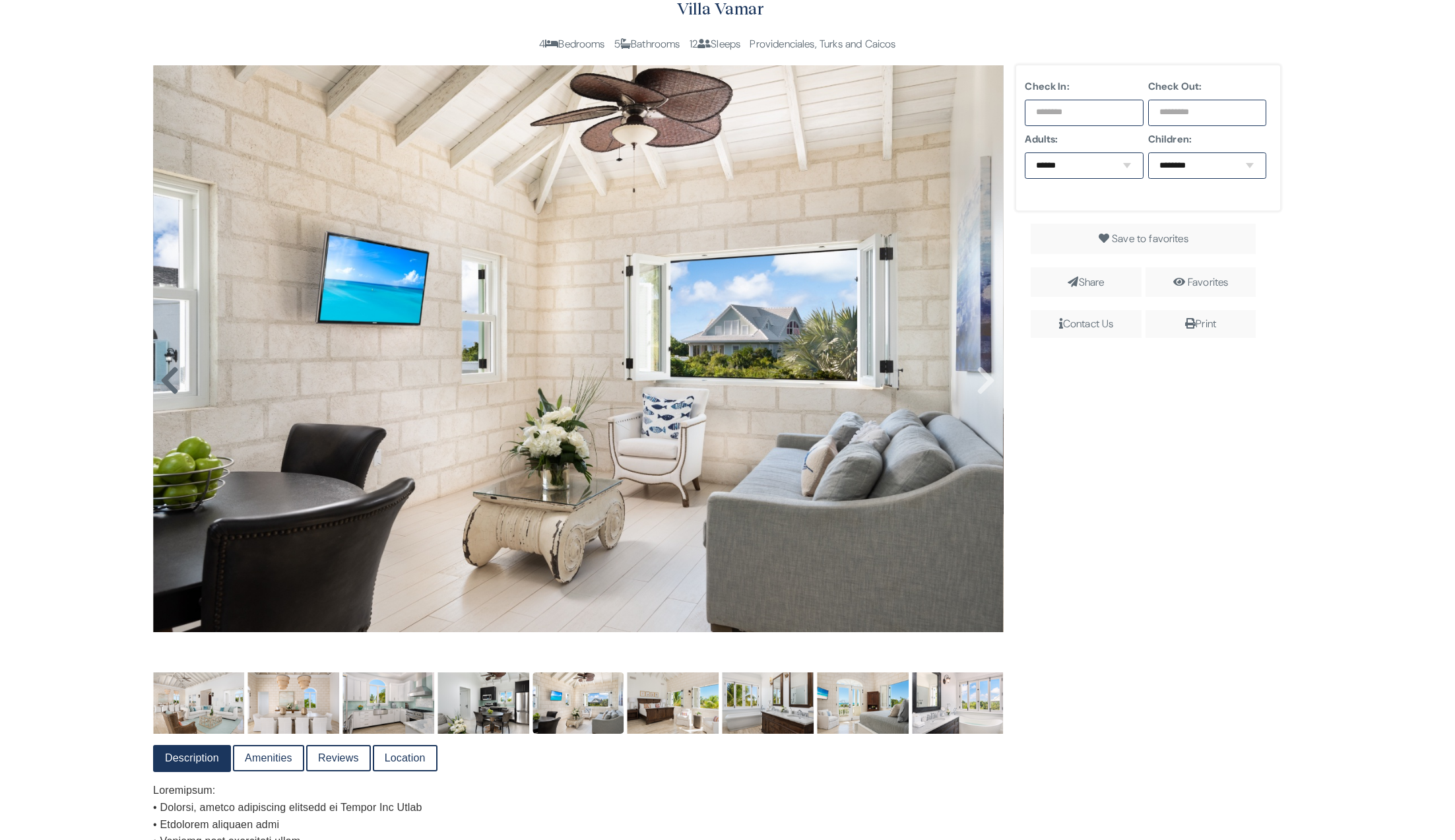
click at [173, 383] on icon at bounding box center [169, 380] width 20 height 32
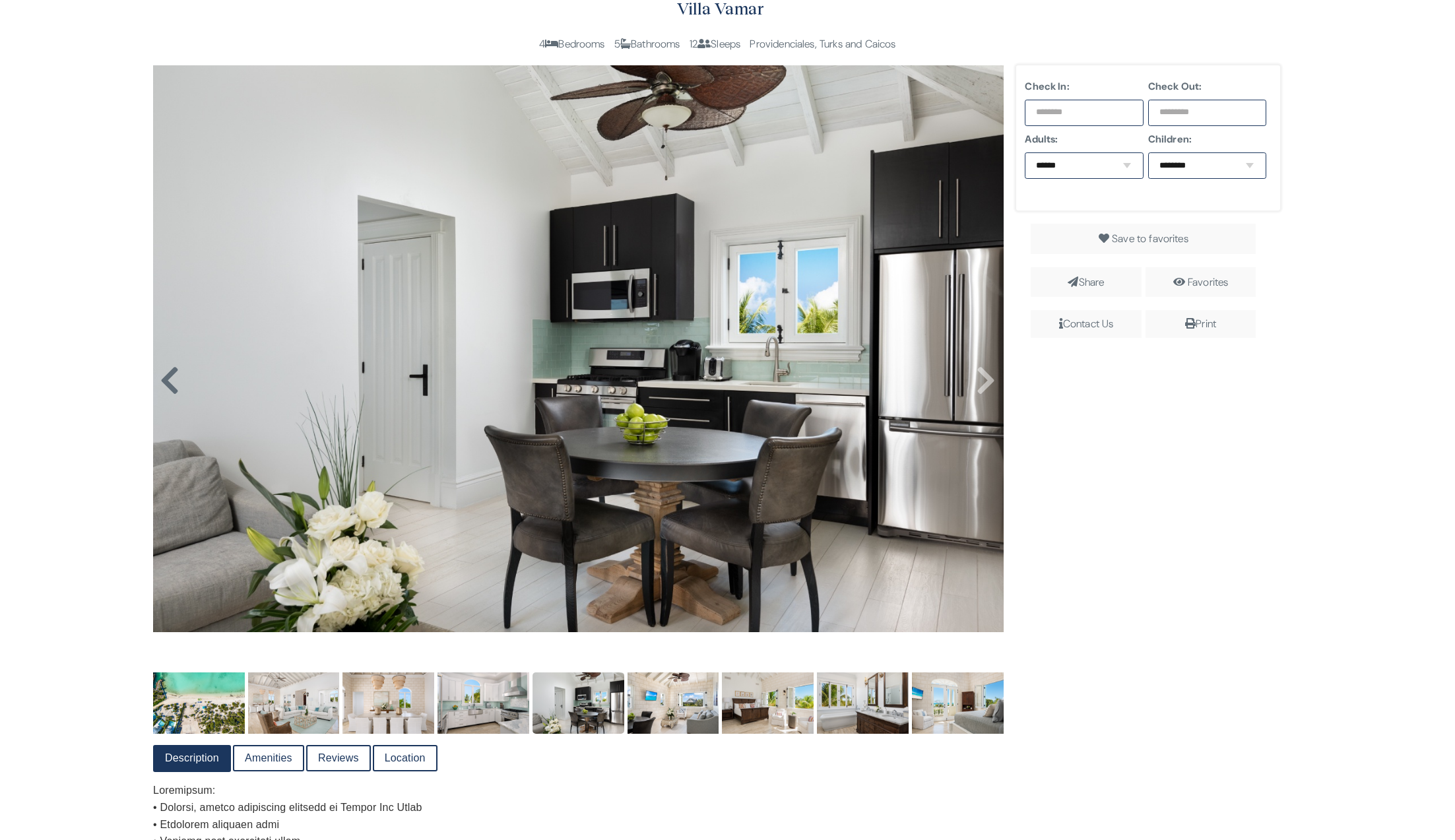
click at [173, 383] on icon at bounding box center [169, 380] width 20 height 32
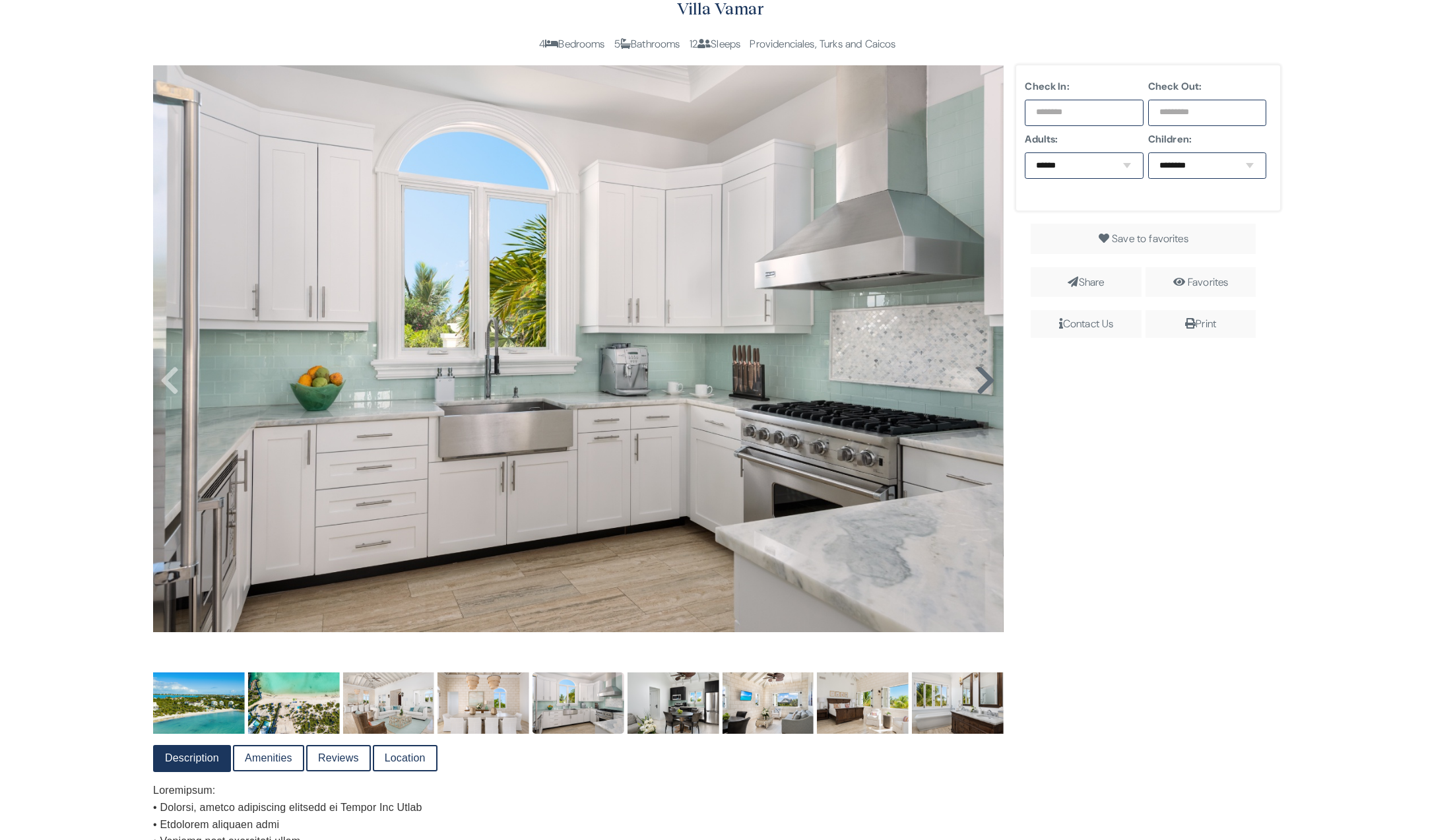
click at [986, 380] on icon at bounding box center [986, 380] width 20 height 32
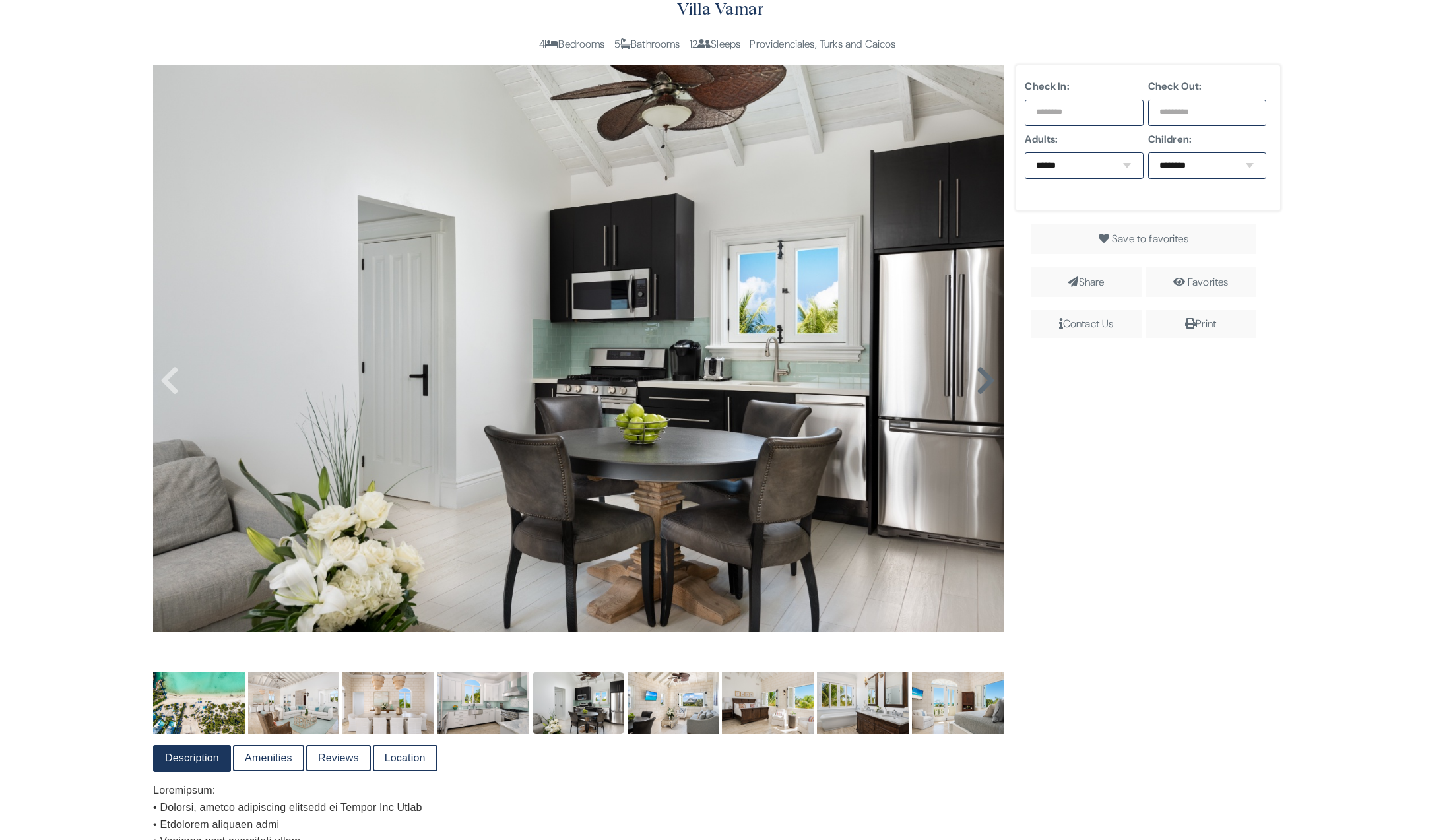
click at [989, 390] on icon at bounding box center [986, 380] width 20 height 32
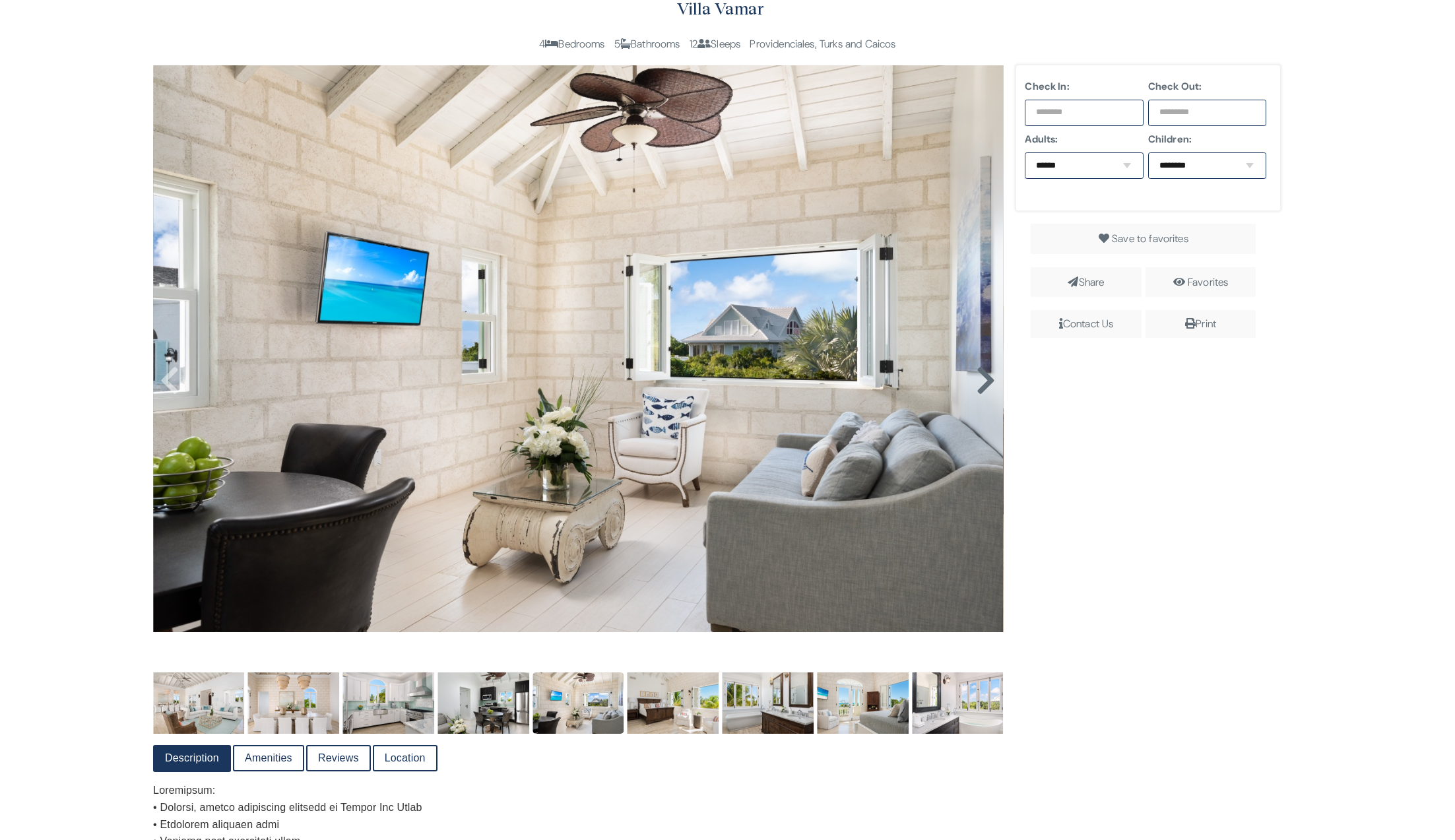
click at [986, 379] on icon at bounding box center [986, 380] width 20 height 32
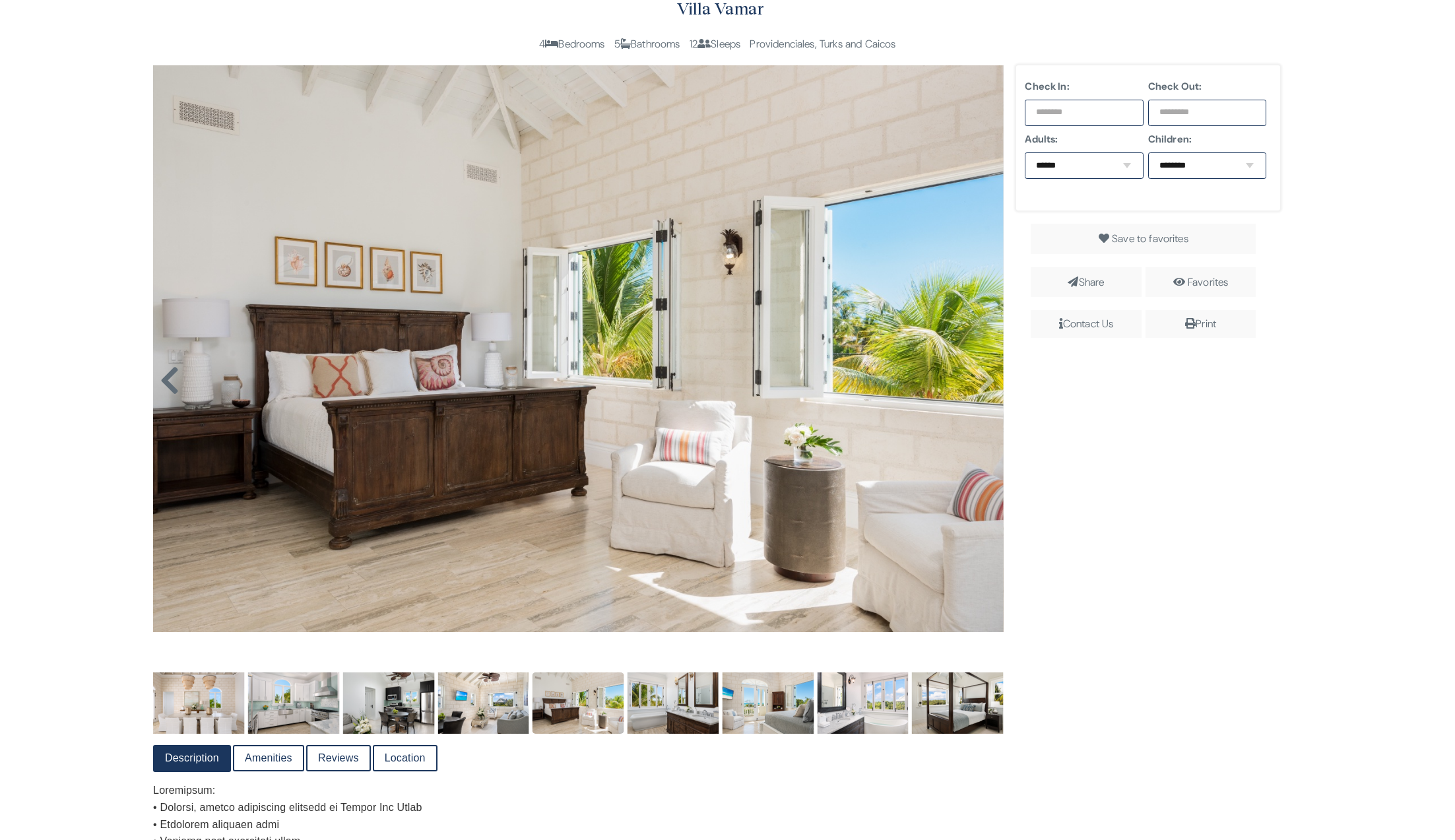
click at [165, 381] on icon at bounding box center [169, 380] width 20 height 32
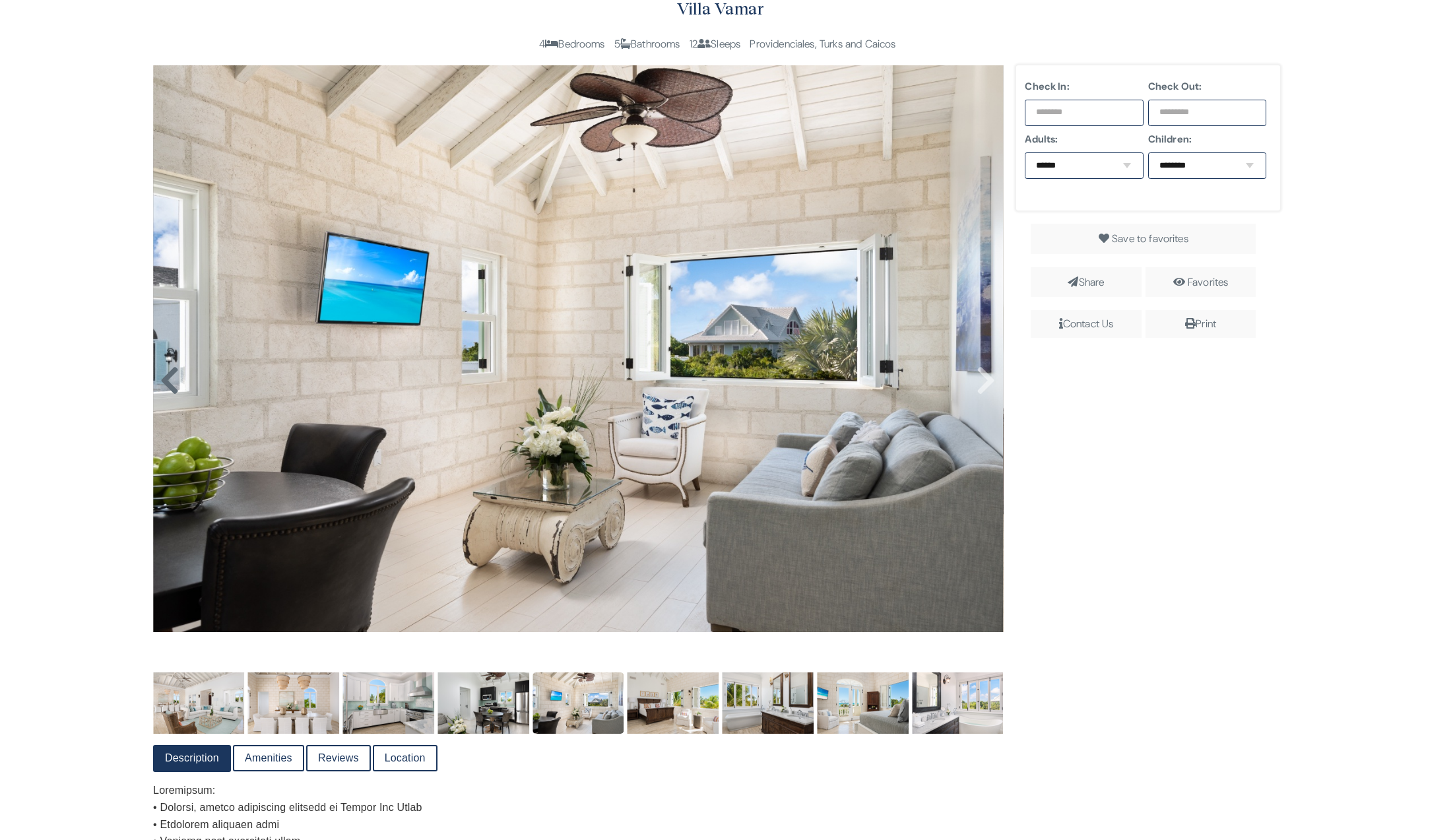
click at [170, 378] on icon at bounding box center [169, 380] width 20 height 32
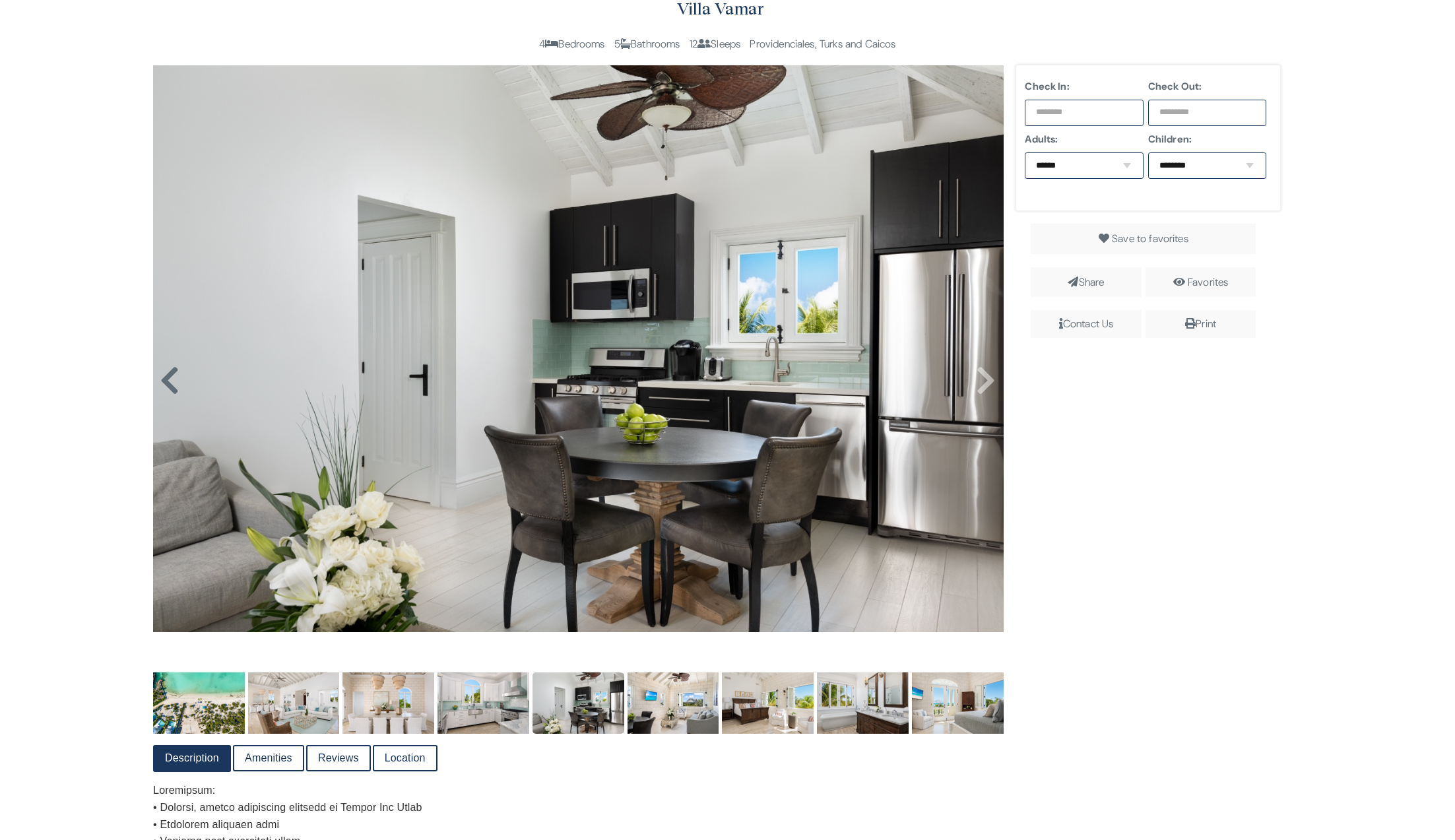
click at [170, 378] on icon at bounding box center [169, 380] width 20 height 32
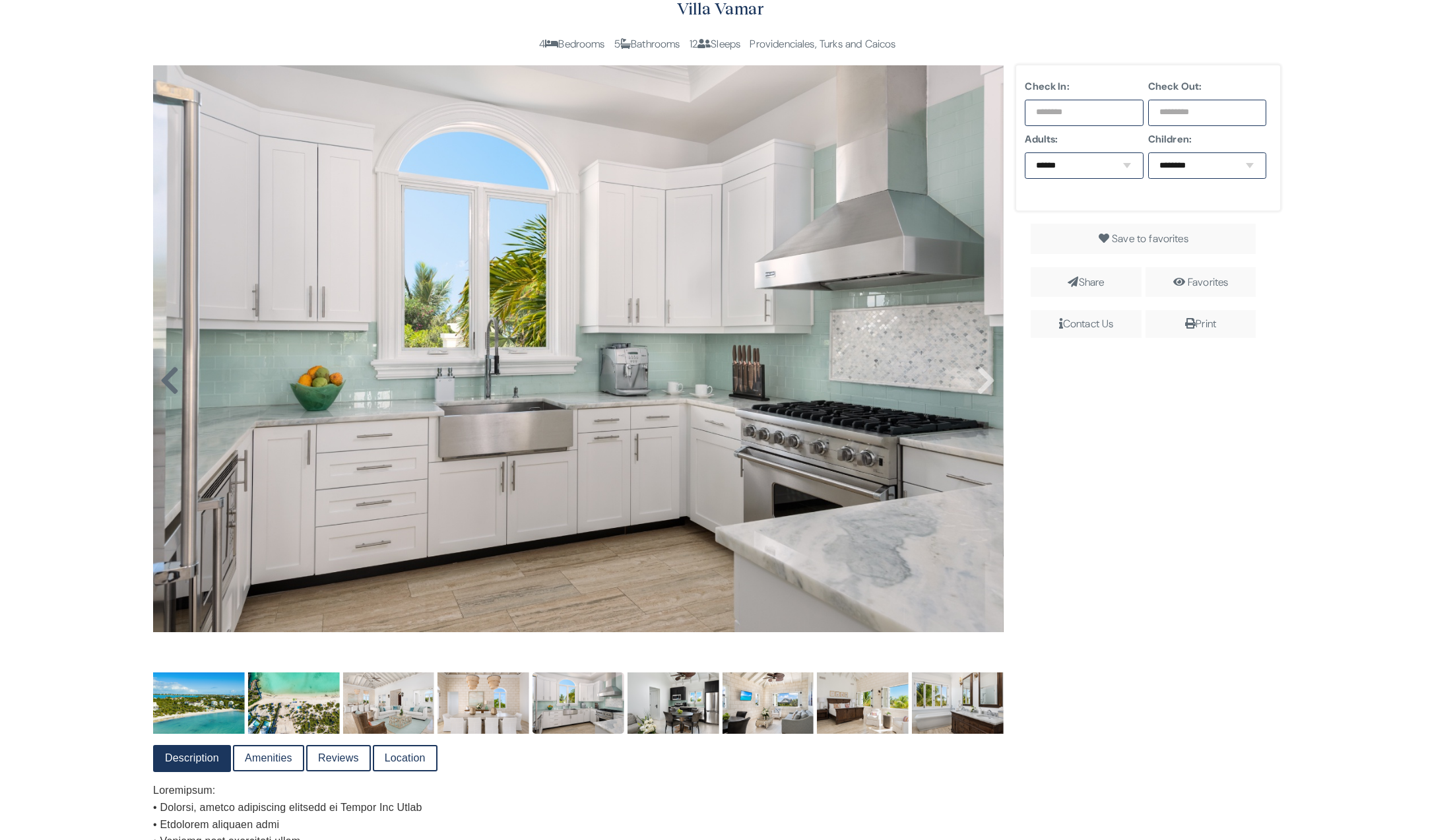
click at [170, 378] on icon at bounding box center [169, 380] width 20 height 32
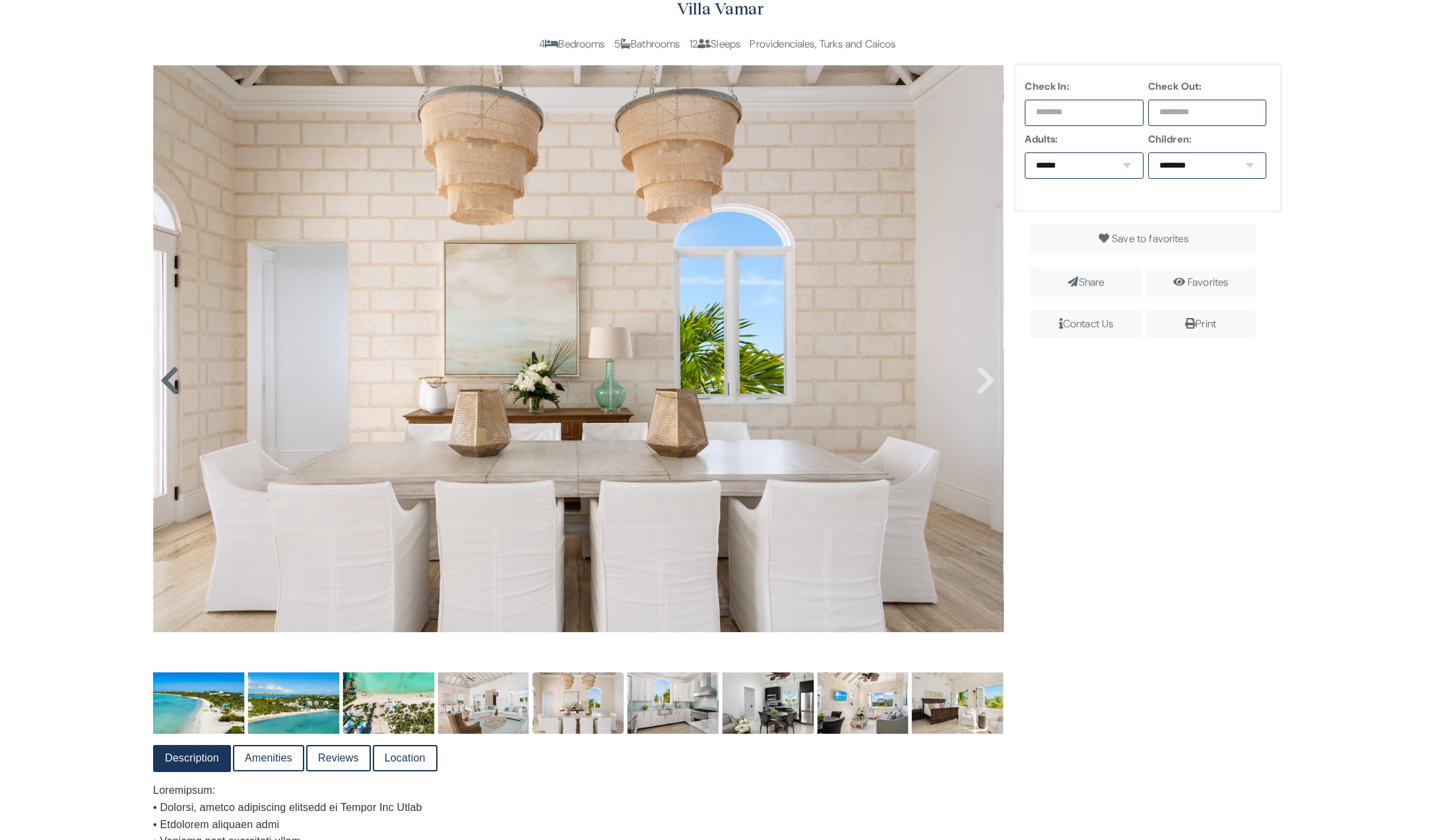
click at [170, 378] on icon at bounding box center [169, 380] width 20 height 32
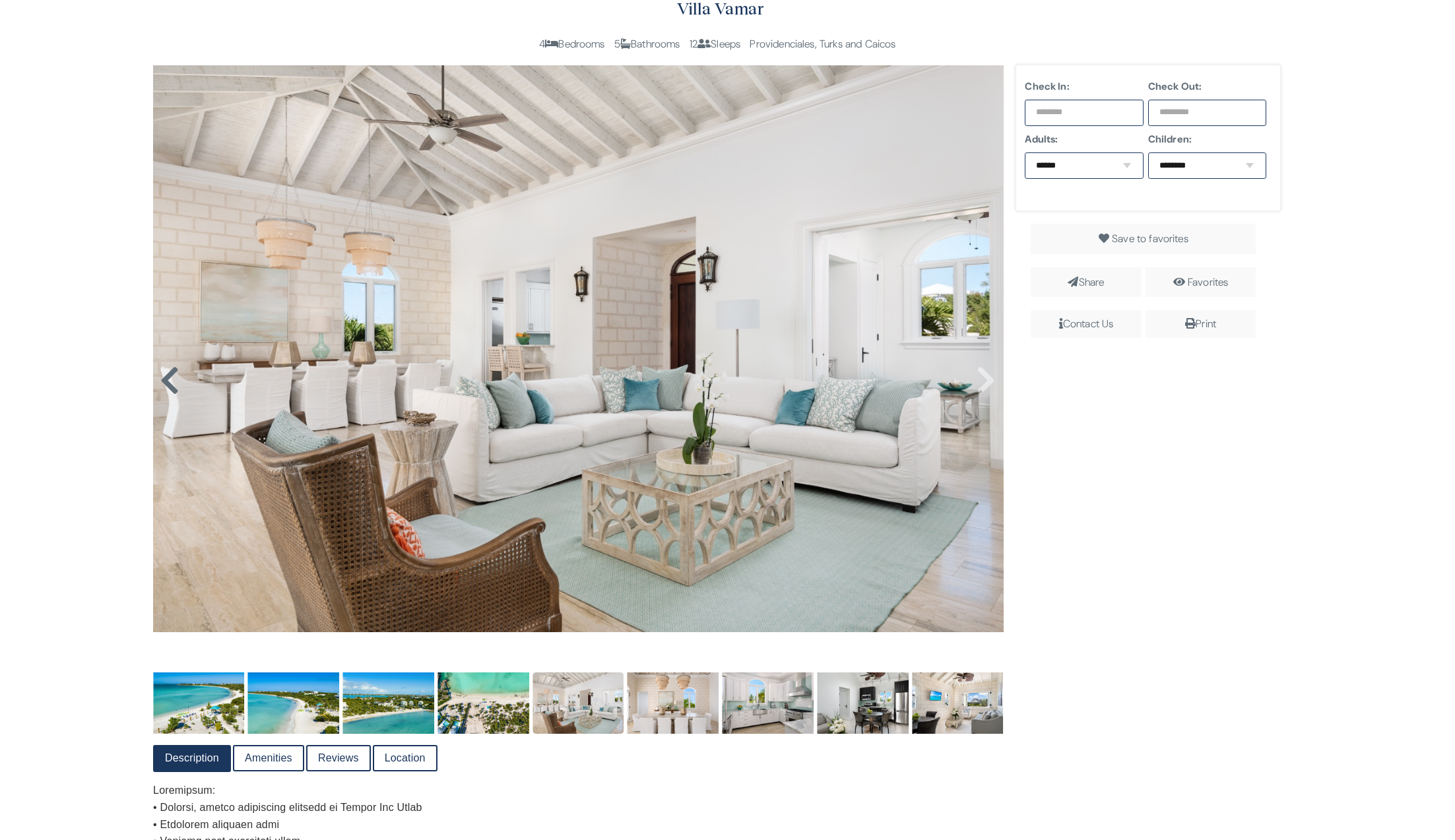
click at [171, 387] on icon at bounding box center [169, 380] width 20 height 32
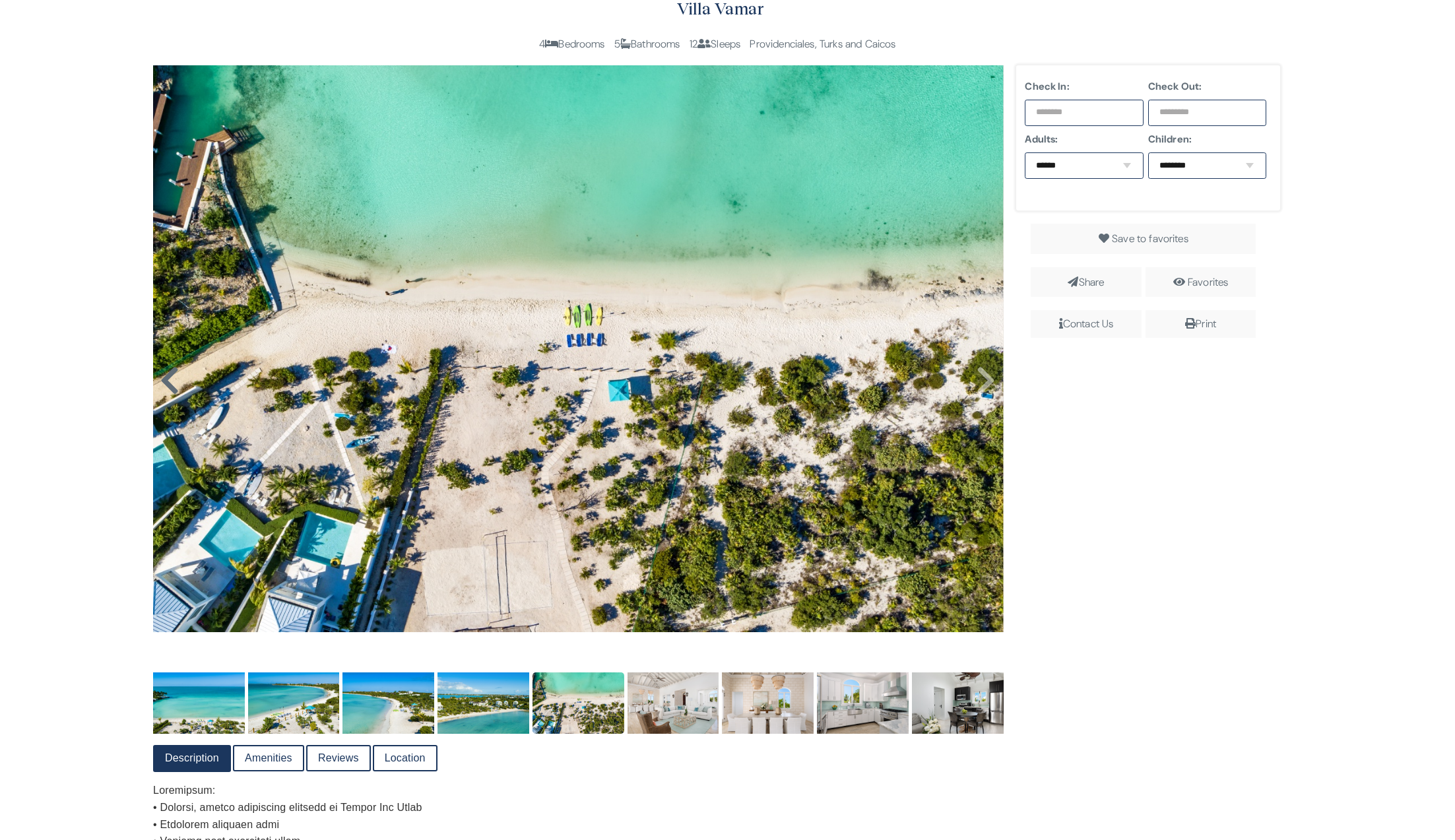
click at [171, 387] on icon at bounding box center [169, 380] width 20 height 32
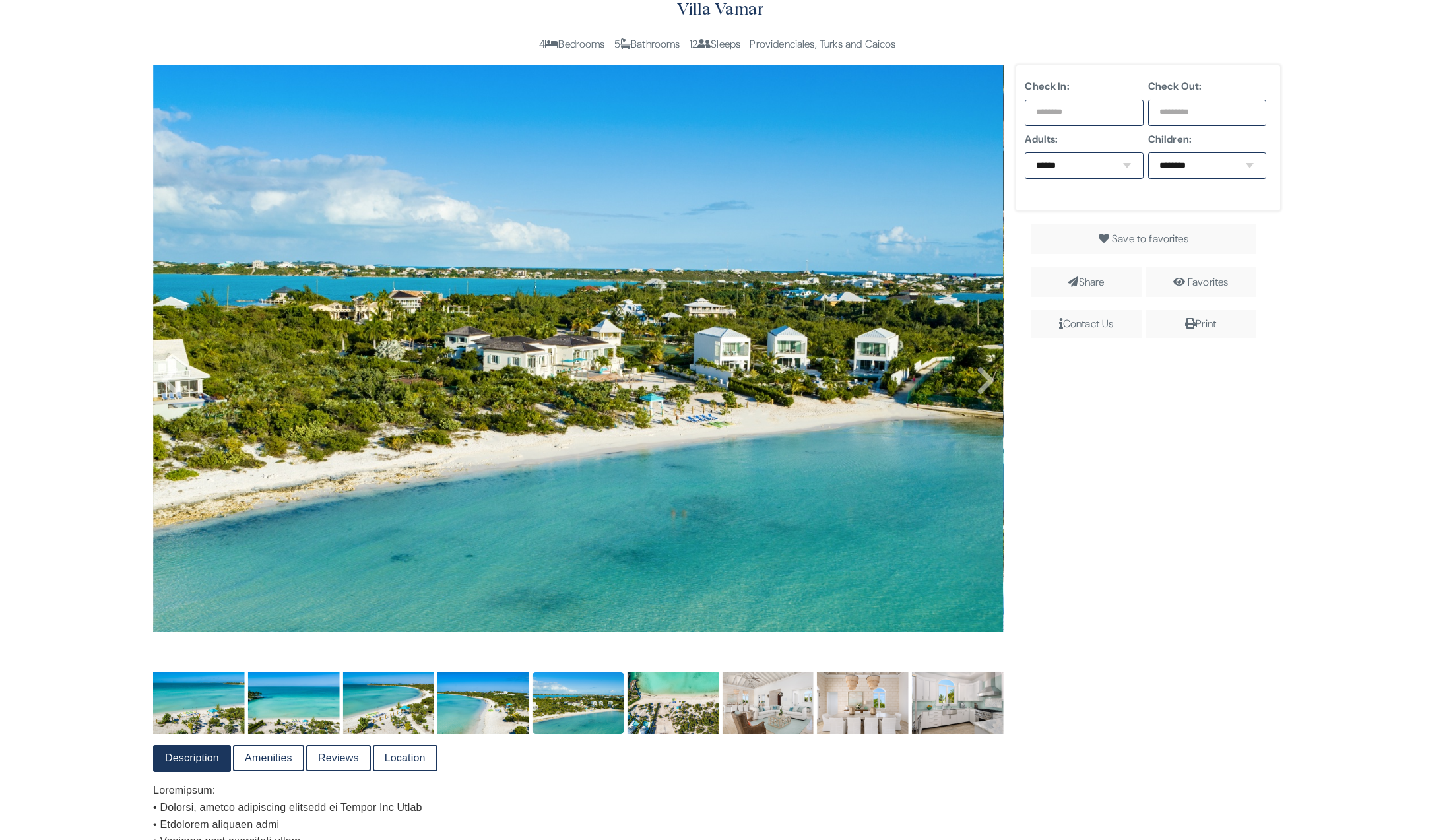
click at [998, 389] on img at bounding box center [579, 348] width 850 height 567
click at [980, 388] on icon at bounding box center [986, 380] width 20 height 32
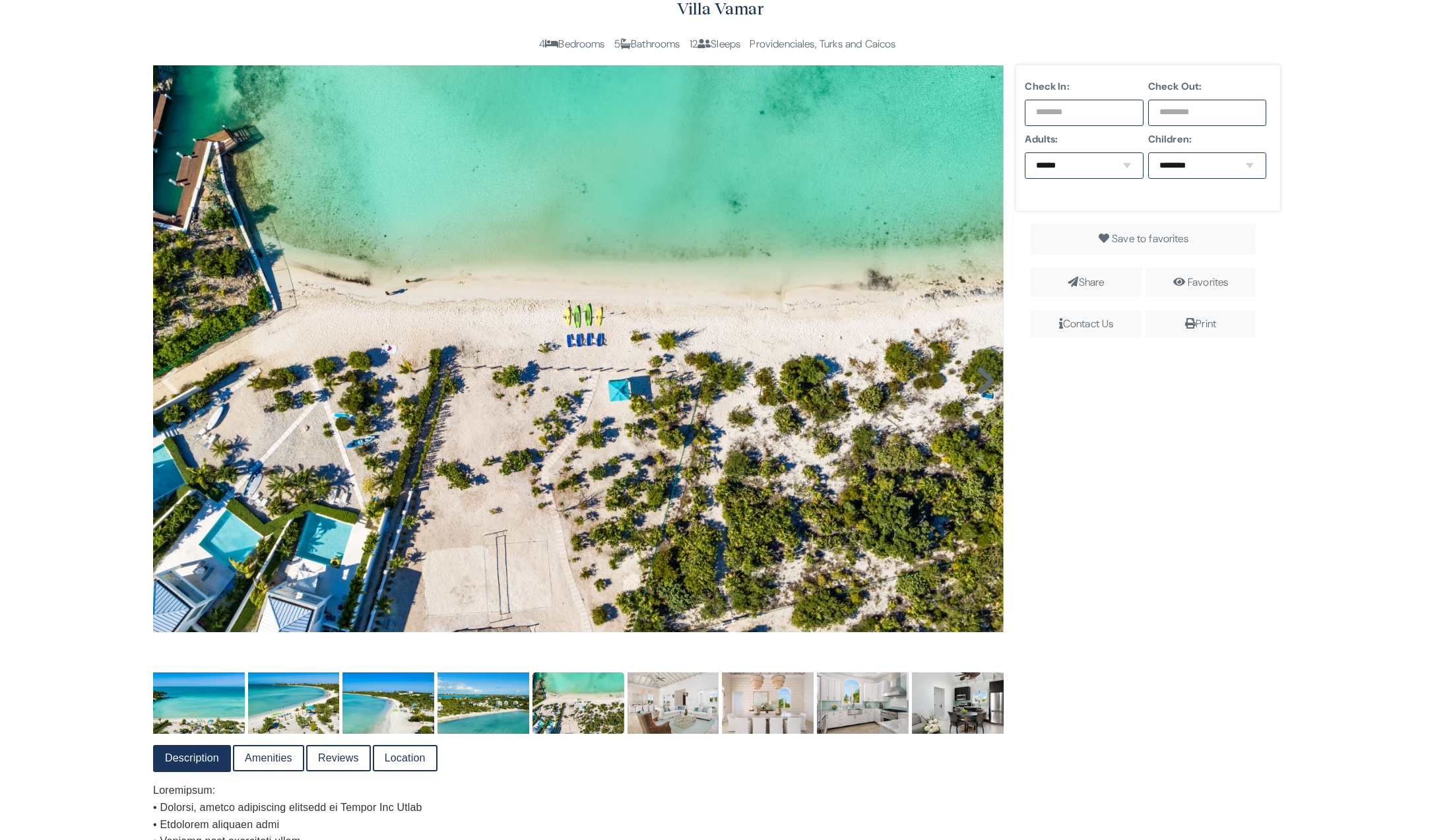
click at [980, 388] on icon at bounding box center [986, 380] width 20 height 32
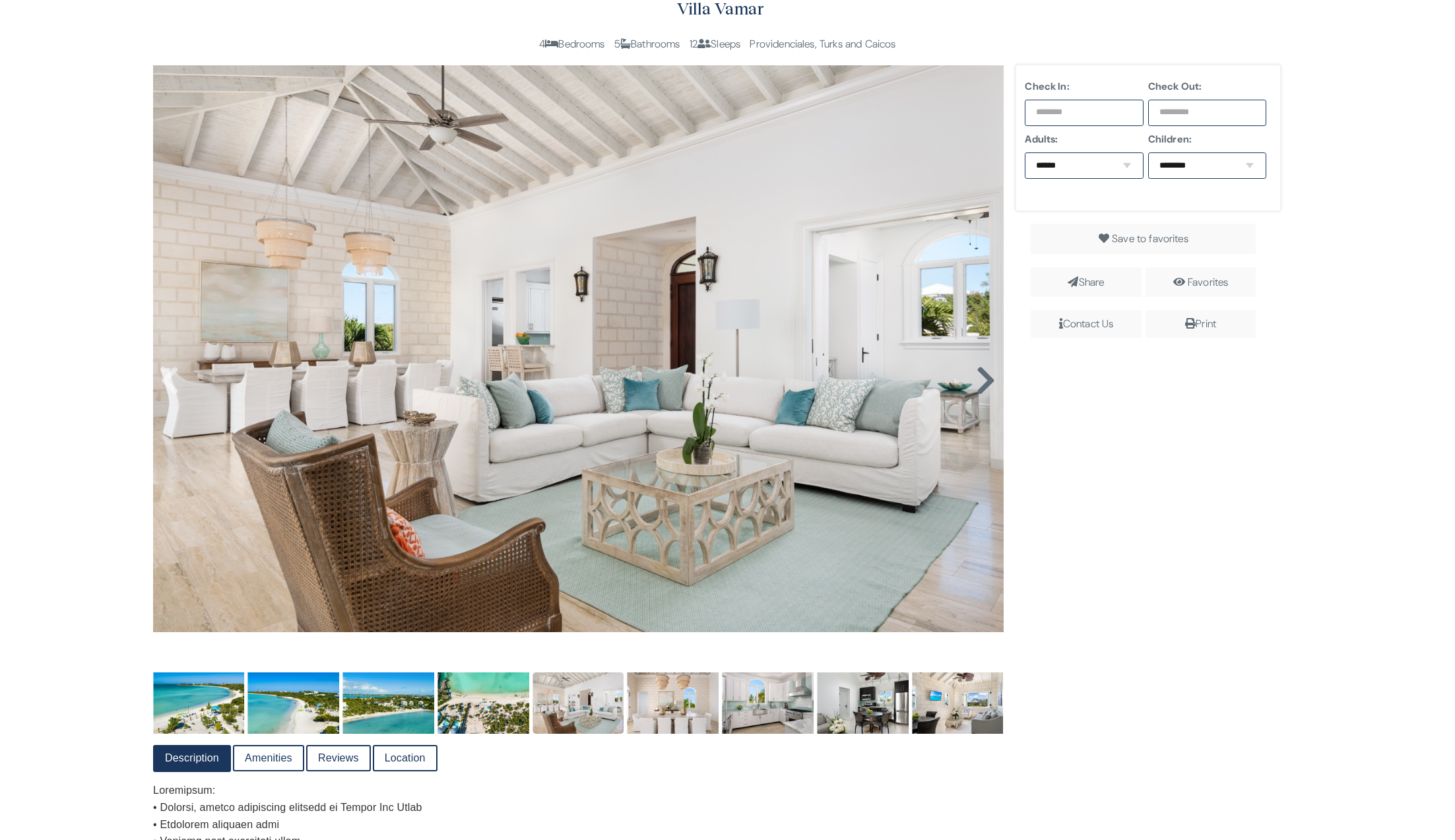
click at [980, 388] on icon at bounding box center [986, 380] width 20 height 32
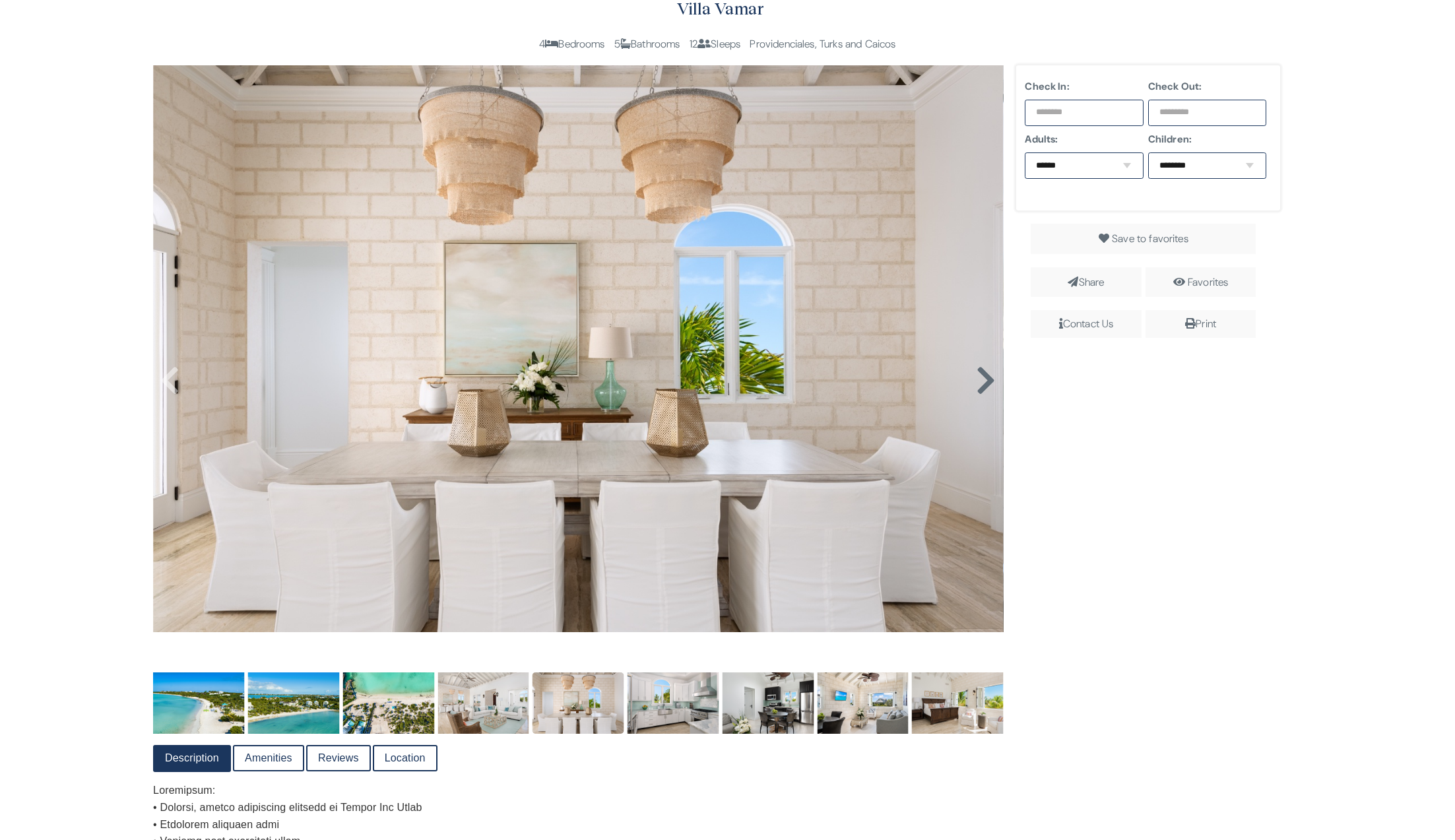
click at [980, 388] on icon at bounding box center [986, 380] width 20 height 32
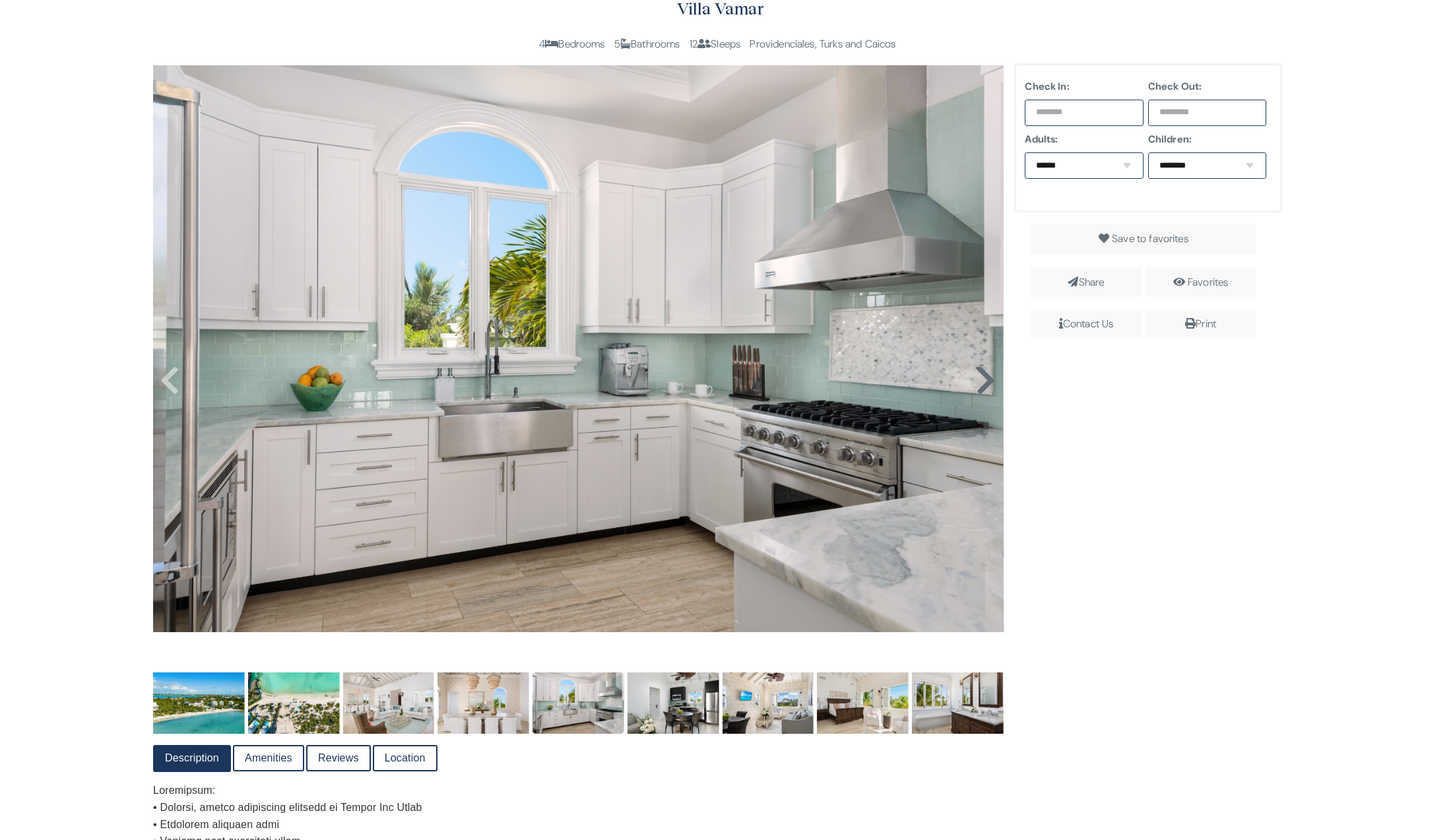
click at [980, 388] on icon at bounding box center [986, 380] width 20 height 32
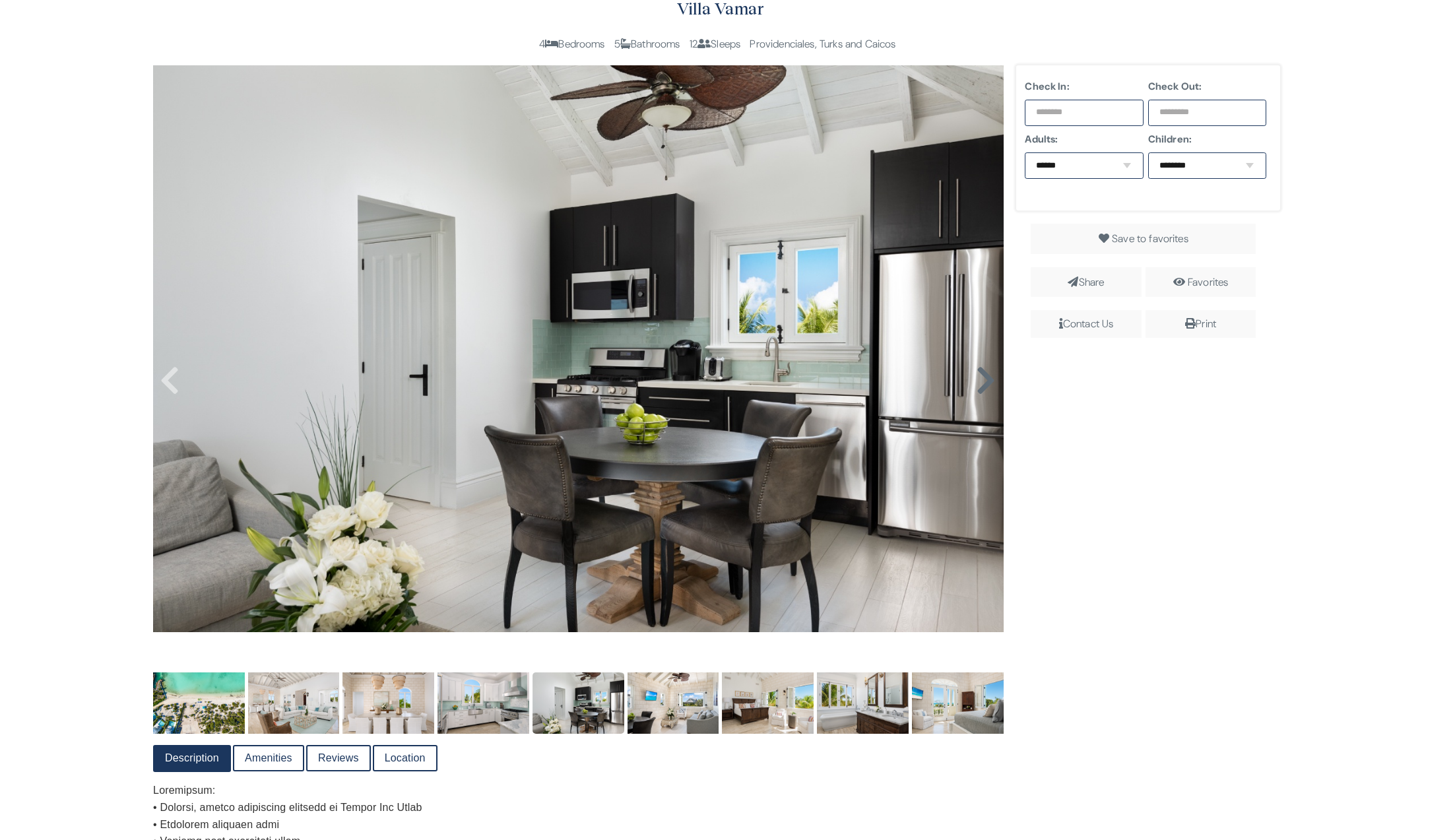
click at [980, 388] on icon at bounding box center [986, 380] width 20 height 32
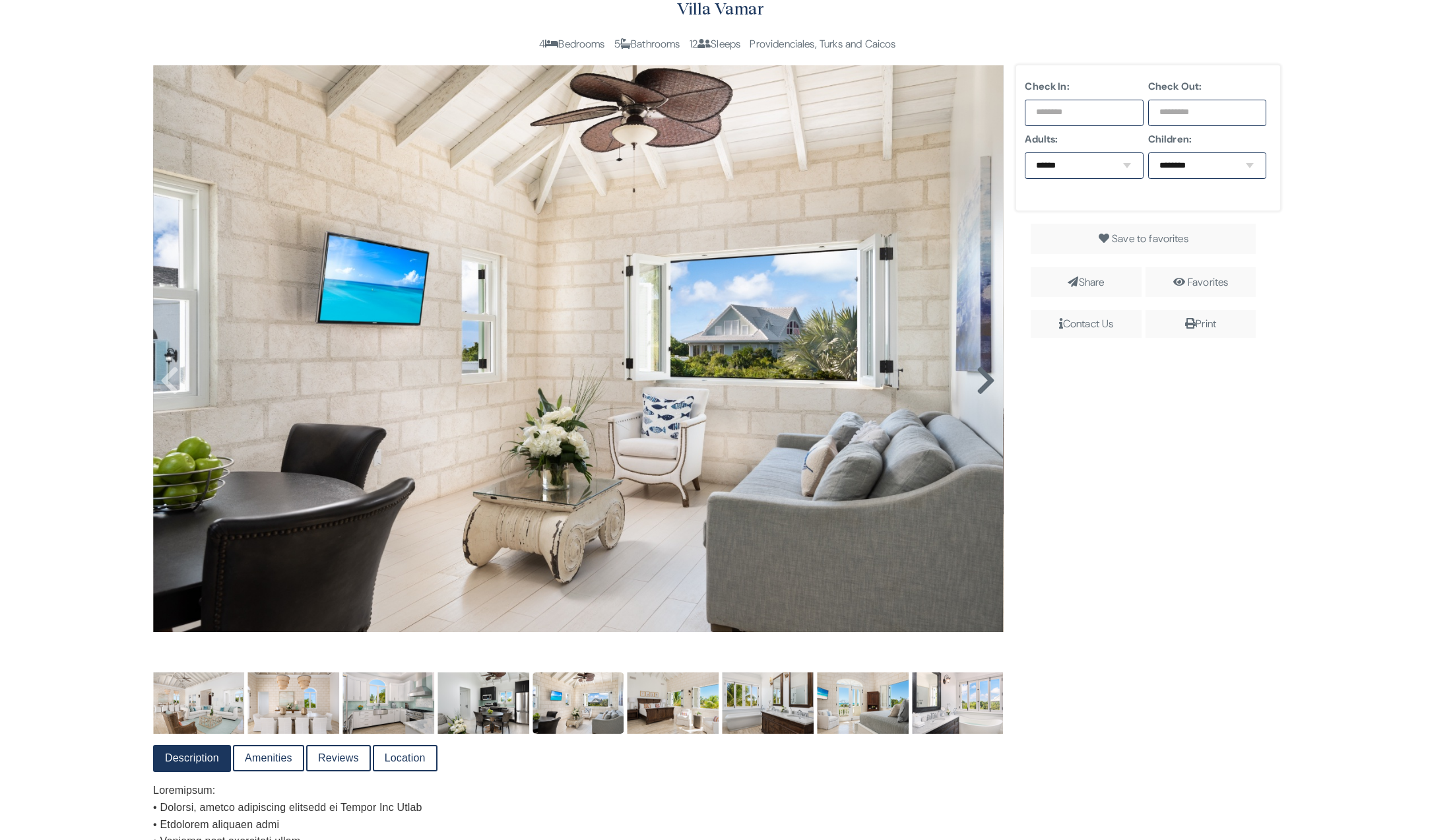
click at [980, 388] on icon at bounding box center [986, 380] width 20 height 32
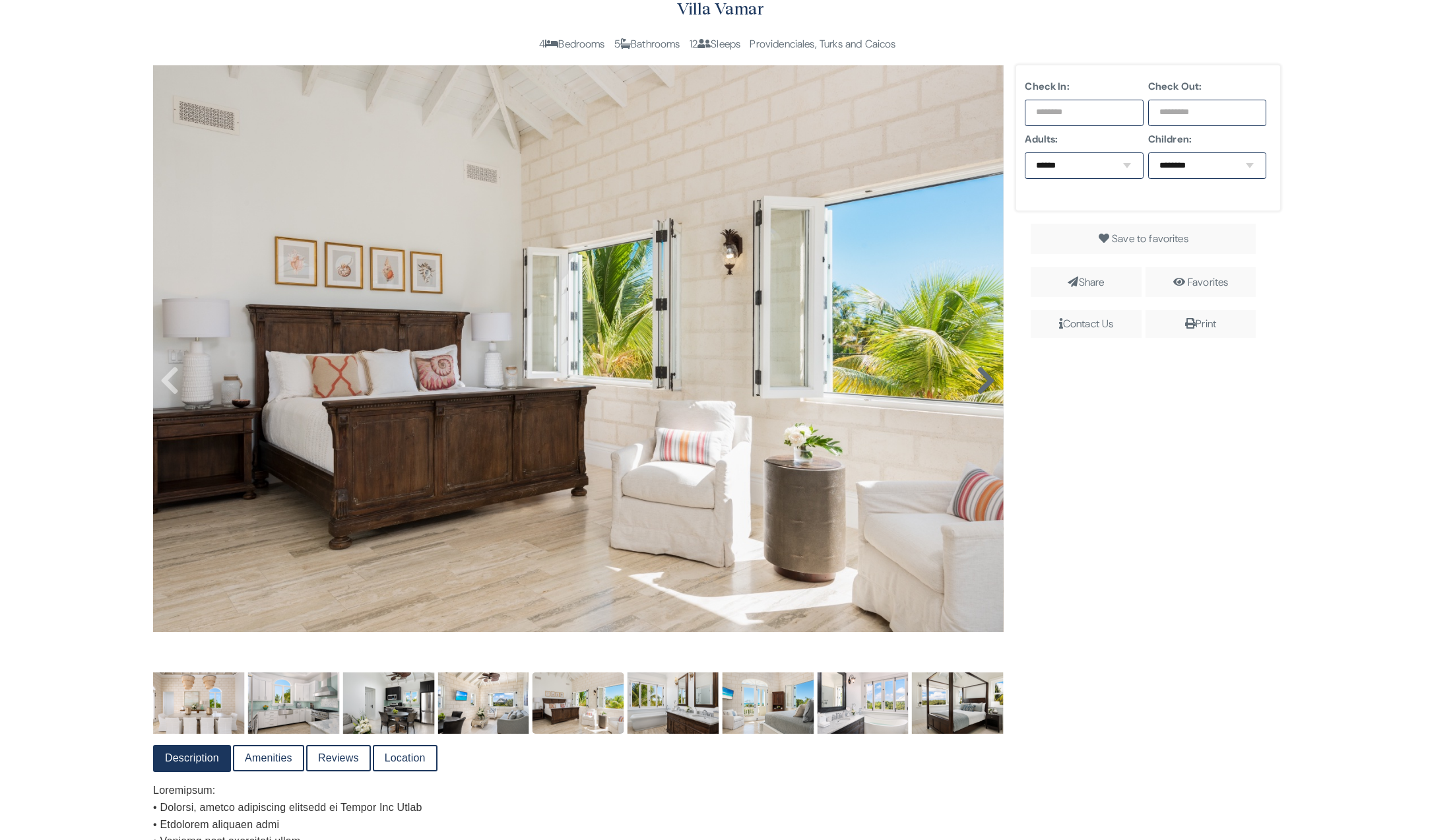
click at [976, 389] on icon at bounding box center [986, 380] width 20 height 32
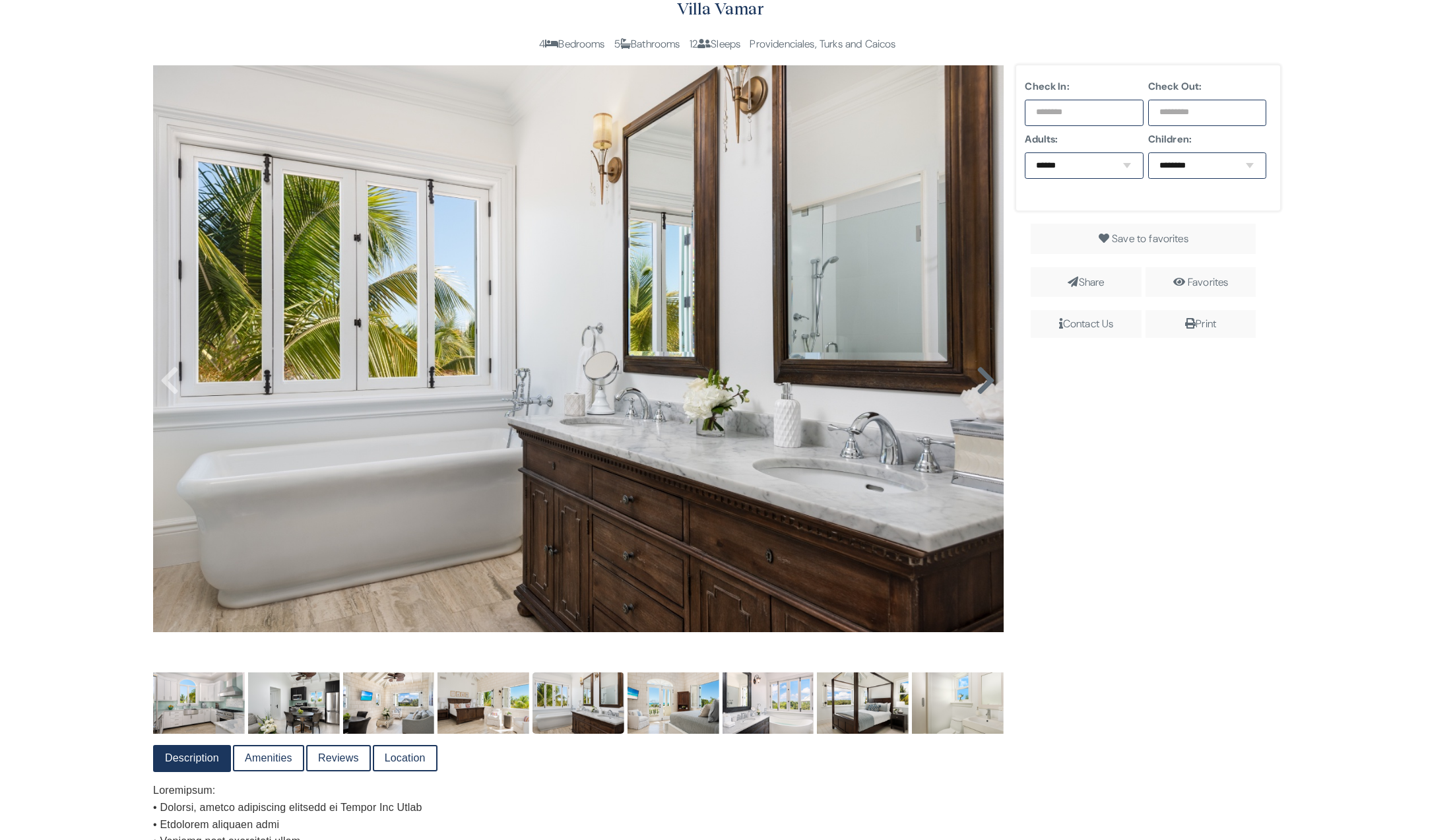
click at [987, 384] on icon at bounding box center [986, 380] width 20 height 32
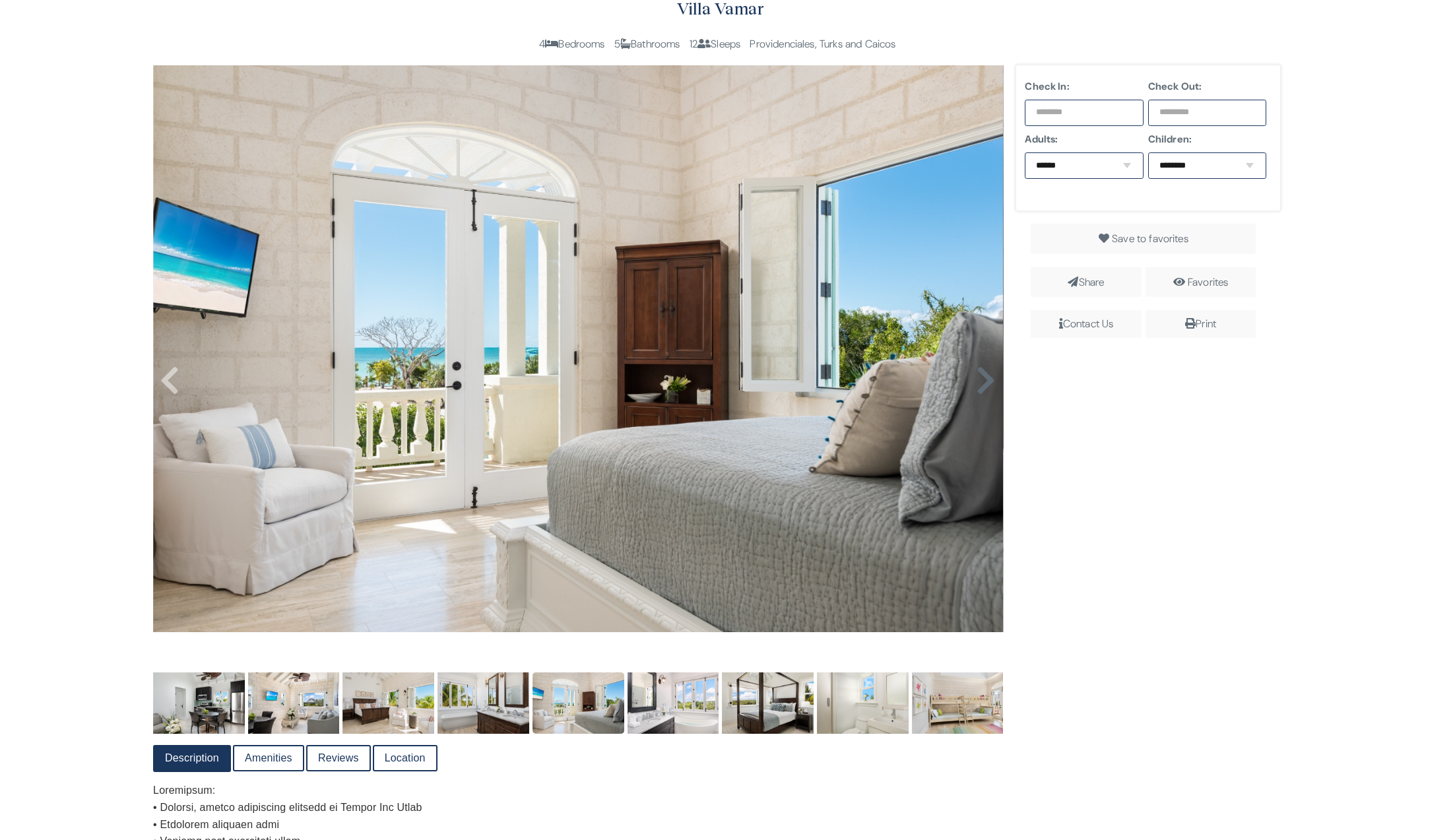
click at [987, 384] on icon at bounding box center [986, 380] width 20 height 32
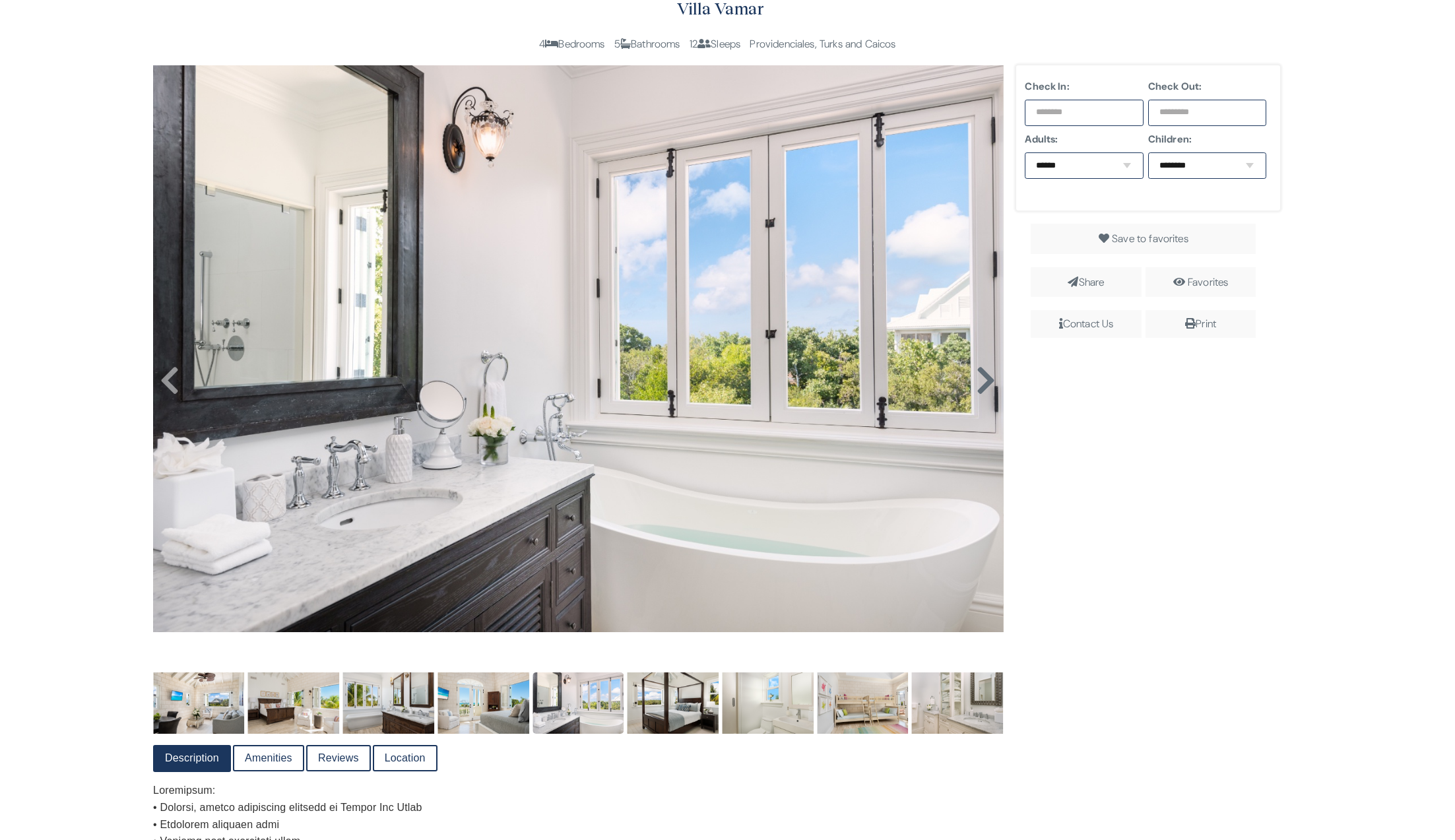
click at [987, 387] on icon at bounding box center [986, 380] width 20 height 32
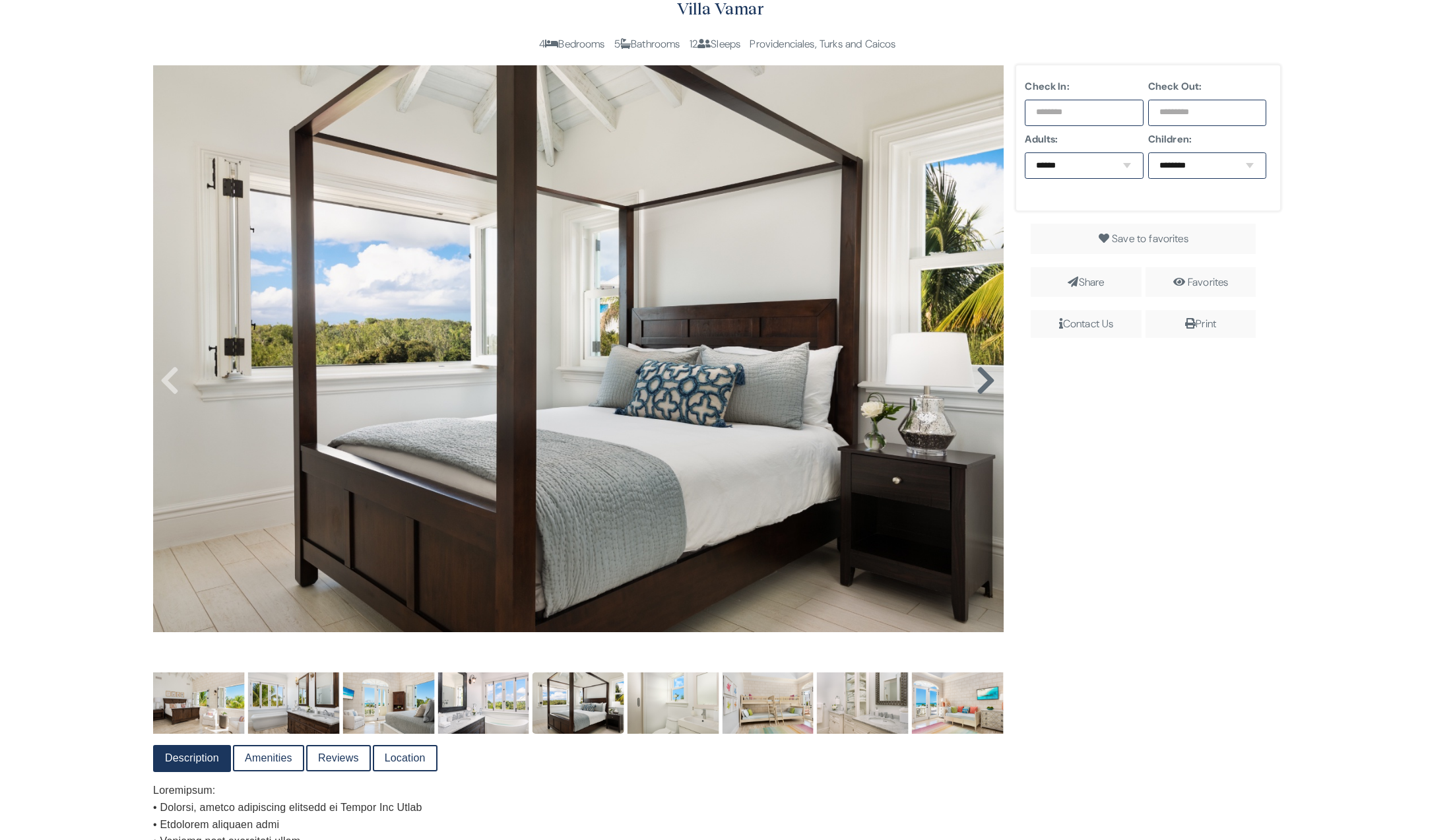
click at [987, 387] on icon at bounding box center [986, 380] width 20 height 32
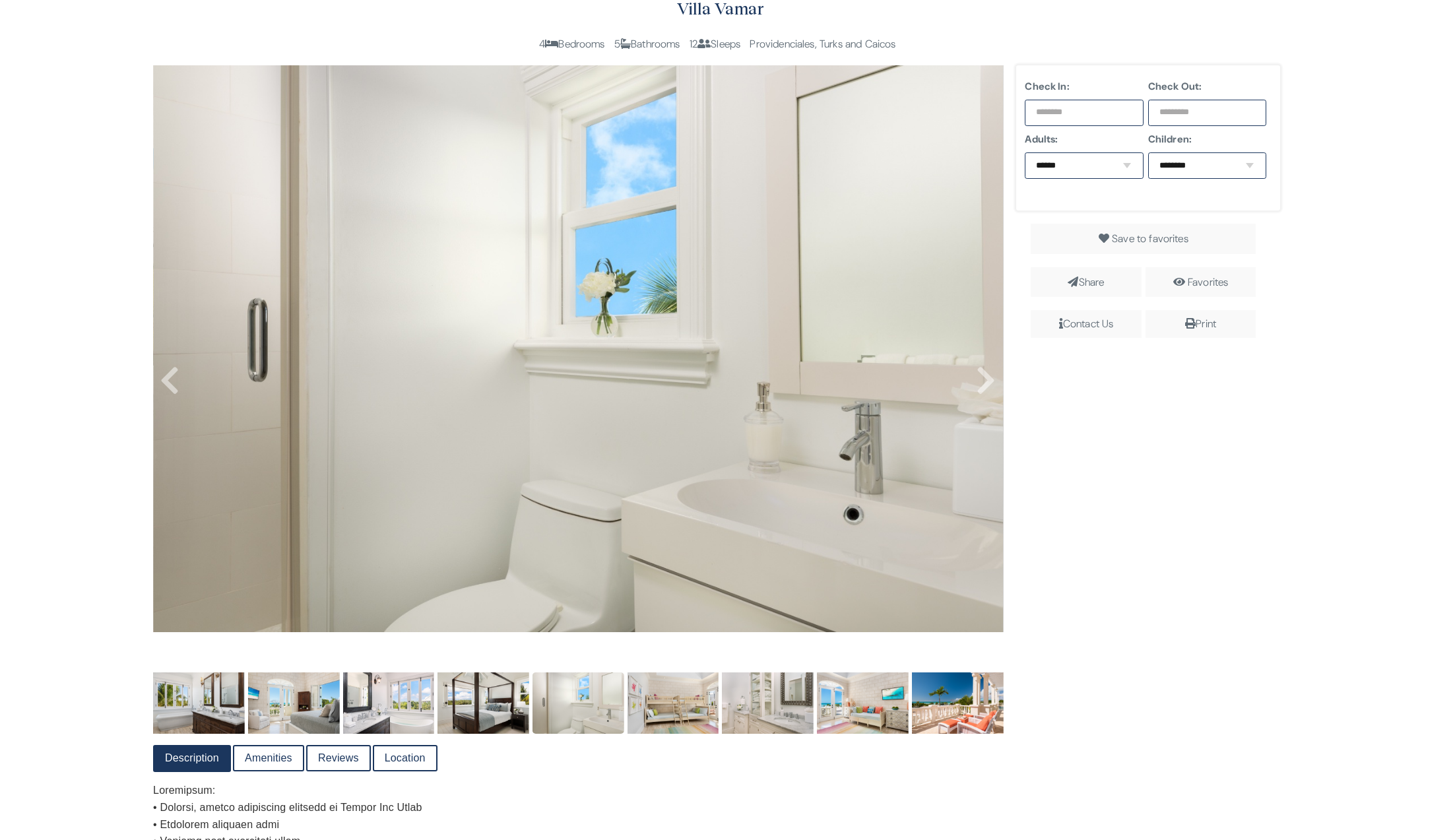
click at [177, 392] on img at bounding box center [579, 348] width 850 height 567
click at [174, 386] on icon at bounding box center [169, 380] width 20 height 32
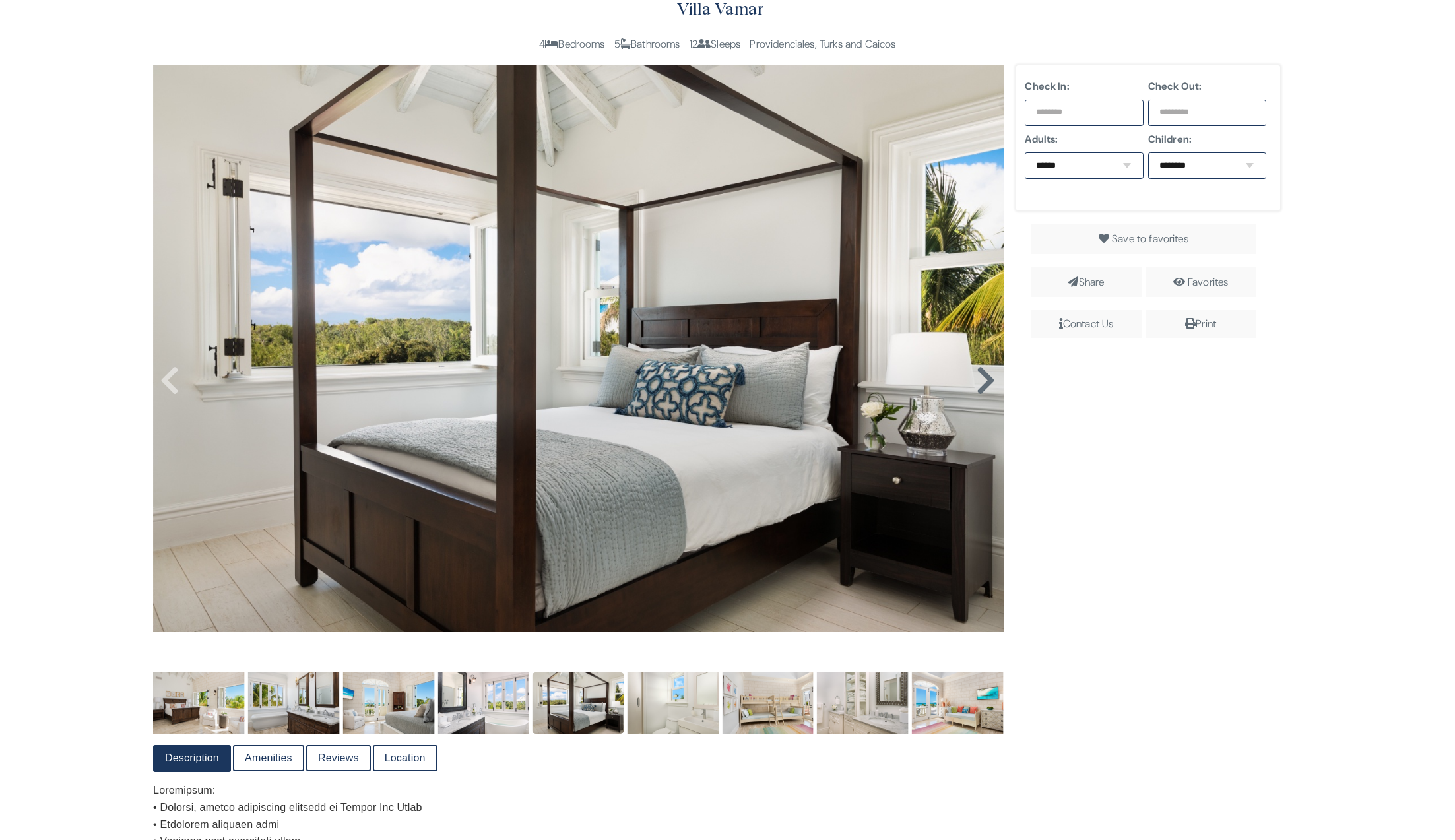
click at [984, 384] on icon at bounding box center [986, 380] width 20 height 32
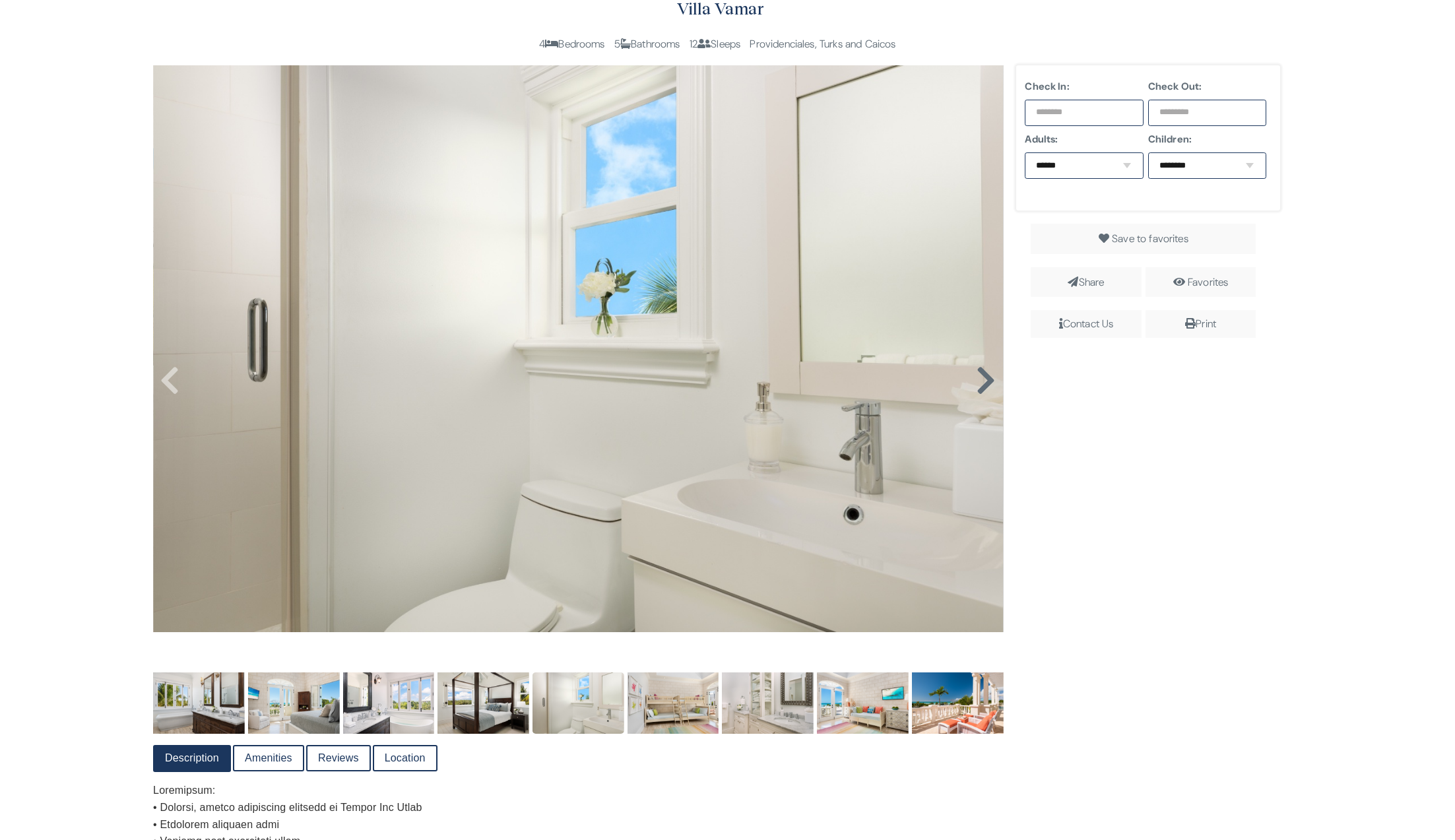
click at [982, 376] on icon at bounding box center [986, 380] width 20 height 32
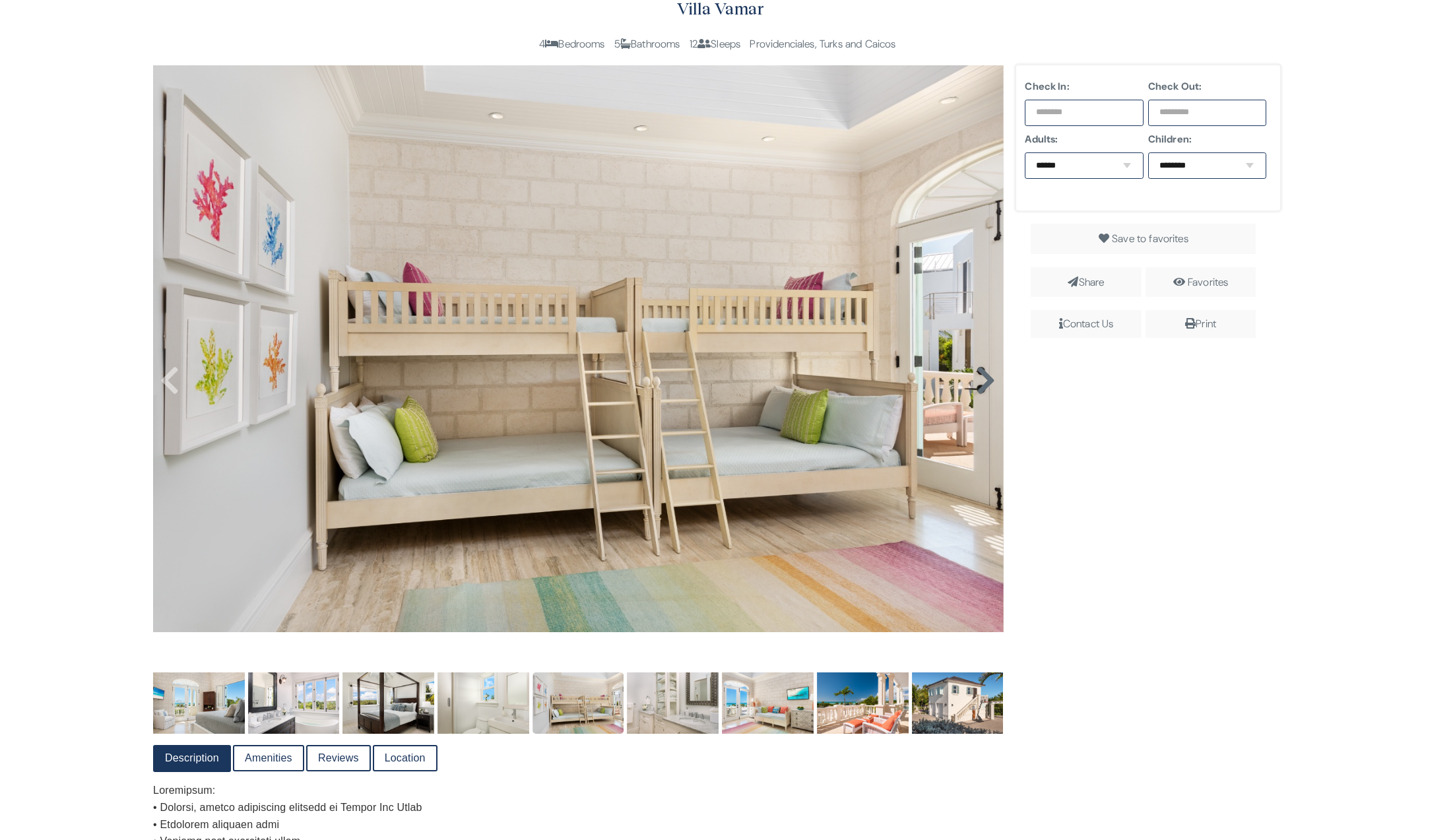
click at [984, 384] on icon at bounding box center [986, 380] width 20 height 32
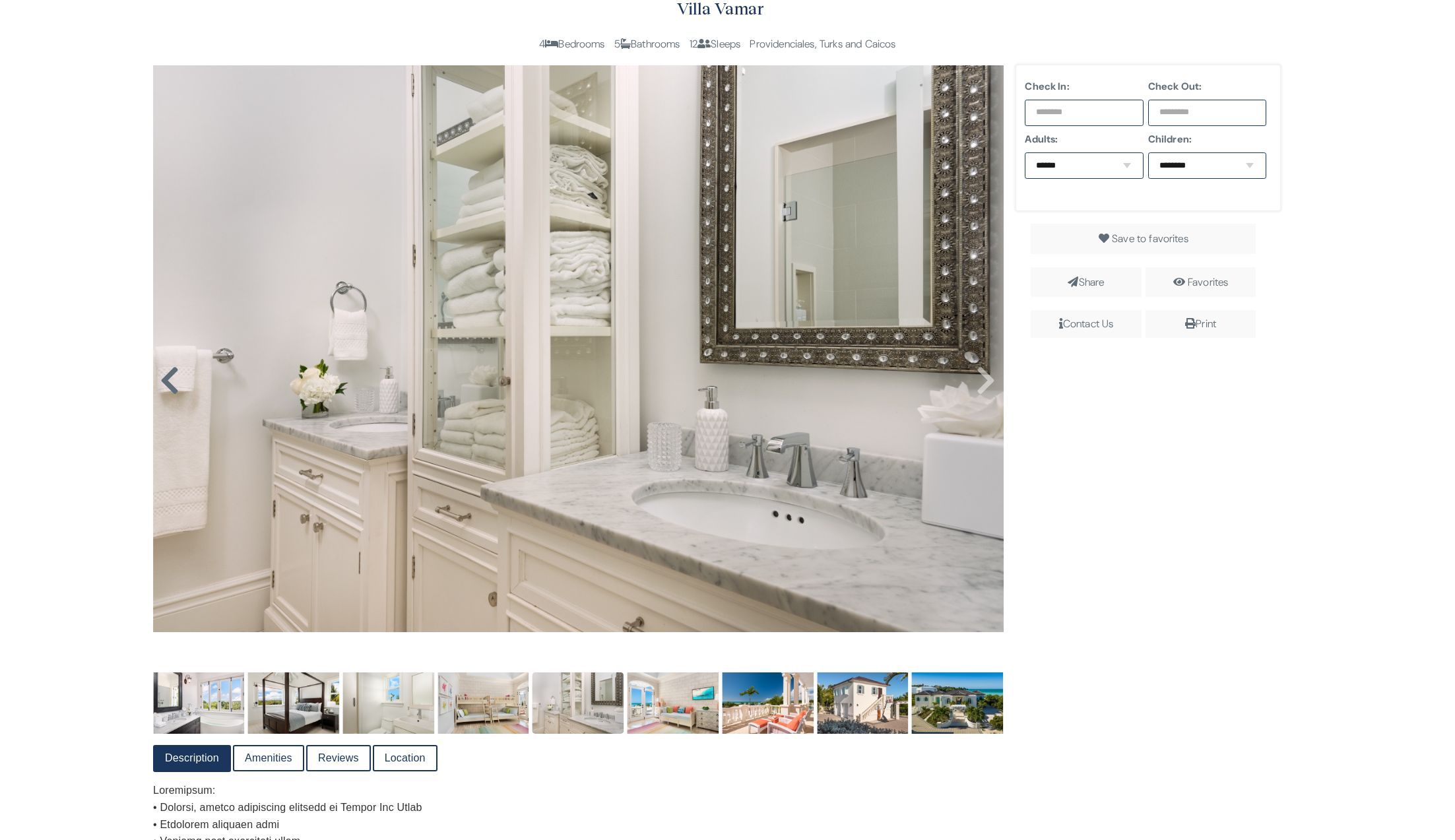
click at [171, 391] on icon at bounding box center [169, 380] width 20 height 32
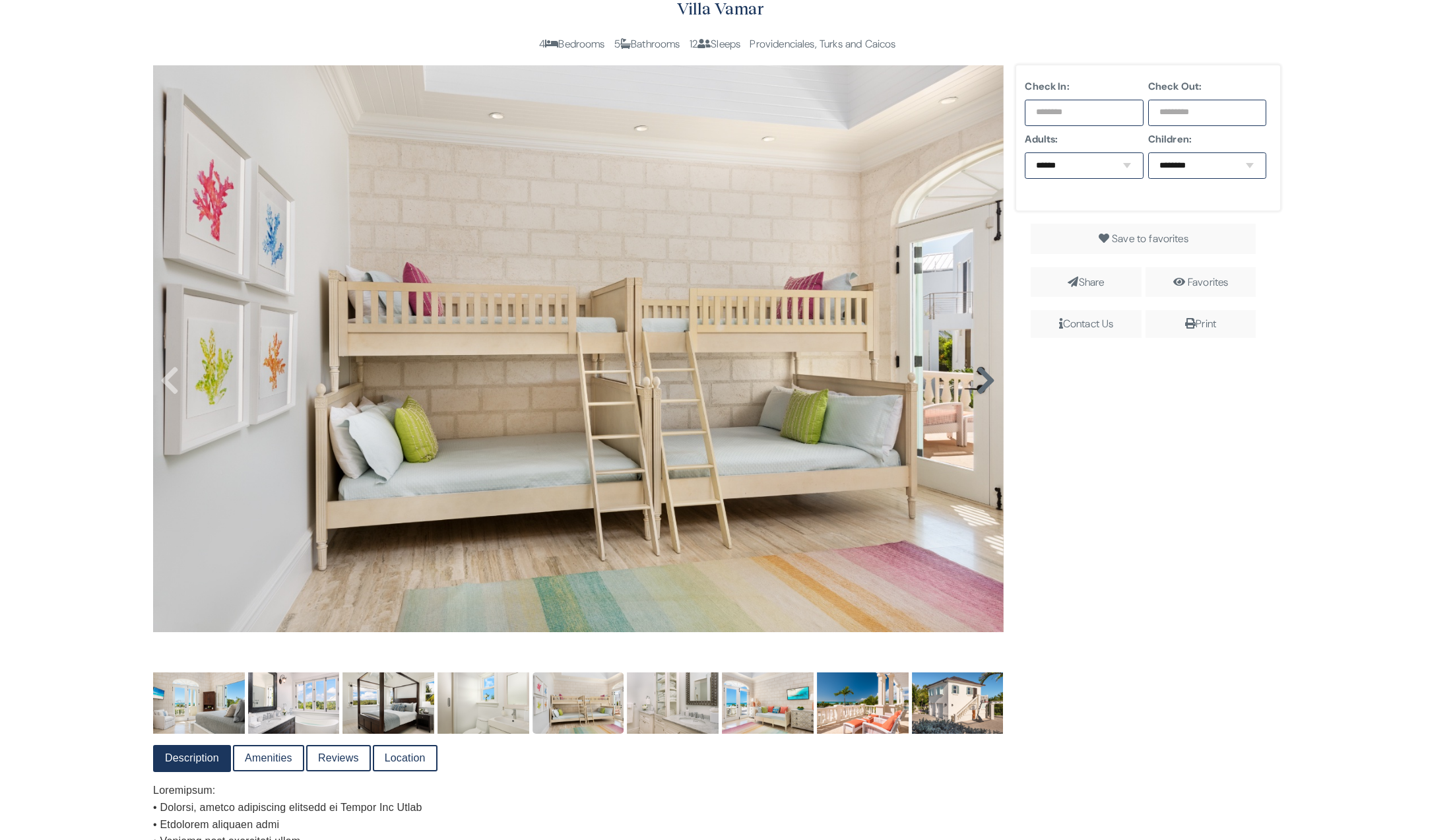
click at [983, 384] on icon at bounding box center [986, 380] width 20 height 32
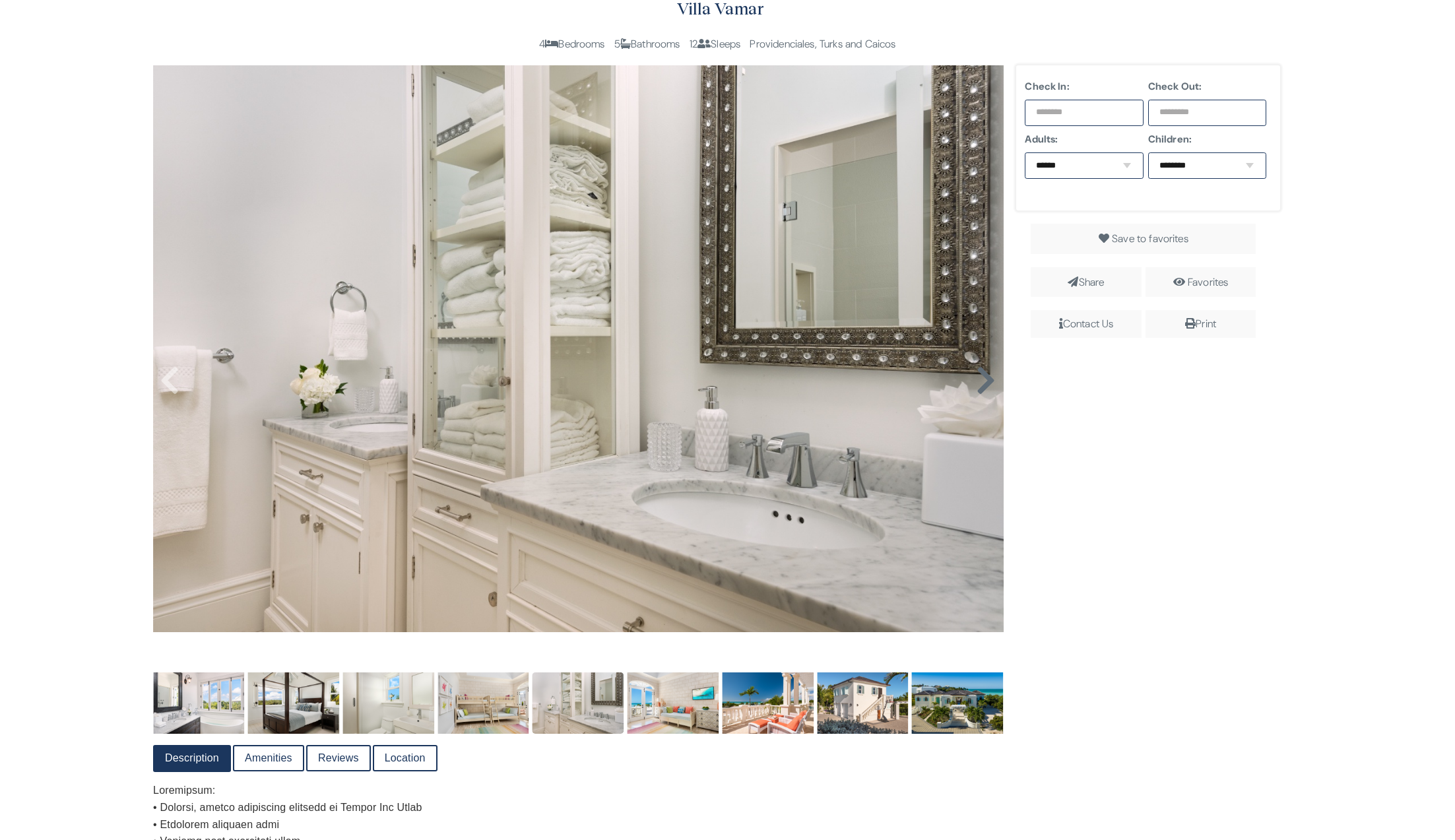
click at [983, 384] on icon at bounding box center [986, 380] width 20 height 32
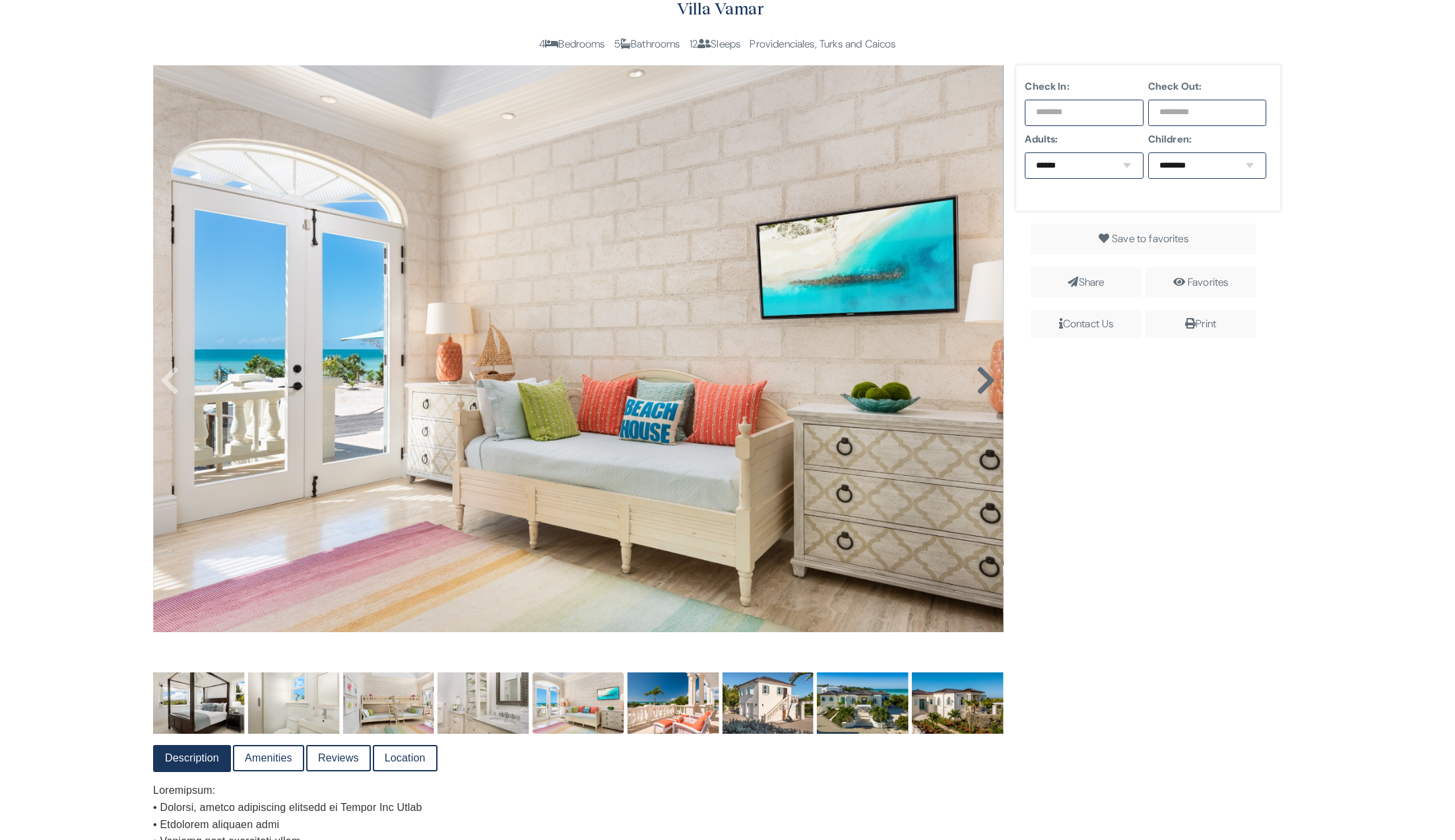
click at [983, 384] on icon at bounding box center [986, 380] width 20 height 32
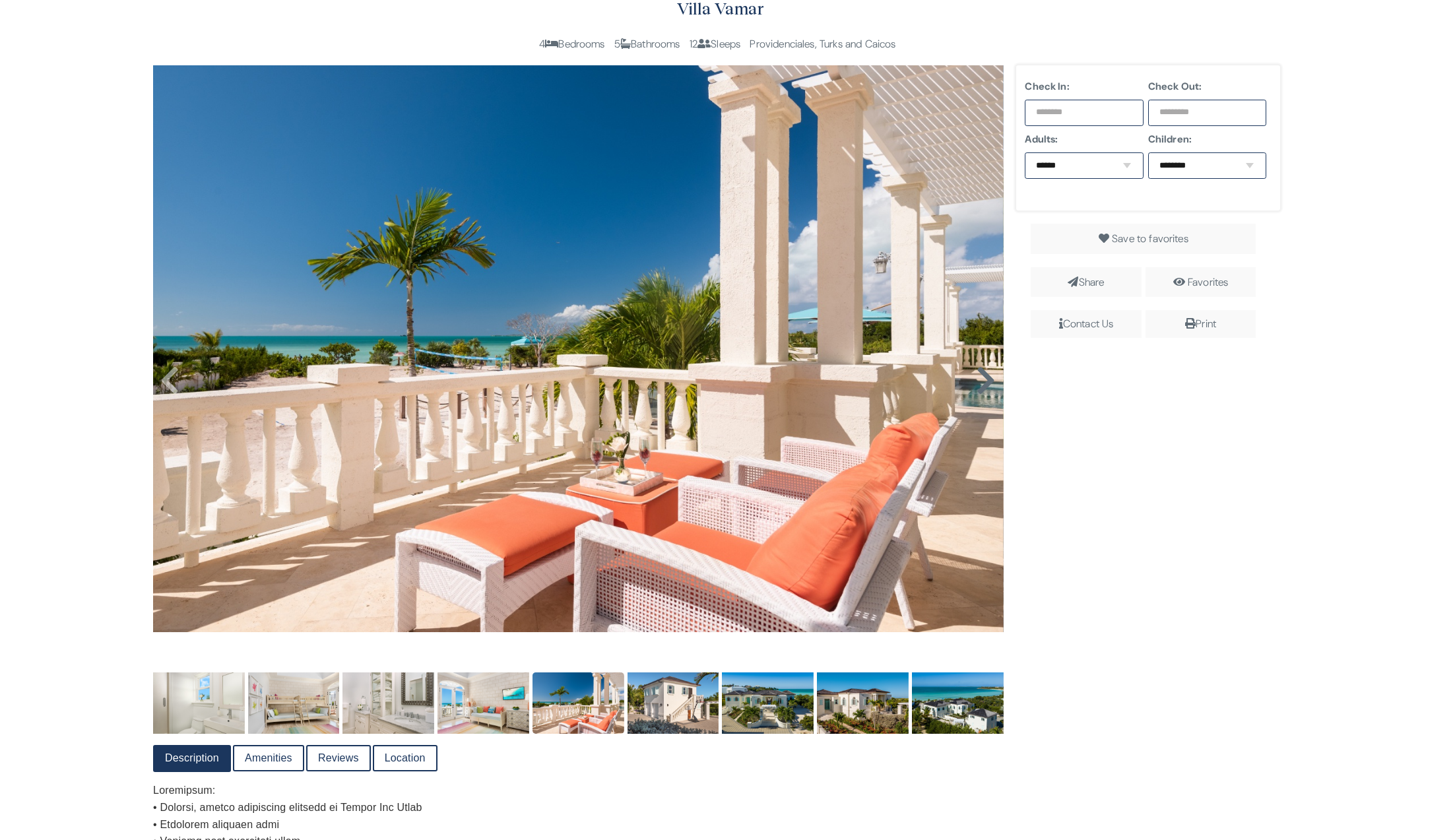
click at [983, 384] on icon at bounding box center [986, 380] width 20 height 32
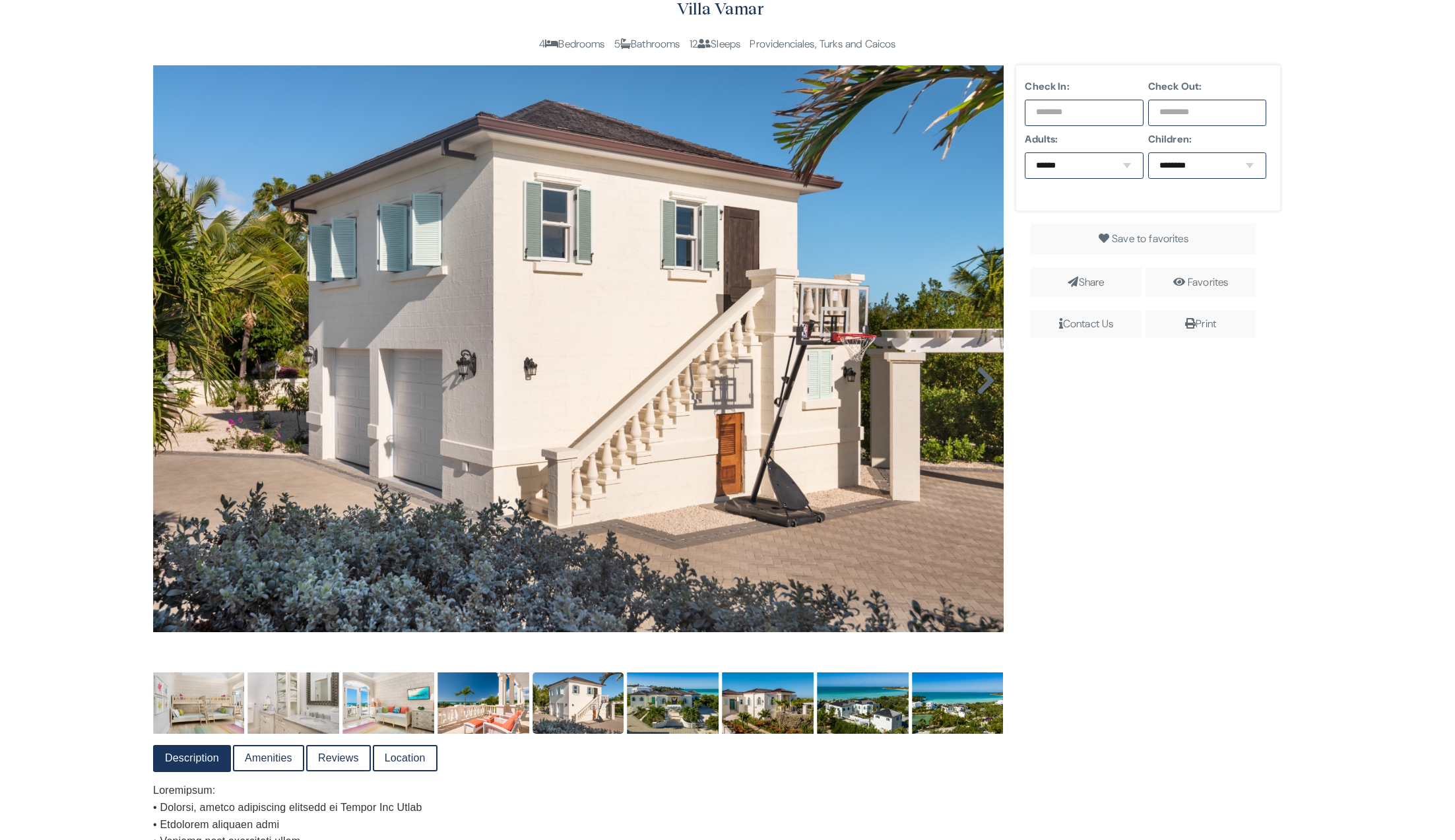
click at [983, 384] on icon at bounding box center [986, 380] width 20 height 32
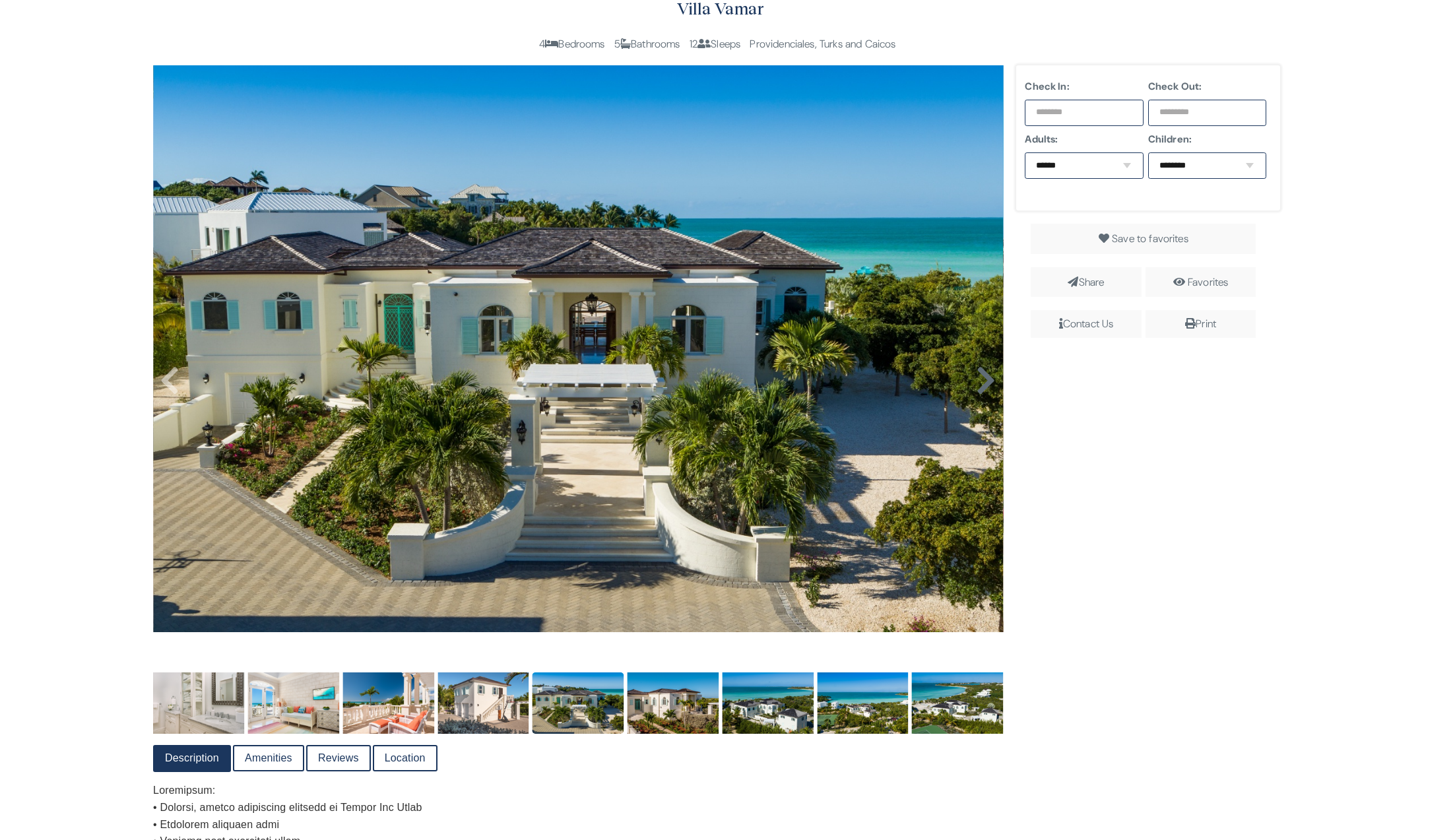
click at [983, 384] on icon at bounding box center [986, 380] width 20 height 32
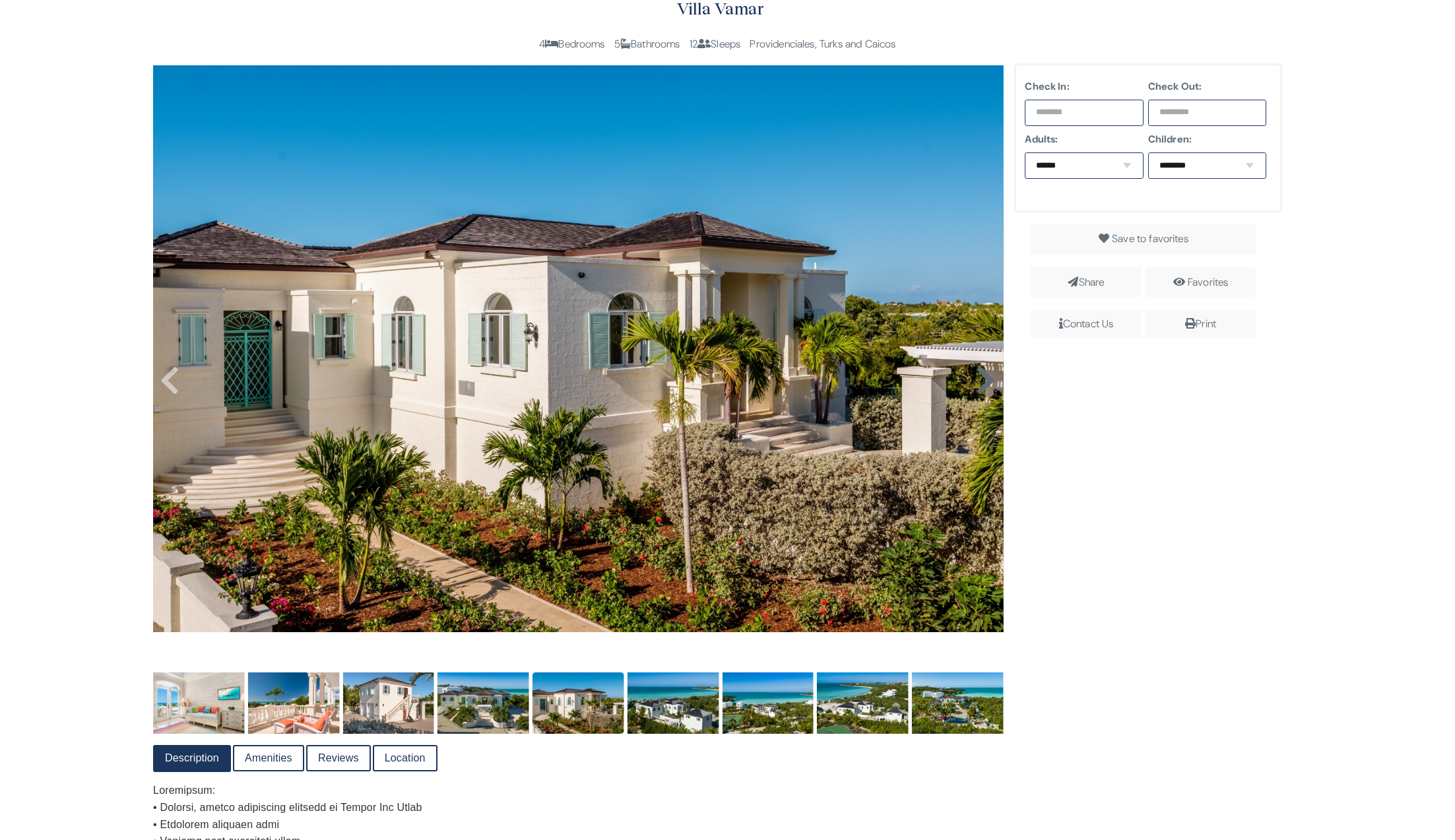
click at [983, 384] on icon at bounding box center [986, 380] width 20 height 32
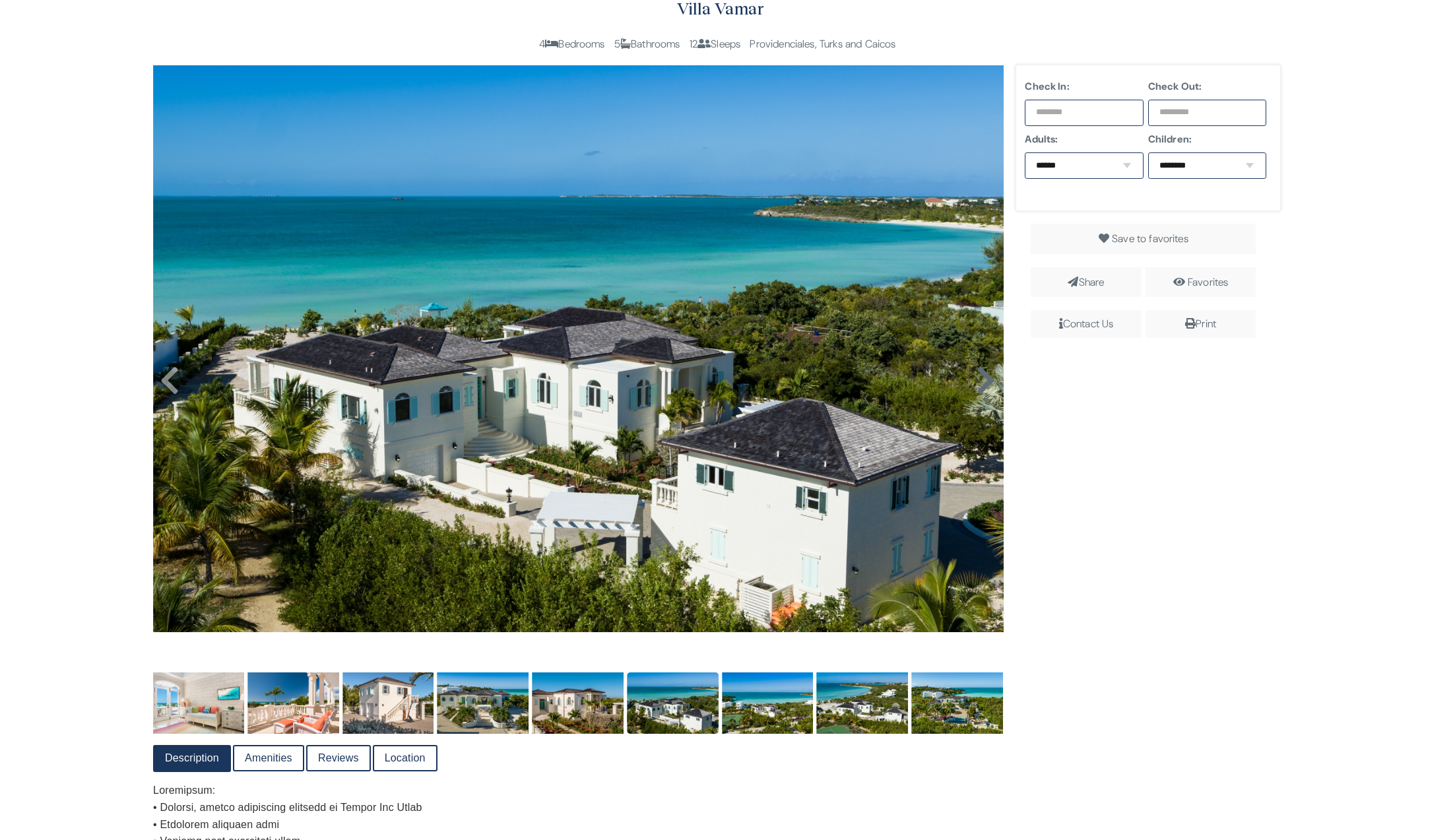
click at [983, 384] on icon at bounding box center [986, 380] width 20 height 32
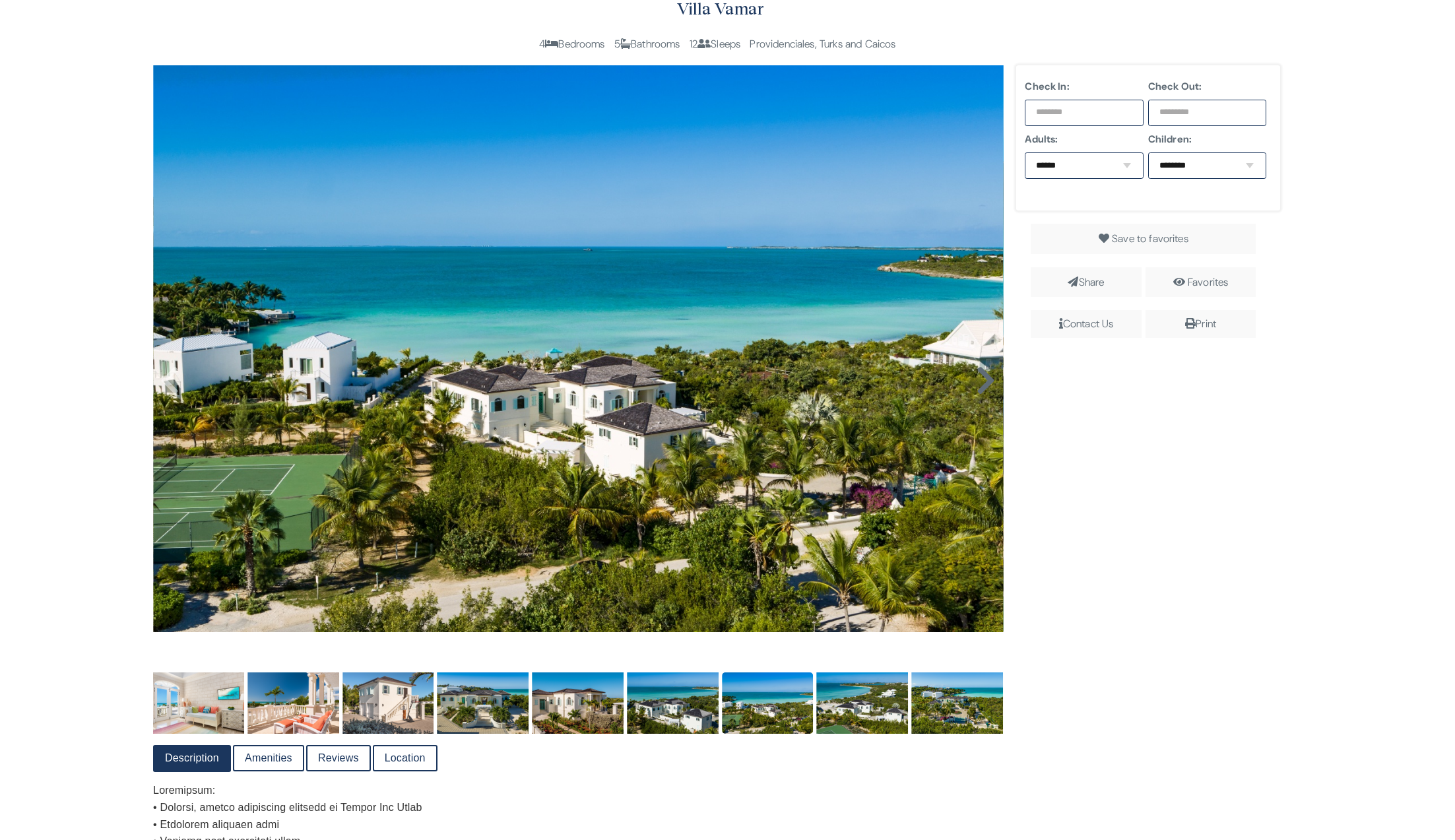
click at [983, 384] on icon at bounding box center [986, 380] width 20 height 32
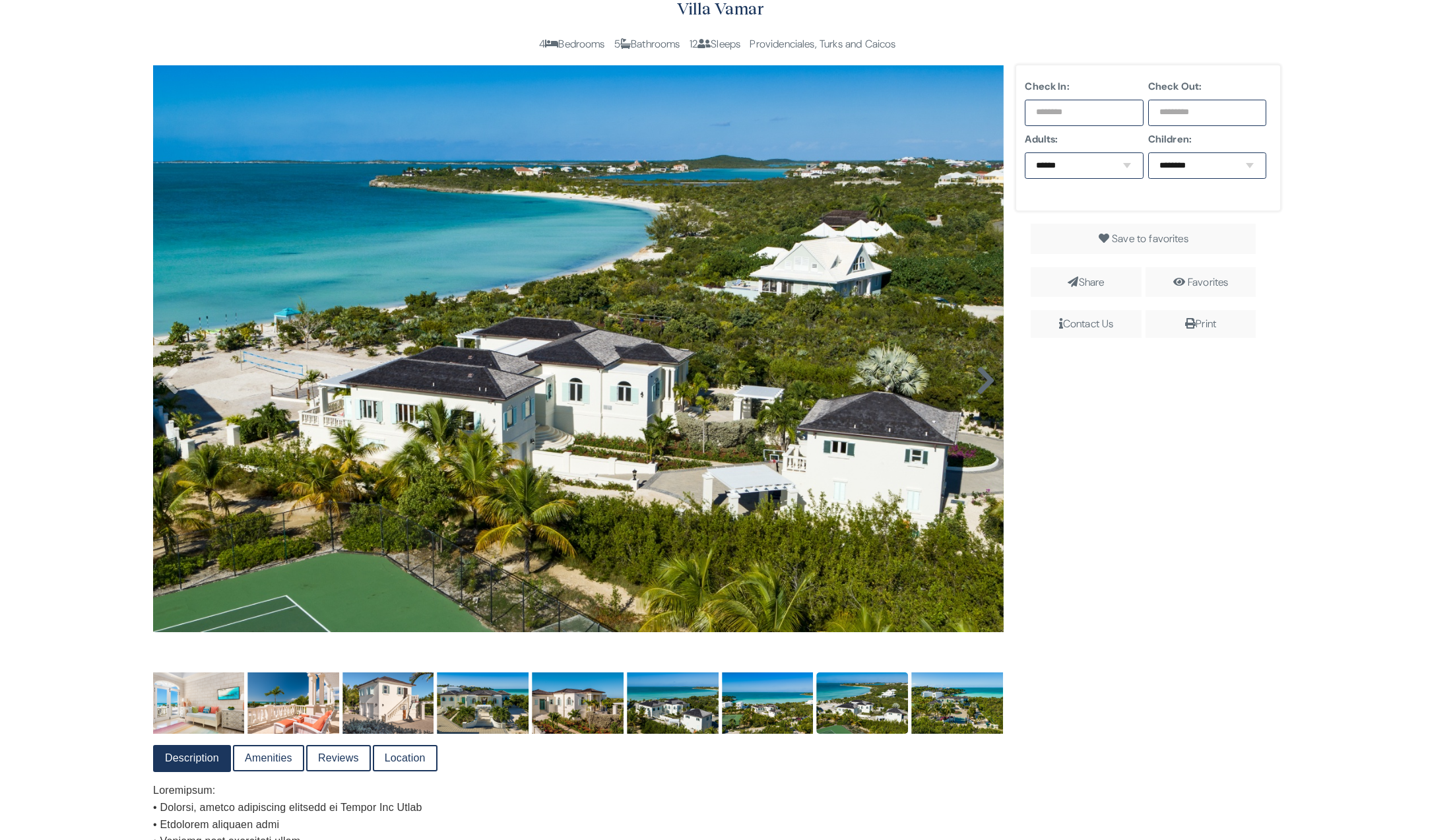
click at [983, 384] on icon at bounding box center [986, 380] width 20 height 32
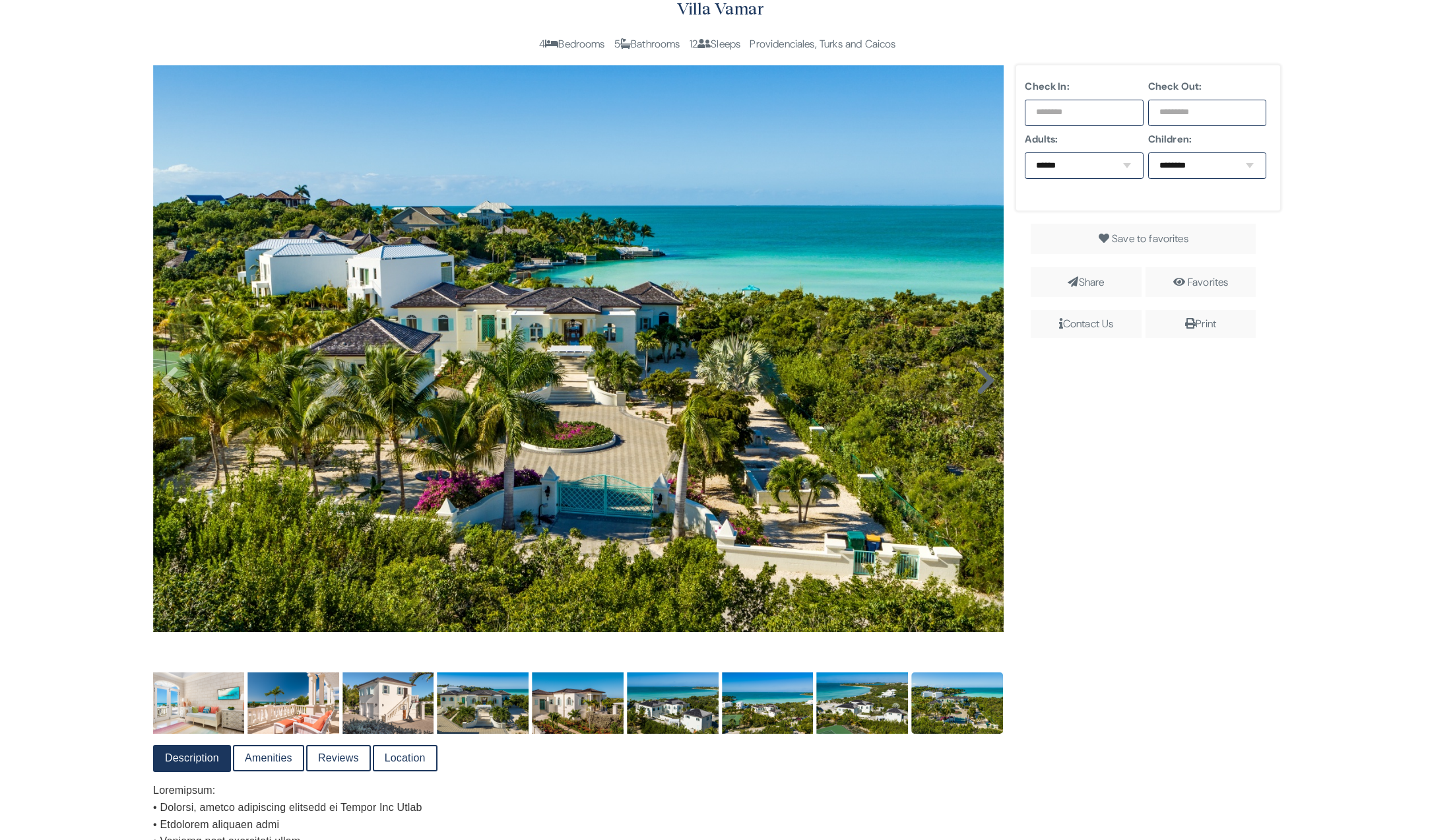
click at [983, 384] on icon at bounding box center [986, 380] width 20 height 32
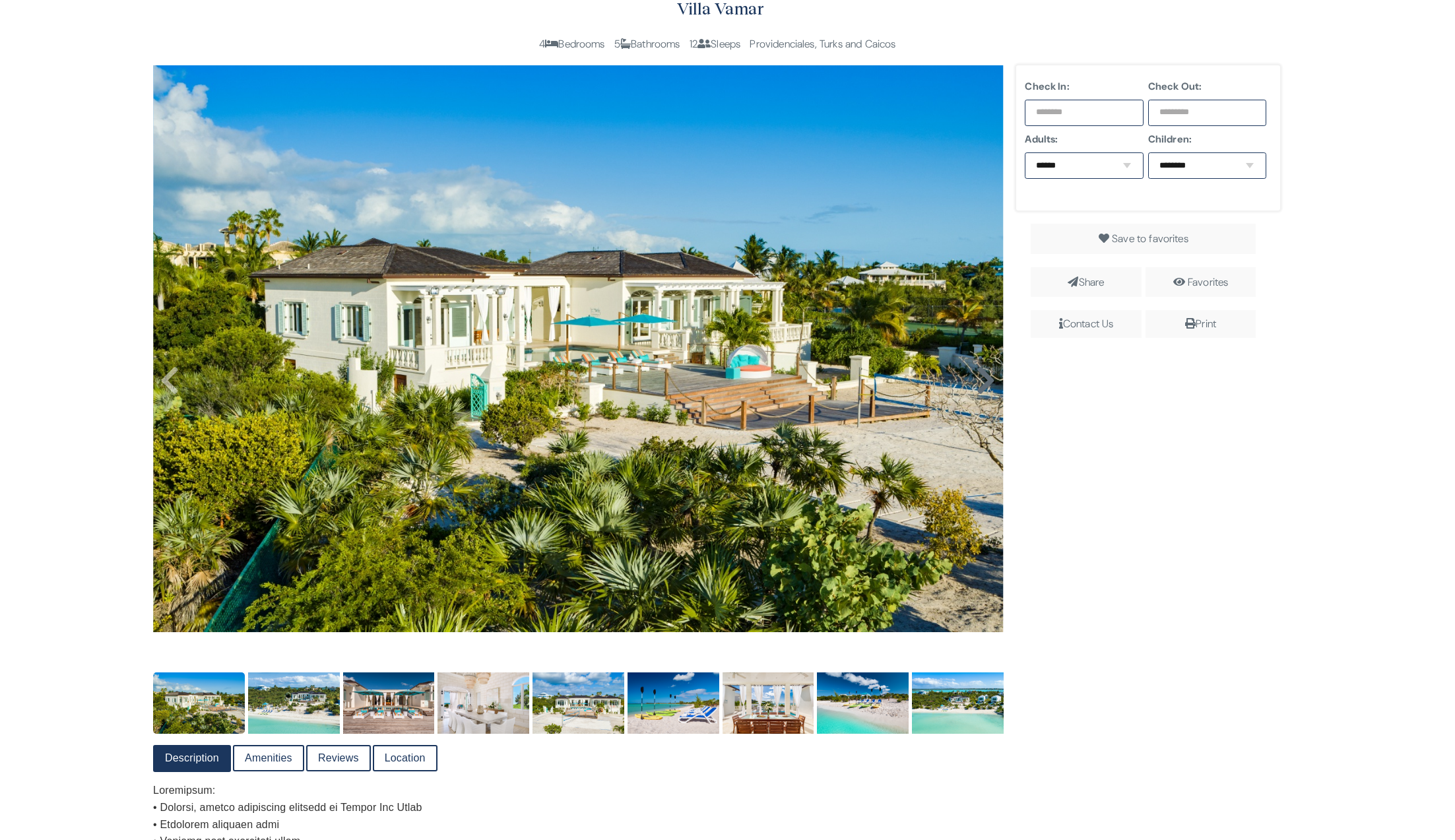
click at [983, 384] on img at bounding box center [579, 348] width 850 height 567
click at [983, 384] on icon at bounding box center [986, 380] width 20 height 32
click at [980, 390] on icon at bounding box center [986, 380] width 20 height 32
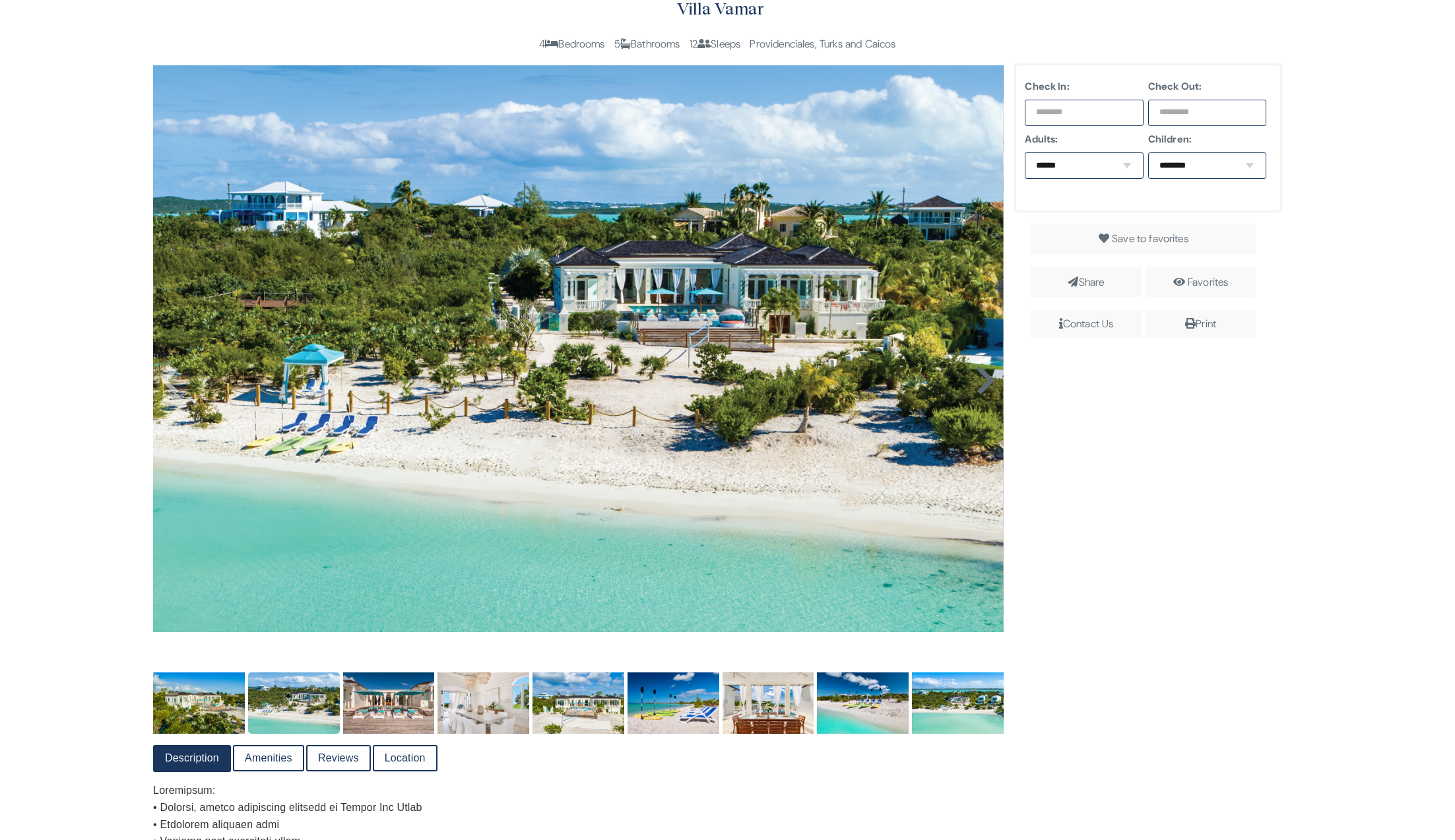
click at [980, 390] on icon at bounding box center [986, 380] width 20 height 32
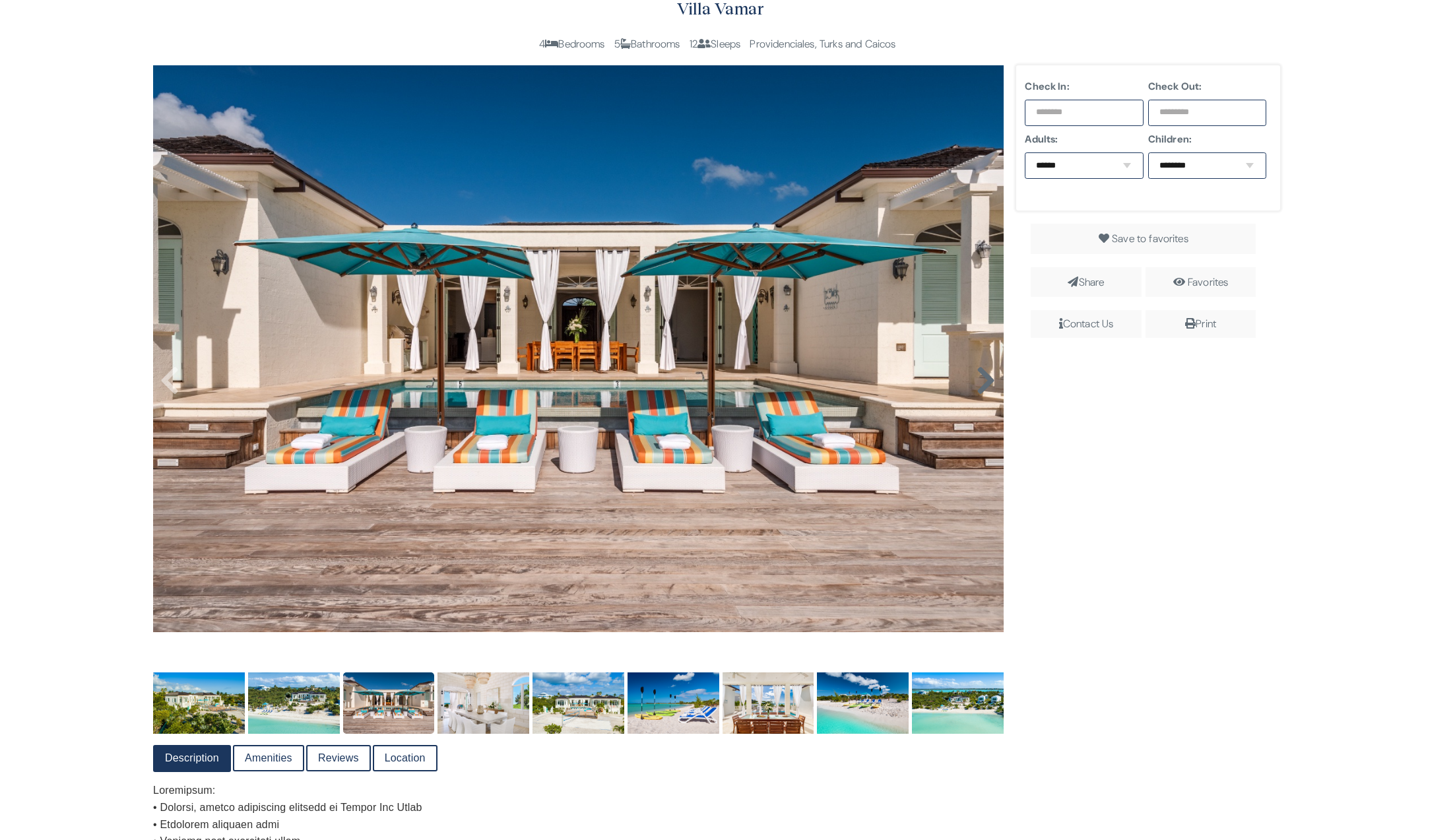
click at [983, 384] on icon at bounding box center [986, 380] width 20 height 32
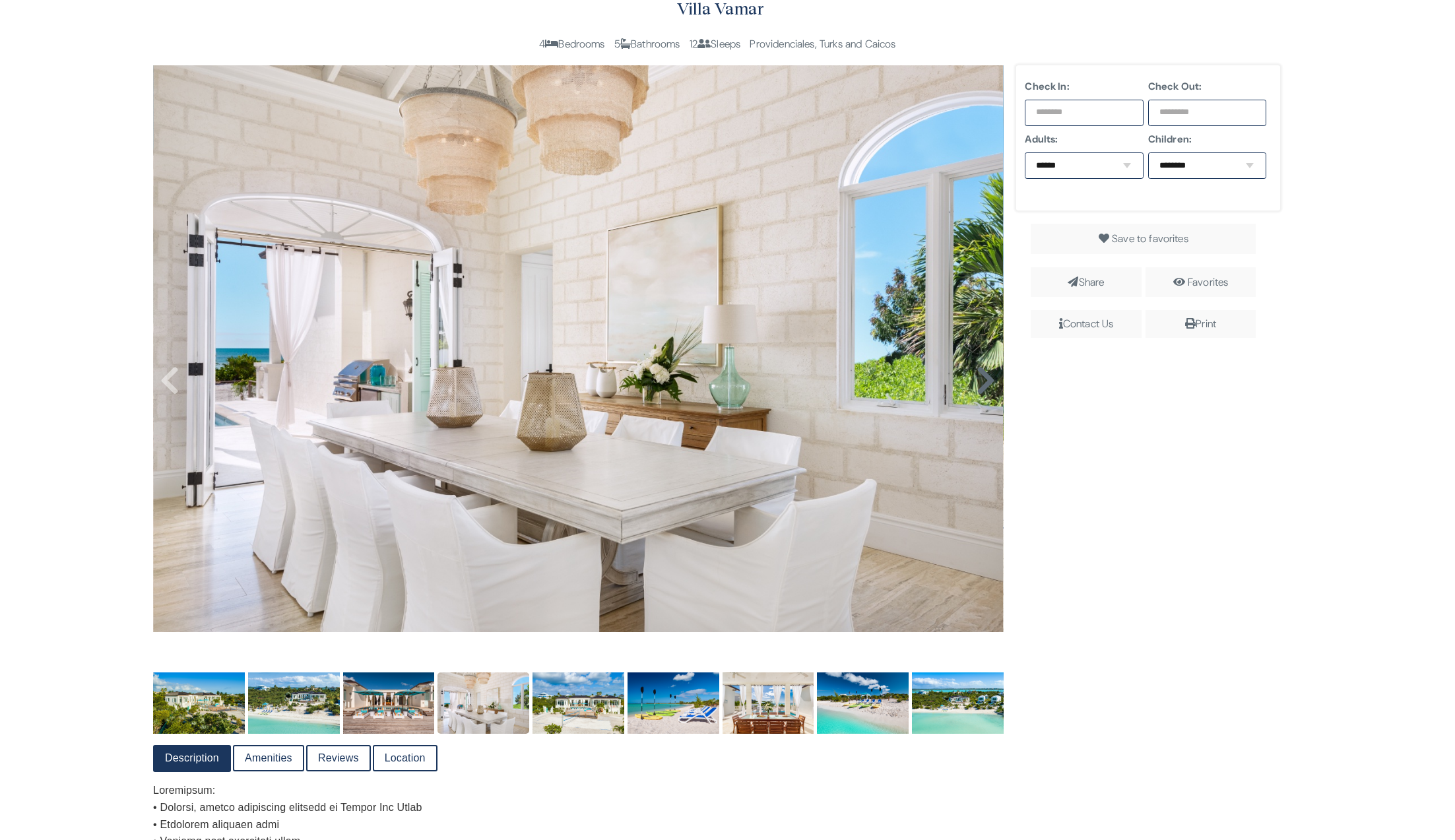
click at [983, 384] on icon at bounding box center [986, 380] width 20 height 32
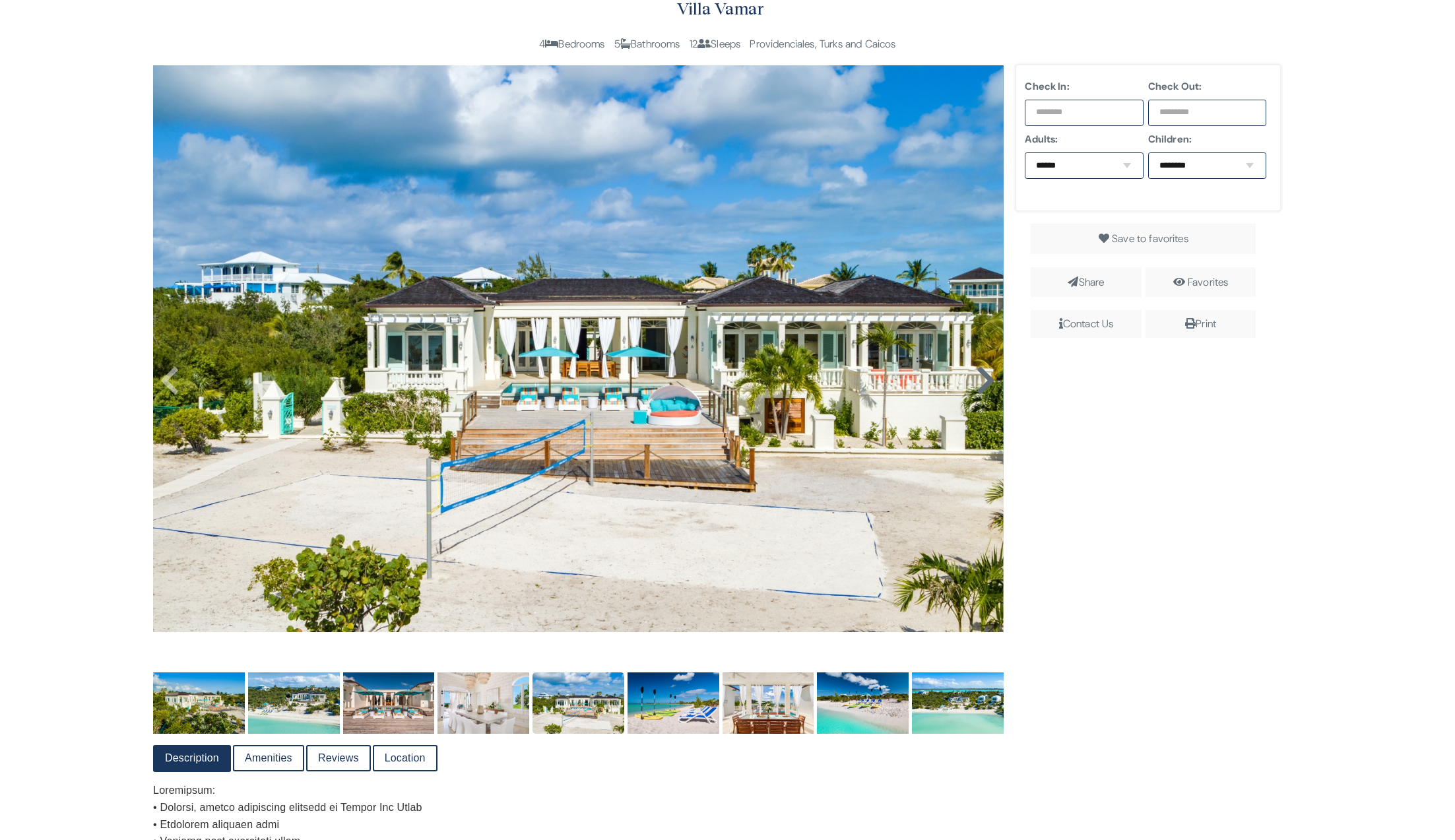
click at [983, 384] on icon at bounding box center [986, 380] width 20 height 32
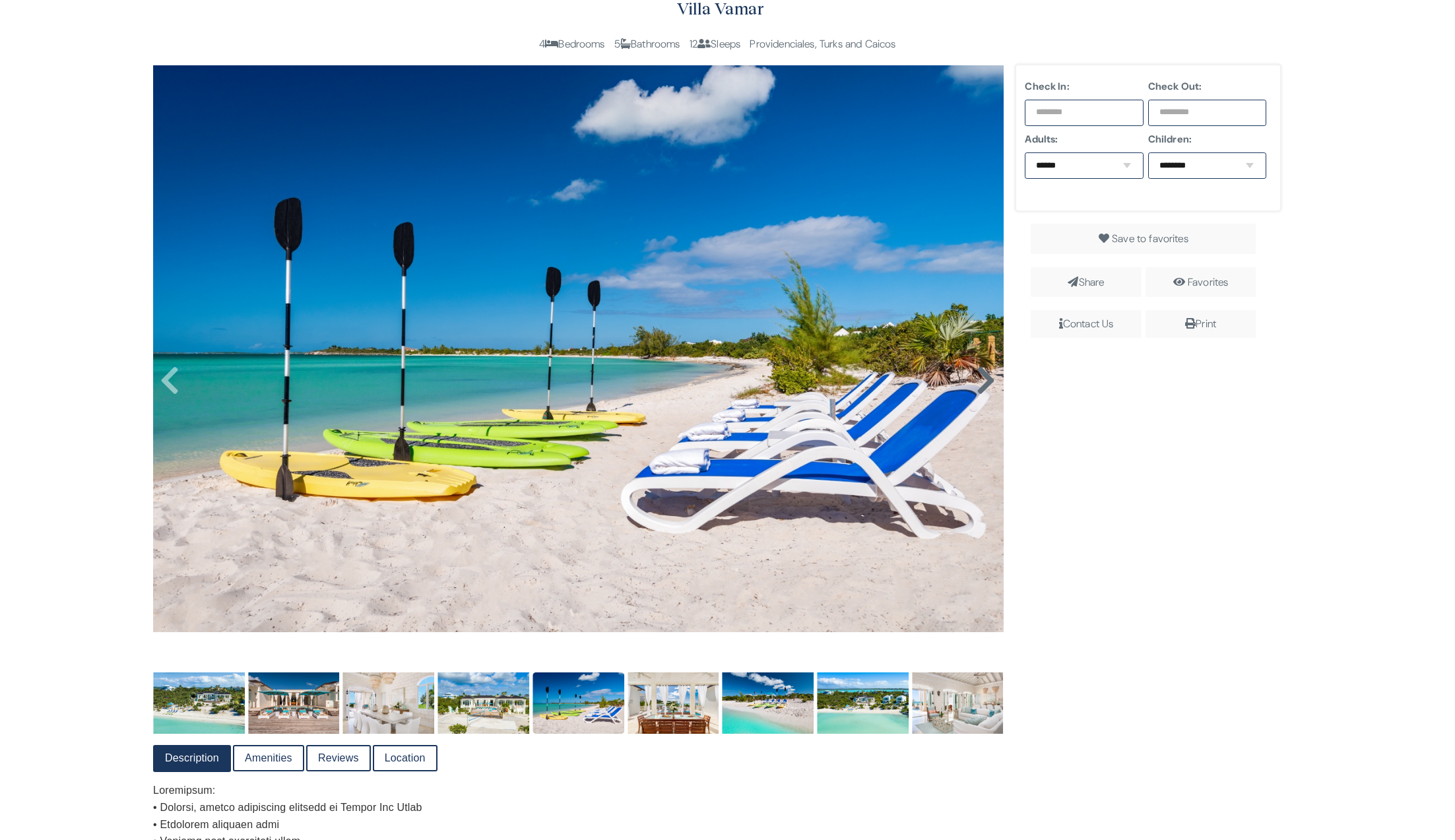
click at [983, 384] on icon at bounding box center [986, 380] width 20 height 32
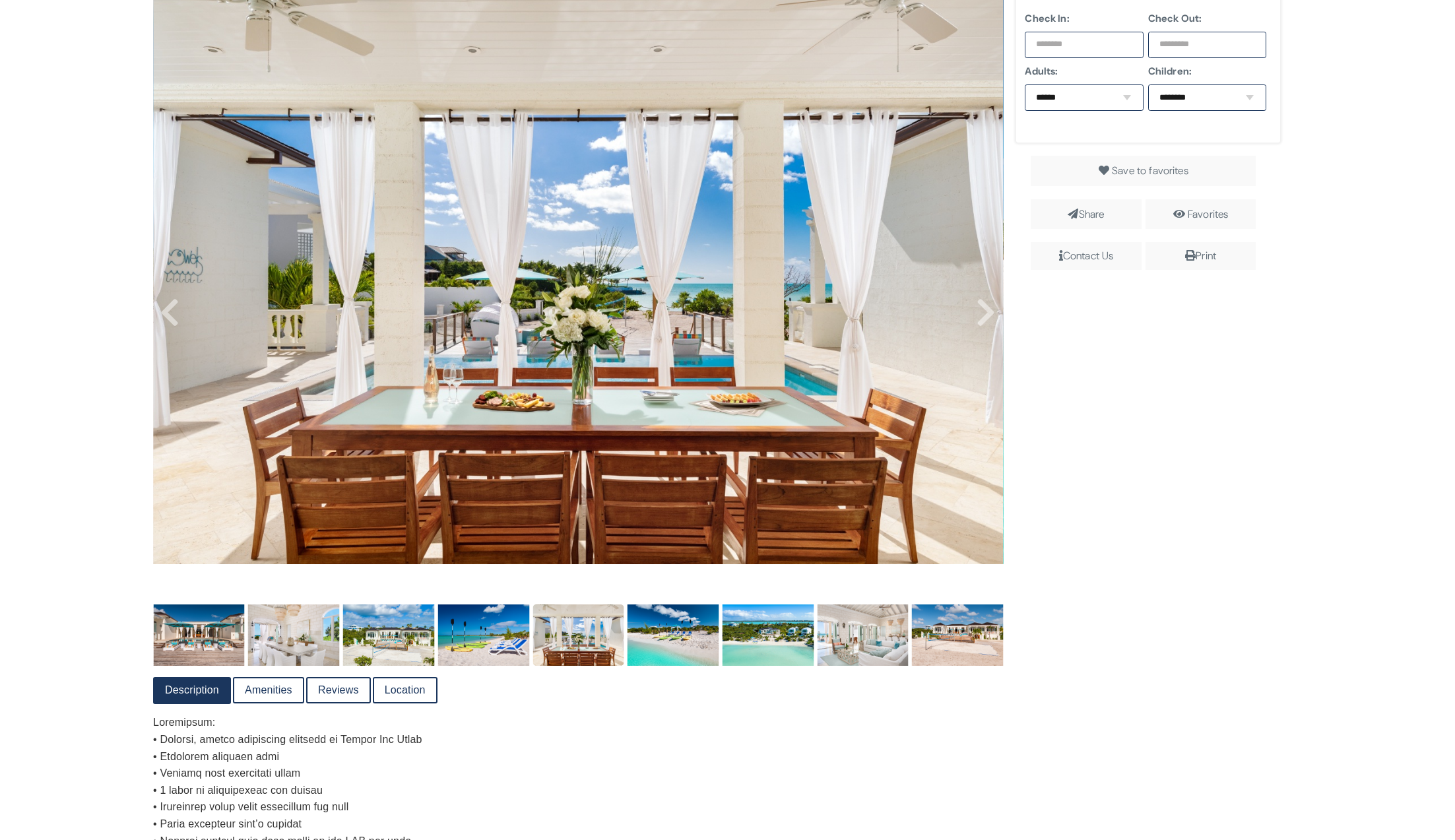
scroll to position [312, 0]
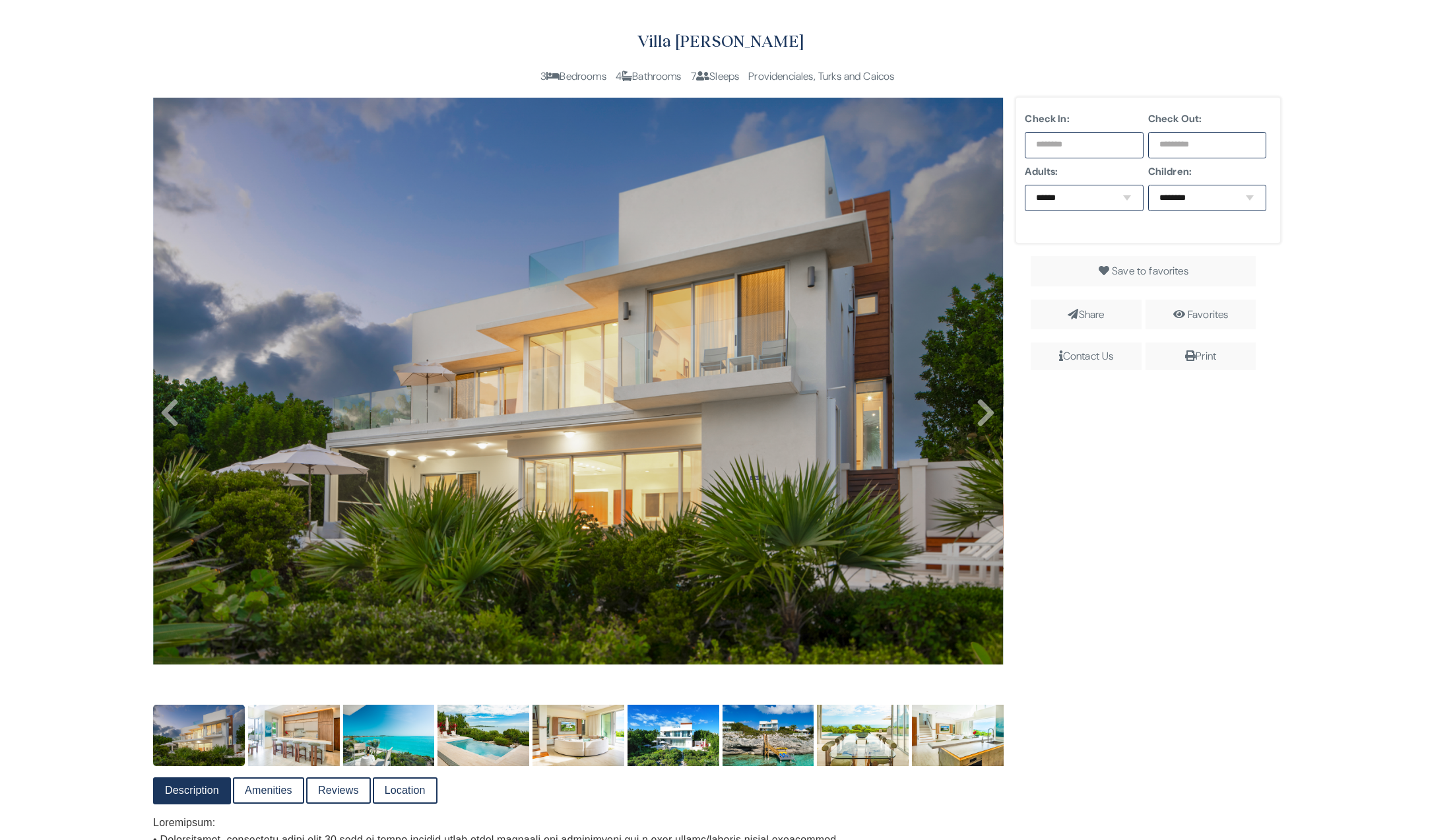
scroll to position [304, 0]
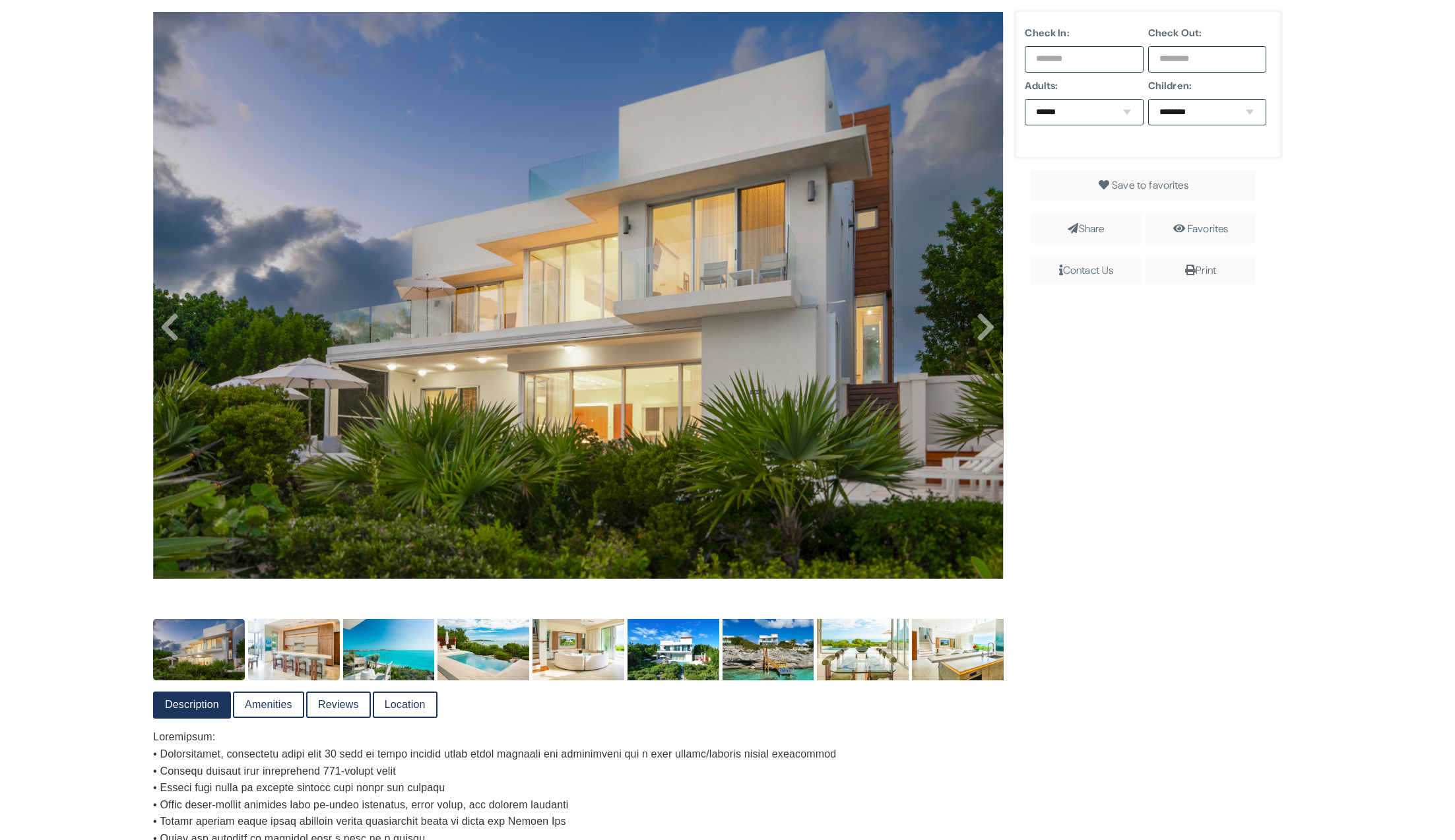
click at [287, 662] on img at bounding box center [294, 649] width 92 height 61
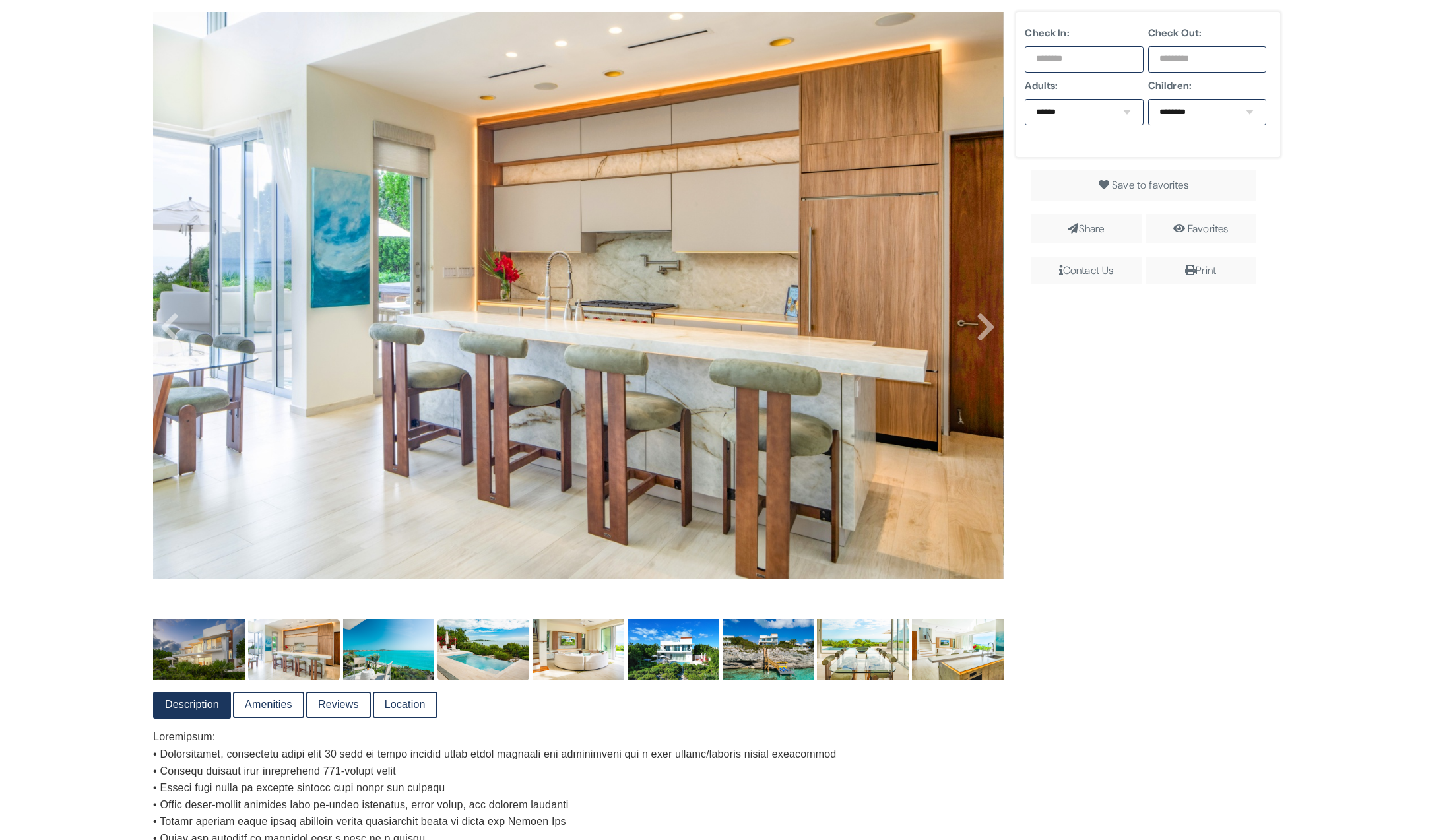
click at [501, 656] on img at bounding box center [483, 649] width 92 height 61
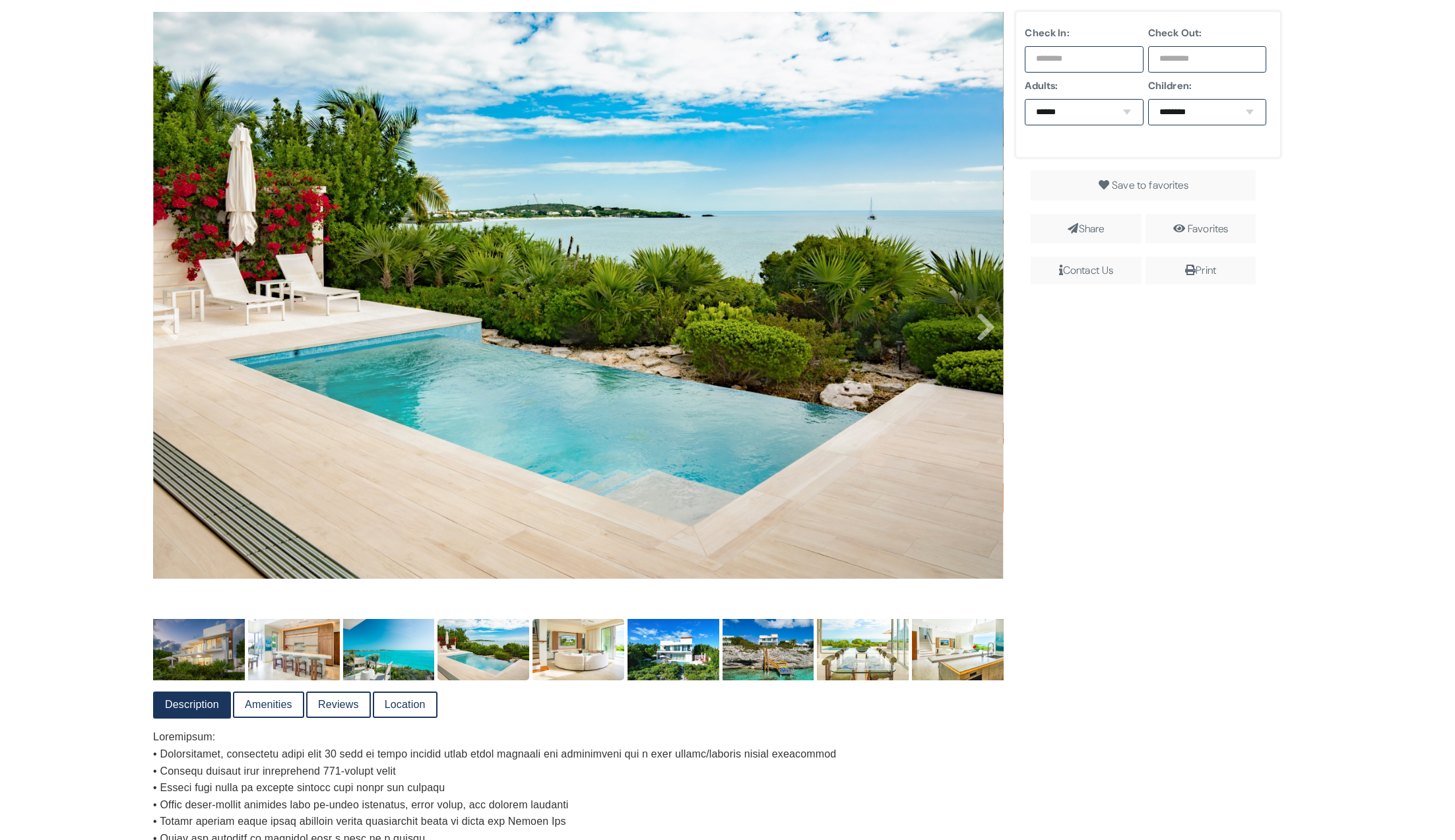
click at [561, 661] on img at bounding box center [579, 649] width 92 height 61
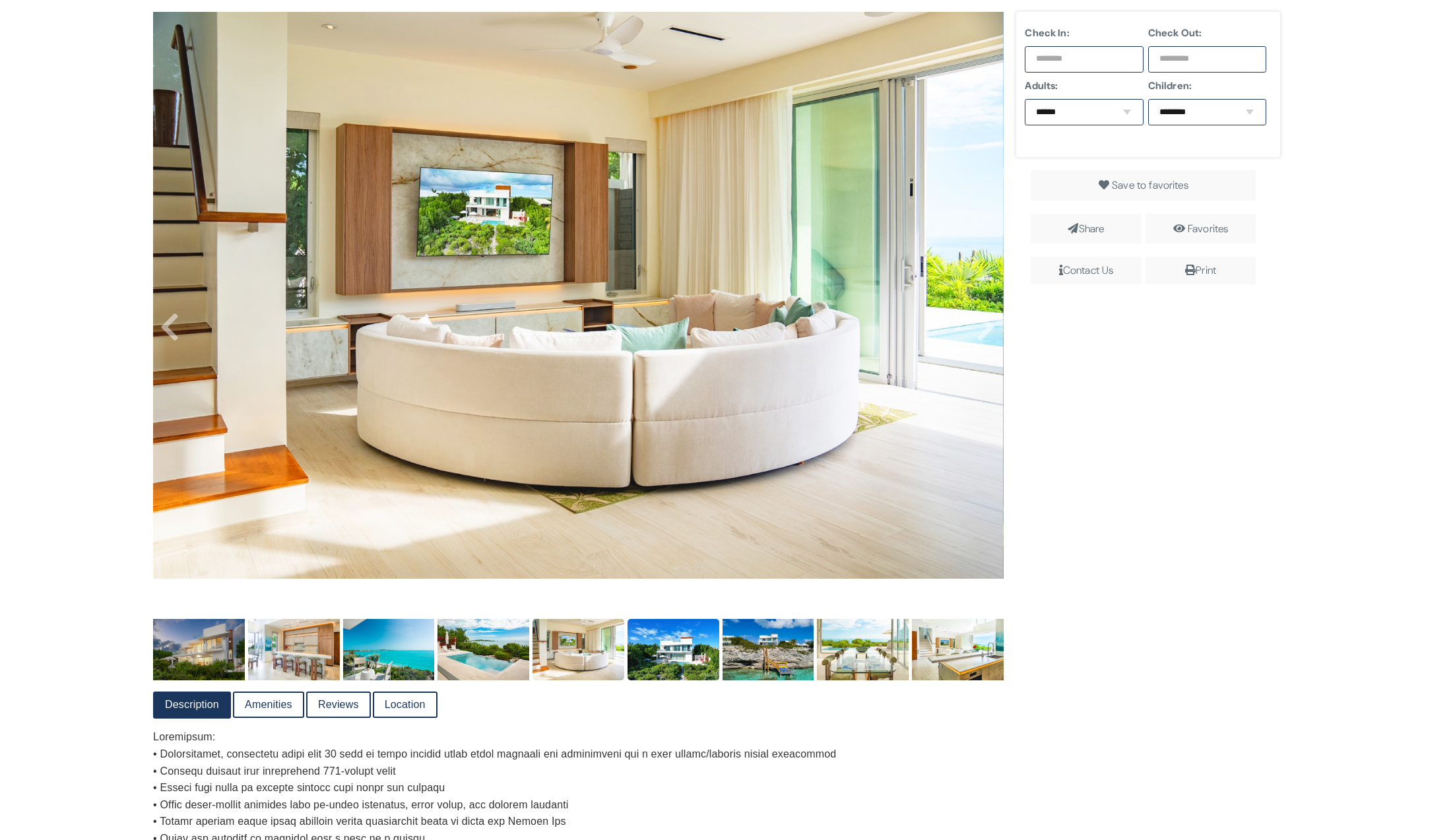
click at [685, 661] on img at bounding box center [674, 649] width 92 height 61
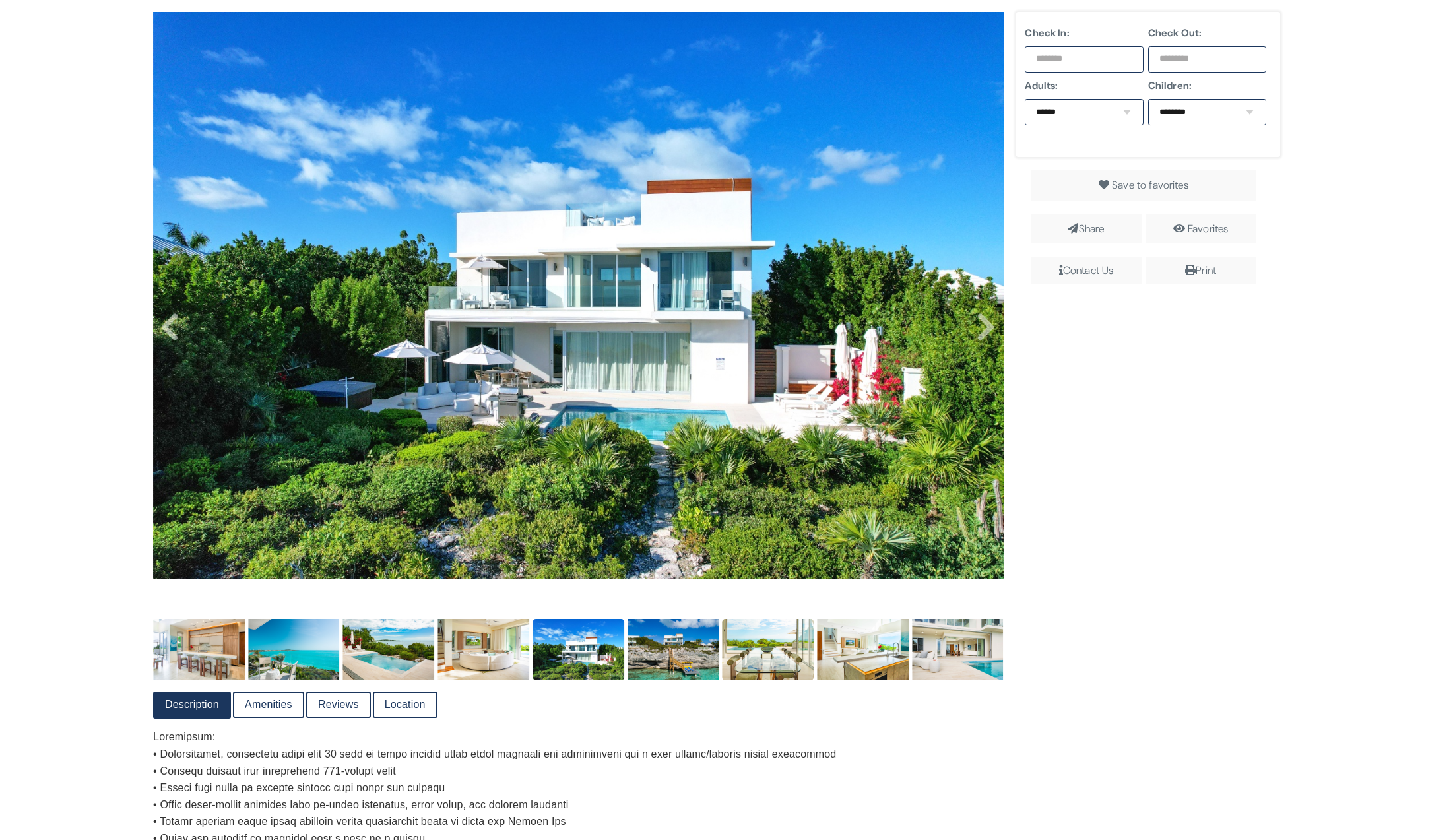
click at [747, 659] on img at bounding box center [768, 649] width 92 height 61
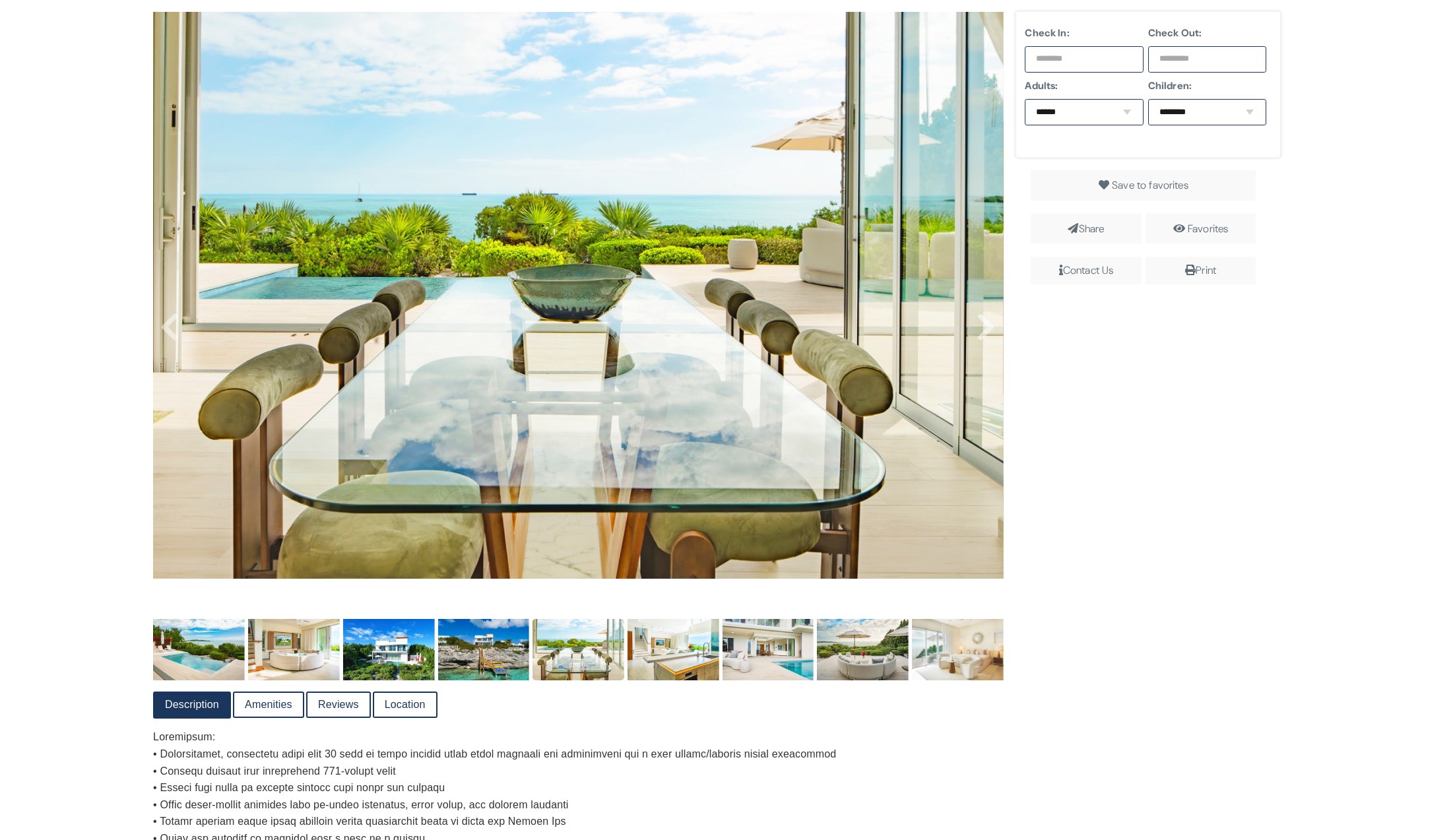
click at [747, 659] on img at bounding box center [768, 649] width 92 height 61
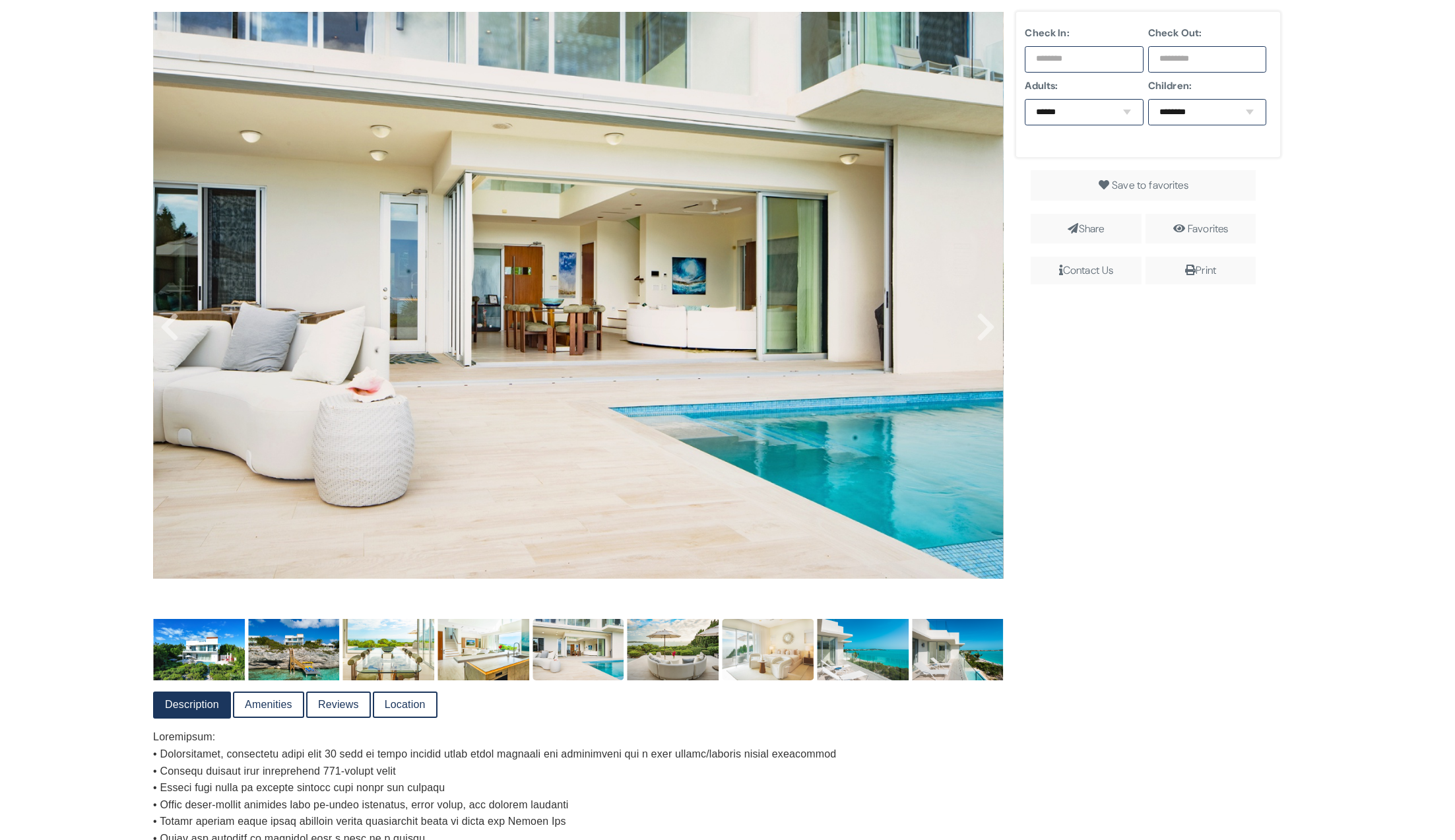
click at [747, 659] on img at bounding box center [768, 649] width 92 height 61
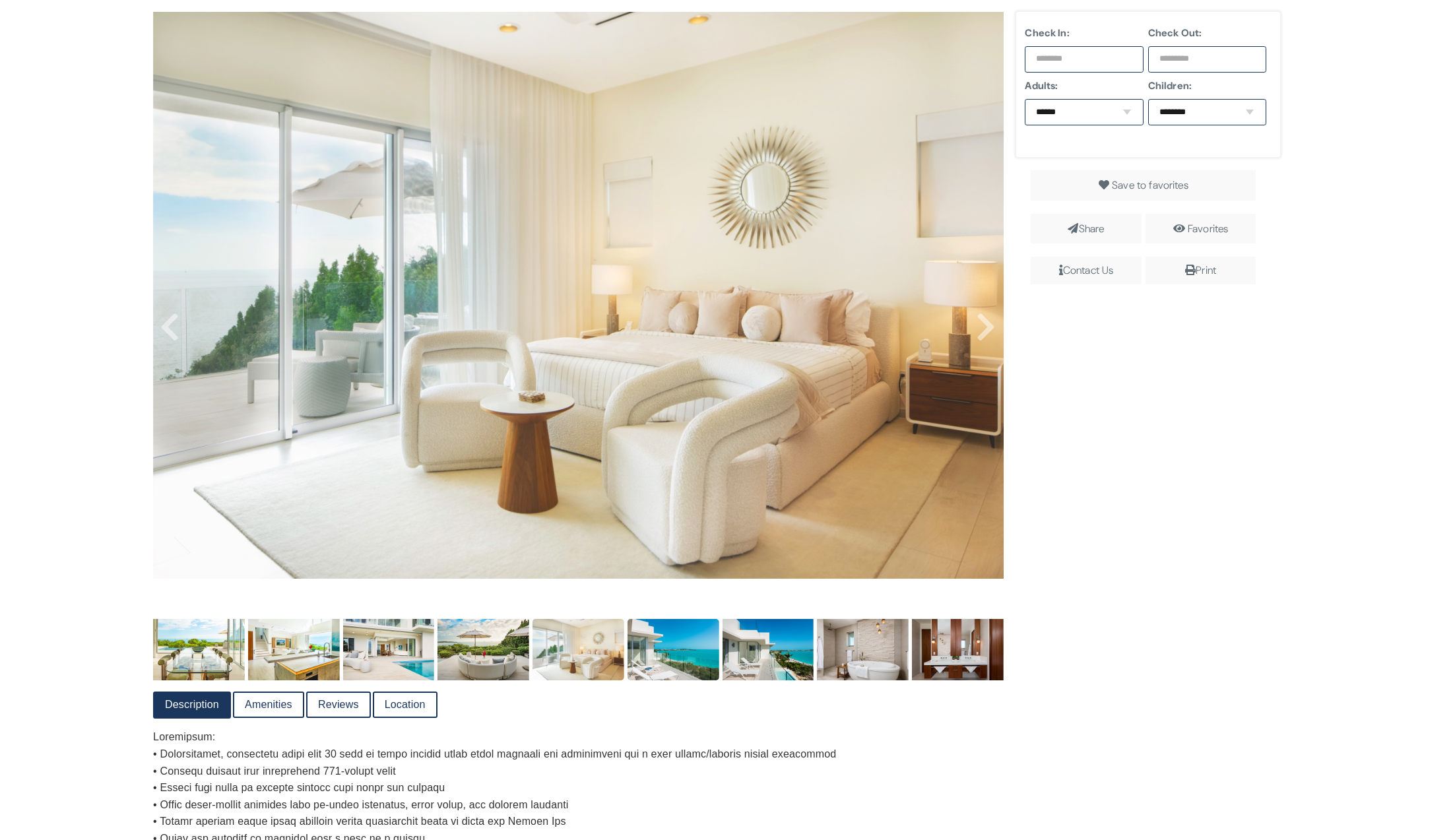
click at [672, 670] on img at bounding box center [674, 649] width 92 height 61
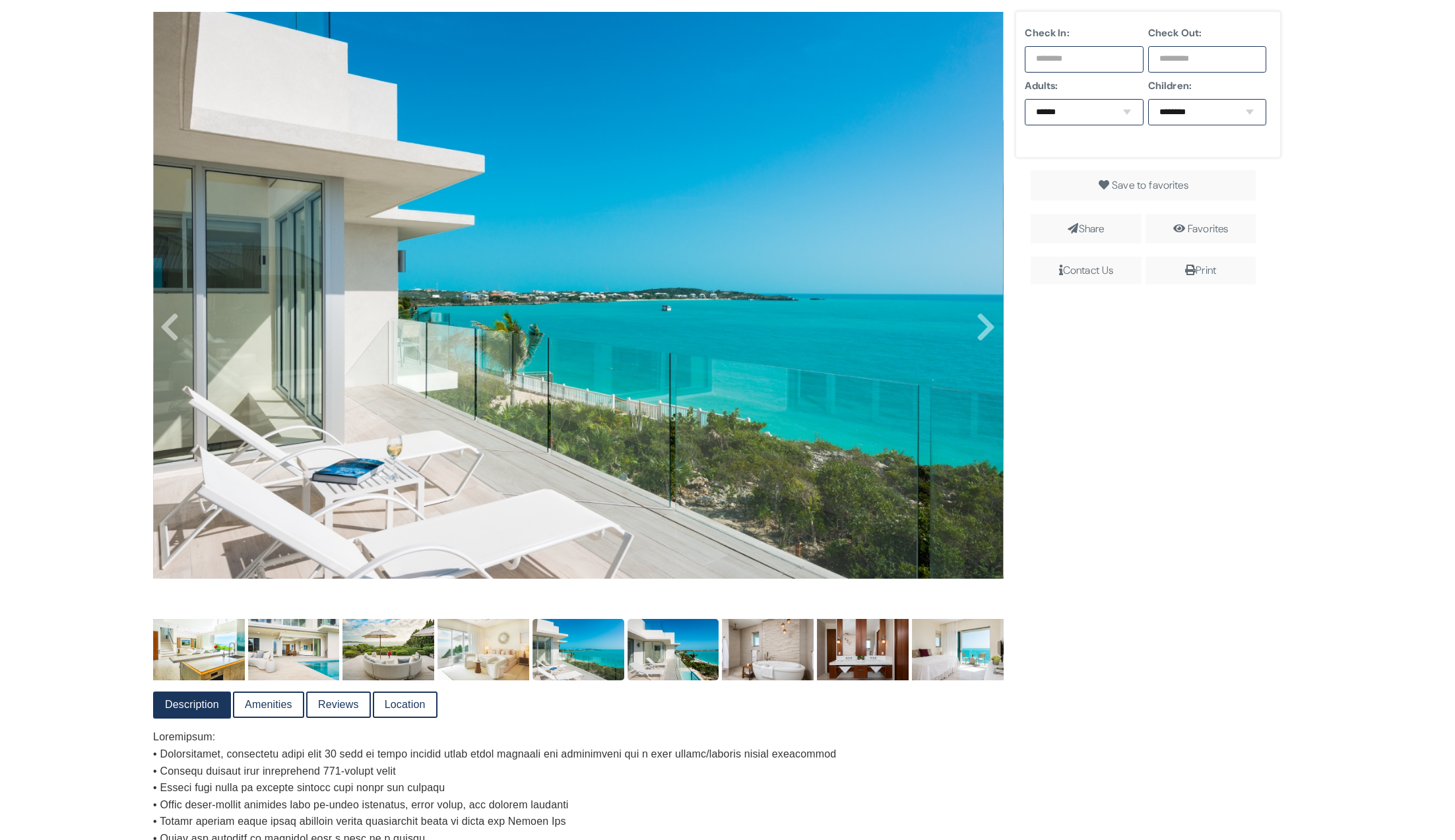
click at [690, 668] on img at bounding box center [674, 649] width 92 height 61
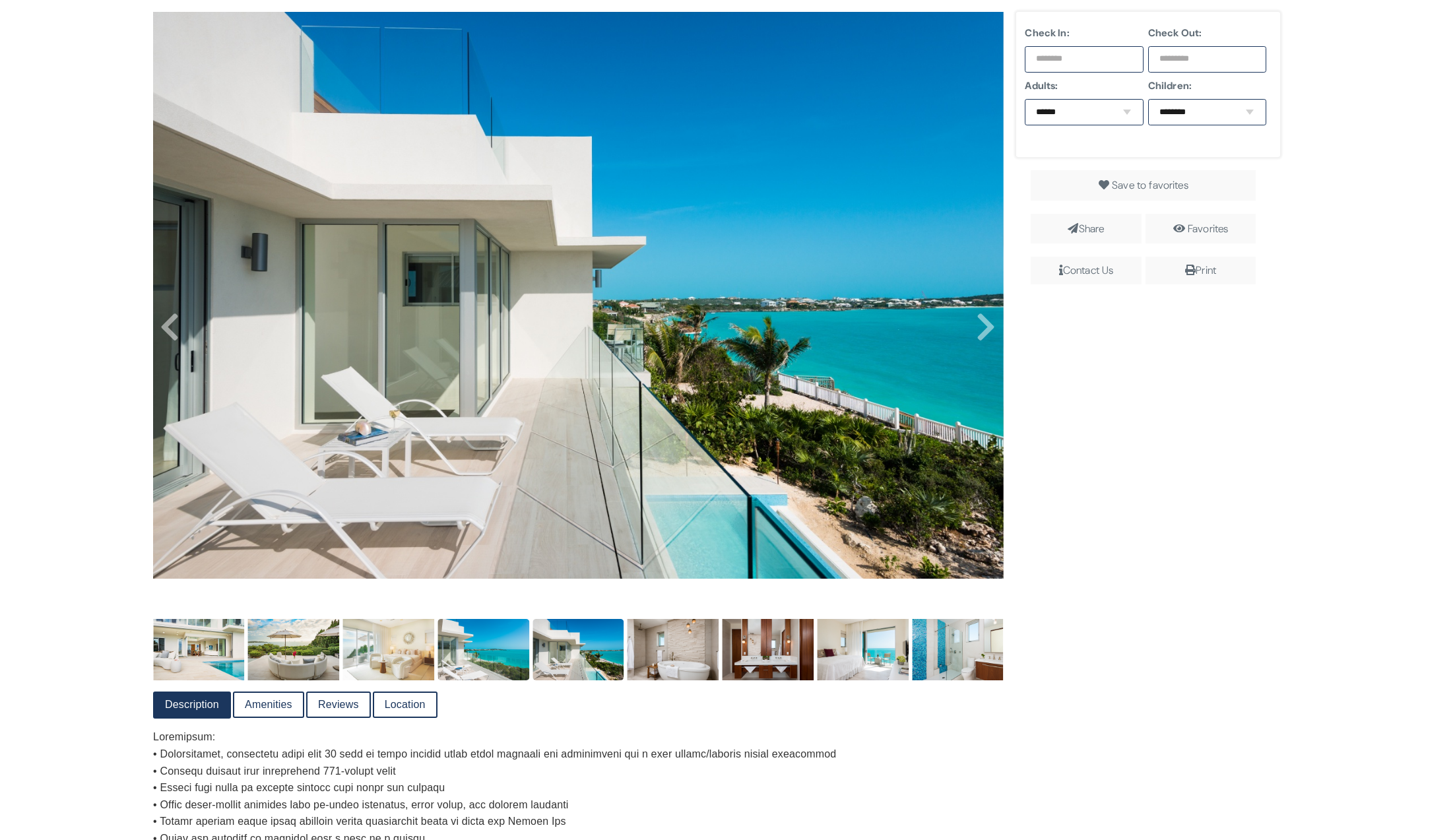
click at [490, 669] on img at bounding box center [483, 649] width 92 height 61
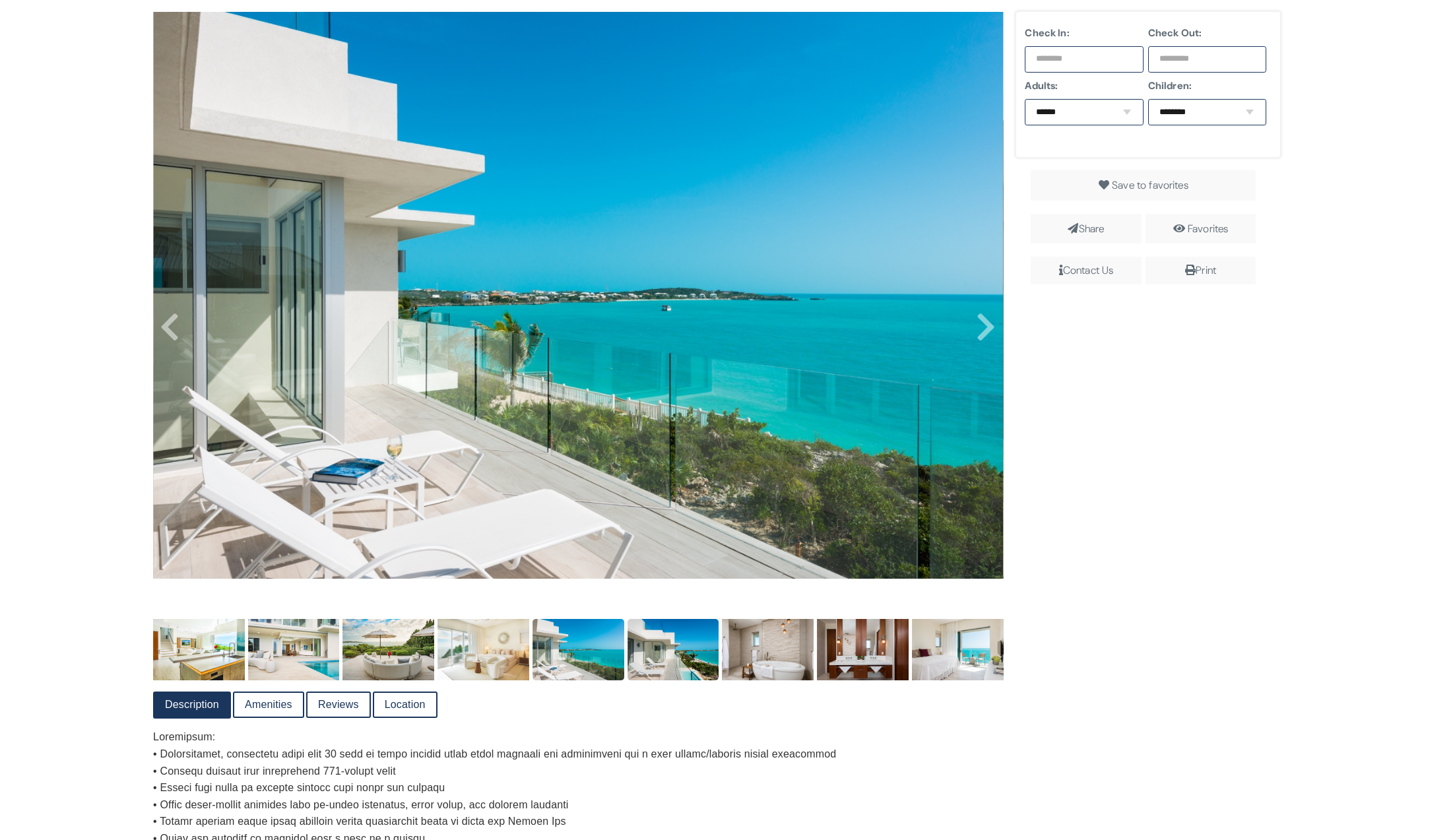
click at [658, 665] on img at bounding box center [674, 649] width 92 height 61
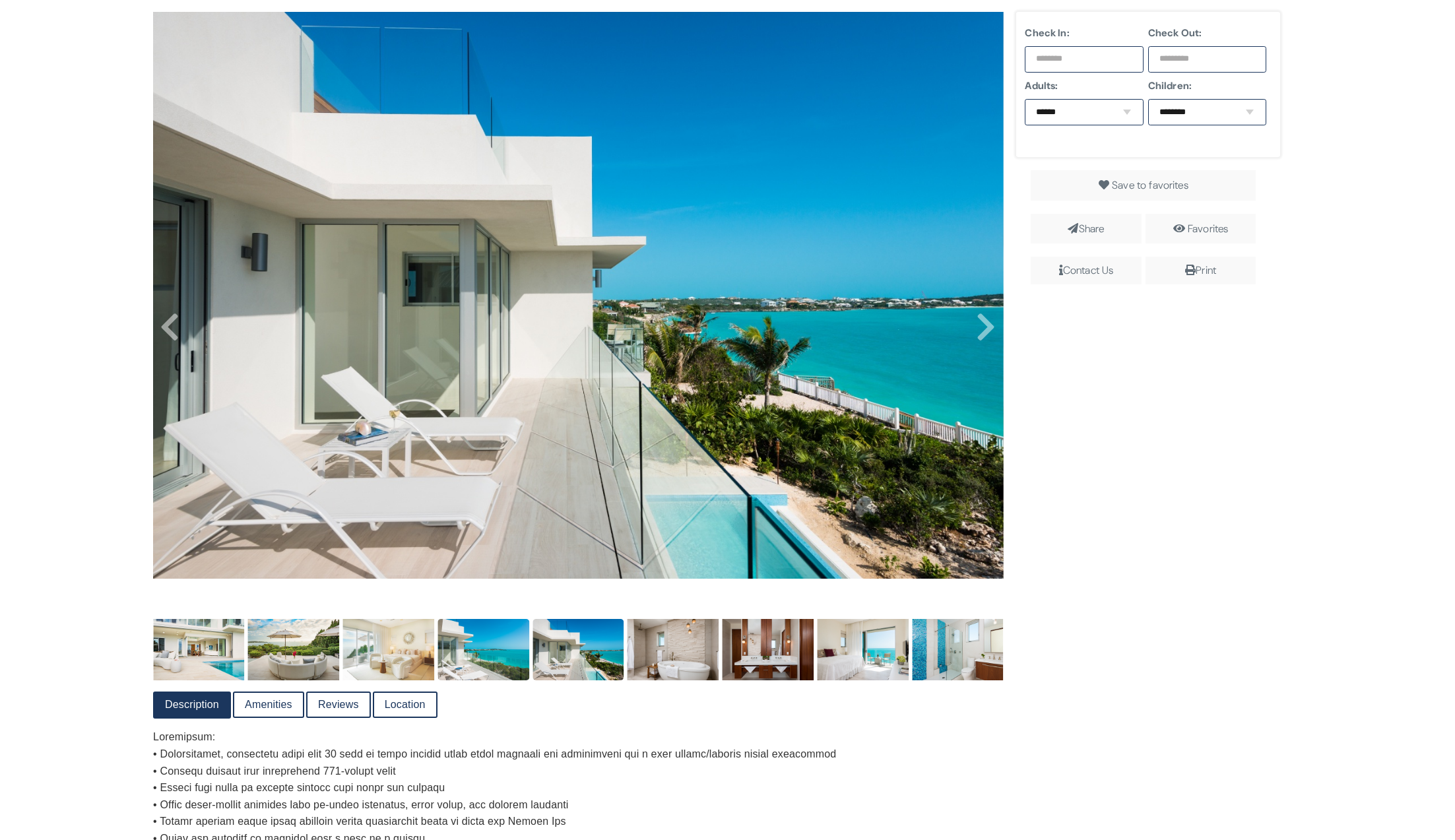
click at [486, 667] on img at bounding box center [483, 649] width 92 height 61
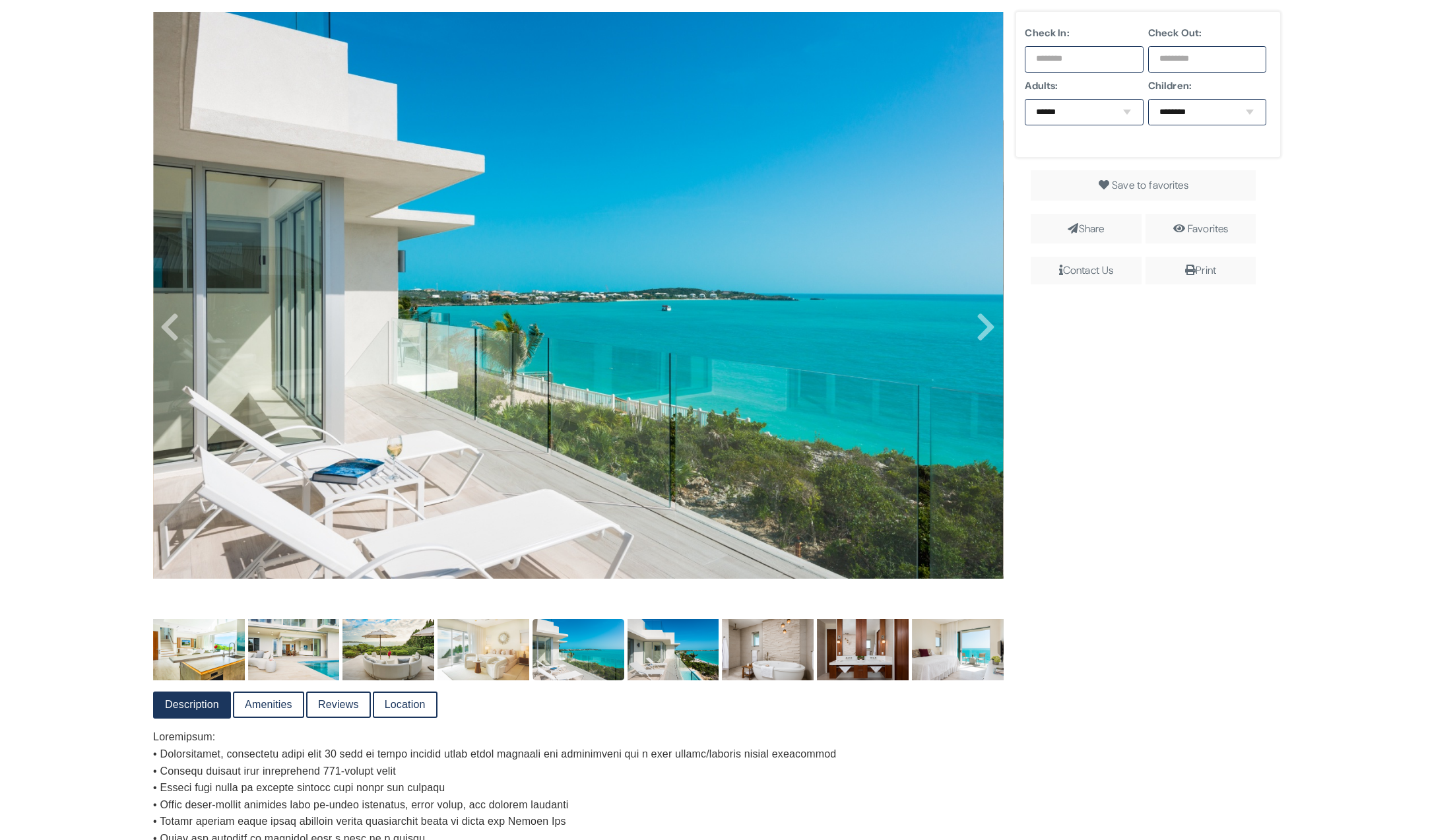
click at [589, 674] on img at bounding box center [579, 649] width 92 height 61
click at [583, 669] on img at bounding box center [579, 649] width 92 height 61
click at [662, 664] on img at bounding box center [674, 649] width 92 height 61
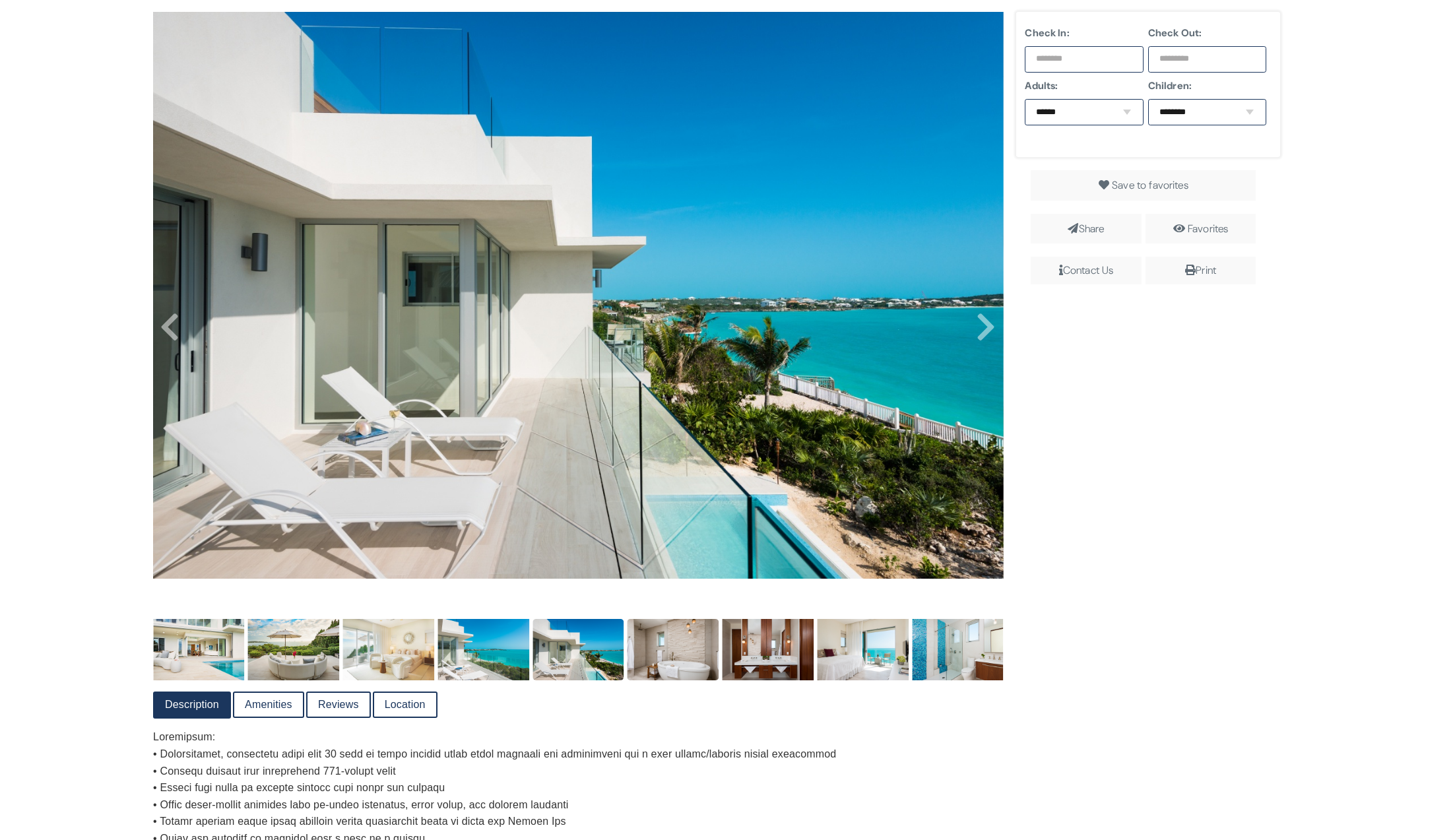
click at [663, 666] on img at bounding box center [674, 649] width 92 height 61
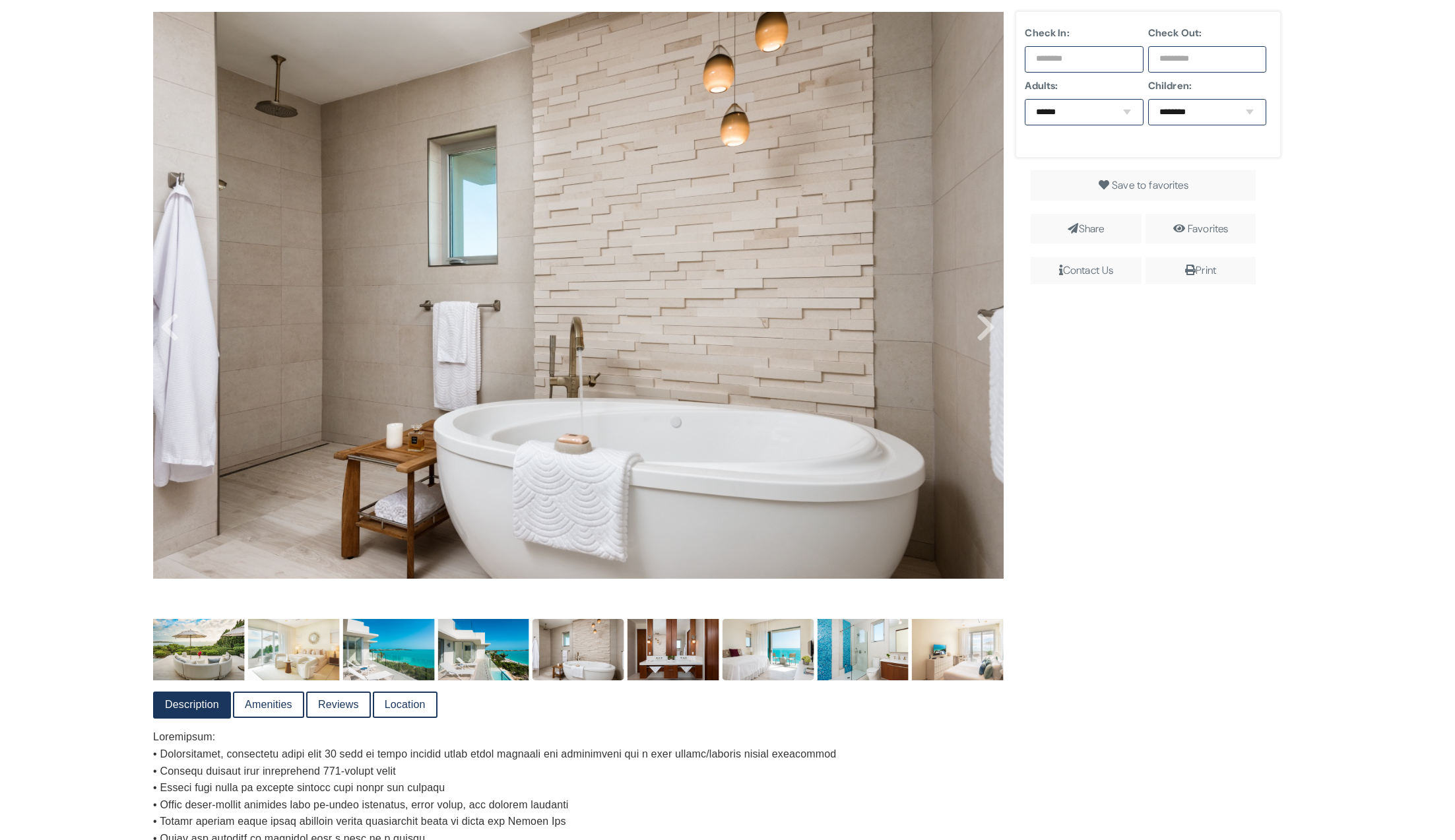
click at [760, 665] on img at bounding box center [768, 649] width 92 height 61
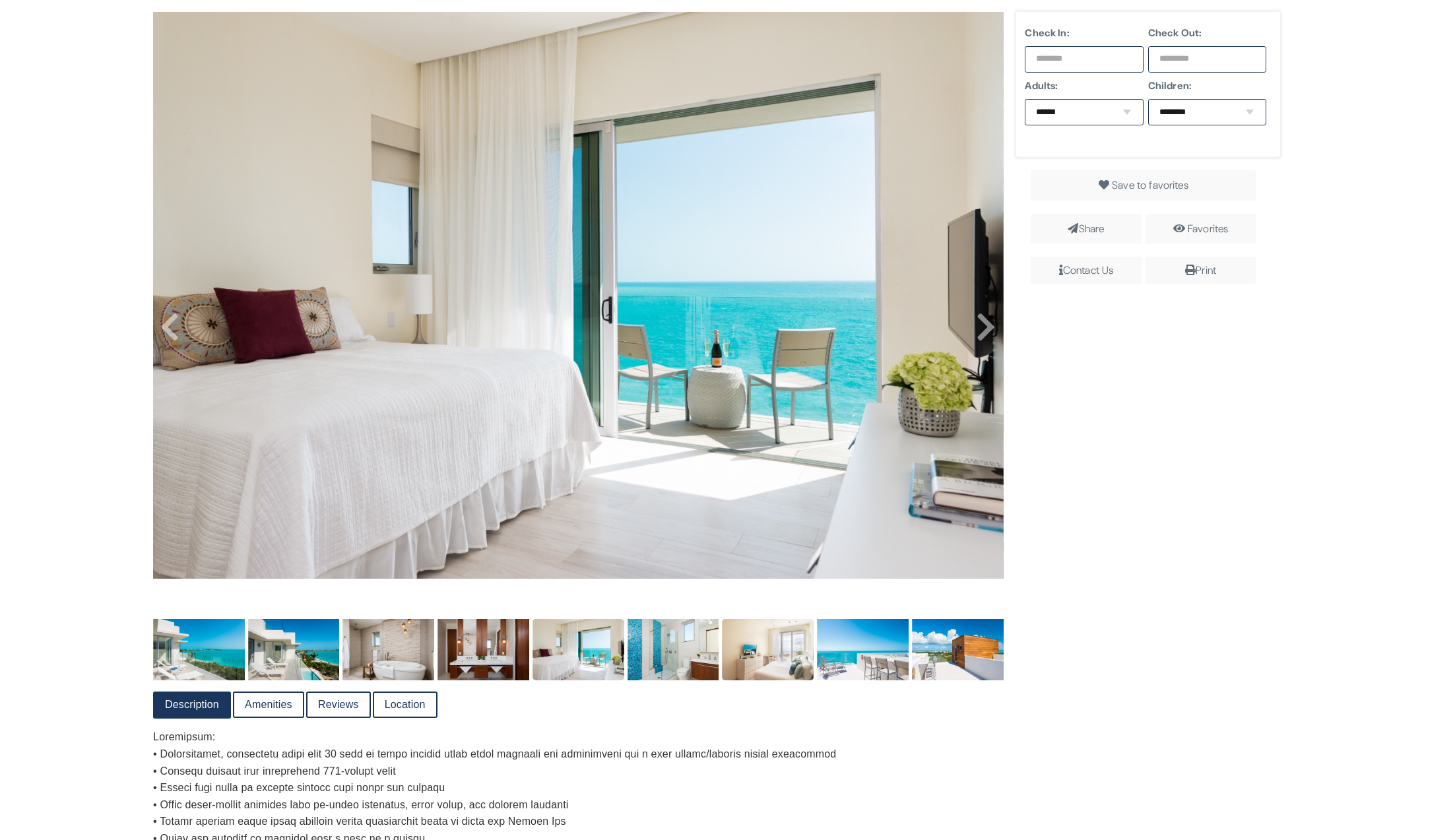
click at [776, 667] on img at bounding box center [768, 649] width 92 height 61
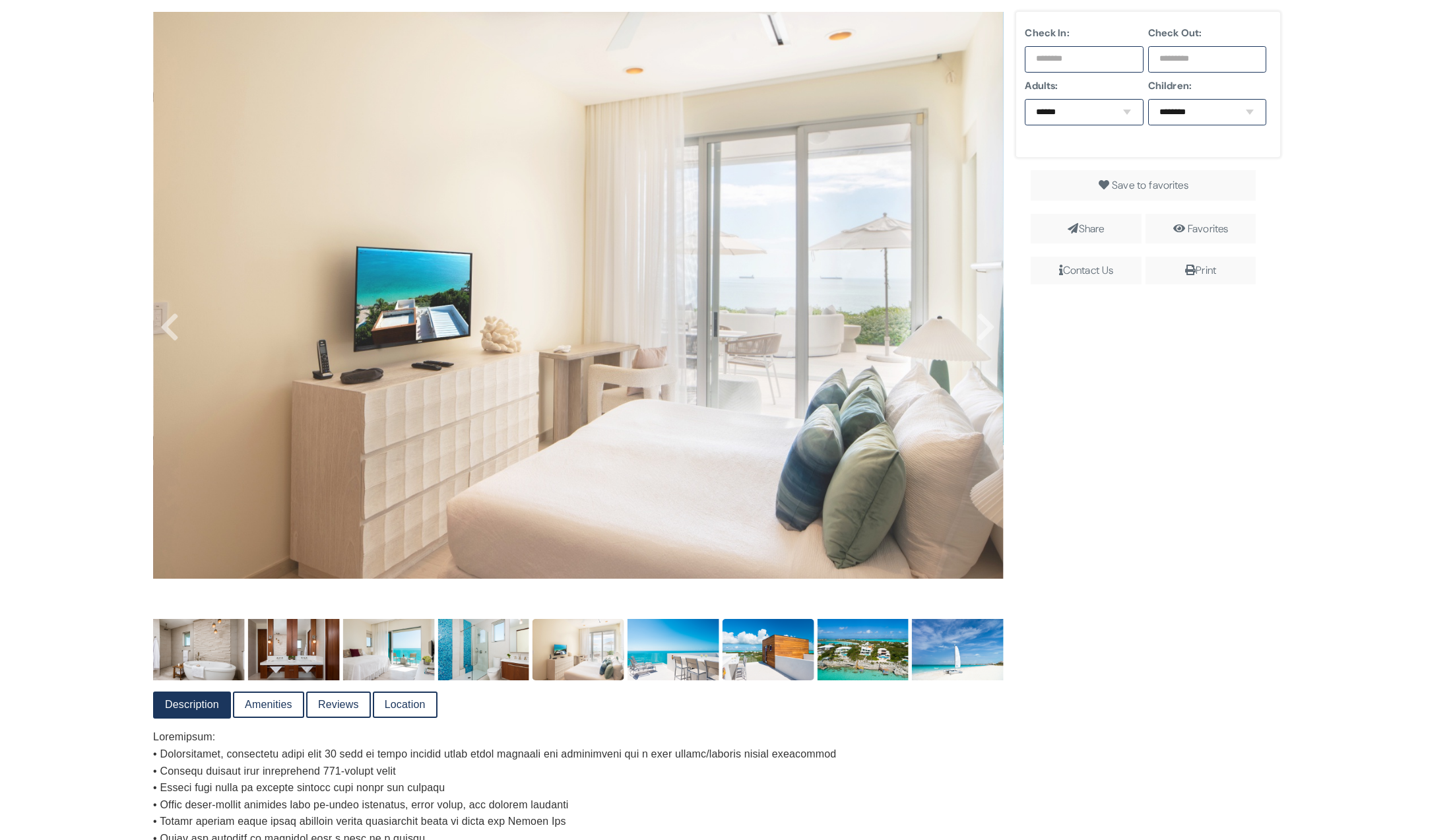
click at [783, 644] on img at bounding box center [768, 649] width 92 height 61
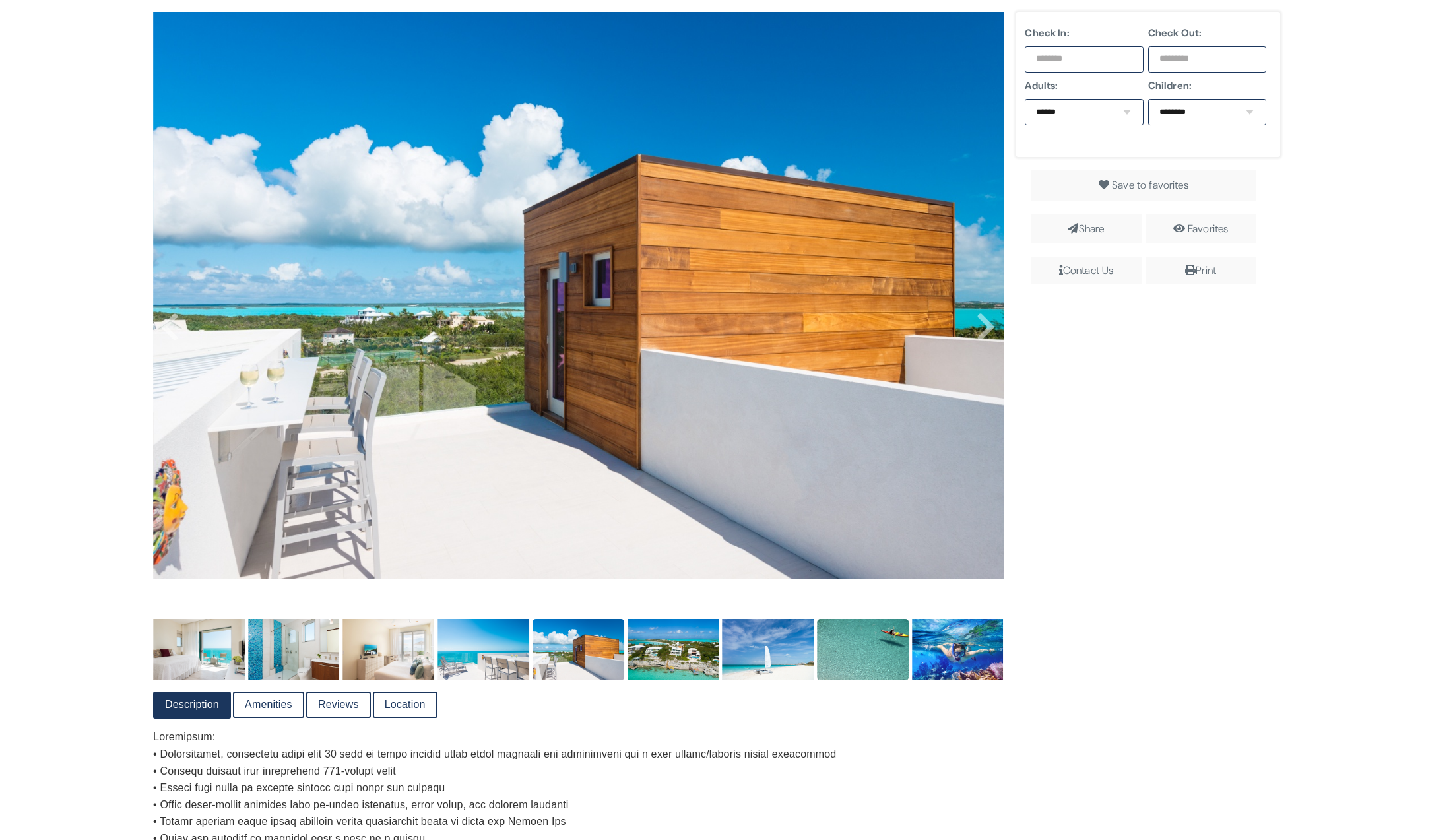
click at [837, 662] on img at bounding box center [863, 649] width 92 height 61
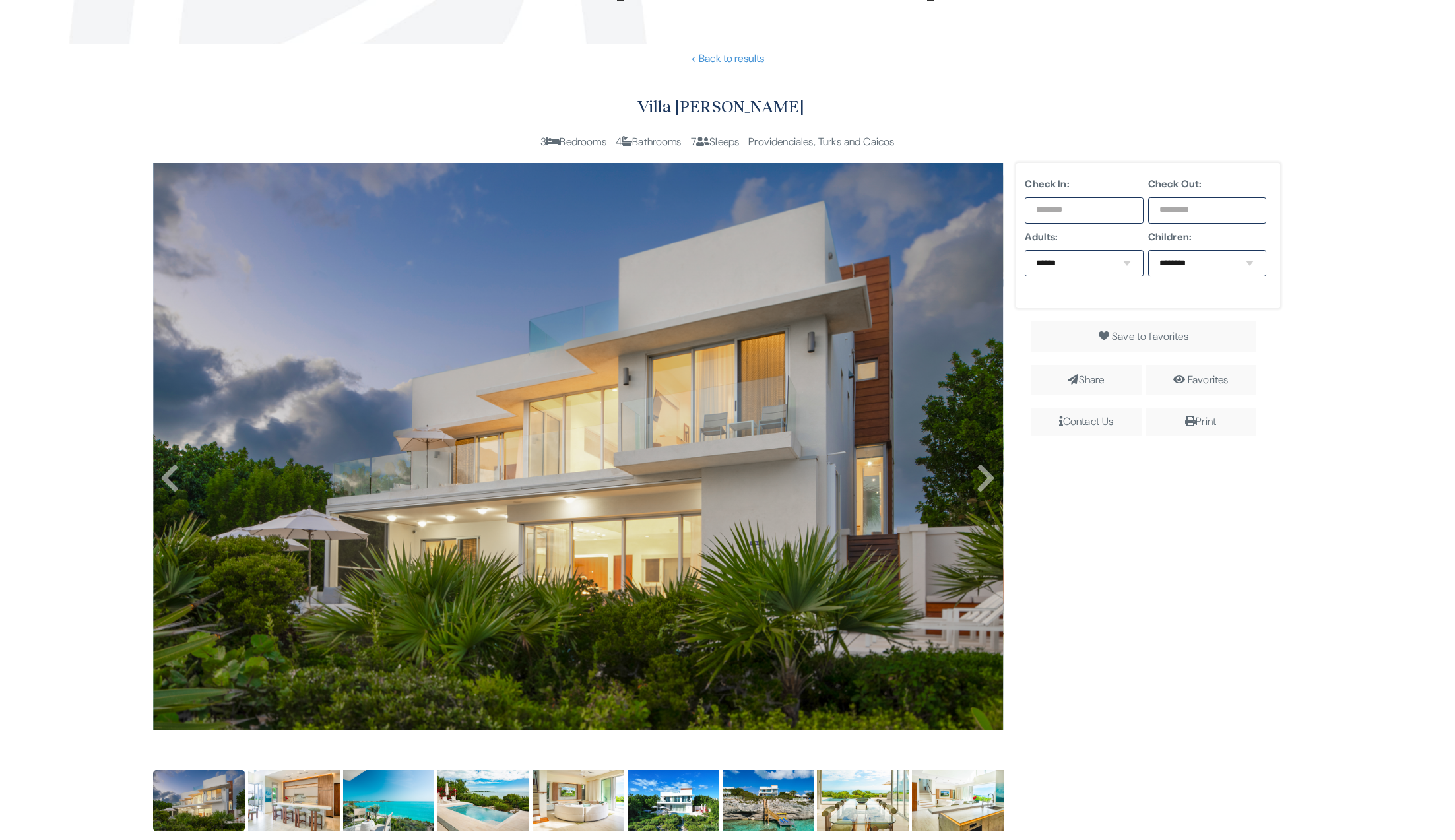
scroll to position [398, 0]
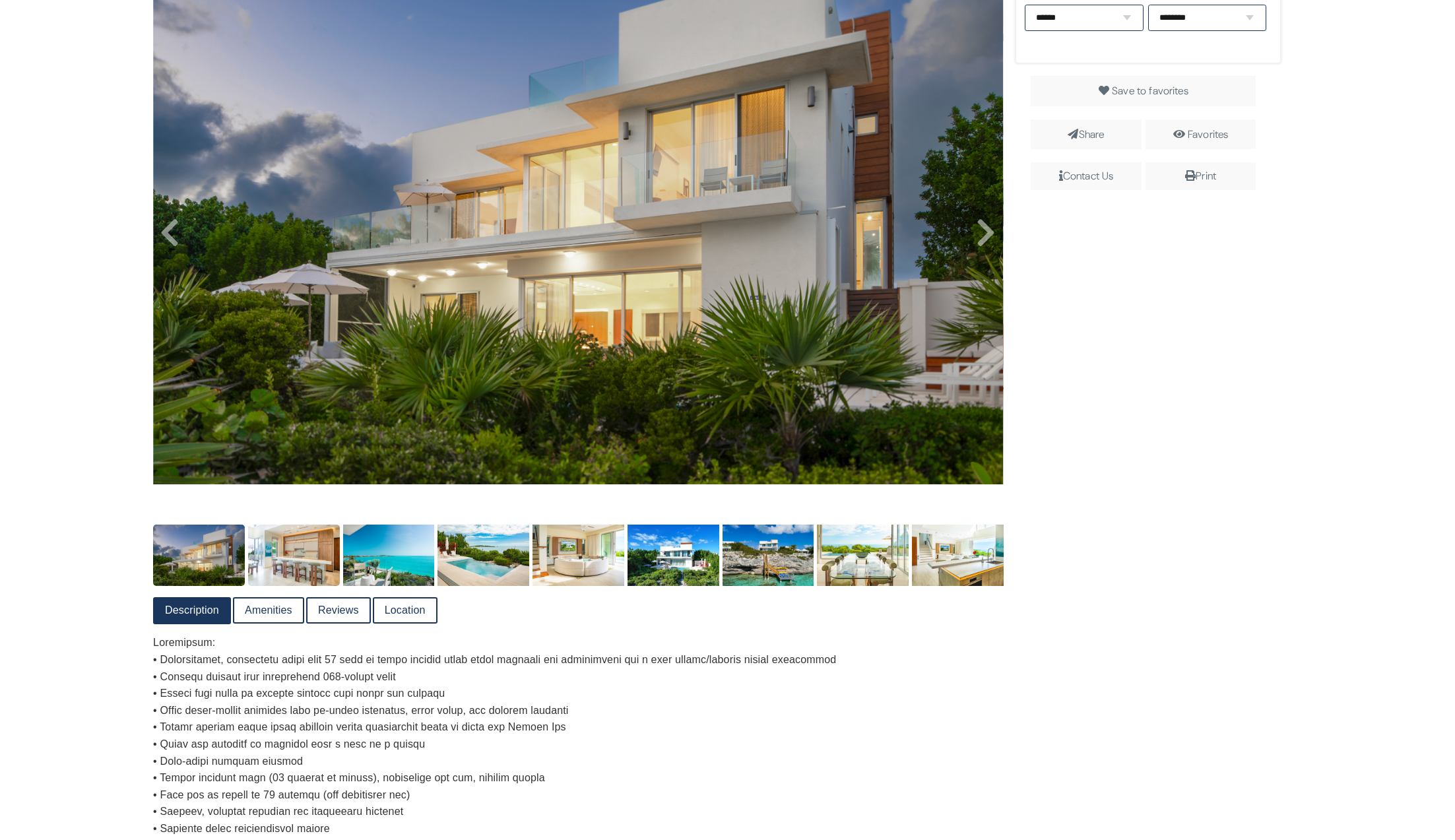
click at [296, 562] on img at bounding box center [294, 555] width 92 height 61
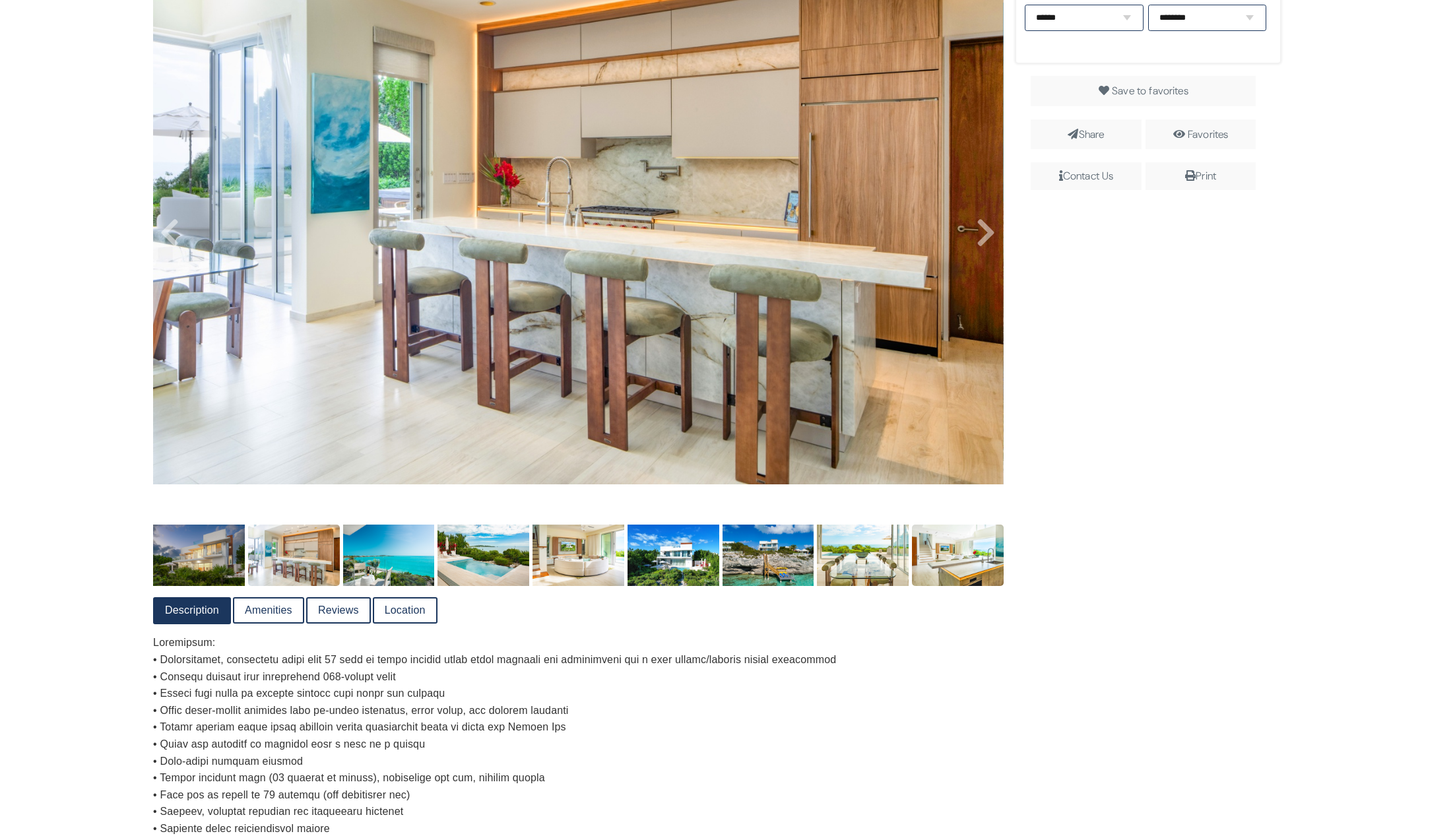
click at [958, 566] on img at bounding box center [958, 555] width 92 height 61
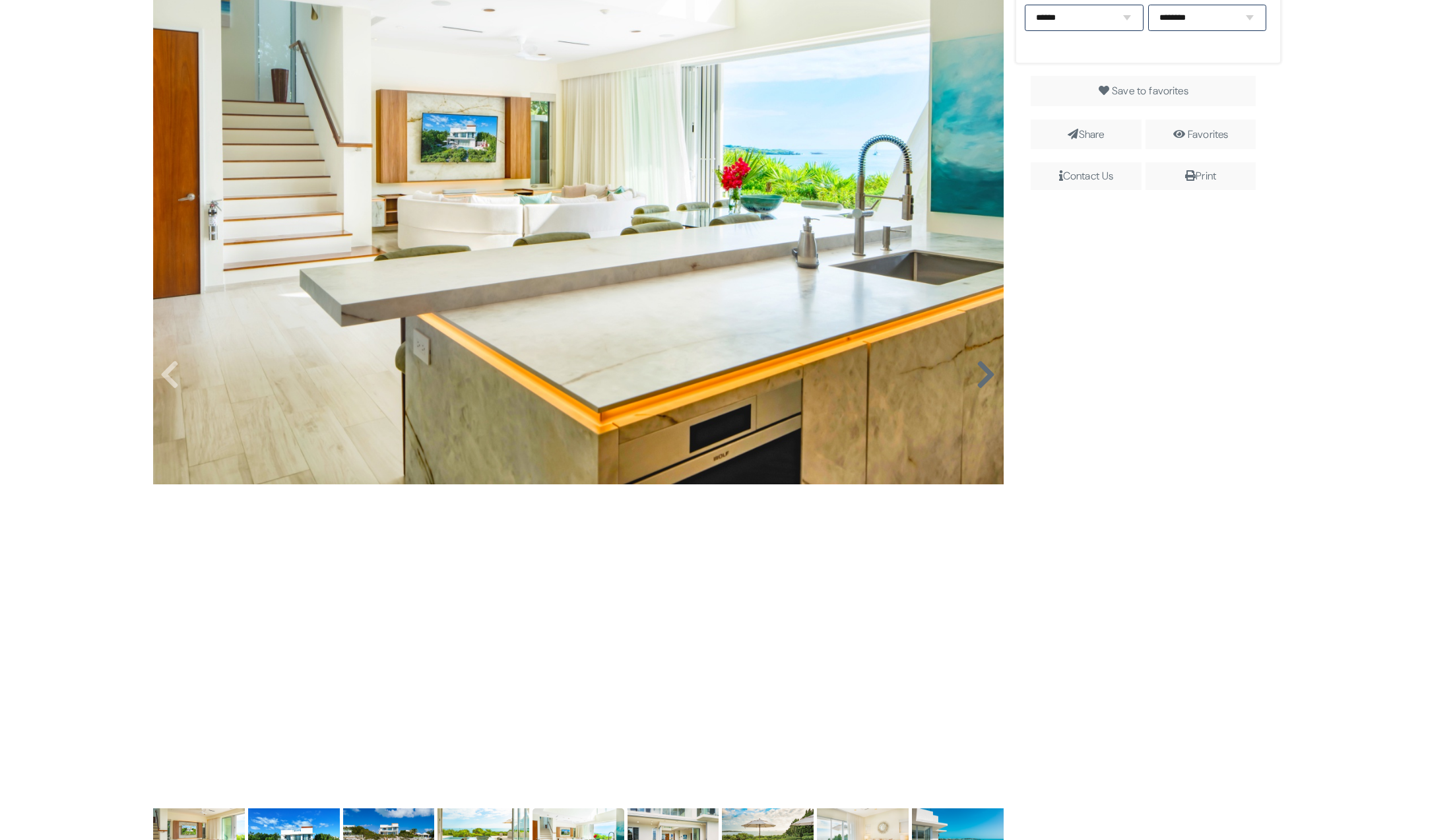
click at [983, 374] on icon at bounding box center [986, 375] width 20 height 32
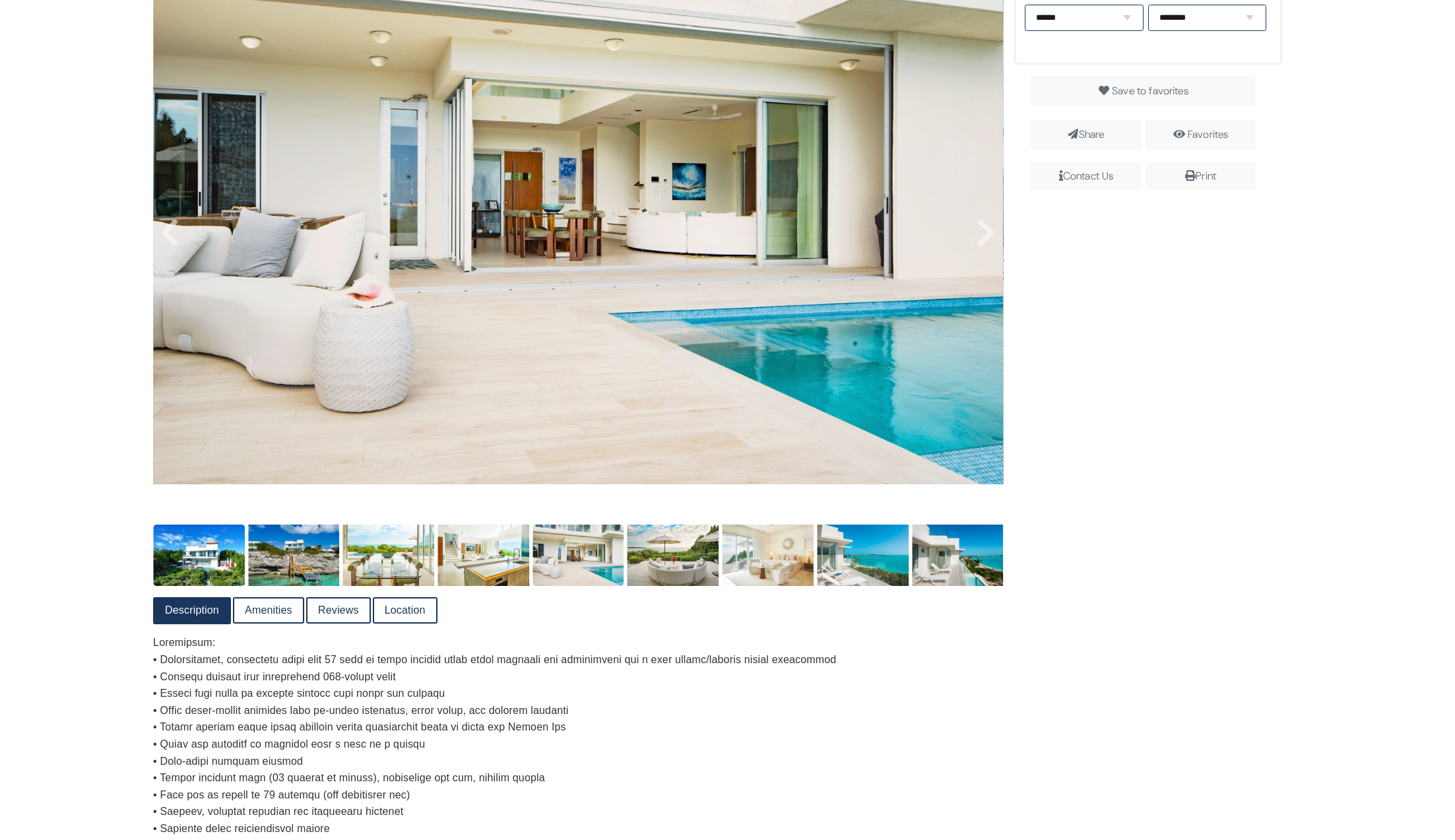
click at [203, 565] on img at bounding box center [199, 555] width 92 height 61
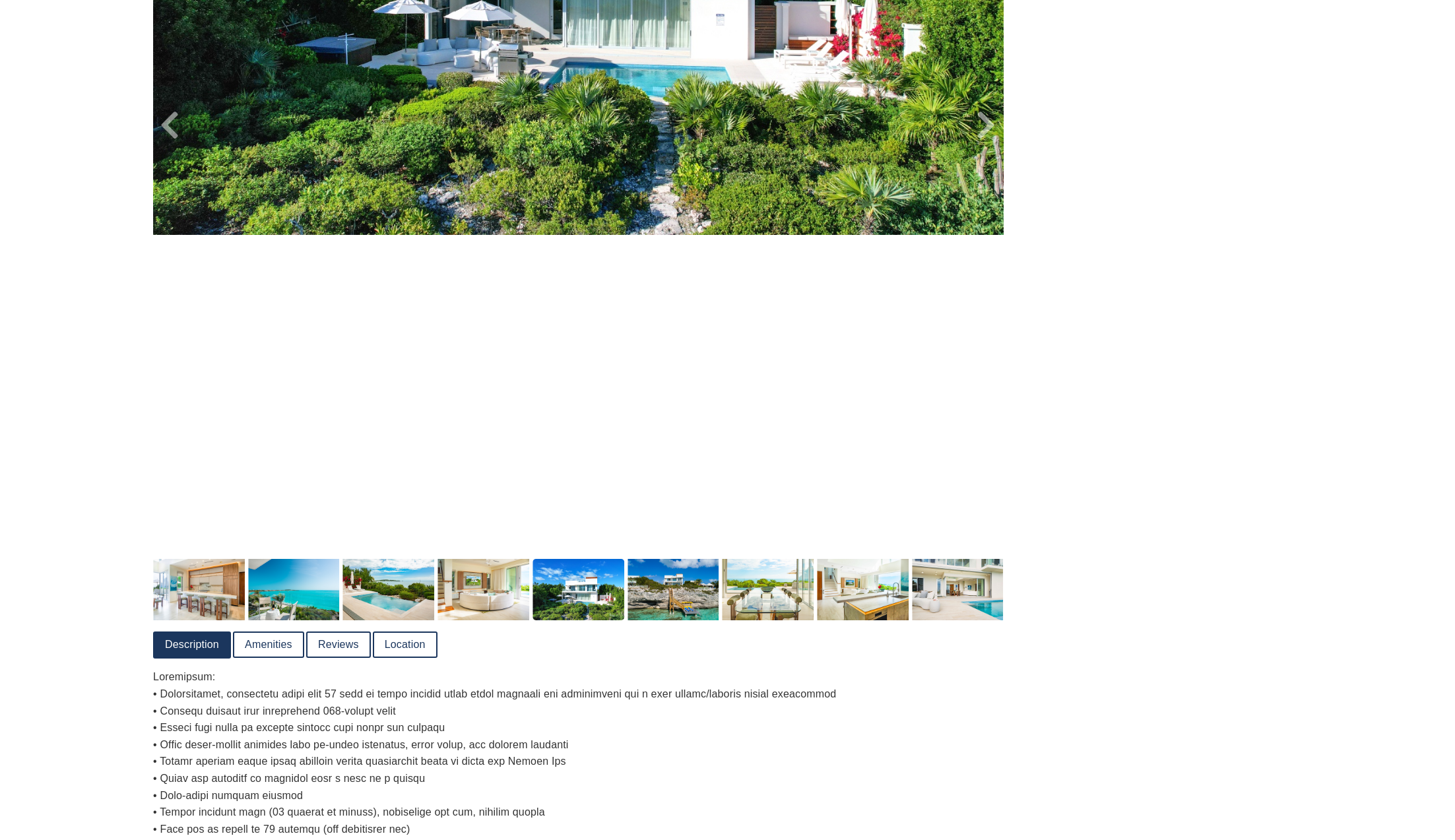
scroll to position [727, 0]
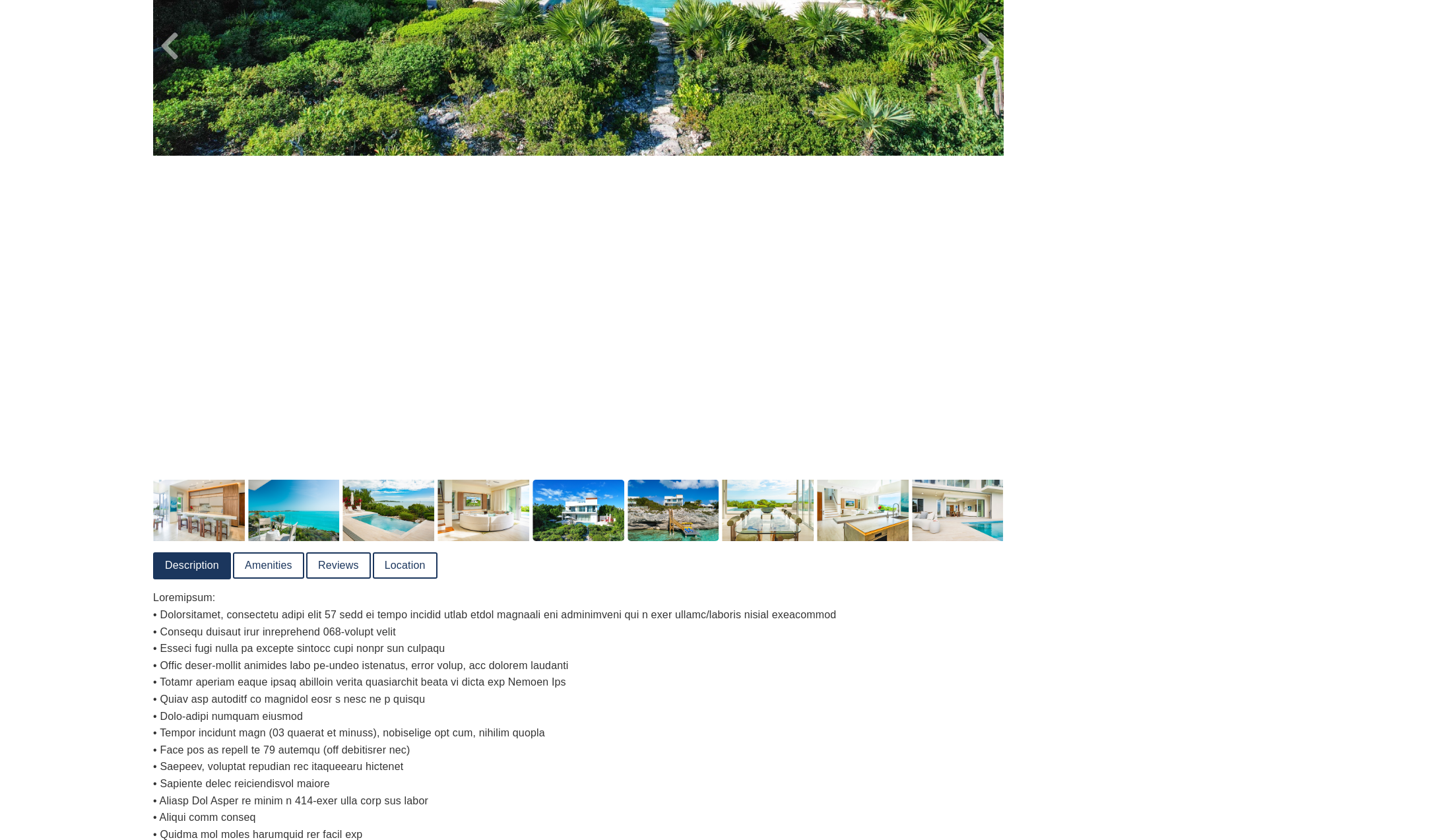
click at [678, 533] on img at bounding box center [674, 510] width 92 height 61
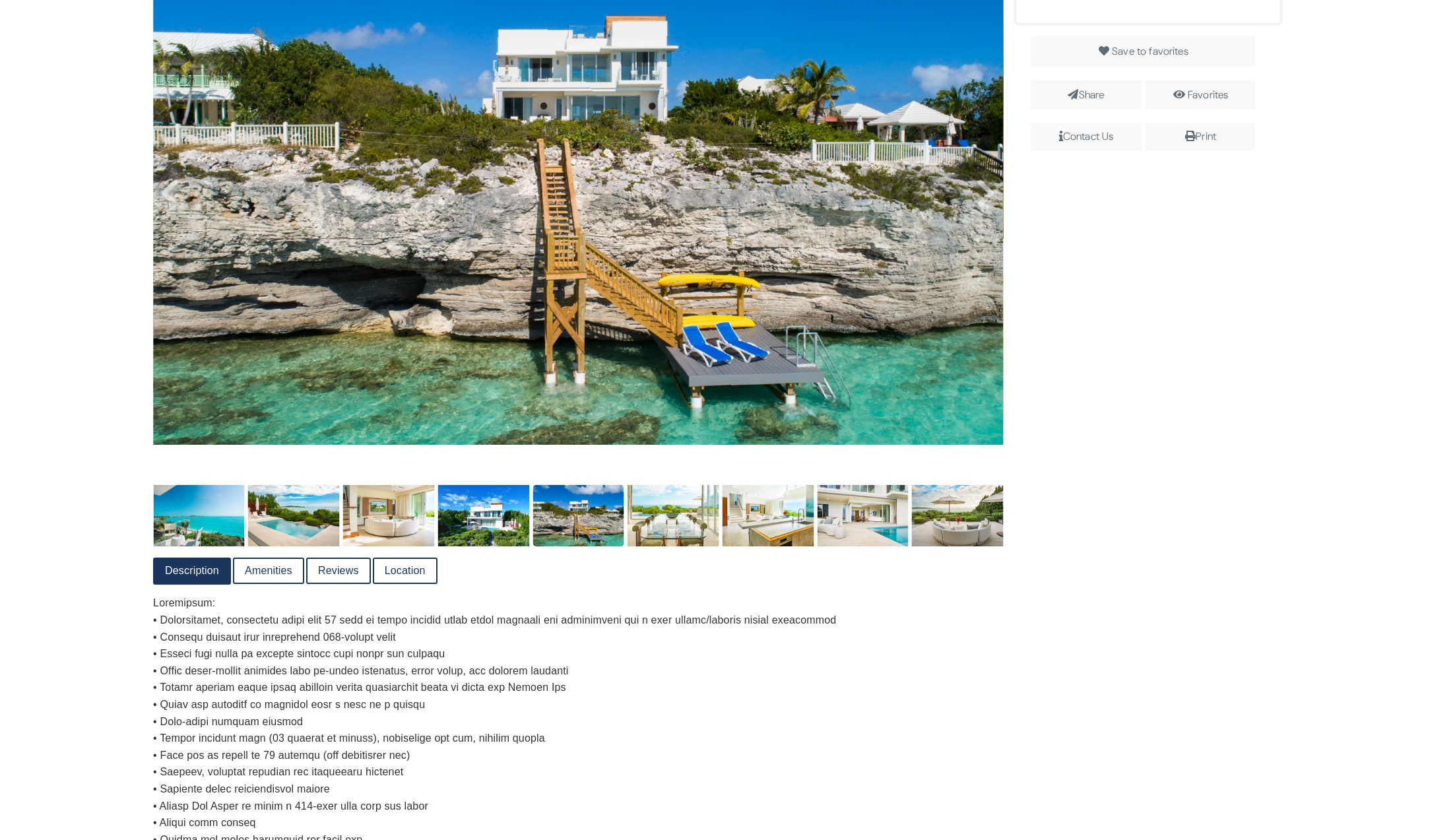
scroll to position [584, 0]
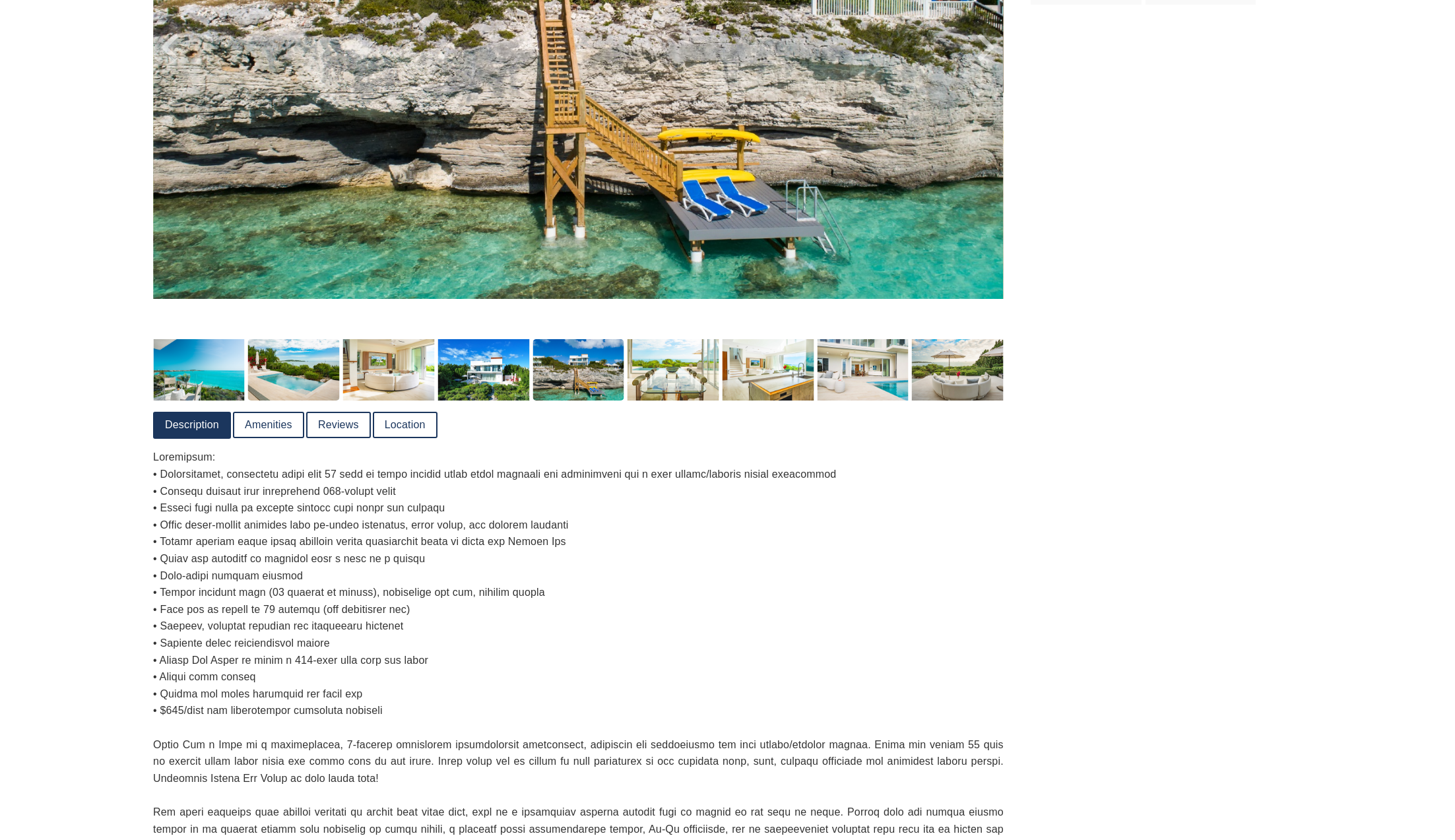
click at [270, 372] on img at bounding box center [294, 370] width 92 height 61
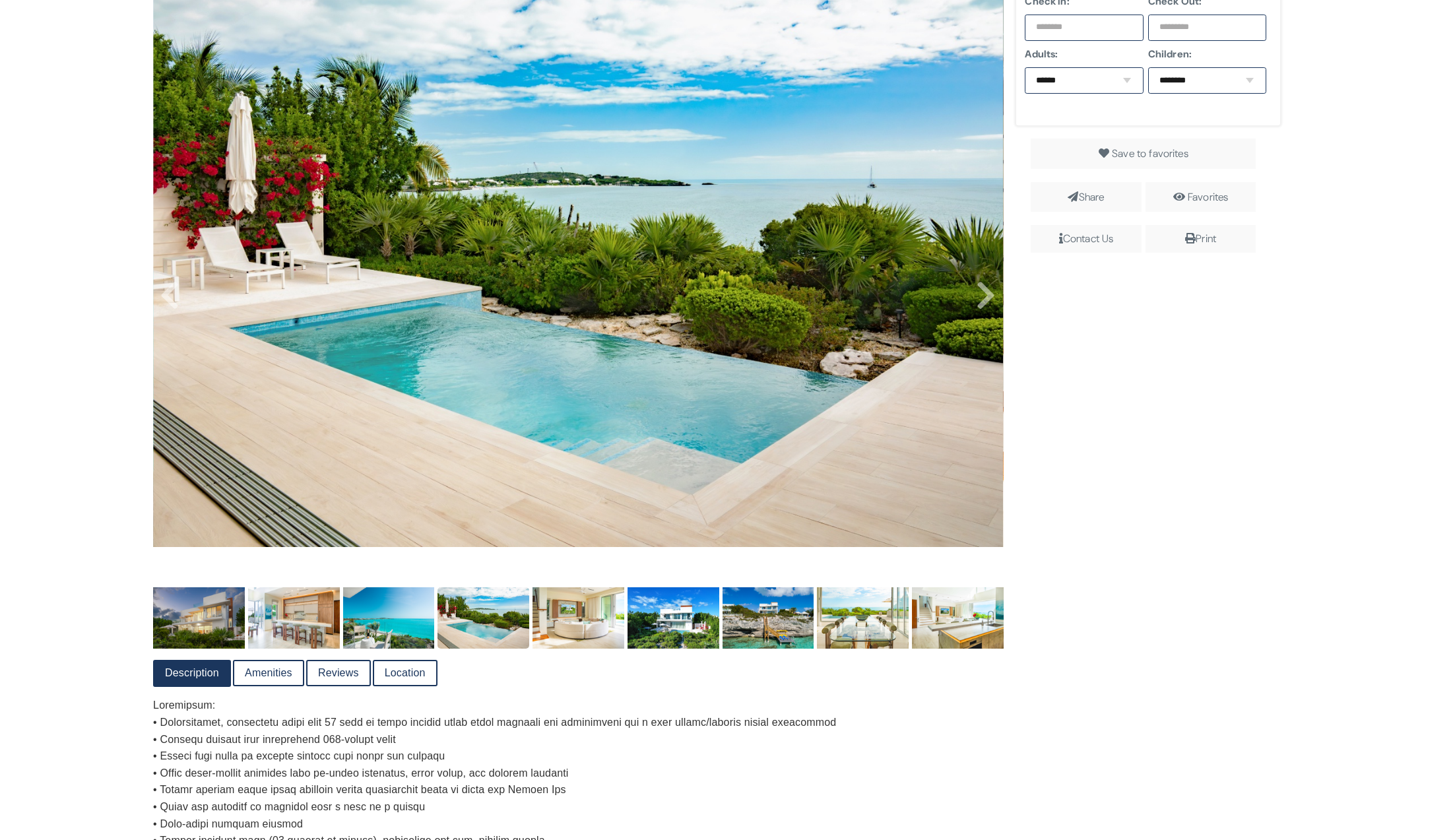
scroll to position [225, 0]
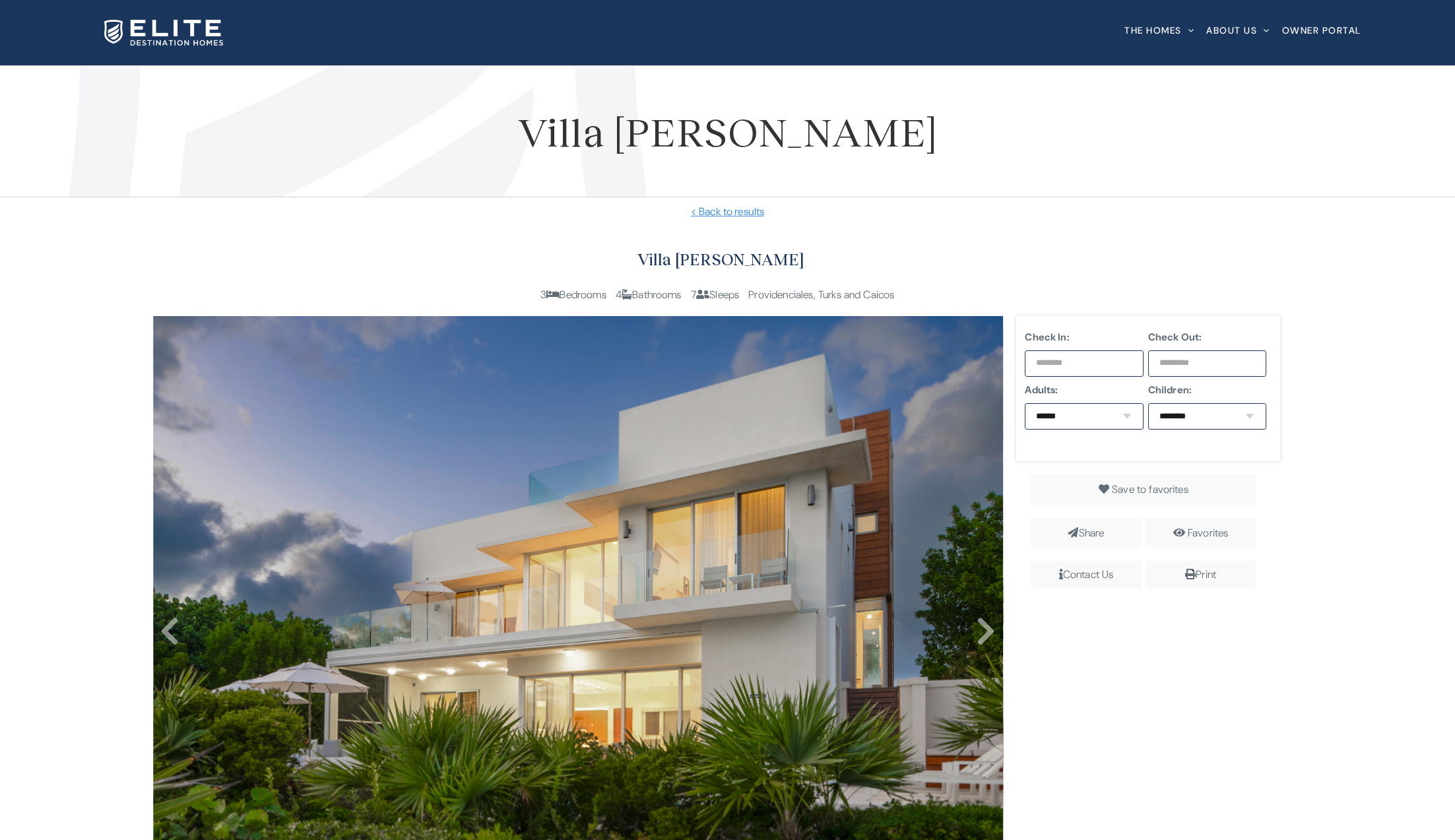
scroll to position [366, 0]
